Goal: Task Accomplishment & Management: Manage account settings

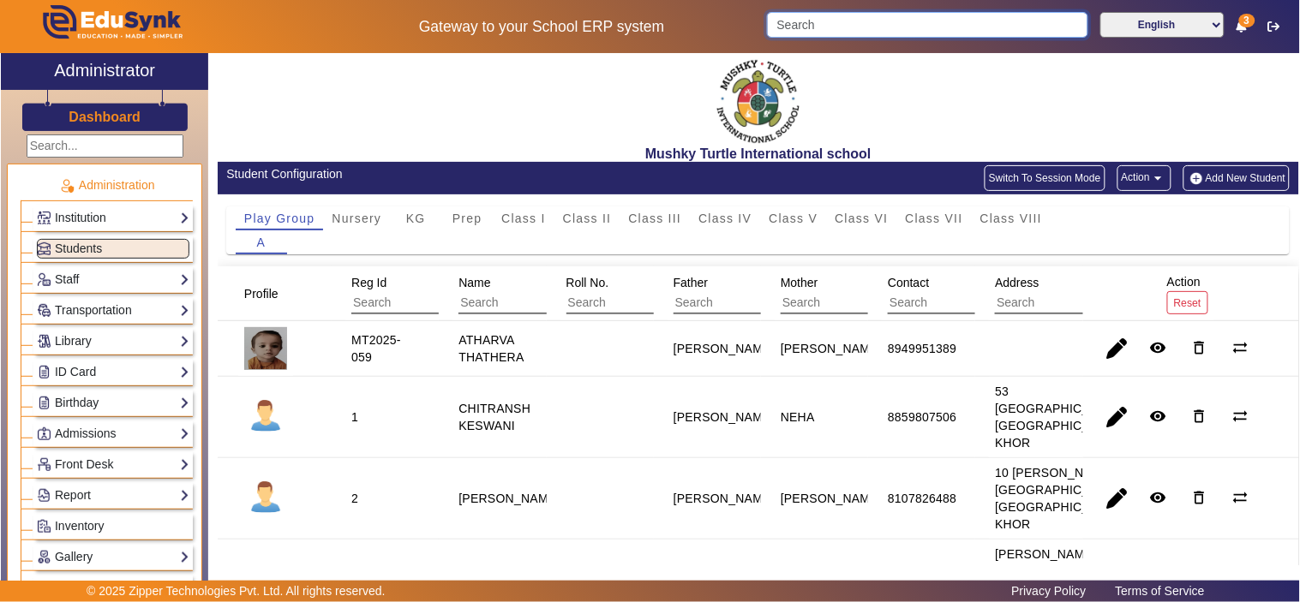
click at [918, 13] on input "Search" at bounding box center [927, 25] width 320 height 26
paste input "9983678276"
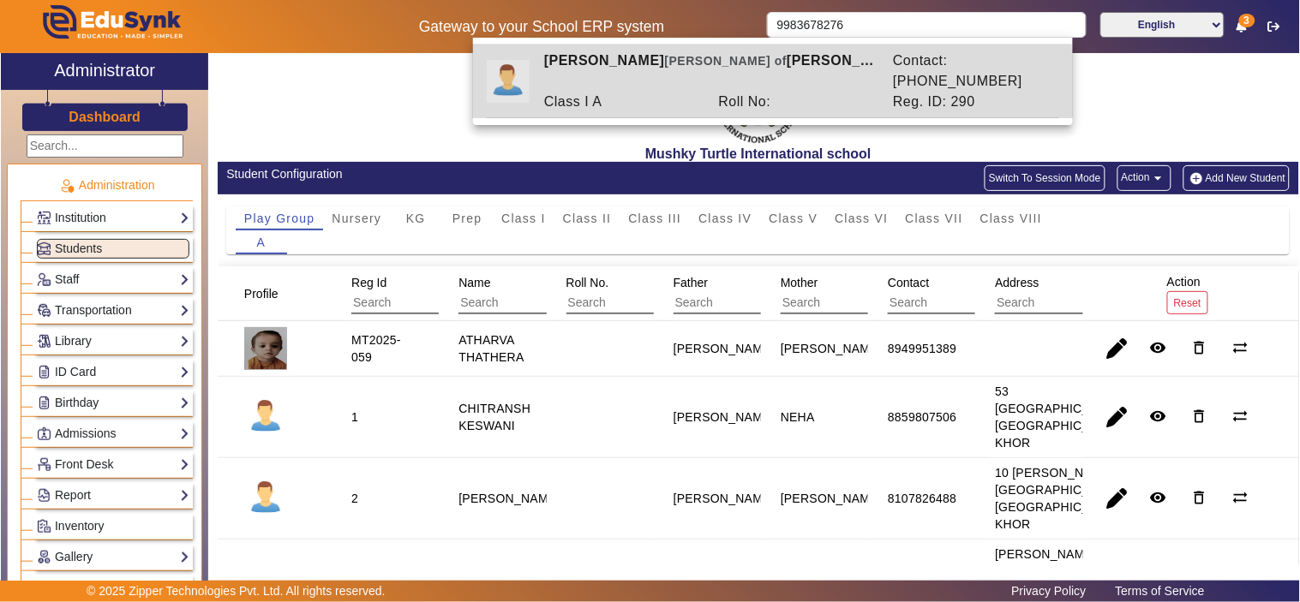
click at [714, 92] on div "Roll No:" at bounding box center [797, 102] width 175 height 21
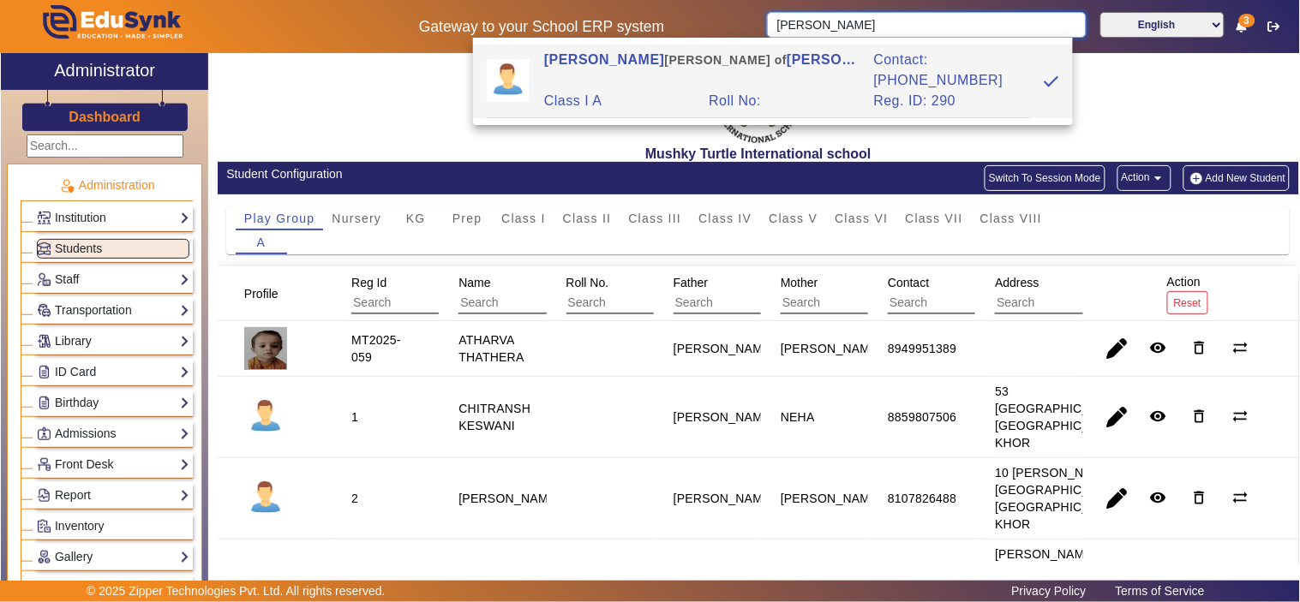
click at [831, 27] on input "[PERSON_NAME]" at bounding box center [926, 25] width 319 height 26
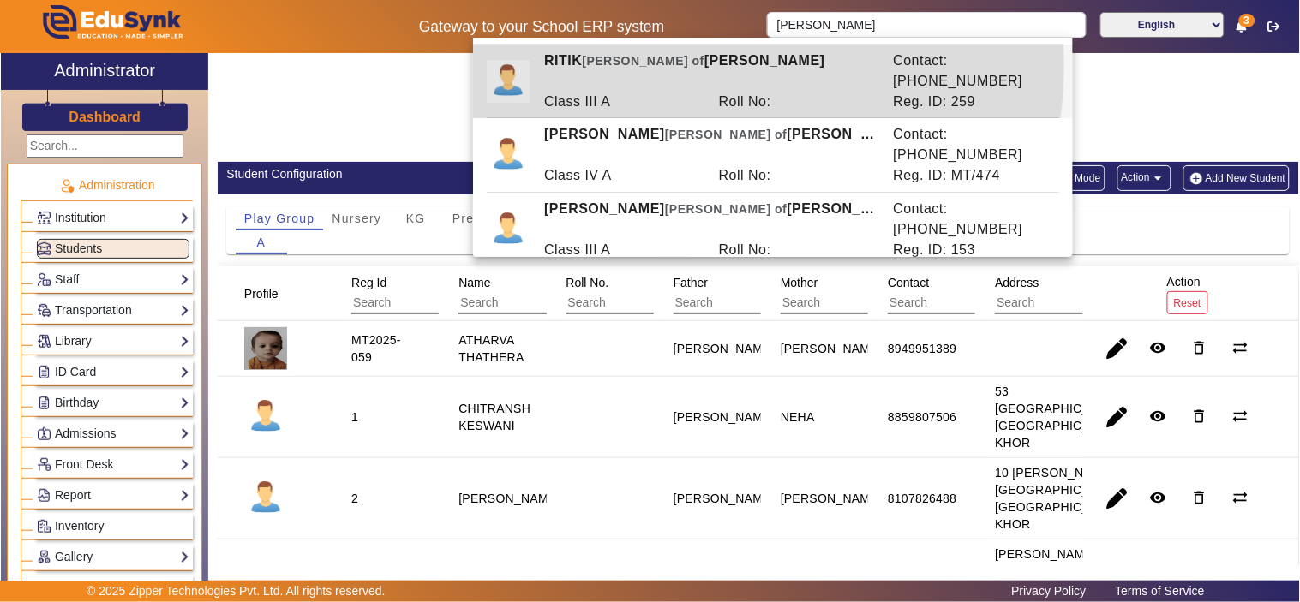
click at [637, 64] on span "[PERSON_NAME] of" at bounding box center [643, 61] width 123 height 14
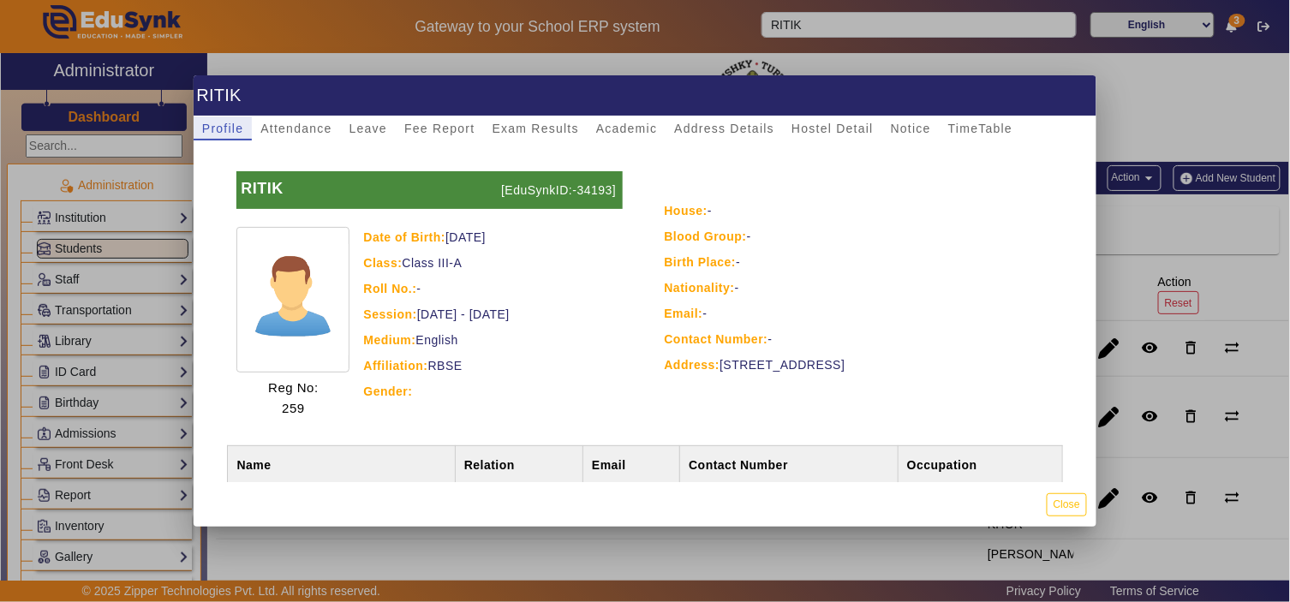
scroll to position [109, 0]
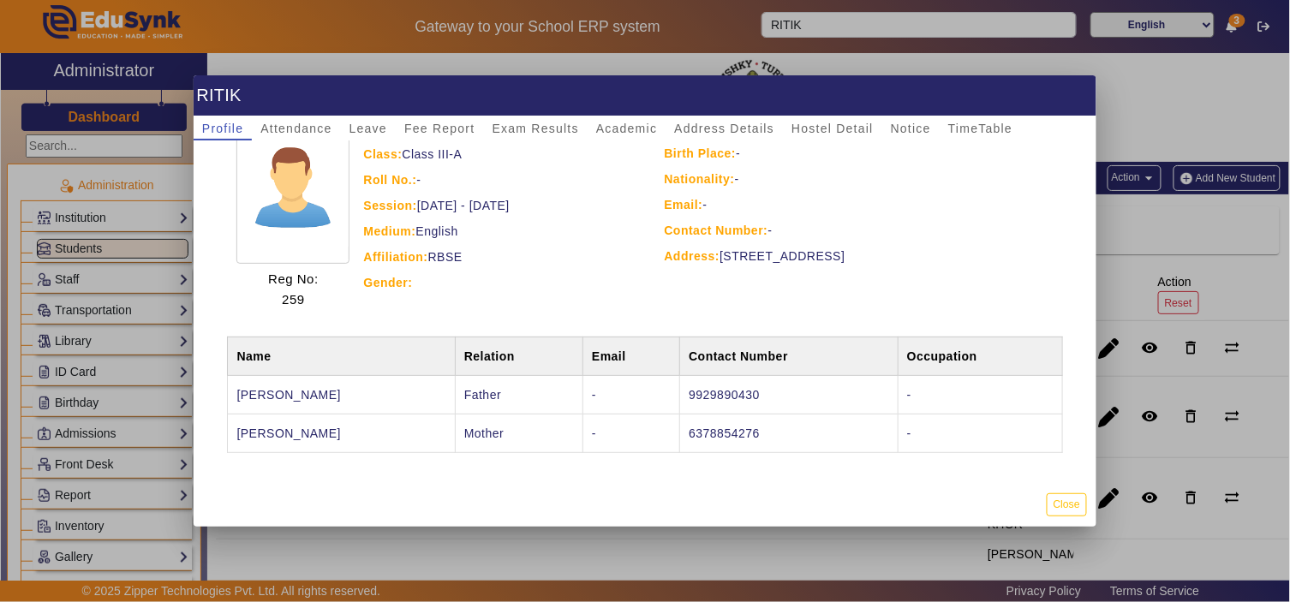
drag, startPoint x: 336, startPoint y: 433, endPoint x: 311, endPoint y: 440, distance: 25.8
click at [311, 440] on td "MRS. ANITA SAINI" at bounding box center [341, 433] width 227 height 39
drag, startPoint x: 345, startPoint y: 433, endPoint x: 267, endPoint y: 434, distance: 78.0
click at [267, 434] on td "MRS. ANITA SAINI" at bounding box center [341, 433] width 227 height 39
click at [236, 432] on td "MRS. ANITA SAINI" at bounding box center [341, 433] width 227 height 39
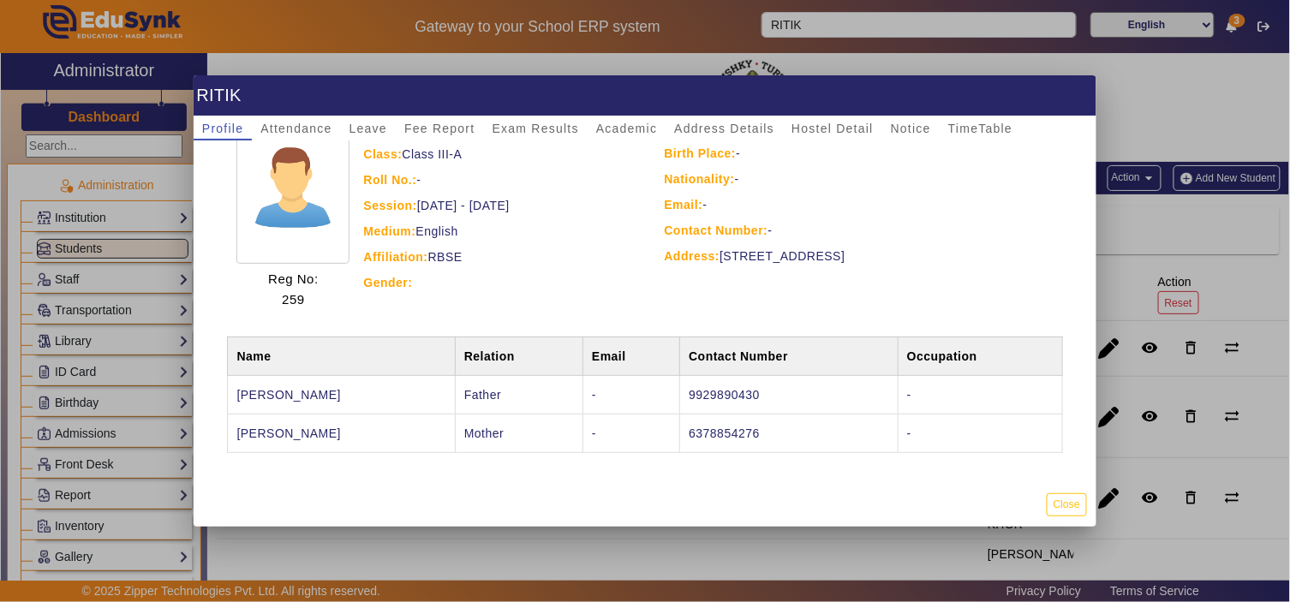
copy td "MRS. ANITA SAINI"
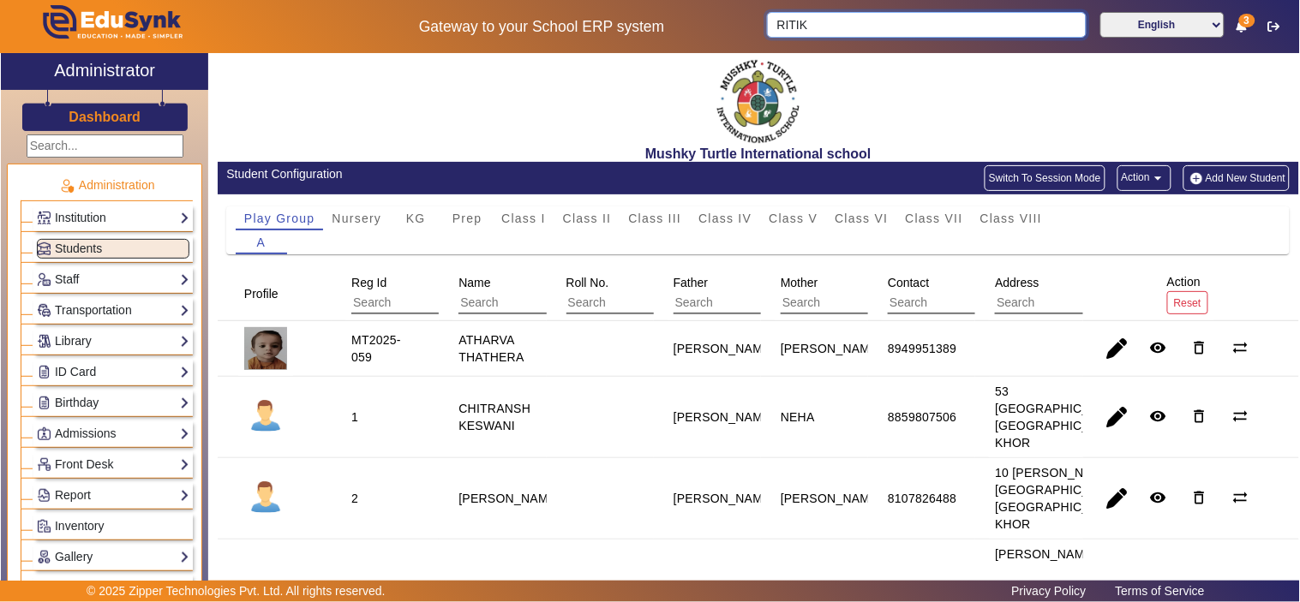
click at [833, 29] on input "RITIK" at bounding box center [926, 25] width 319 height 26
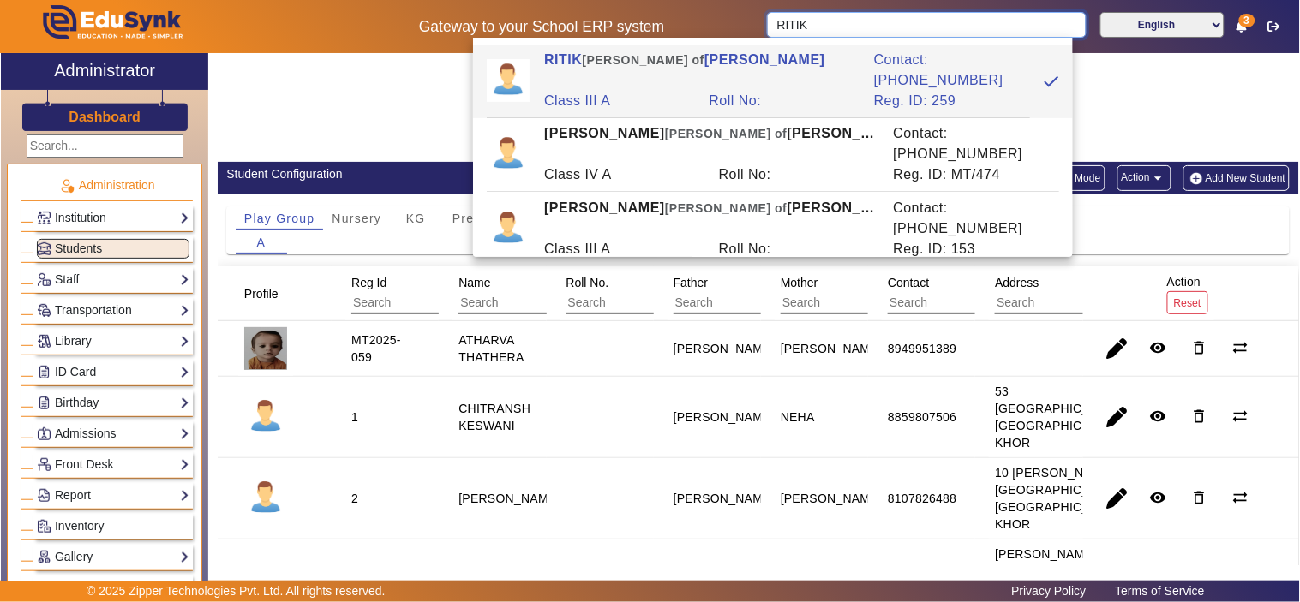
click at [833, 29] on input "RITIK" at bounding box center [926, 25] width 319 height 26
paste input "6378854276"
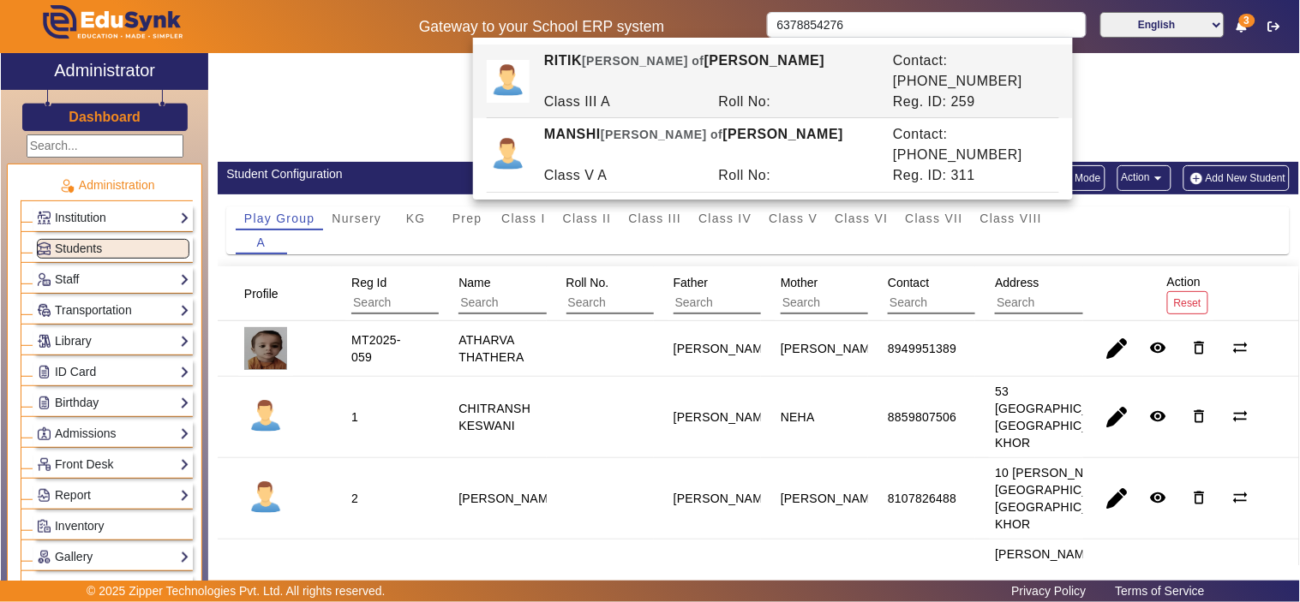
click at [417, 110] on div "Mushky Turtle International school" at bounding box center [758, 107] width 1081 height 109
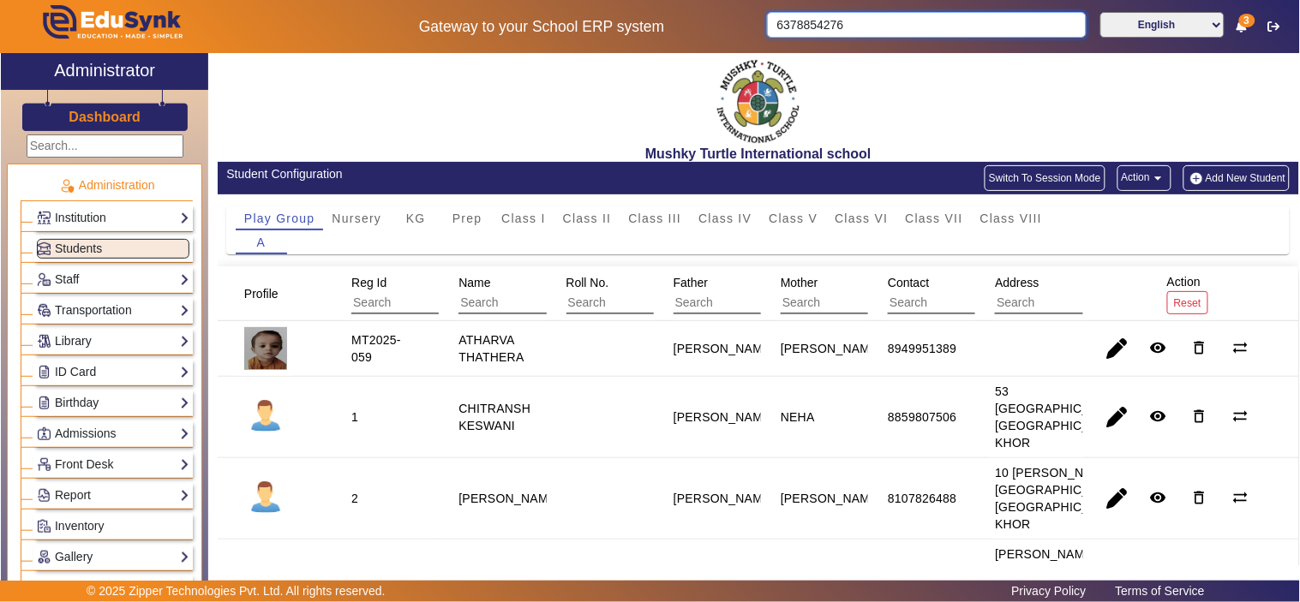
click at [902, 18] on input "6378854276" at bounding box center [926, 25] width 319 height 26
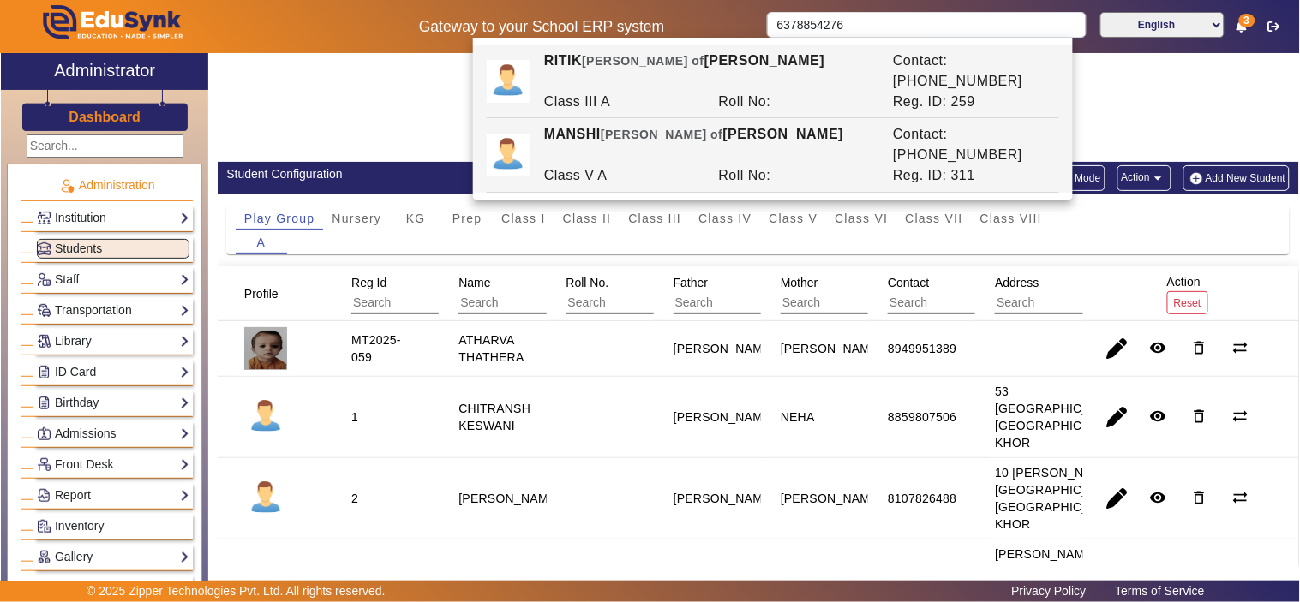
click at [758, 124] on div "MANSHI Ward of MR.JAGDISH PRASAD SAINI" at bounding box center [710, 144] width 349 height 41
type input "MANSHI"
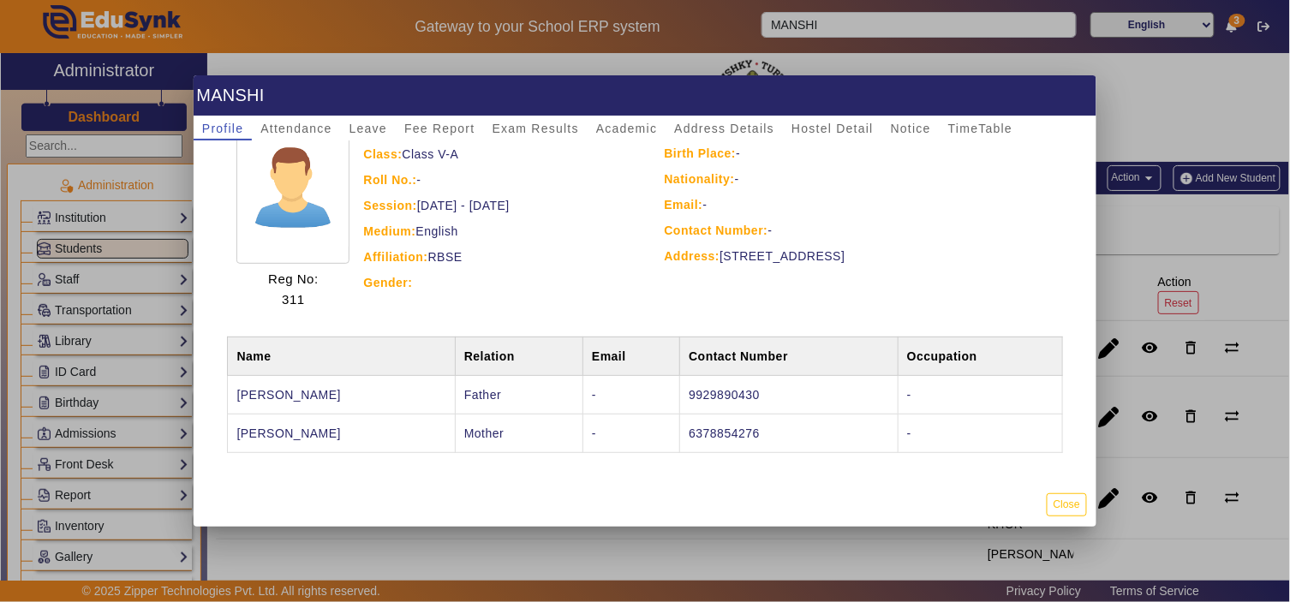
click at [735, 392] on td "9929890430" at bounding box center [789, 394] width 219 height 39
drag, startPoint x: 1057, startPoint y: 500, endPoint x: 964, endPoint y: 140, distance: 371.6
click at [1057, 486] on mat-dialog-actions "Close" at bounding box center [645, 504] width 903 height 45
click at [1071, 494] on button "Close" at bounding box center [1067, 505] width 40 height 23
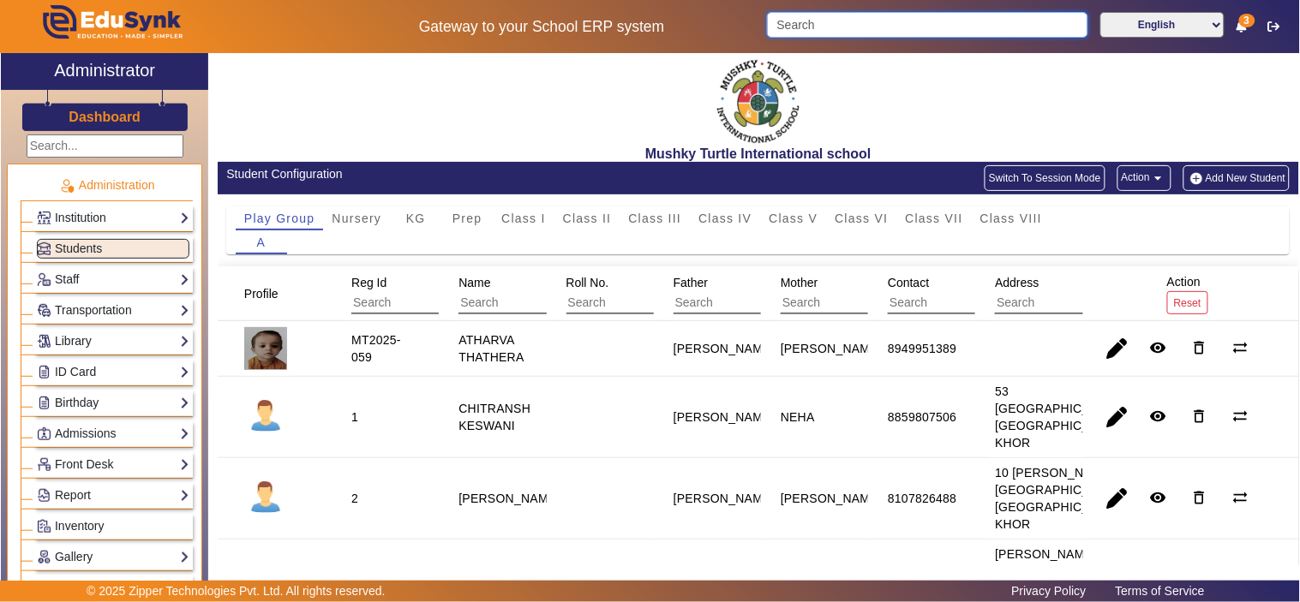
click at [869, 31] on input "Search" at bounding box center [927, 25] width 320 height 26
click at [869, 22] on input "Search" at bounding box center [927, 25] width 320 height 26
click at [868, 23] on input "Search" at bounding box center [927, 25] width 320 height 26
click at [877, 24] on input "Search" at bounding box center [927, 25] width 320 height 26
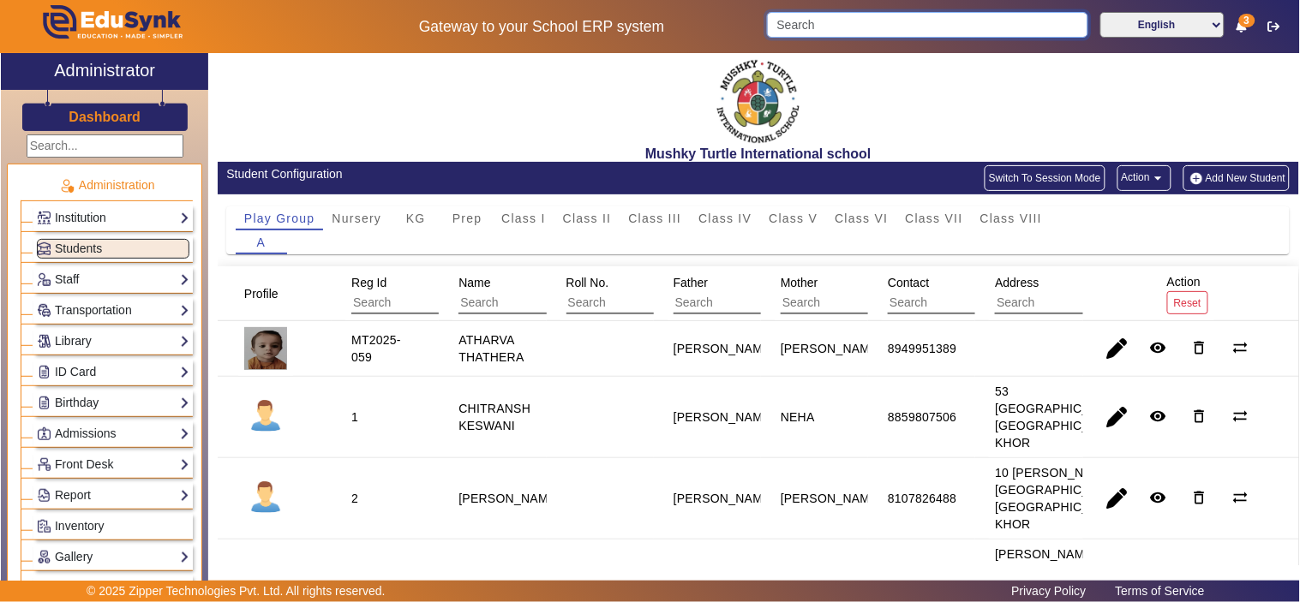
paste input "7503120847"
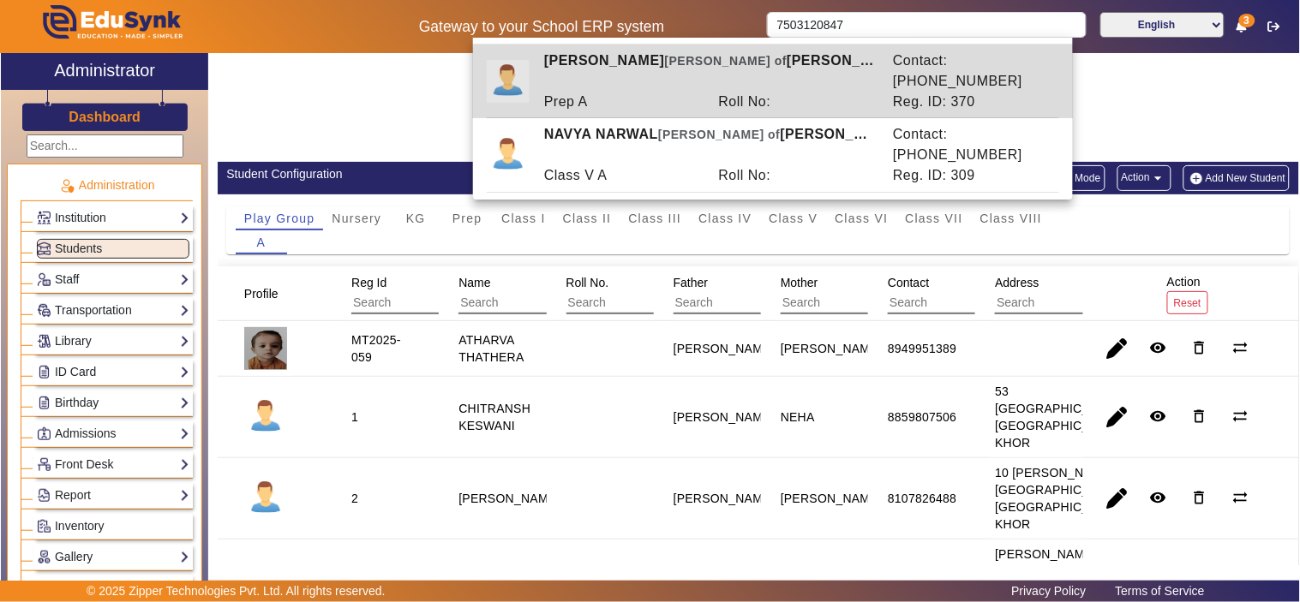
click at [871, 92] on div "Roll No:" at bounding box center [797, 102] width 175 height 21
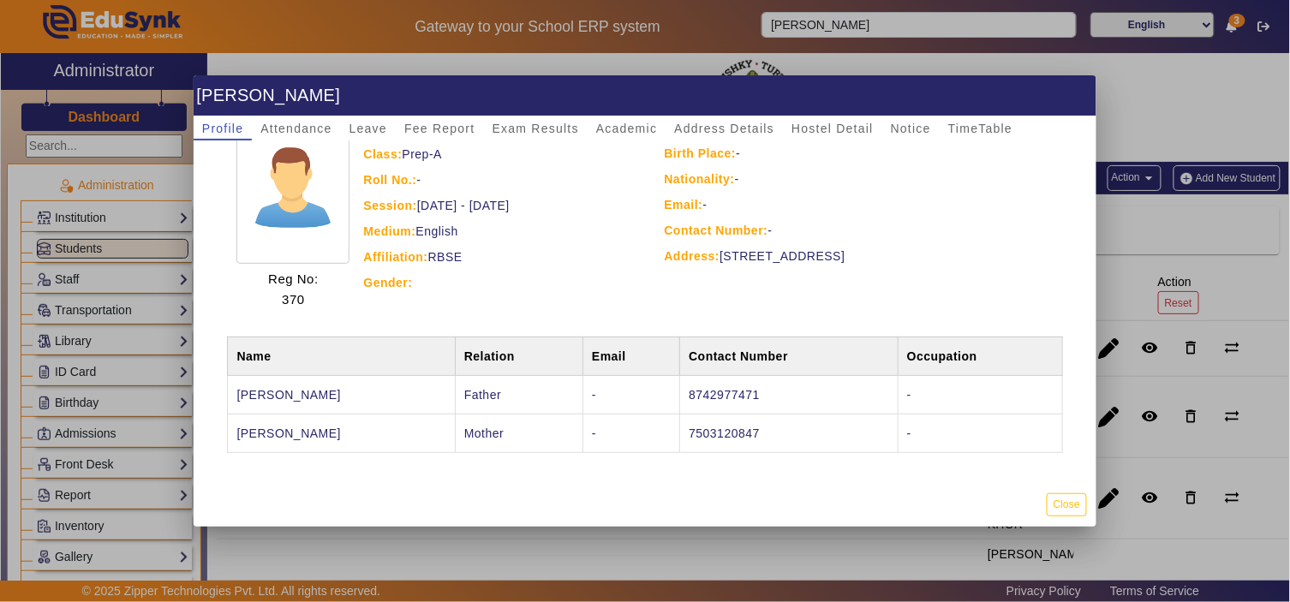
drag, startPoint x: 232, startPoint y: 433, endPoint x: 354, endPoint y: 431, distance: 121.7
click at [354, 431] on td "KRIPA VERMA" at bounding box center [341, 433] width 227 height 39
copy td "KRIPA VERMA"
click at [877, 18] on div at bounding box center [645, 301] width 1290 height 602
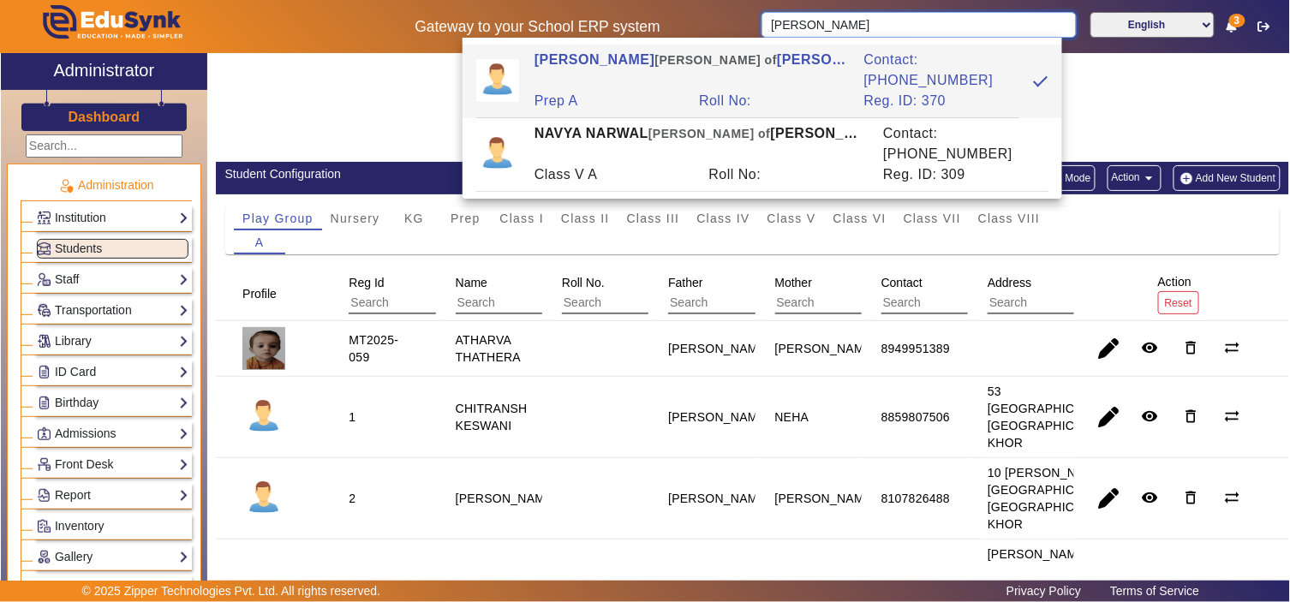
click at [877, 18] on input "GARVIT NARWAL" at bounding box center [919, 25] width 315 height 26
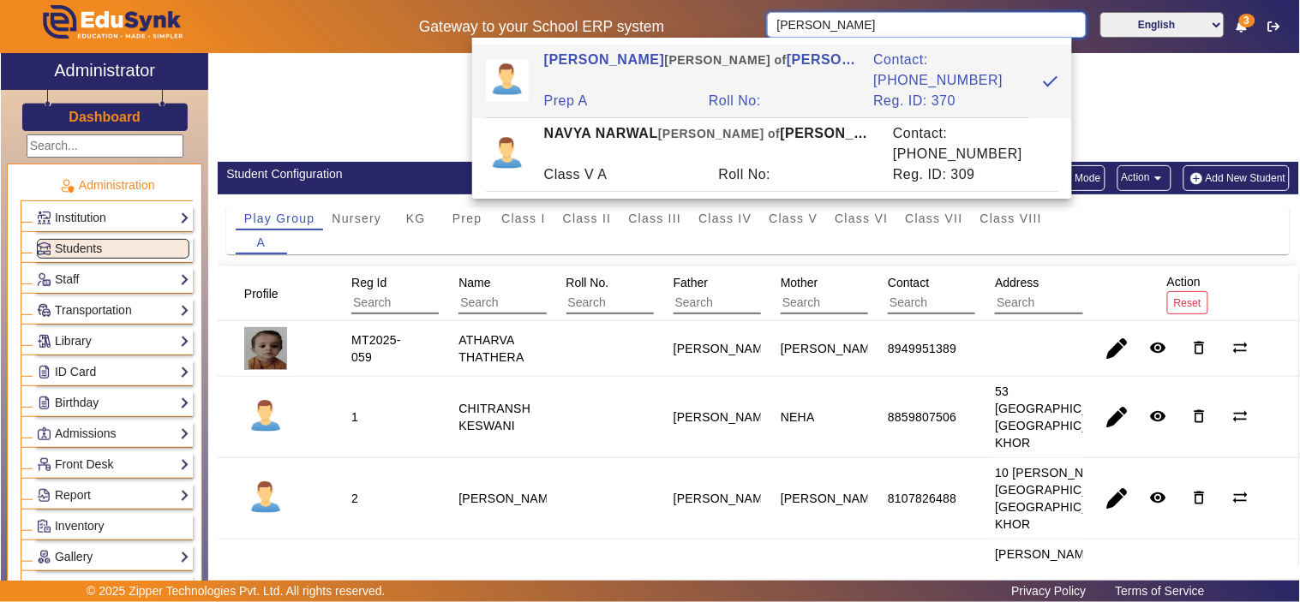
paste input "7690840406"
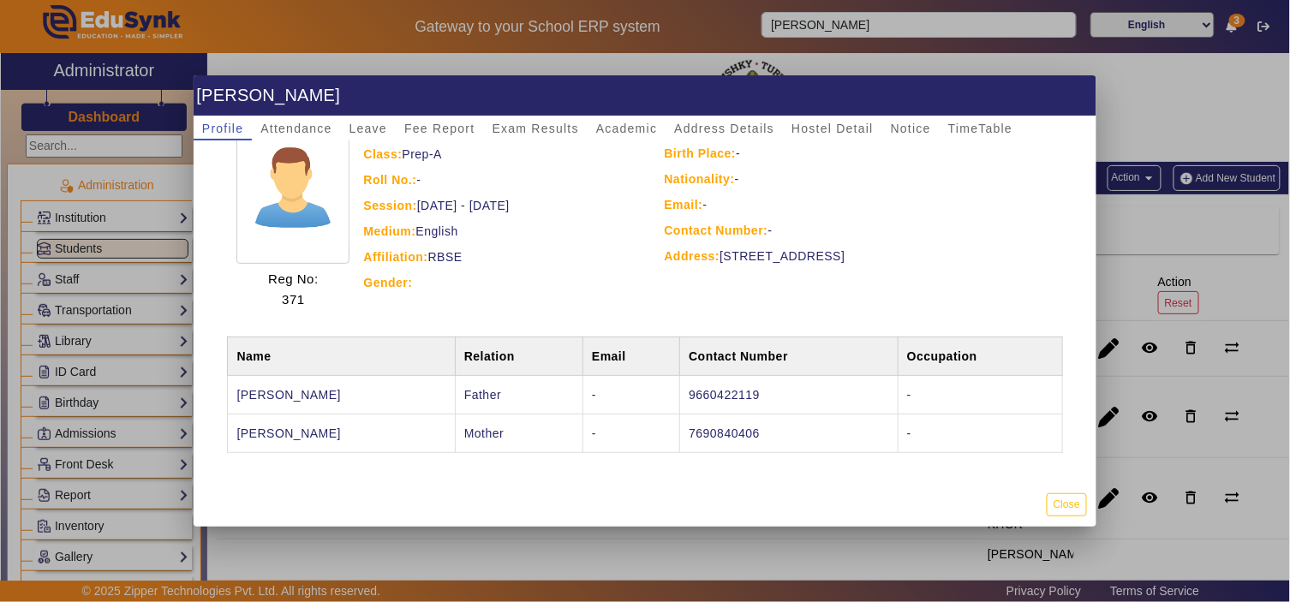
drag, startPoint x: 287, startPoint y: 426, endPoint x: 200, endPoint y: 426, distance: 87.4
click at [200, 426] on div "MANYA SONI [EduSynkID:-34090] Reg No: 371 Date of Birth: 23 Oct 2019 Class: Pre…" at bounding box center [645, 312] width 903 height 342
click at [387, 435] on td "BEENA SONI" at bounding box center [341, 433] width 227 height 39
drag, startPoint x: 311, startPoint y: 430, endPoint x: 232, endPoint y: 428, distance: 78.9
click at [232, 428] on td "BEENA SONI" at bounding box center [341, 433] width 227 height 39
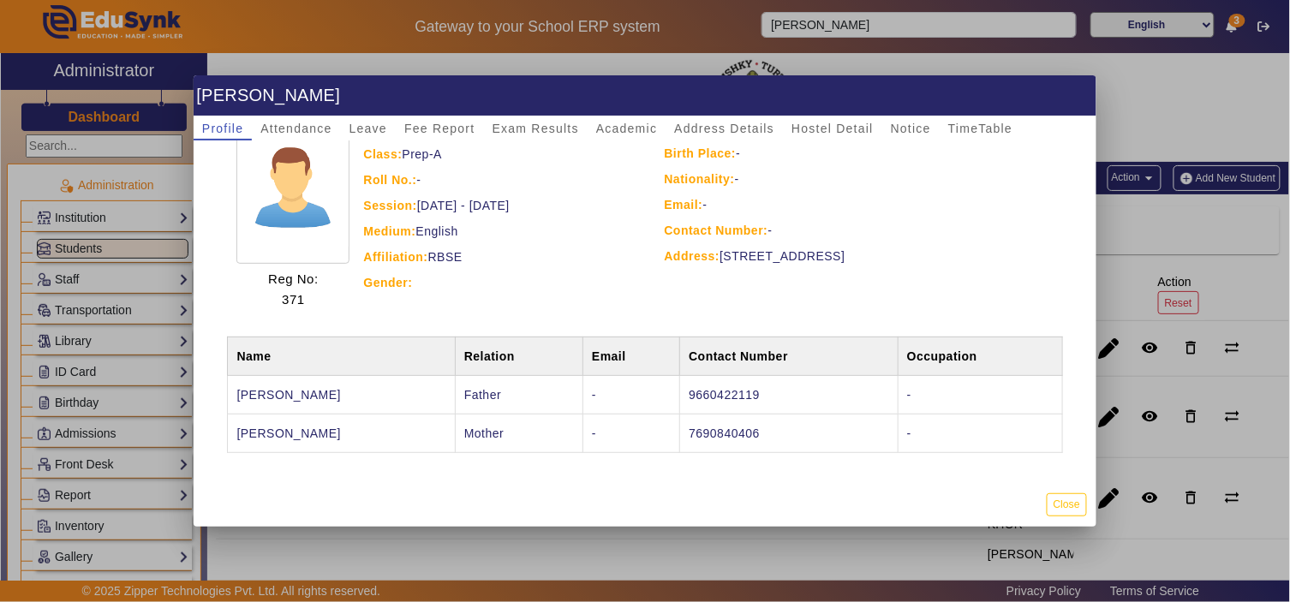
copy td "BEENA SONI"
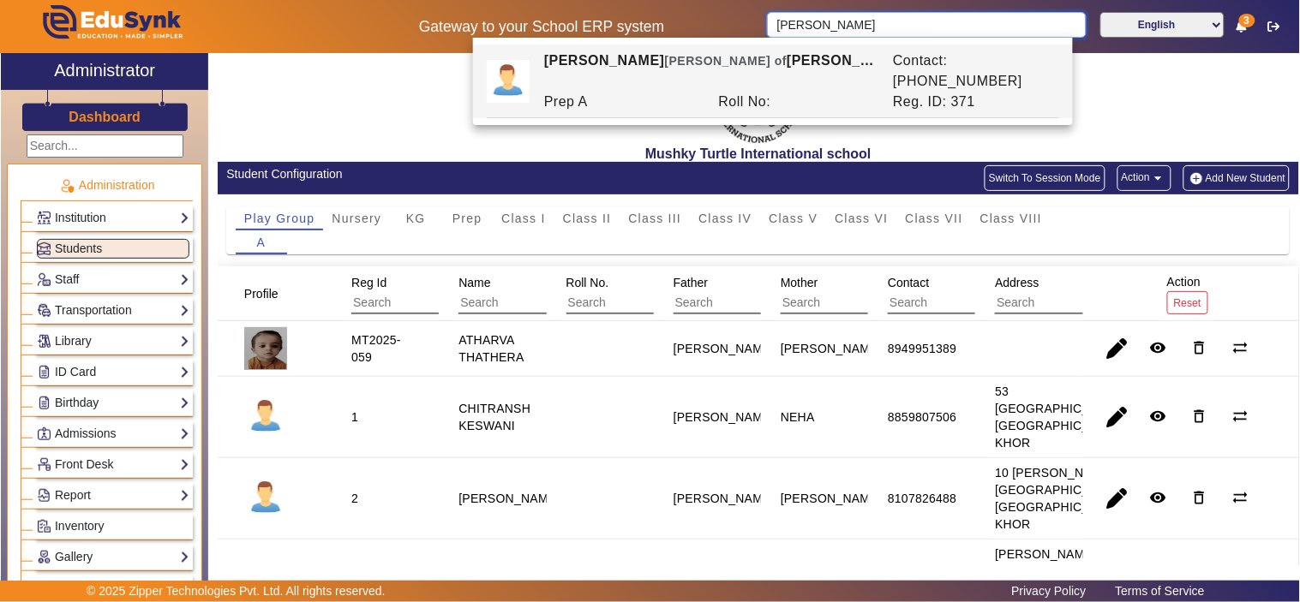
drag, startPoint x: 893, startPoint y: 18, endPoint x: 757, endPoint y: 28, distance: 136.6
click at [757, 28] on div "Gateway to your School ERP system MANYA SONI English हिंदी (Hindi) ಕನ್ನಡ (Kanna…" at bounding box center [650, 26] width 1298 height 53
paste input "7733076212"
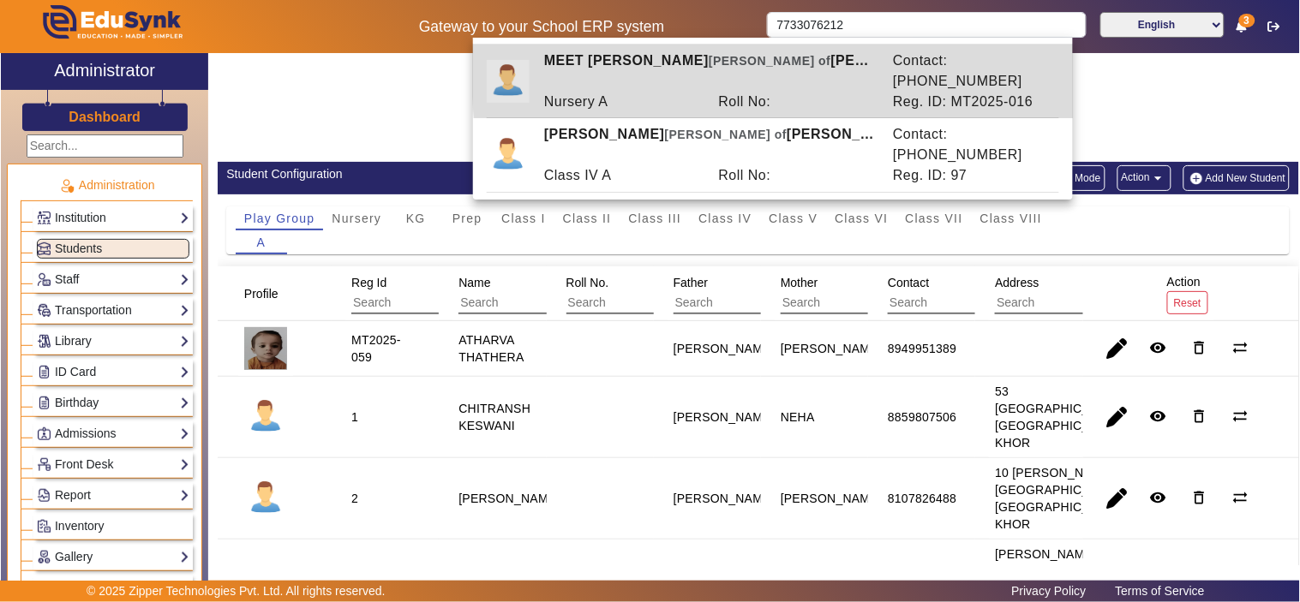
click at [858, 92] on div "Roll No:" at bounding box center [797, 102] width 175 height 21
type input "MEET JAGWANI"
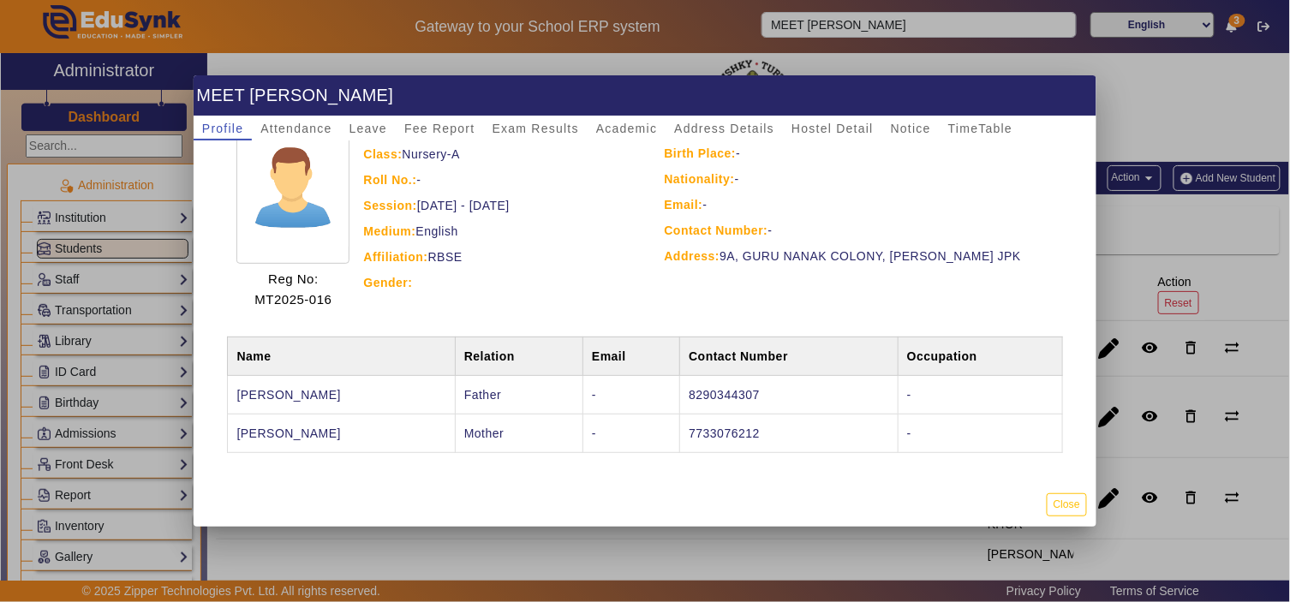
drag, startPoint x: 338, startPoint y: 430, endPoint x: 229, endPoint y: 431, distance: 108.8
click at [229, 431] on td "MAHAK JAGWANI" at bounding box center [341, 433] width 227 height 39
copy td "MAHAK JAGWANI"
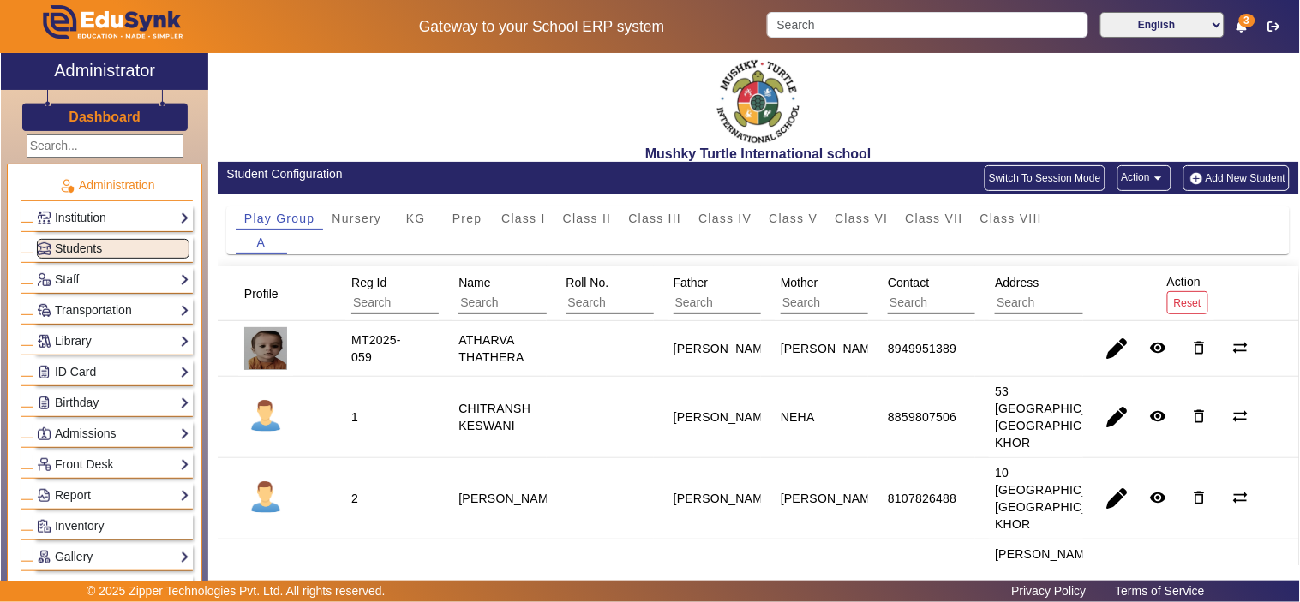
click at [61, 245] on span "Students" at bounding box center [78, 249] width 47 height 14
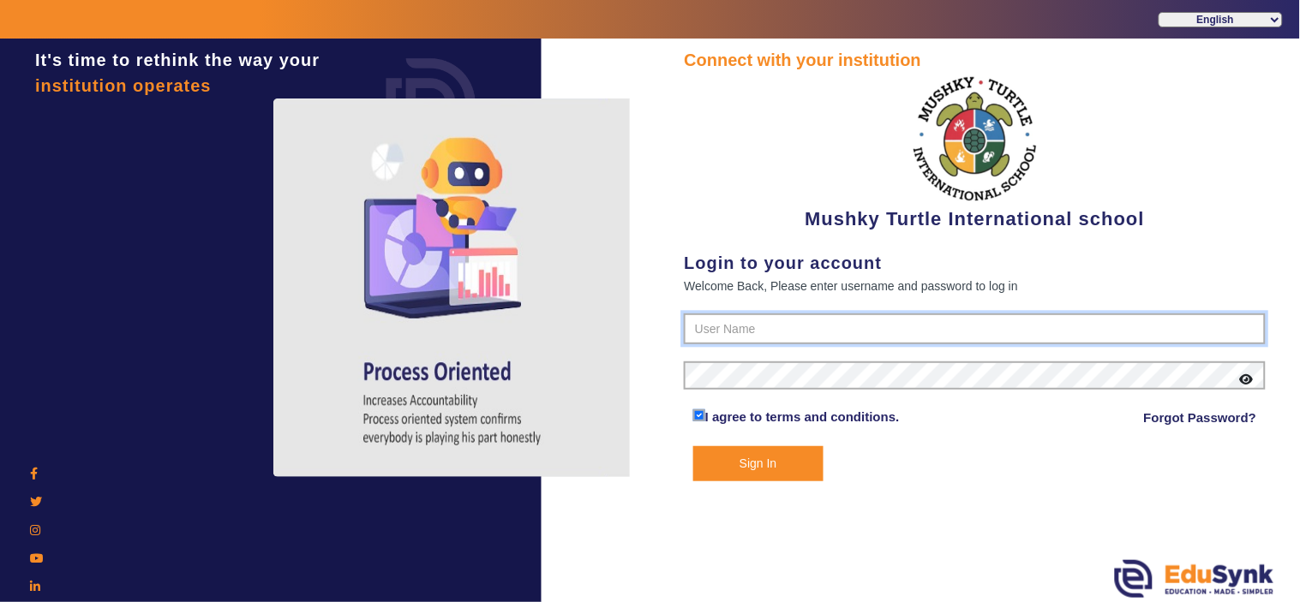
type input "9950605811"
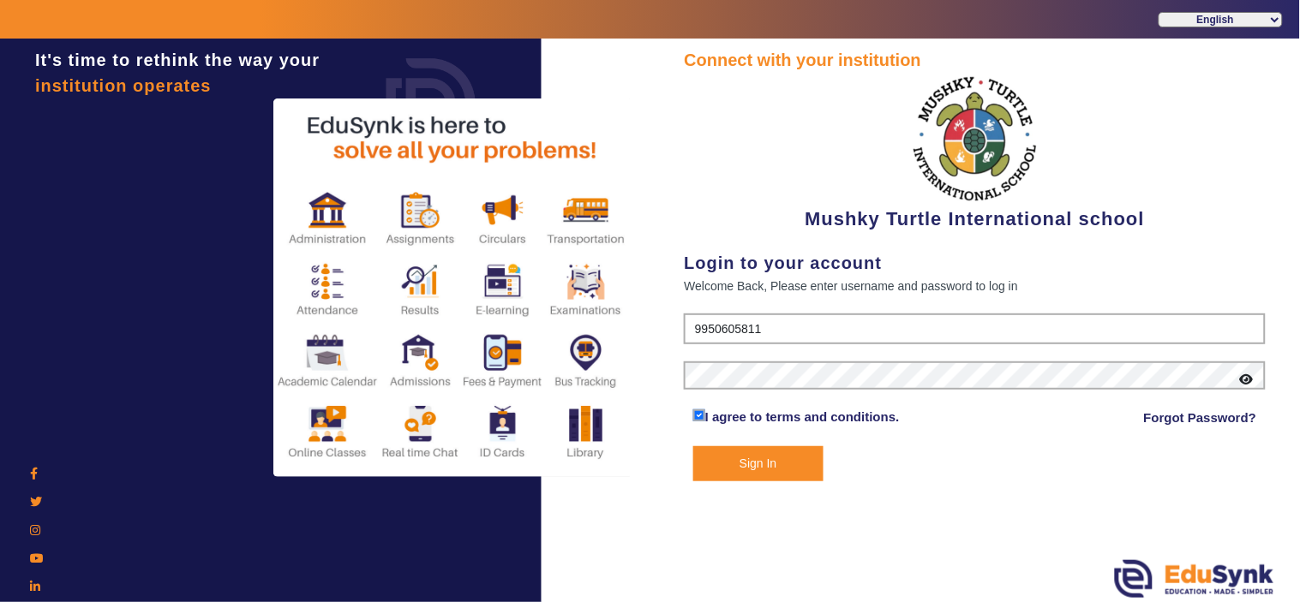
click at [740, 458] on button "Sign In" at bounding box center [758, 463] width 130 height 35
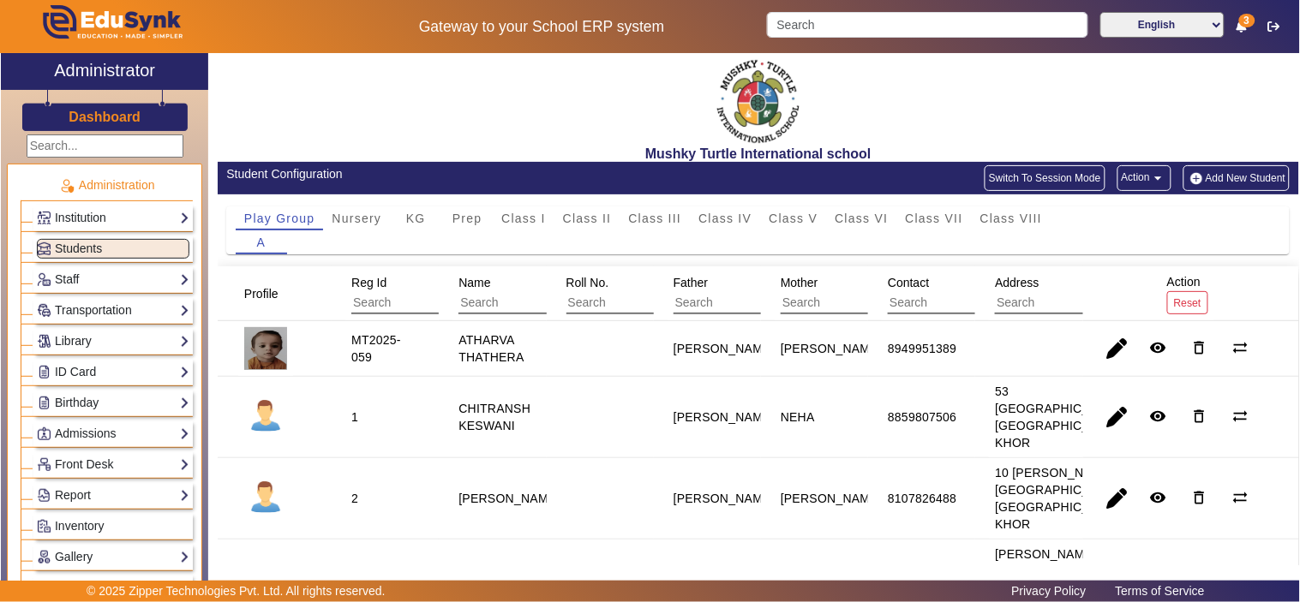
click at [1055, 182] on button "Switch To Session Mode" at bounding box center [1045, 178] width 121 height 26
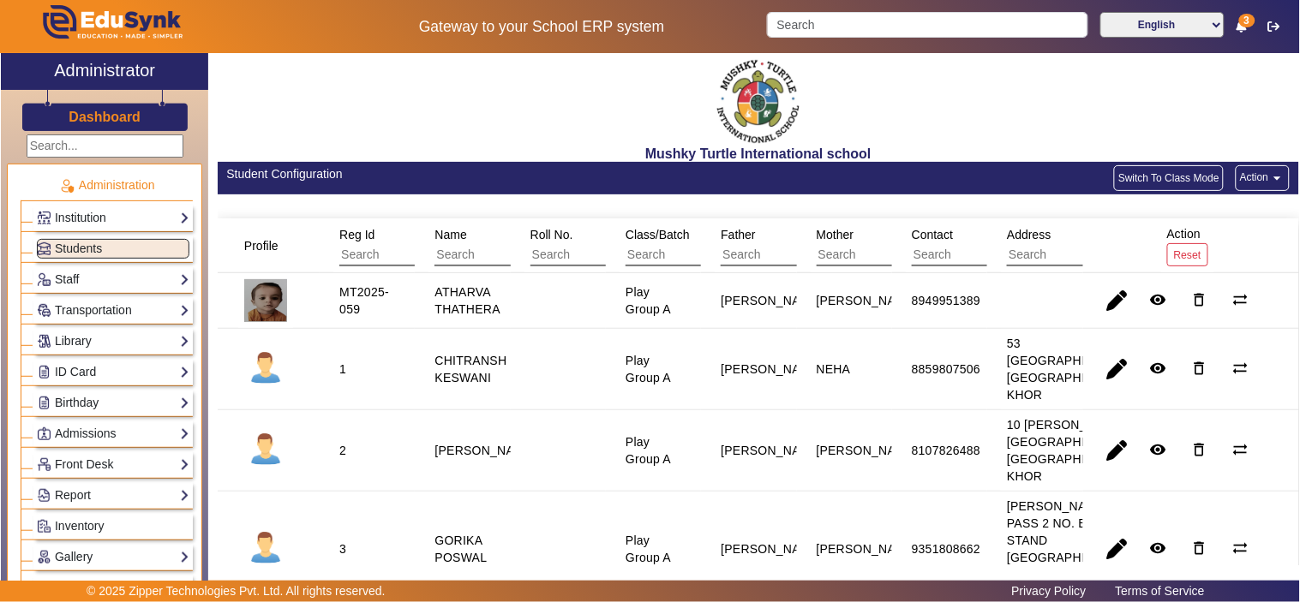
click at [1254, 178] on button "Action arrow_drop_down" at bounding box center [1263, 178] width 54 height 26
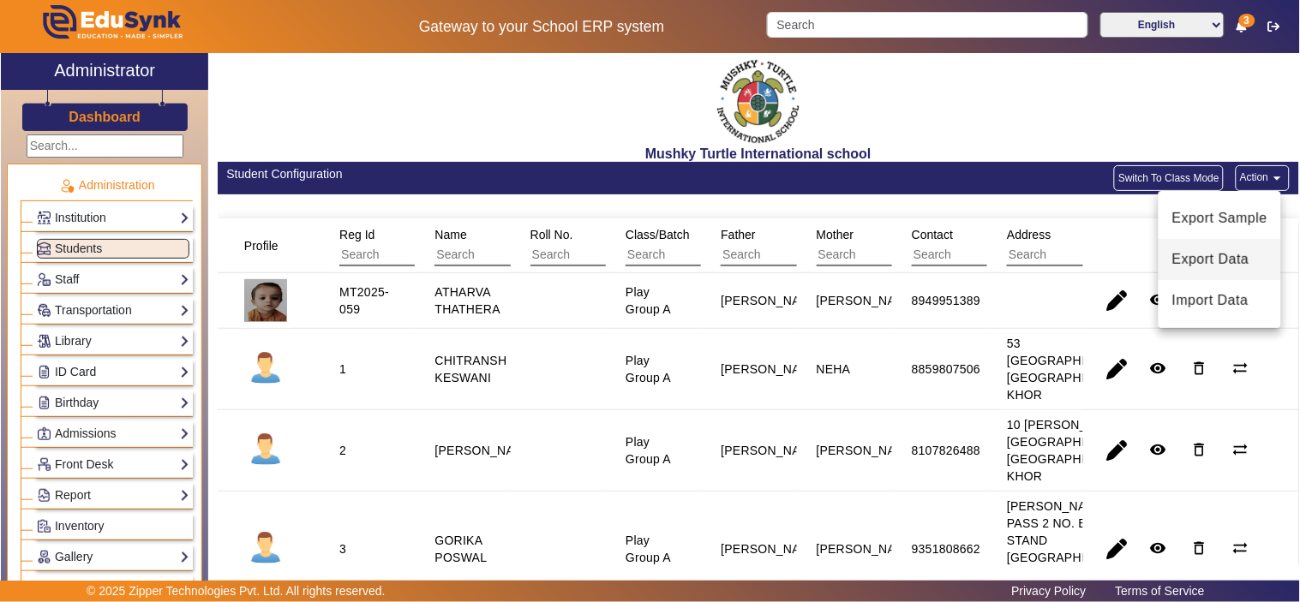
click at [1224, 254] on span "Export Data" at bounding box center [1219, 259] width 95 height 21
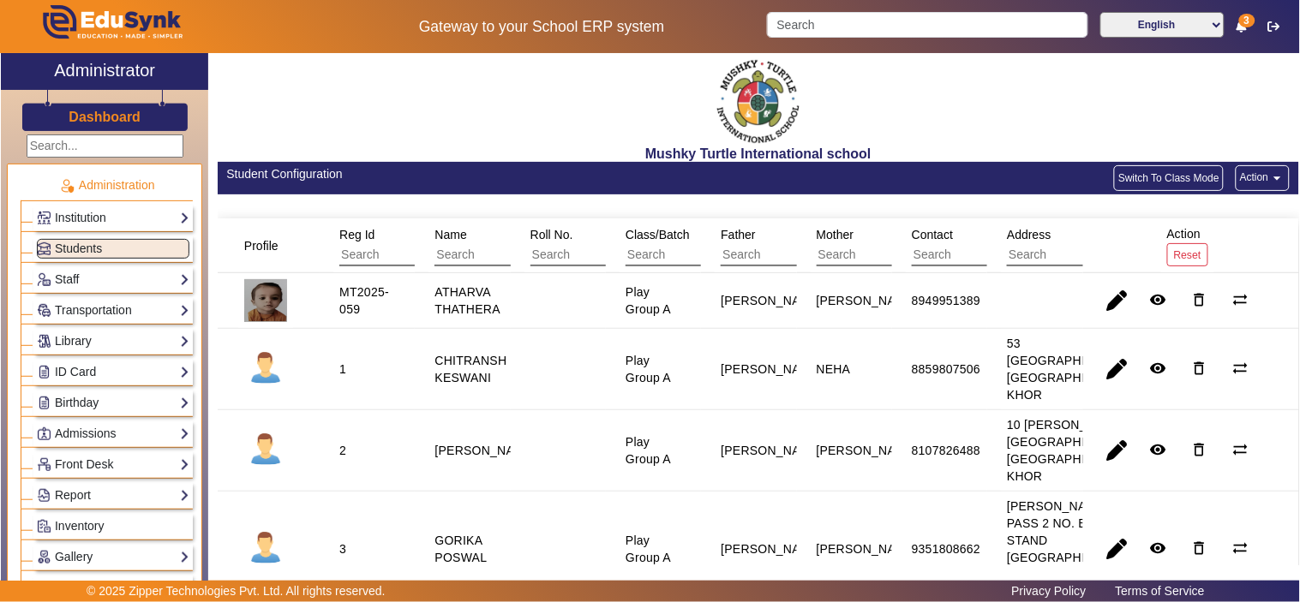
click at [1255, 174] on button "Action arrow_drop_down" at bounding box center [1263, 178] width 54 height 26
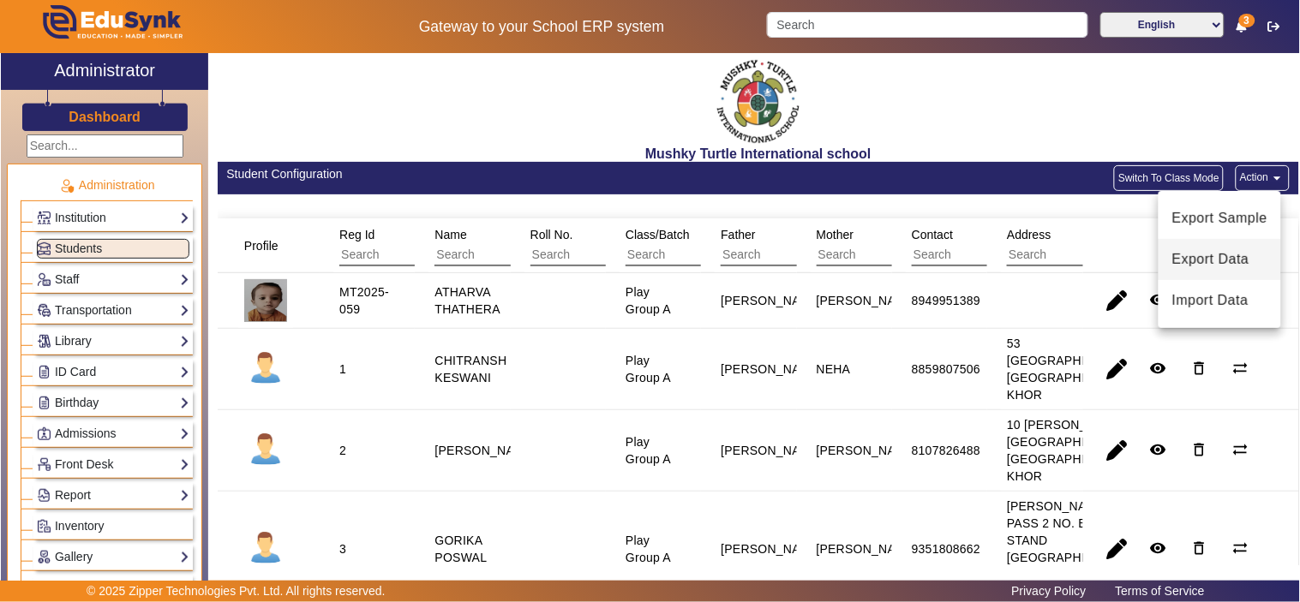
click at [1226, 258] on span "Export Data" at bounding box center [1219, 259] width 95 height 21
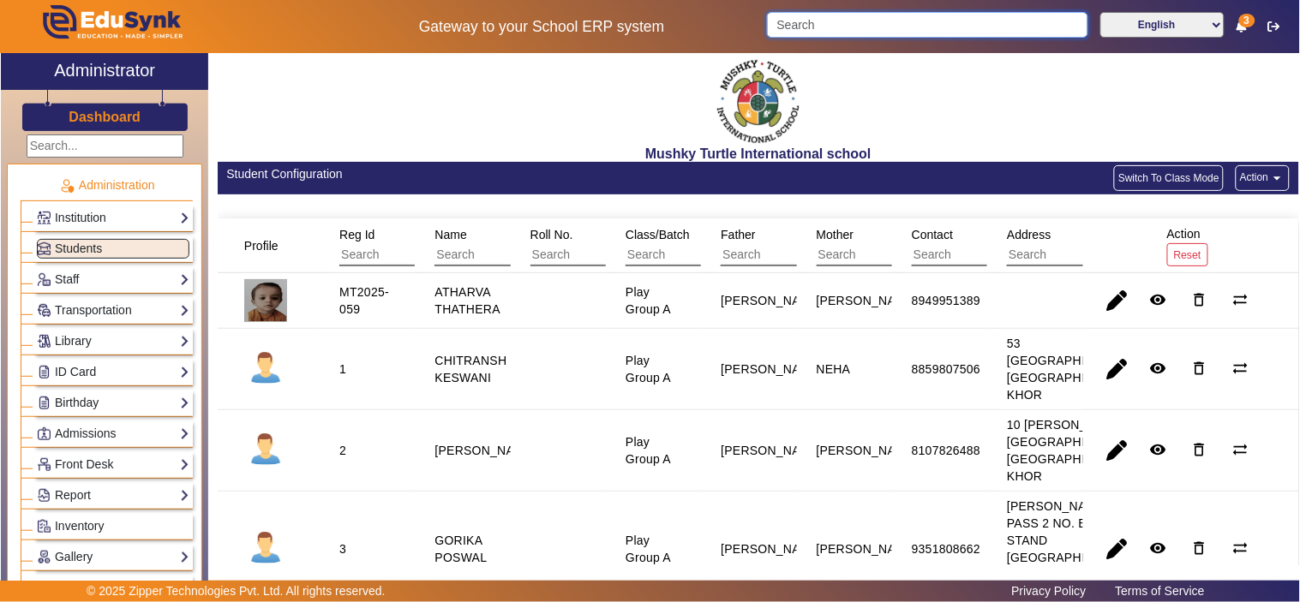
click at [834, 27] on input "Search" at bounding box center [927, 25] width 320 height 26
paste input "MT2025-003"
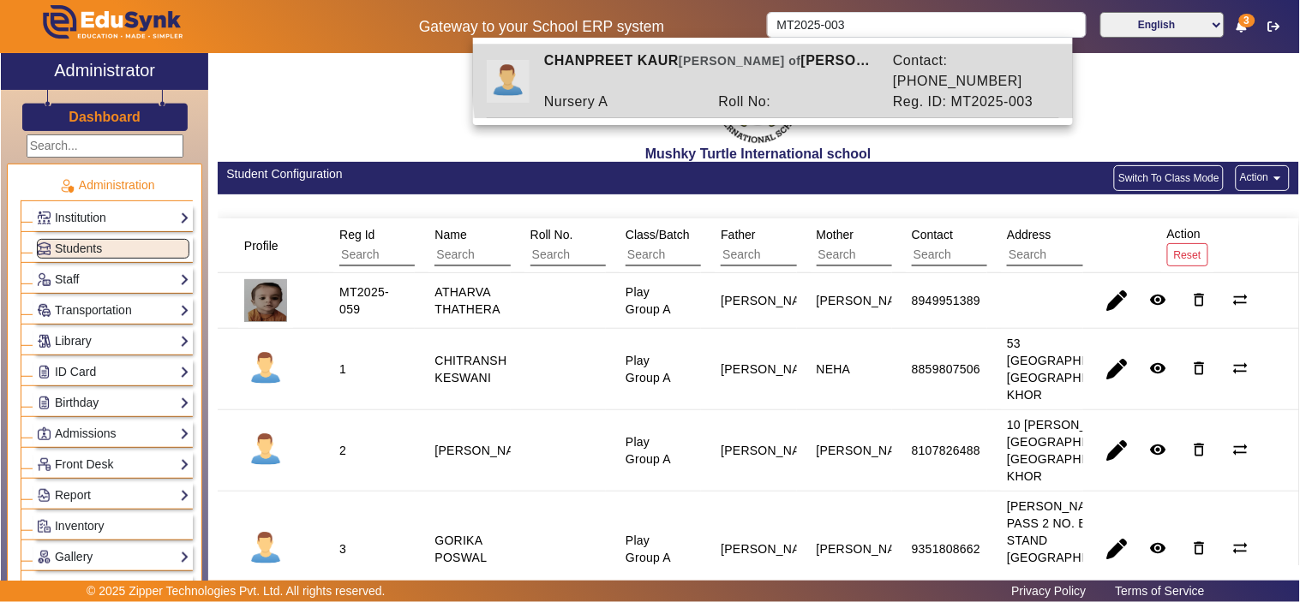
click at [812, 92] on div "Roll No:" at bounding box center [797, 102] width 175 height 21
type input "CHANPREET KAUR"
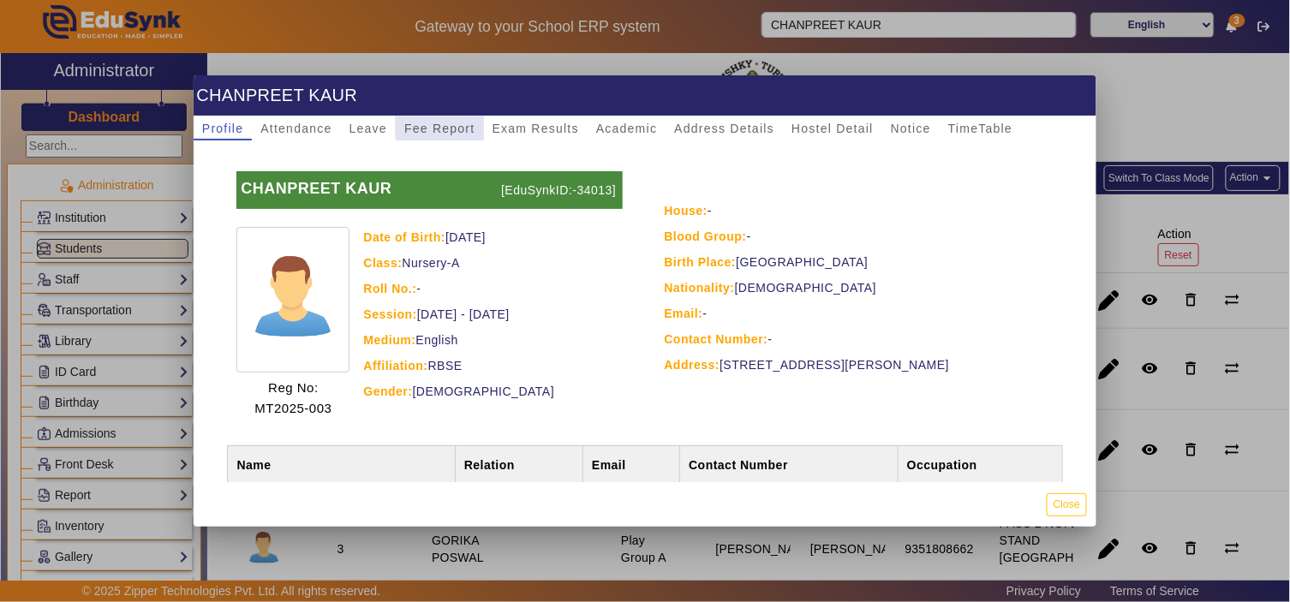
click at [441, 123] on span "Fee Report" at bounding box center [439, 129] width 71 height 12
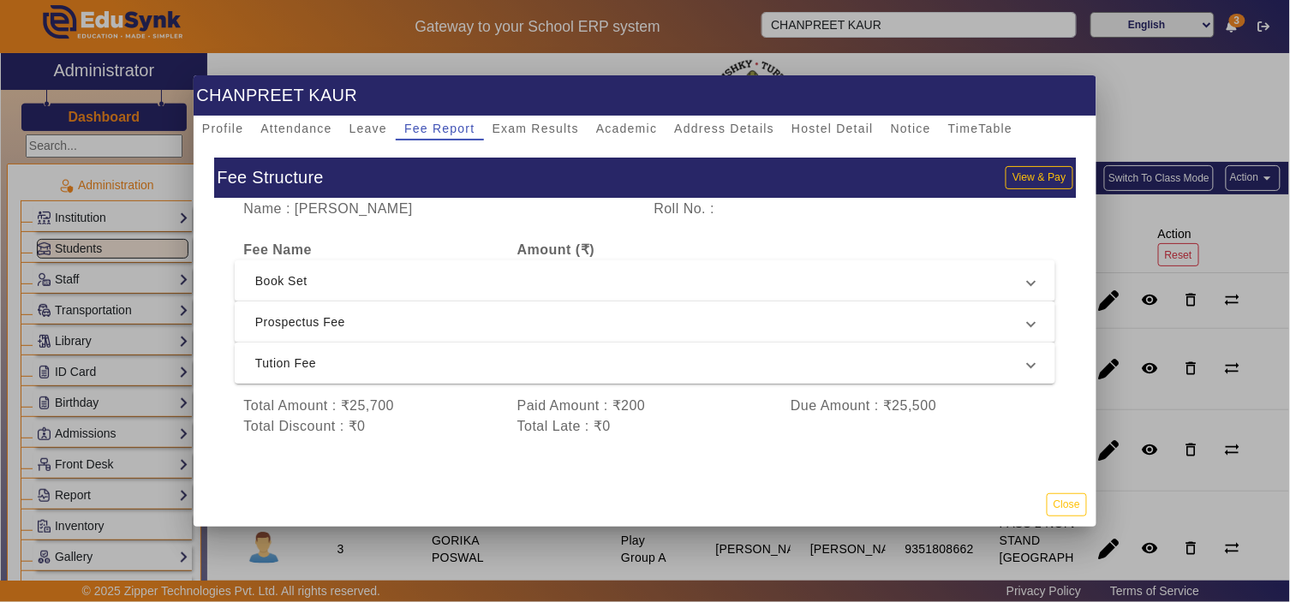
click at [390, 363] on span "Tution Fee" at bounding box center [641, 363] width 773 height 21
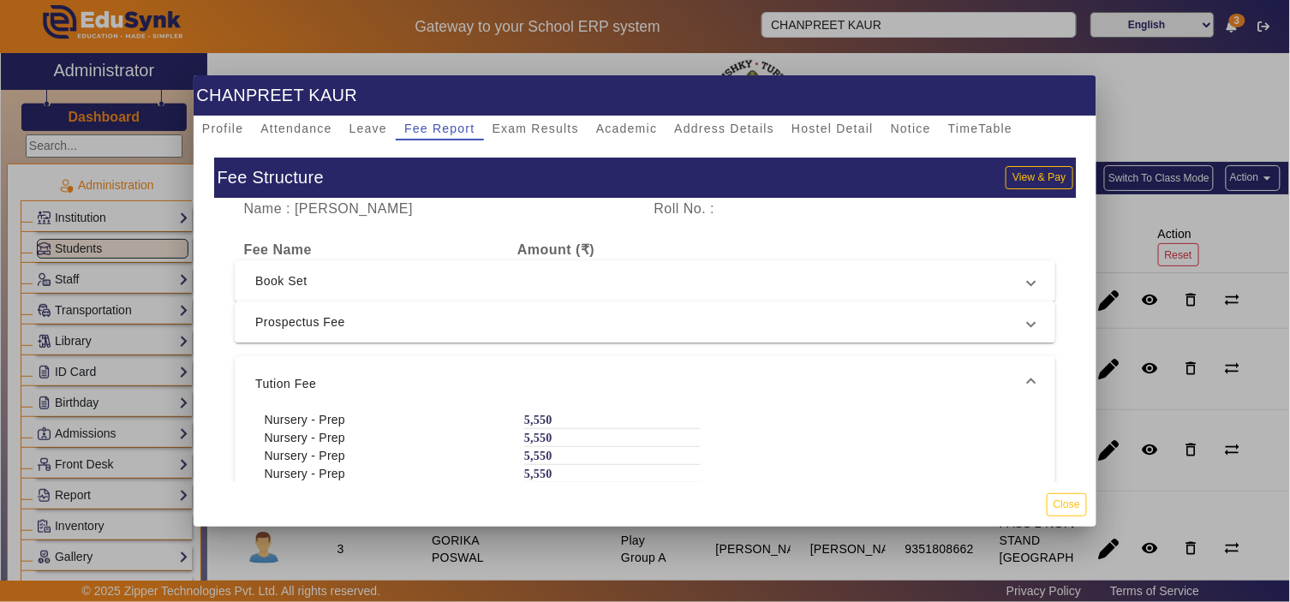
click at [1031, 163] on div "Fee Structure View & Pay" at bounding box center [645, 178] width 862 height 40
click at [1026, 172] on button "View & Pay" at bounding box center [1039, 177] width 67 height 23
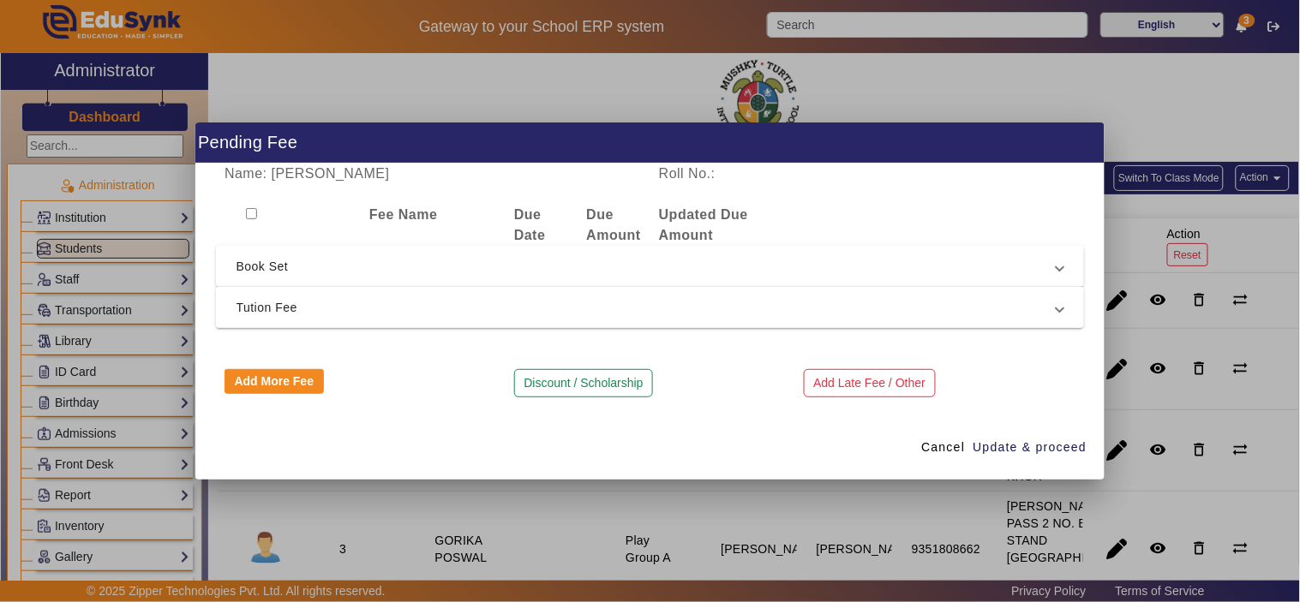
click at [349, 302] on span "Tution Fee" at bounding box center [647, 307] width 821 height 21
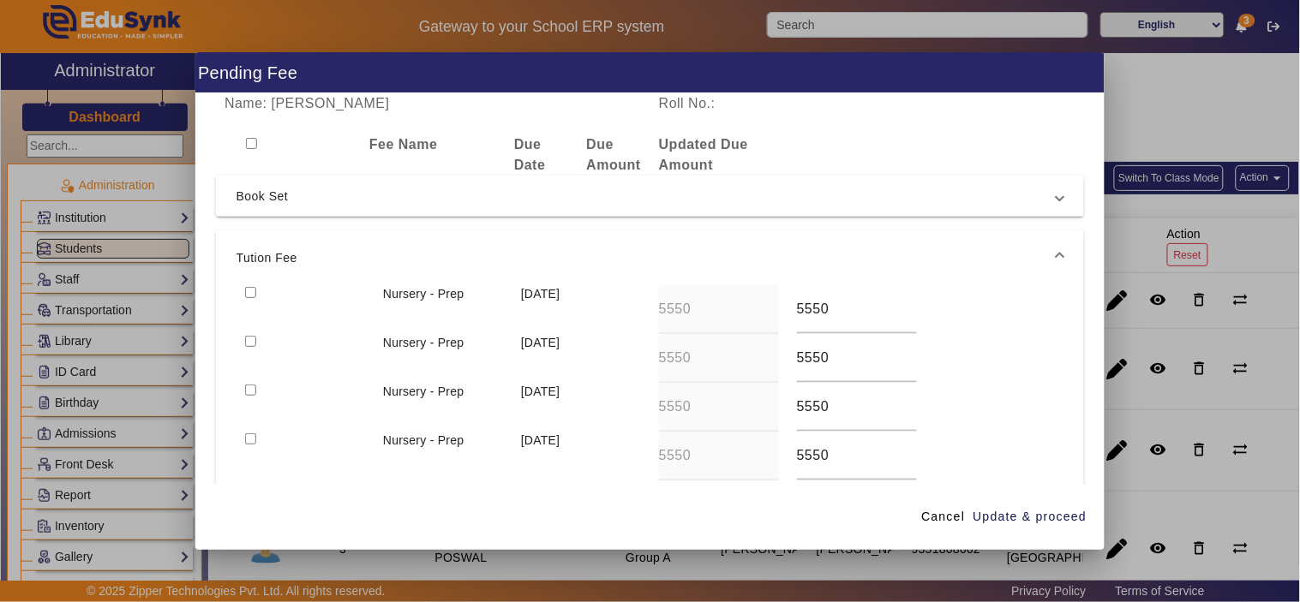
click at [251, 295] on input "checkbox" at bounding box center [250, 292] width 11 height 11
checkbox input "true"
drag, startPoint x: 253, startPoint y: 337, endPoint x: 252, endPoint y: 380, distance: 43.7
click at [253, 338] on input "checkbox" at bounding box center [250, 341] width 11 height 11
checkbox input "true"
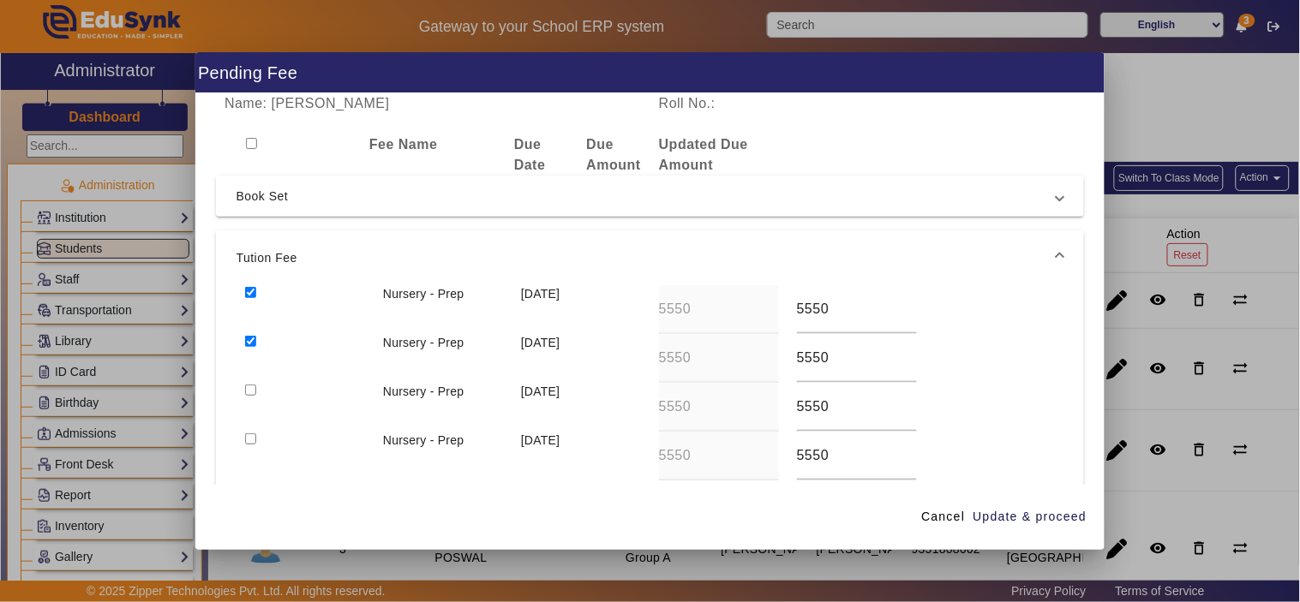
click at [251, 387] on input "checkbox" at bounding box center [250, 390] width 11 height 11
checkbox input "true"
click at [243, 440] on div at bounding box center [306, 456] width 138 height 49
click at [248, 443] on input "checkbox" at bounding box center [250, 439] width 11 height 11
checkbox input "true"
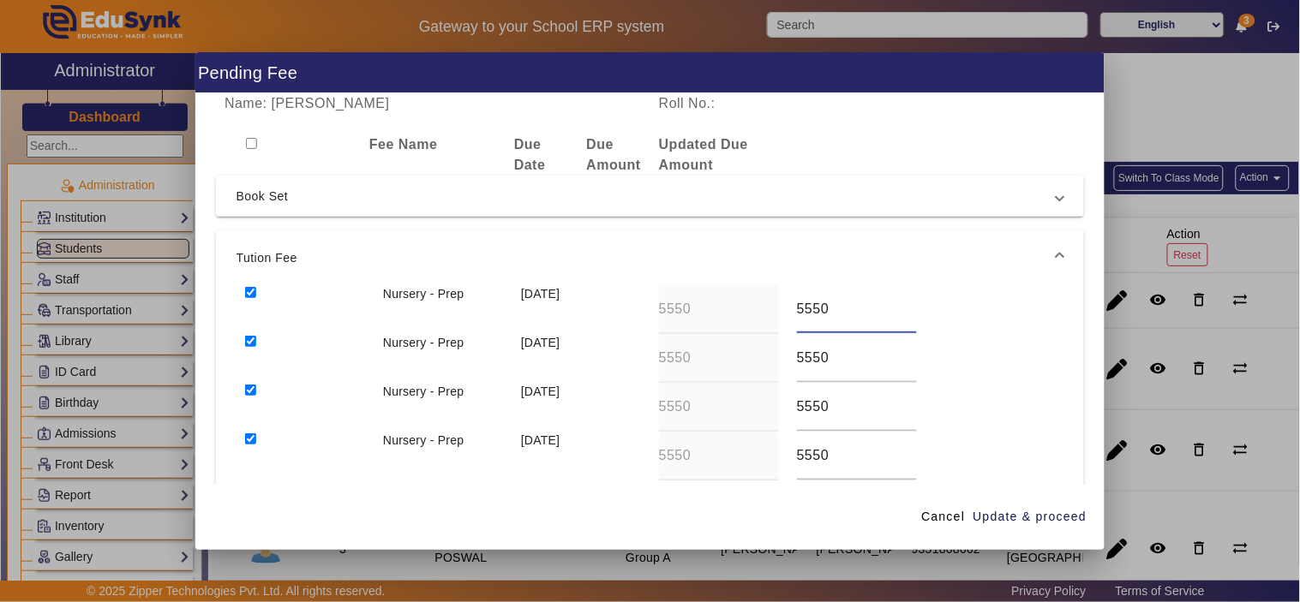
click at [746, 309] on div "Nursery - Prep 10 Apr 2025 5550 5550" at bounding box center [651, 309] width 828 height 49
type input "0"
drag, startPoint x: 814, startPoint y: 365, endPoint x: 808, endPoint y: 400, distance: 35.6
click at [781, 369] on div "Nursery - Prep 10 Jul 2025 5550 5550" at bounding box center [651, 358] width 828 height 49
type input "0"
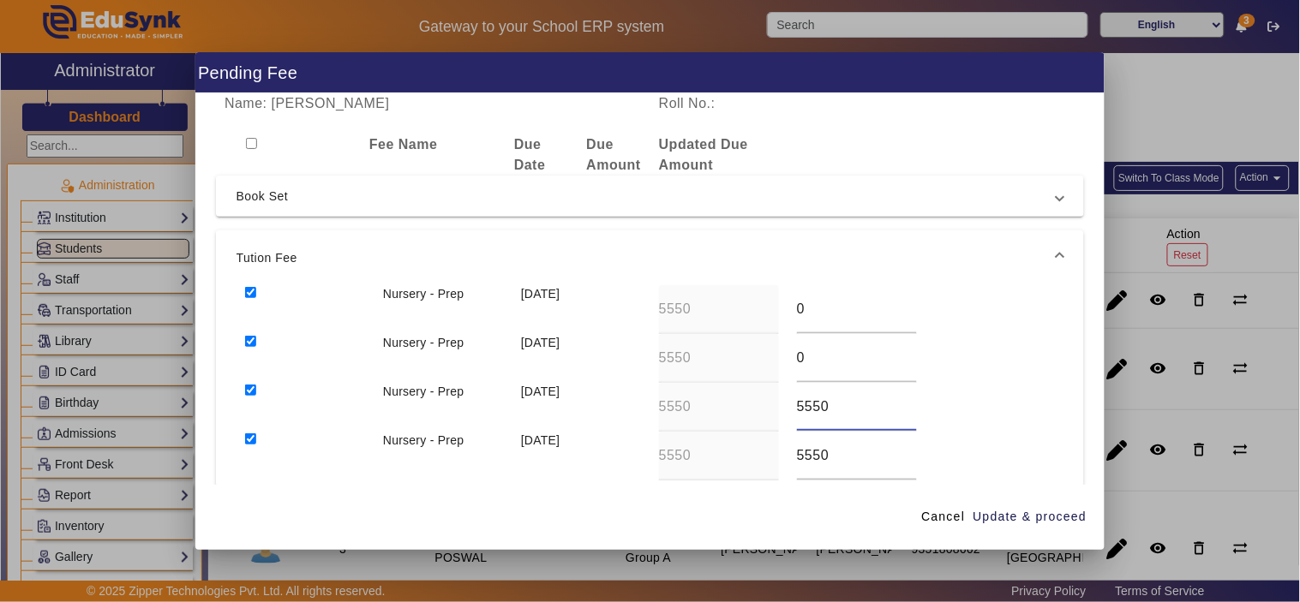
drag, startPoint x: 826, startPoint y: 407, endPoint x: 775, endPoint y: 418, distance: 51.8
click at [775, 418] on div "Nursery - Prep 10 Oct 2025 5550 5550" at bounding box center [651, 407] width 828 height 49
type input "0"
click at [769, 458] on div "Nursery - Prep 10 Jan 2026 5550 5550" at bounding box center [651, 456] width 828 height 49
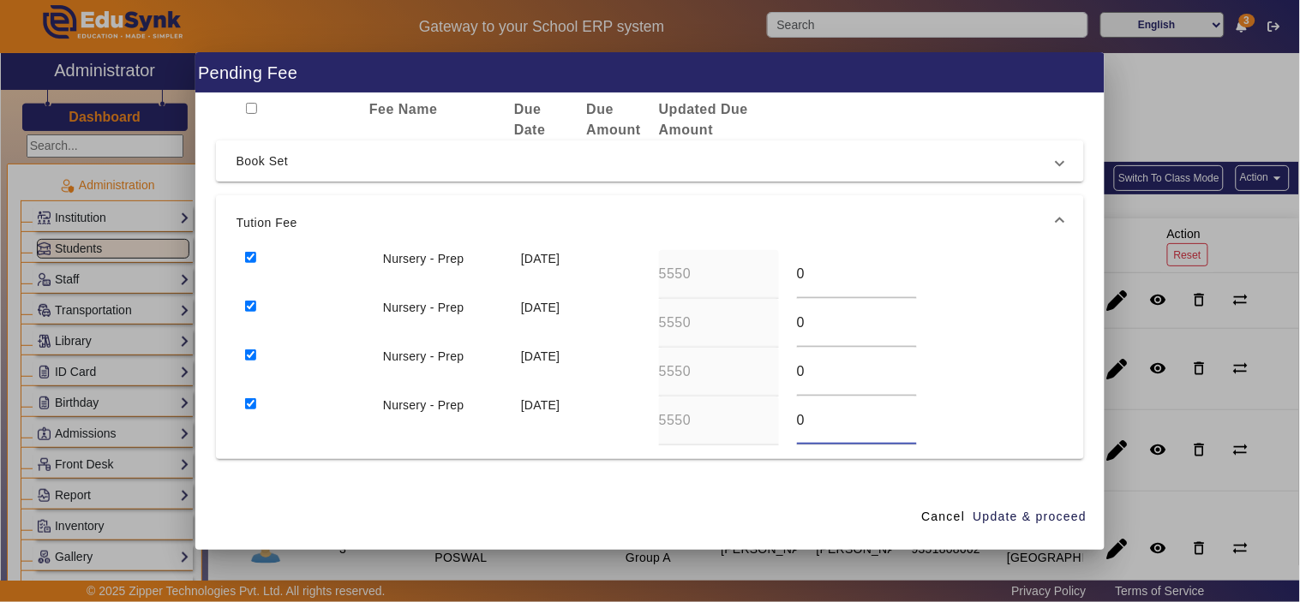
scroll to position [96, 0]
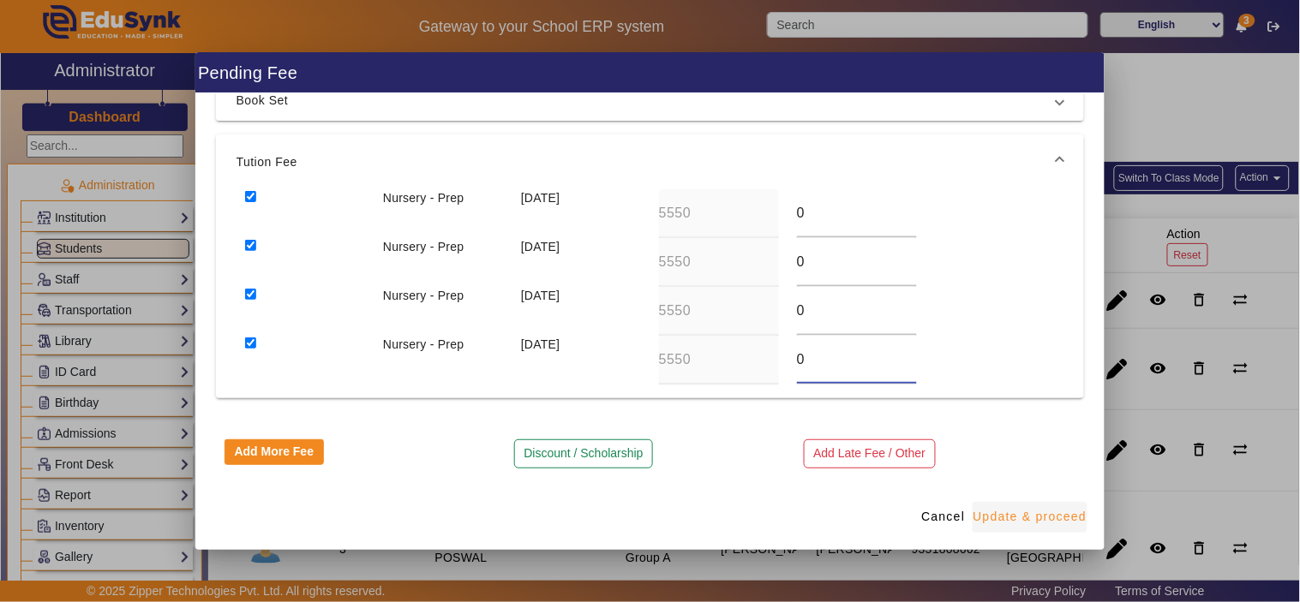
type input "0"
click at [1026, 518] on span "Update & proceed" at bounding box center [1030, 517] width 114 height 18
type input "0"
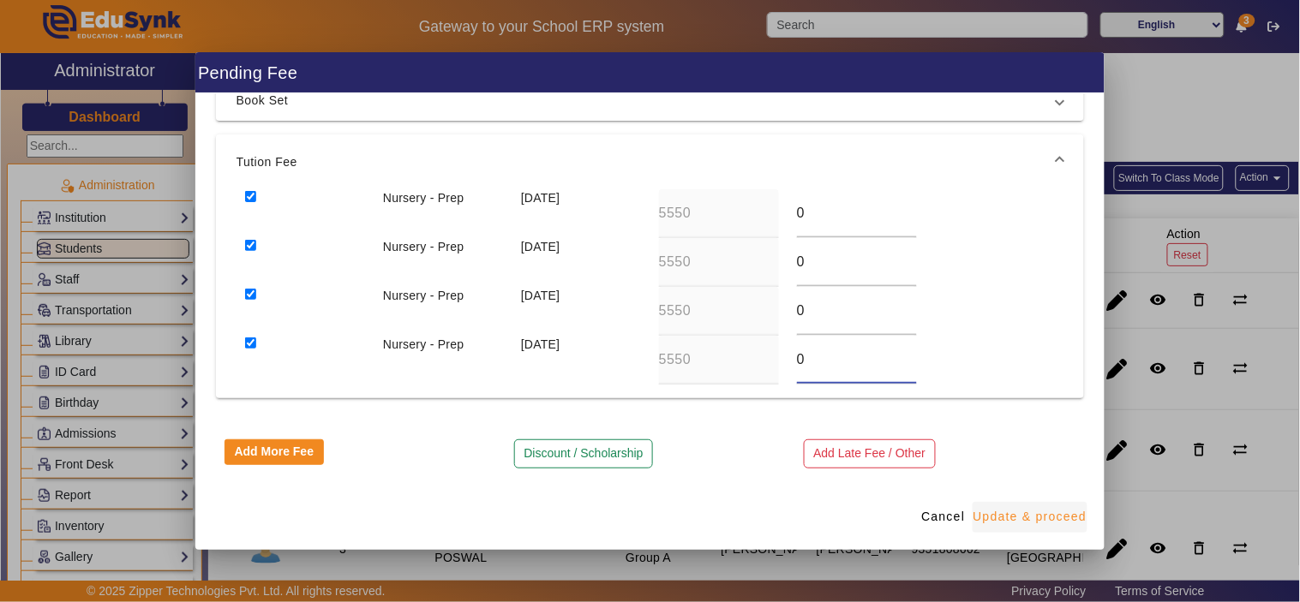
type input "0"
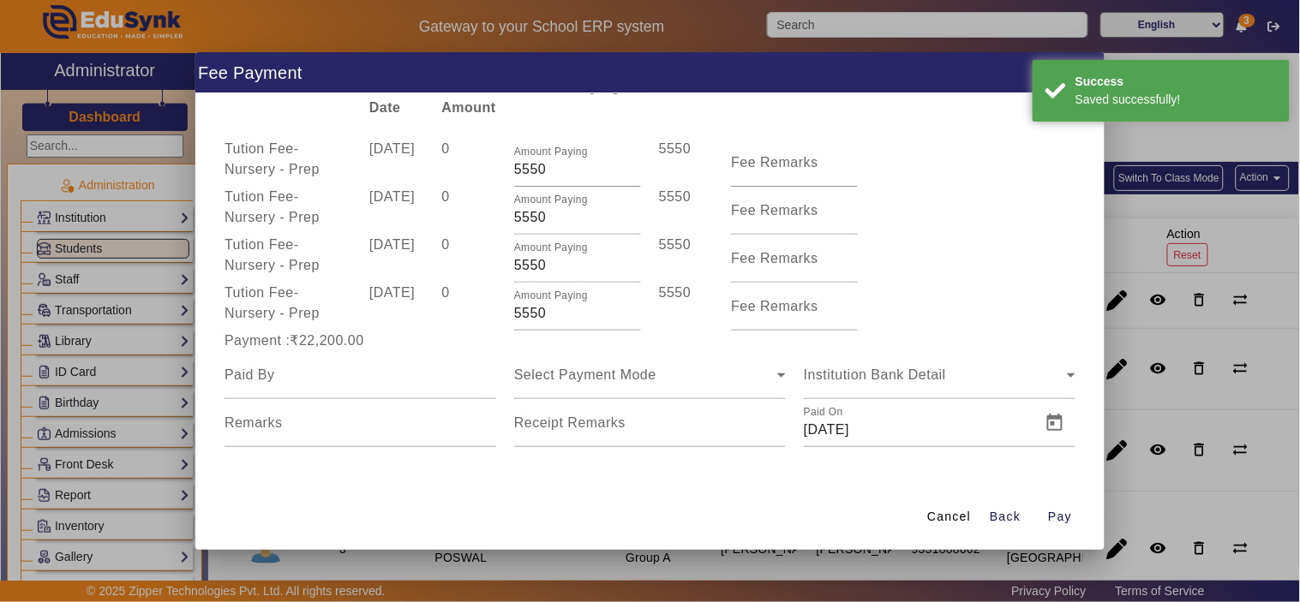
scroll to position [57, 0]
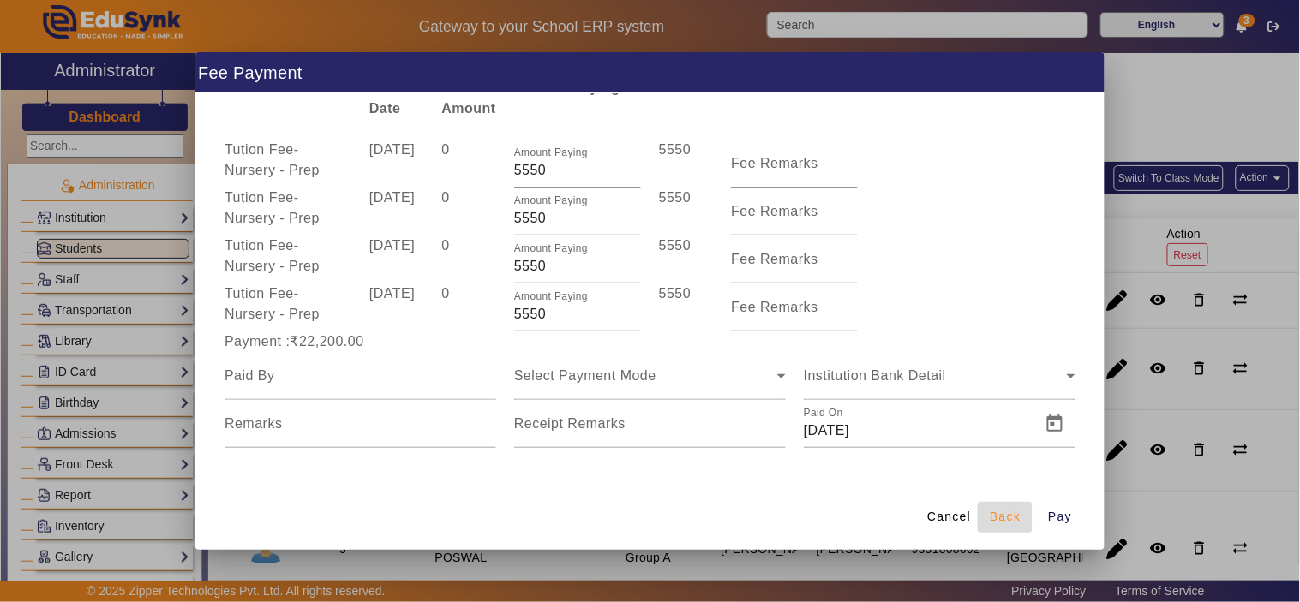
click at [1004, 516] on span "Back" at bounding box center [1005, 517] width 31 height 18
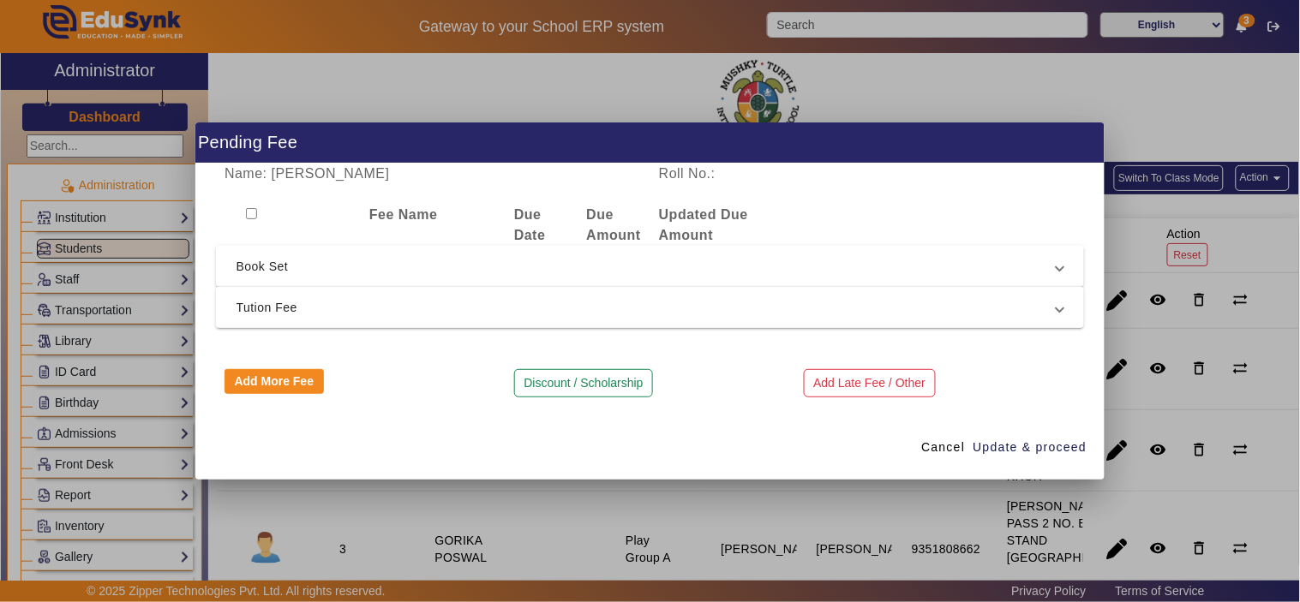
click at [723, 313] on span "Tution Fee" at bounding box center [647, 307] width 821 height 21
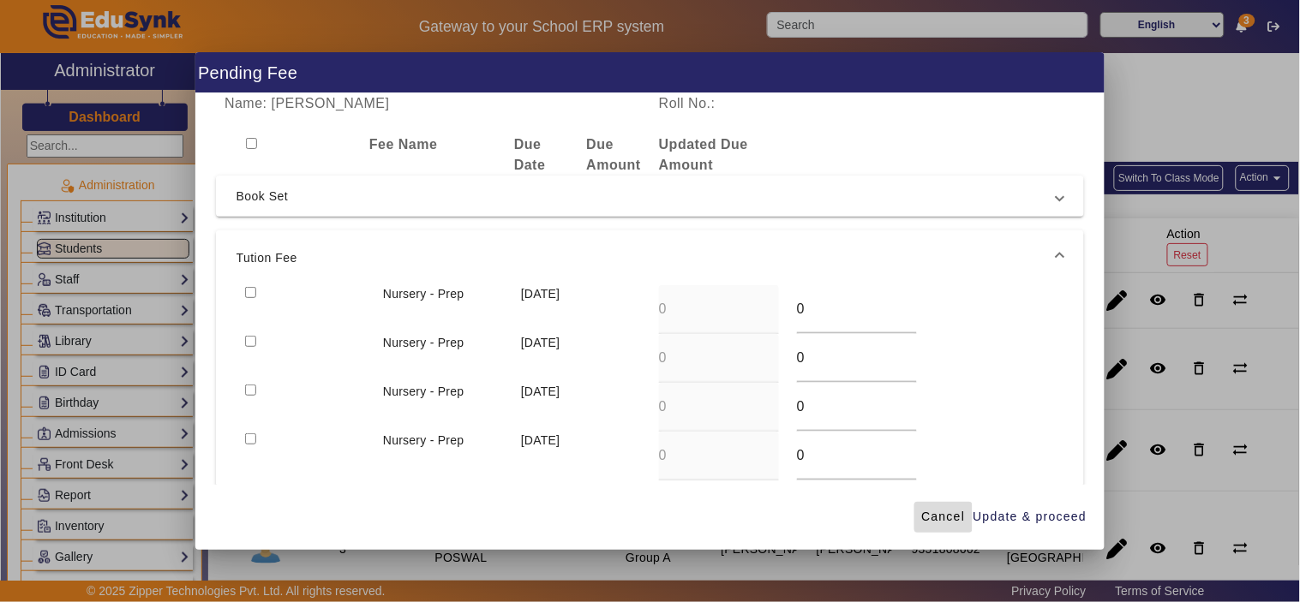
click at [945, 516] on span "Cancel" at bounding box center [943, 517] width 44 height 18
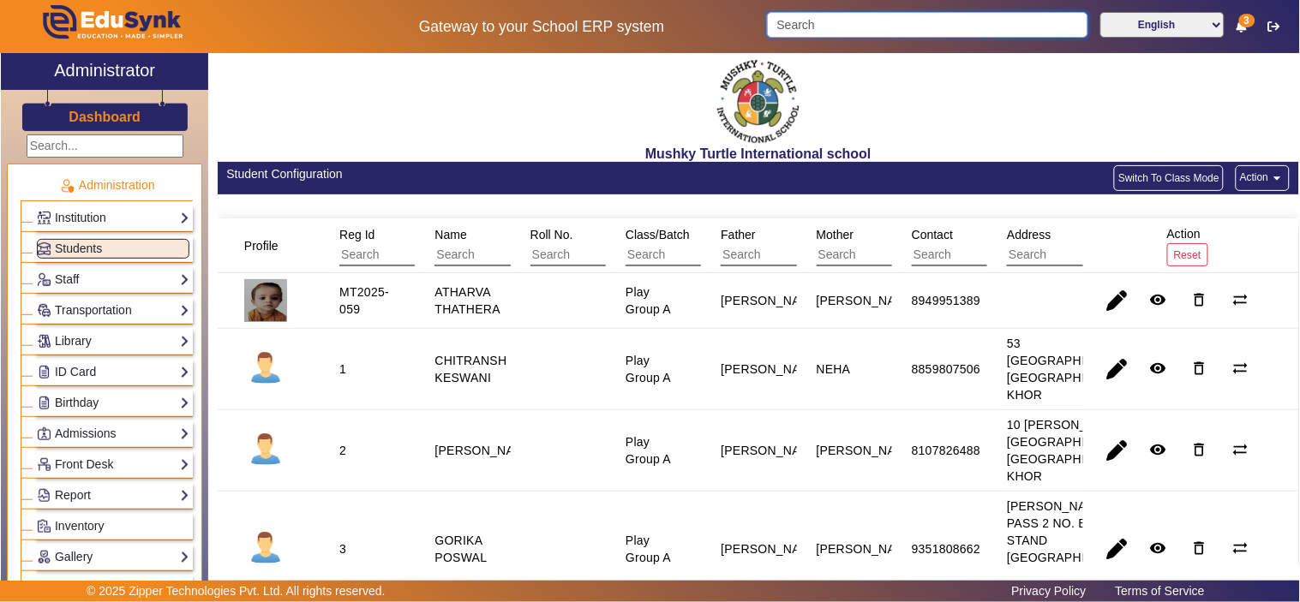
click at [854, 32] on input "Search" at bounding box center [927, 25] width 320 height 26
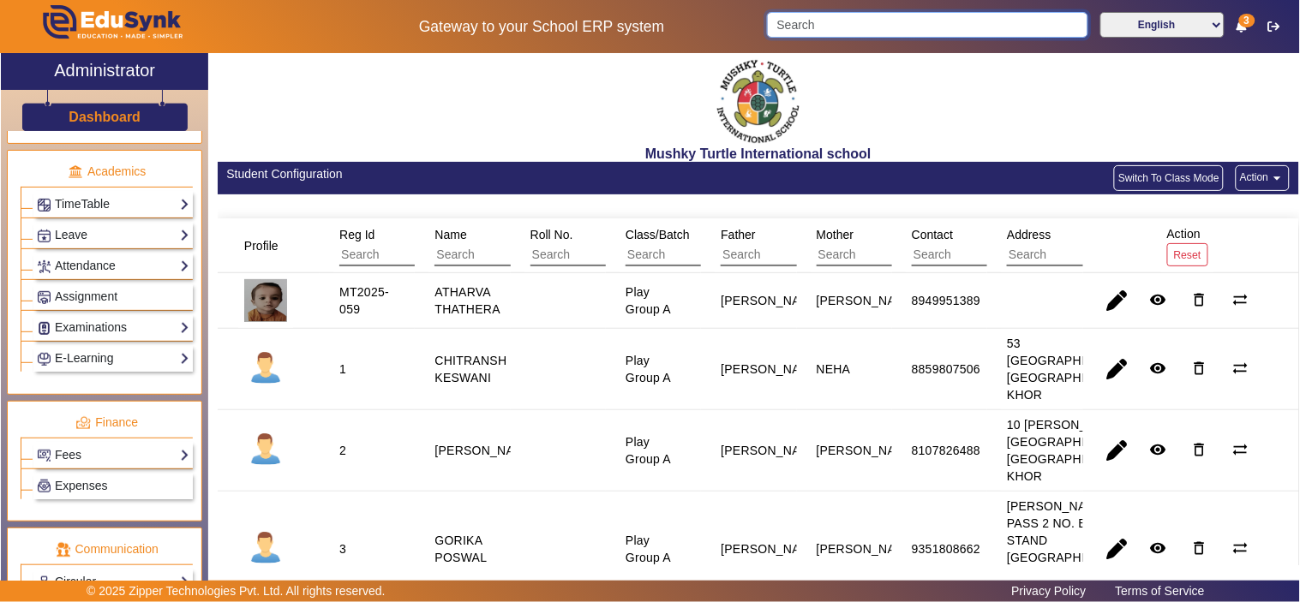
scroll to position [635, 0]
click at [78, 464] on link "Fees" at bounding box center [113, 455] width 153 height 20
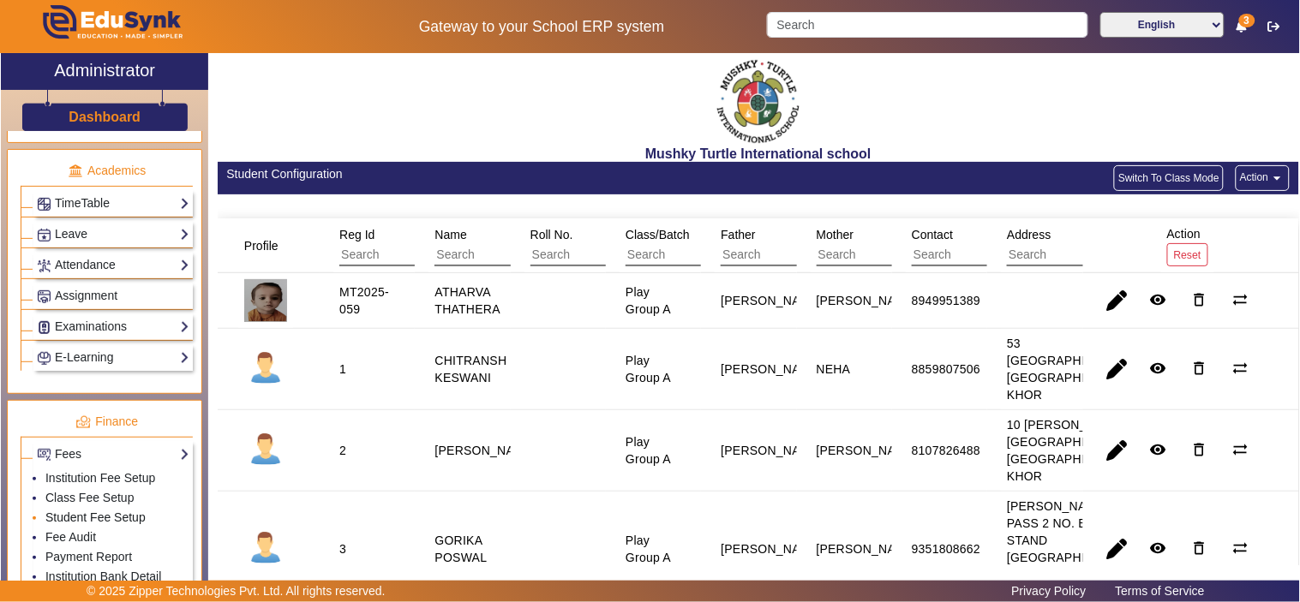
click at [88, 524] on link "Student Fee Setup" at bounding box center [95, 518] width 100 height 14
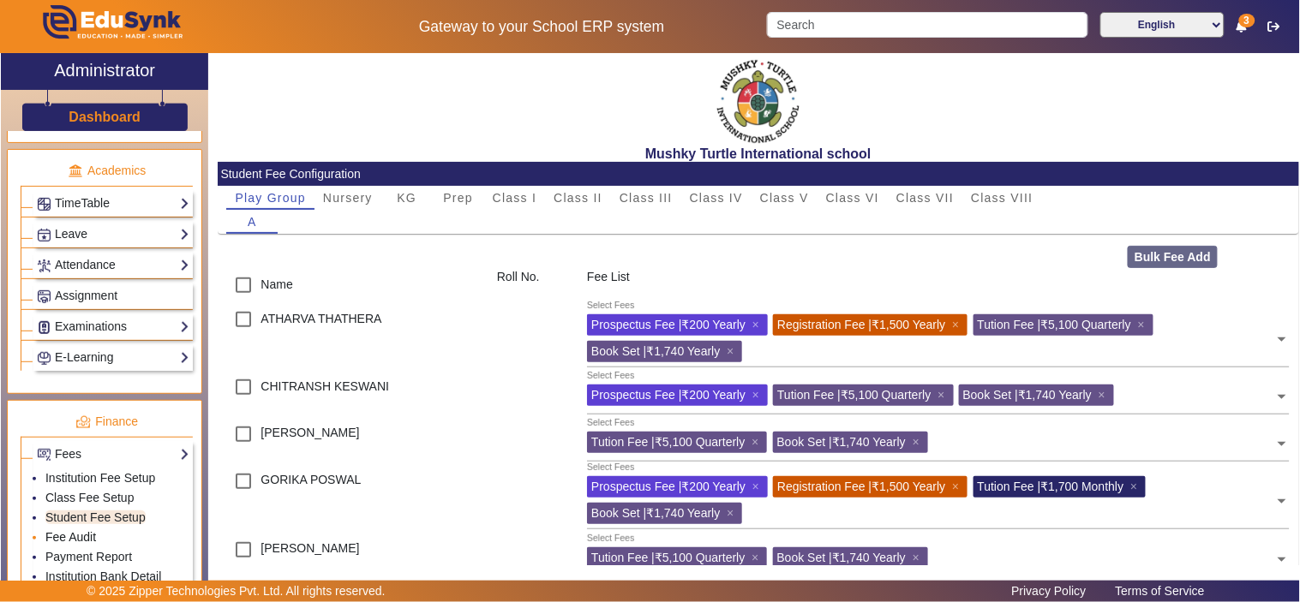
click at [75, 538] on link "Fee Audit" at bounding box center [70, 537] width 51 height 14
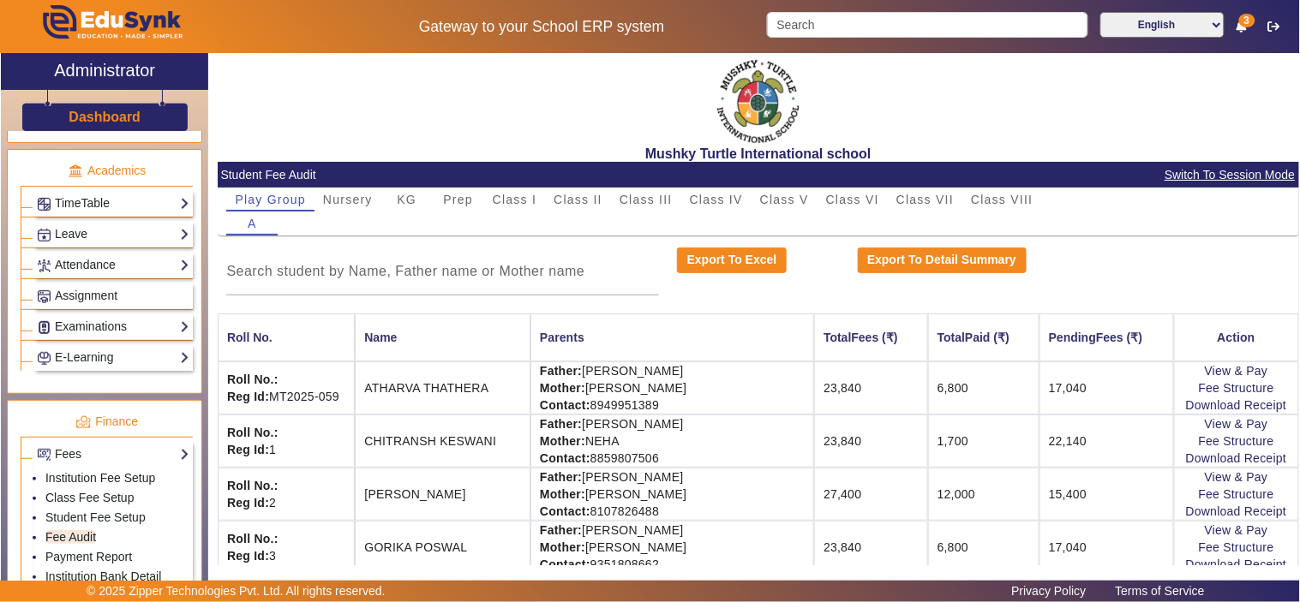
click at [1222, 164] on mat-card-header "Student Fee Audit Switch To Session Mode" at bounding box center [758, 175] width 1081 height 26
click at [1223, 172] on span "Switch To Session Mode" at bounding box center [1230, 175] width 132 height 20
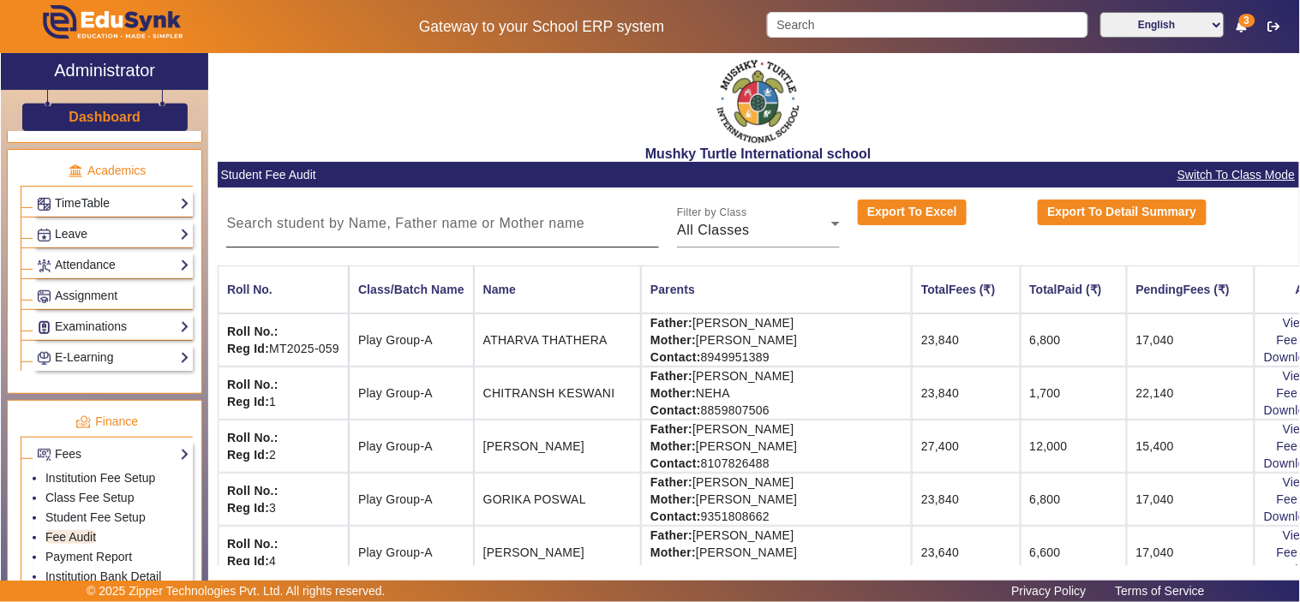
click at [486, 228] on input at bounding box center [442, 223] width 433 height 21
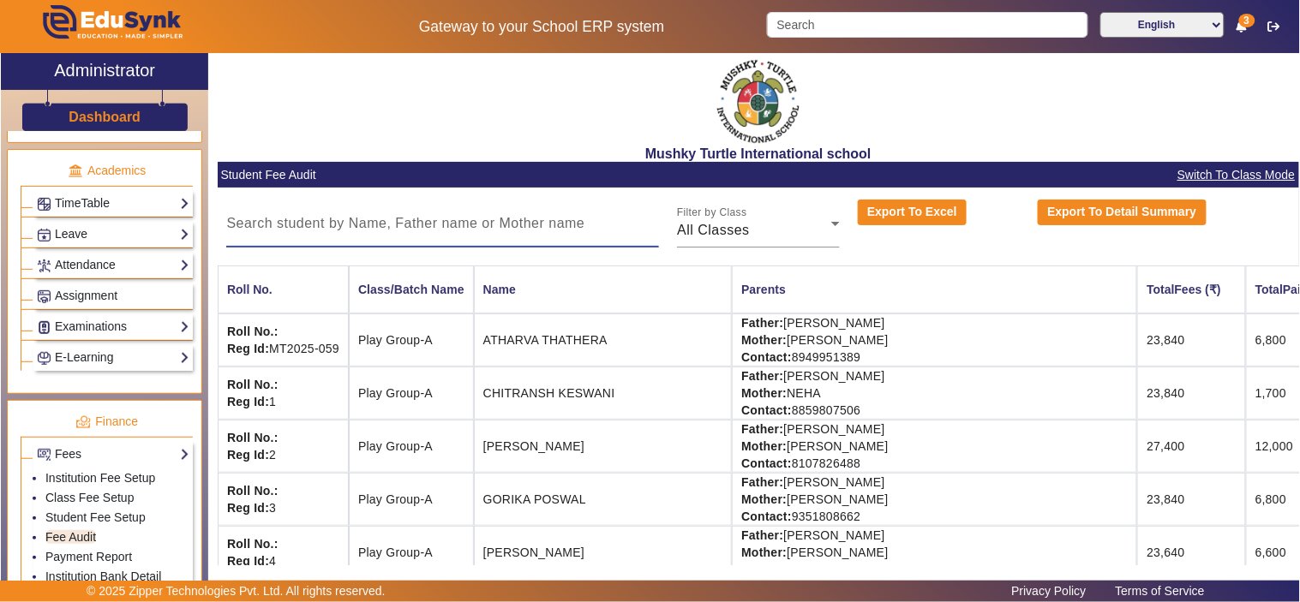
paste input "MT2025-003"
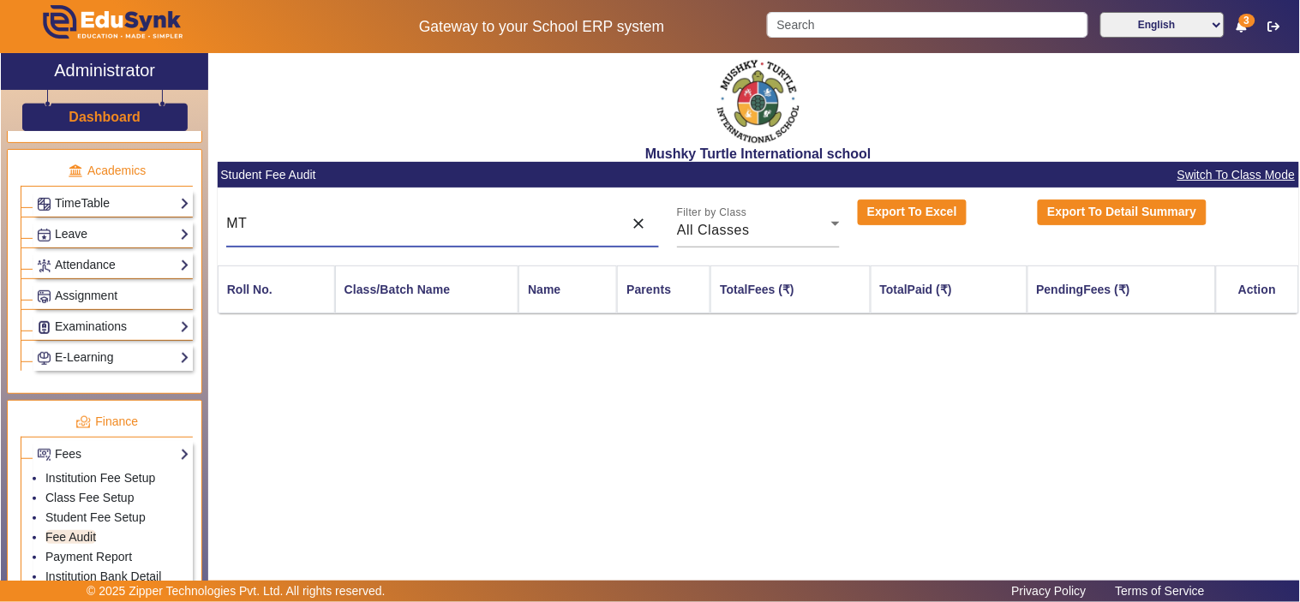
type input "M"
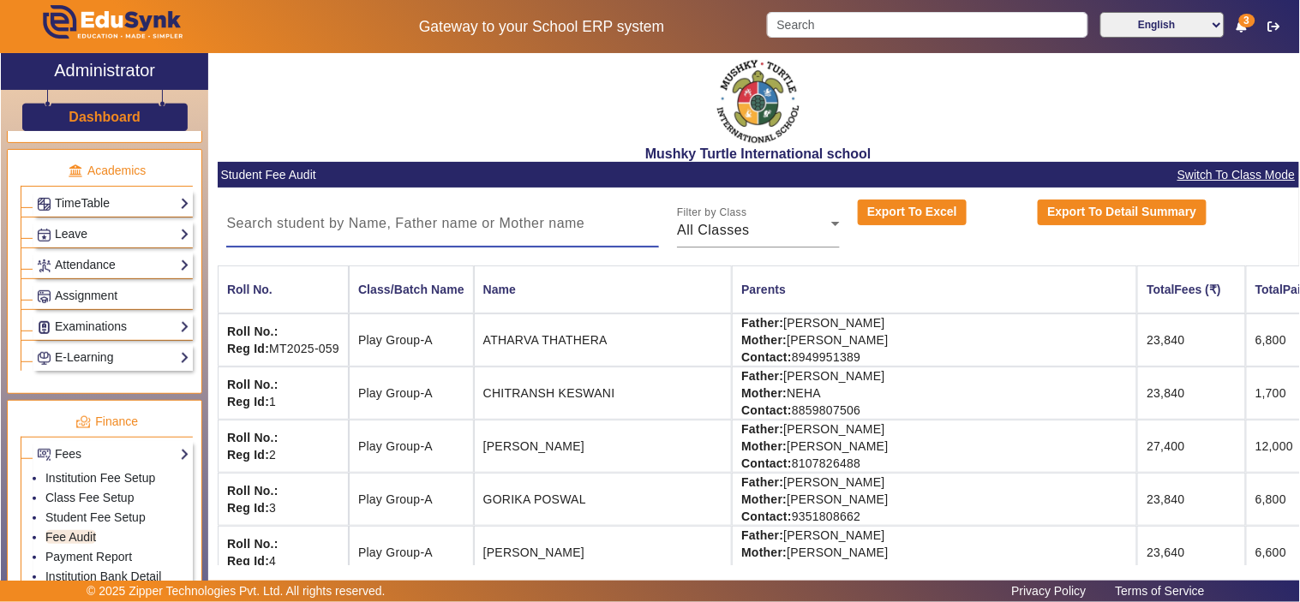
paste input "CHANPREET"
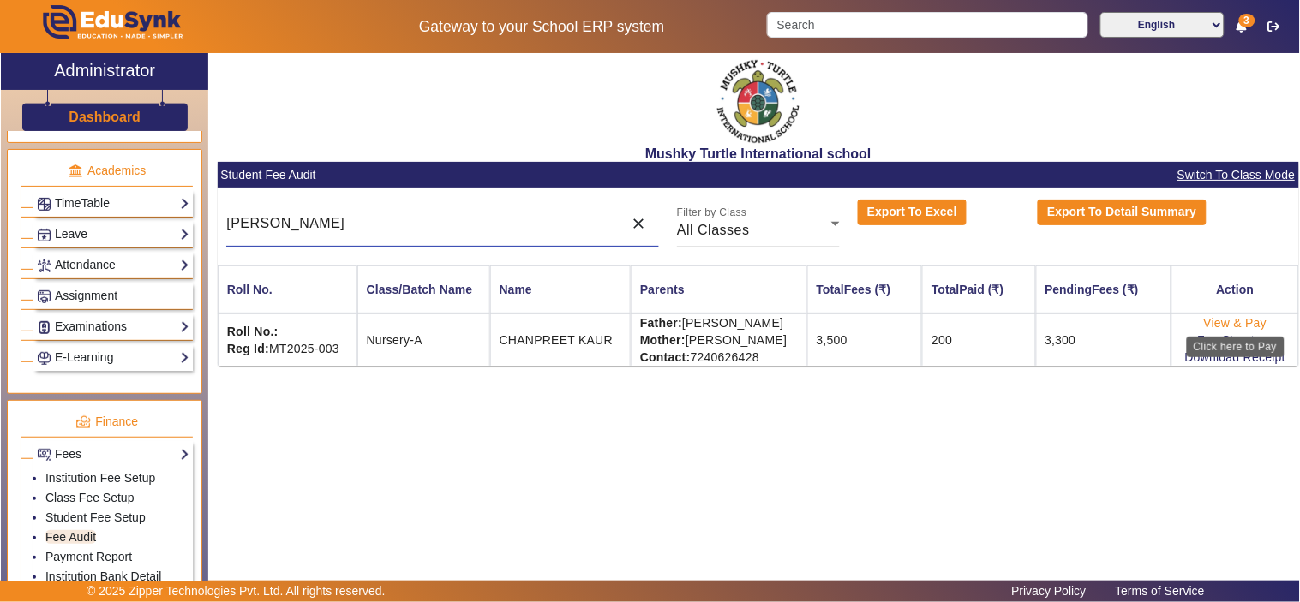
type input "CHANPREET"
click at [1254, 324] on link "View & Pay" at bounding box center [1235, 323] width 63 height 14
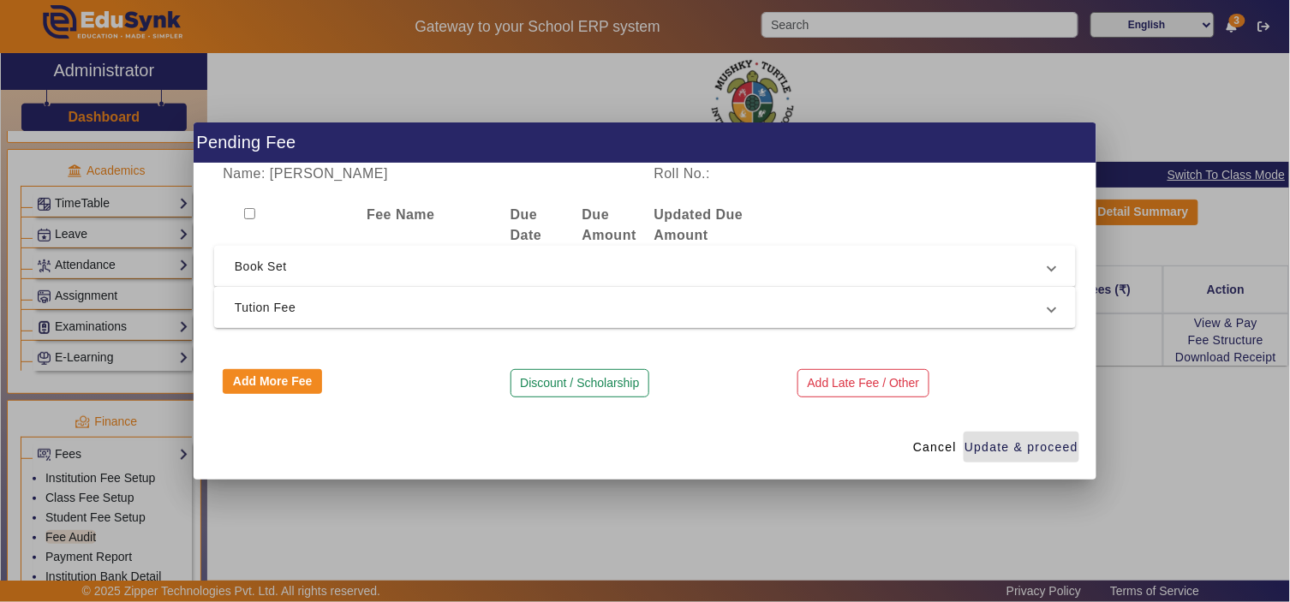
click at [294, 308] on span "Tution Fee" at bounding box center [642, 307] width 814 height 21
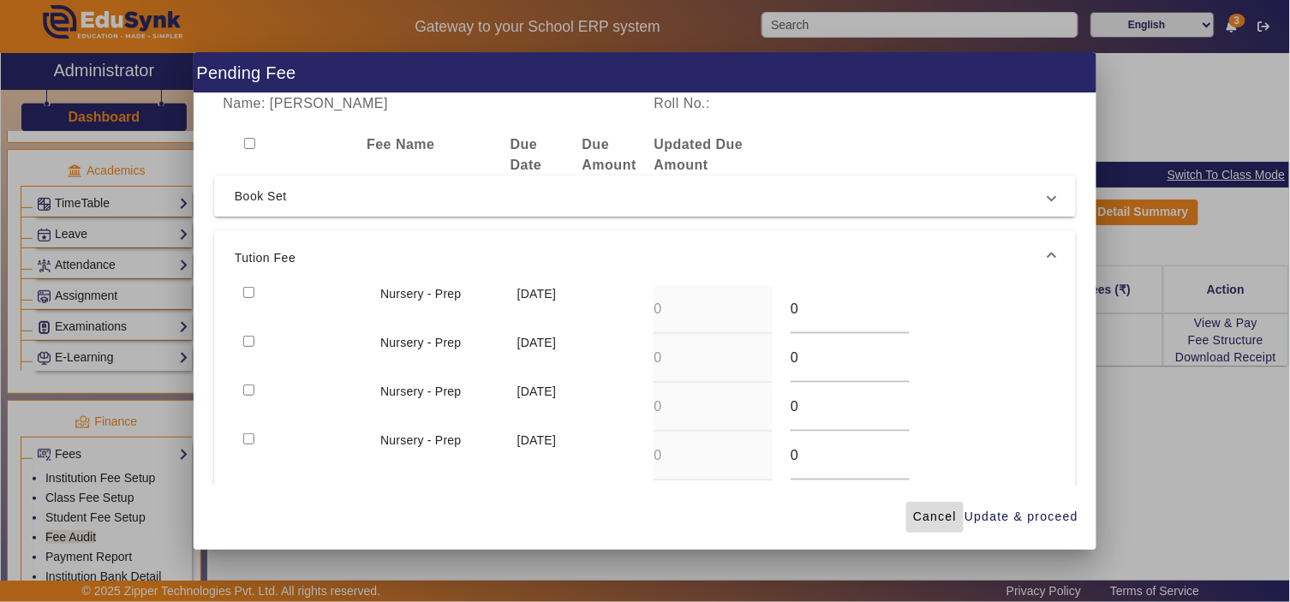
click at [940, 519] on span "Cancel" at bounding box center [935, 517] width 44 height 18
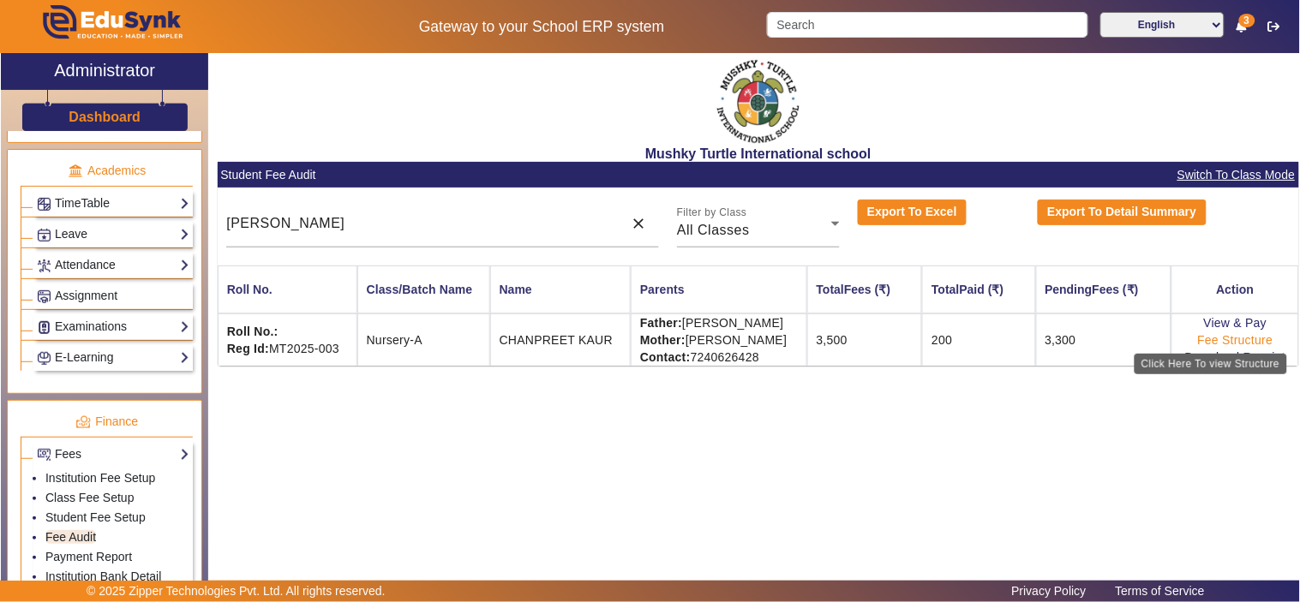
click at [1249, 337] on link "Fee Structure" at bounding box center [1235, 340] width 75 height 14
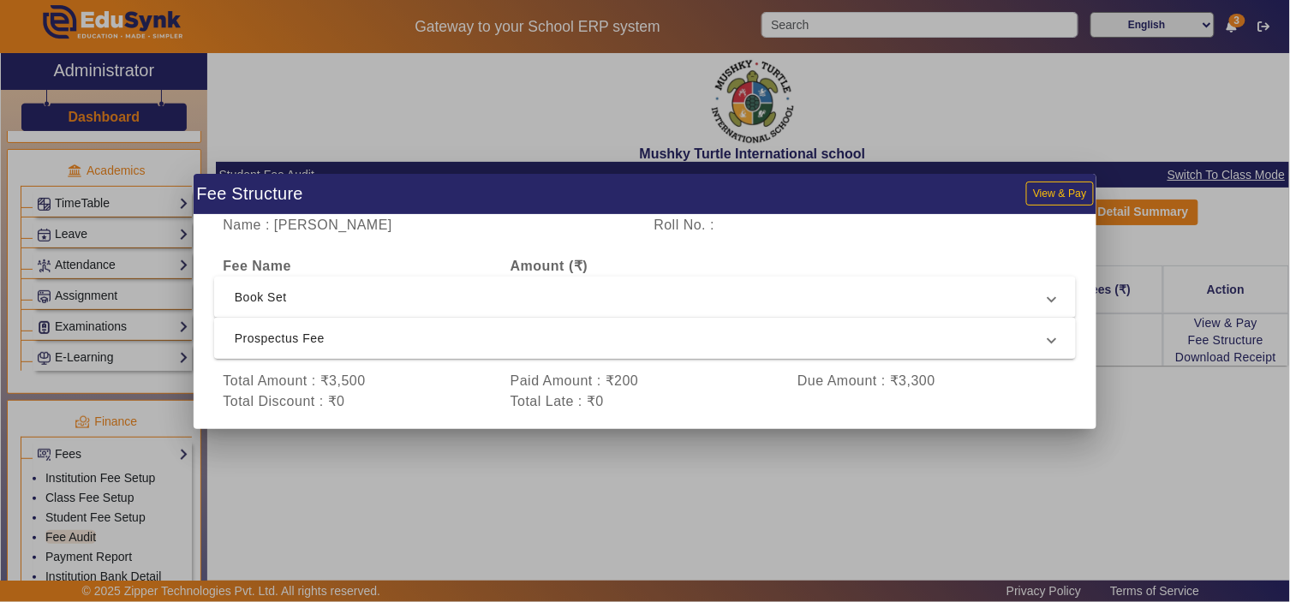
click at [647, 345] on span "Prospectus Fee" at bounding box center [642, 338] width 814 height 21
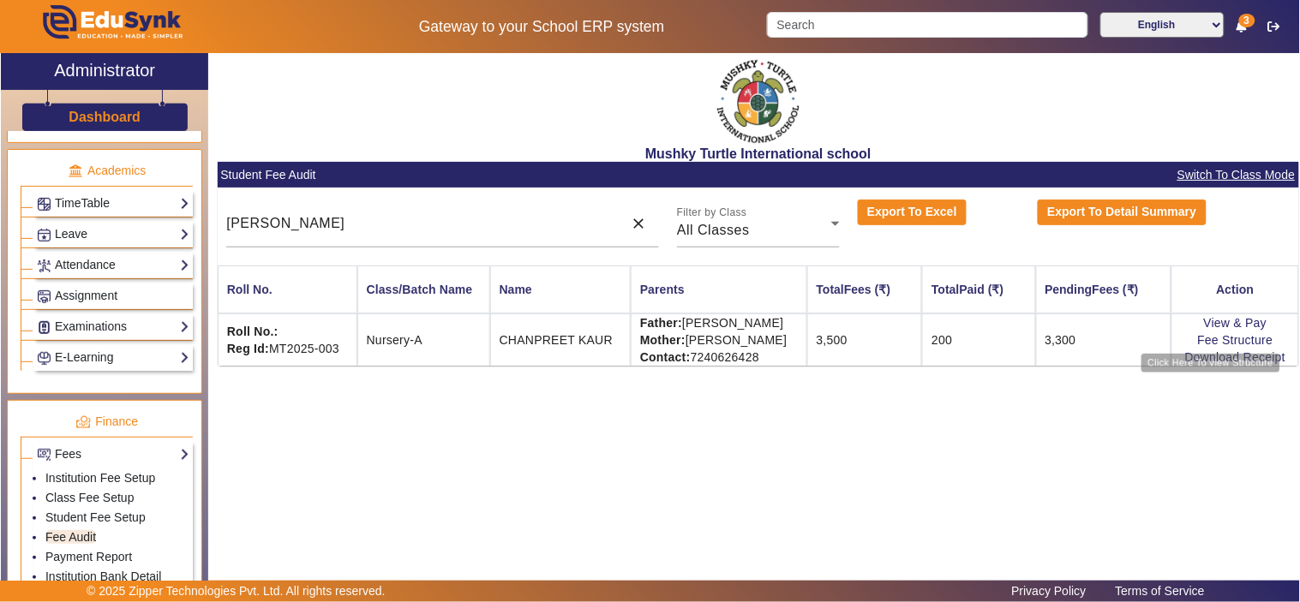
click at [819, 493] on div "Mushky Turtle International school Student Fee Audit Switch To Class Mode CHANP…" at bounding box center [753, 315] width 1091 height 524
click at [87, 523] on link "Student Fee Setup" at bounding box center [95, 518] width 100 height 14
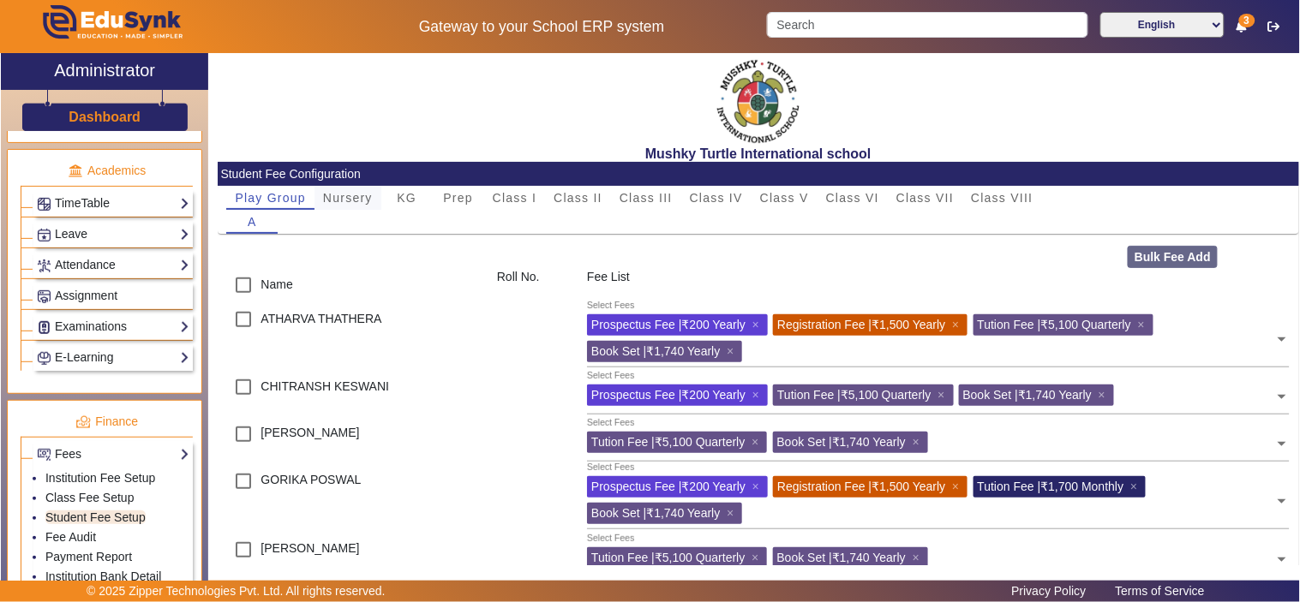
click at [352, 195] on span "Nursery" at bounding box center [348, 198] width 50 height 12
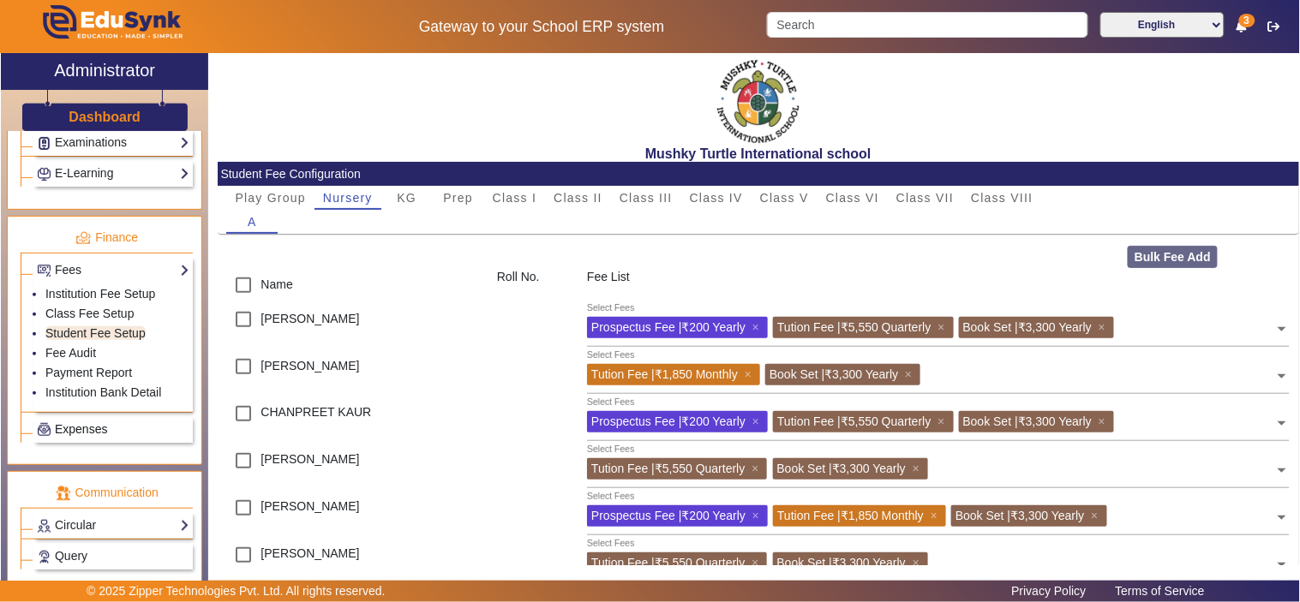
scroll to position [773, 0]
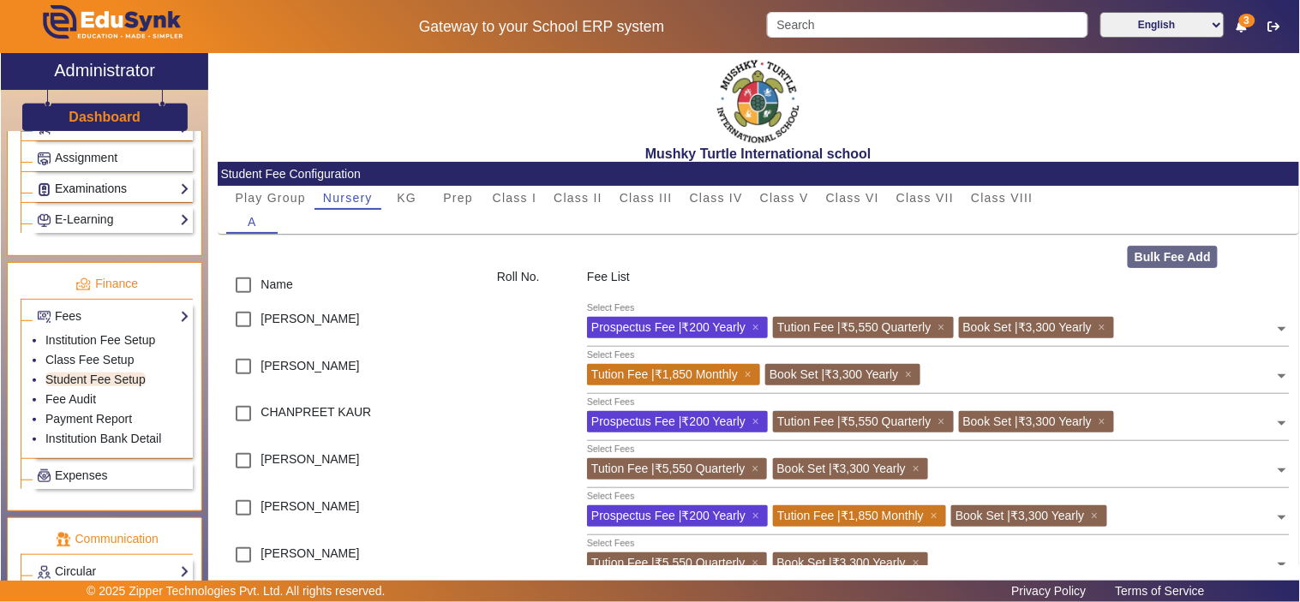
click at [108, 191] on link "Examinations" at bounding box center [113, 189] width 153 height 20
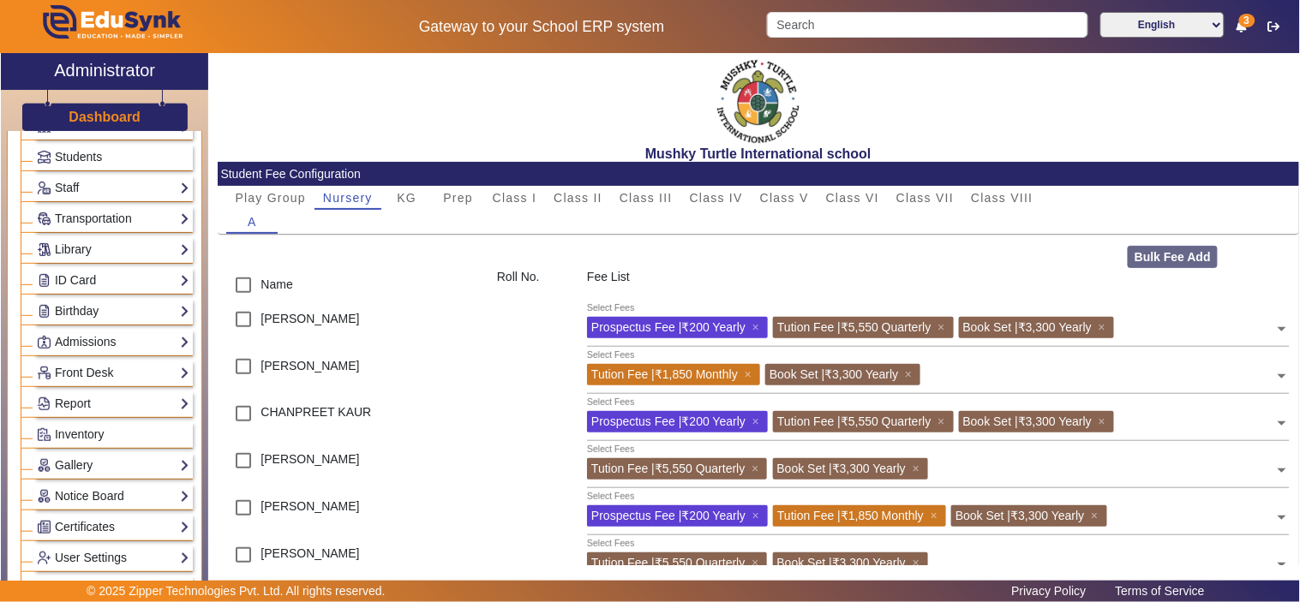
scroll to position [0, 0]
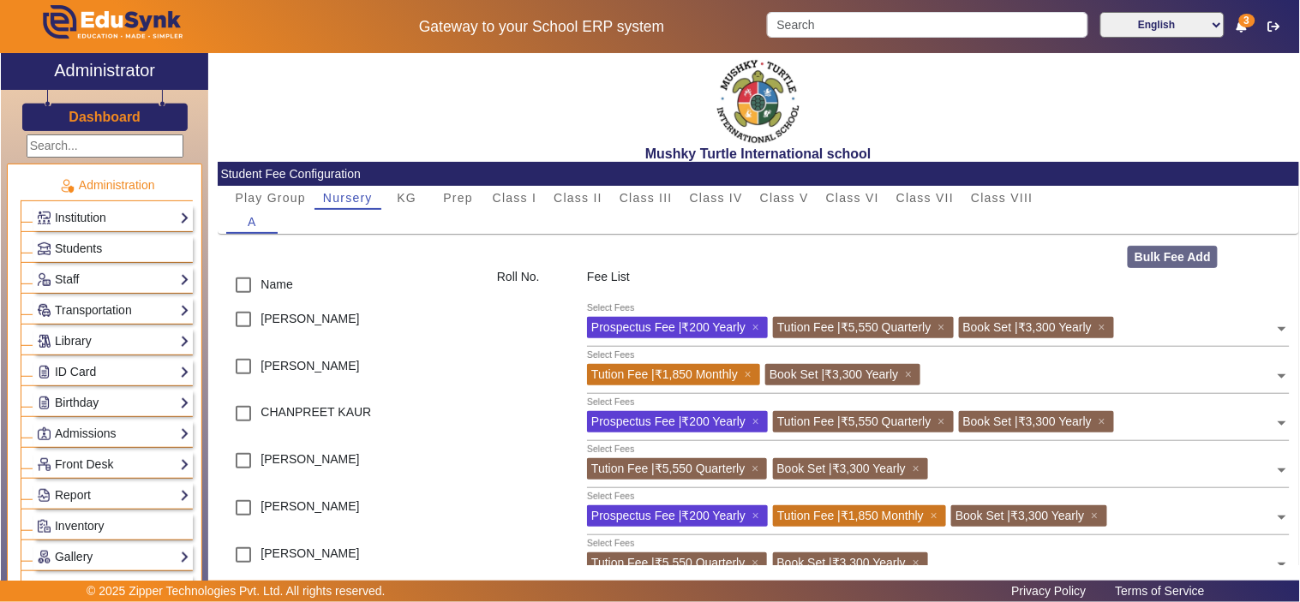
click at [80, 244] on span "Students" at bounding box center [78, 249] width 47 height 14
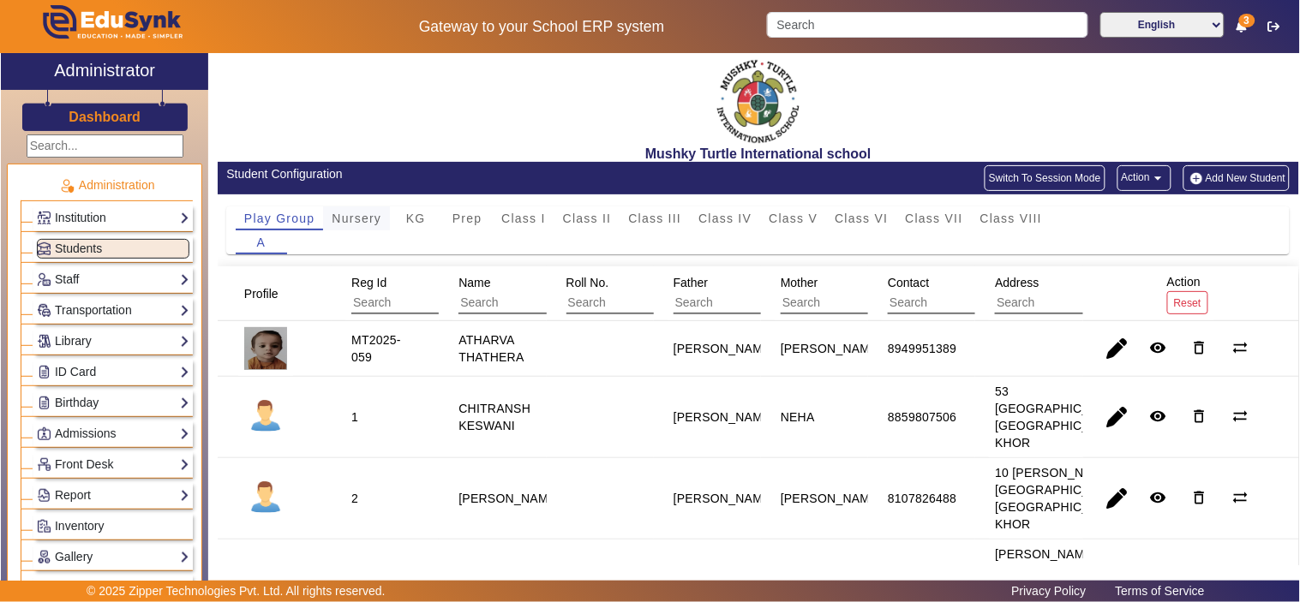
click at [362, 221] on span "Nursery" at bounding box center [357, 219] width 50 height 12
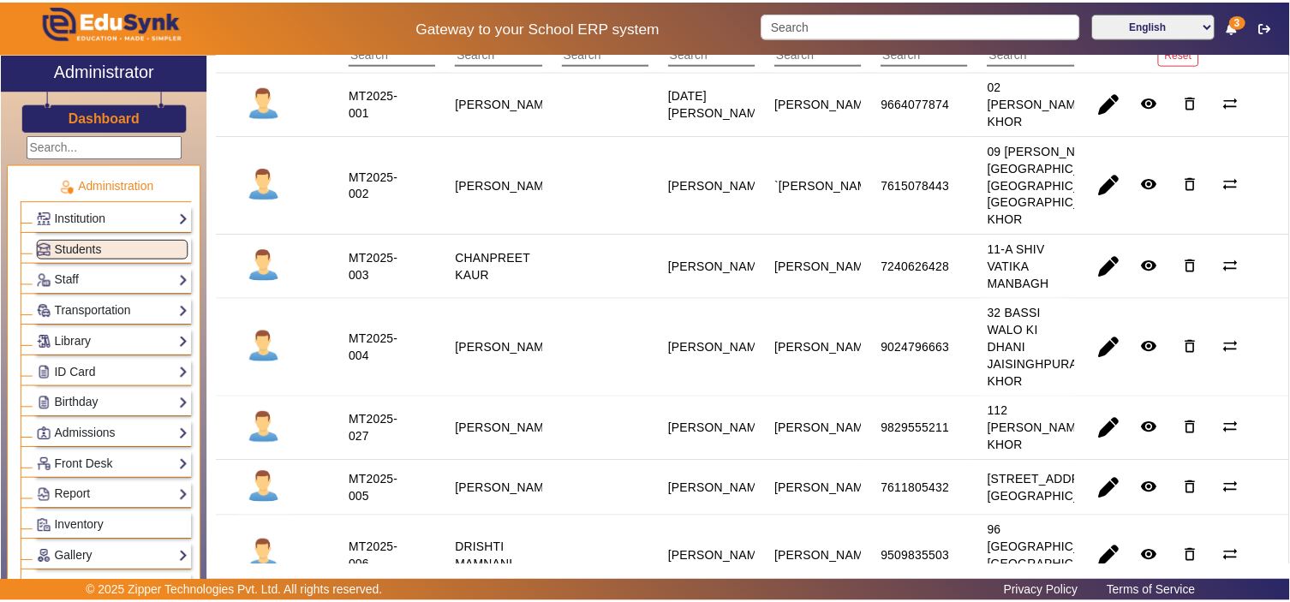
scroll to position [317, 0]
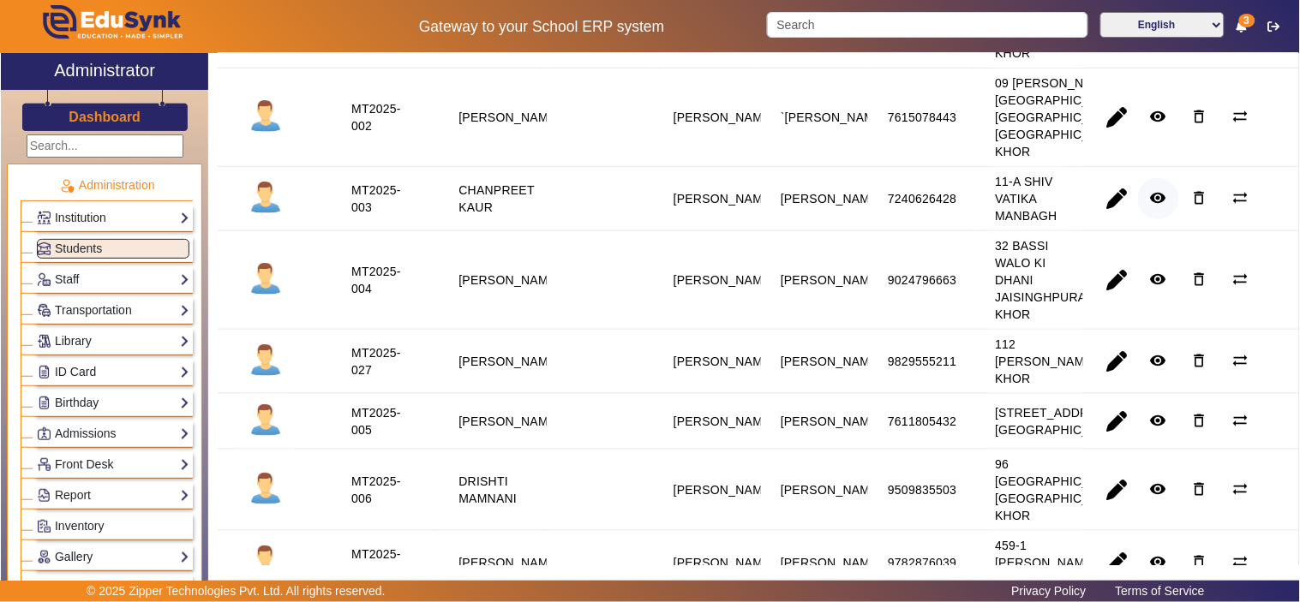
click at [1157, 207] on mat-icon "remove_red_eye" at bounding box center [1158, 197] width 17 height 17
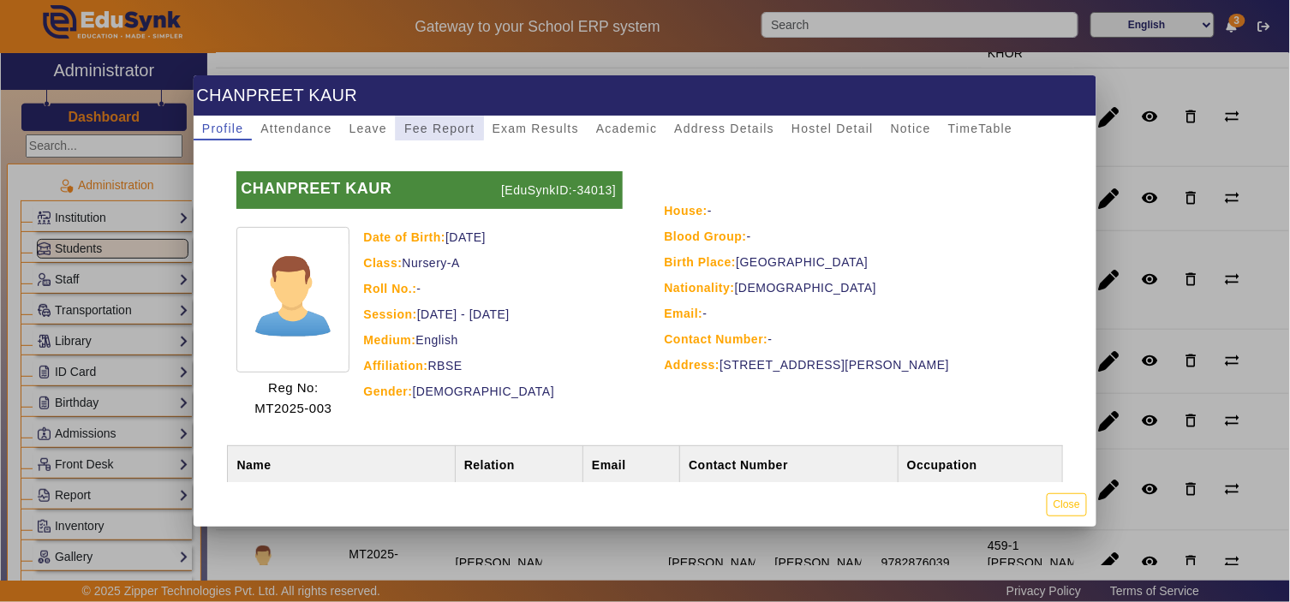
click at [433, 124] on span "Fee Report" at bounding box center [439, 129] width 71 height 12
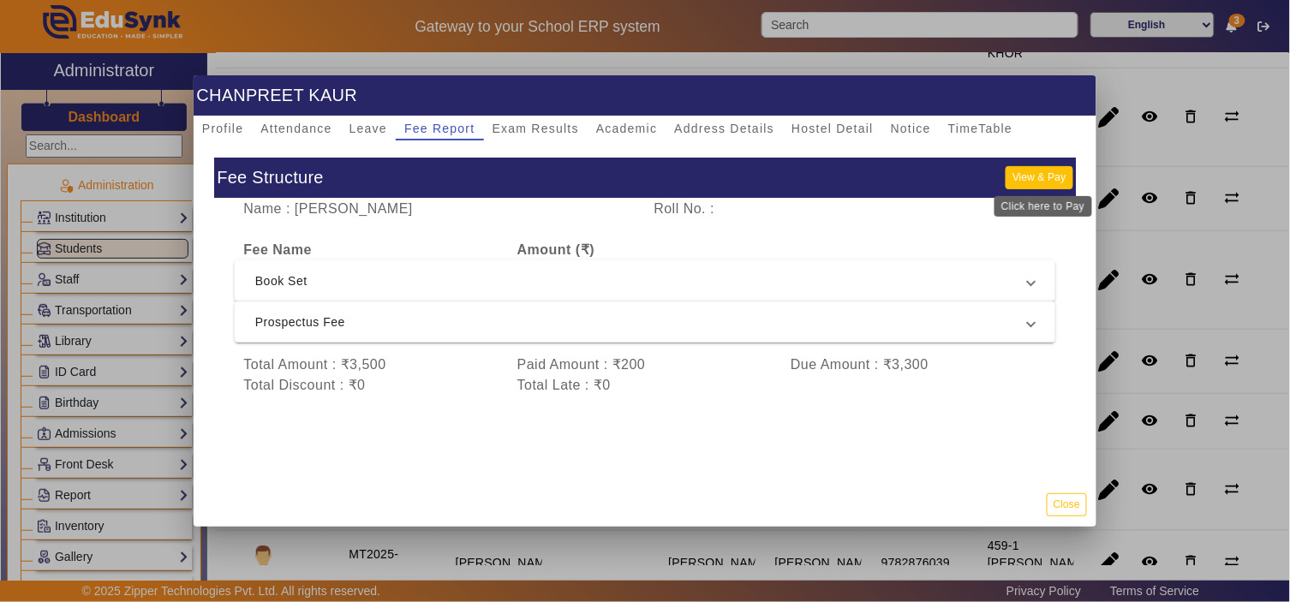
click at [1049, 177] on button "View & Pay" at bounding box center [1039, 177] width 67 height 23
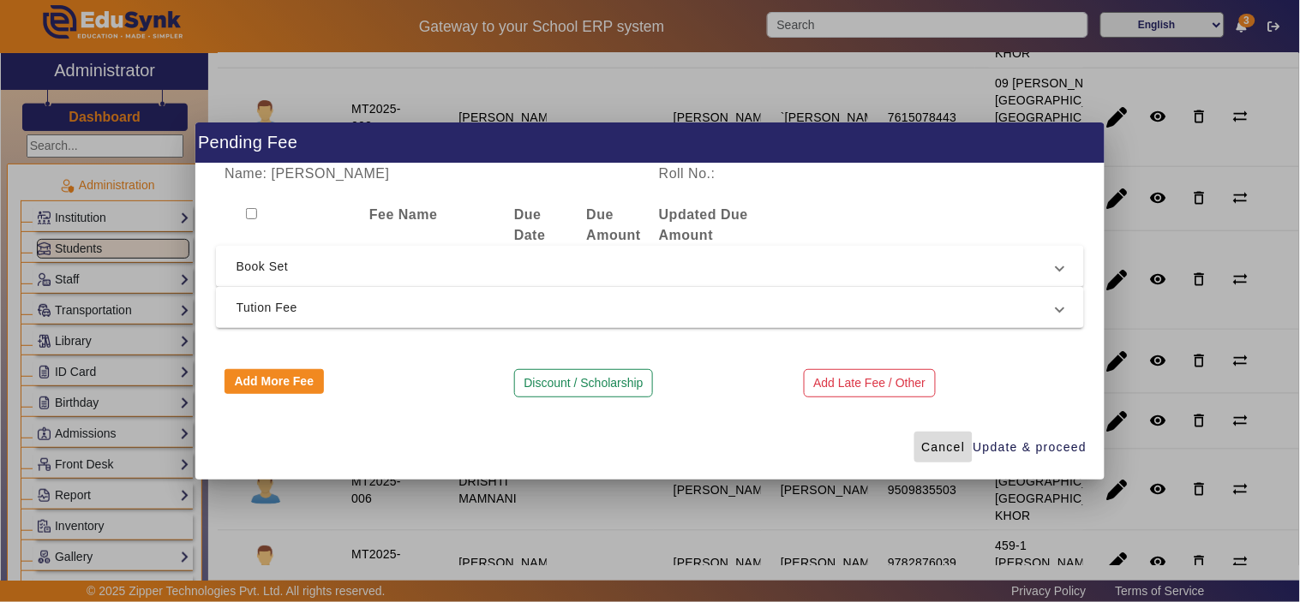
click at [926, 448] on span "Cancel" at bounding box center [943, 448] width 44 height 18
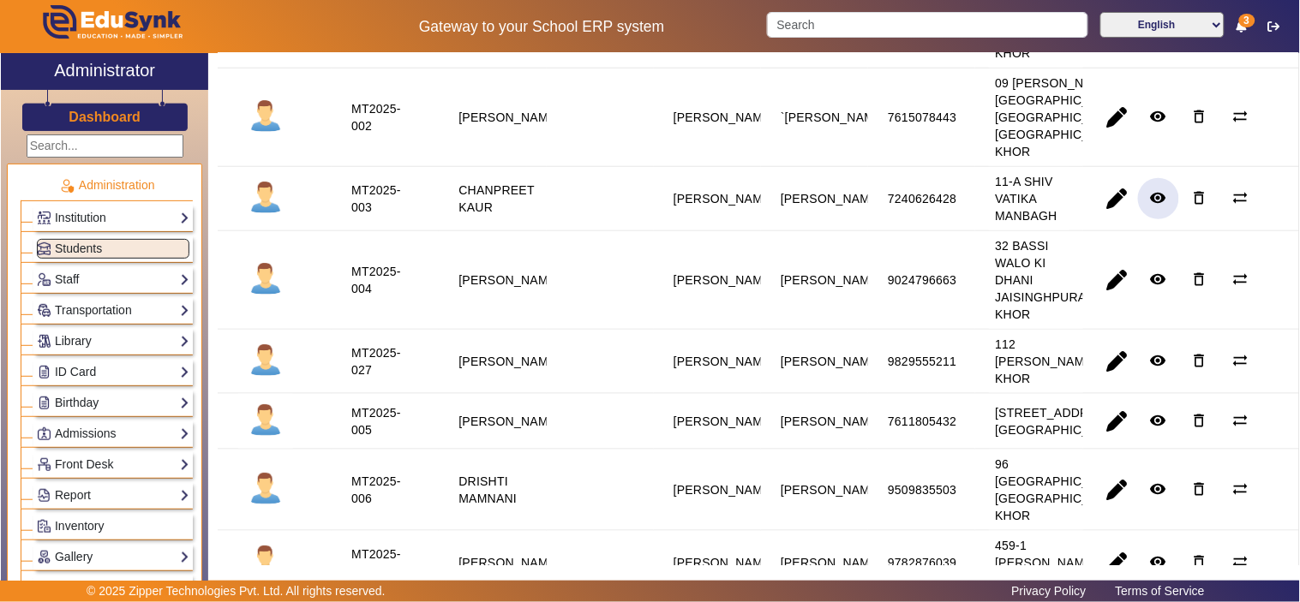
click at [1150, 207] on mat-icon "remove_red_eye" at bounding box center [1158, 197] width 17 height 17
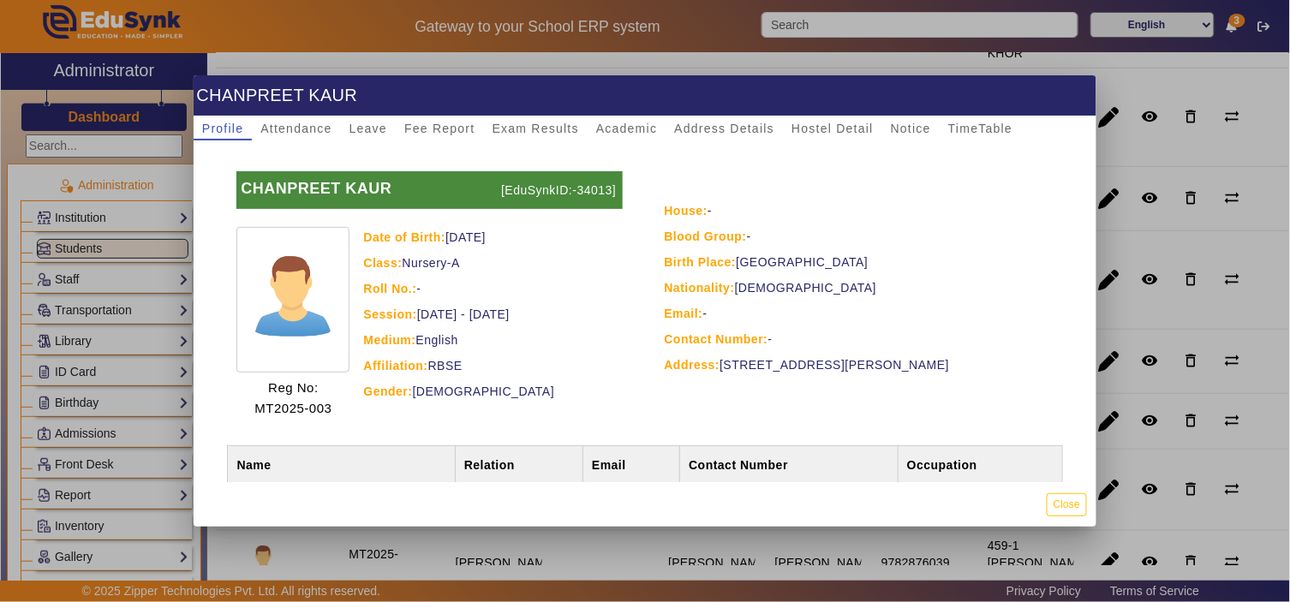
click at [595, 183] on p "[EduSynkID:-34013]" at bounding box center [559, 190] width 125 height 38
copy p "34013"
click at [1060, 509] on button "Close" at bounding box center [1067, 505] width 40 height 23
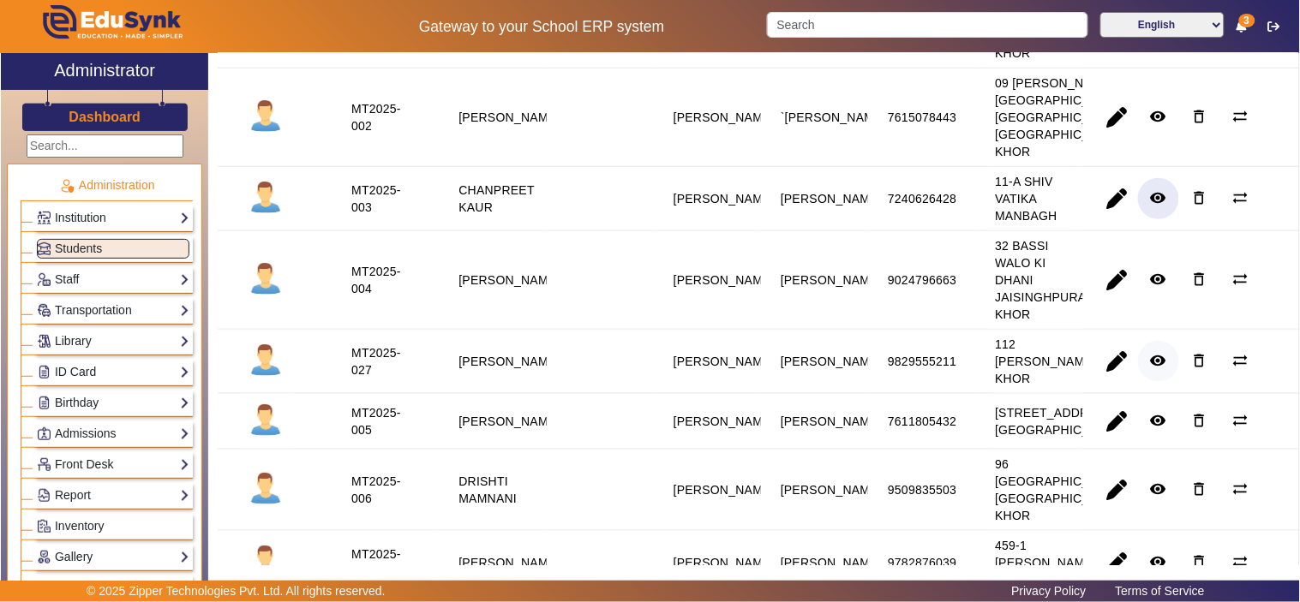
click at [1157, 369] on mat-icon "remove_red_eye" at bounding box center [1158, 360] width 17 height 17
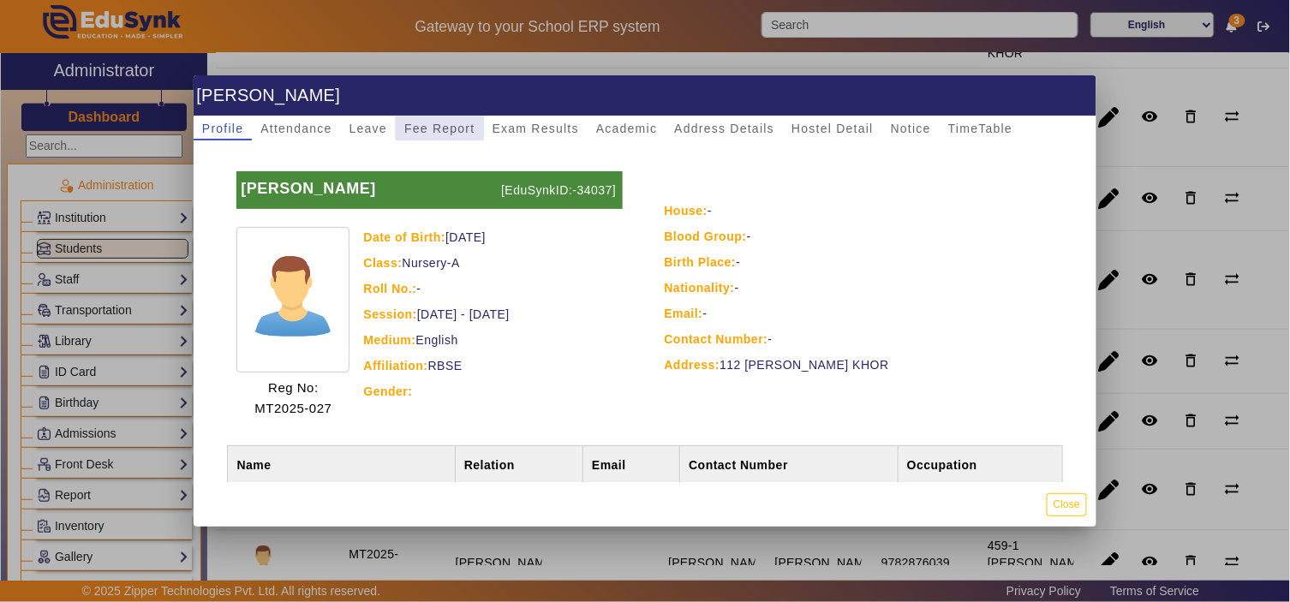
click at [463, 123] on span "Fee Report" at bounding box center [439, 129] width 71 height 12
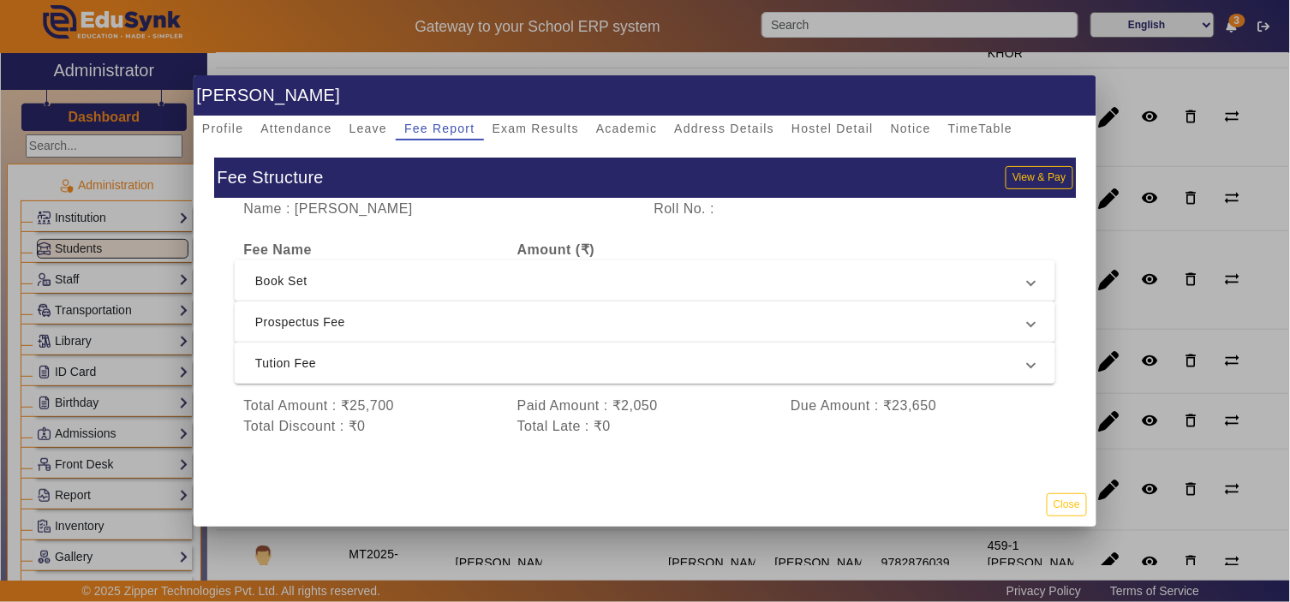
click at [406, 361] on span "Tution Fee" at bounding box center [641, 363] width 773 height 21
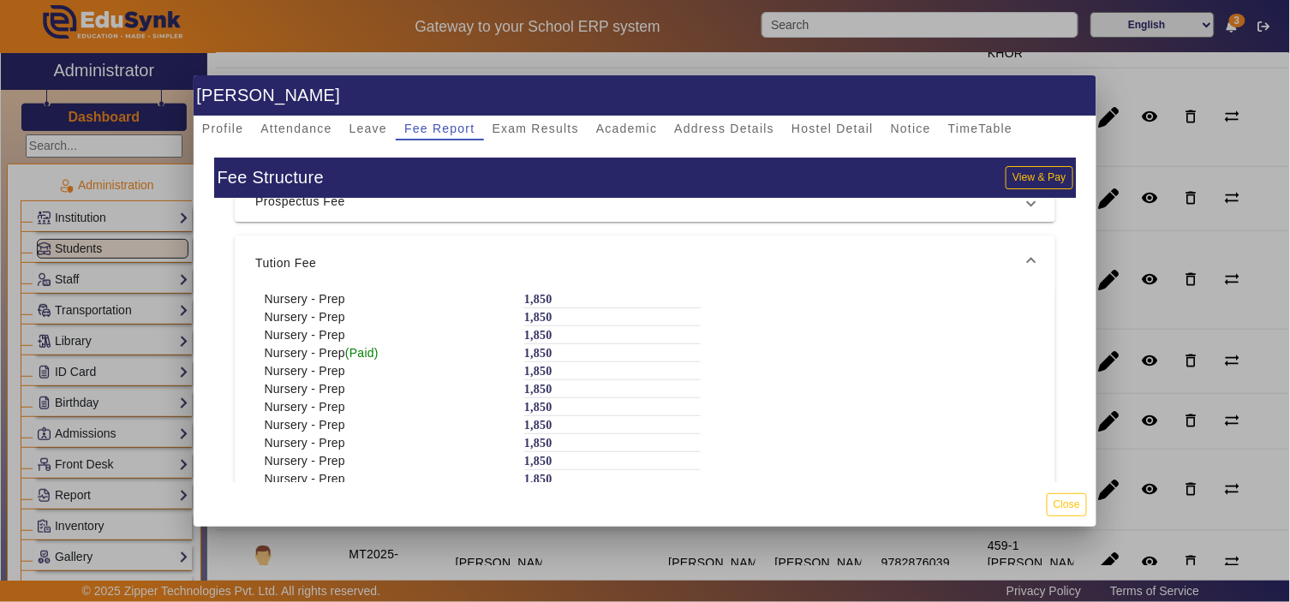
scroll to position [99, 0]
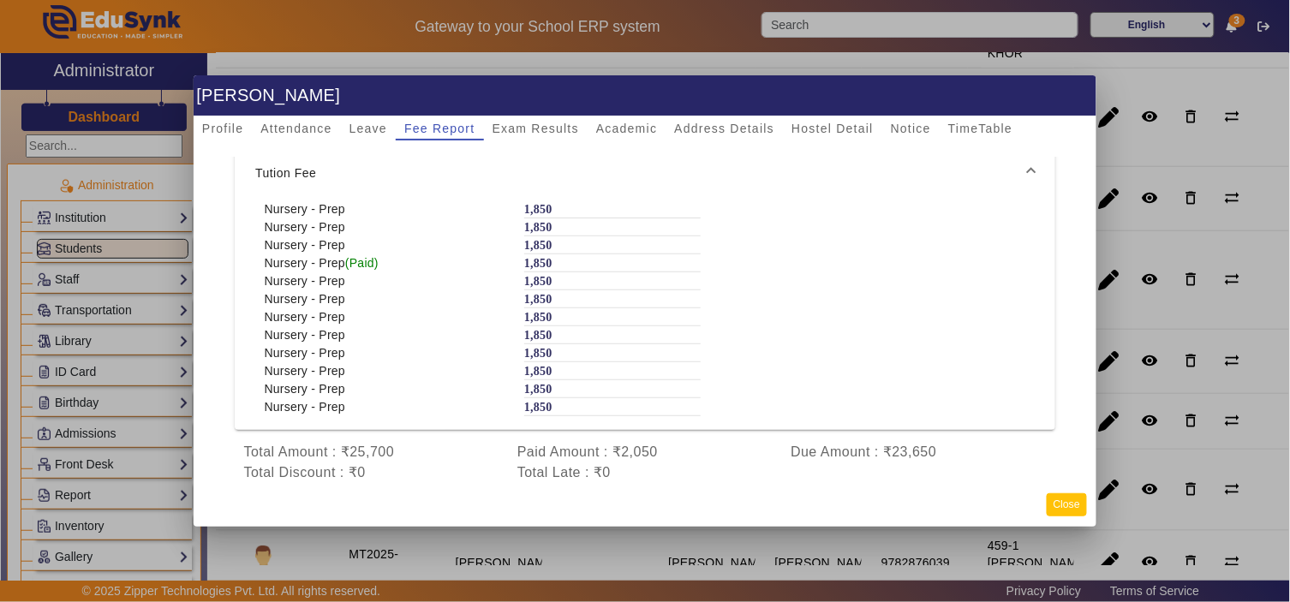
click at [1074, 503] on button "Close" at bounding box center [1067, 505] width 40 height 23
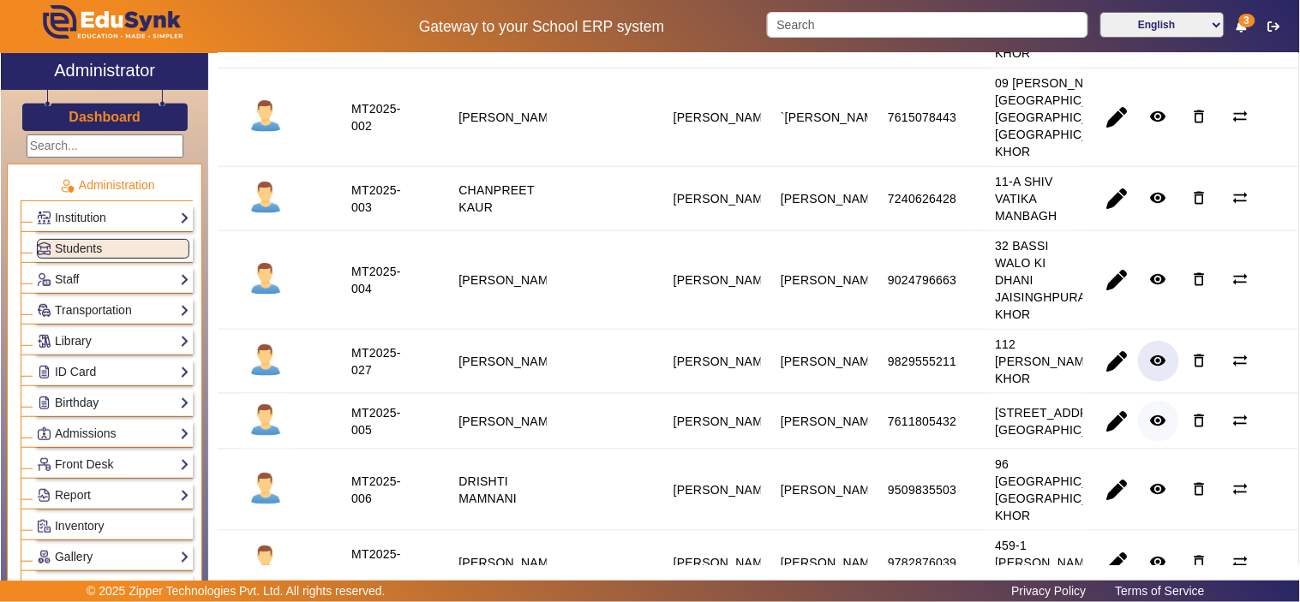
click at [1150, 429] on mat-icon "remove_red_eye" at bounding box center [1158, 420] width 17 height 17
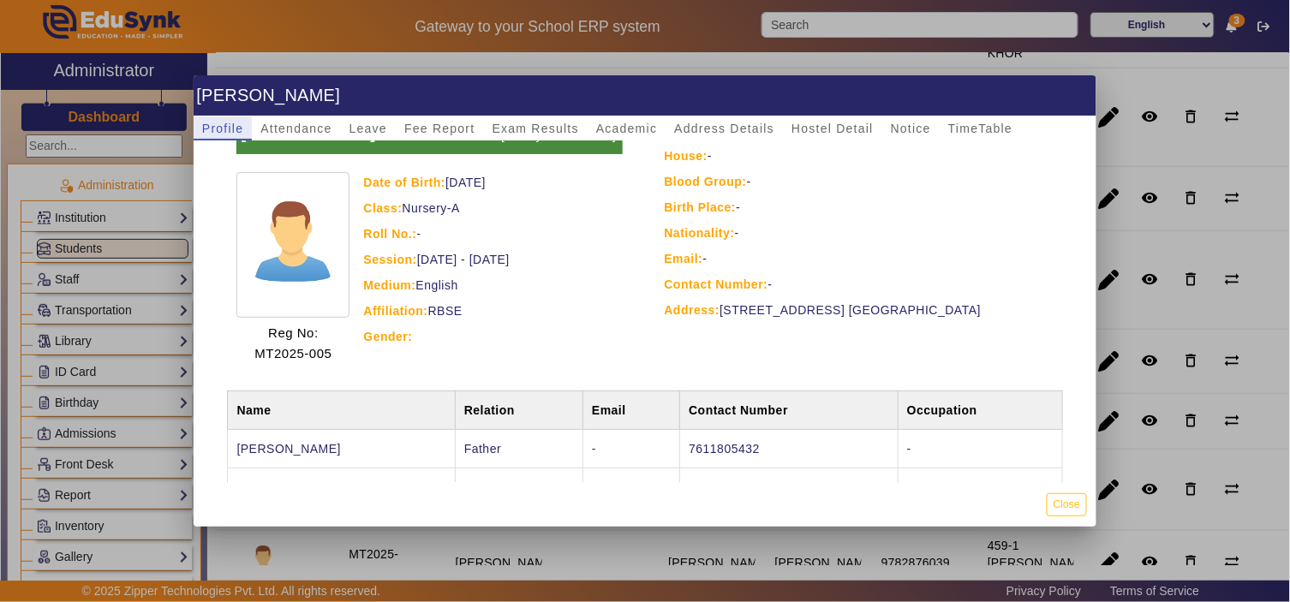
scroll to position [109, 0]
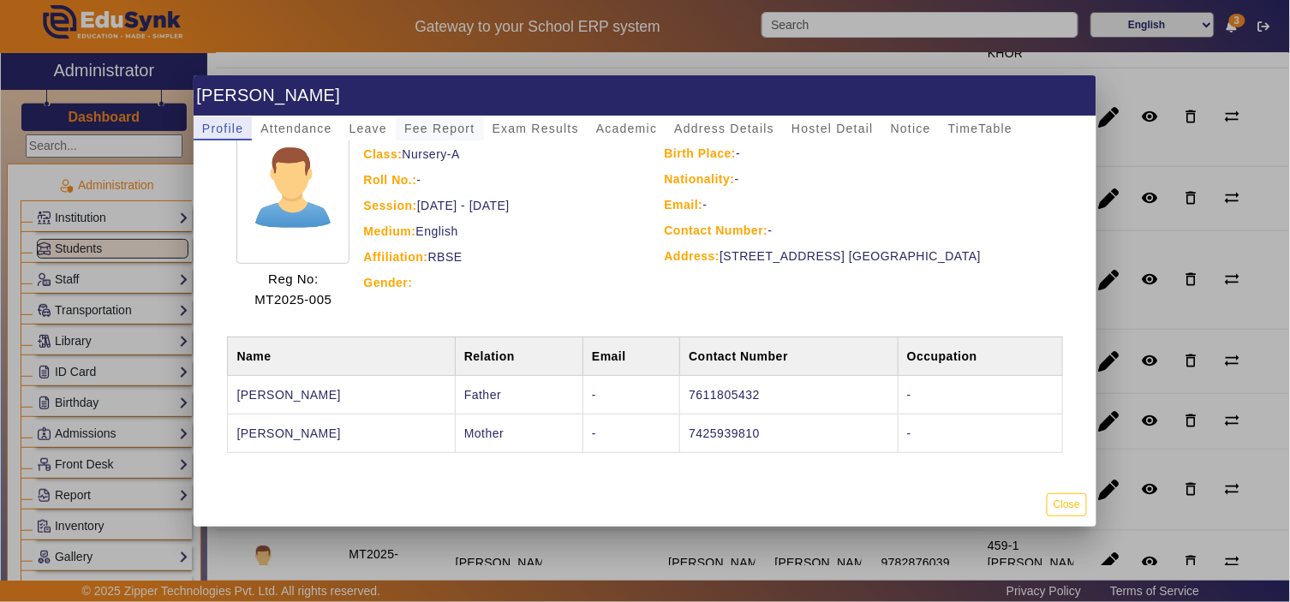
click at [450, 118] on span "Fee Report" at bounding box center [439, 129] width 71 height 24
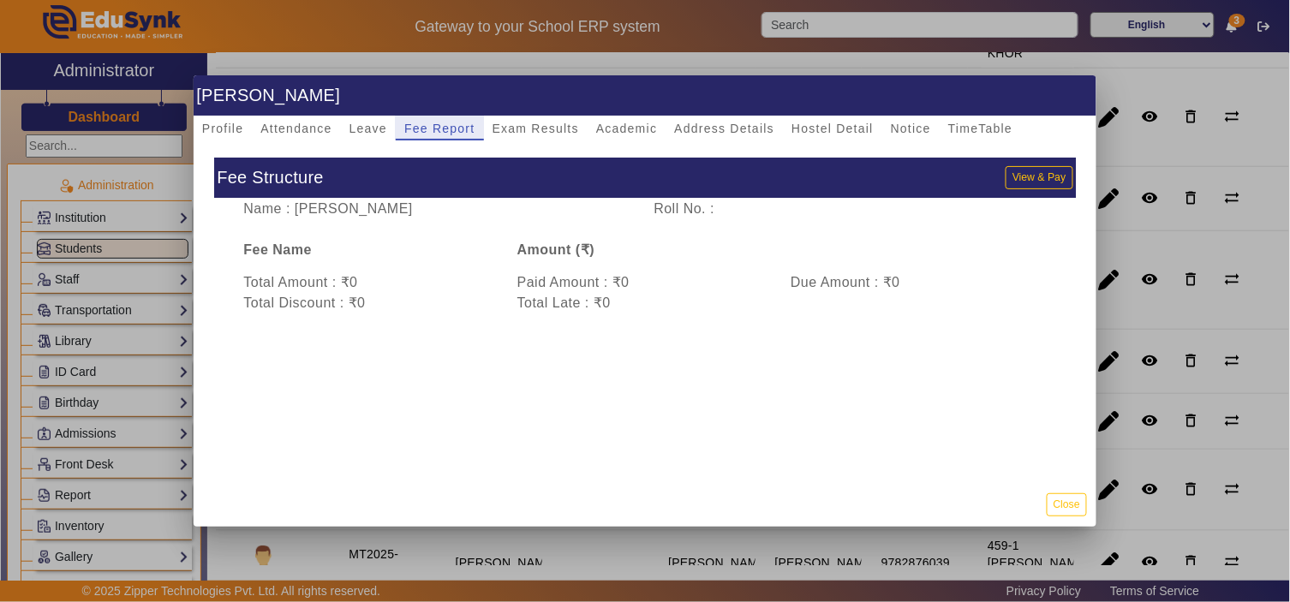
scroll to position [0, 0]
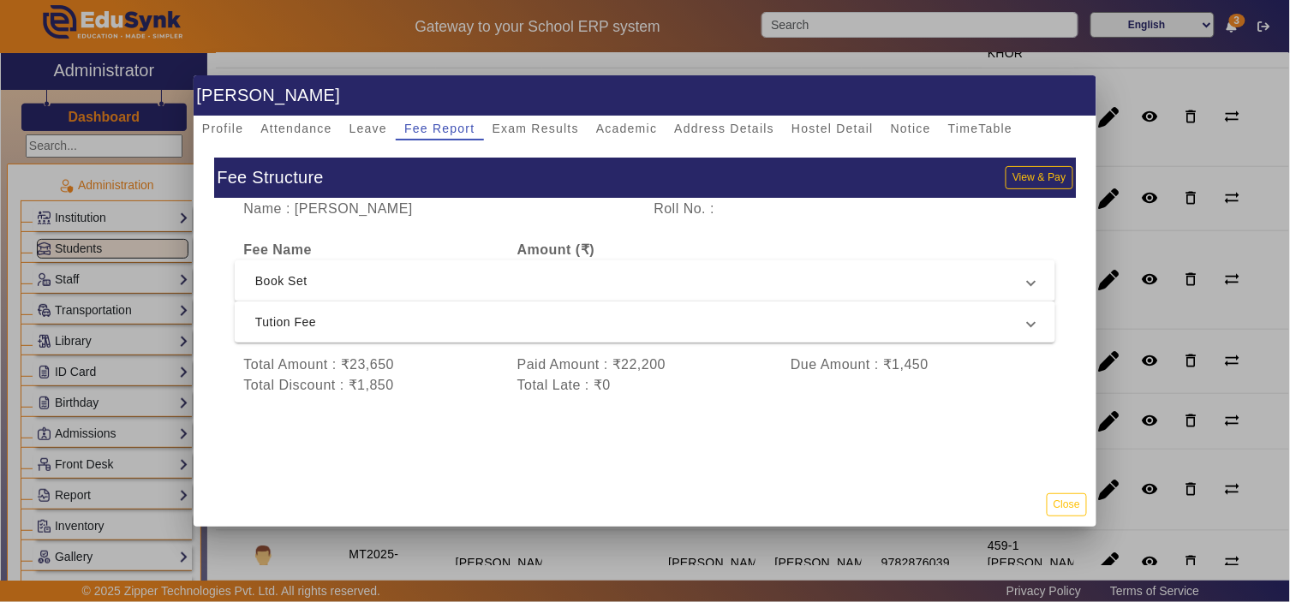
click at [506, 327] on span "Tution Fee" at bounding box center [641, 322] width 773 height 21
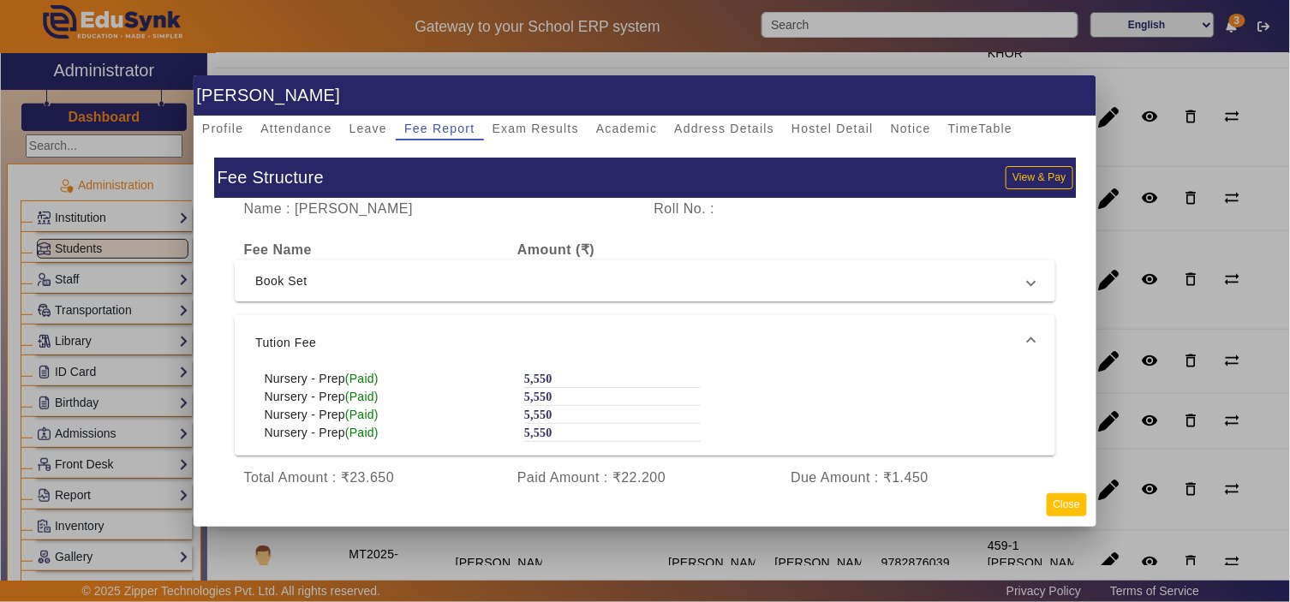
click at [1073, 506] on button "Close" at bounding box center [1067, 505] width 40 height 23
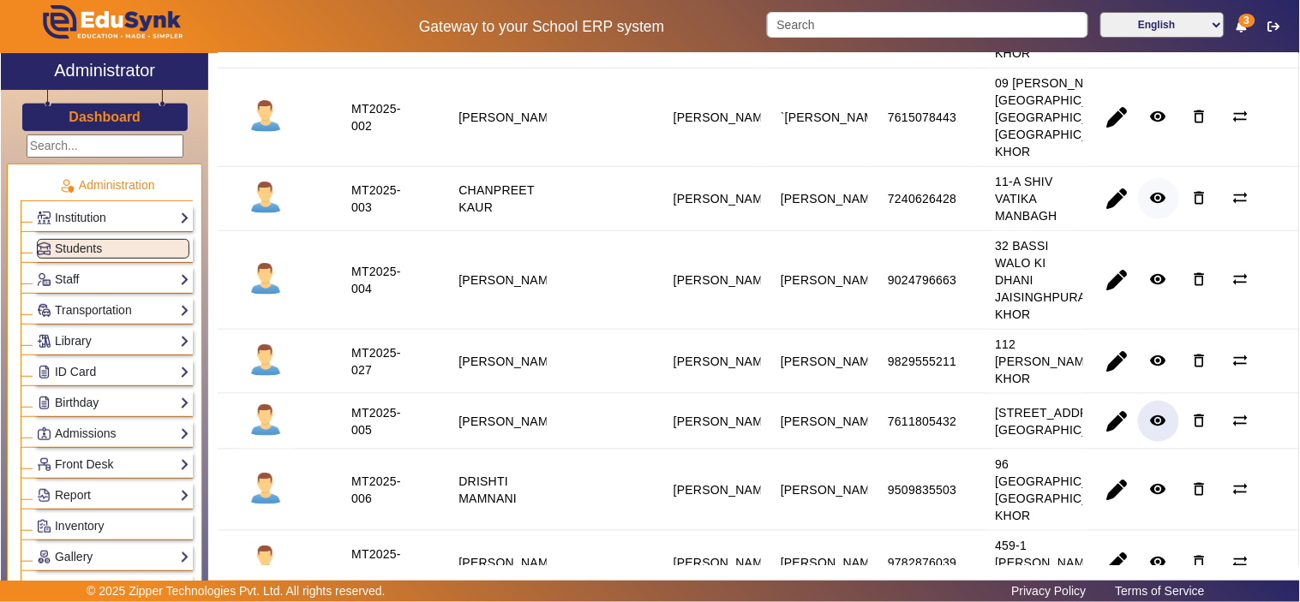
click at [1153, 207] on mat-icon "remove_red_eye" at bounding box center [1158, 197] width 17 height 17
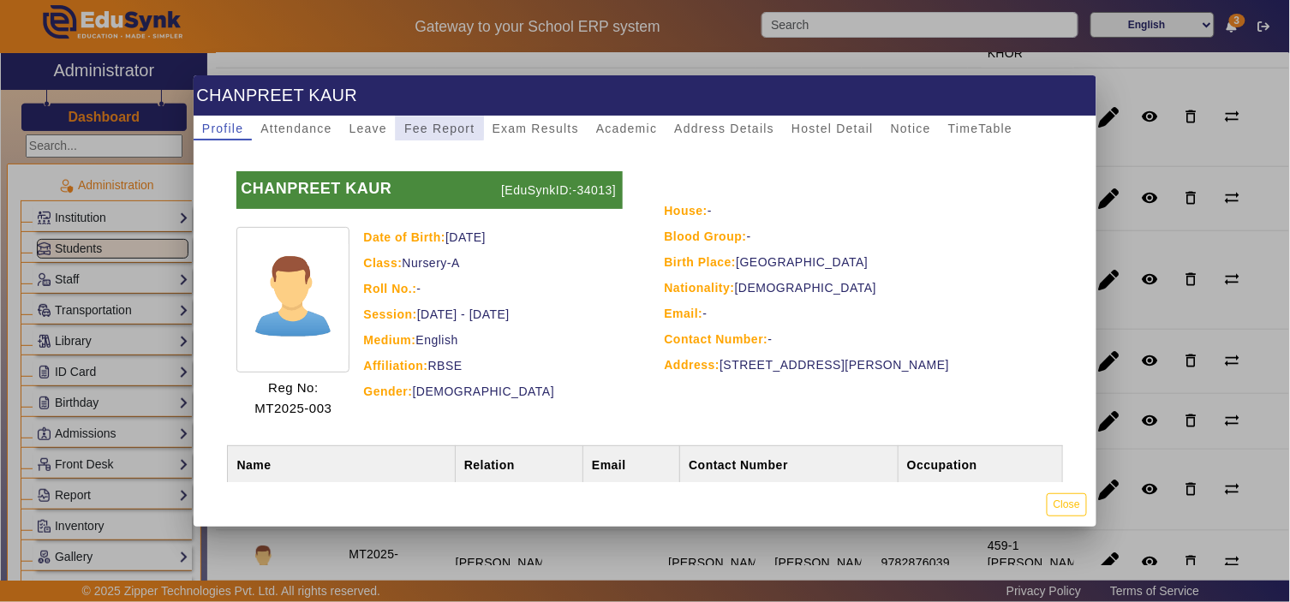
click at [406, 120] on span "Fee Report" at bounding box center [439, 129] width 71 height 24
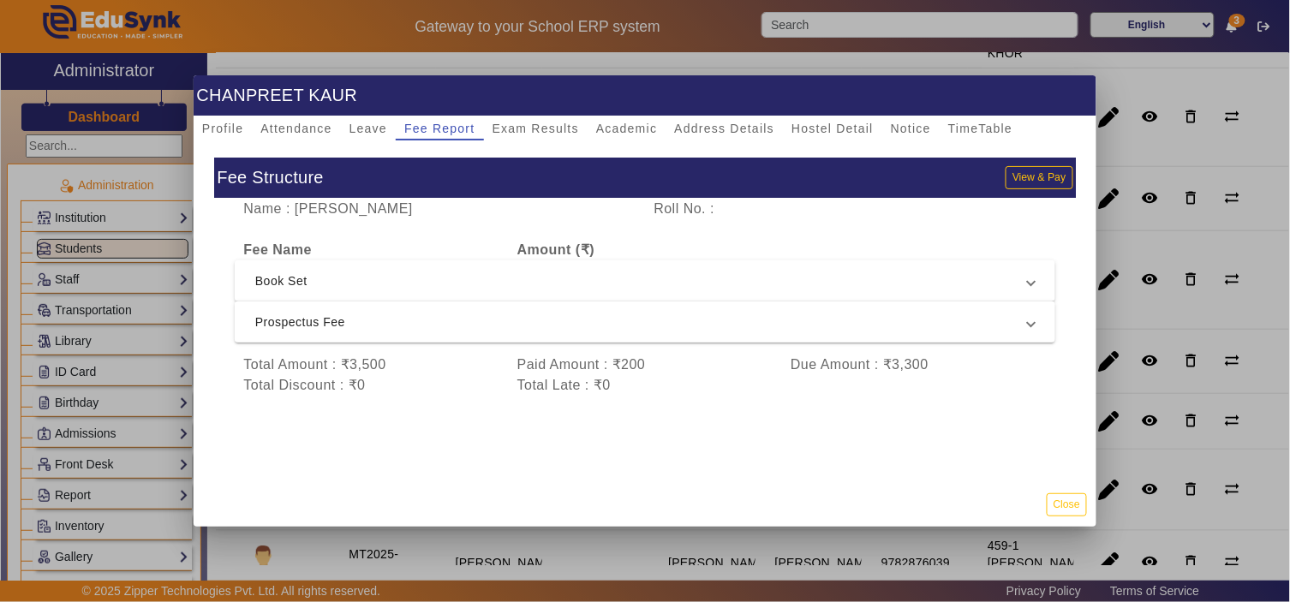
drag, startPoint x: 469, startPoint y: 340, endPoint x: 475, endPoint y: 312, distance: 28.9
click at [469, 339] on mat-expansion-panel-header "Prospectus Fee" at bounding box center [645, 322] width 821 height 41
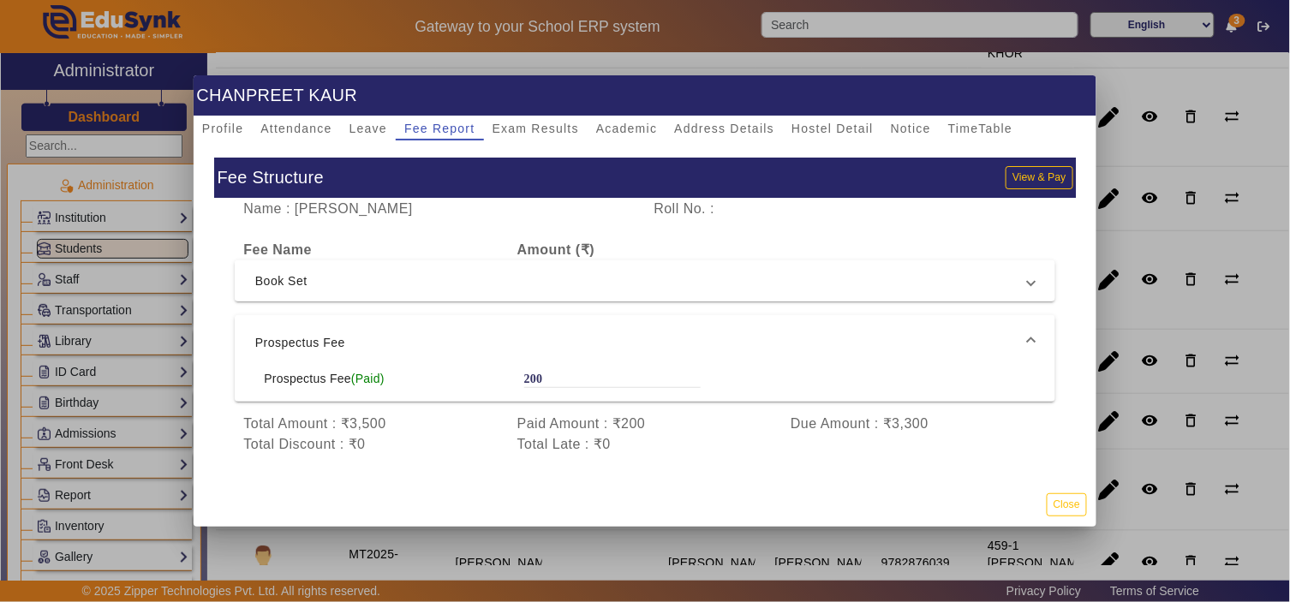
click at [482, 287] on span "Book Set" at bounding box center [641, 281] width 773 height 21
click at [1068, 498] on button "Close" at bounding box center [1067, 505] width 40 height 23
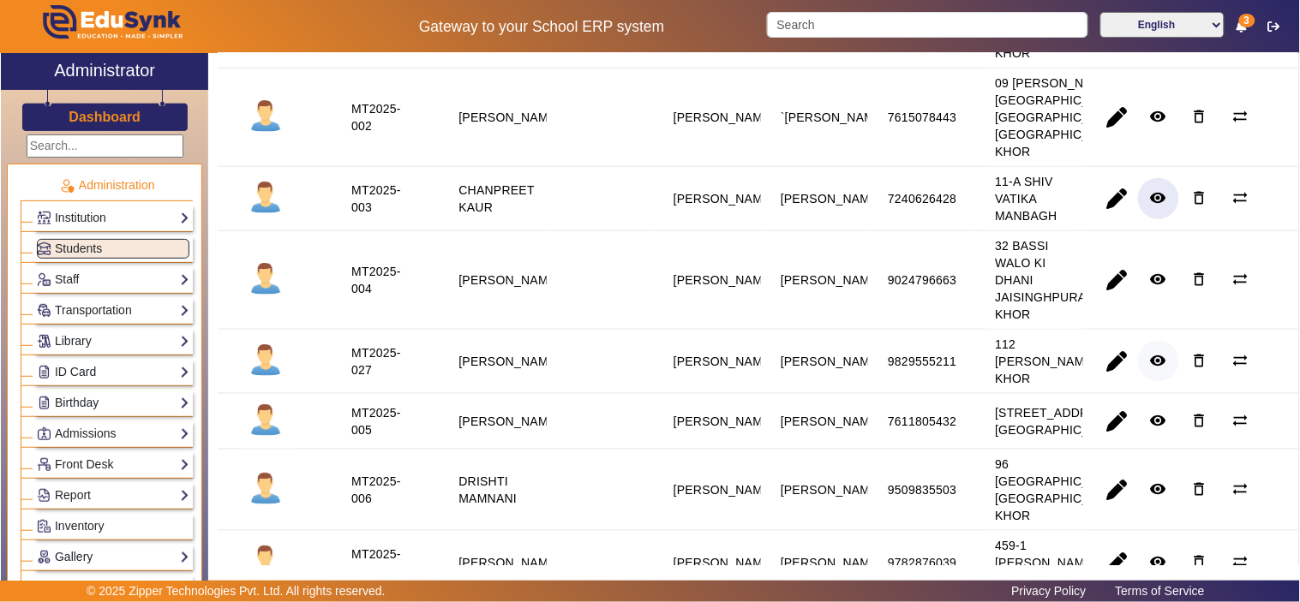
click at [1153, 369] on mat-icon "remove_red_eye" at bounding box center [1158, 360] width 17 height 17
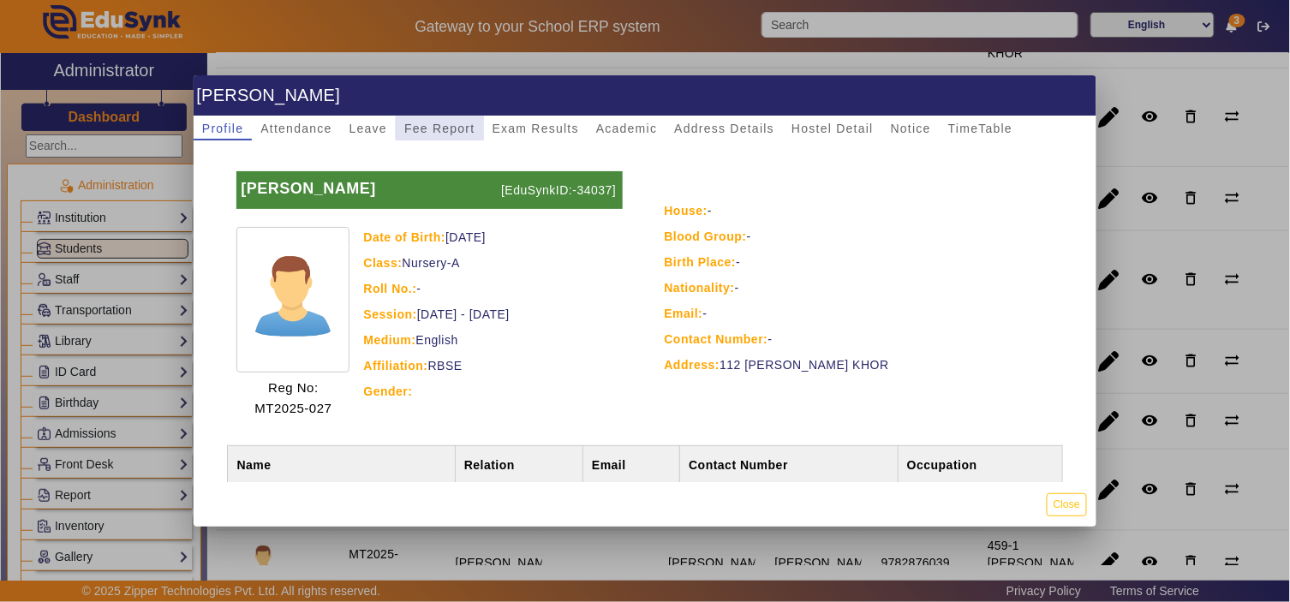
click at [443, 129] on span "Fee Report" at bounding box center [439, 129] width 71 height 12
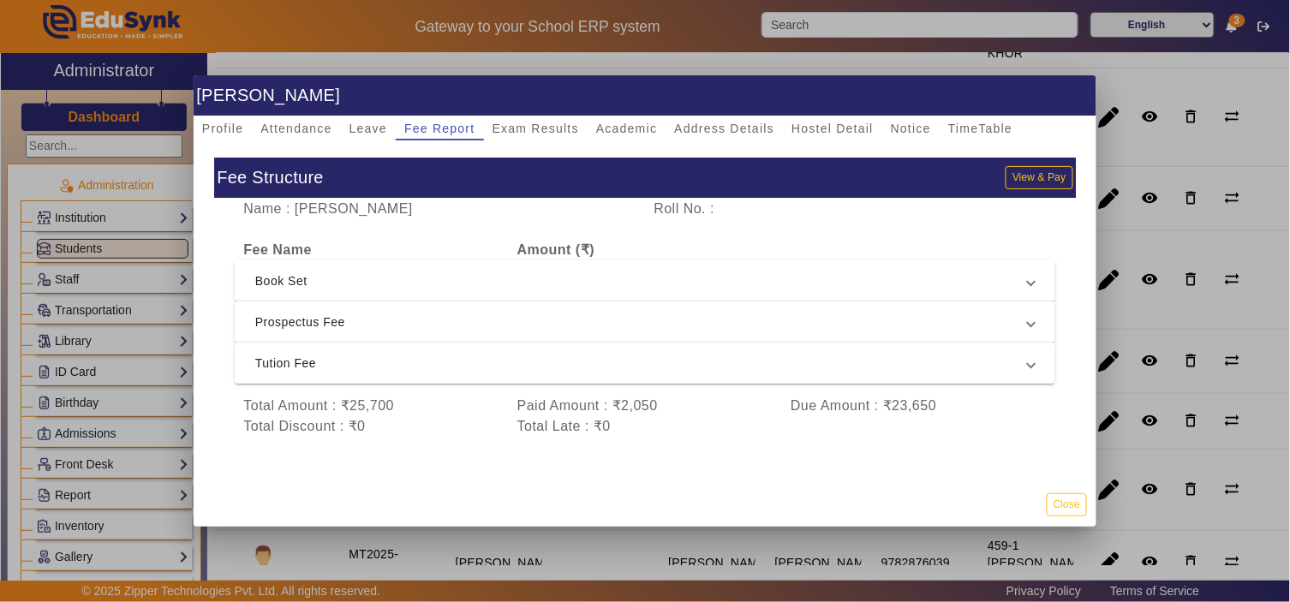
click at [355, 362] on span "Tution Fee" at bounding box center [641, 363] width 773 height 21
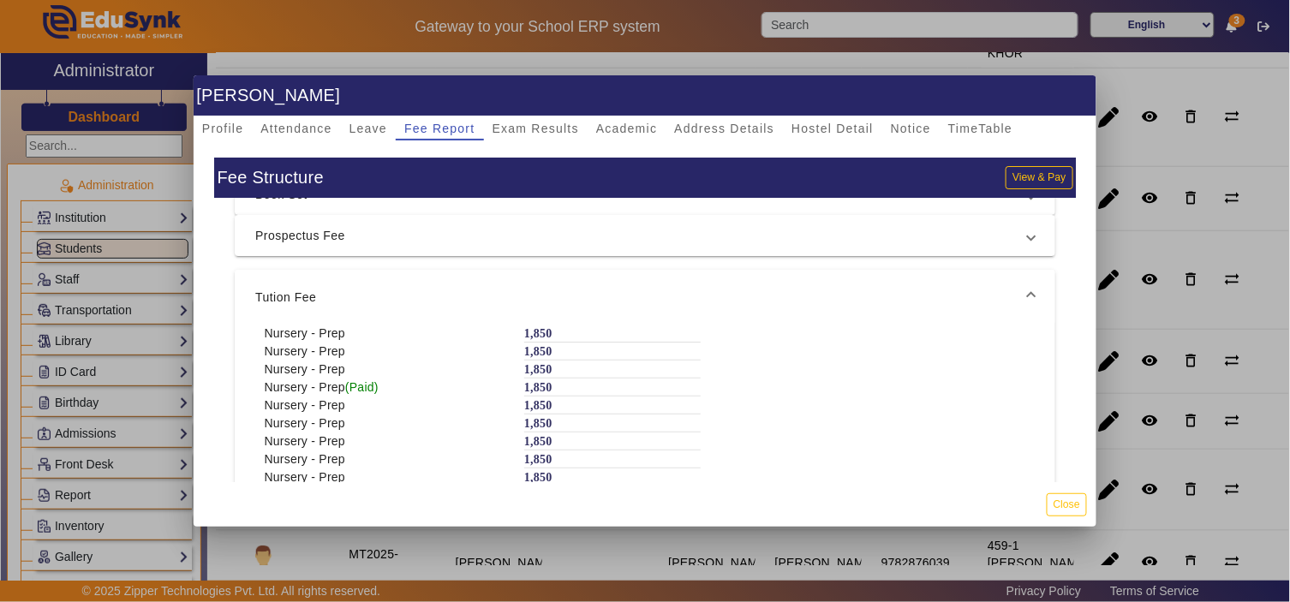
scroll to position [122, 0]
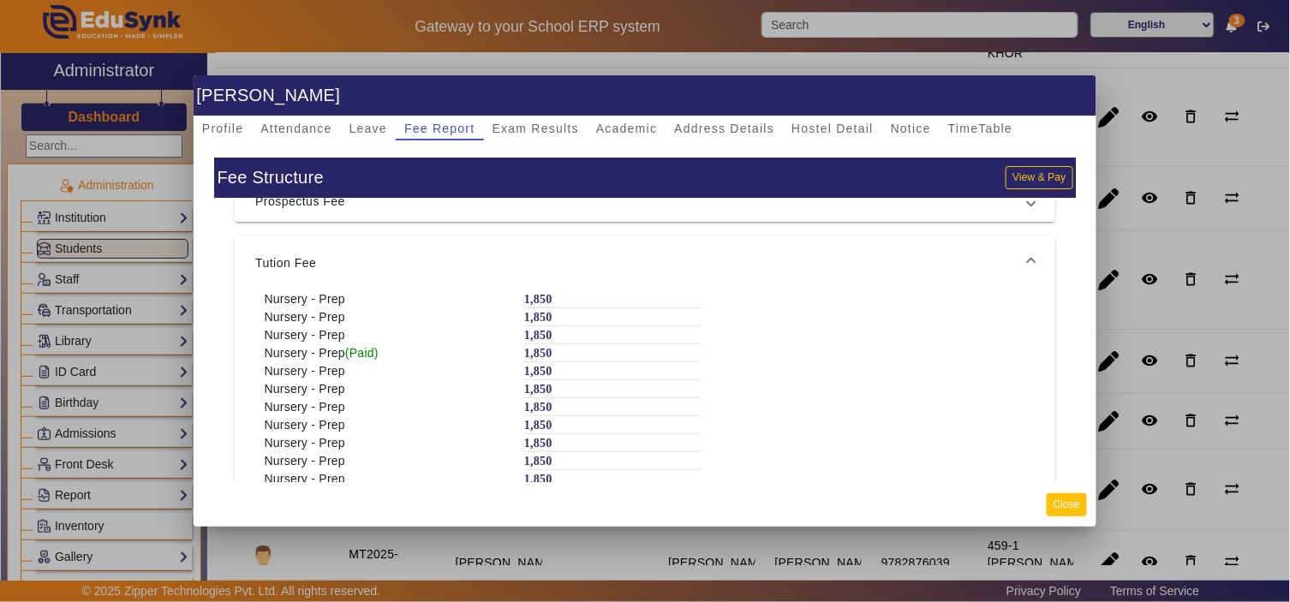
click at [1075, 506] on button "Close" at bounding box center [1067, 505] width 40 height 23
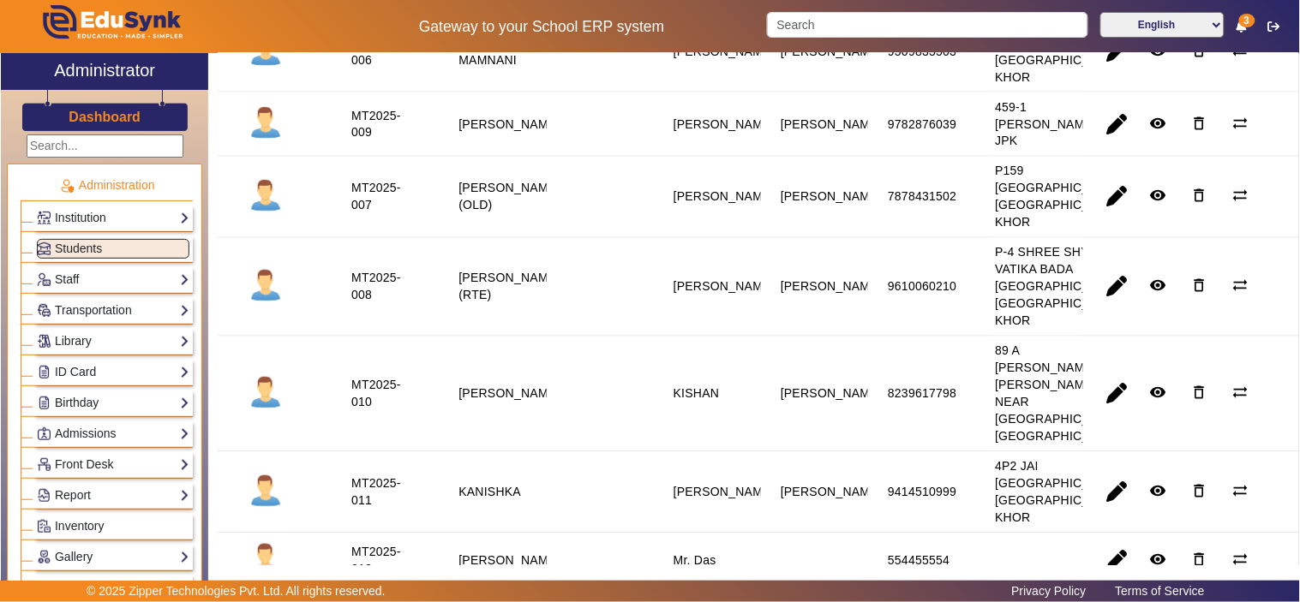
scroll to position [793, 0]
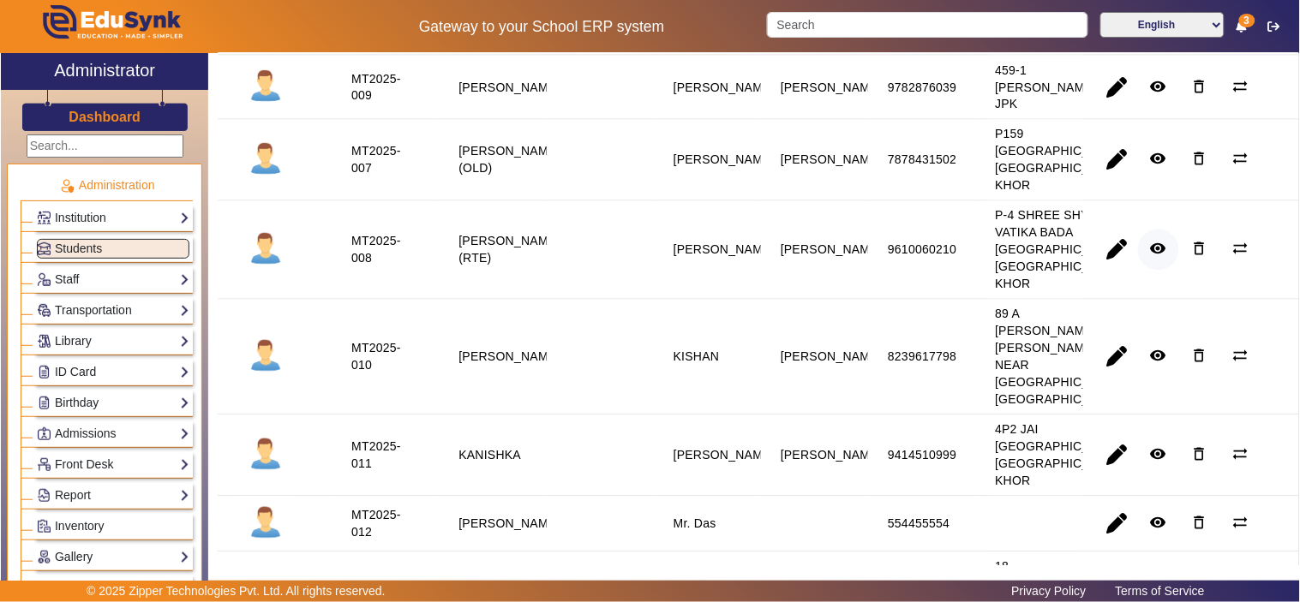
click at [1150, 258] on mat-icon "remove_red_eye" at bounding box center [1158, 249] width 17 height 17
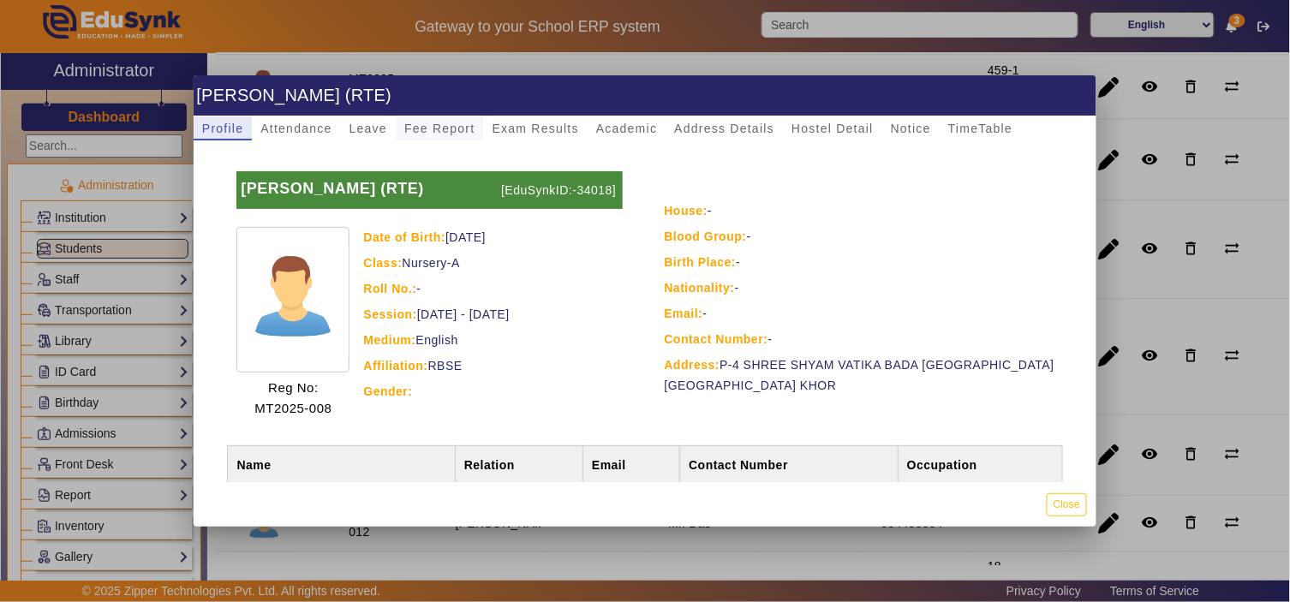
click at [435, 125] on span "Fee Report" at bounding box center [439, 129] width 71 height 12
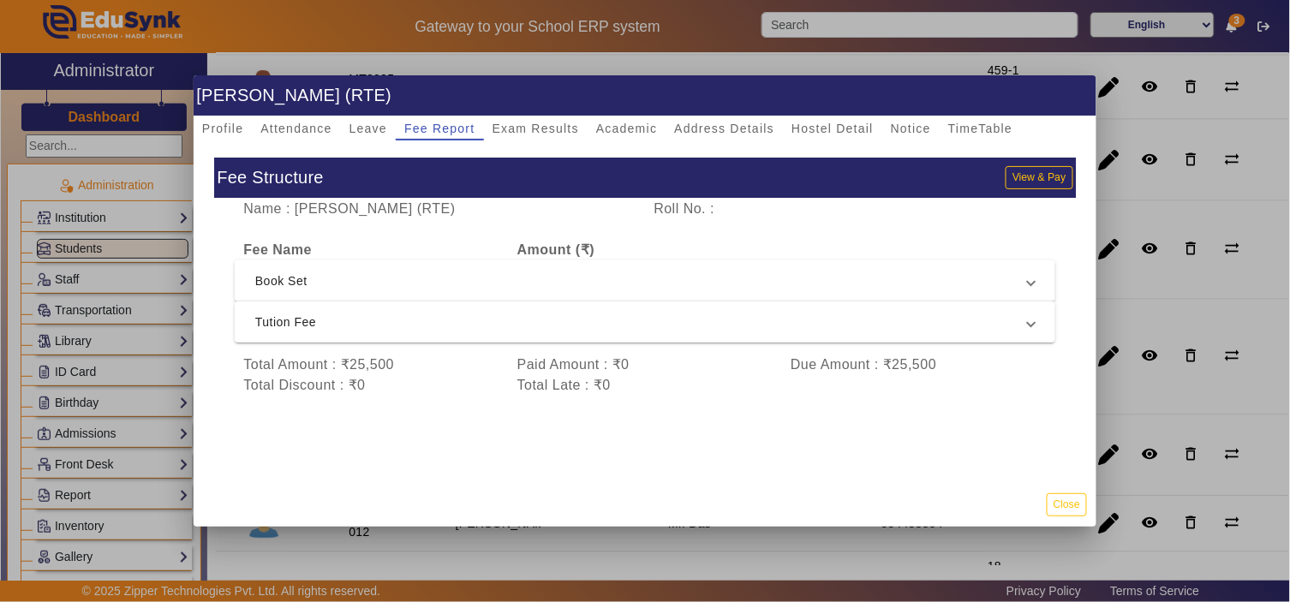
click at [549, 323] on span "Tution Fee" at bounding box center [641, 322] width 773 height 21
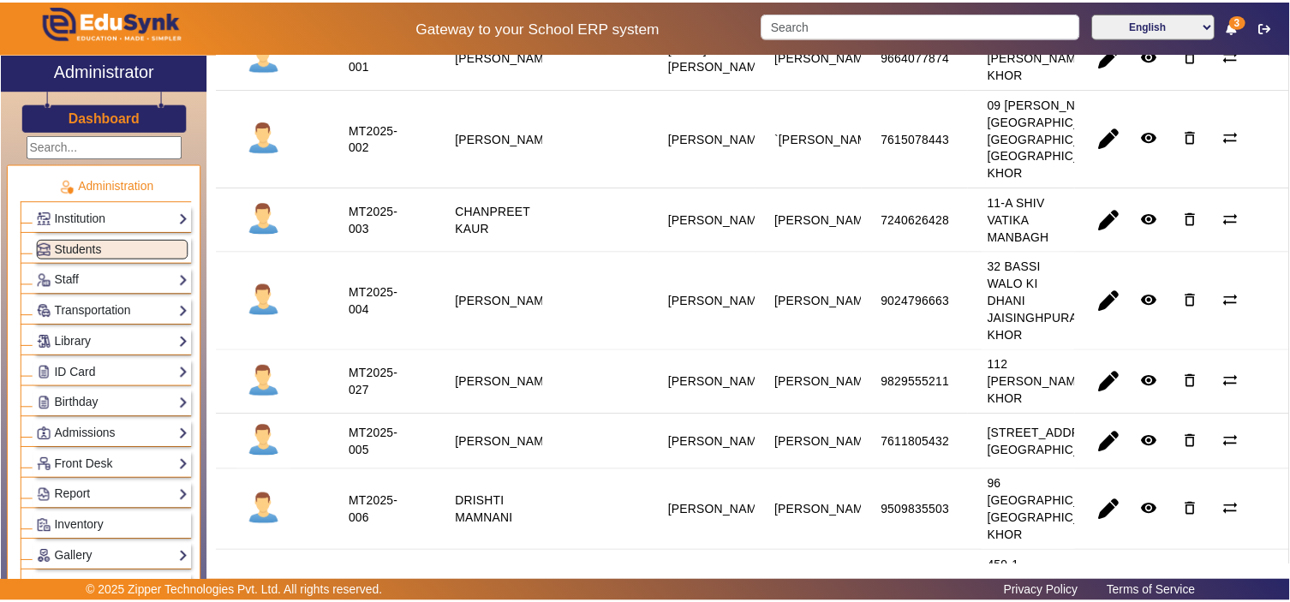
scroll to position [0, 0]
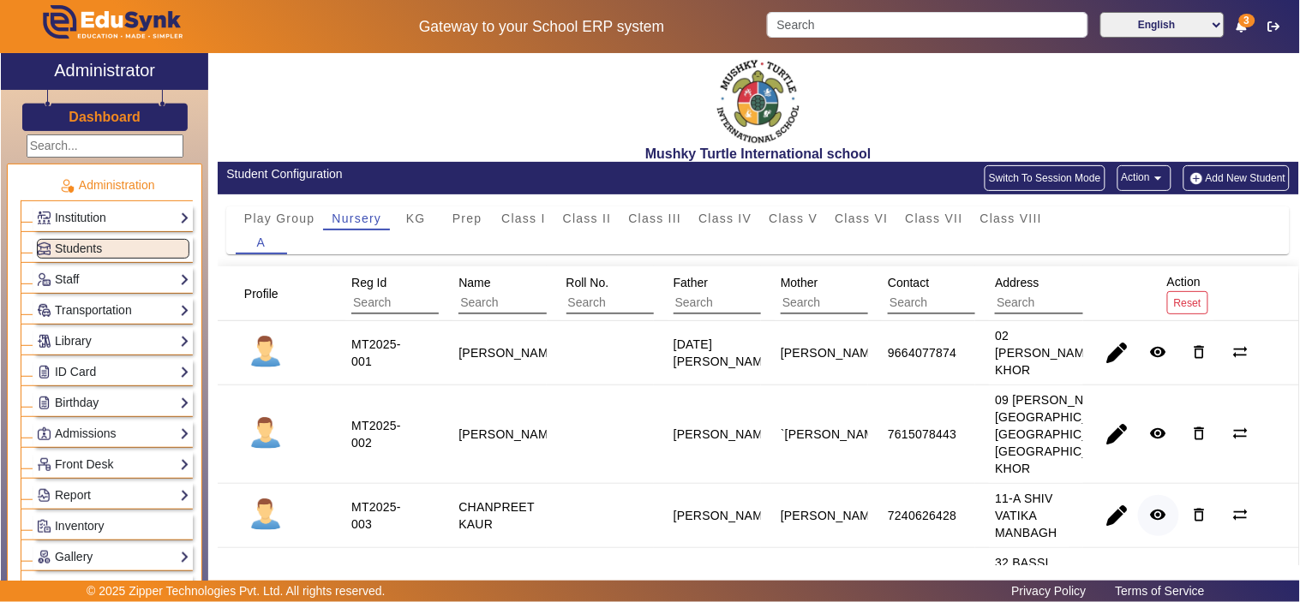
click at [1150, 524] on mat-icon "remove_red_eye" at bounding box center [1158, 514] width 17 height 17
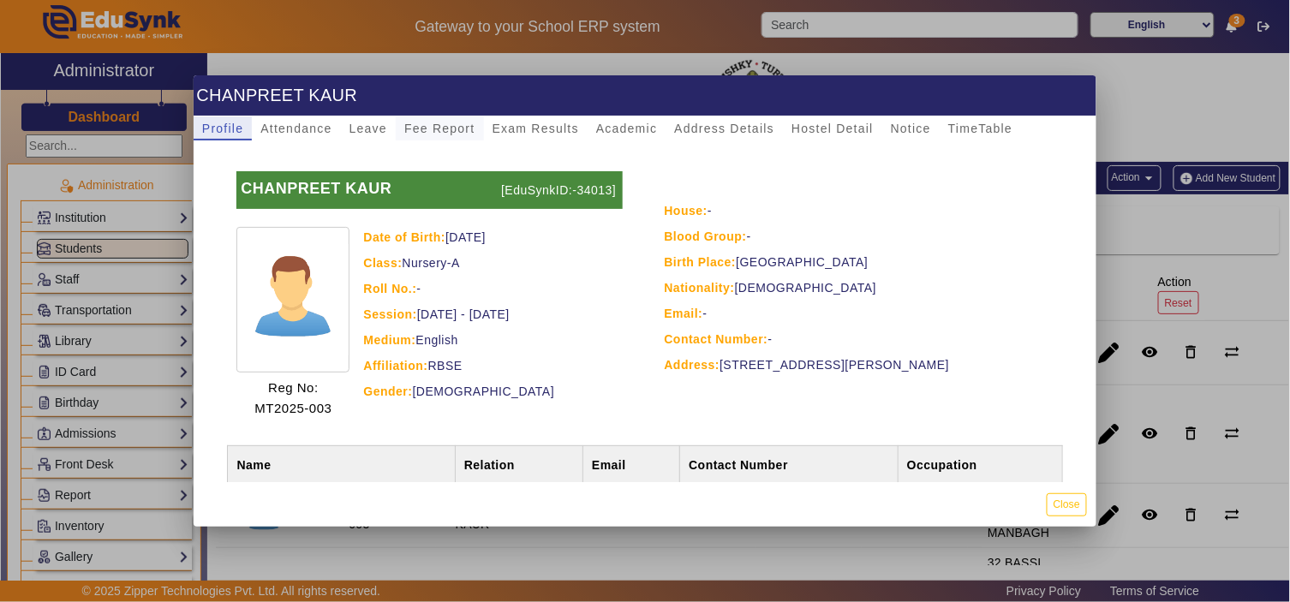
click at [434, 123] on span "Fee Report" at bounding box center [439, 129] width 71 height 12
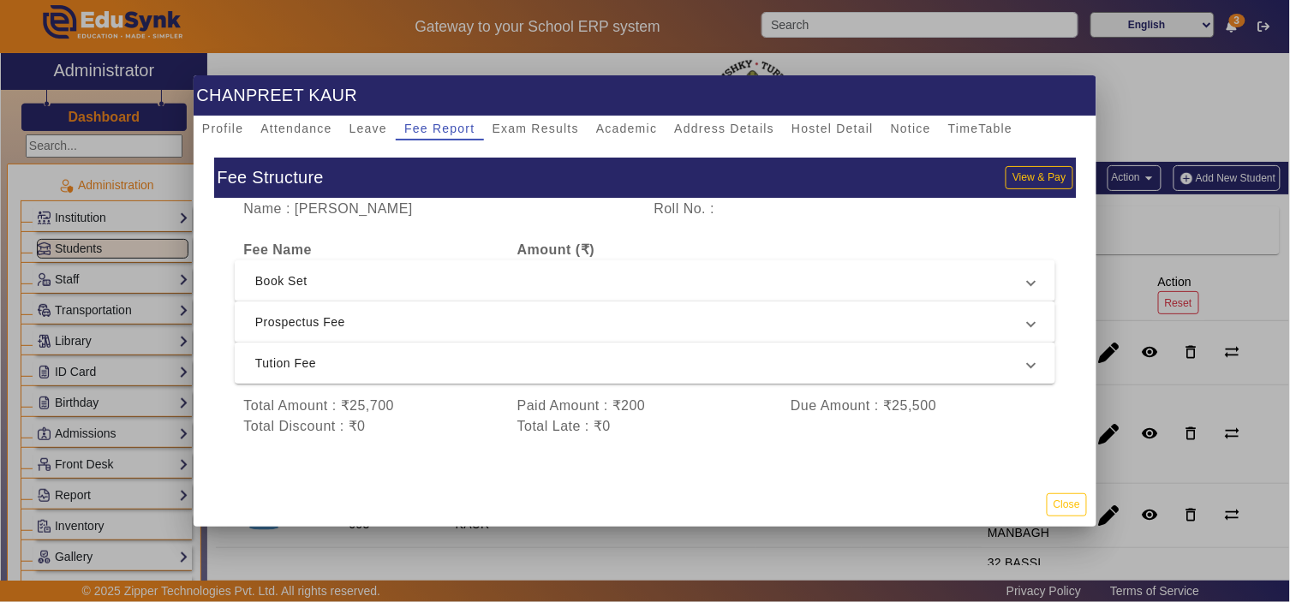
click at [369, 360] on span "Tution Fee" at bounding box center [641, 363] width 773 height 21
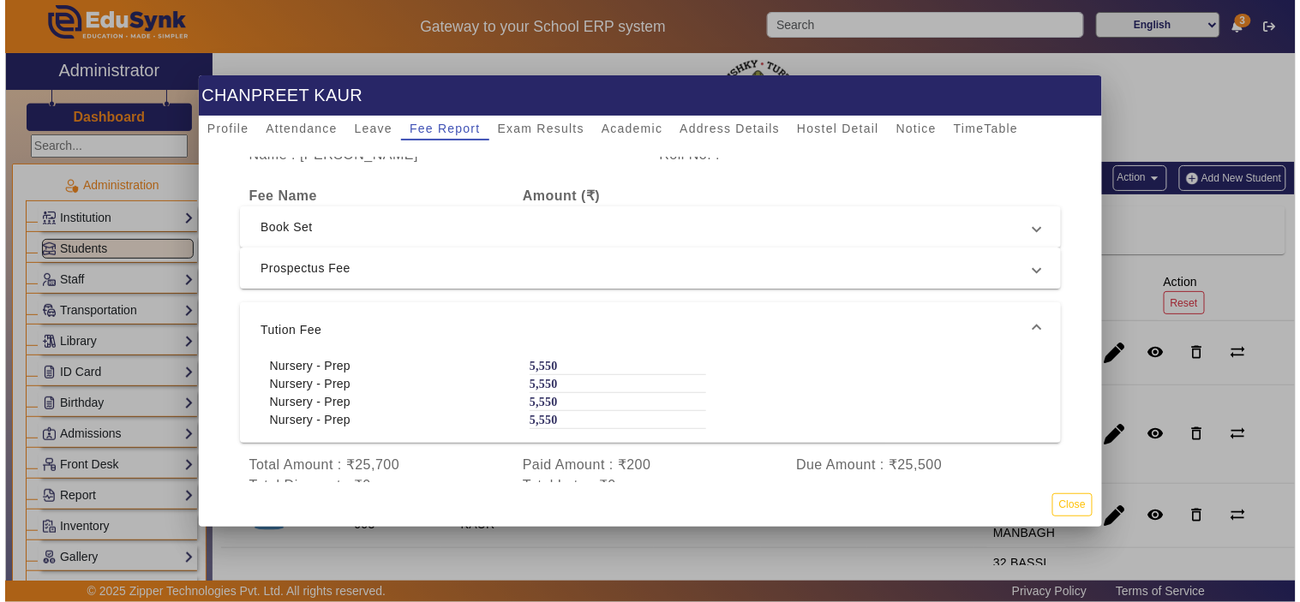
scroll to position [75, 0]
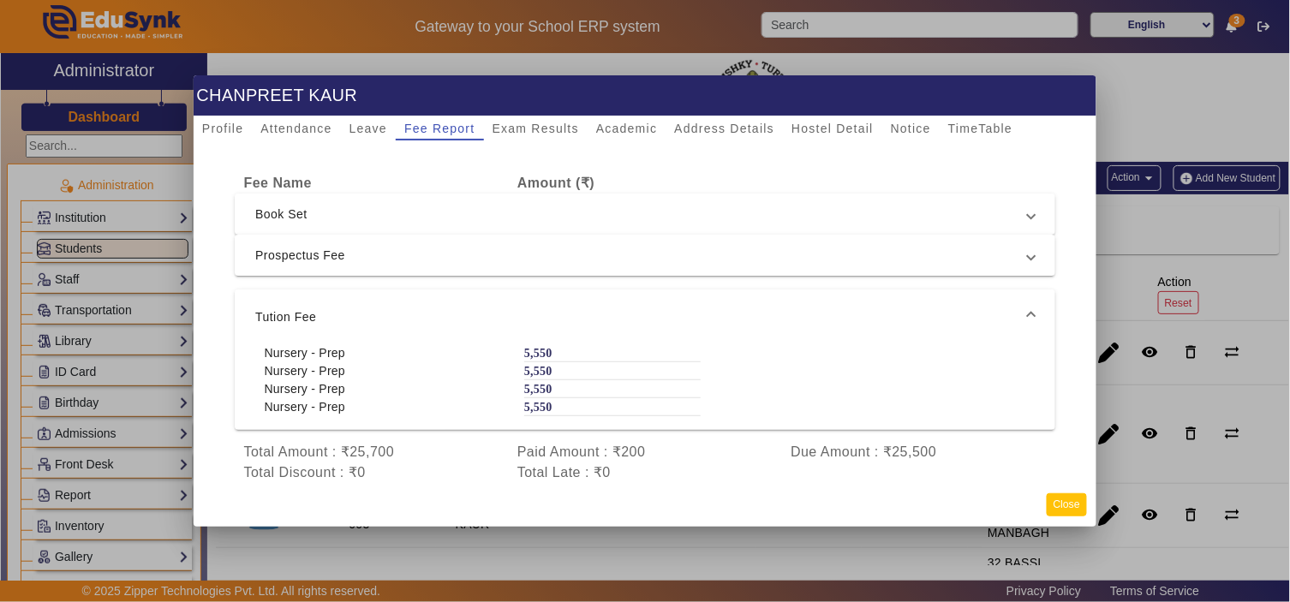
click at [1067, 504] on button "Close" at bounding box center [1067, 505] width 40 height 23
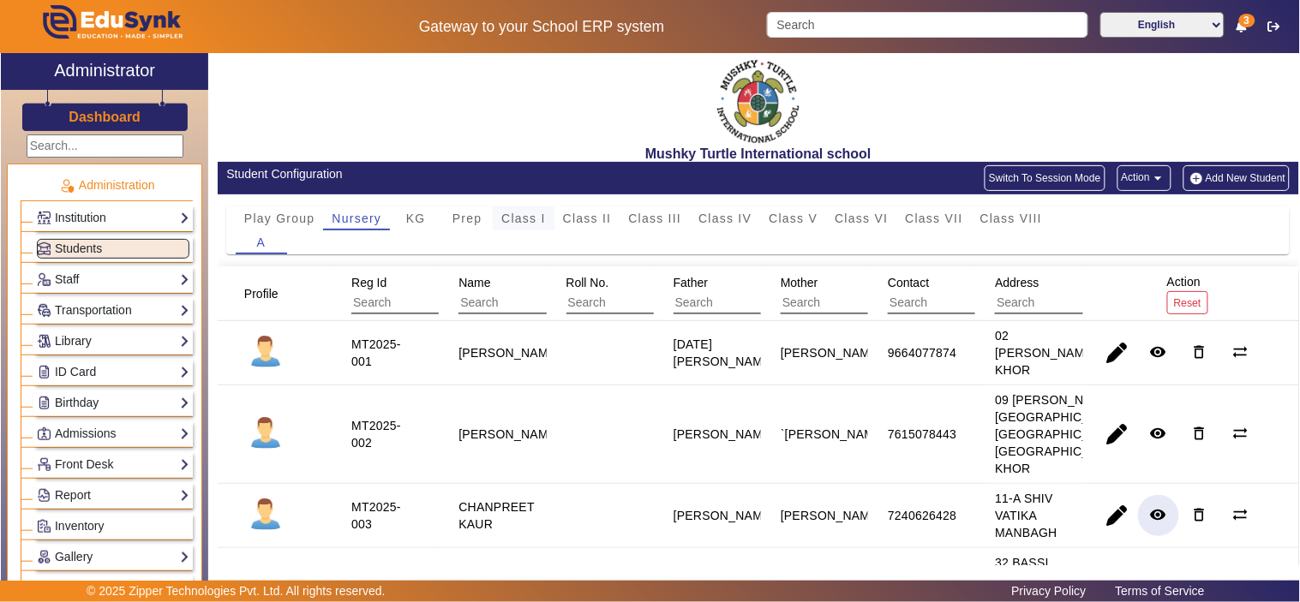
click at [530, 218] on span "Class I" at bounding box center [523, 219] width 45 height 12
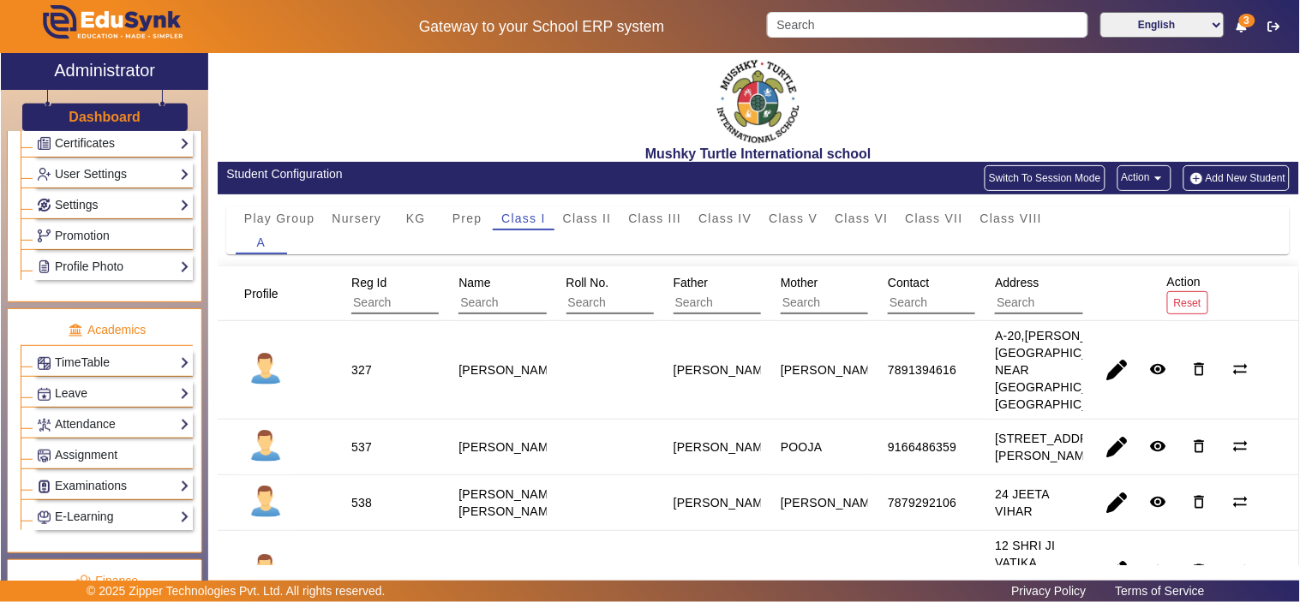
scroll to position [793, 0]
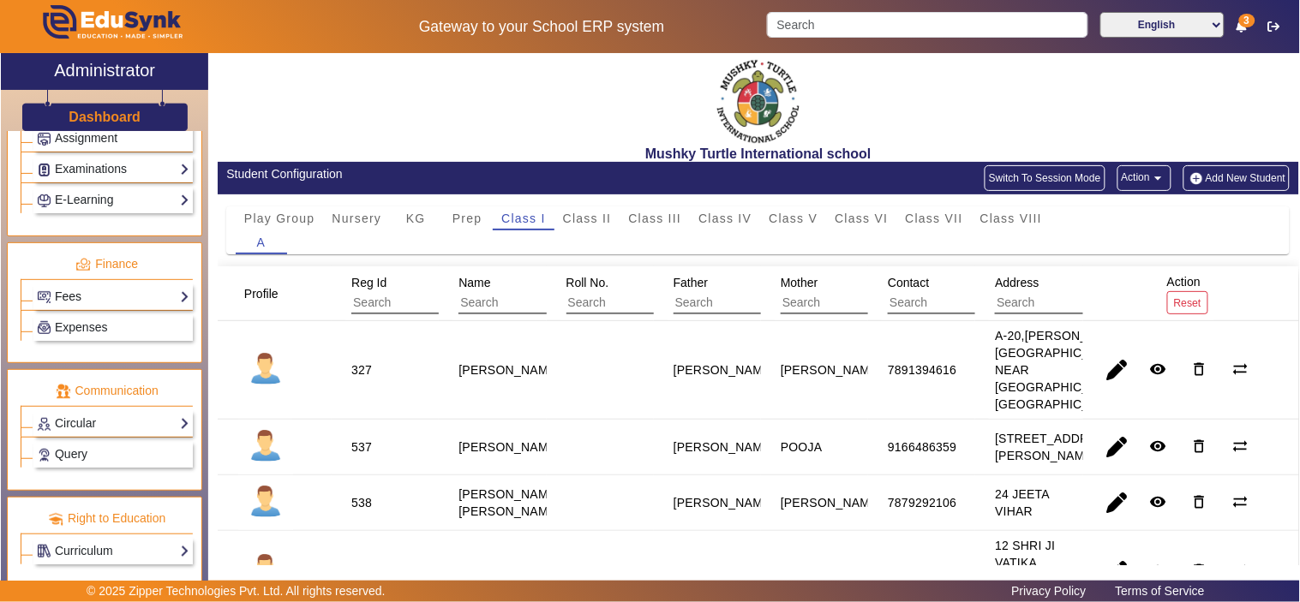
click at [89, 297] on link "Fees" at bounding box center [113, 297] width 153 height 20
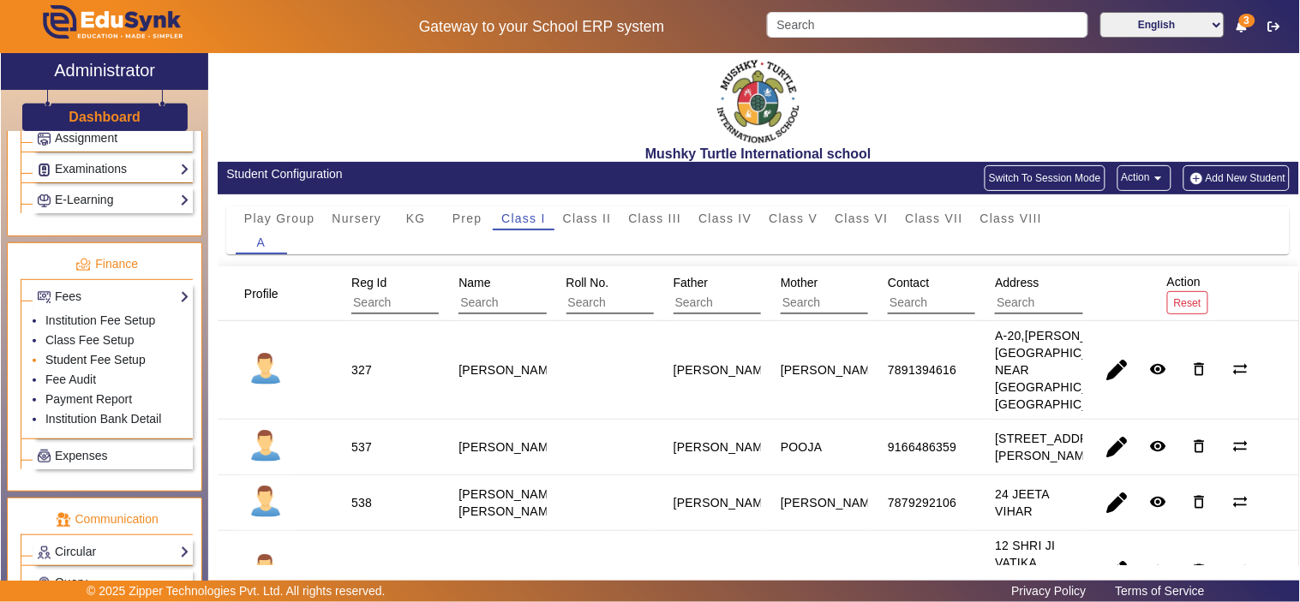
click at [101, 361] on link "Student Fee Setup" at bounding box center [95, 360] width 100 height 14
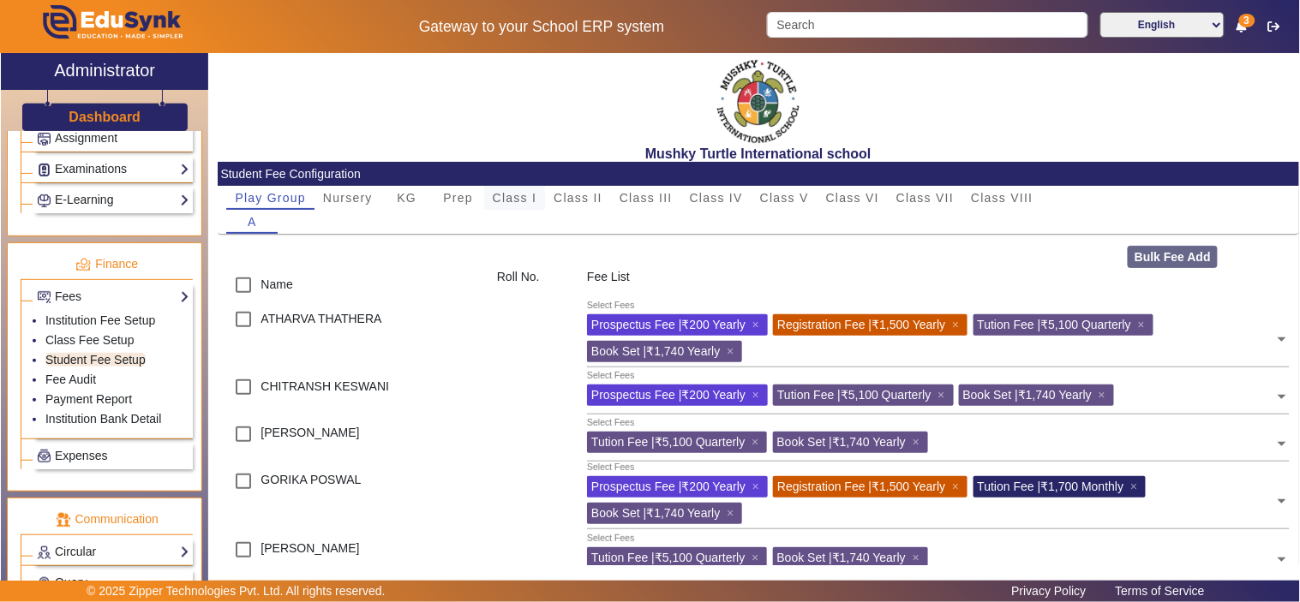
click at [514, 194] on span "Class I" at bounding box center [515, 198] width 45 height 12
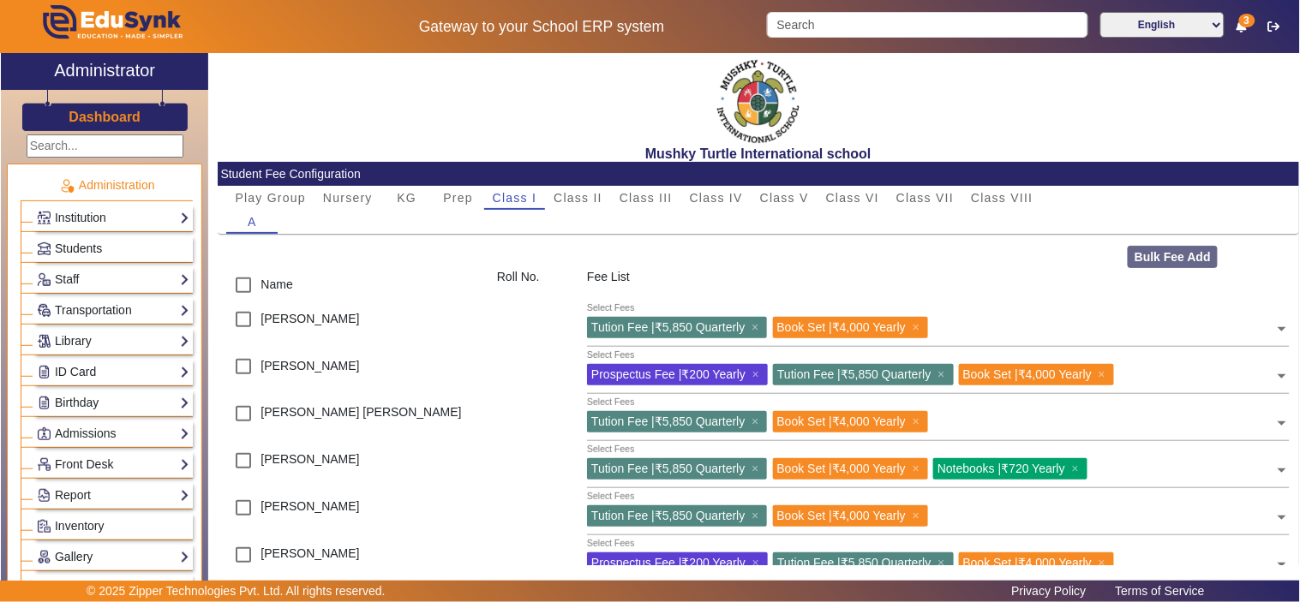
click at [89, 248] on span "Students" at bounding box center [78, 249] width 47 height 14
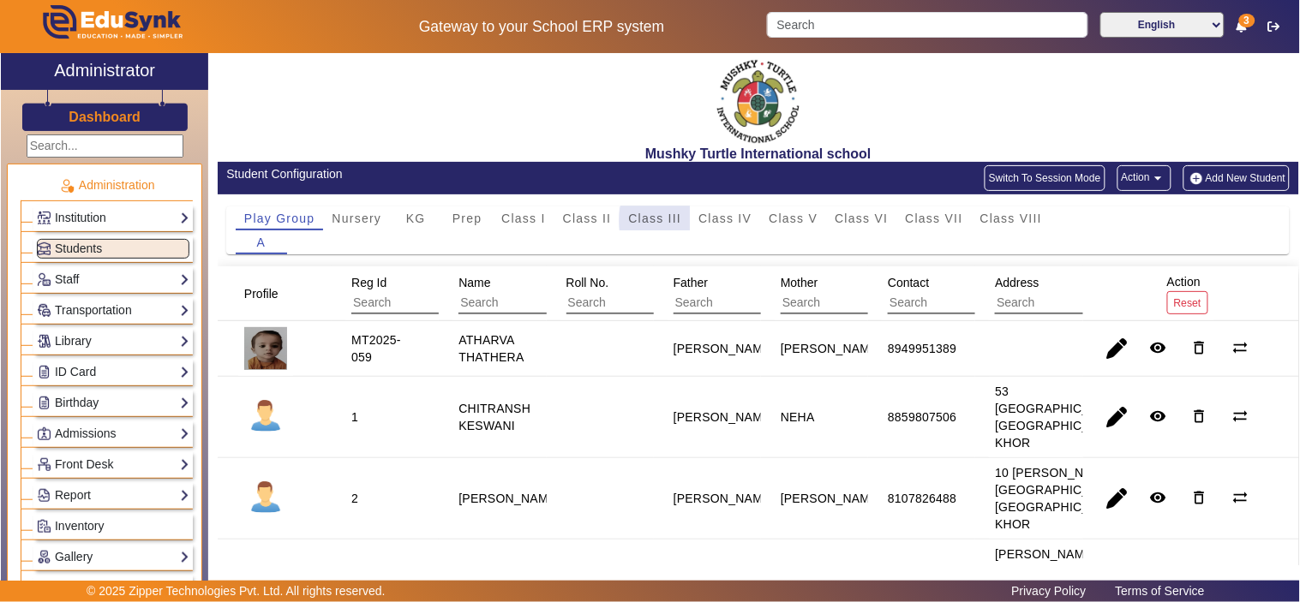
click at [682, 221] on div "Class III" at bounding box center [655, 219] width 70 height 24
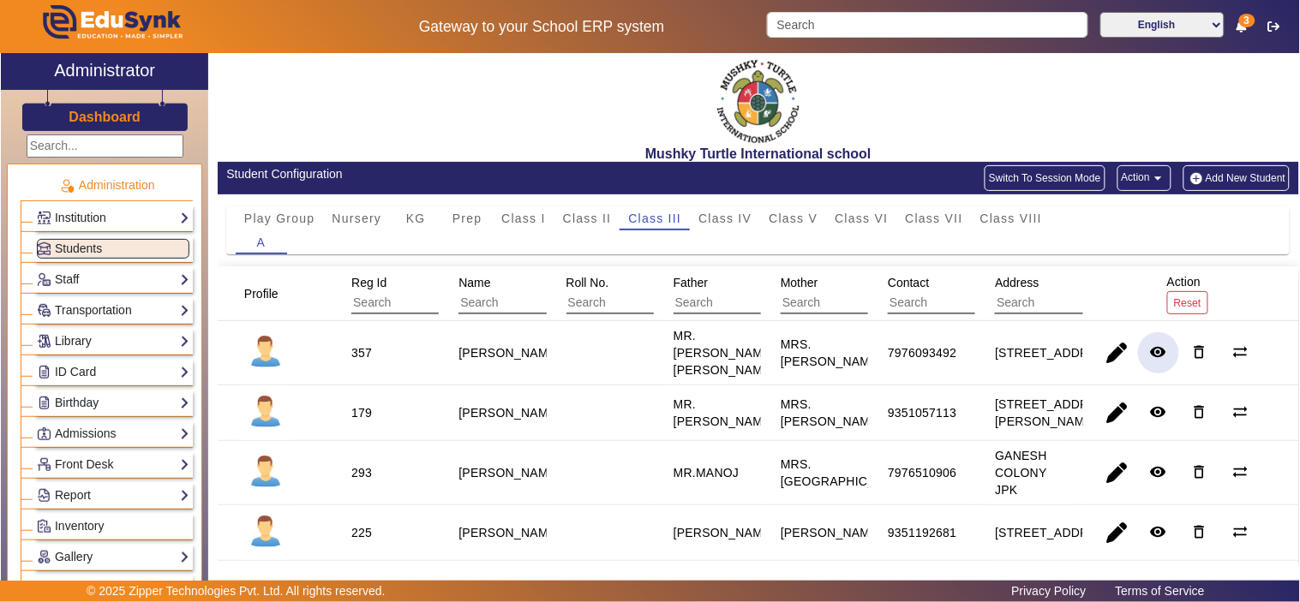
click at [1154, 352] on mat-icon "remove_red_eye" at bounding box center [1158, 352] width 17 height 17
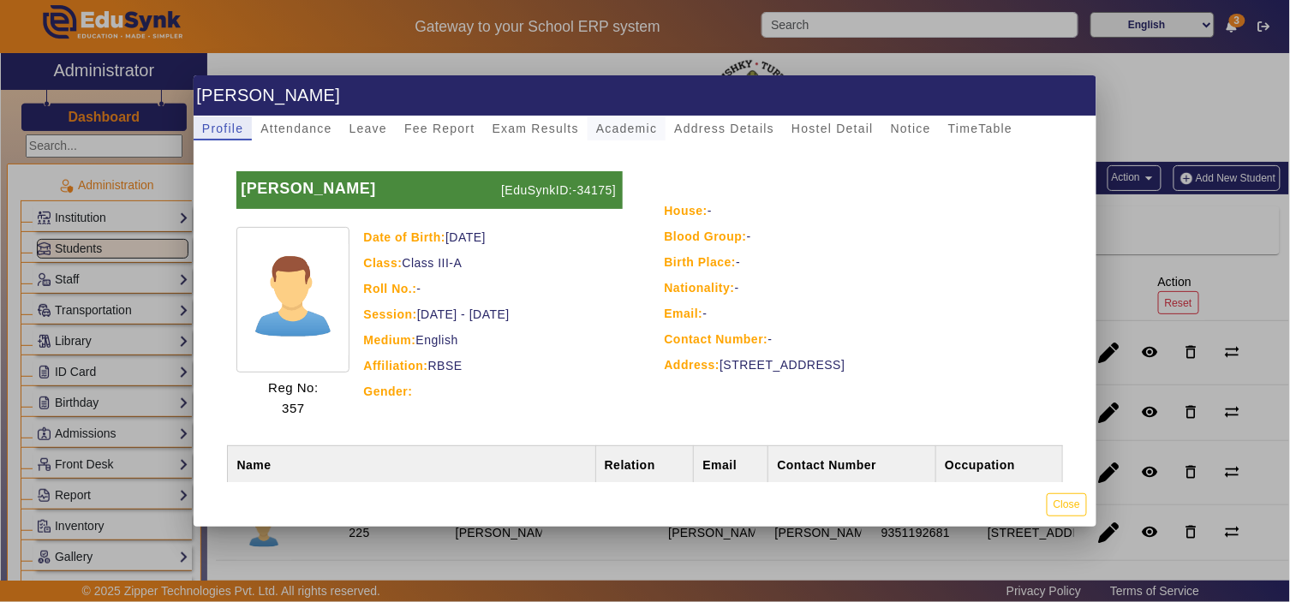
click at [606, 120] on span "Academic" at bounding box center [626, 129] width 61 height 24
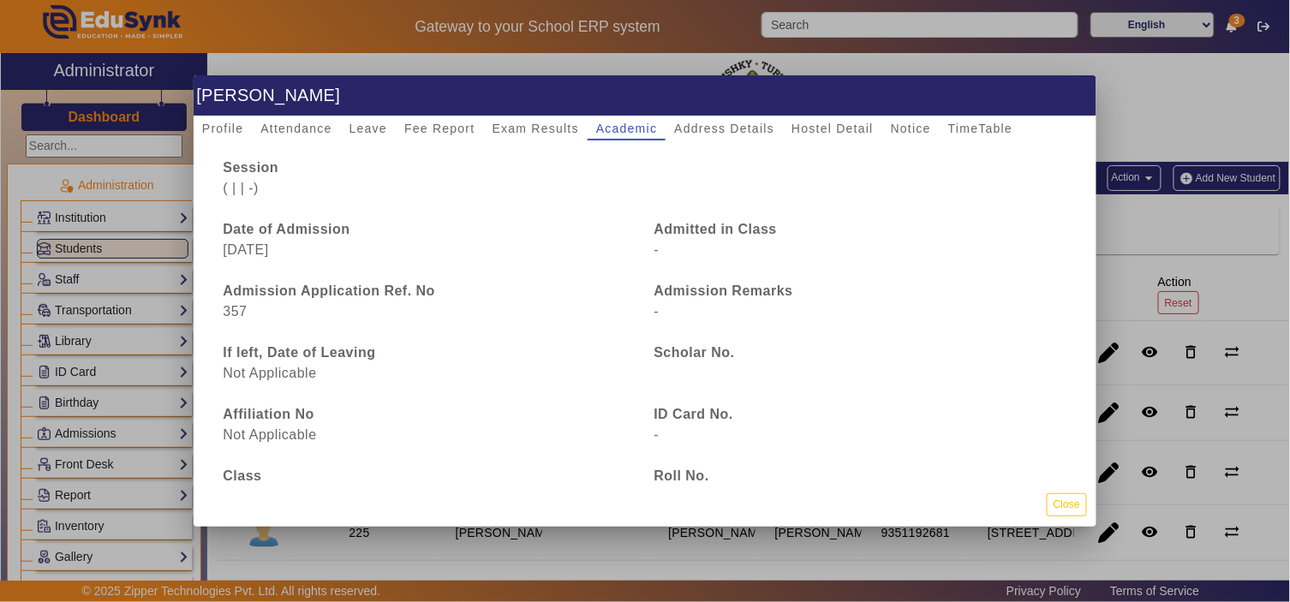
click at [184, 123] on div at bounding box center [645, 301] width 1290 height 602
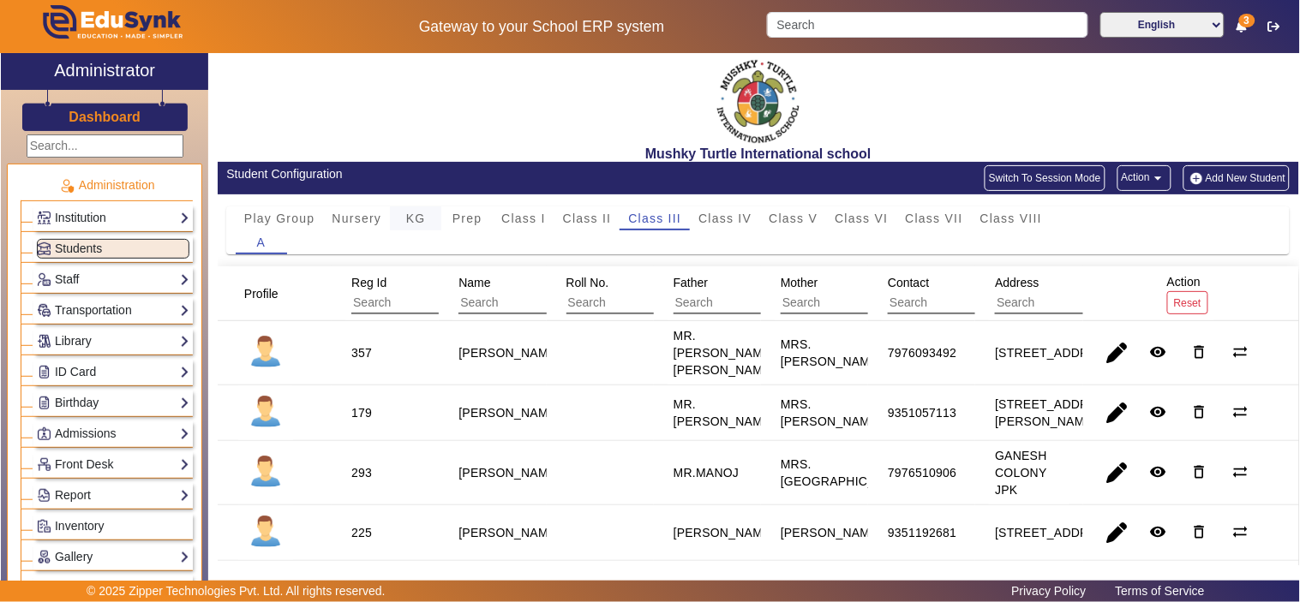
click at [422, 208] on span "KG" at bounding box center [416, 219] width 20 height 24
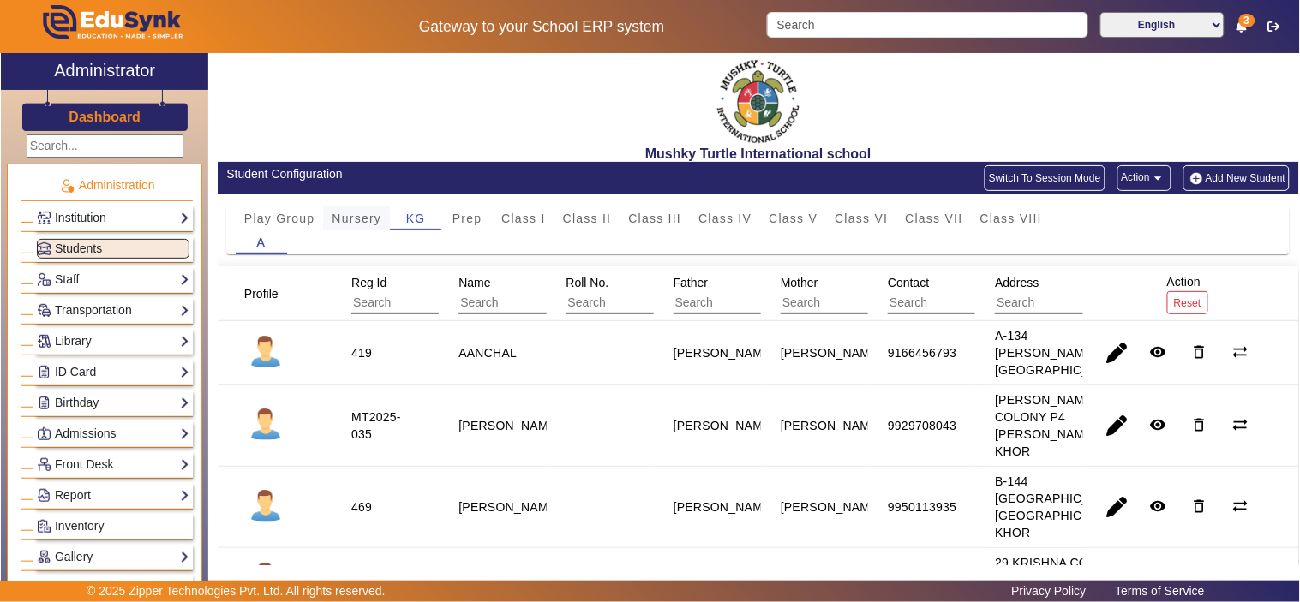
click at [350, 219] on span "Nursery" at bounding box center [357, 219] width 50 height 12
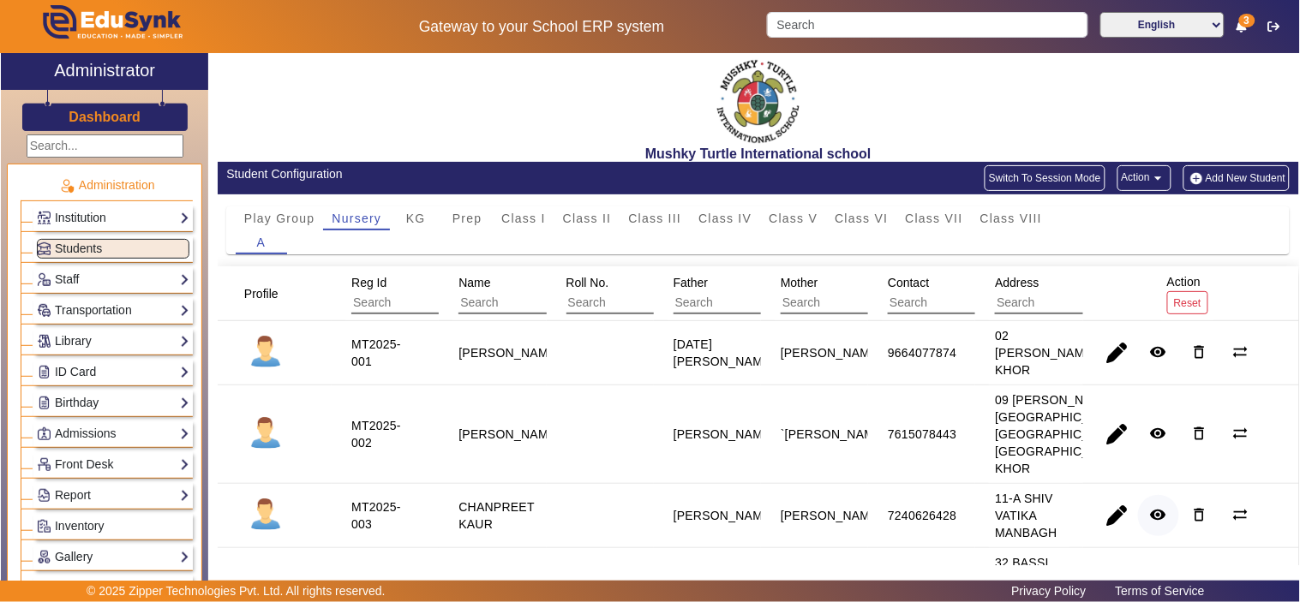
click at [1150, 524] on mat-icon "remove_red_eye" at bounding box center [1158, 514] width 17 height 17
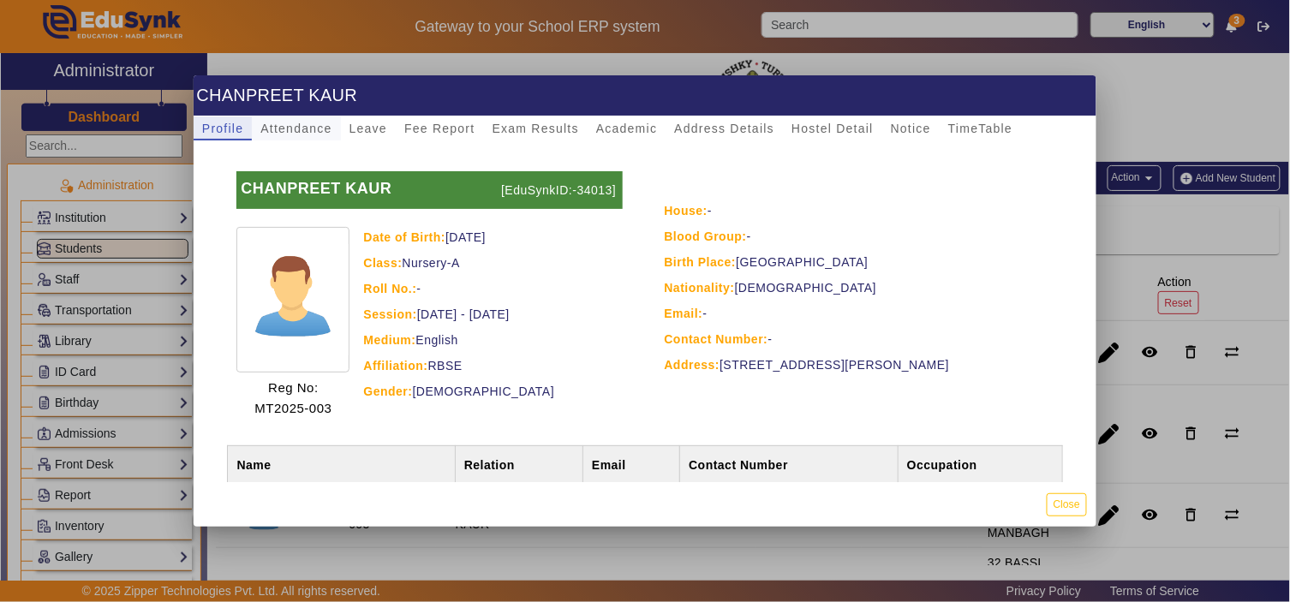
click at [311, 123] on span "Attendance" at bounding box center [295, 129] width 71 height 12
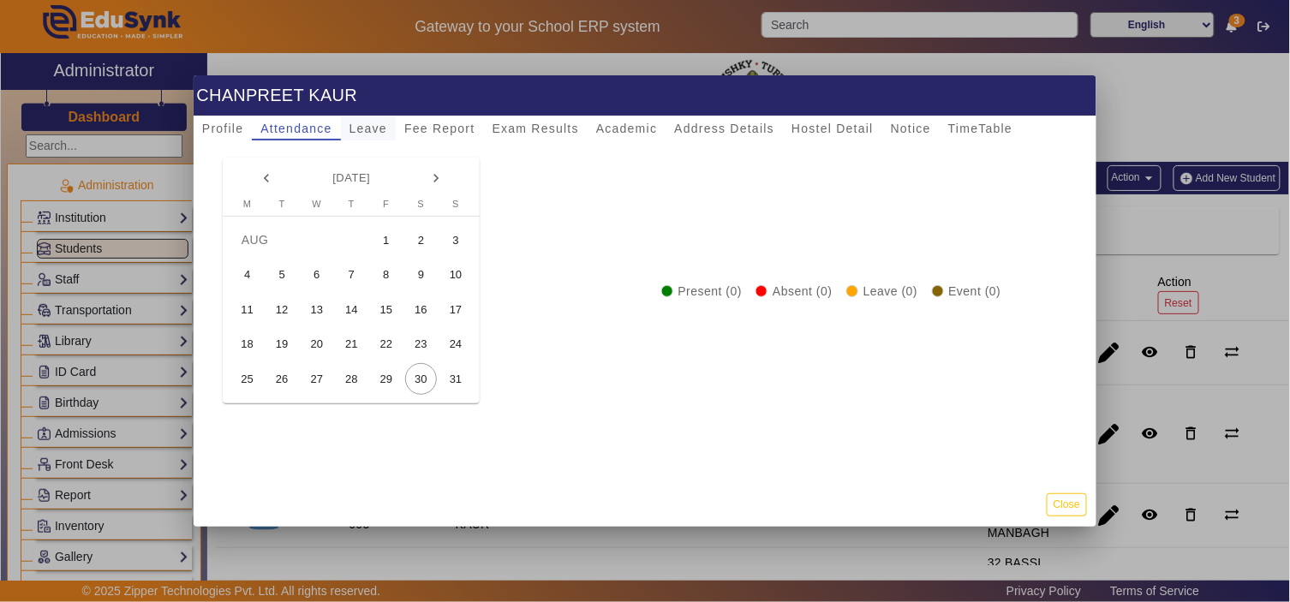
click at [369, 129] on span "Leave" at bounding box center [369, 129] width 38 height 12
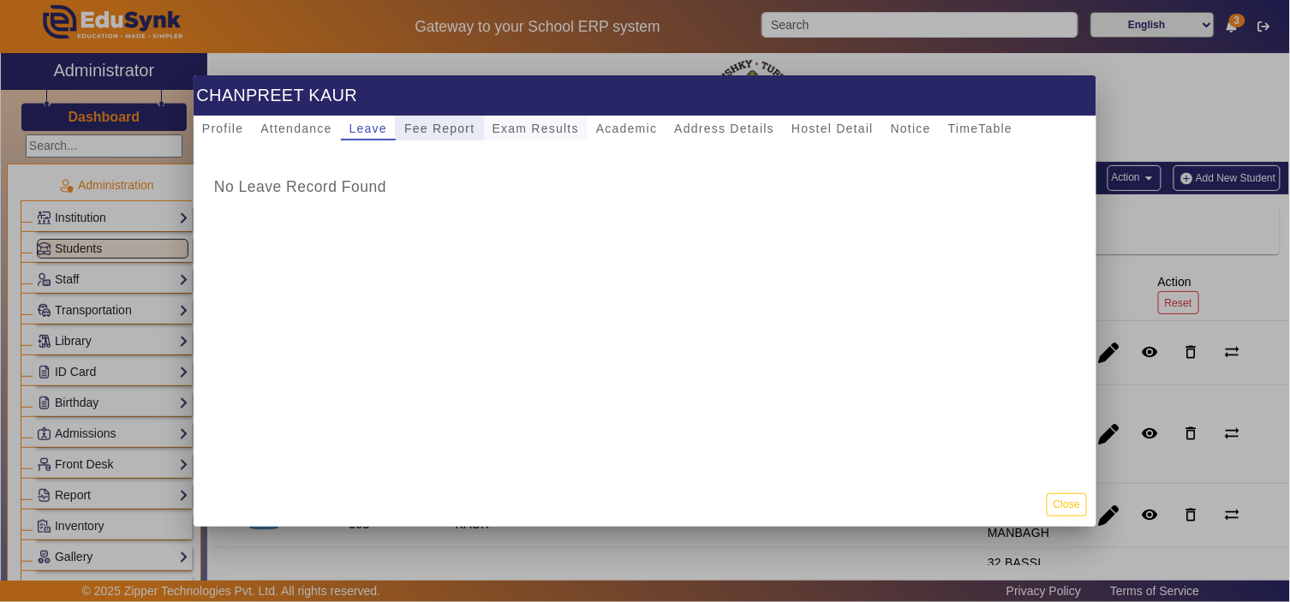
drag, startPoint x: 431, startPoint y: 123, endPoint x: 546, endPoint y: 120, distance: 114.9
click at [435, 123] on span "Fee Report" at bounding box center [439, 129] width 71 height 12
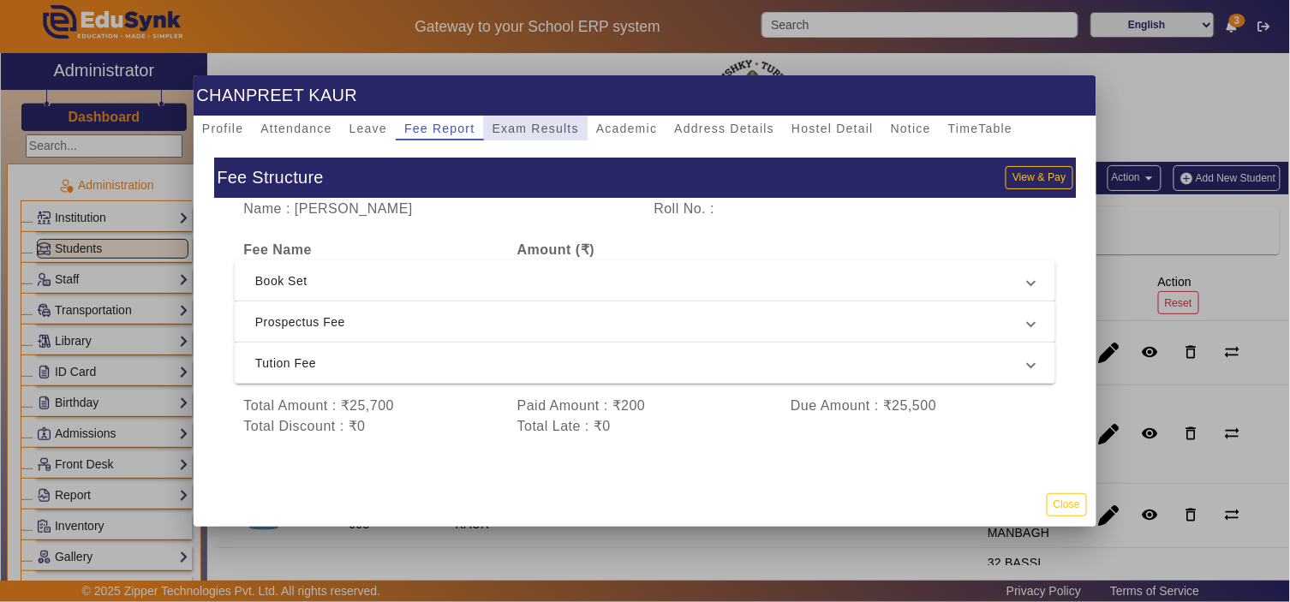
click at [547, 120] on span "Exam Results" at bounding box center [536, 129] width 87 height 24
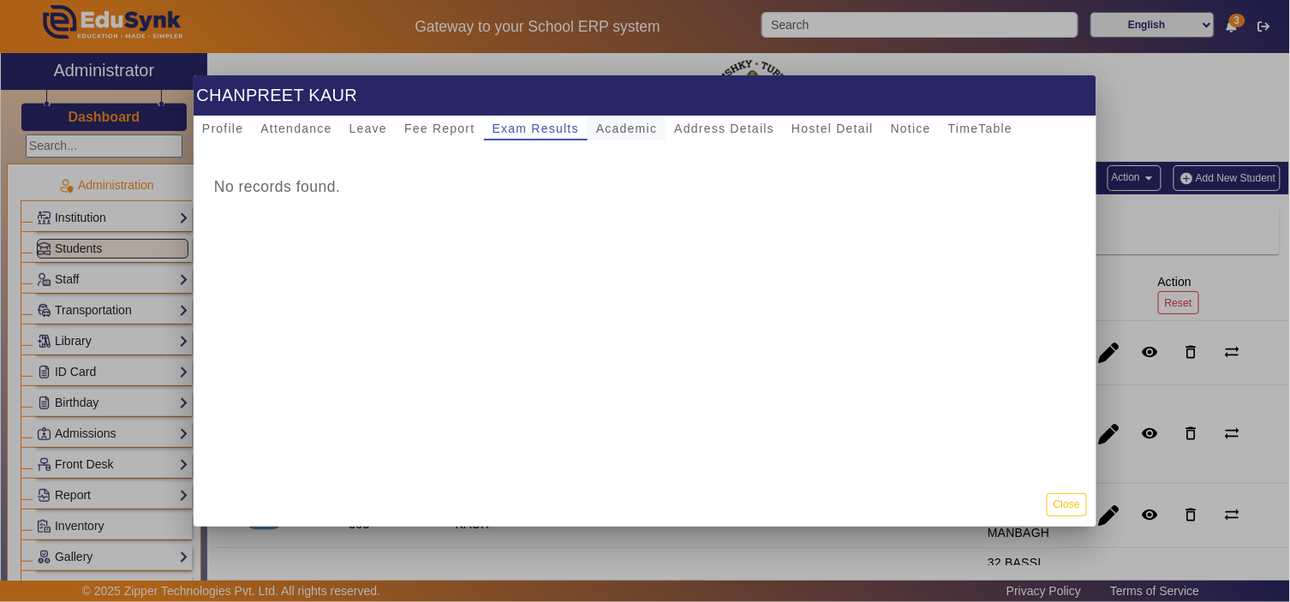
click at [623, 120] on span "Academic" at bounding box center [626, 129] width 61 height 24
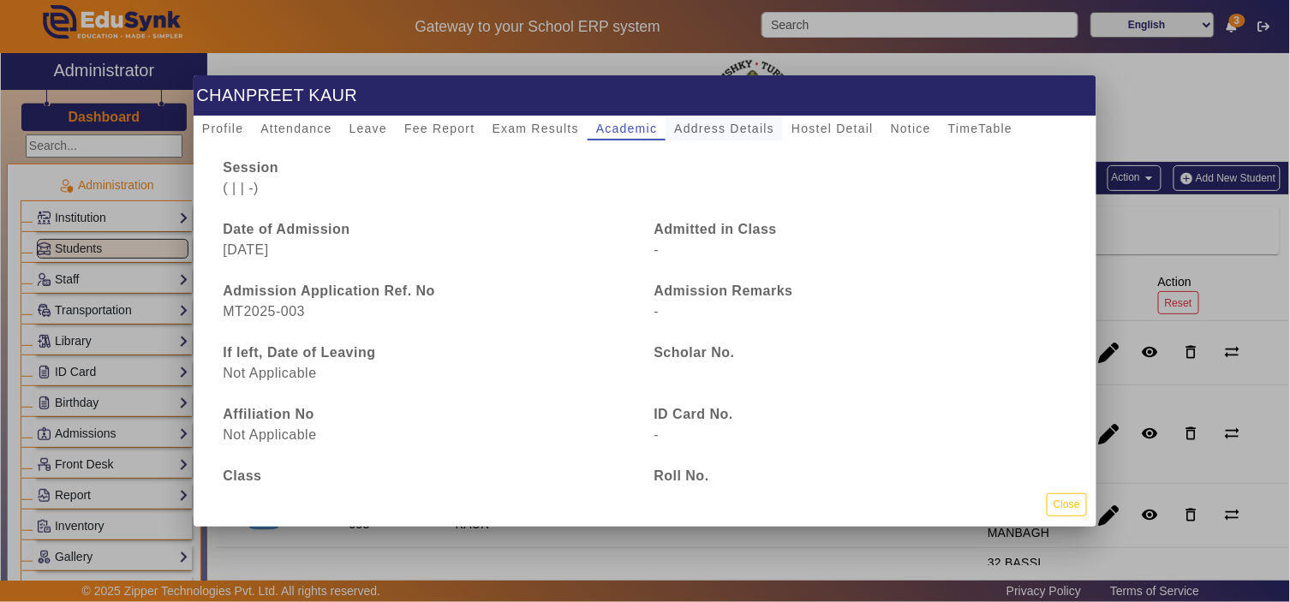
click at [722, 118] on span "Address Details" at bounding box center [724, 129] width 100 height 24
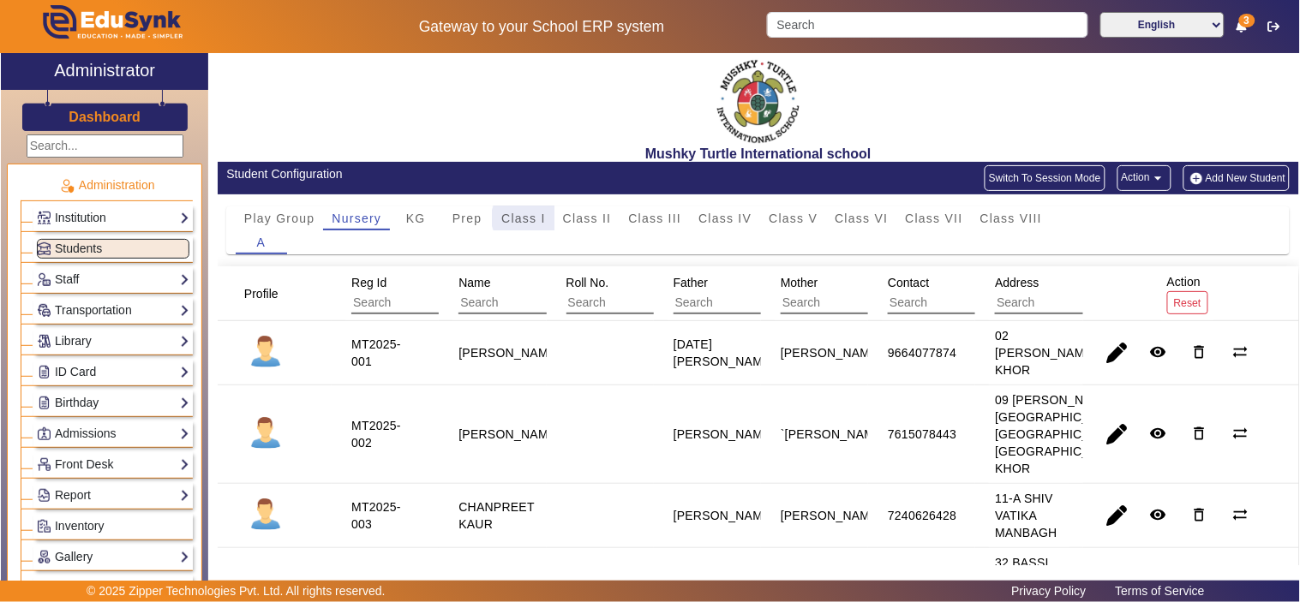
drag, startPoint x: 525, startPoint y: 219, endPoint x: 519, endPoint y: 245, distance: 27.2
click at [526, 220] on span "Class I" at bounding box center [523, 219] width 45 height 12
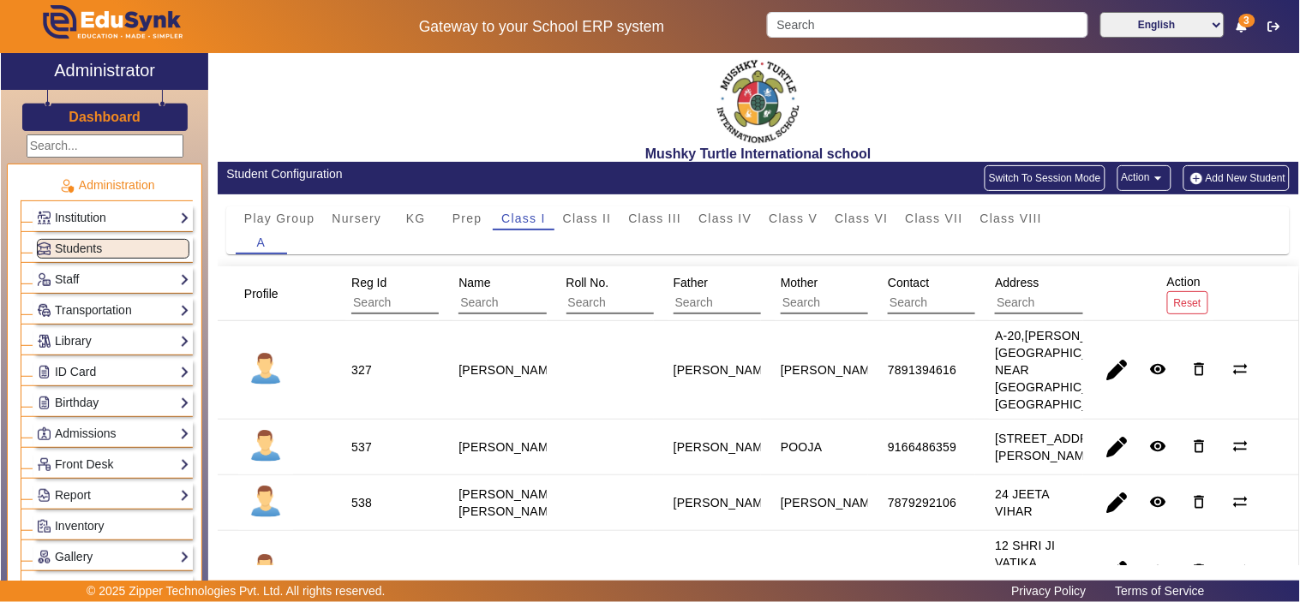
click at [992, 177] on button "Switch To Session Mode" at bounding box center [1045, 178] width 121 height 26
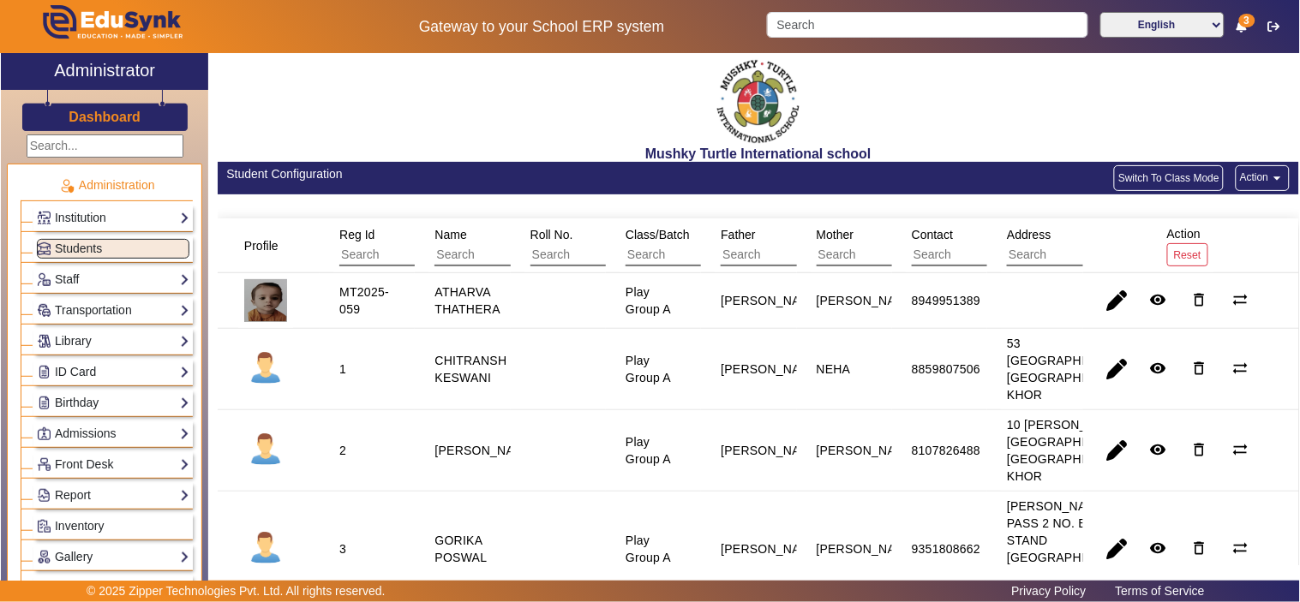
click at [1255, 176] on button "Action arrow_drop_down" at bounding box center [1263, 178] width 54 height 26
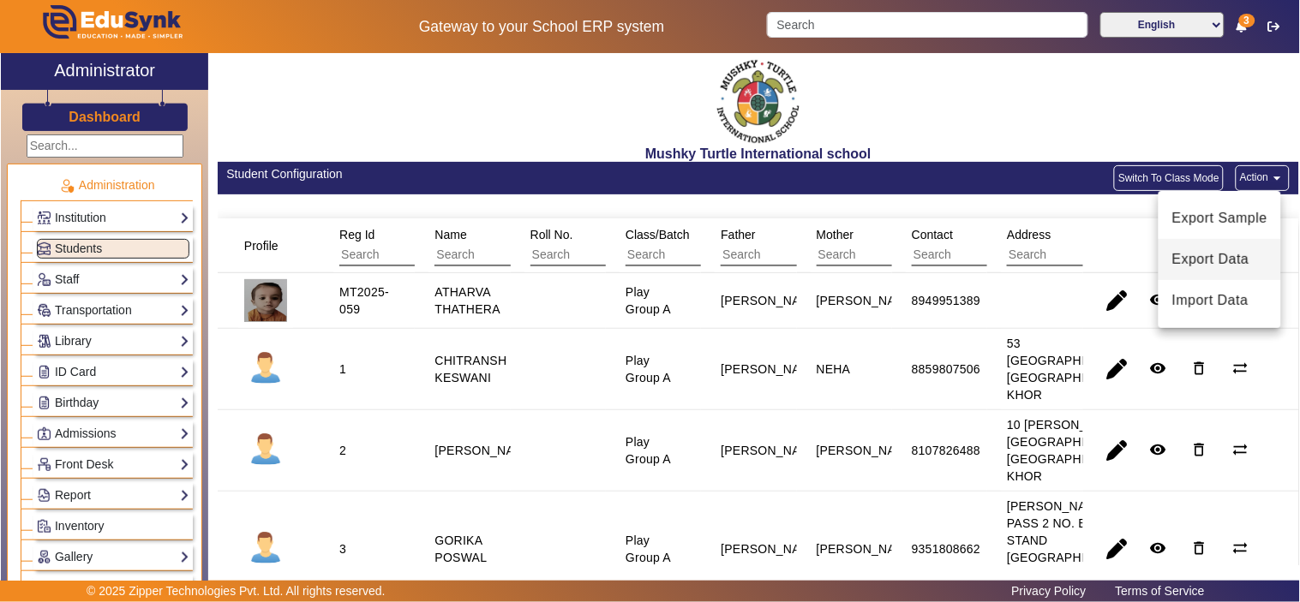
click at [1227, 252] on span "Export Data" at bounding box center [1219, 259] width 95 height 21
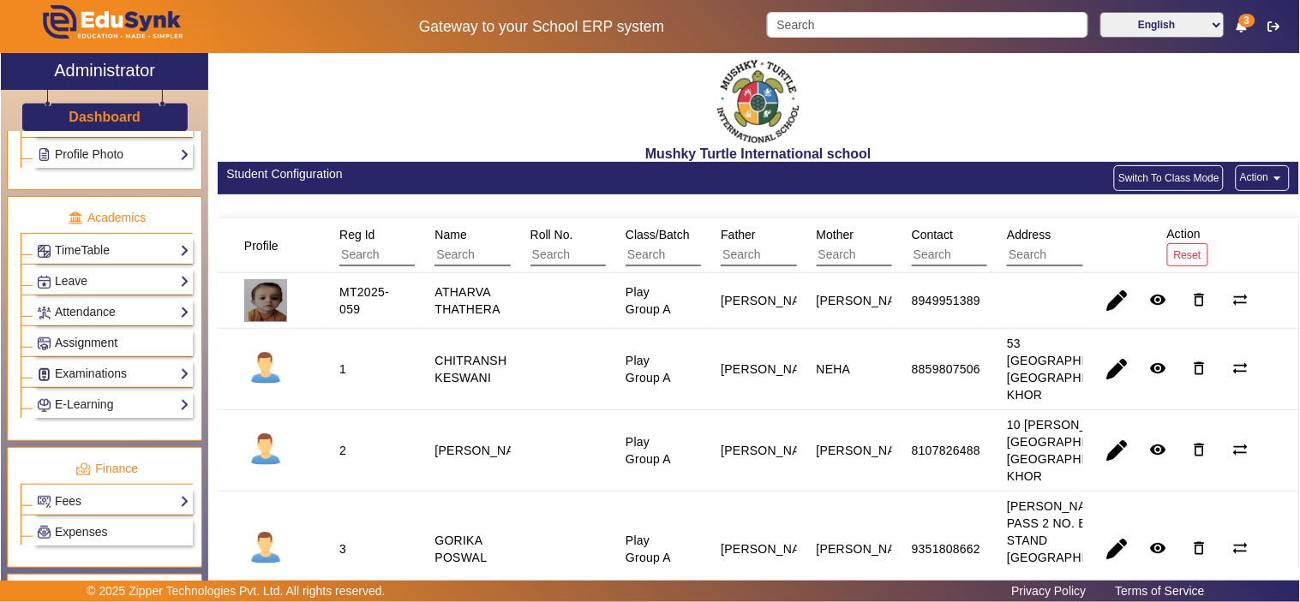
scroll to position [635, 0]
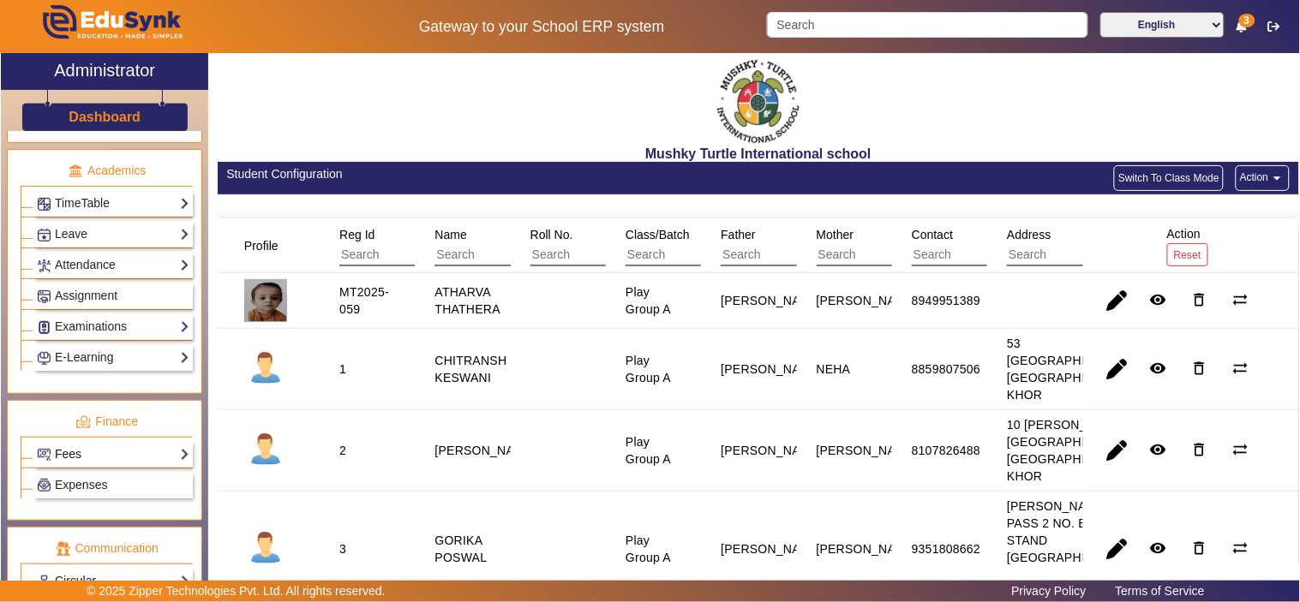
click at [110, 461] on link "Fees" at bounding box center [113, 455] width 153 height 20
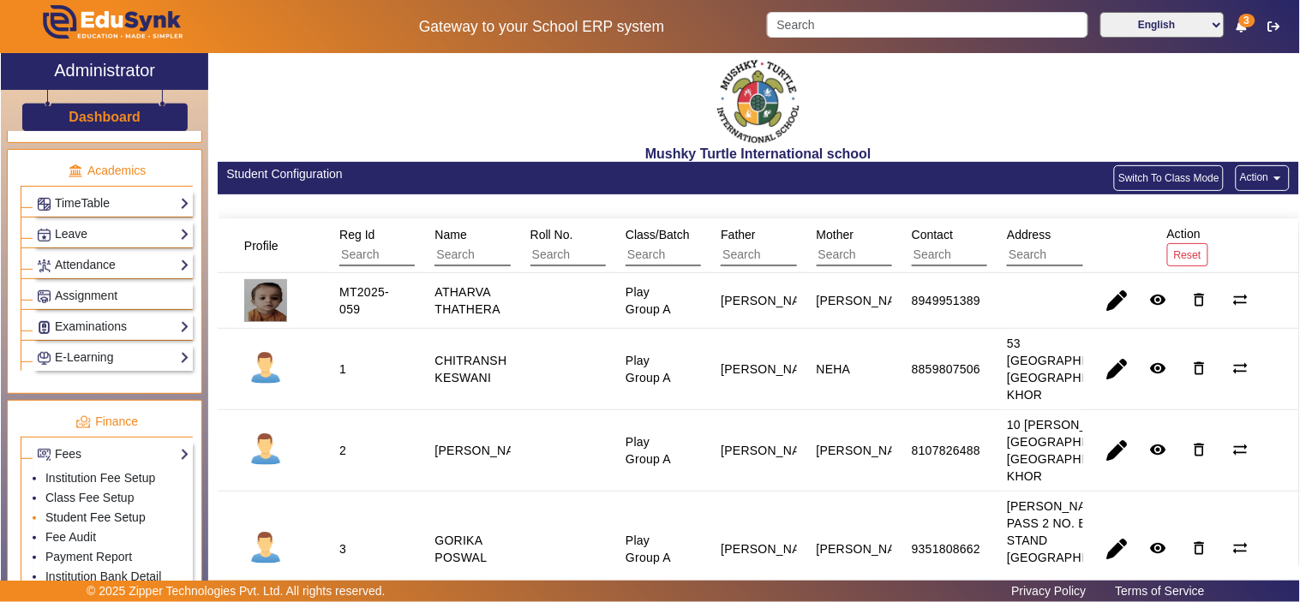
click at [87, 524] on link "Student Fee Setup" at bounding box center [95, 518] width 100 height 14
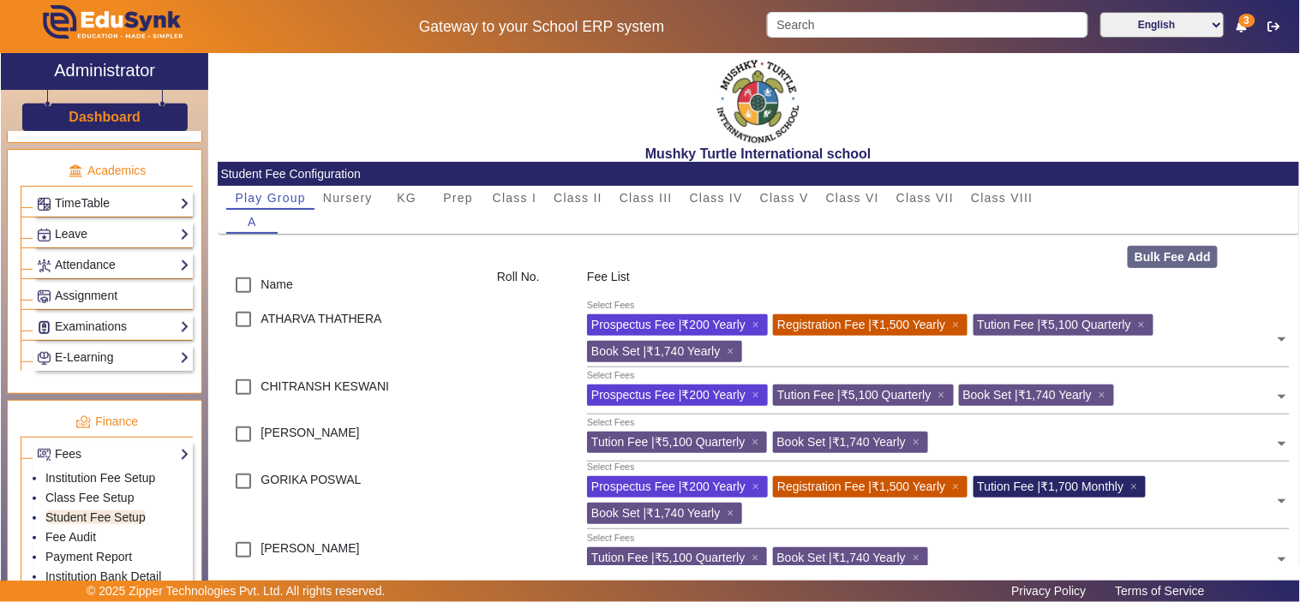
click at [510, 199] on span "Class I" at bounding box center [515, 198] width 45 height 12
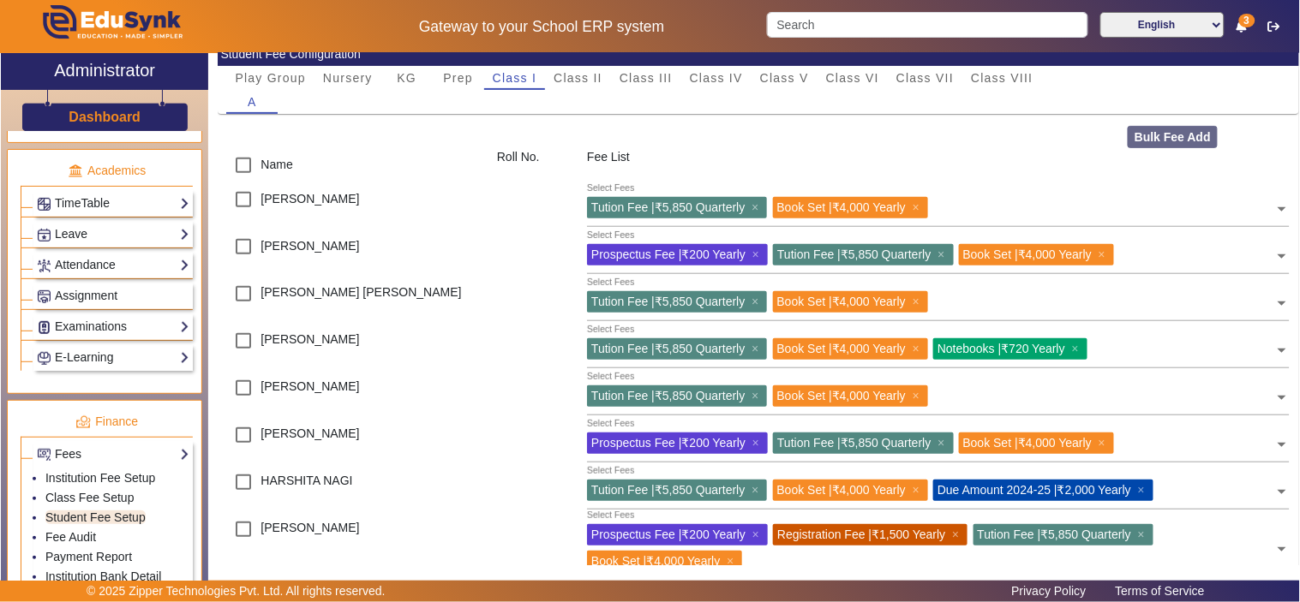
scroll to position [159, 0]
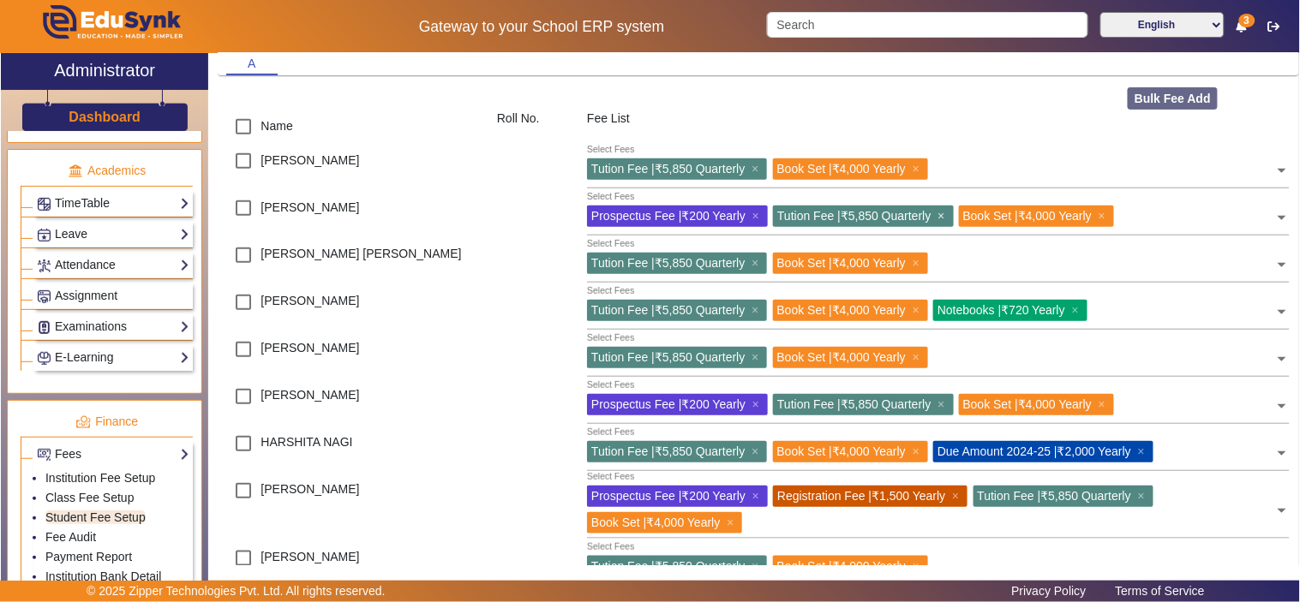
click at [949, 211] on span "×" at bounding box center [942, 216] width 11 height 14
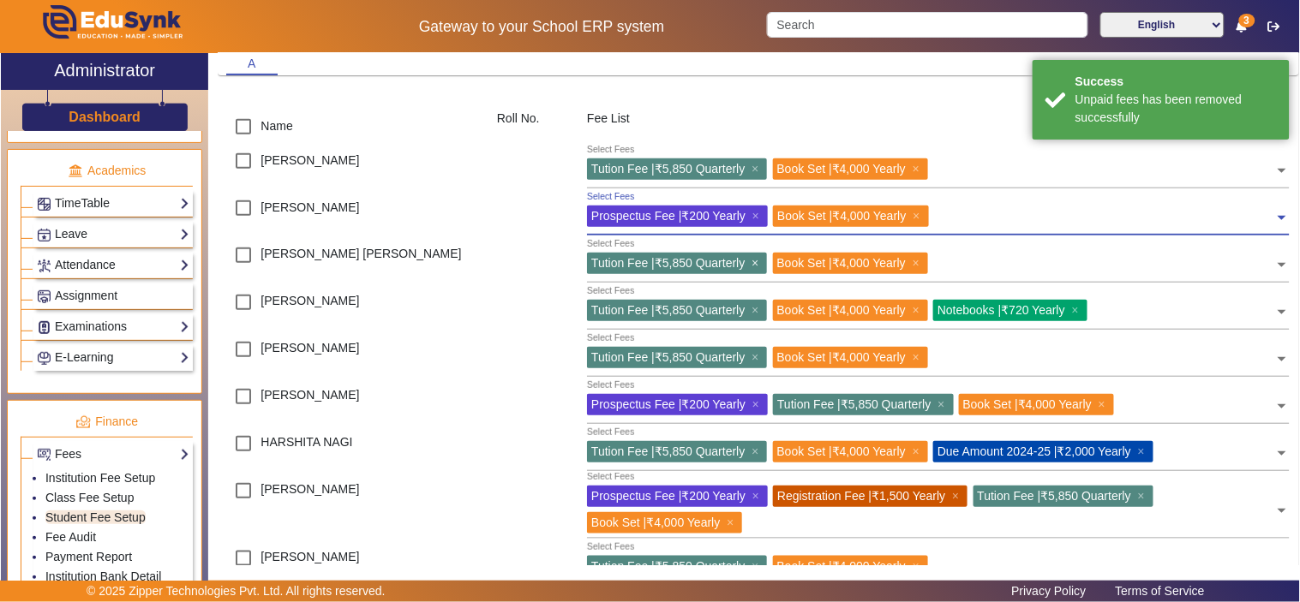
click at [763, 261] on span "×" at bounding box center [756, 263] width 11 height 14
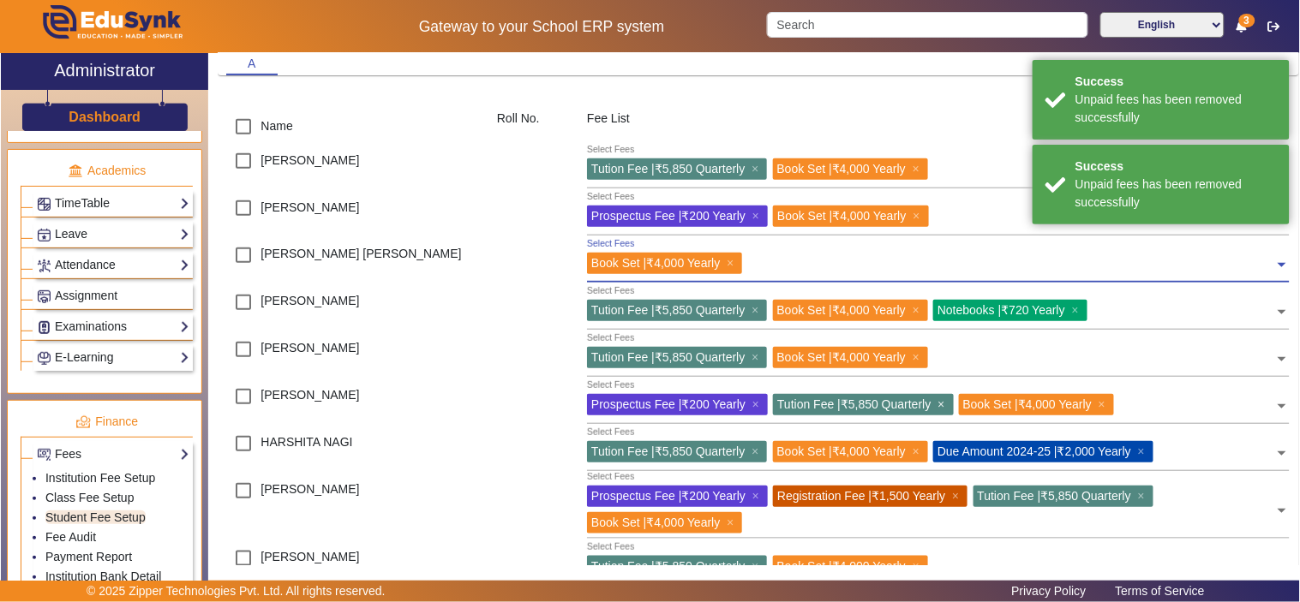
click at [948, 401] on span "×" at bounding box center [942, 405] width 11 height 14
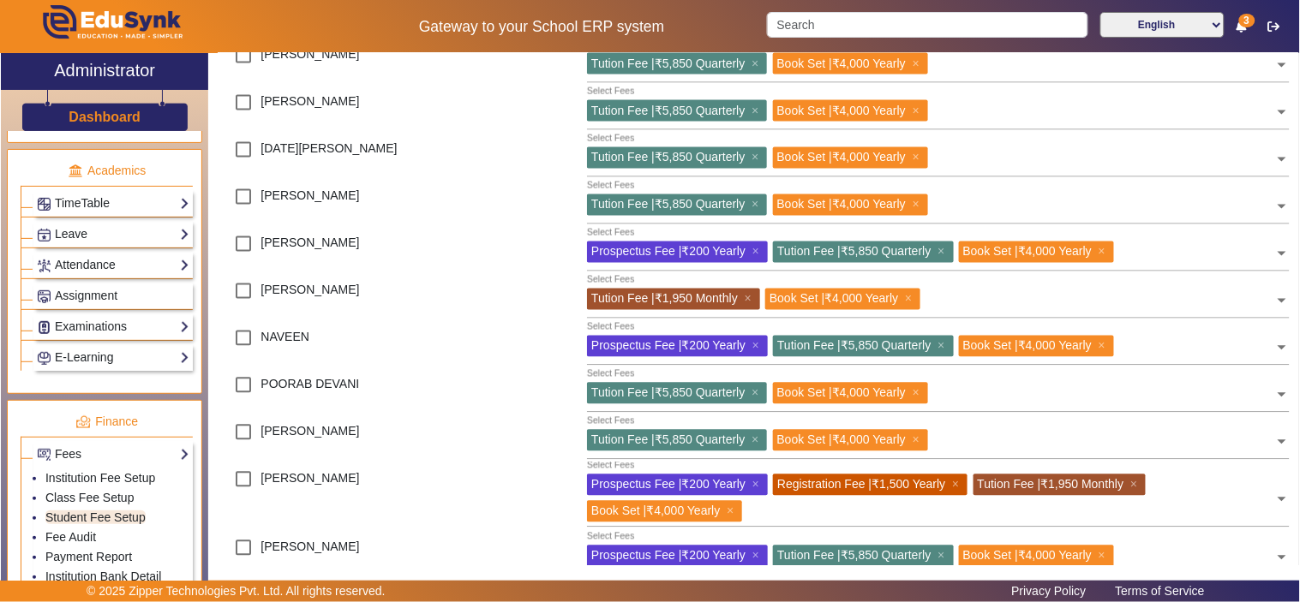
scroll to position [793, 0]
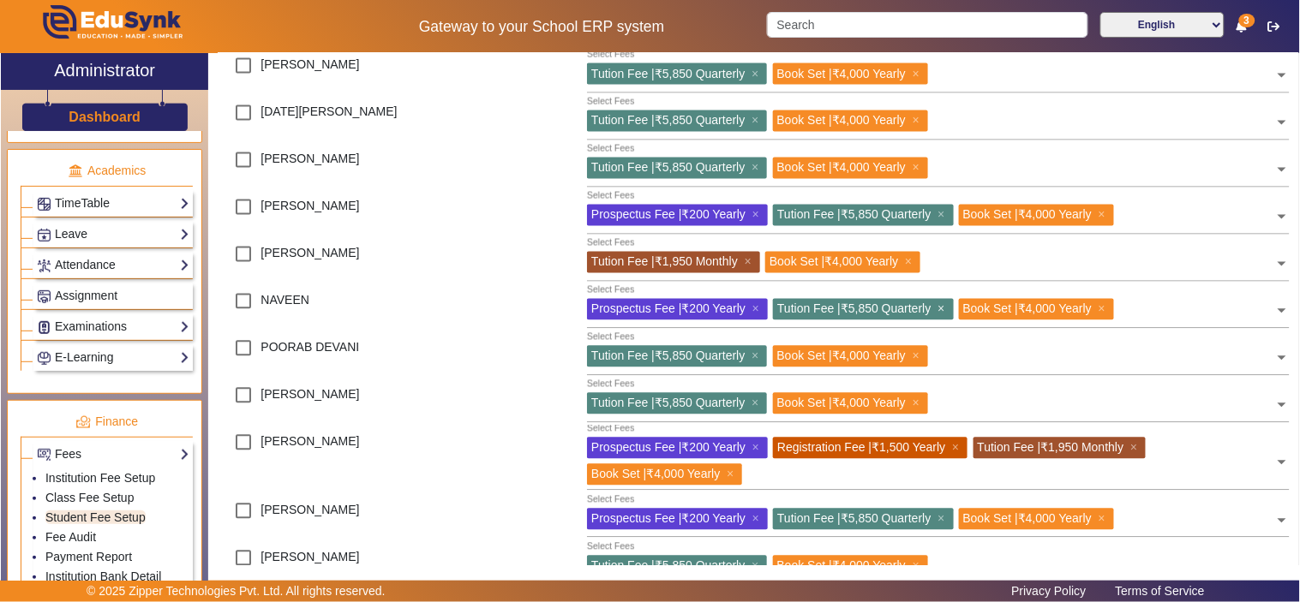
click at [948, 309] on span "×" at bounding box center [942, 309] width 11 height 14
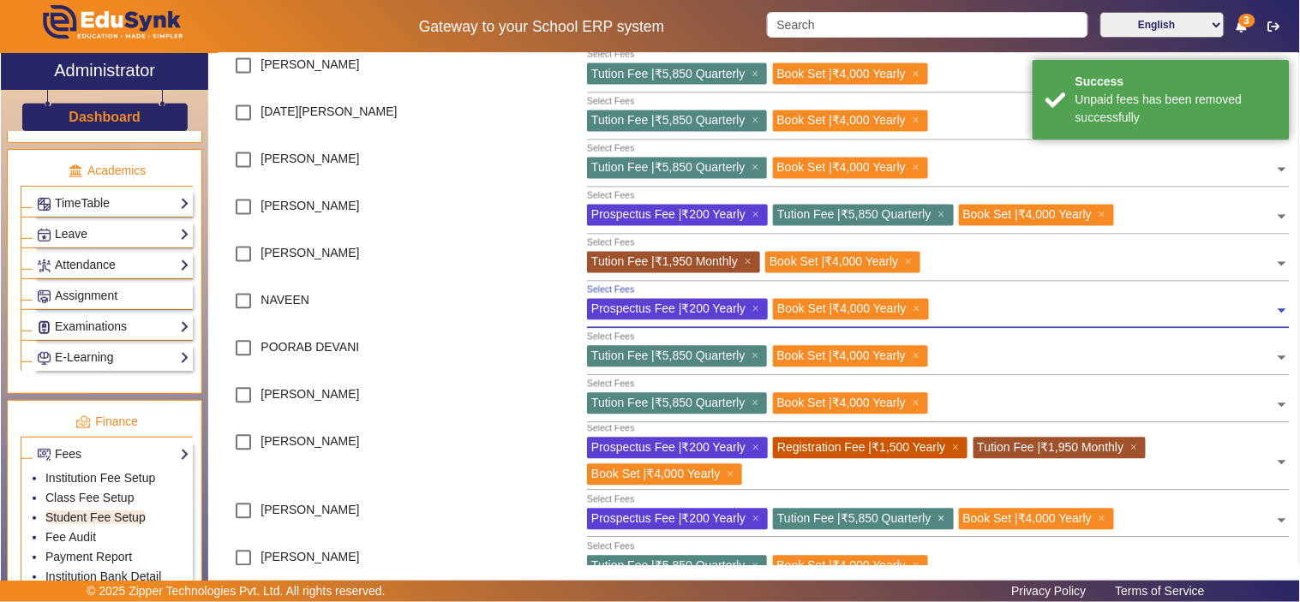
click at [949, 518] on span "×" at bounding box center [942, 519] width 11 height 14
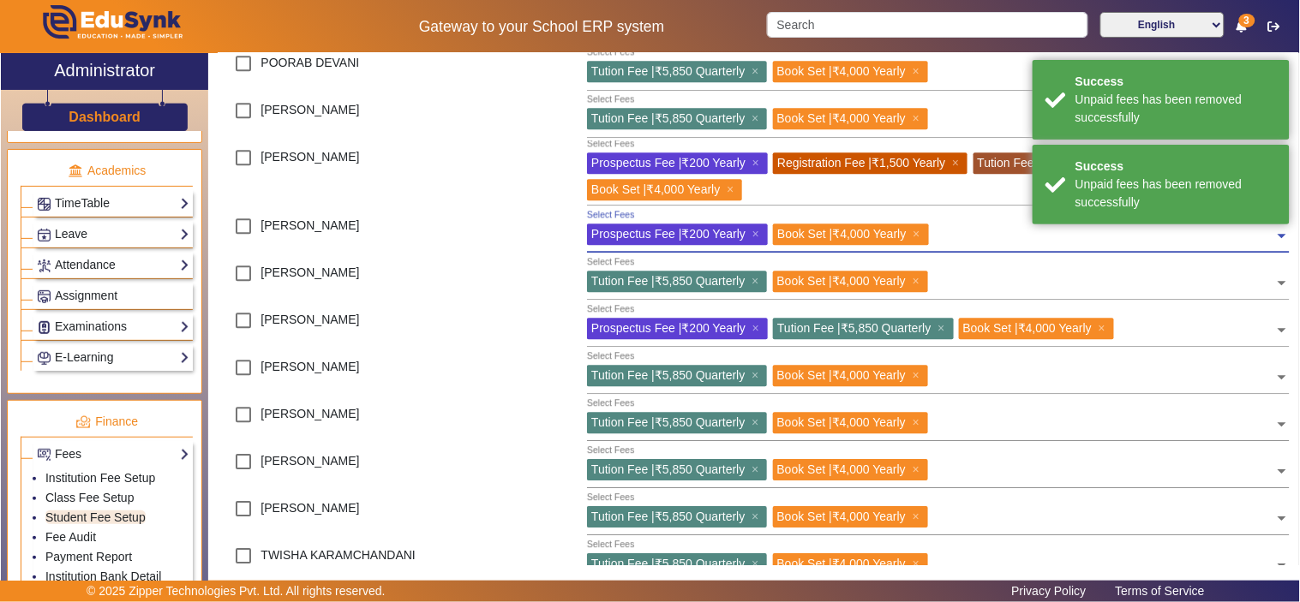
scroll to position [1111, 0]
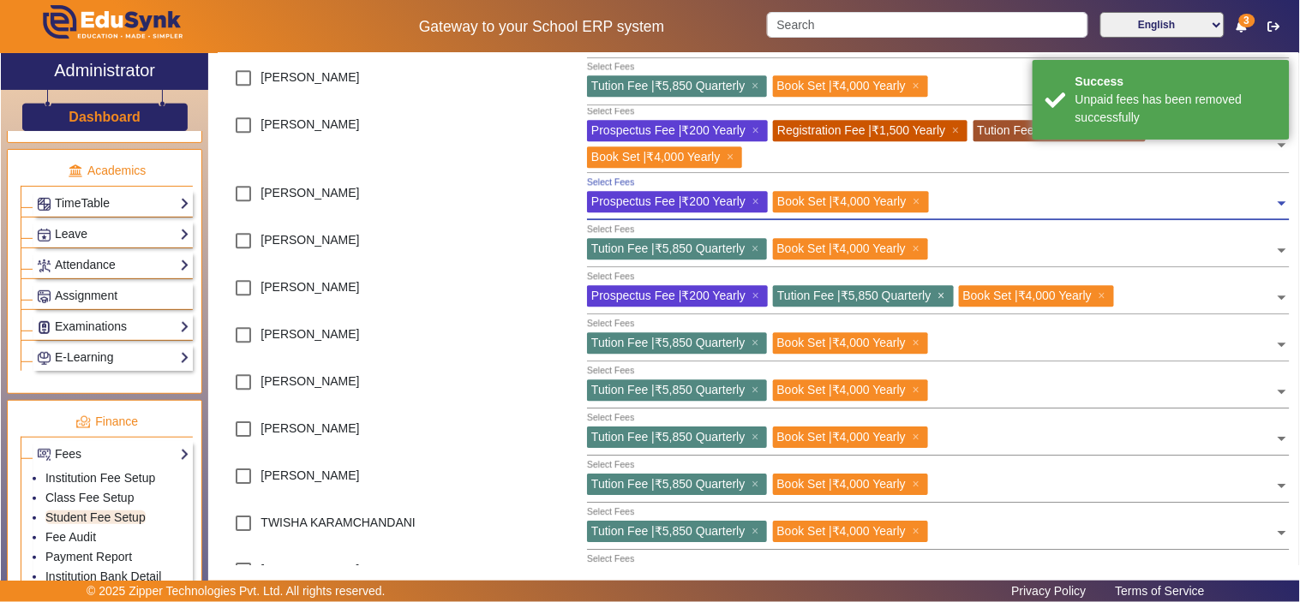
click at [949, 293] on span "×" at bounding box center [942, 296] width 11 height 14
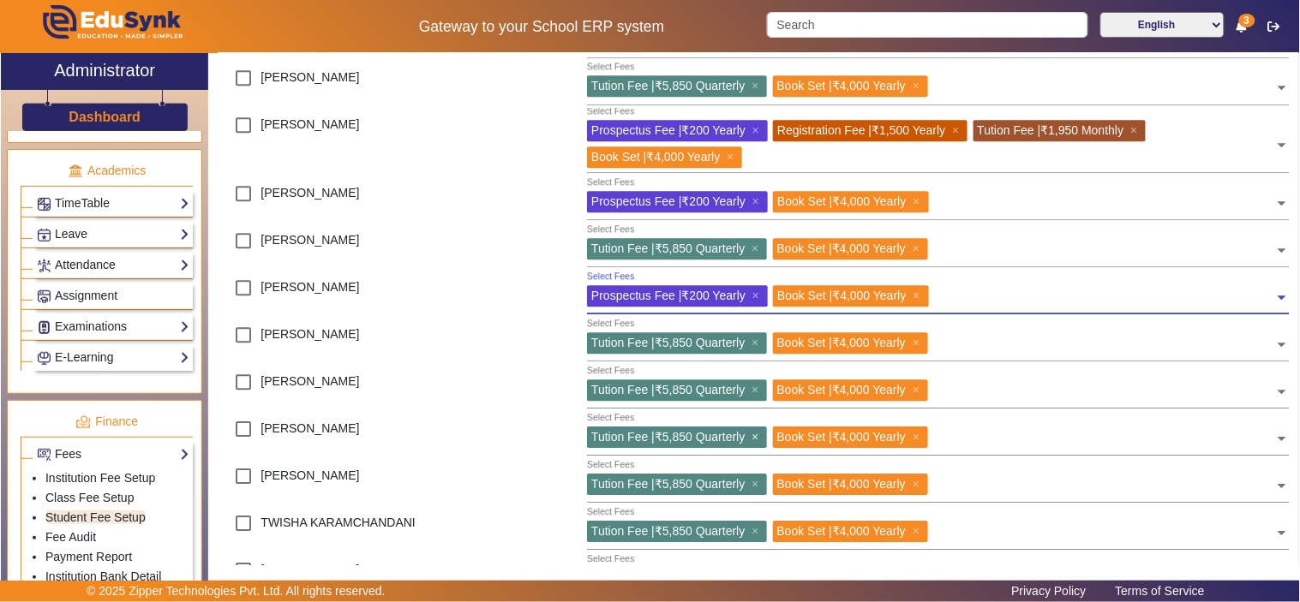
click at [757, 434] on span "×" at bounding box center [756, 437] width 11 height 14
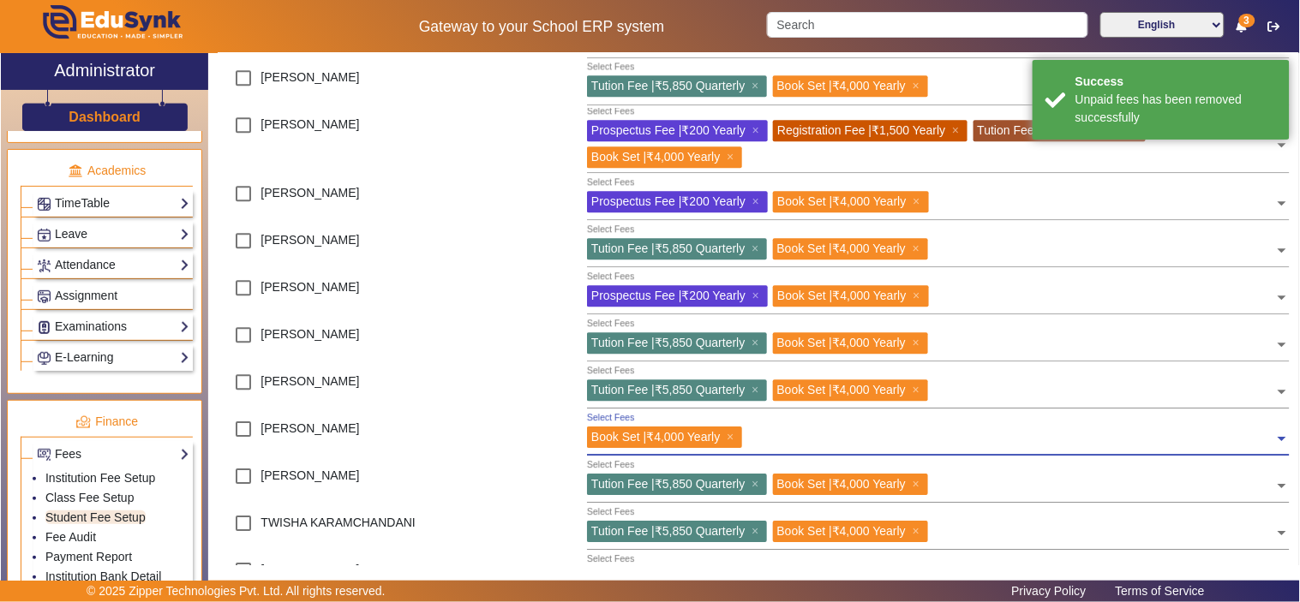
scroll to position [1204, 0]
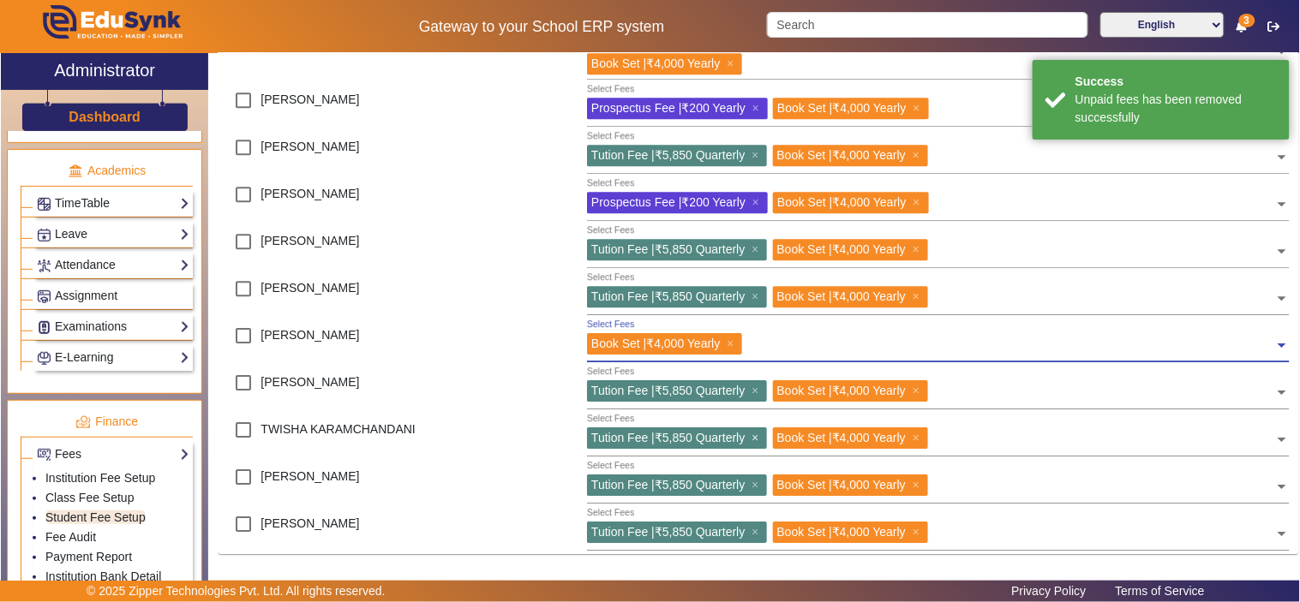
click at [755, 434] on span "×" at bounding box center [756, 438] width 11 height 14
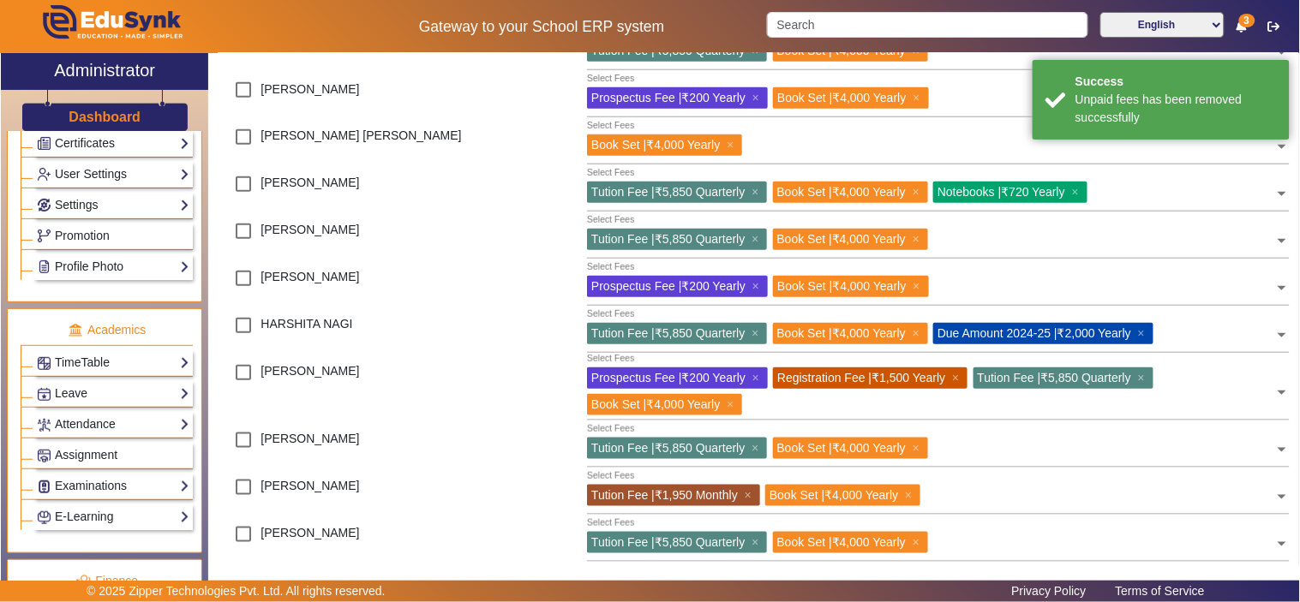
scroll to position [0, 0]
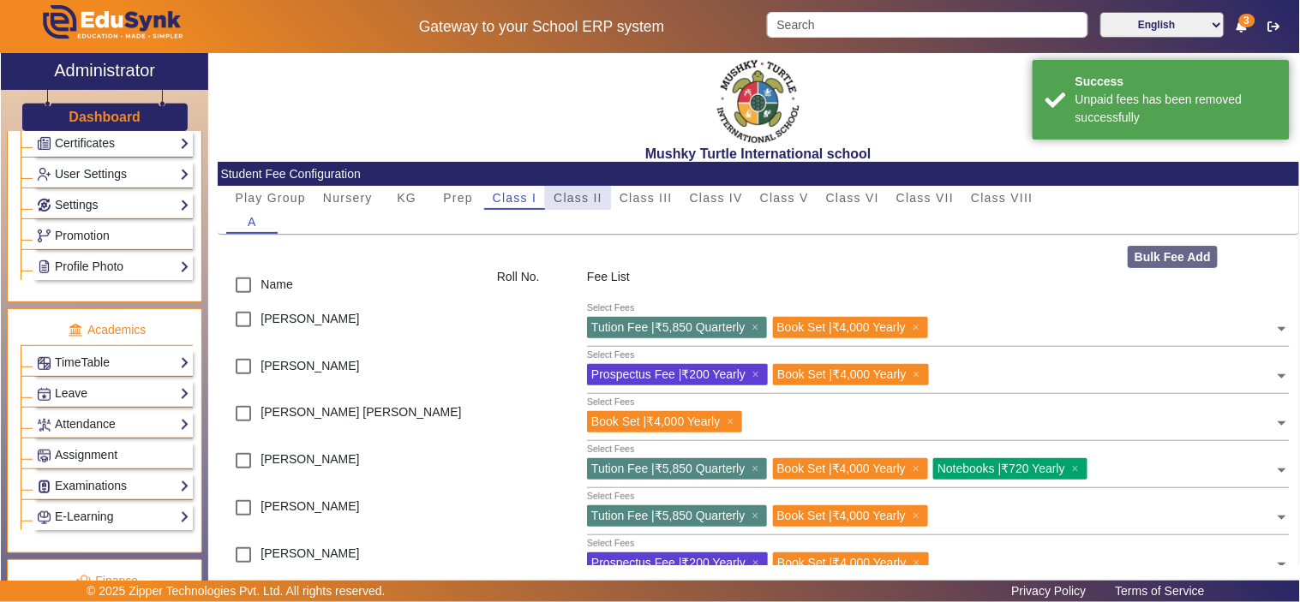
click at [602, 191] on div "Class II" at bounding box center [578, 198] width 66 height 24
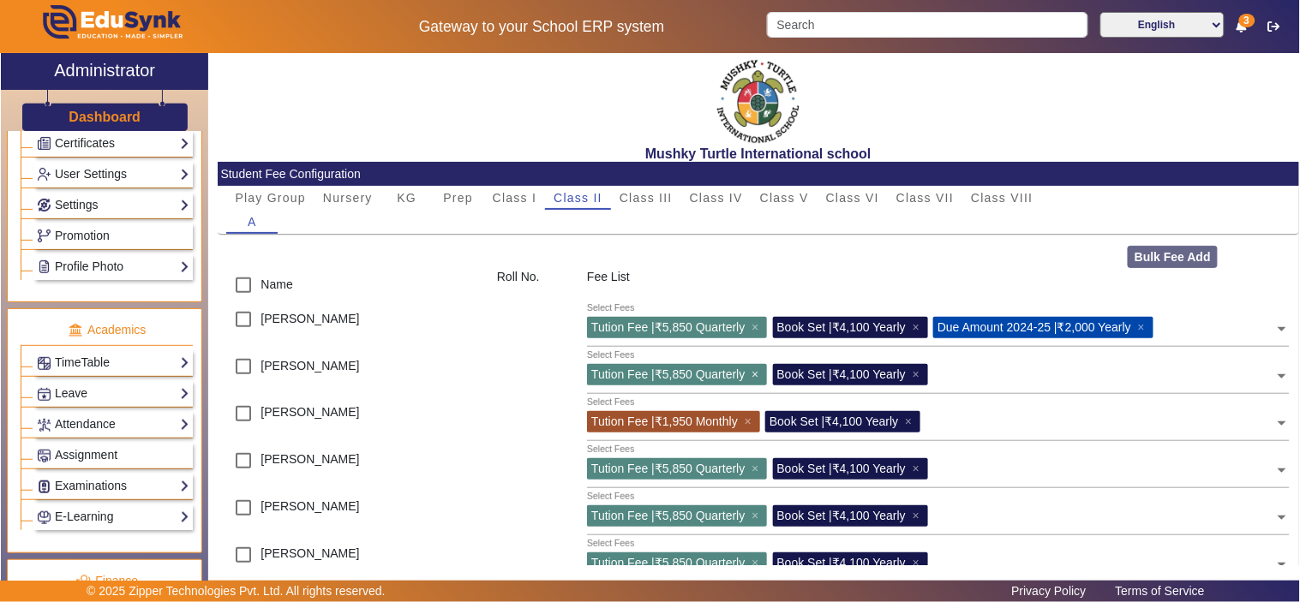
click at [756, 372] on span "×" at bounding box center [756, 375] width 11 height 14
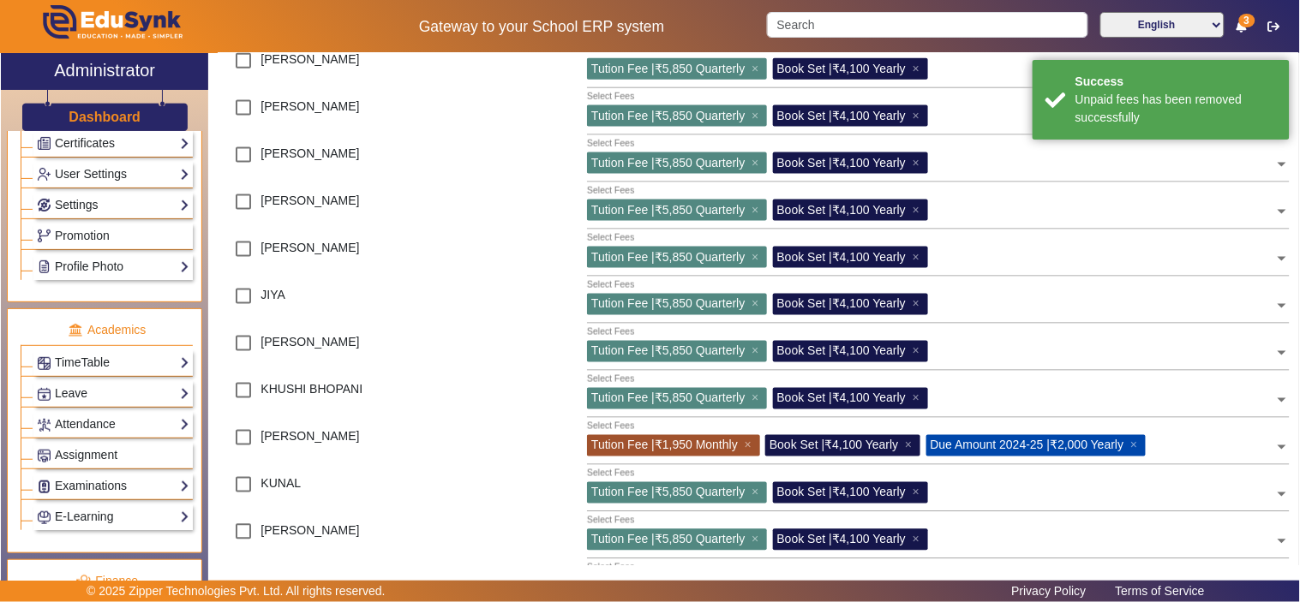
scroll to position [635, 0]
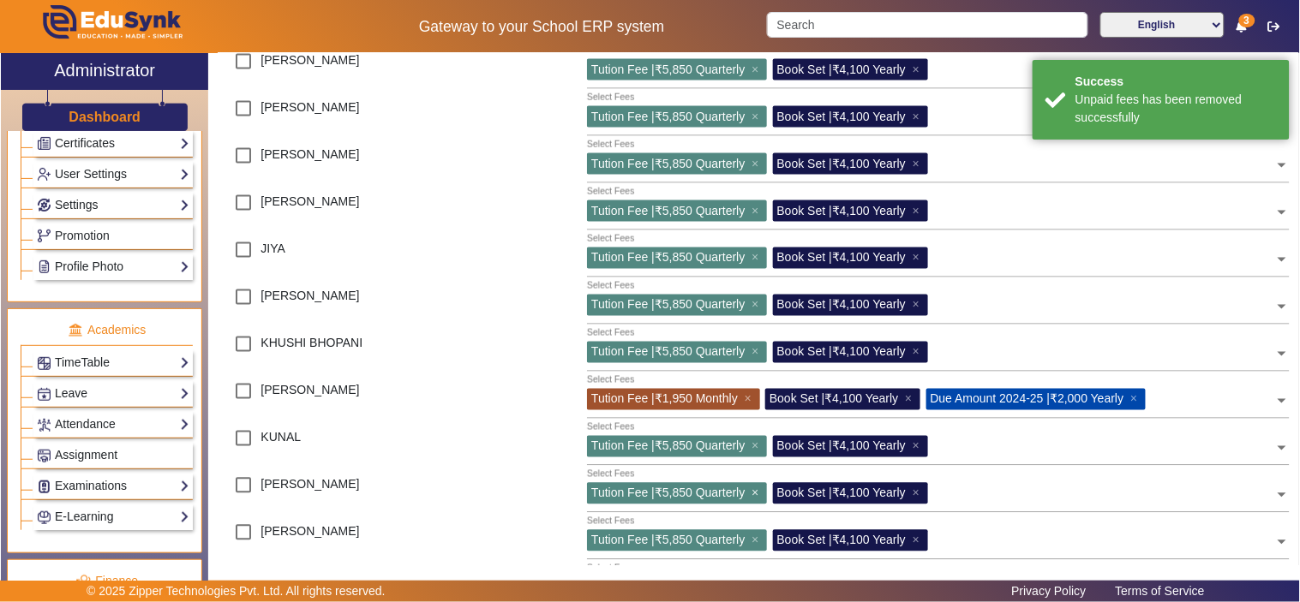
click at [757, 492] on span "×" at bounding box center [756, 494] width 11 height 14
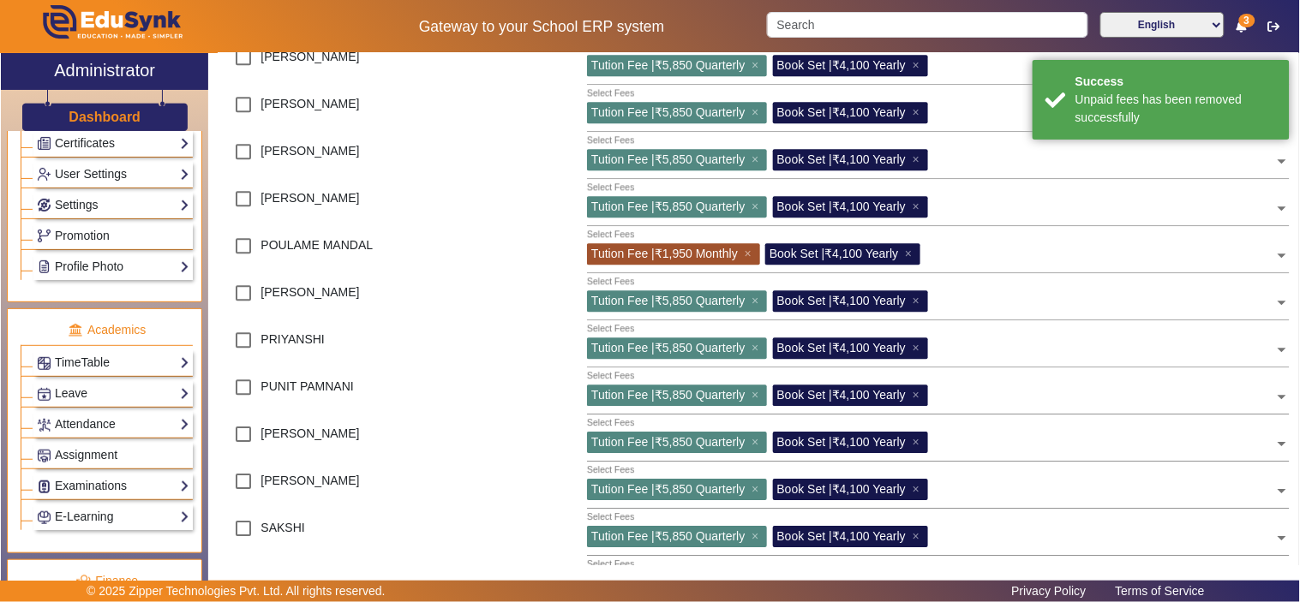
scroll to position [1269, 0]
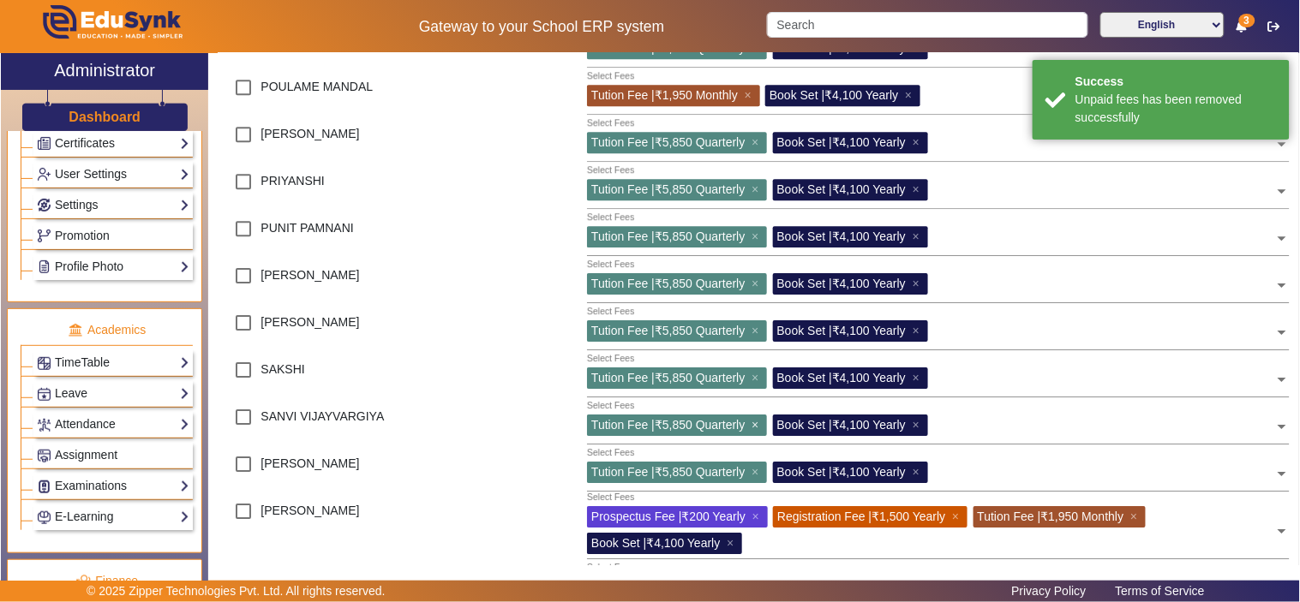
click at [758, 422] on span "×" at bounding box center [756, 425] width 11 height 14
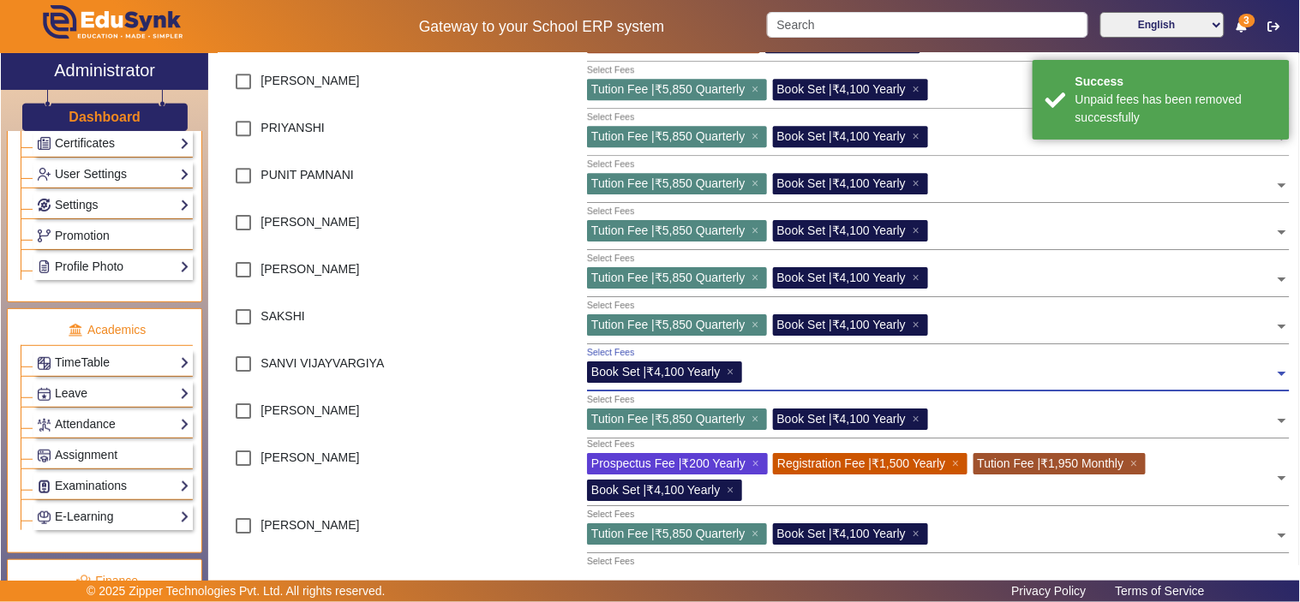
scroll to position [1372, 0]
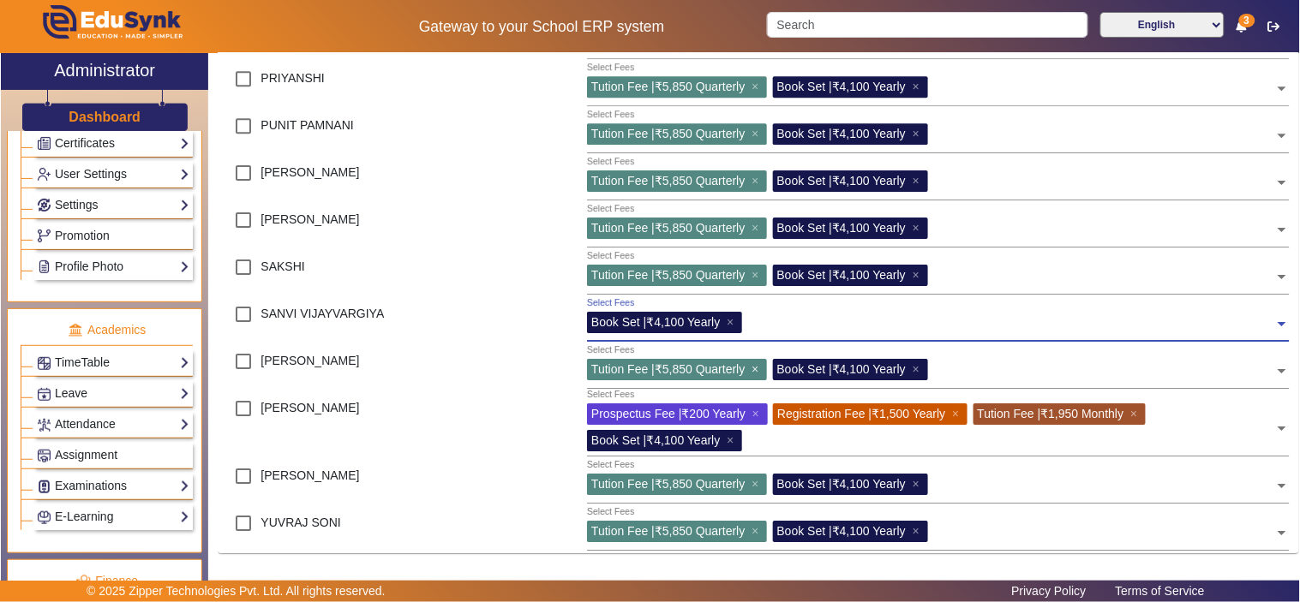
click at [758, 366] on span "×" at bounding box center [756, 369] width 11 height 14
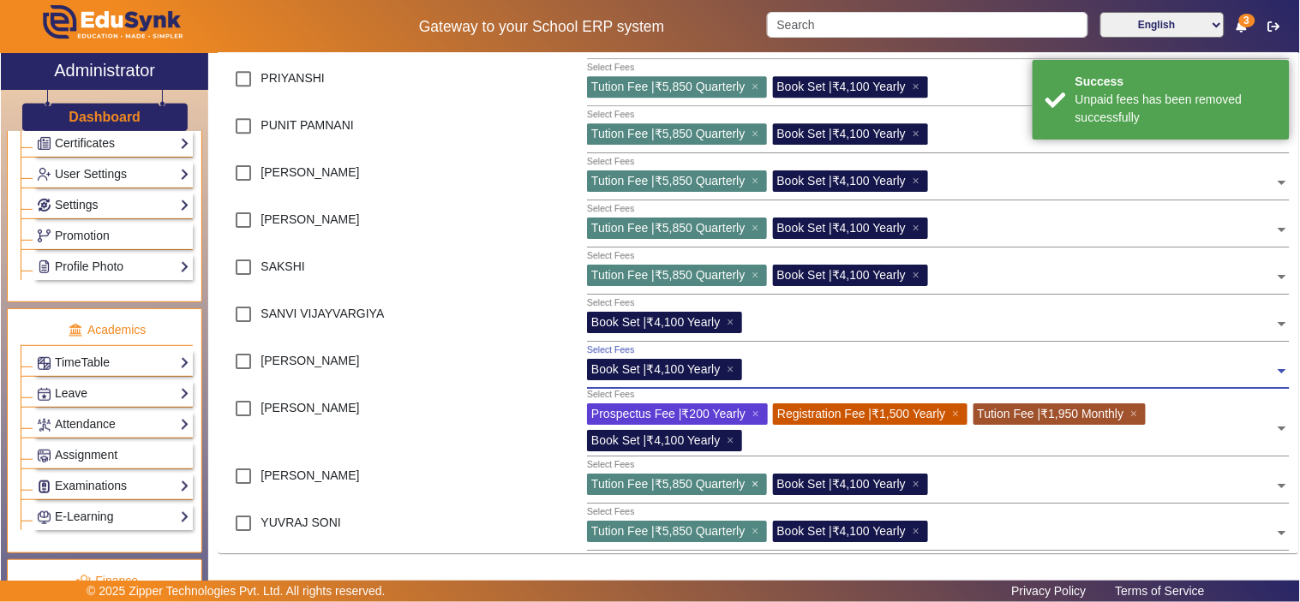
click at [758, 484] on span "×" at bounding box center [756, 484] width 11 height 14
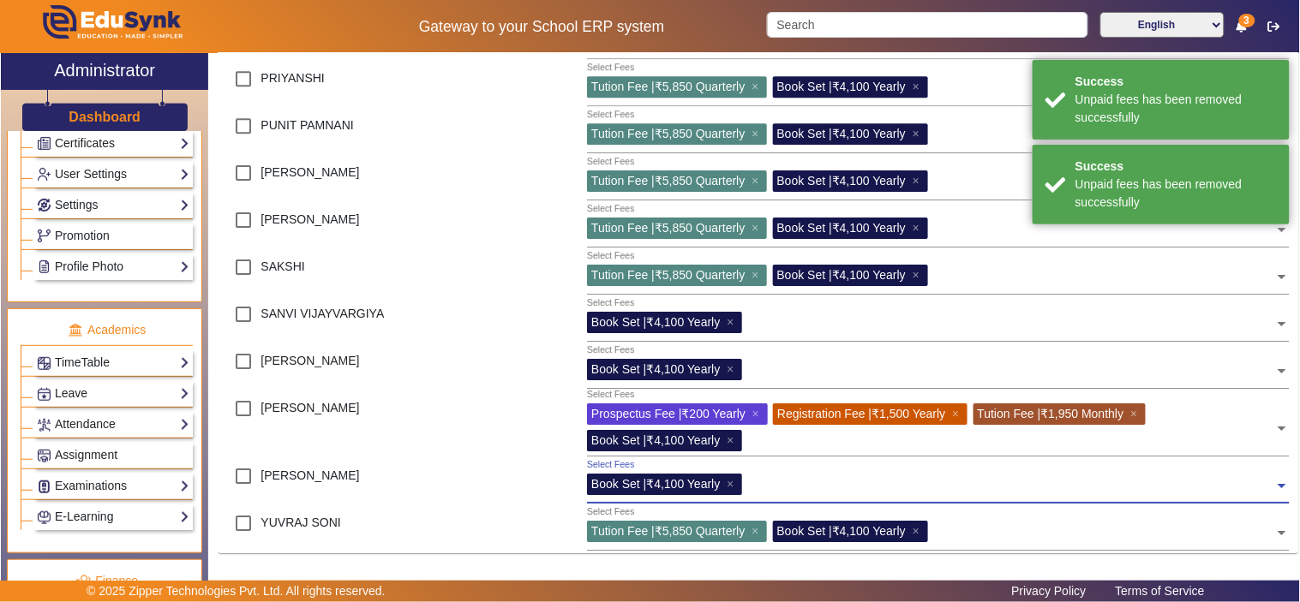
click at [370, 563] on div "Mushky Turtle International school Student Fee Configuration Play Group Nursery…" at bounding box center [758, 309] width 1081 height 512
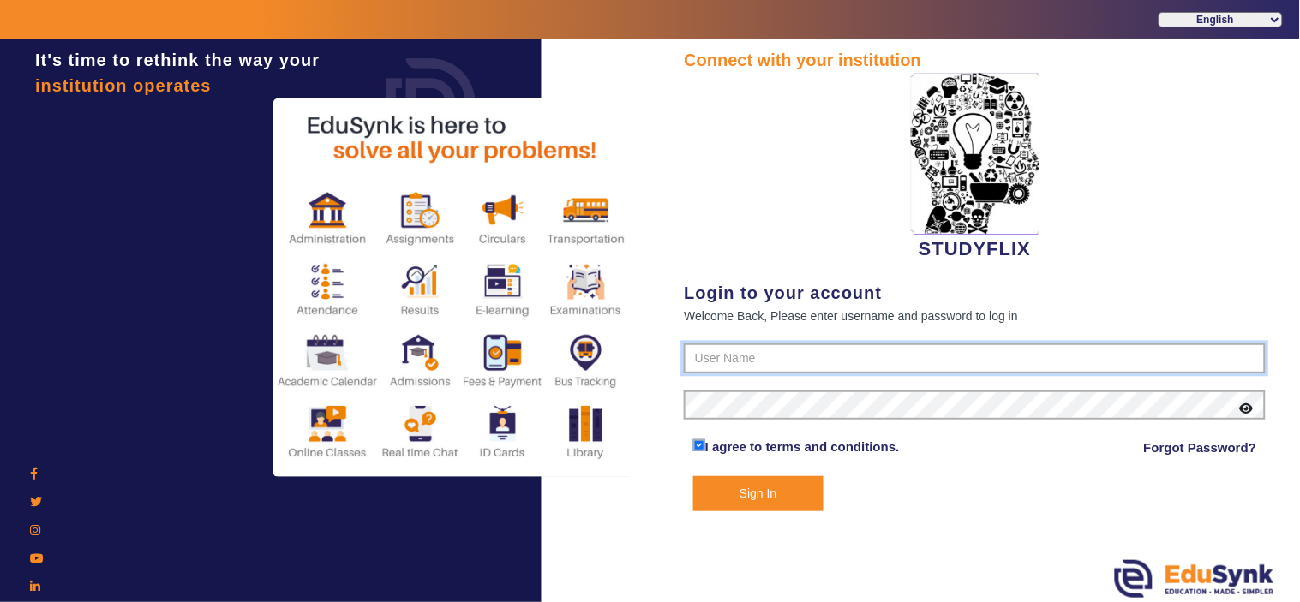
type input "6354922771"
click at [781, 491] on button "Sign In" at bounding box center [758, 493] width 130 height 35
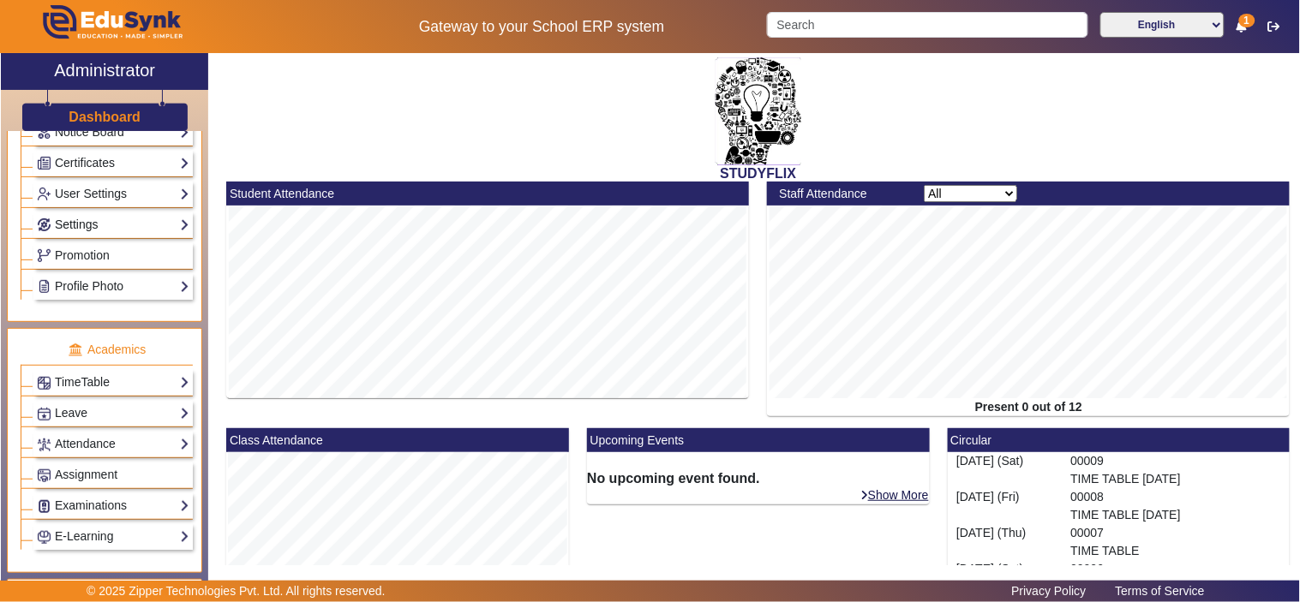
scroll to position [635, 0]
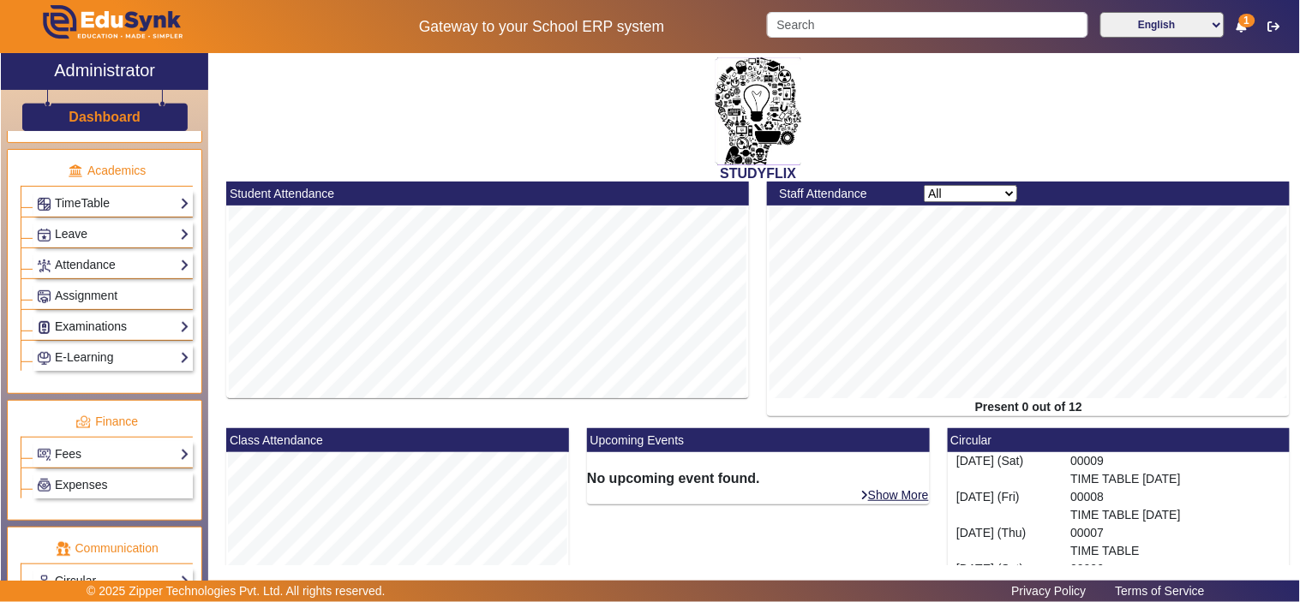
click at [91, 331] on link "Examinations" at bounding box center [113, 327] width 153 height 20
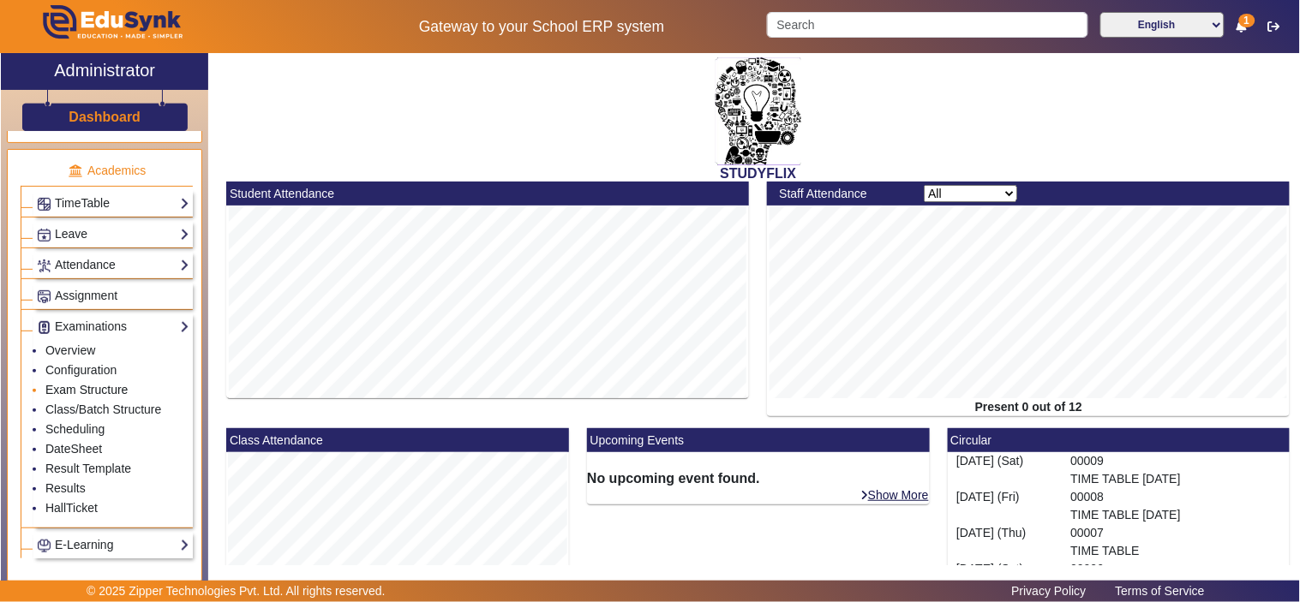
click at [75, 392] on link "Exam Structure" at bounding box center [86, 390] width 82 height 14
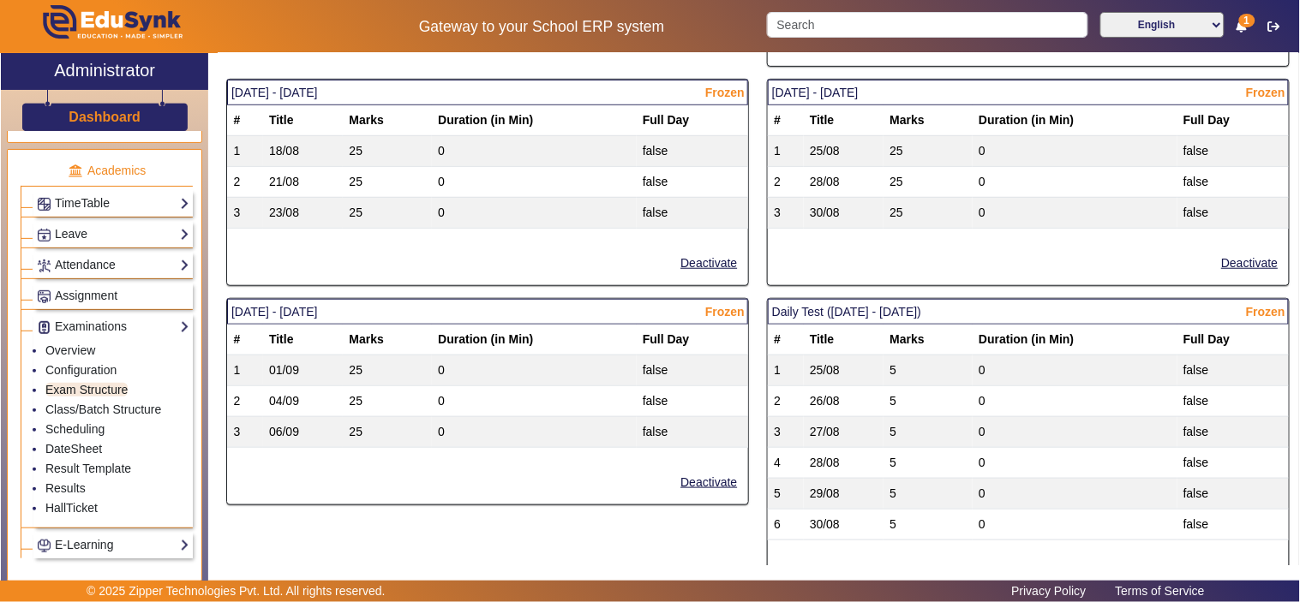
scroll to position [1904, 0]
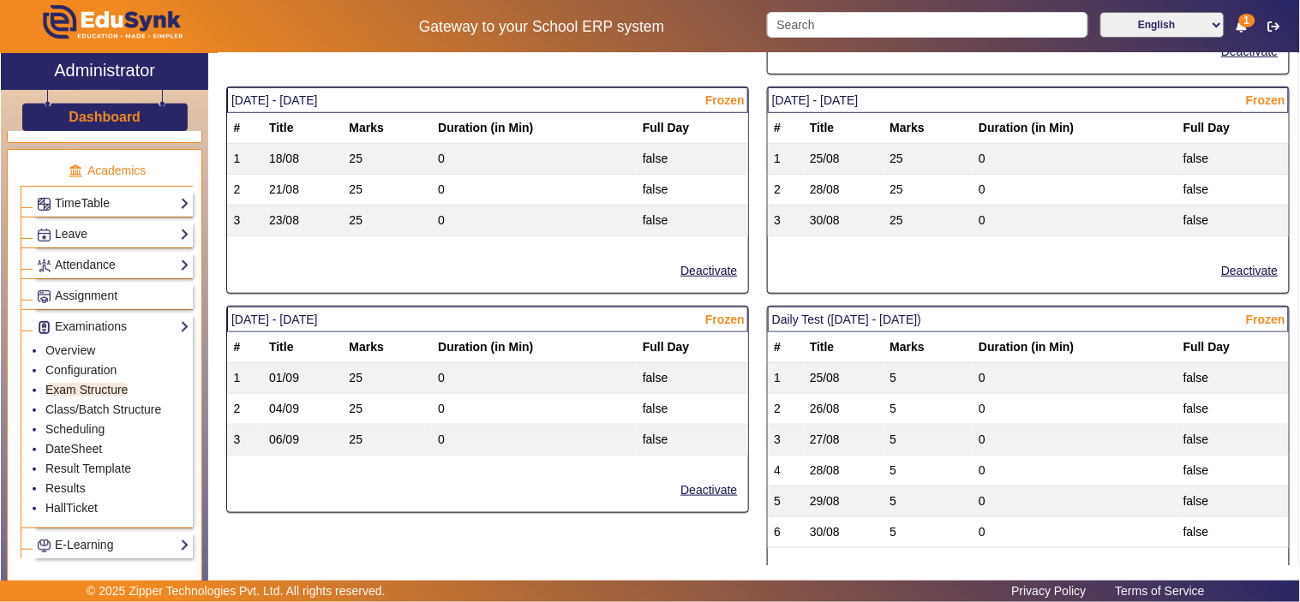
drag, startPoint x: 236, startPoint y: 106, endPoint x: 398, endPoint y: 99, distance: 162.1
click at [398, 99] on mat-card-header "18/08/2025 - 23/08/2025 Frozen" at bounding box center [487, 100] width 521 height 26
click at [75, 389] on link "Exam Structure" at bounding box center [86, 390] width 82 height 14
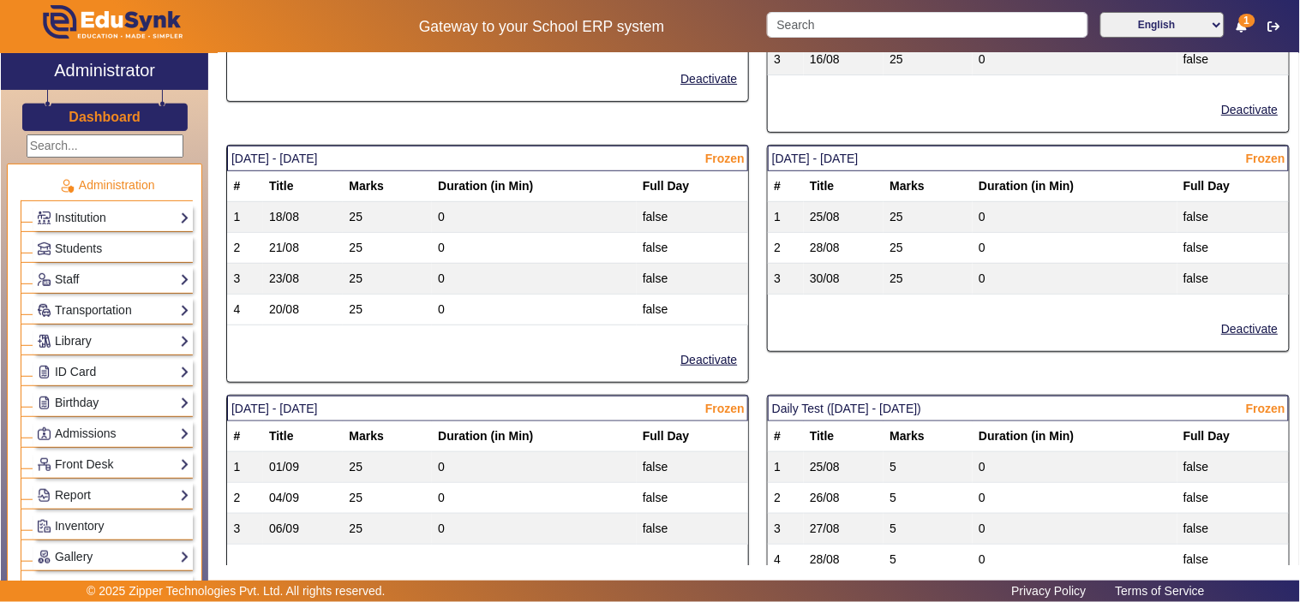
scroll to position [1904, 0]
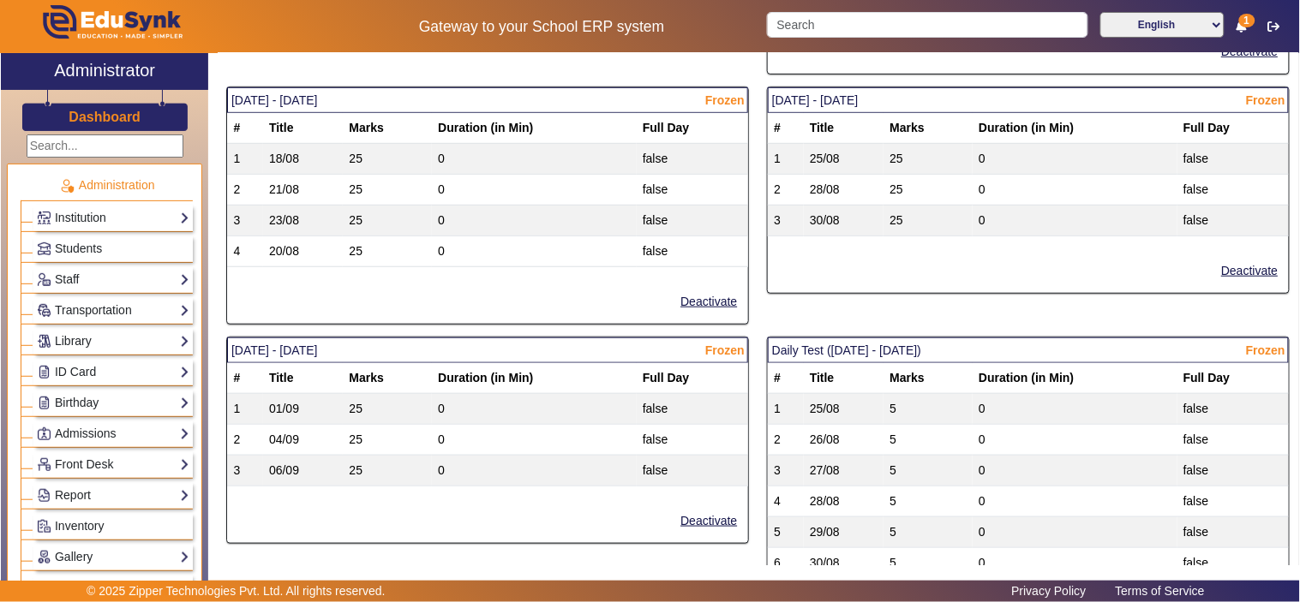
click at [303, 255] on td "20/08" at bounding box center [303, 252] width 80 height 31
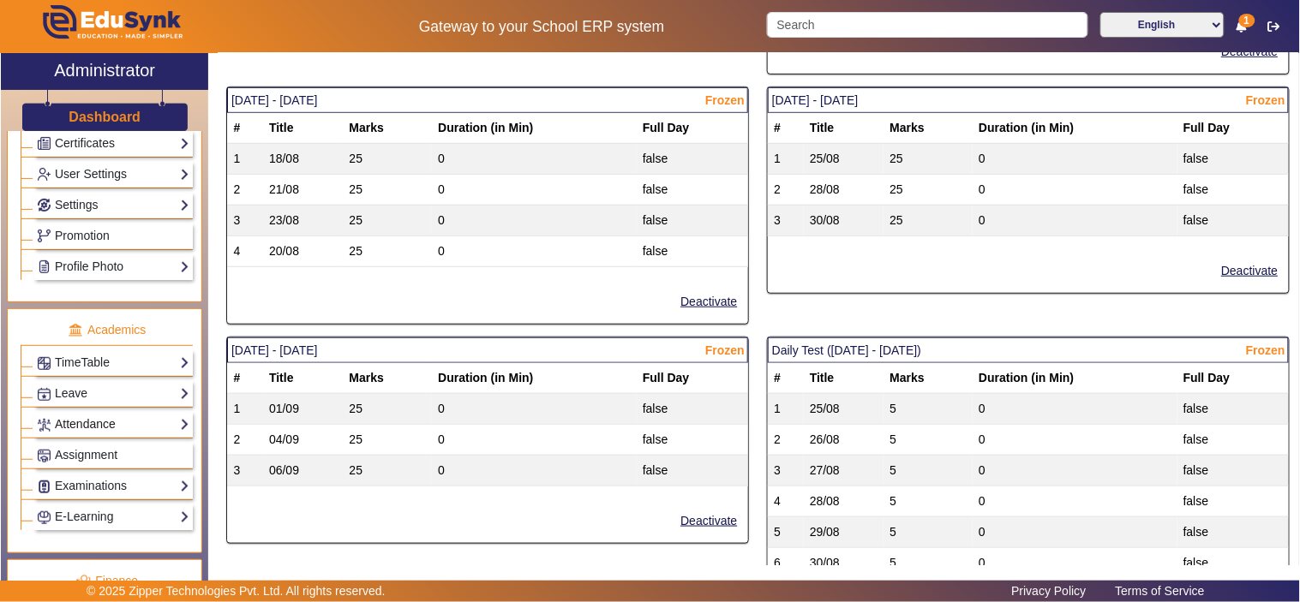
scroll to position [793, 0]
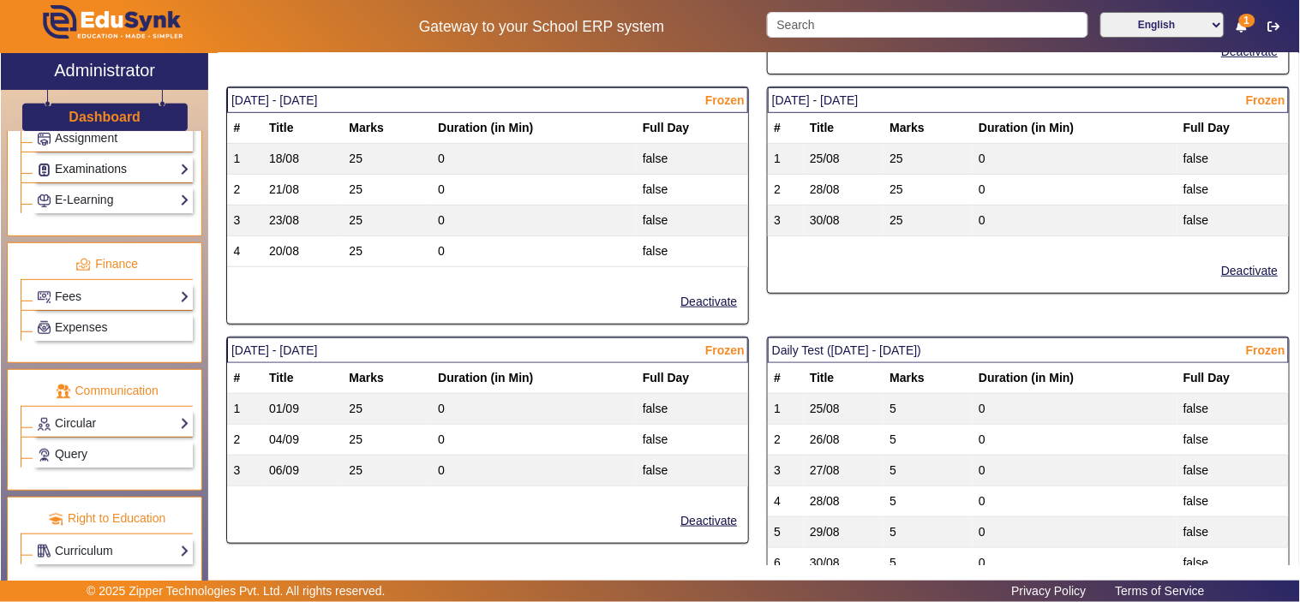
click at [91, 167] on link "Examinations" at bounding box center [113, 169] width 153 height 20
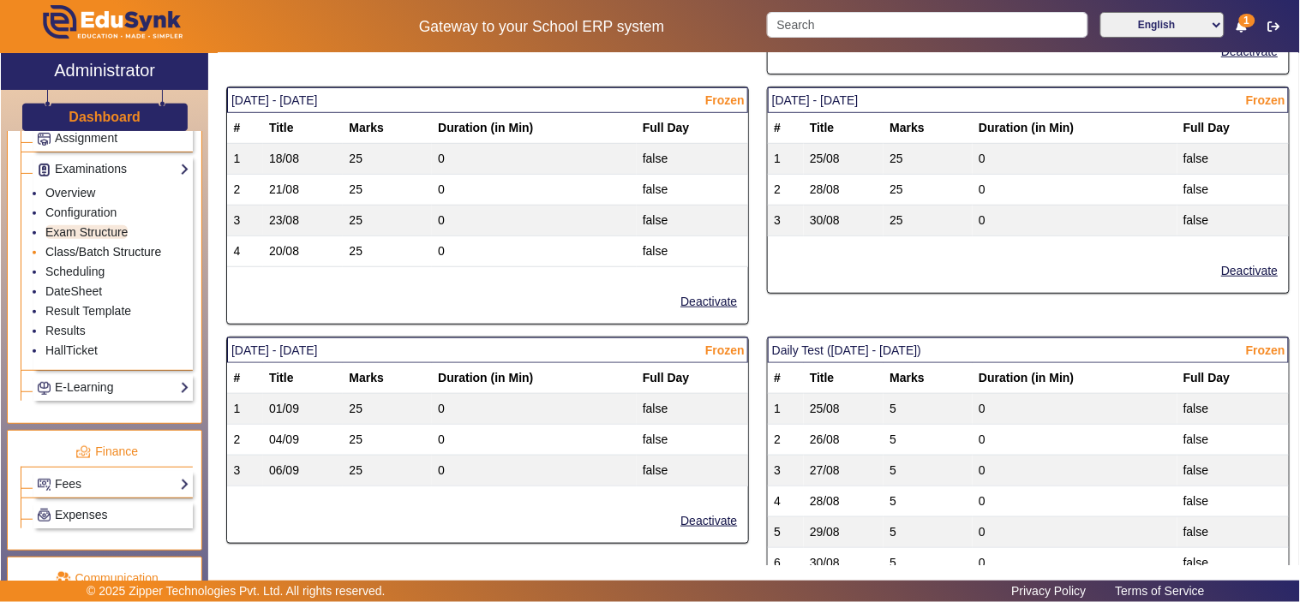
click at [80, 253] on link "Class/Batch Structure" at bounding box center [103, 252] width 116 height 14
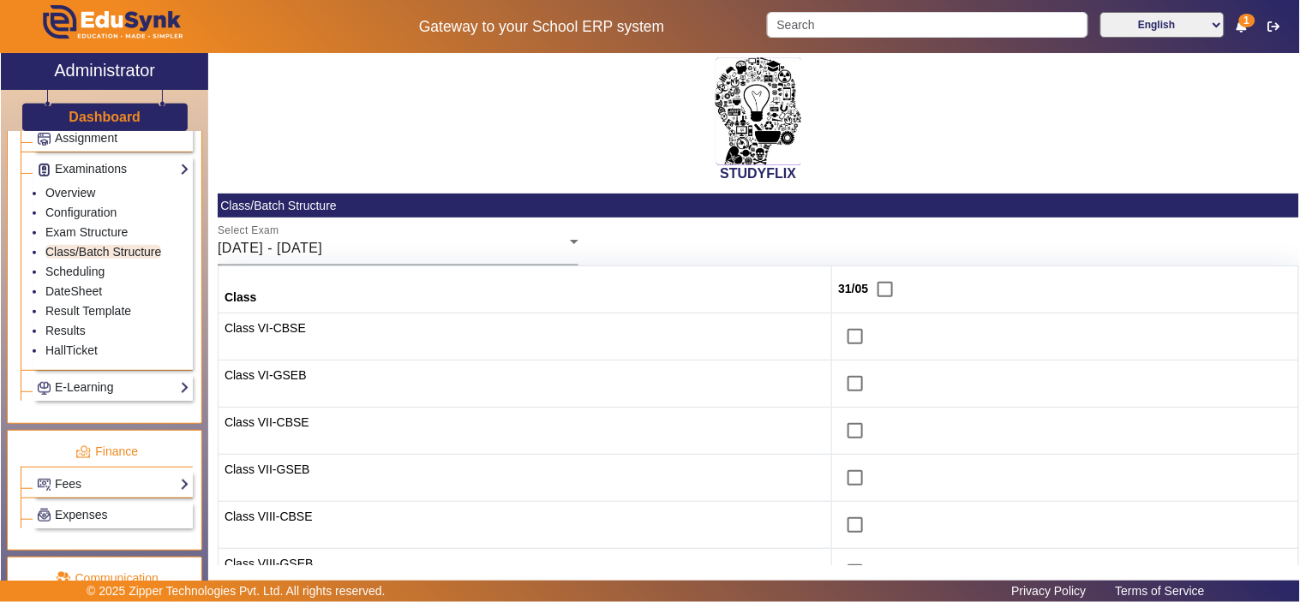
click at [448, 248] on div "[DATE] - [DATE]" at bounding box center [394, 248] width 352 height 21
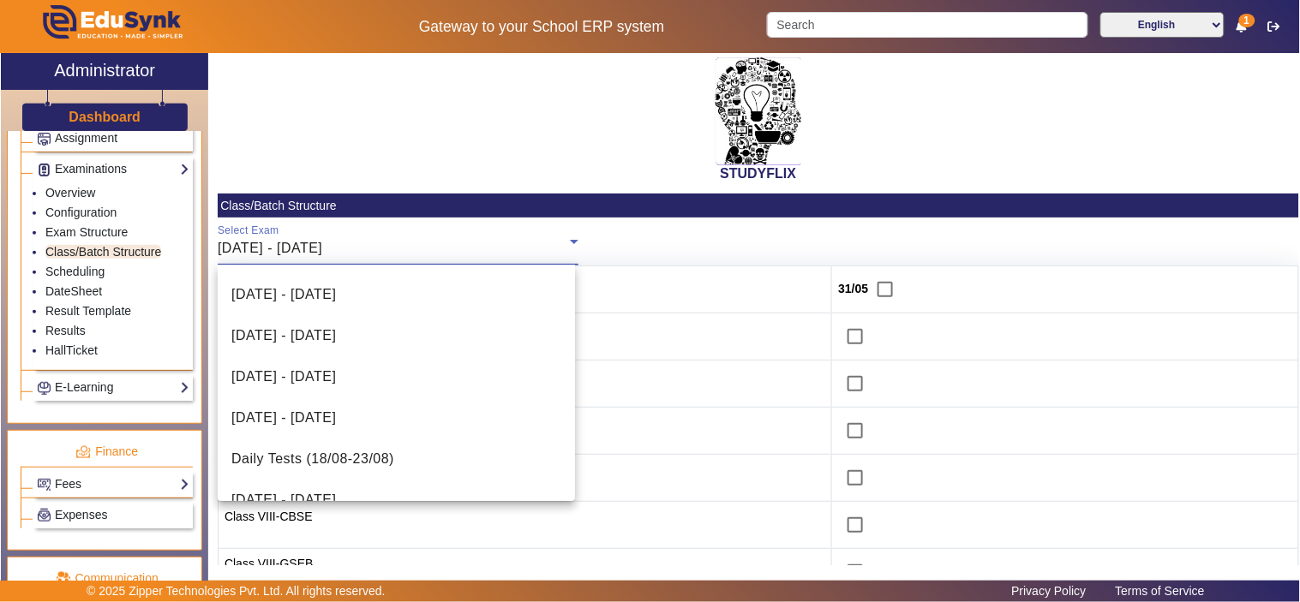
scroll to position [476, 0]
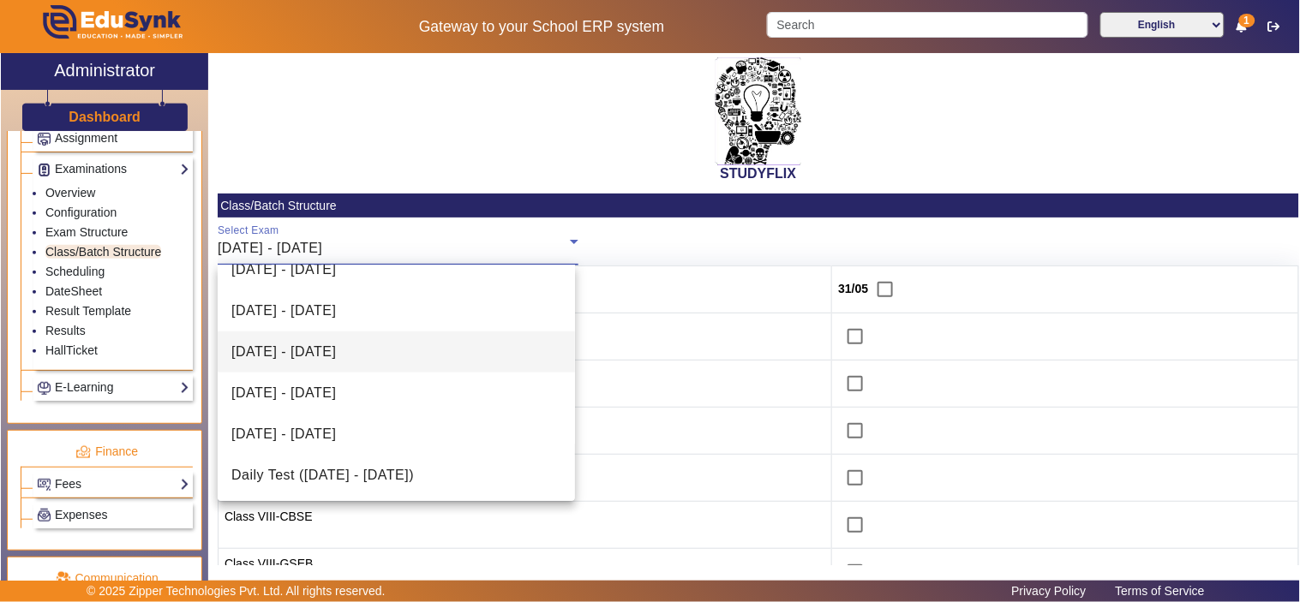
click at [336, 357] on span "[DATE] - [DATE]" at bounding box center [283, 352] width 105 height 21
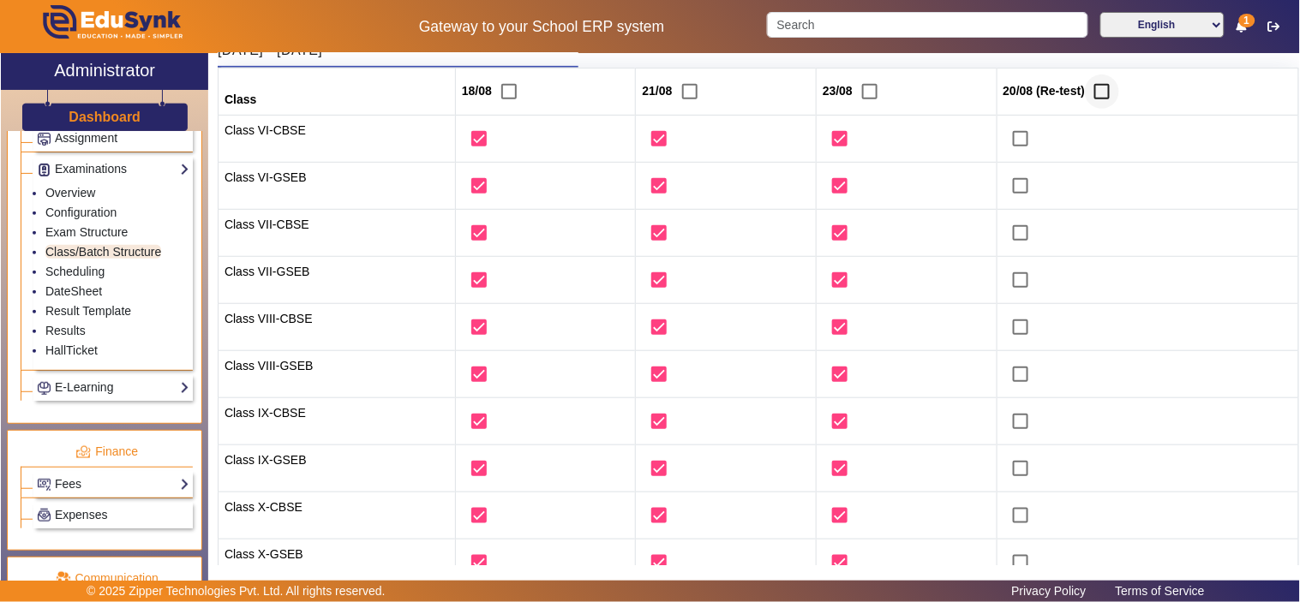
scroll to position [317, 0]
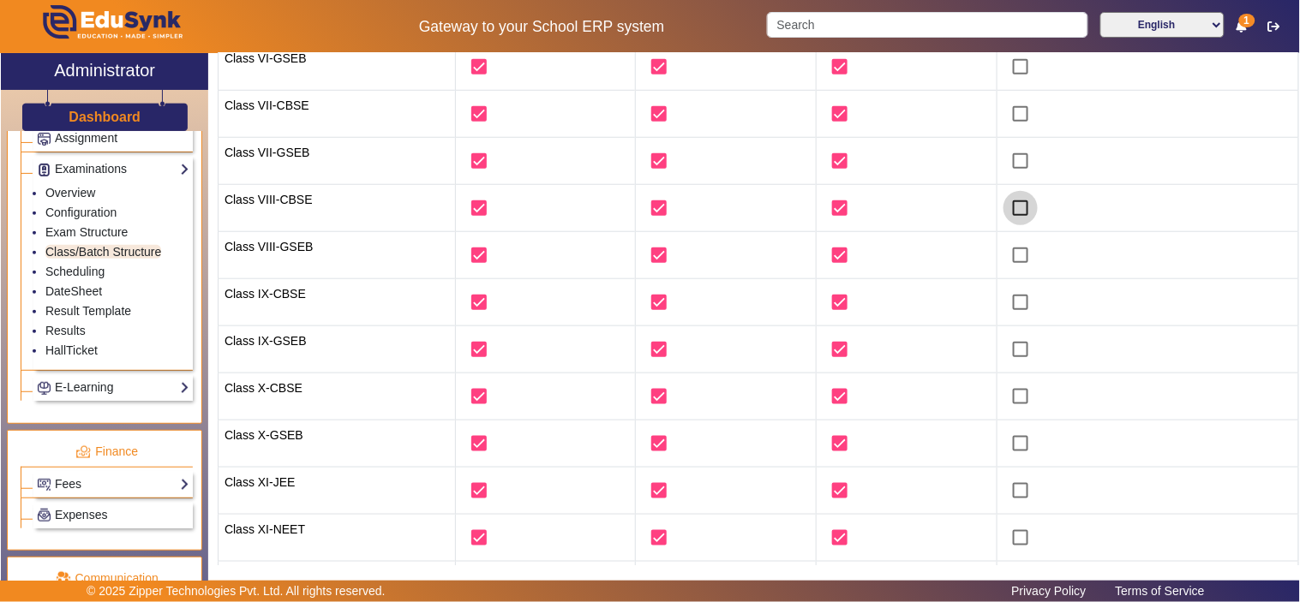
click at [1018, 208] on input "checkbox" at bounding box center [1020, 208] width 34 height 34
checkbox input "true"
click at [1008, 248] on input "checkbox" at bounding box center [1020, 255] width 34 height 34
checkbox input "true"
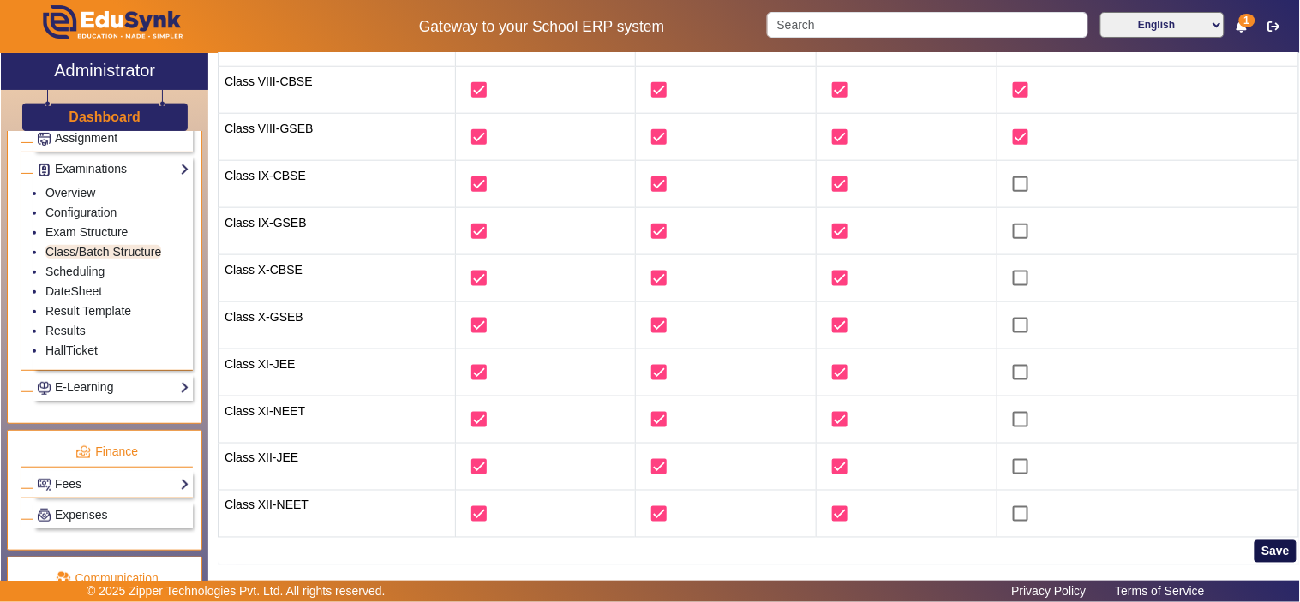
click at [1254, 549] on button "Save" at bounding box center [1275, 552] width 42 height 22
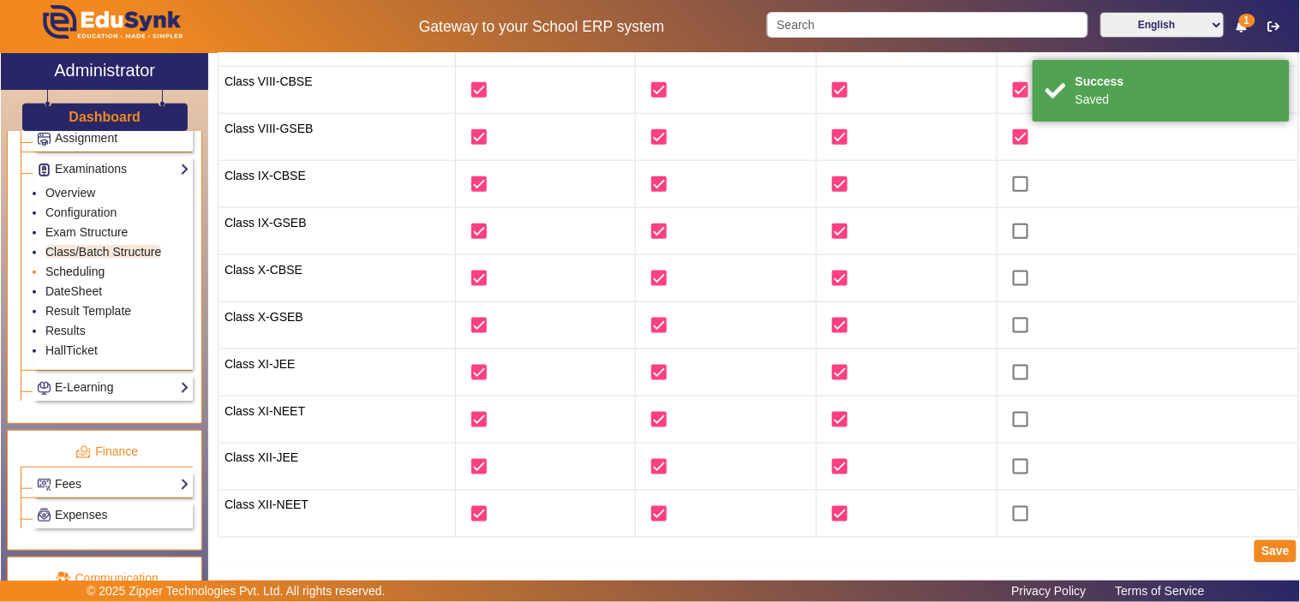
click at [87, 278] on link "Scheduling" at bounding box center [74, 272] width 59 height 14
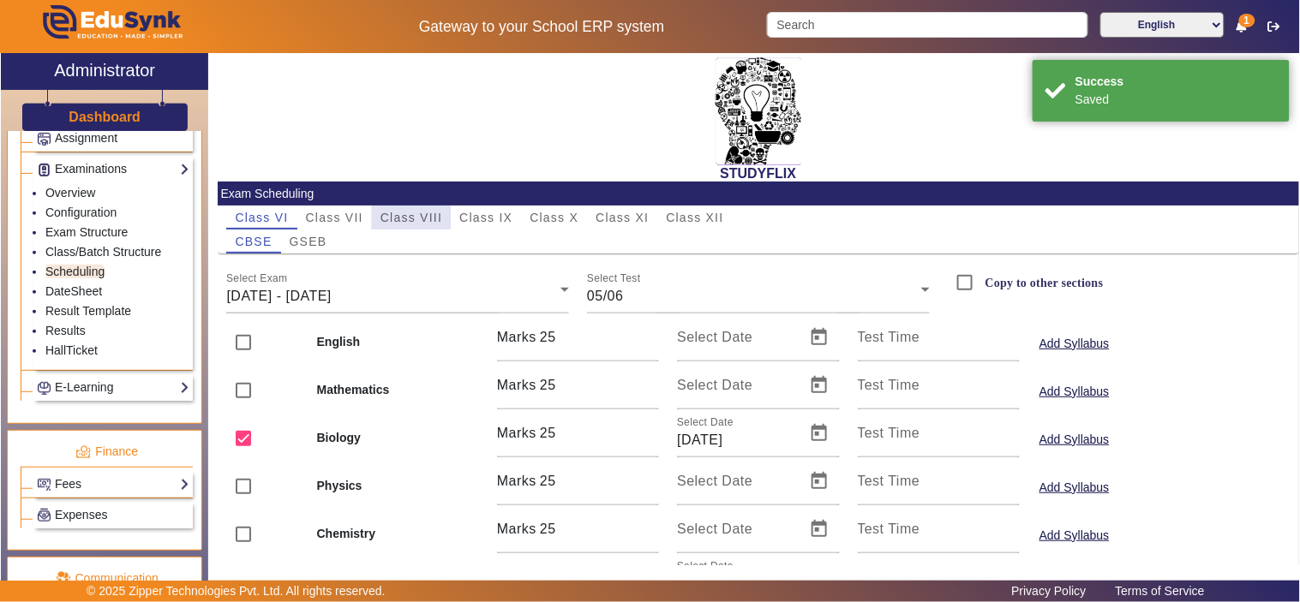
click at [404, 213] on span "Class VIII" at bounding box center [411, 218] width 62 height 12
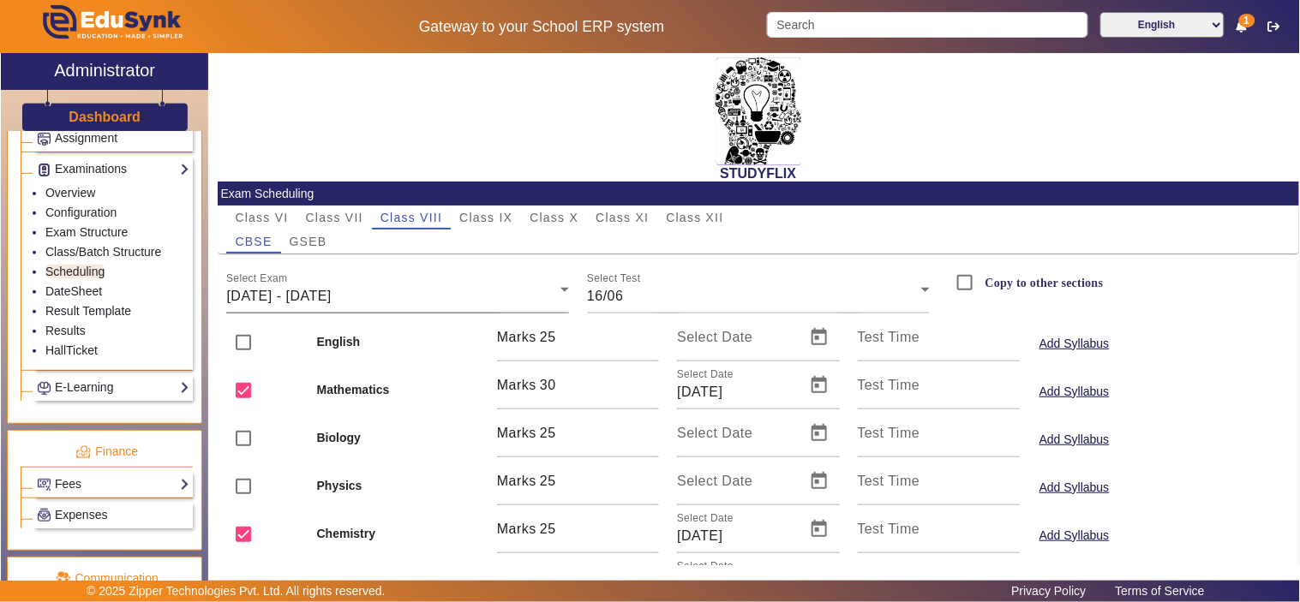
click at [409, 296] on div "[DATE] - [DATE]" at bounding box center [393, 296] width 334 height 21
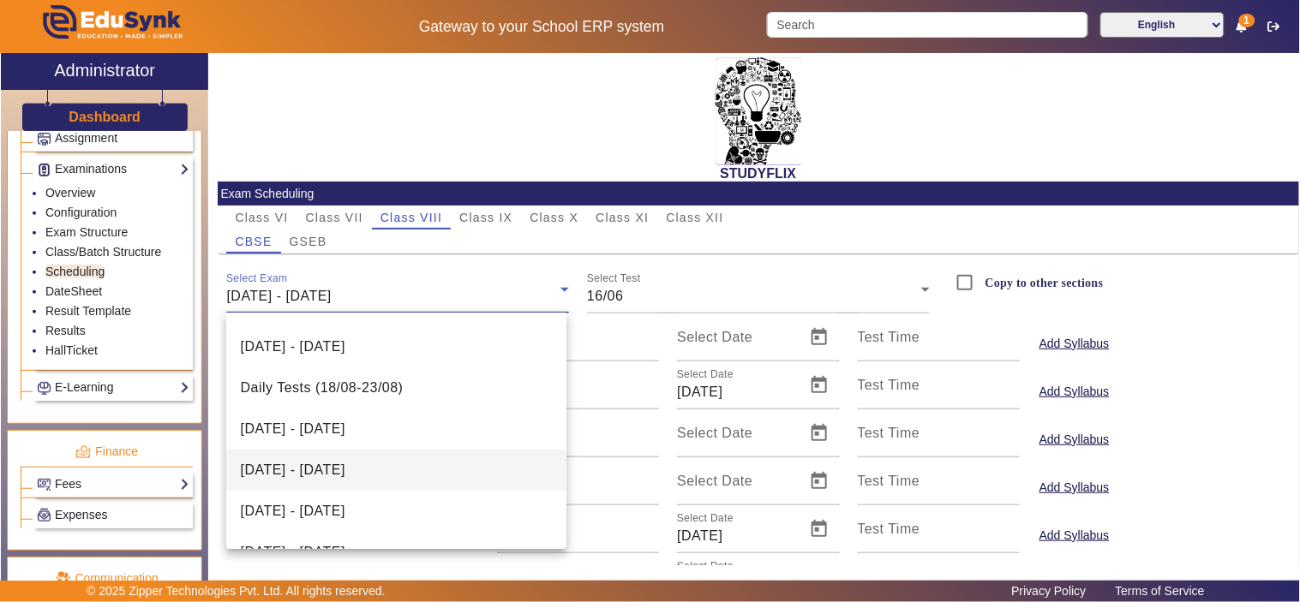
scroll to position [353, 0]
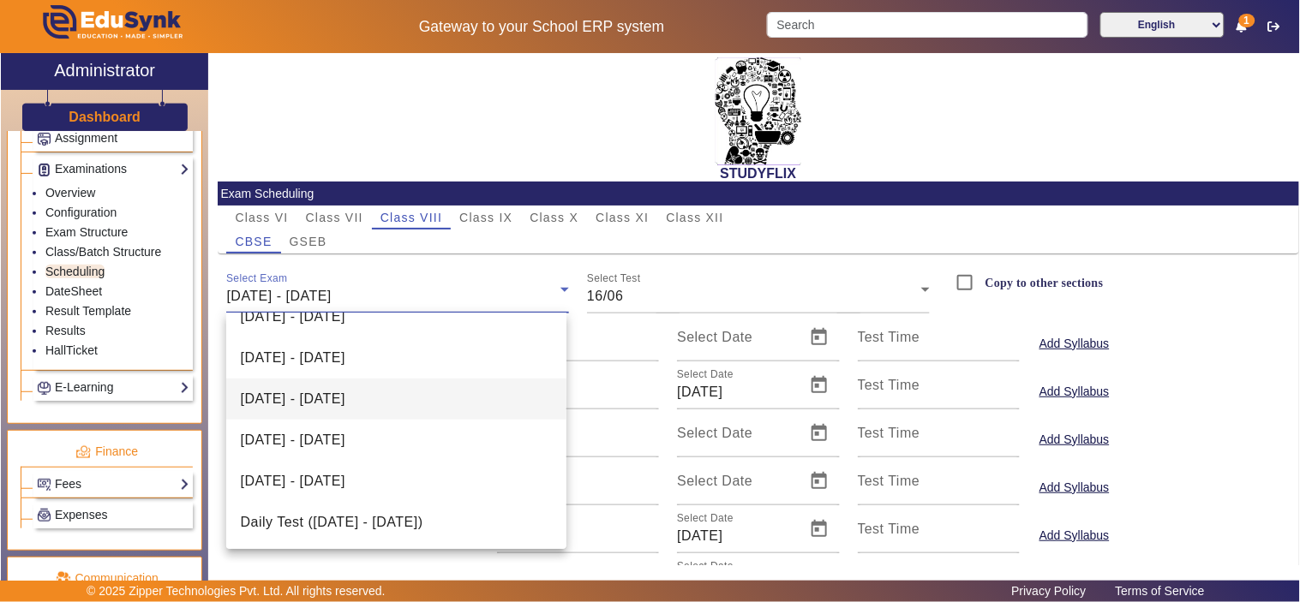
click at [344, 398] on span "[DATE] - [DATE]" at bounding box center [292, 399] width 105 height 21
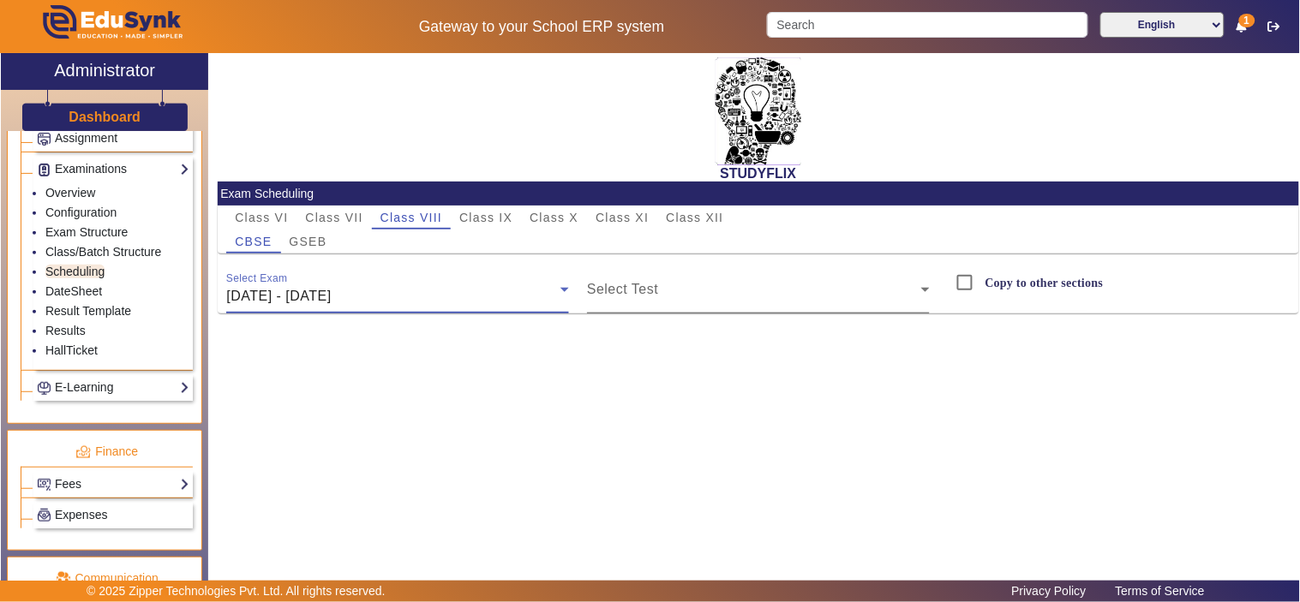
click at [716, 294] on span at bounding box center [754, 296] width 334 height 21
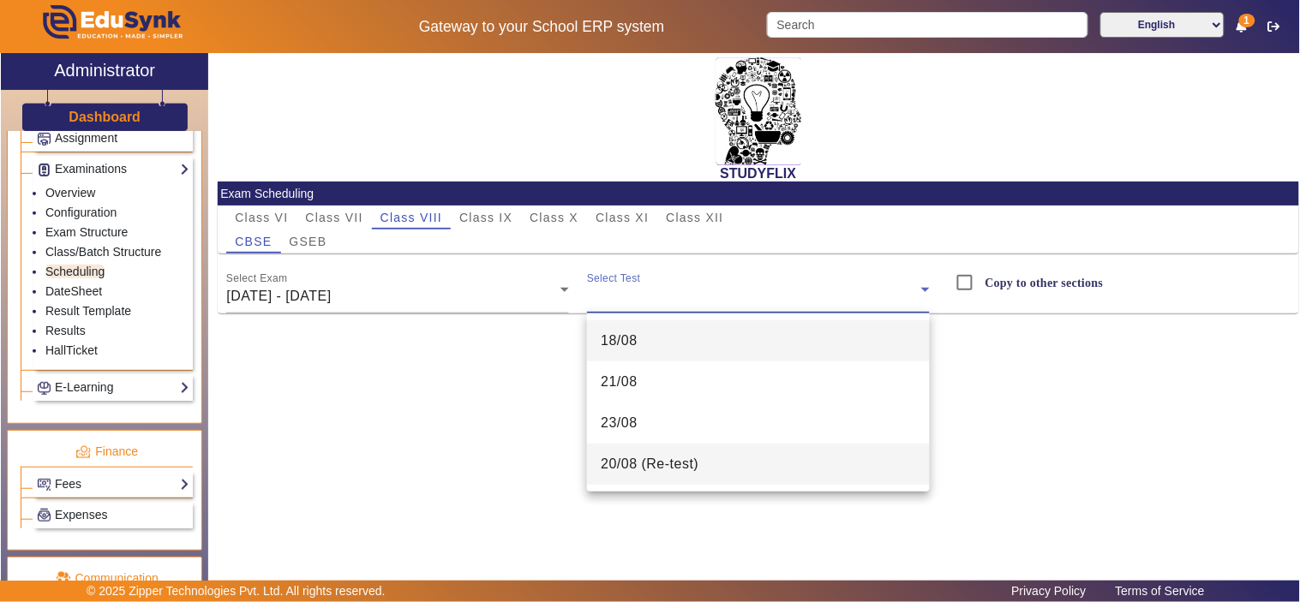
click at [632, 473] on span "20/08 (Re-test)" at bounding box center [650, 464] width 98 height 21
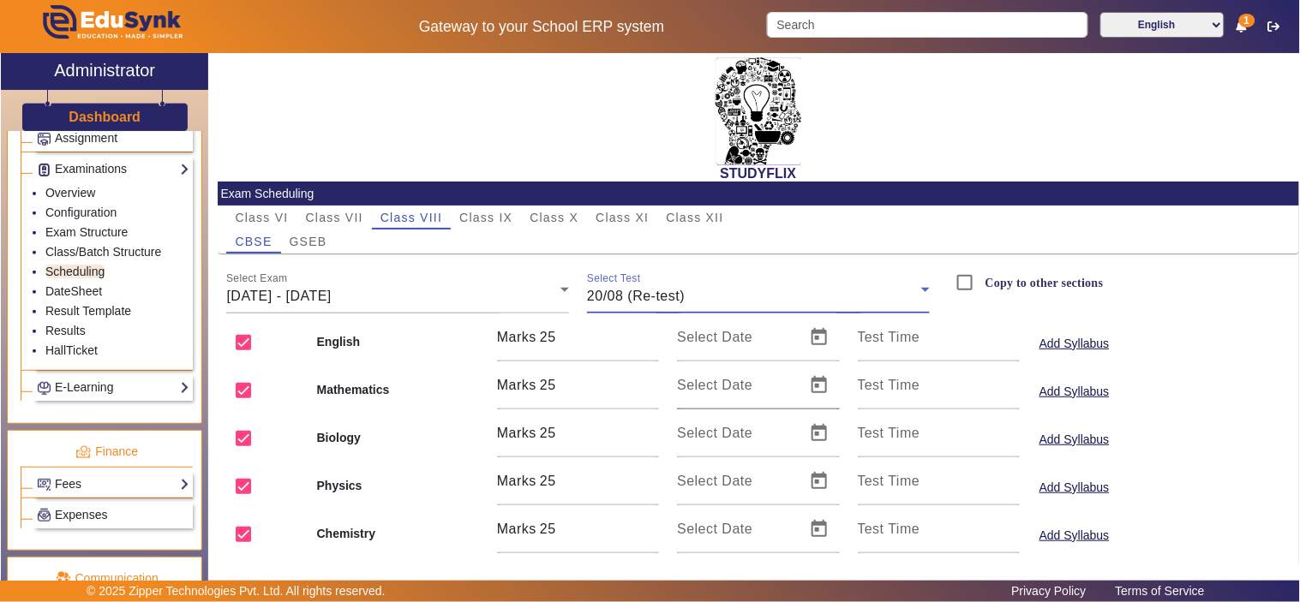
scroll to position [141, 0]
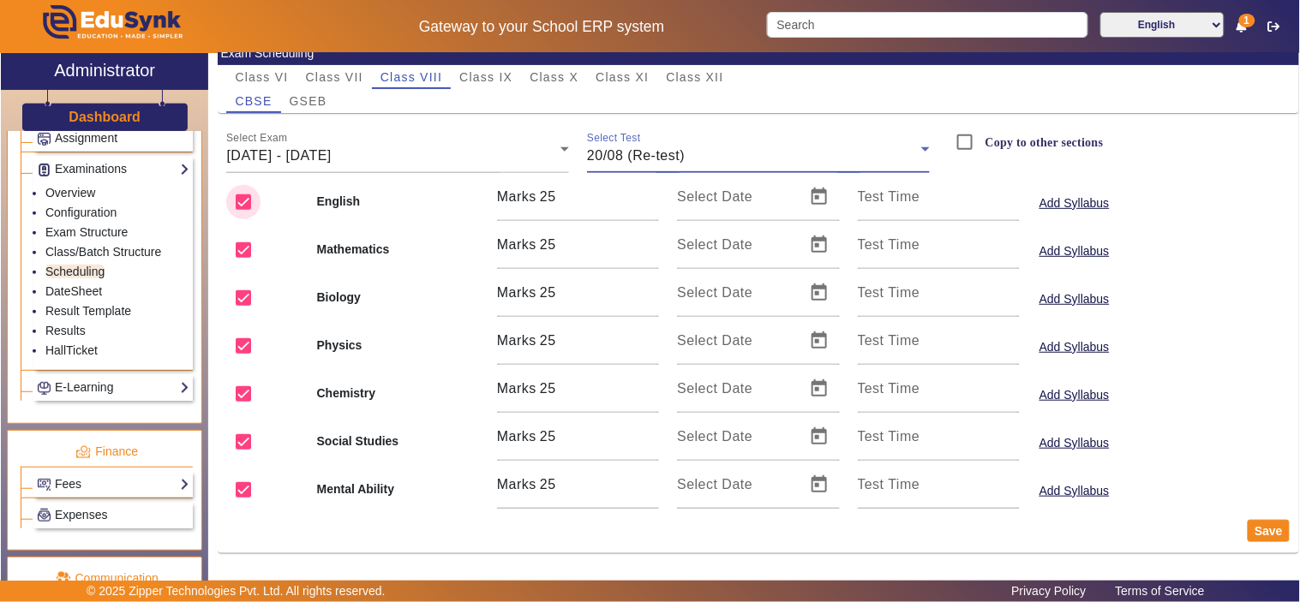
click at [241, 201] on input "checkbox" at bounding box center [243, 202] width 34 height 34
checkbox input "false"
click at [238, 243] on input "checkbox" at bounding box center [243, 250] width 34 height 34
checkbox input "false"
drag, startPoint x: 253, startPoint y: 345, endPoint x: 225, endPoint y: 380, distance: 44.6
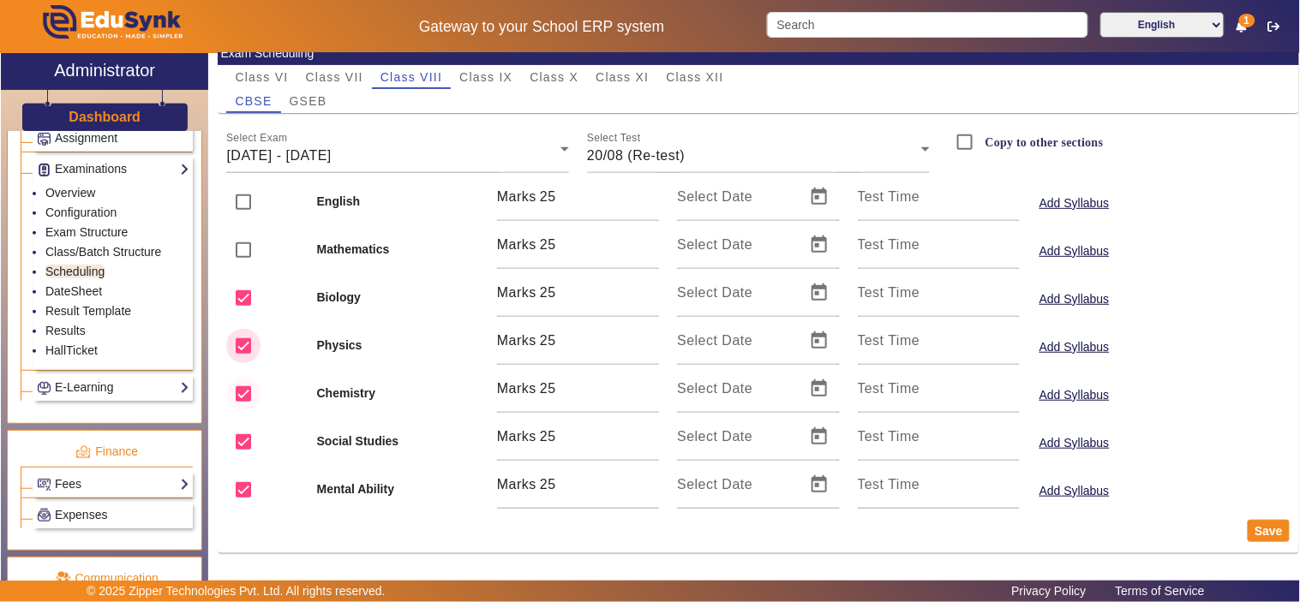
click at [251, 347] on input "checkbox" at bounding box center [243, 346] width 34 height 34
checkbox input "false"
drag, startPoint x: 243, startPoint y: 394, endPoint x: 234, endPoint y: 434, distance: 41.4
click at [243, 396] on input "checkbox" at bounding box center [243, 394] width 34 height 34
checkbox input "false"
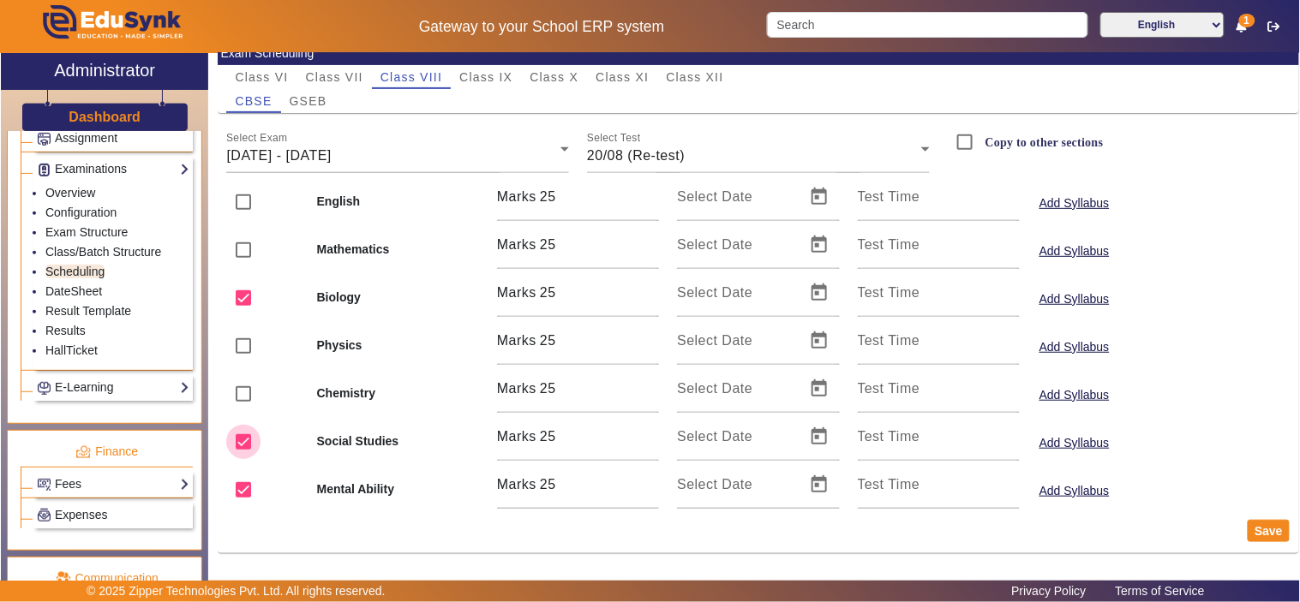
drag, startPoint x: 246, startPoint y: 446, endPoint x: 244, endPoint y: 464, distance: 17.2
click at [246, 449] on input "checkbox" at bounding box center [243, 442] width 34 height 34
checkbox input "false"
click at [242, 499] on input "checkbox" at bounding box center [243, 490] width 34 height 34
checkbox input "false"
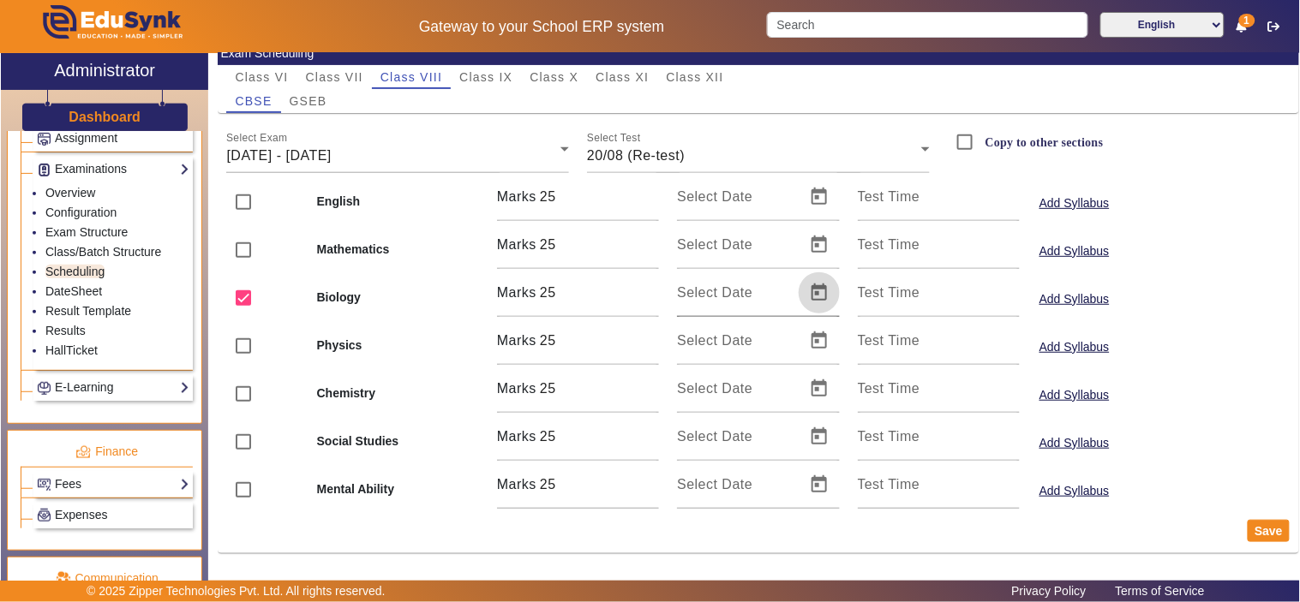
click at [817, 293] on span "Open calendar" at bounding box center [819, 292] width 41 height 41
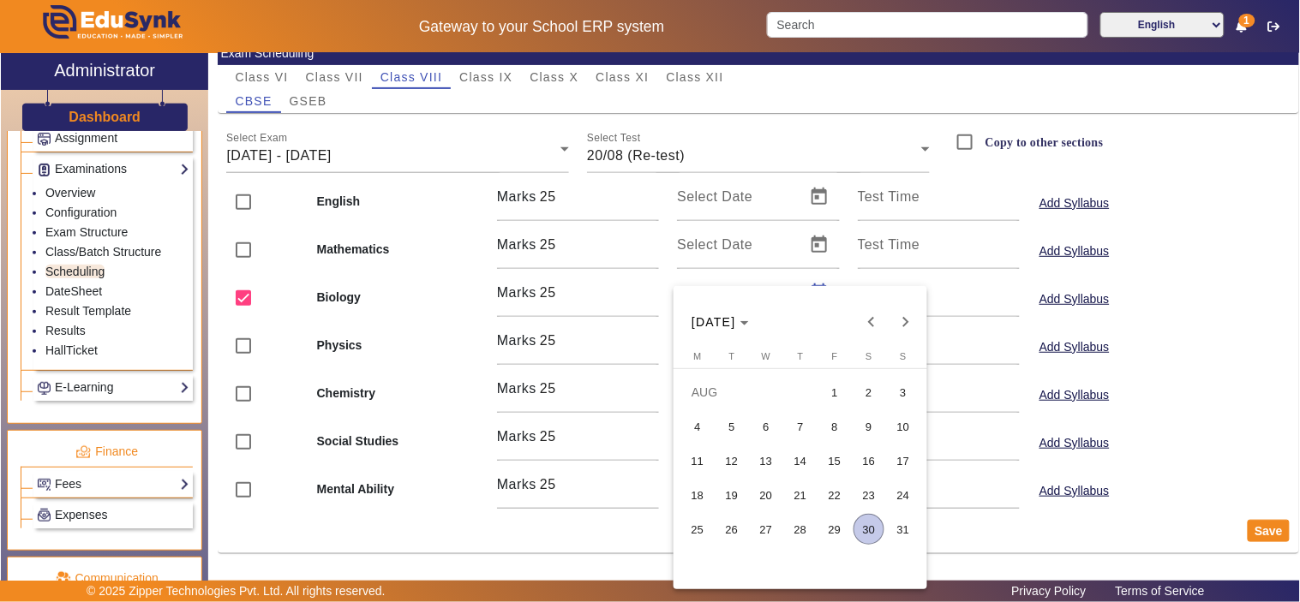
click at [768, 497] on span "20" at bounding box center [766, 495] width 31 height 31
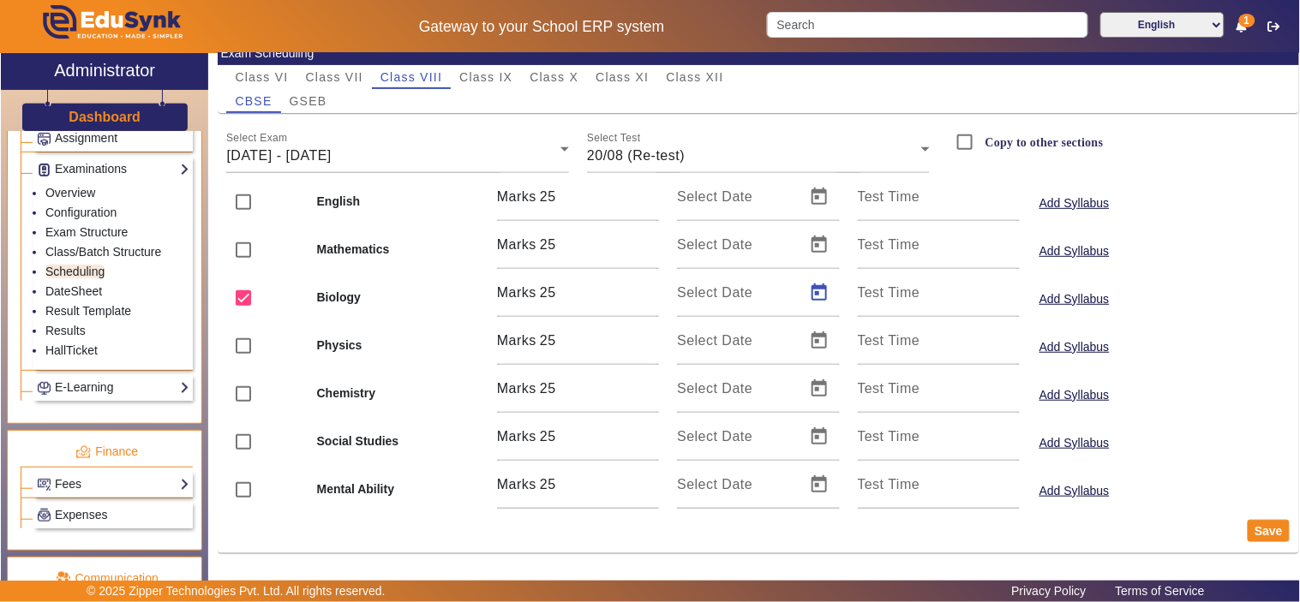
type input "[DATE]"
click at [1264, 525] on button "Save" at bounding box center [1269, 531] width 42 height 22
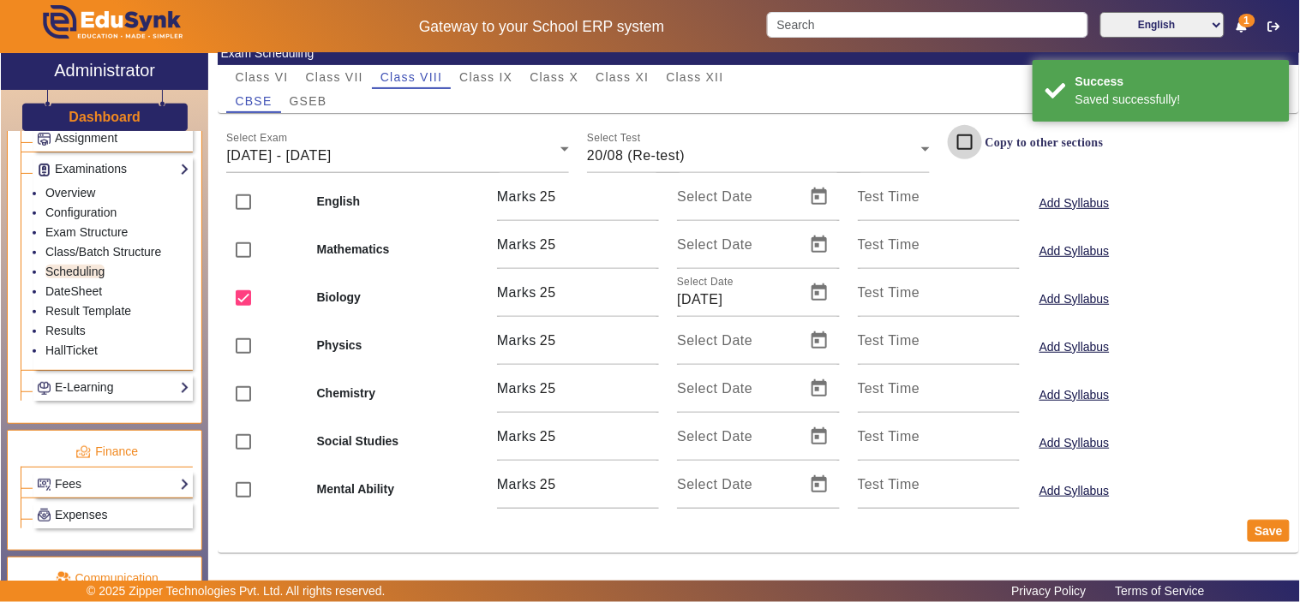
click at [964, 139] on input "Copy to other sections" at bounding box center [965, 142] width 34 height 34
click at [1275, 528] on button "Save" at bounding box center [1269, 531] width 42 height 22
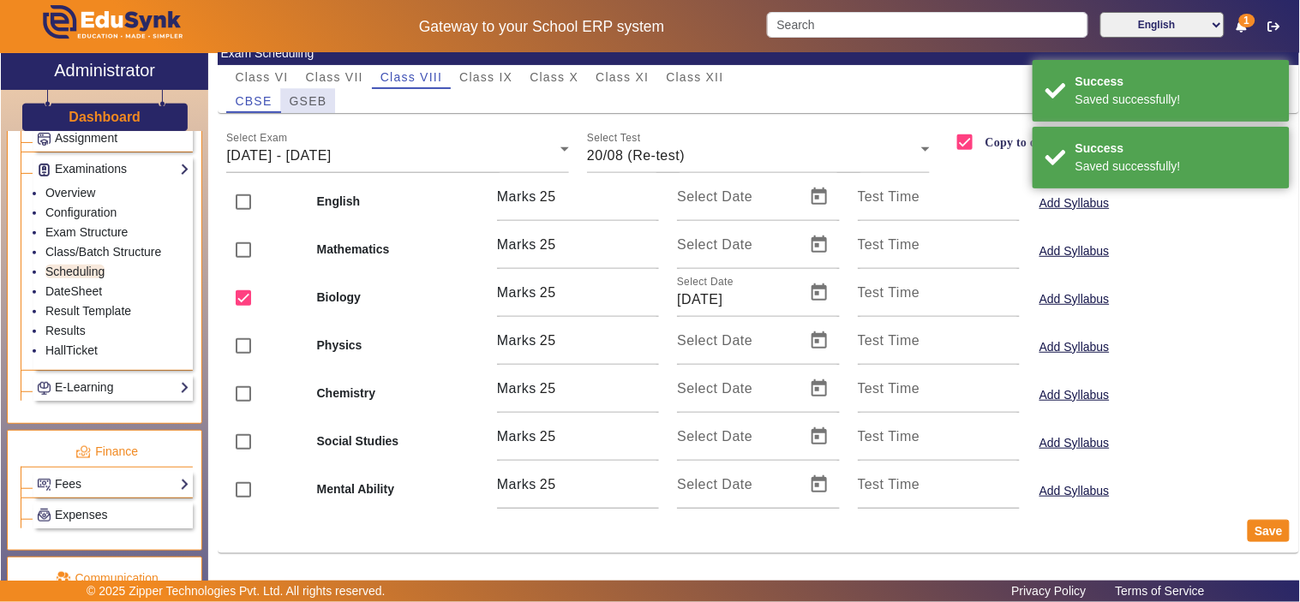
click at [317, 99] on span "GSEB" at bounding box center [309, 101] width 38 height 12
checkbox input "false"
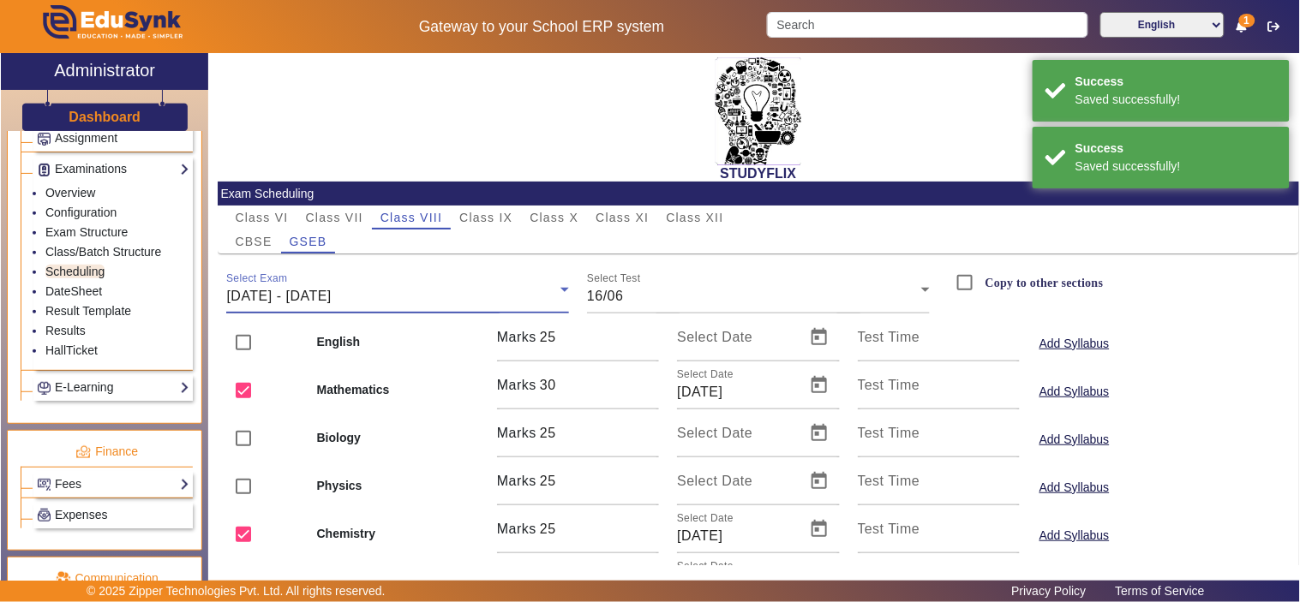
click at [320, 292] on span "[DATE] - [DATE]" at bounding box center [278, 296] width 105 height 15
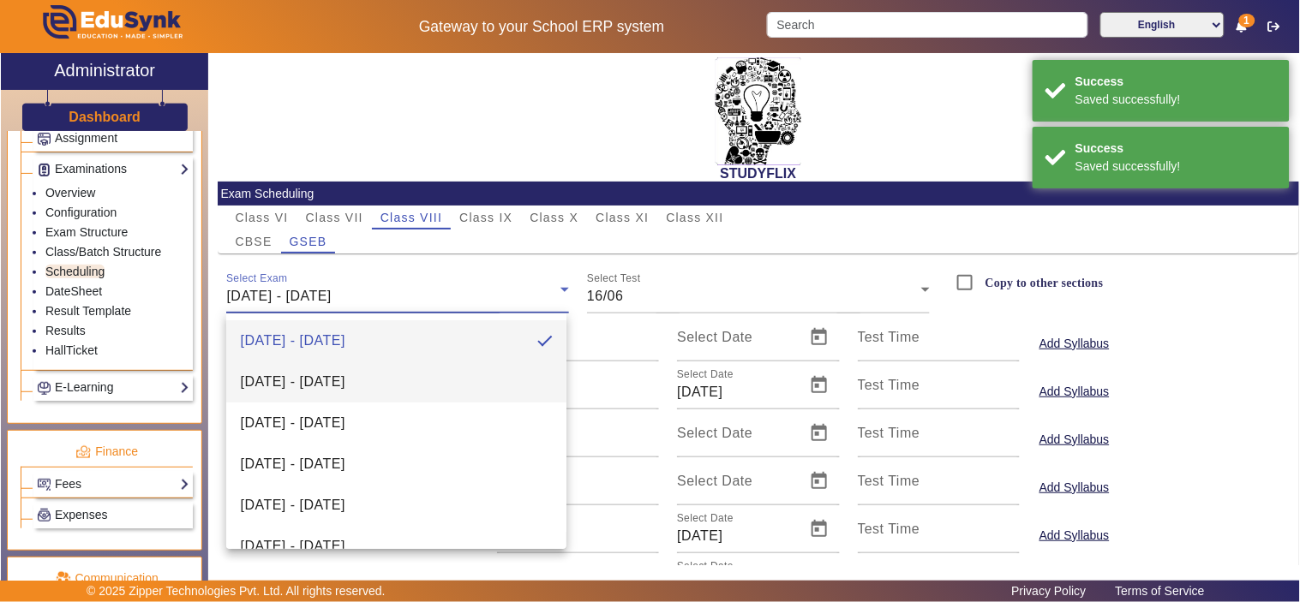
scroll to position [353, 0]
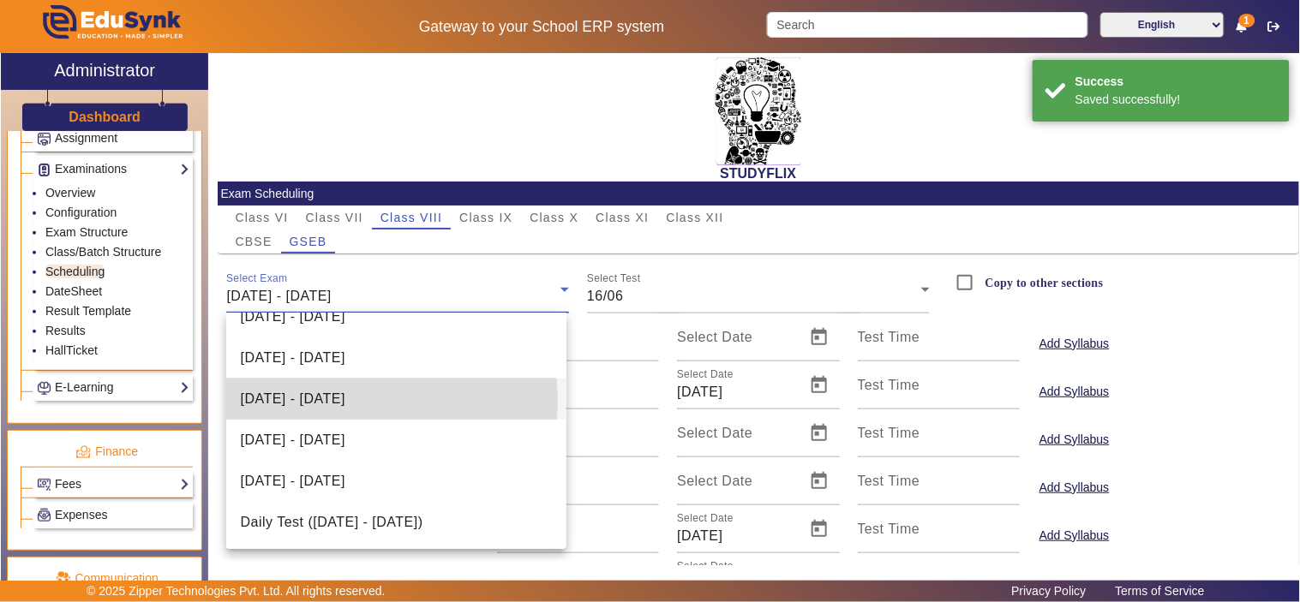
click at [344, 401] on span "[DATE] - [DATE]" at bounding box center [292, 399] width 105 height 21
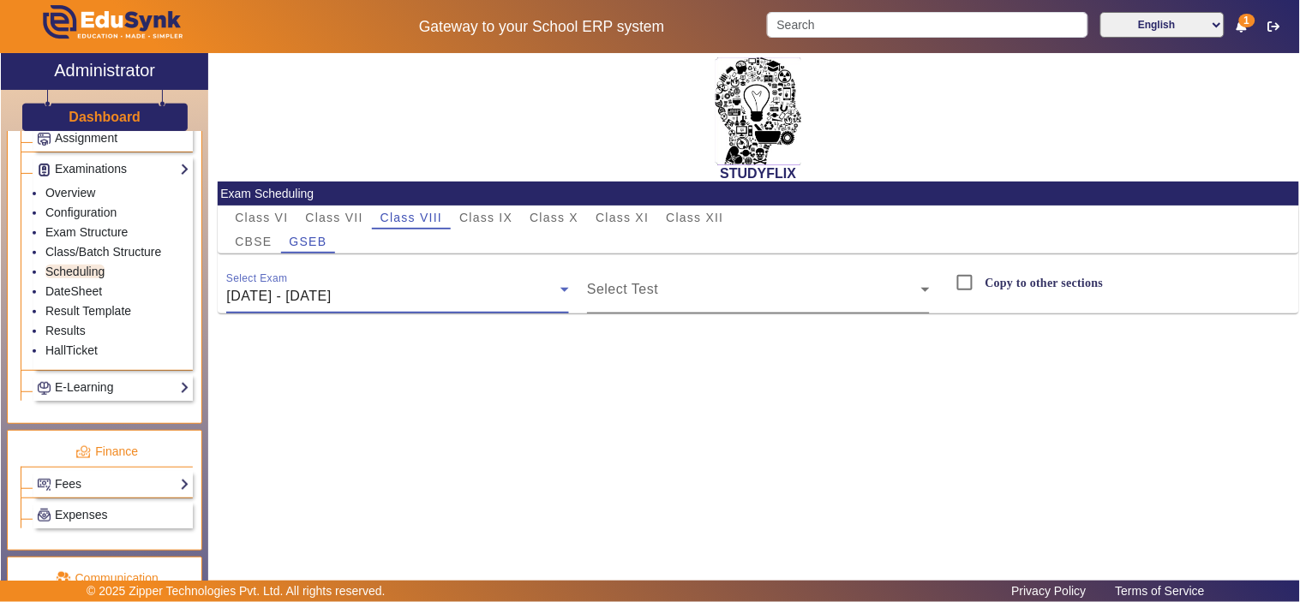
click at [688, 277] on div "Select Test" at bounding box center [758, 290] width 343 height 48
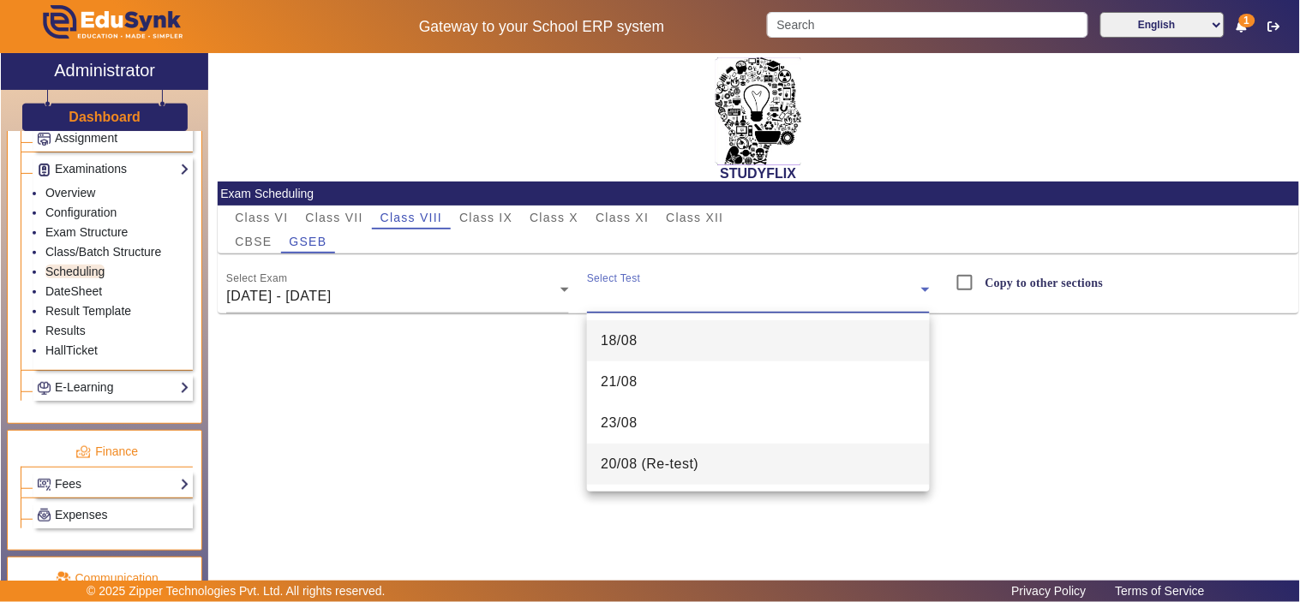
click at [639, 455] on span "20/08 (Re-test)" at bounding box center [650, 464] width 98 height 21
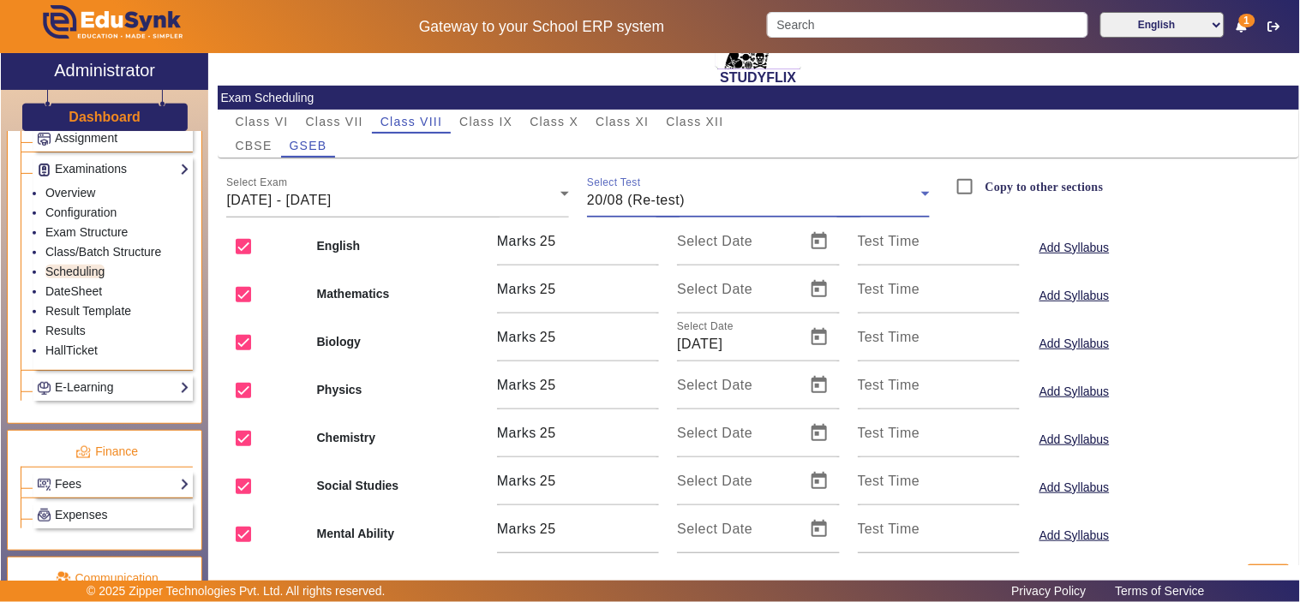
scroll to position [141, 0]
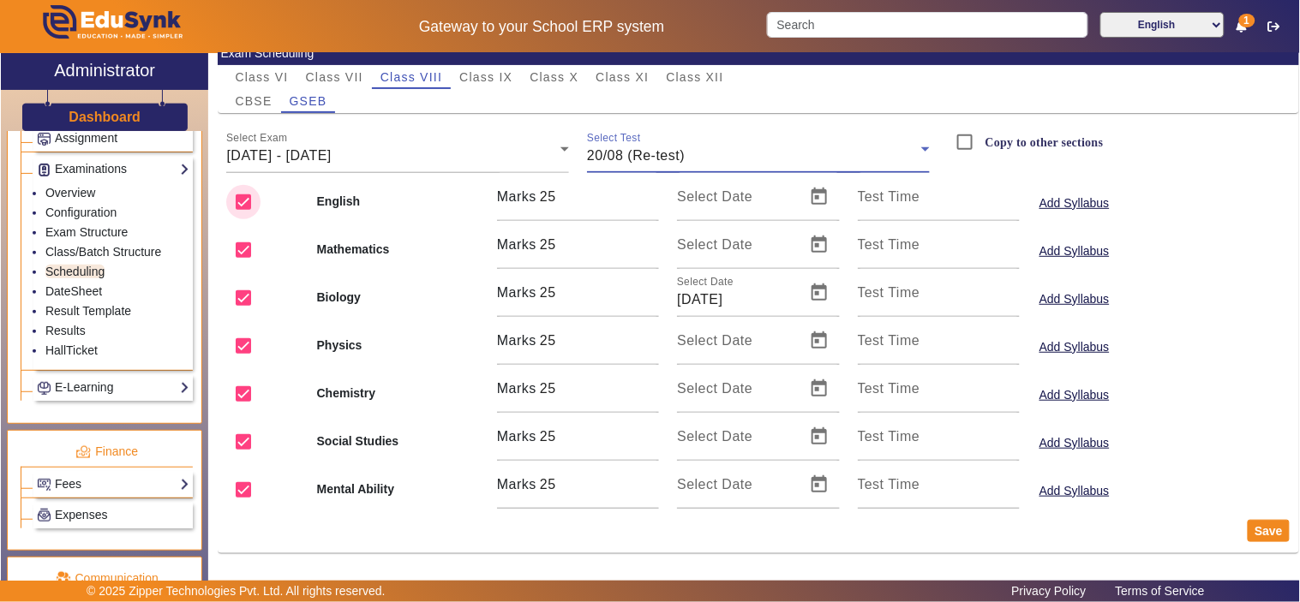
click at [237, 189] on input "checkbox" at bounding box center [243, 202] width 34 height 34
checkbox input "false"
click at [243, 242] on input "checkbox" at bounding box center [243, 250] width 34 height 34
checkbox input "false"
click at [243, 337] on input "checkbox" at bounding box center [243, 346] width 34 height 34
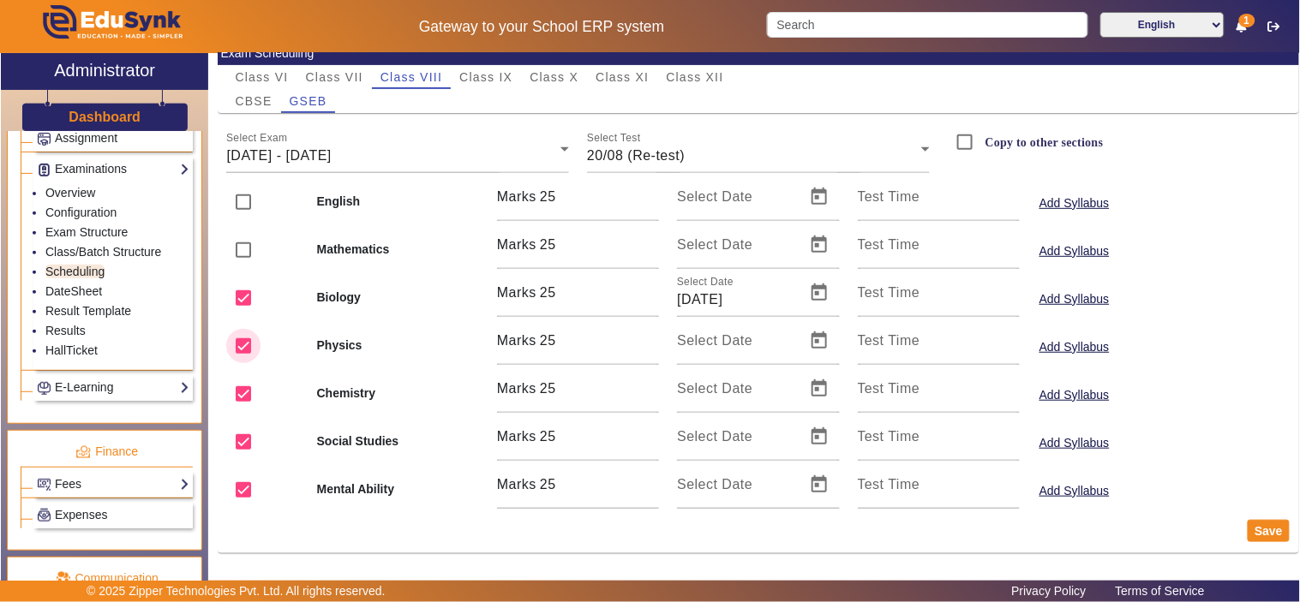
checkbox input "false"
drag, startPoint x: 244, startPoint y: 382, endPoint x: 240, endPoint y: 434, distance: 51.6
click at [244, 383] on input "checkbox" at bounding box center [243, 394] width 34 height 34
checkbox input "false"
click at [241, 438] on input "checkbox" at bounding box center [243, 442] width 34 height 34
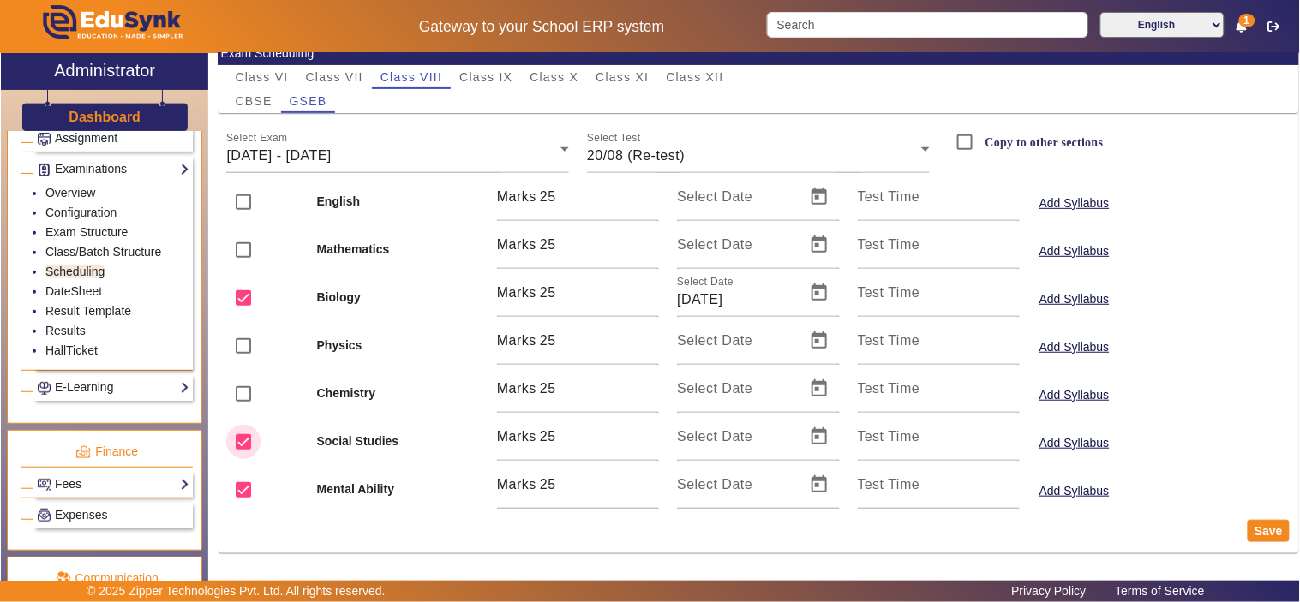
checkbox input "false"
click at [240, 486] on input "checkbox" at bounding box center [243, 490] width 34 height 34
checkbox input "false"
drag, startPoint x: 1256, startPoint y: 526, endPoint x: 1247, endPoint y: 526, distance: 9.4
click at [1256, 526] on button "Save" at bounding box center [1269, 531] width 42 height 22
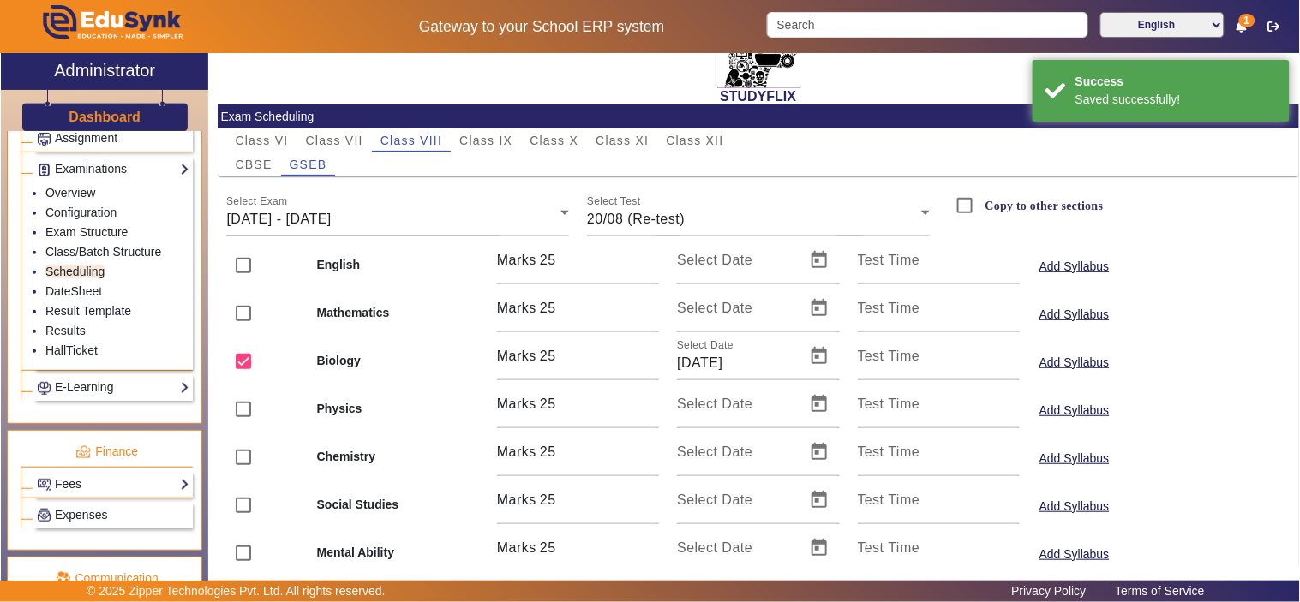
scroll to position [84, 0]
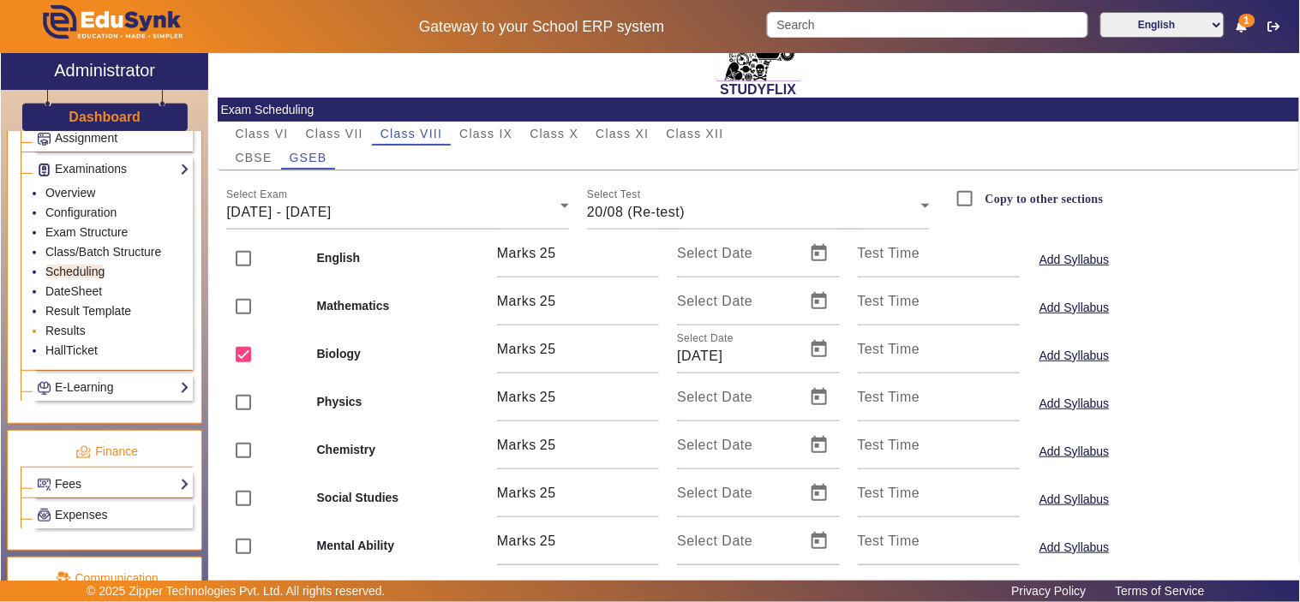
click at [74, 327] on li "Results" at bounding box center [117, 332] width 144 height 20
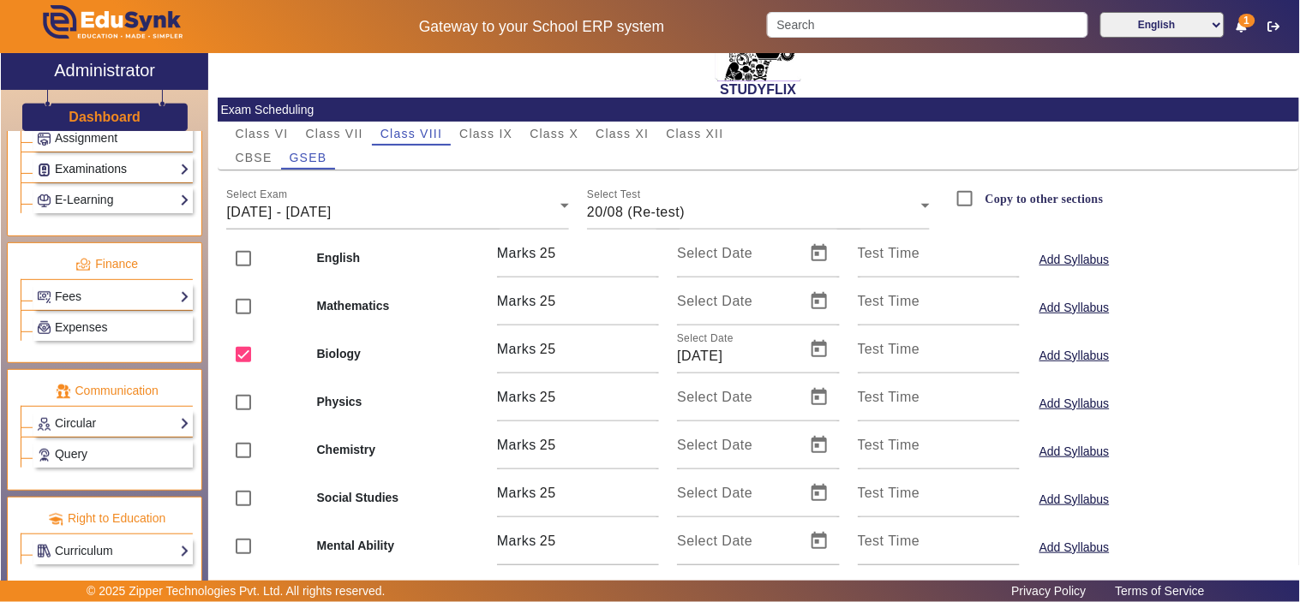
click at [105, 177] on link "Examinations" at bounding box center [113, 169] width 153 height 20
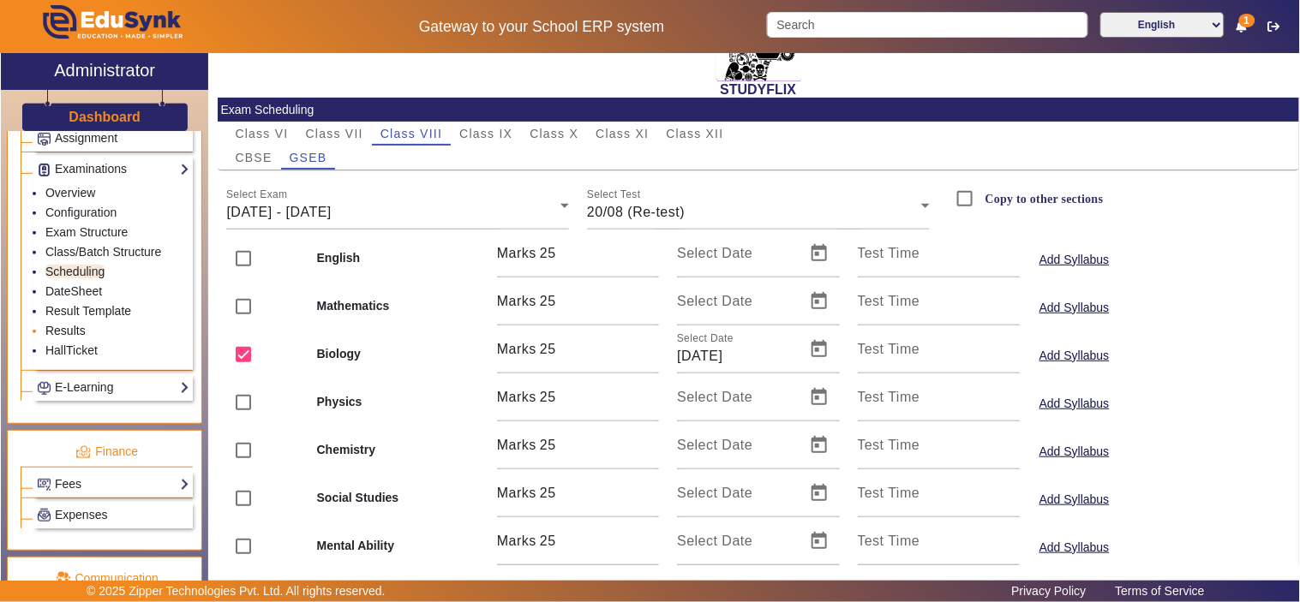
click at [71, 336] on link "Results" at bounding box center [65, 331] width 40 height 14
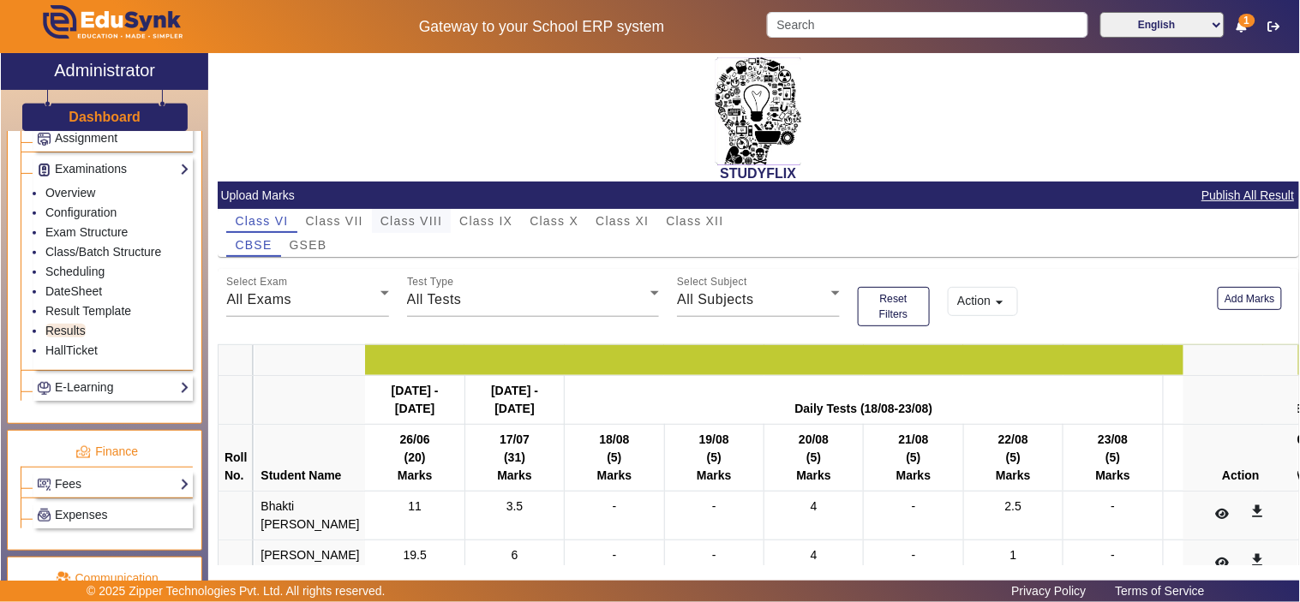
click at [434, 215] on span "Class VIII" at bounding box center [411, 221] width 62 height 12
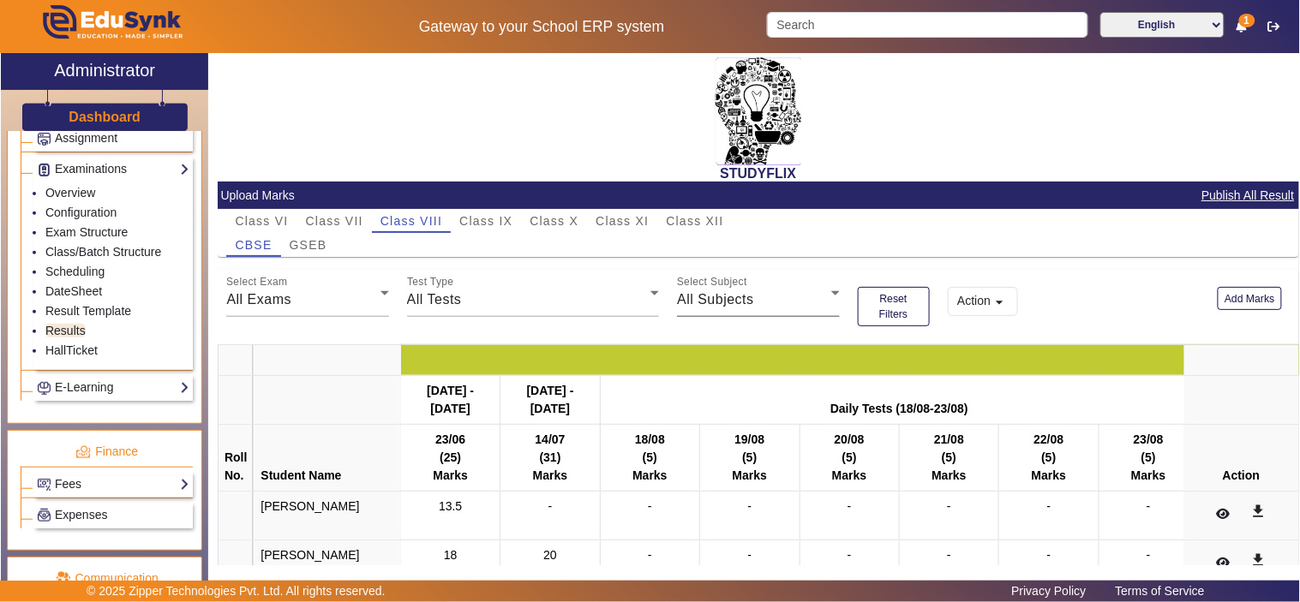
click at [734, 294] on span "All Subjects" at bounding box center [715, 299] width 77 height 15
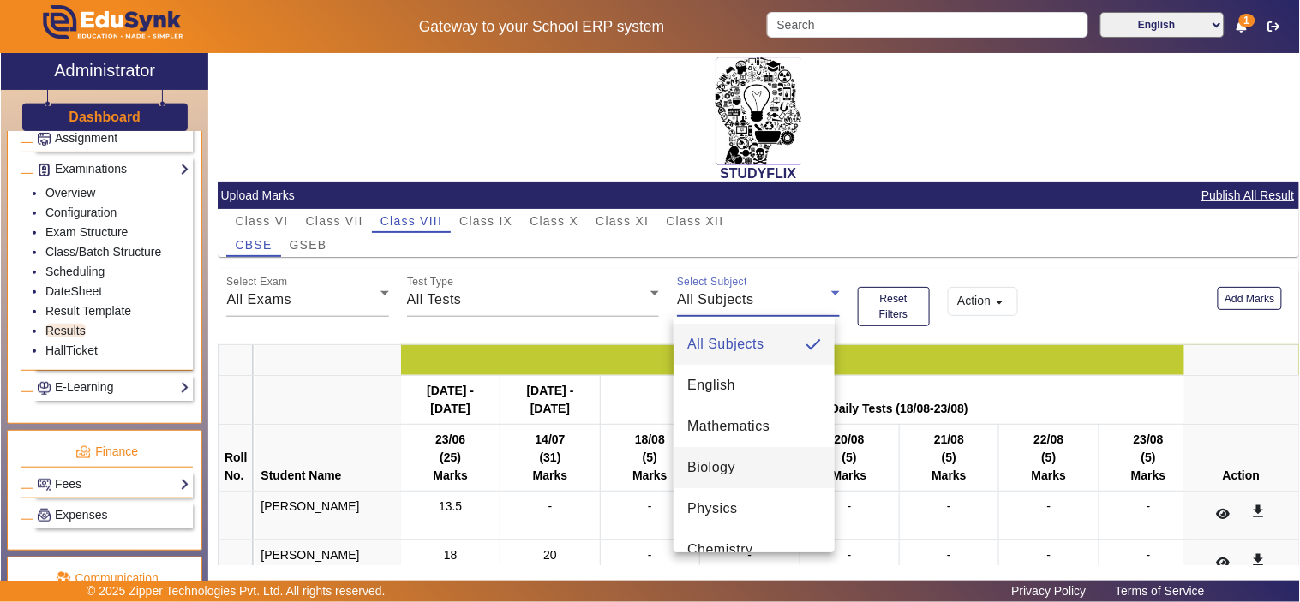
click at [726, 473] on span "Biology" at bounding box center [711, 468] width 48 height 21
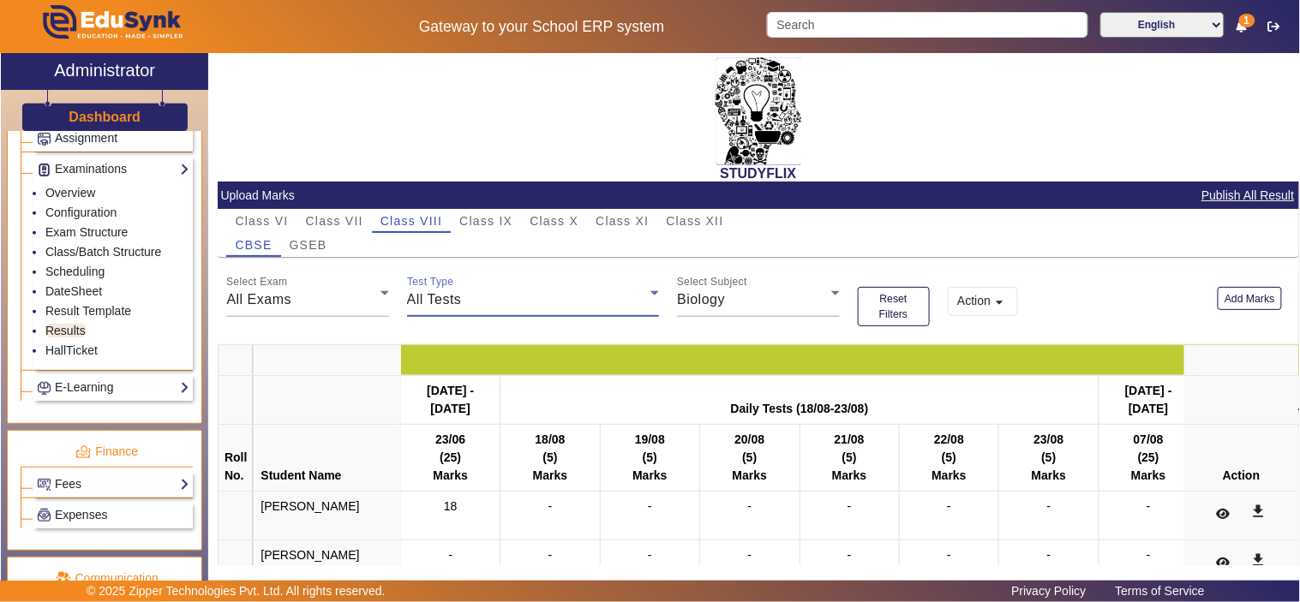
click at [465, 295] on div "All Tests" at bounding box center [529, 300] width 244 height 21
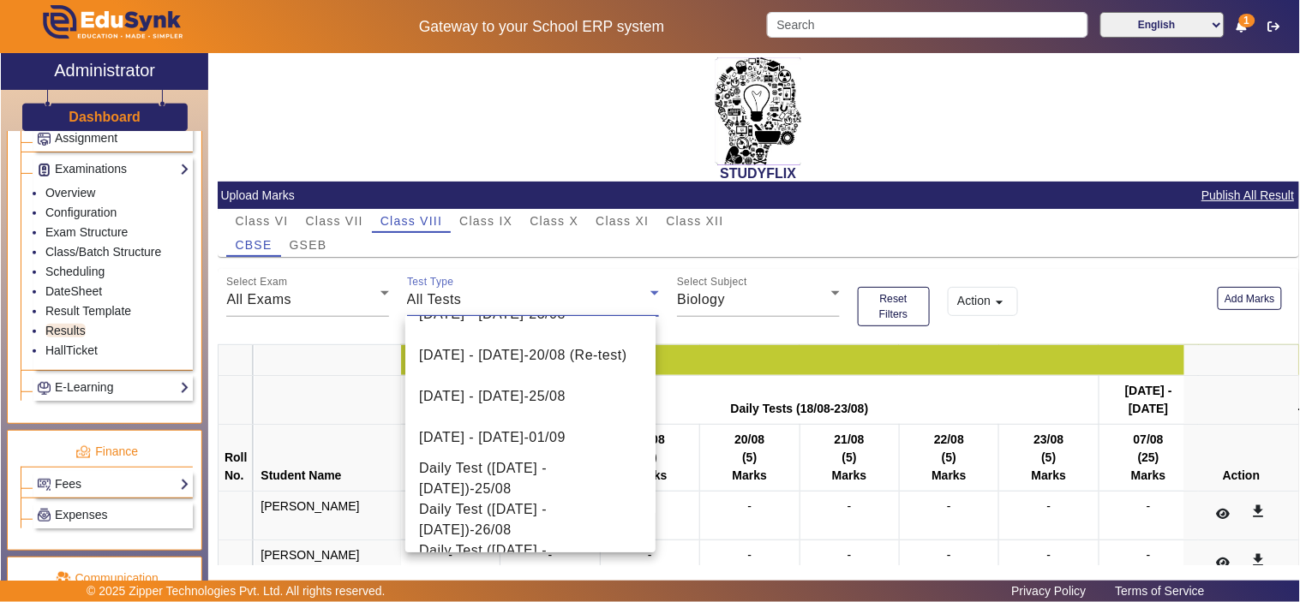
scroll to position [898, 0]
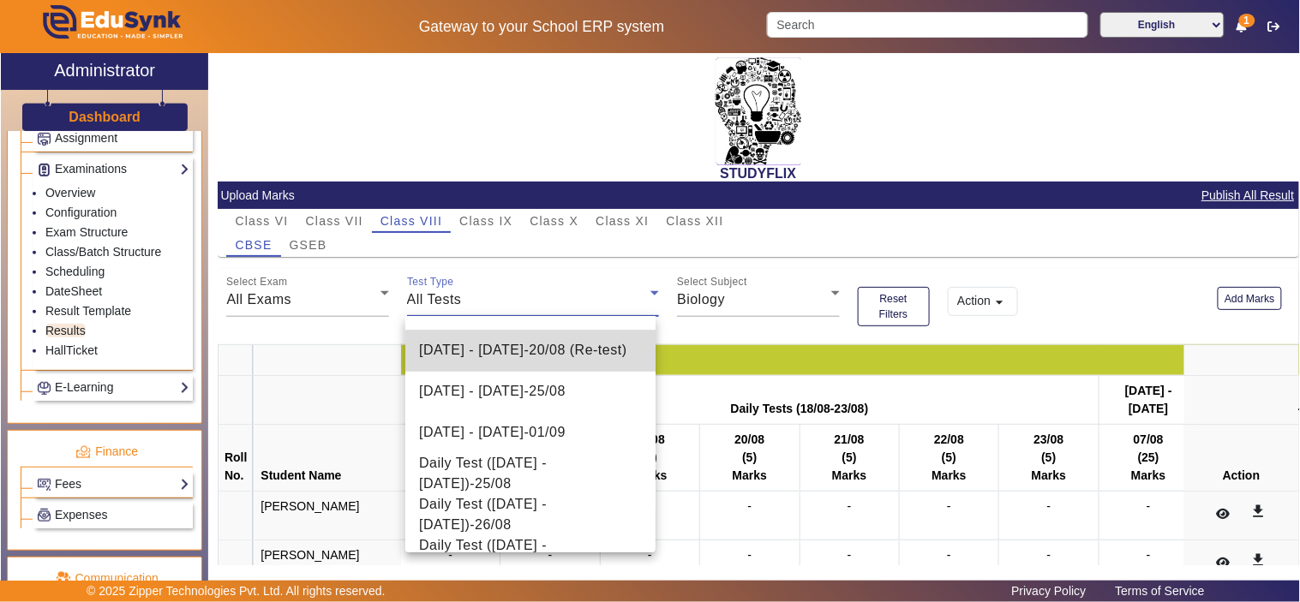
click at [561, 348] on span "[DATE] - [DATE] - 20/08 (Re-test)" at bounding box center [523, 351] width 208 height 21
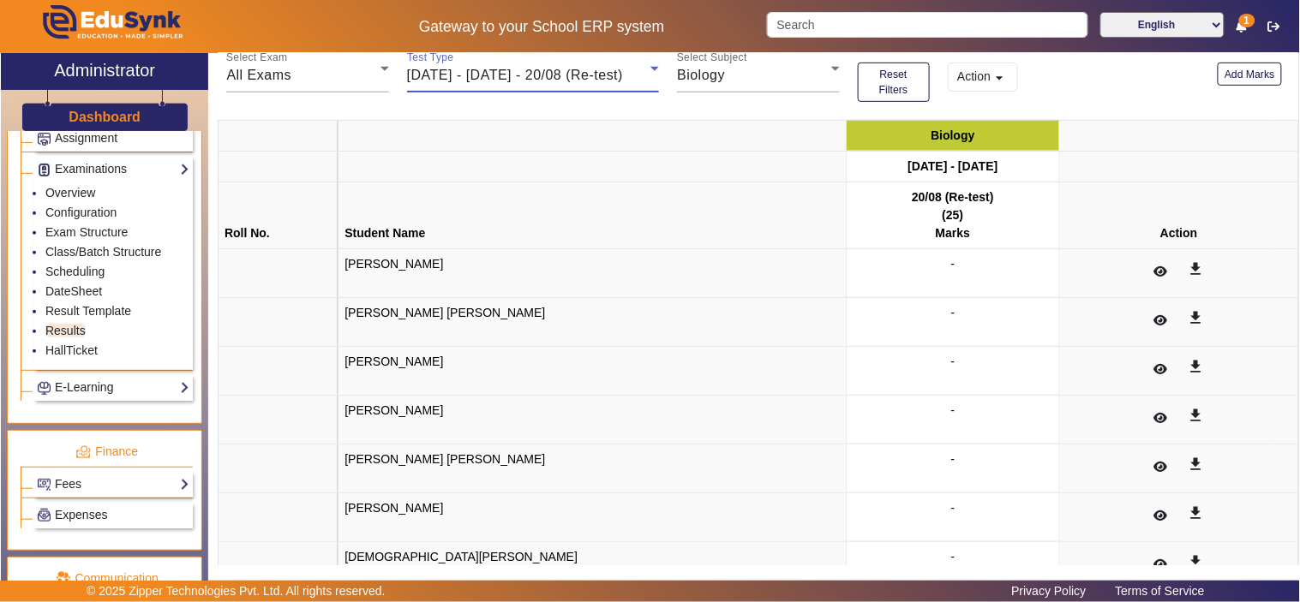
scroll to position [224, 0]
click at [348, 71] on div "All Exams" at bounding box center [302, 76] width 153 height 21
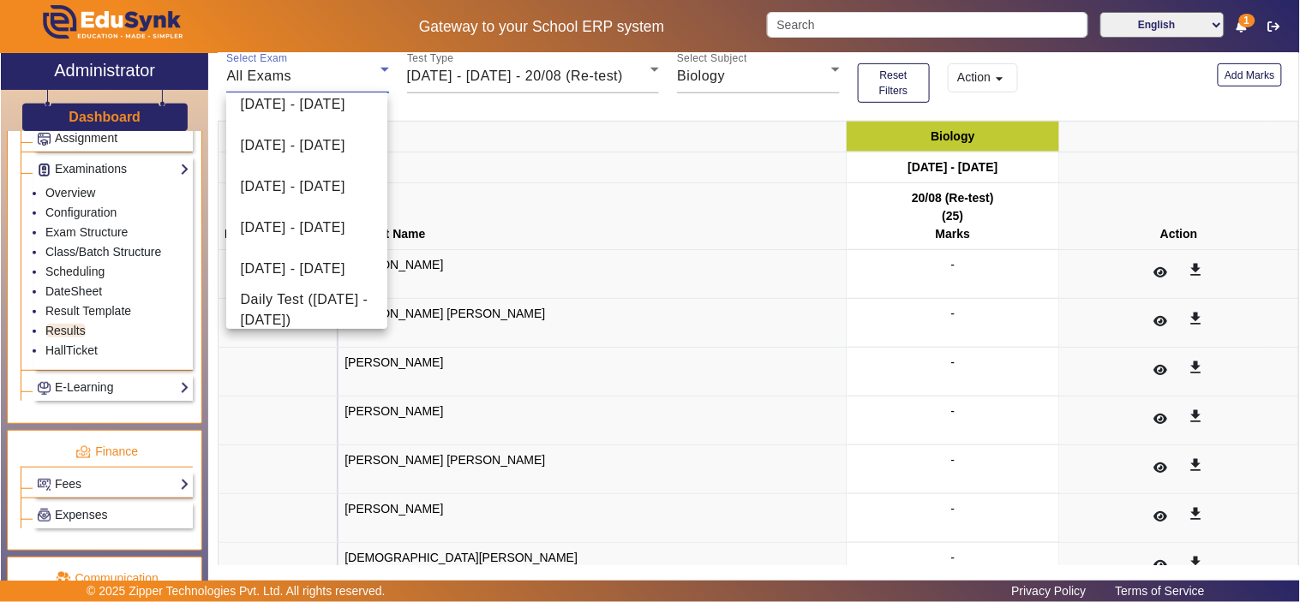
scroll to position [400, 0]
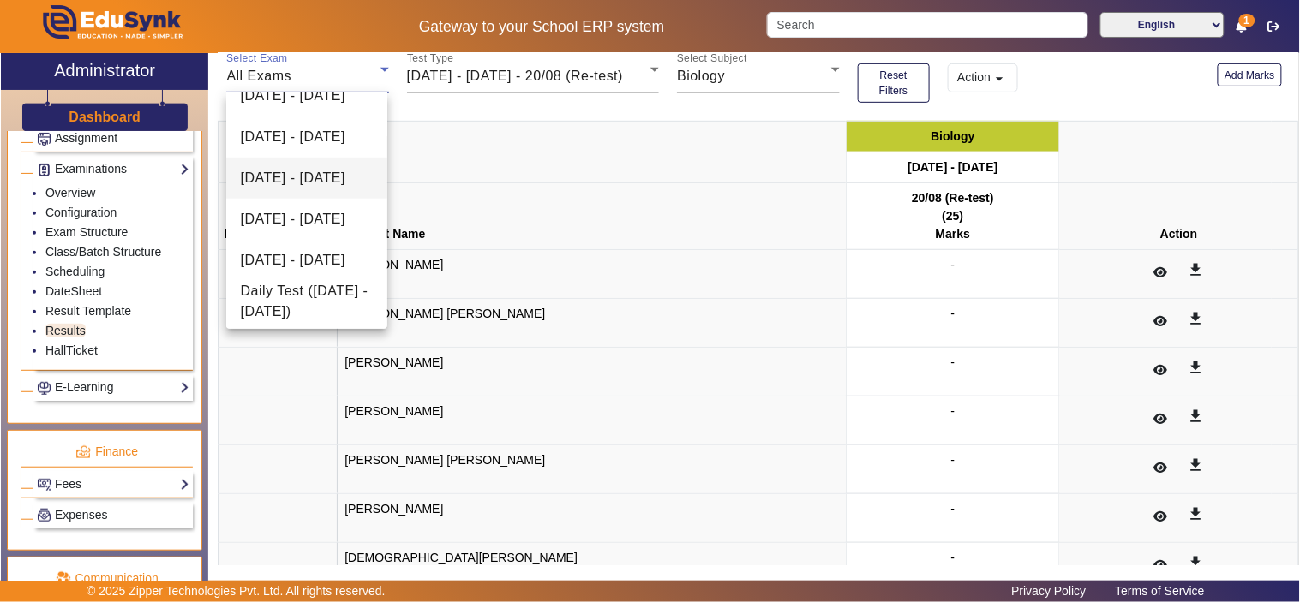
click at [296, 171] on span "[DATE] - [DATE]" at bounding box center [292, 178] width 105 height 21
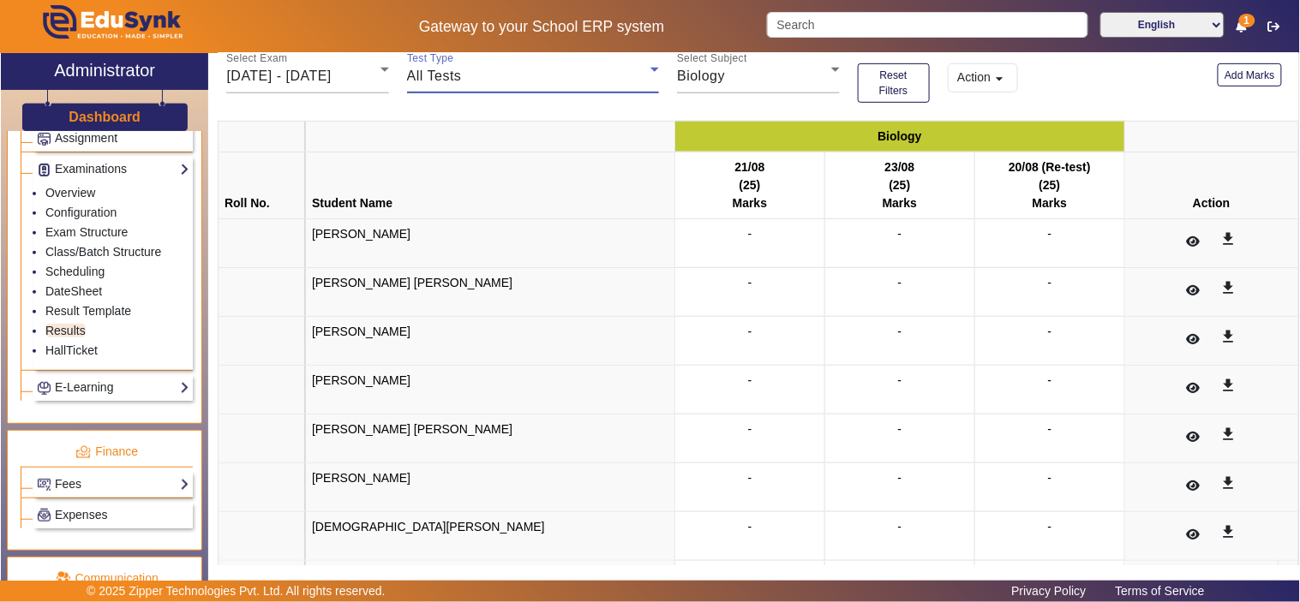
click at [501, 69] on div "All Tests" at bounding box center [529, 76] width 244 height 21
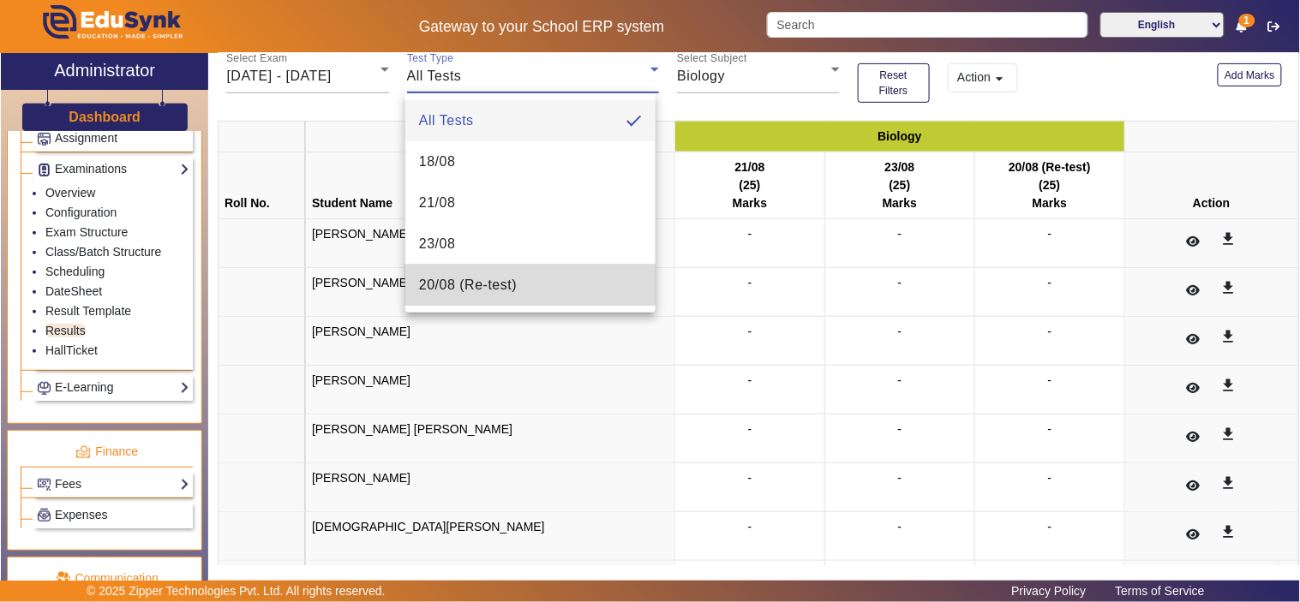
click at [517, 283] on mat-option "20/08 (Re-test)" at bounding box center [530, 285] width 250 height 41
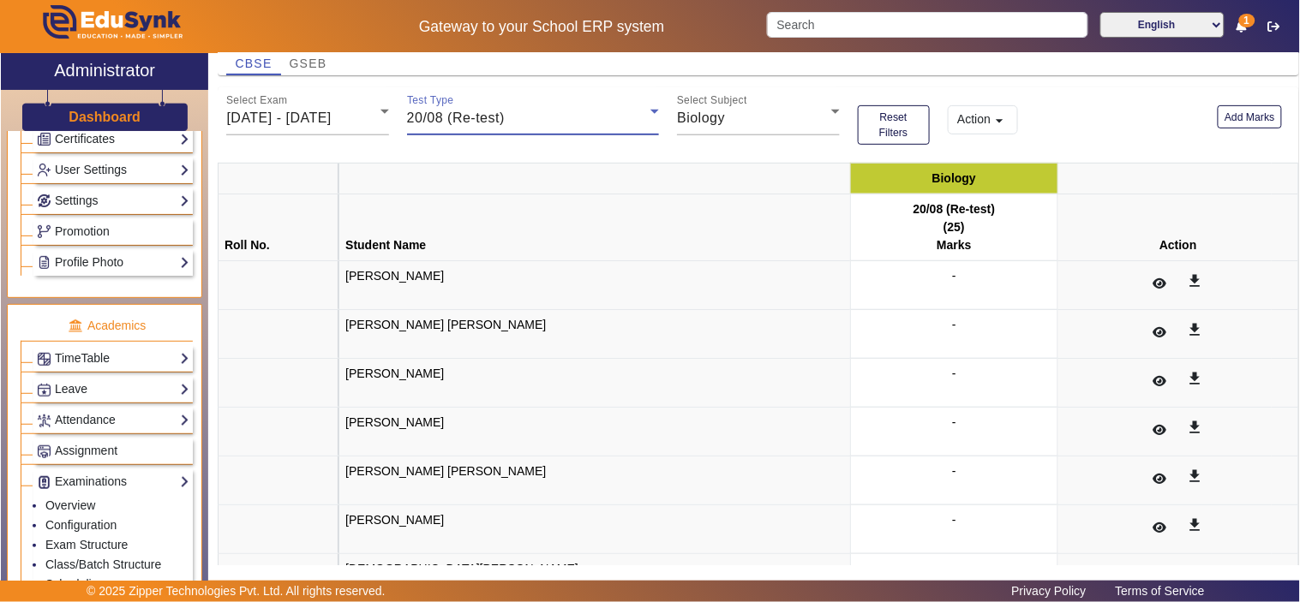
scroll to position [0, 0]
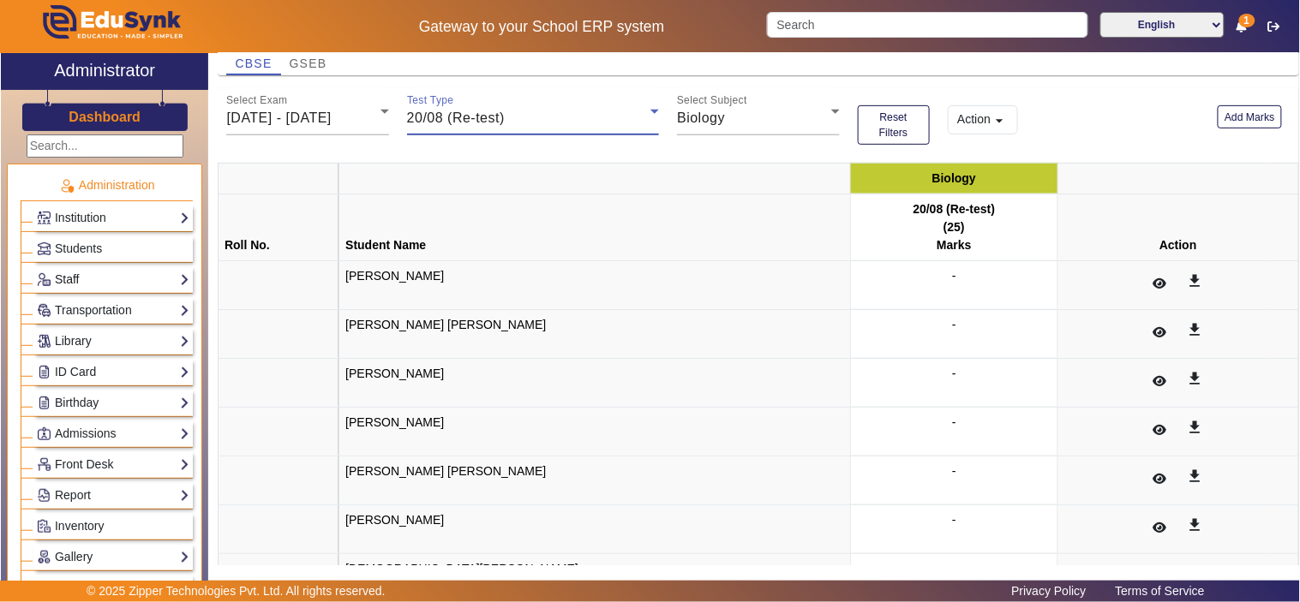
click at [63, 275] on link "Staff" at bounding box center [113, 280] width 153 height 20
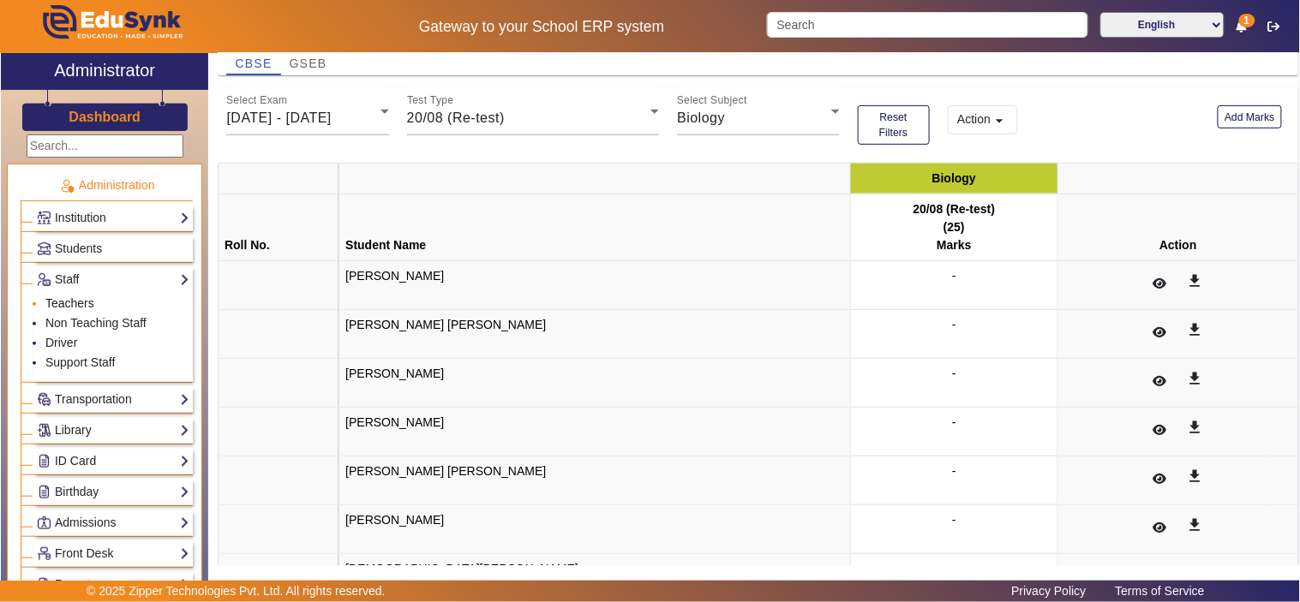
click at [70, 300] on link "Teachers" at bounding box center [69, 303] width 49 height 14
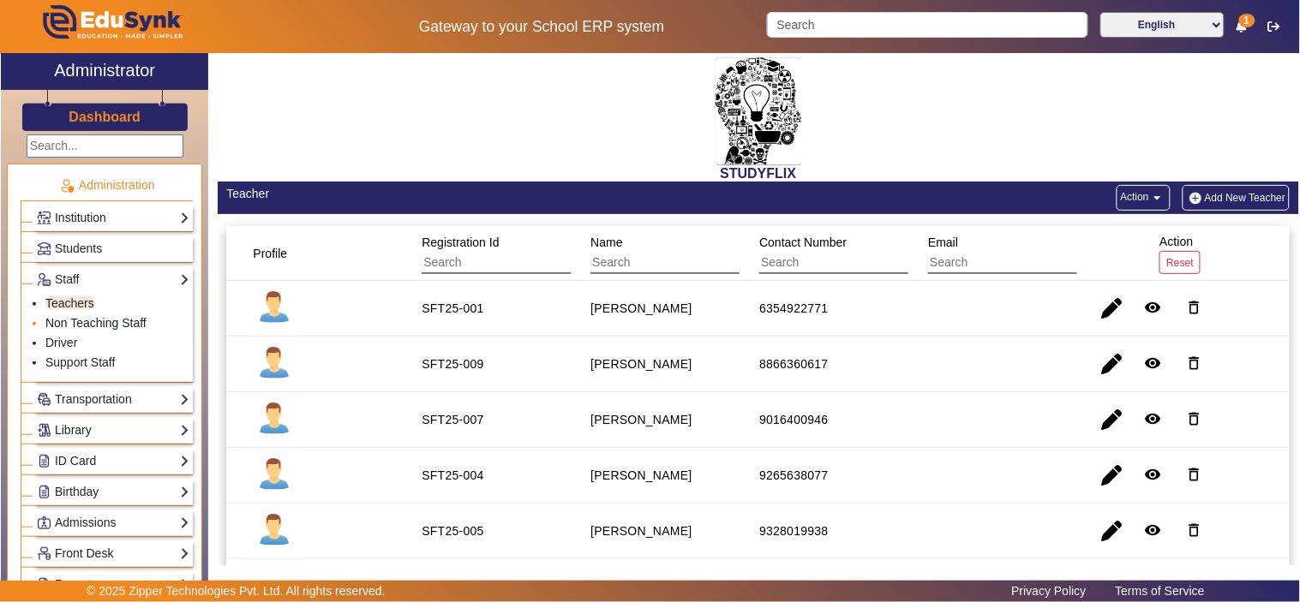
click at [71, 322] on link "Non Teaching Staff" at bounding box center [95, 323] width 101 height 14
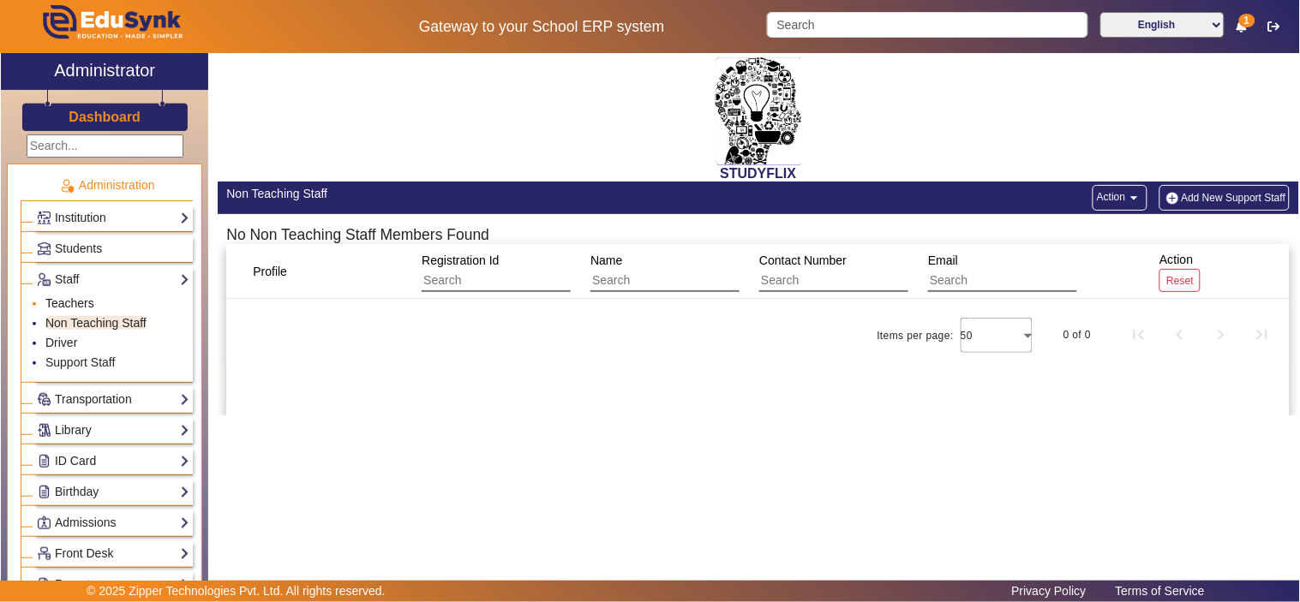
click at [81, 303] on link "Teachers" at bounding box center [69, 303] width 49 height 14
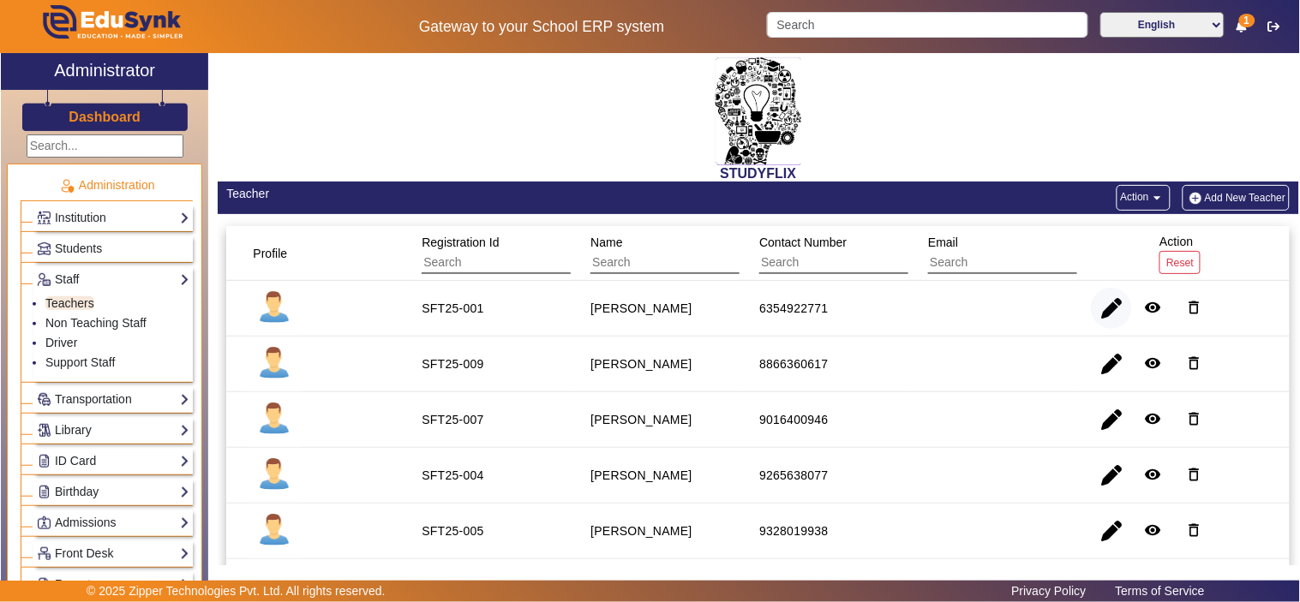
click at [1110, 304] on span "button" at bounding box center [1111, 308] width 41 height 41
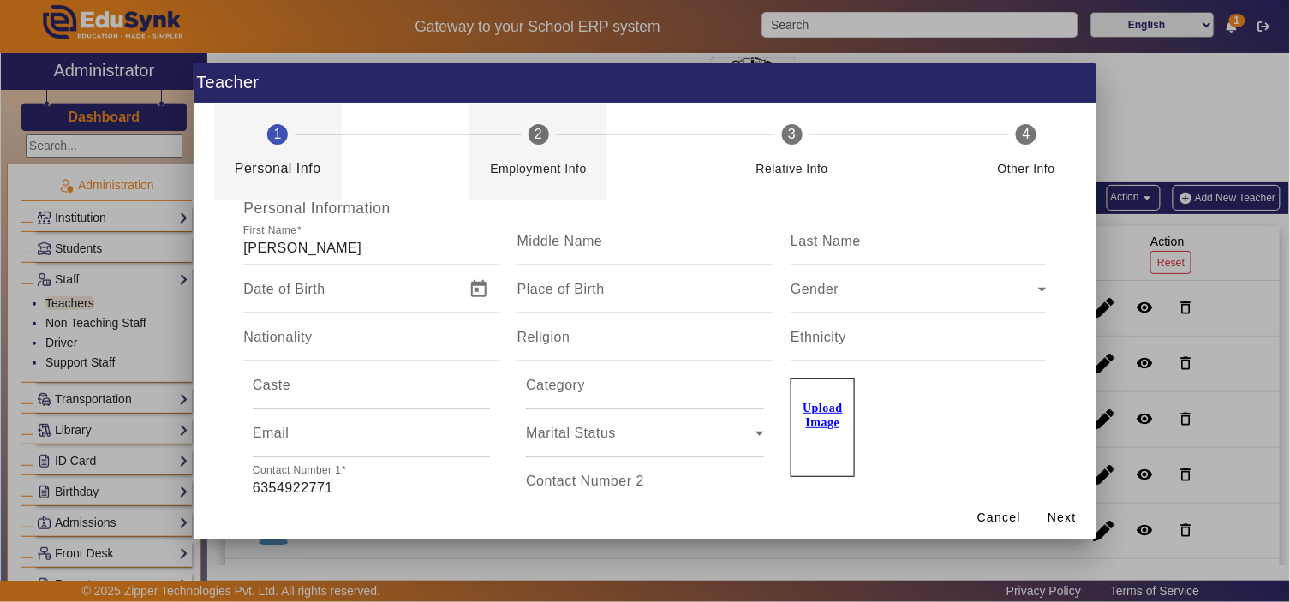
click at [541, 154] on div "Employment Info" at bounding box center [538, 162] width 97 height 34
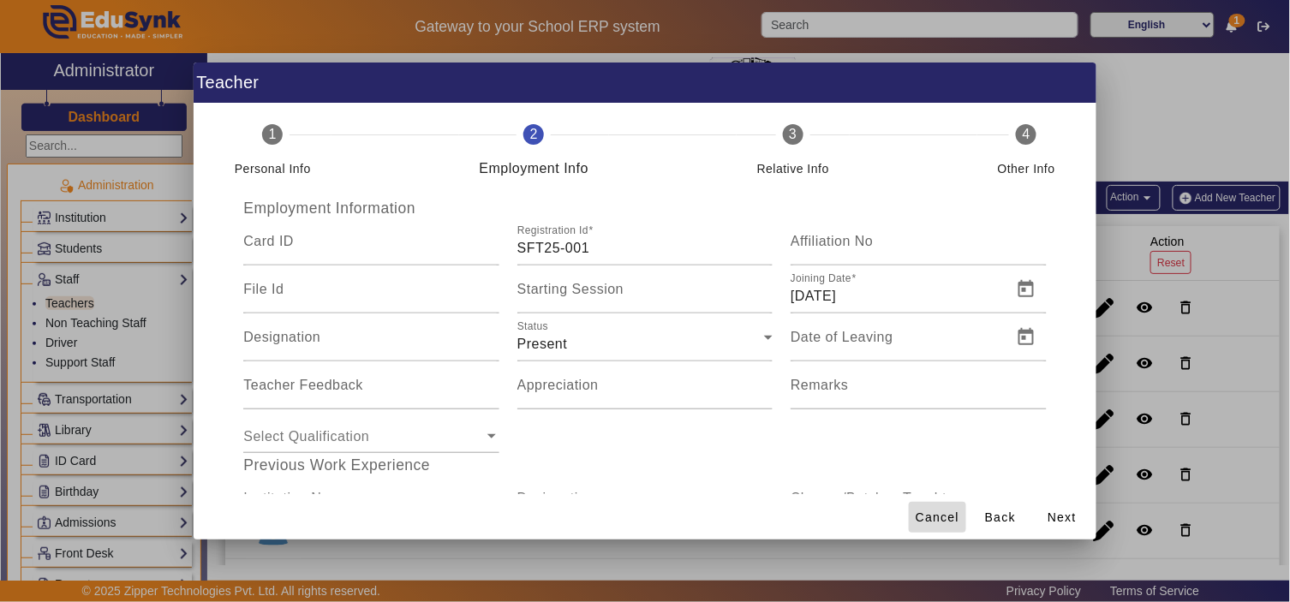
click at [953, 524] on span "Cancel" at bounding box center [938, 518] width 44 height 18
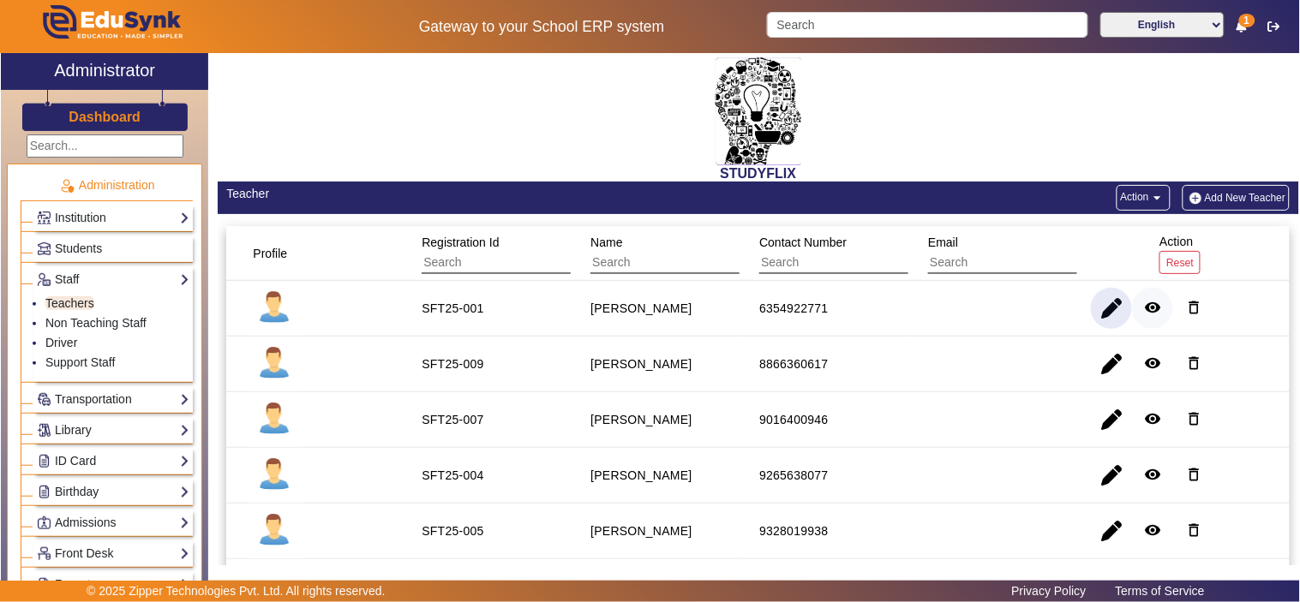
click at [1152, 307] on mat-icon "remove_red_eye" at bounding box center [1152, 307] width 17 height 17
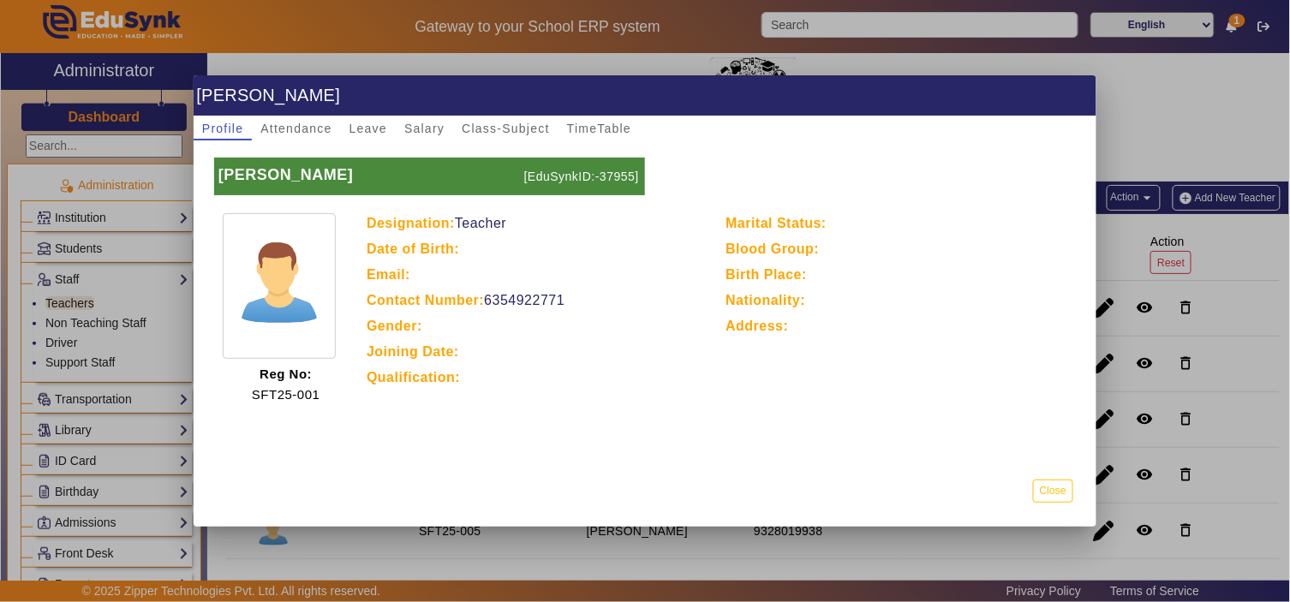
click at [607, 169] on p "[EduSynkID:-37955]" at bounding box center [582, 177] width 125 height 38
copy p "37955"
click at [1049, 487] on button "Close" at bounding box center [1053, 491] width 40 height 23
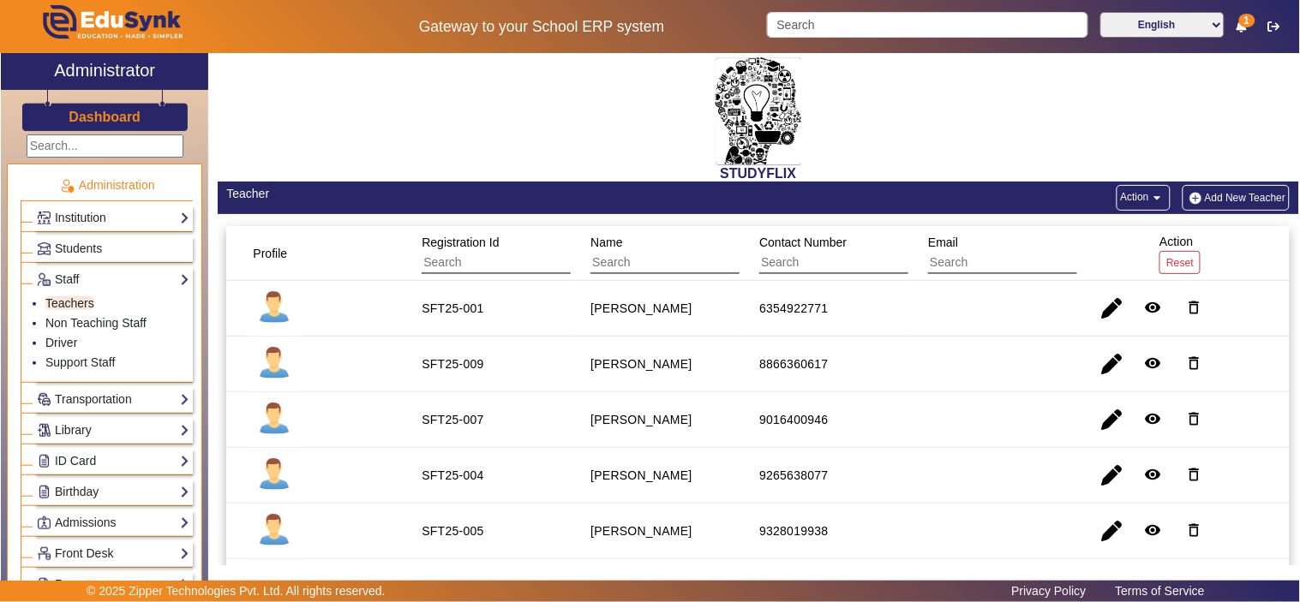
click at [1104, 308] on span "button" at bounding box center [1111, 308] width 41 height 41
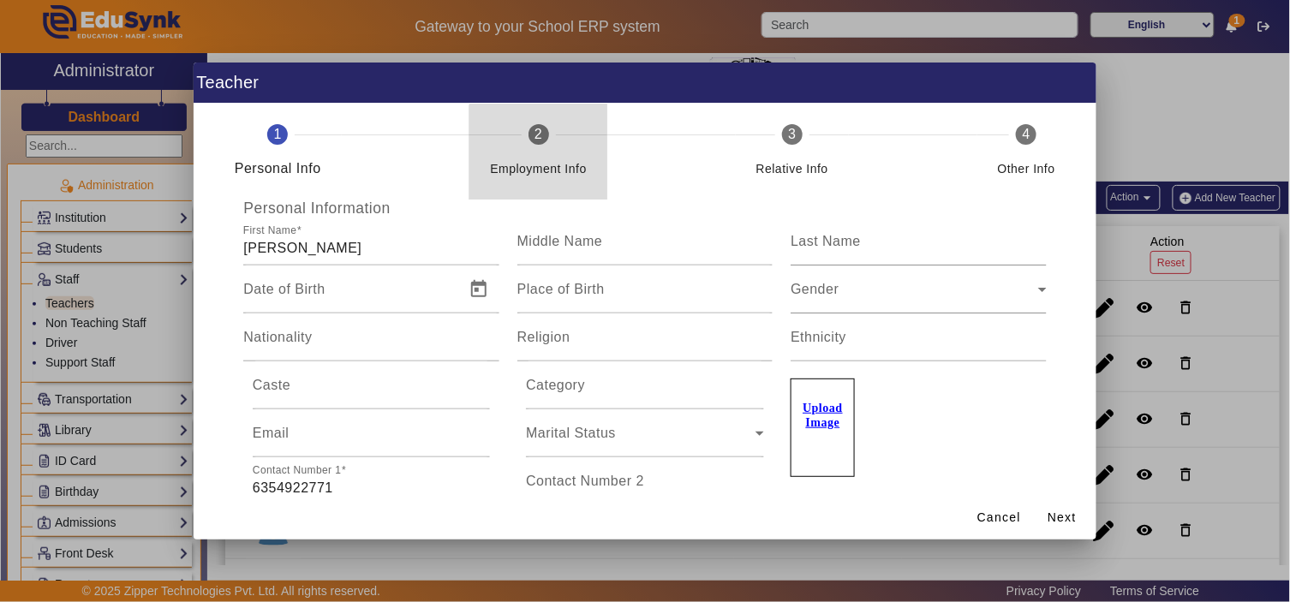
click at [561, 167] on div "Employment Info" at bounding box center [538, 169] width 97 height 21
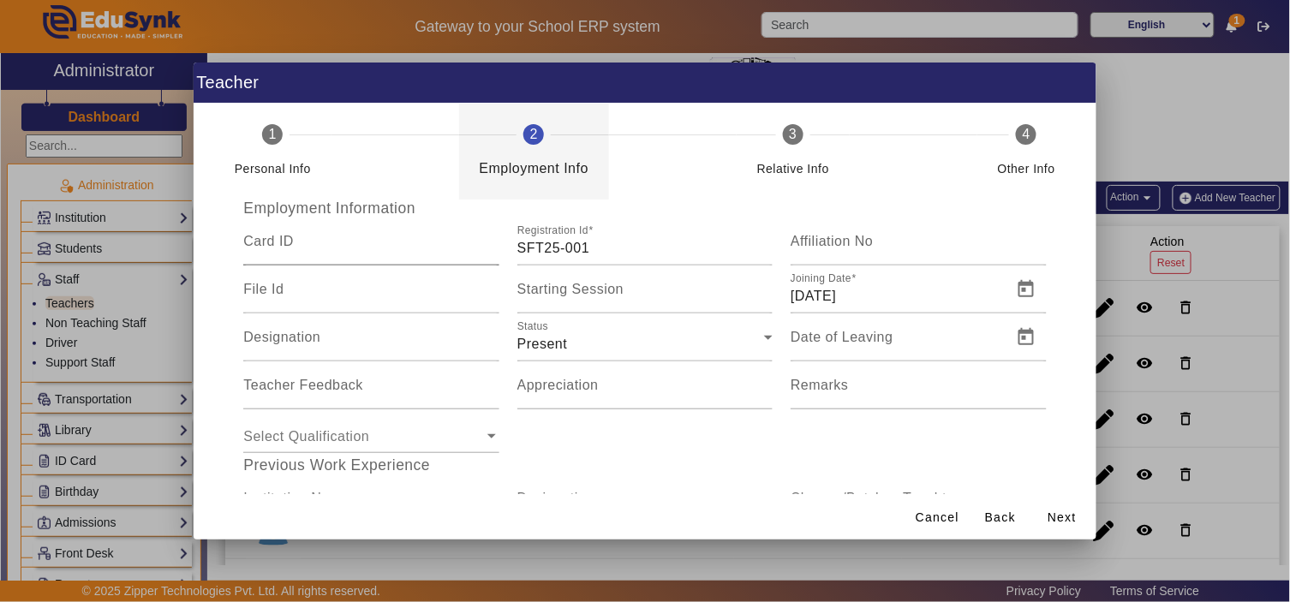
click at [362, 245] on input "Card ID" at bounding box center [370, 248] width 255 height 21
paste input "37955"
type input "37955"
click at [1069, 516] on span "Next" at bounding box center [1062, 518] width 29 height 18
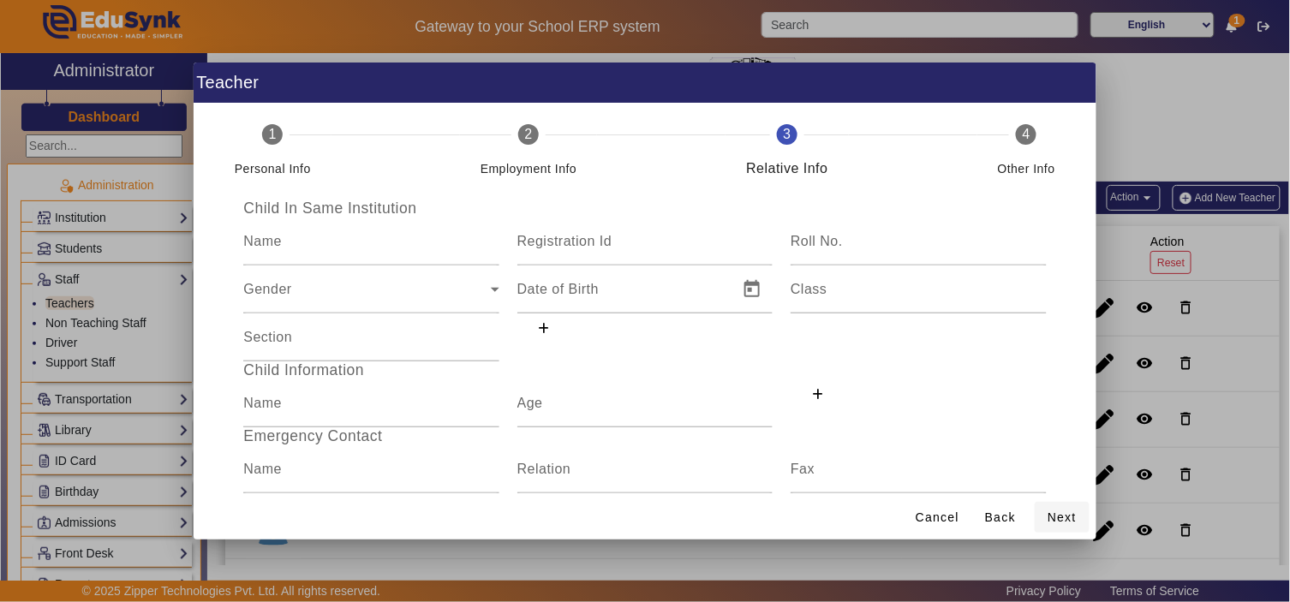
click at [1069, 516] on span "Next" at bounding box center [1062, 518] width 29 height 18
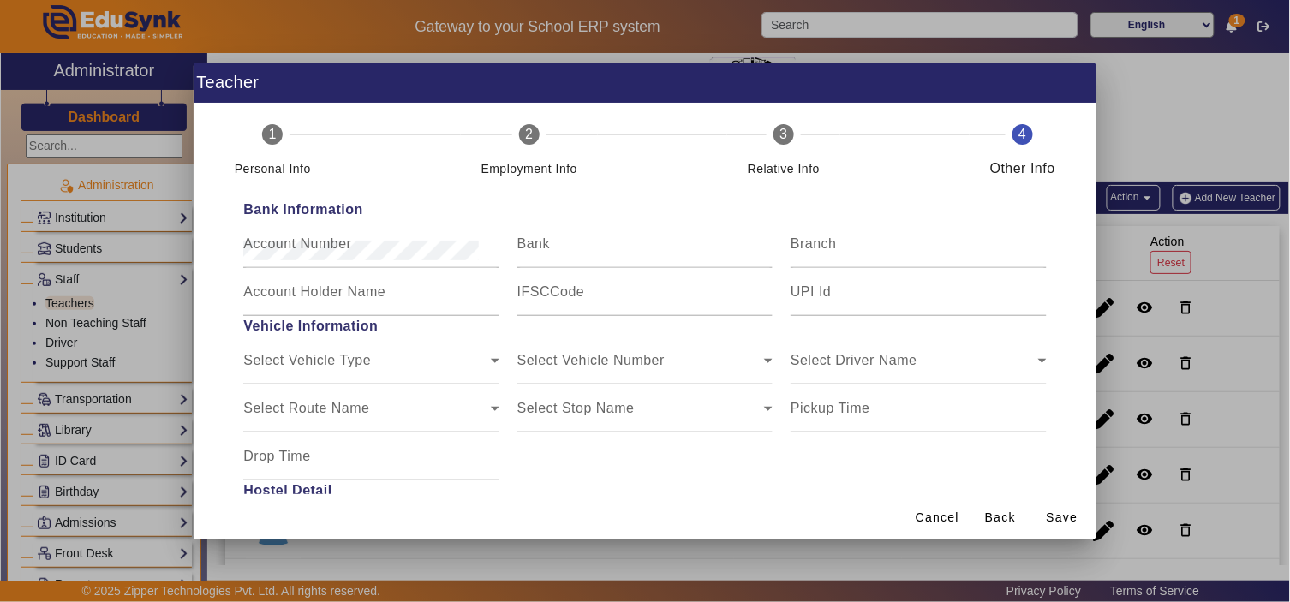
click at [1069, 516] on span "Save" at bounding box center [1063, 518] width 32 height 18
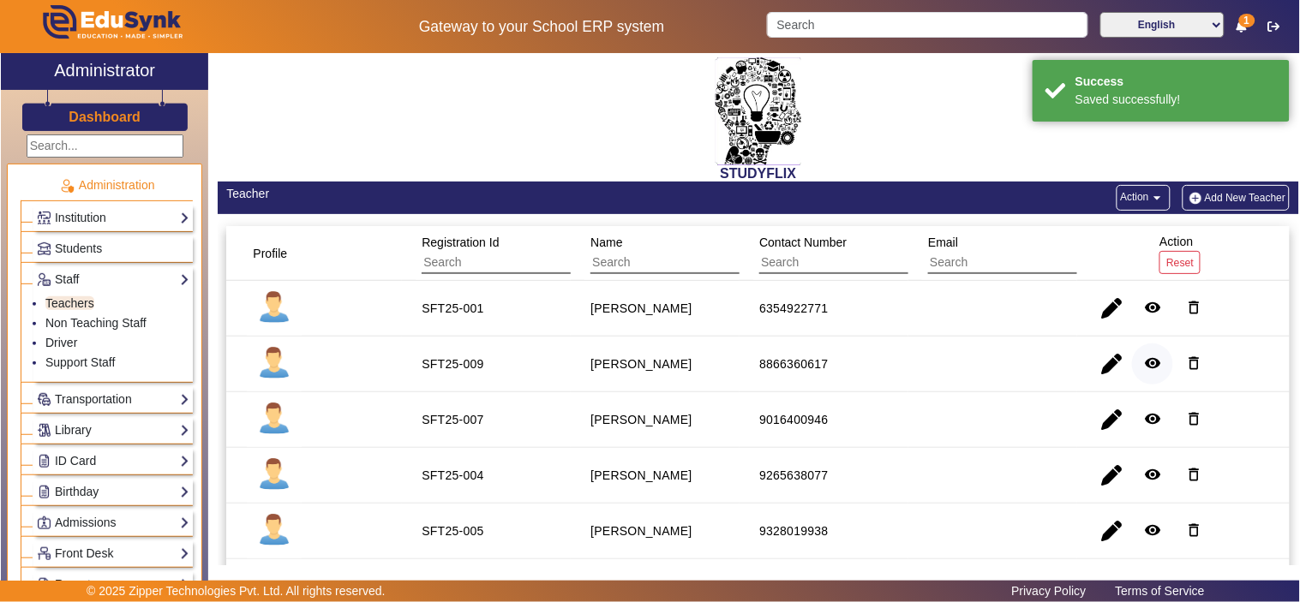
click at [1154, 360] on span "button" at bounding box center [1152, 364] width 41 height 41
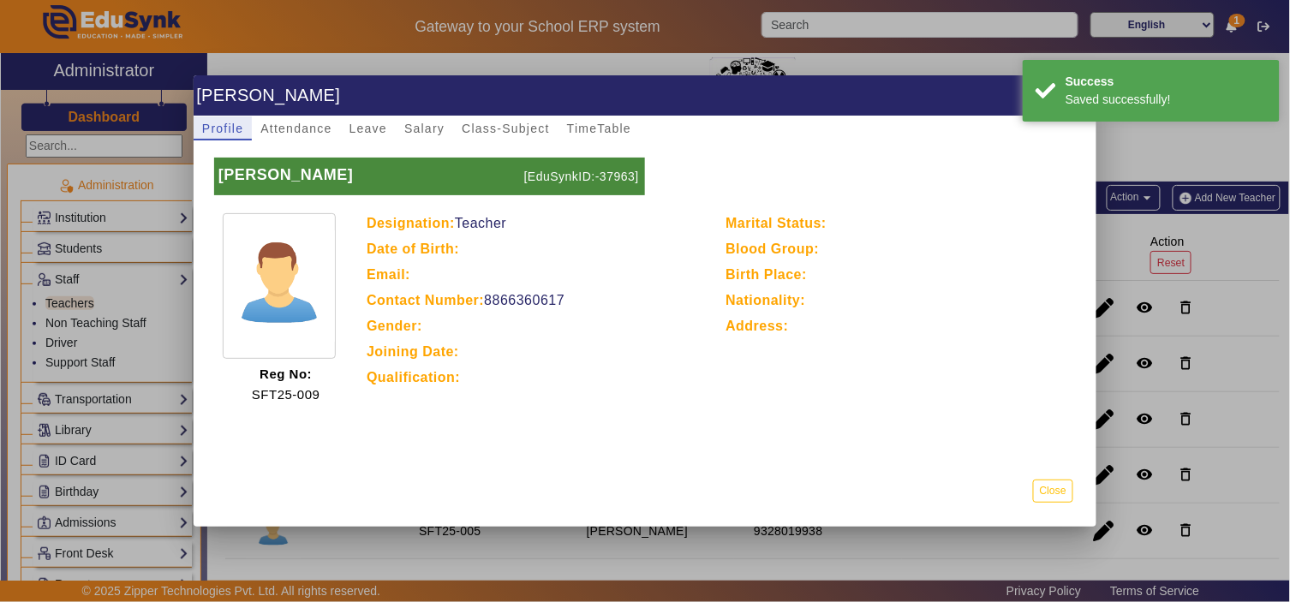
click at [610, 176] on p "[EduSynkID:-37963]" at bounding box center [582, 177] width 125 height 38
copy p "37963"
click at [1052, 485] on button "Close" at bounding box center [1053, 491] width 40 height 23
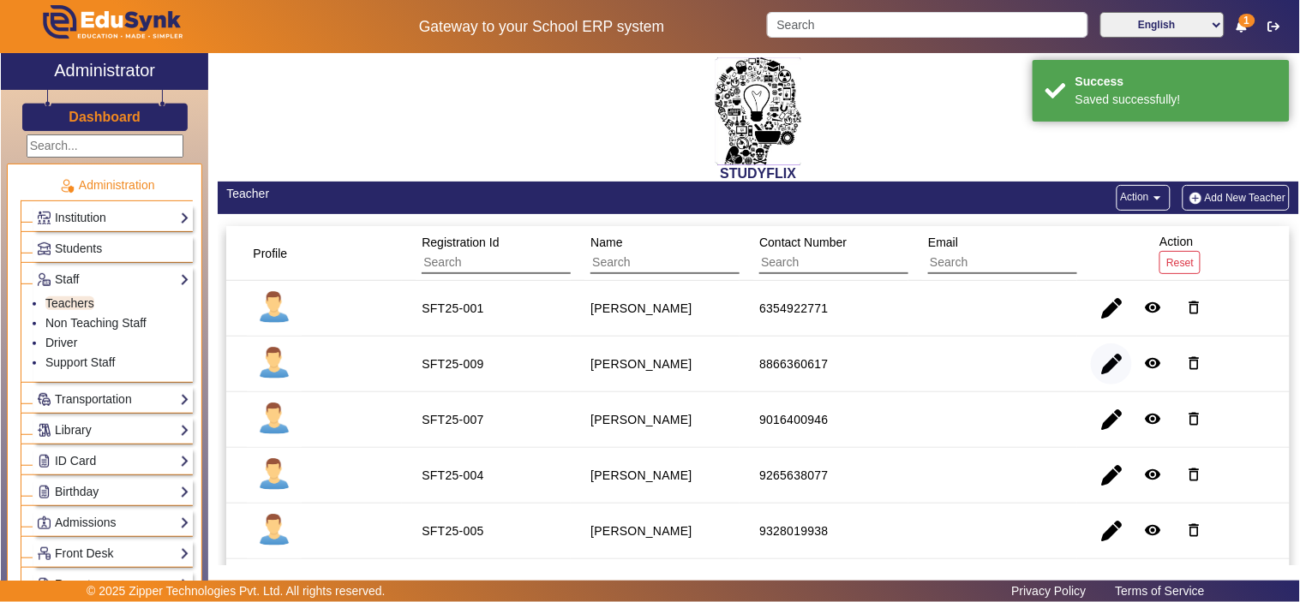
click at [1100, 369] on span "button" at bounding box center [1111, 364] width 41 height 41
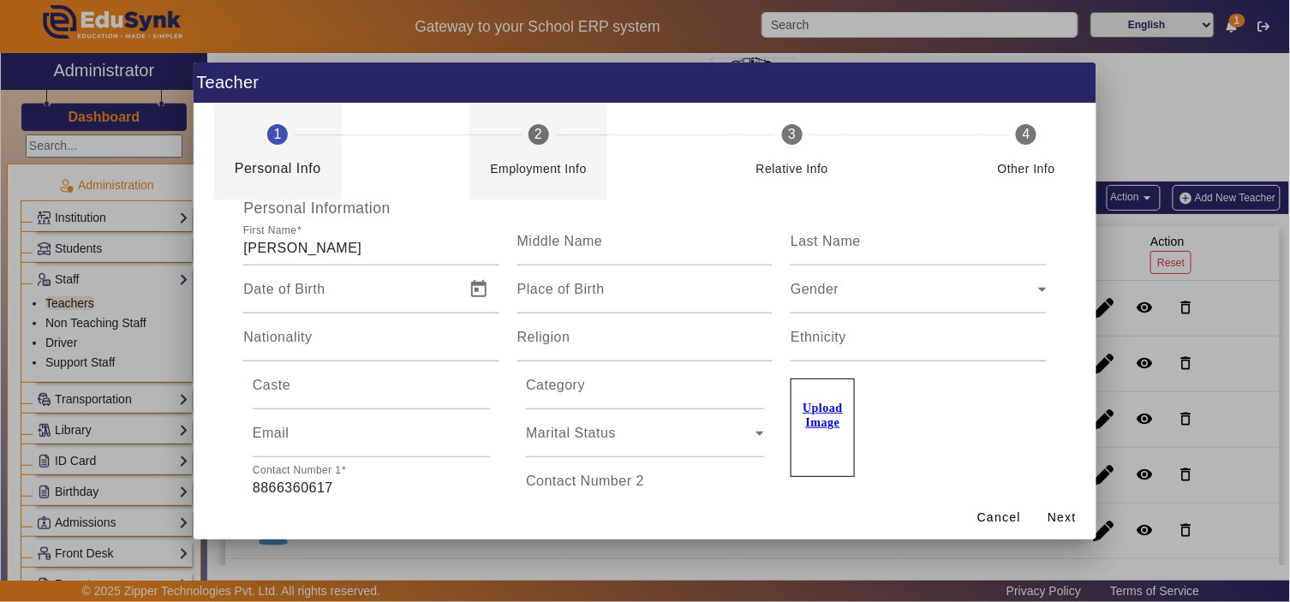
click at [557, 159] on div "Employment Info" at bounding box center [538, 169] width 97 height 21
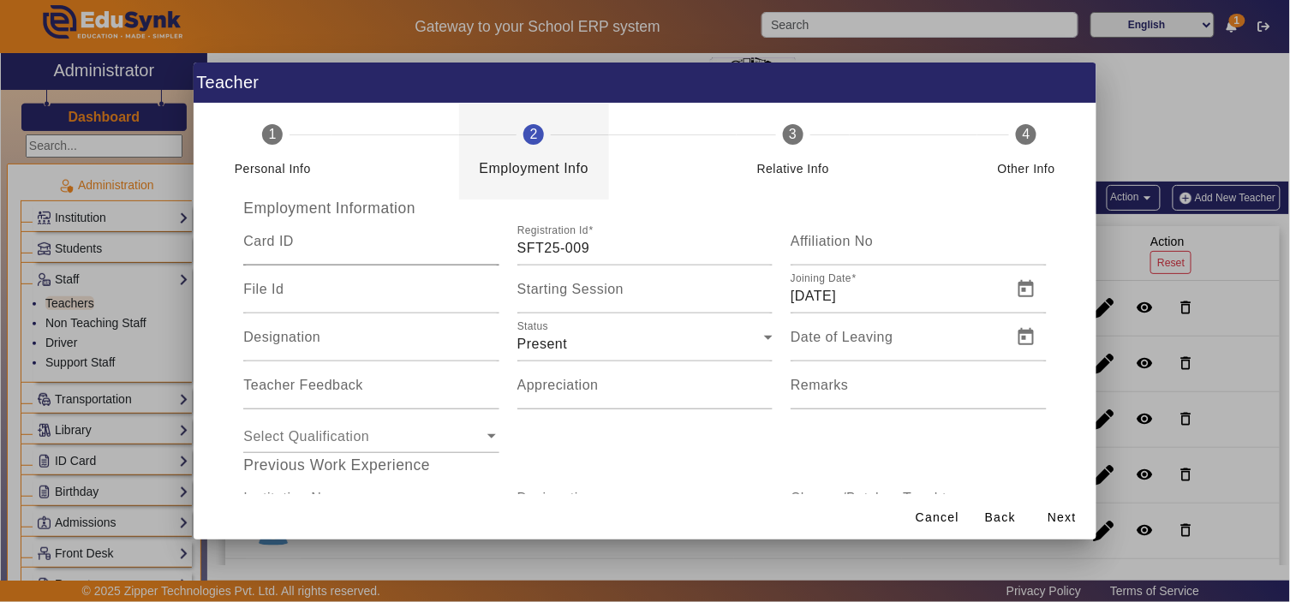
click at [424, 243] on input "Card ID" at bounding box center [370, 248] width 255 height 21
paste input "37963"
type input "37963"
click at [1071, 520] on span "Next" at bounding box center [1062, 518] width 29 height 18
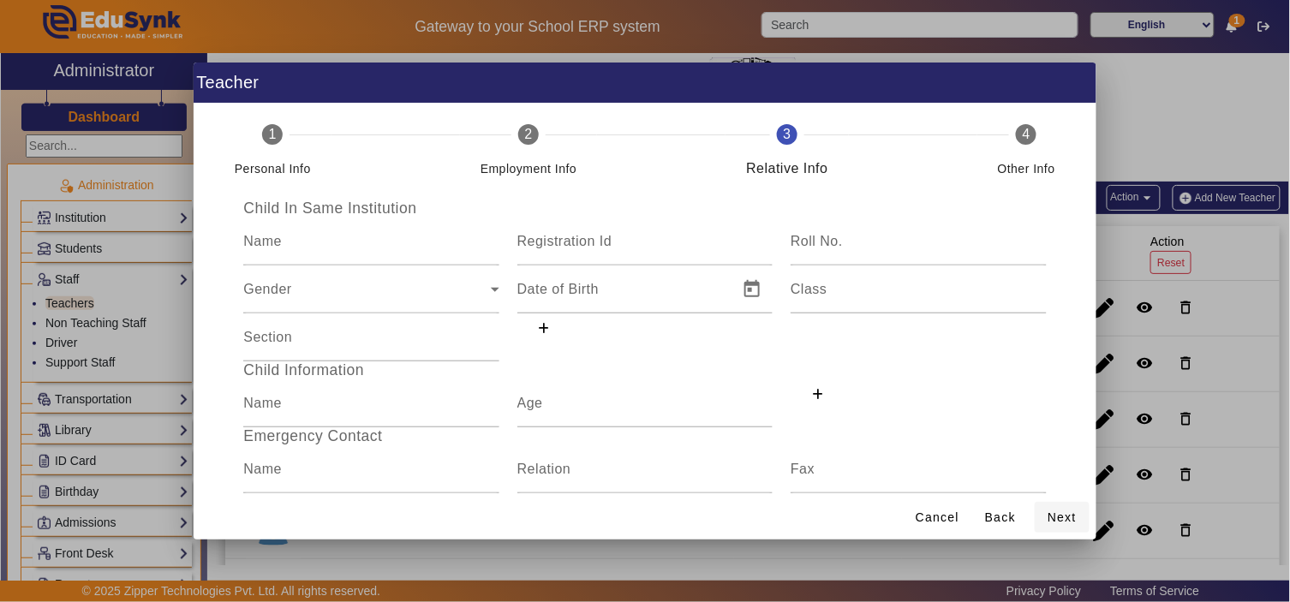
click at [1045, 530] on span at bounding box center [1062, 517] width 55 height 41
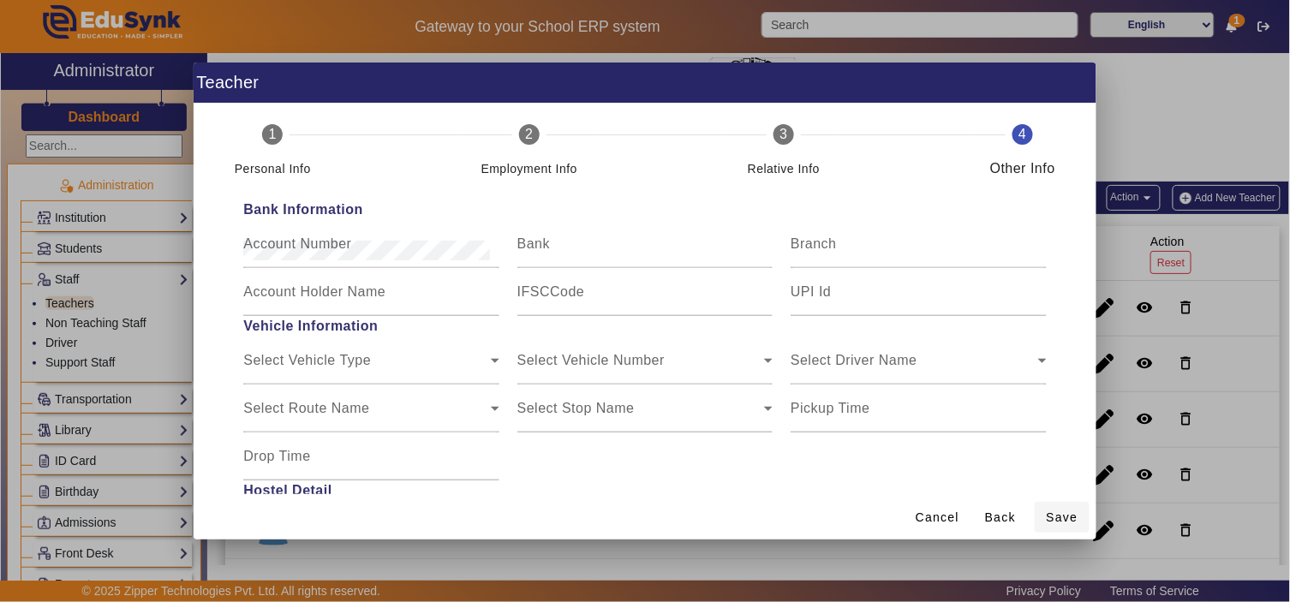
click at [1054, 525] on span "Save" at bounding box center [1063, 518] width 32 height 18
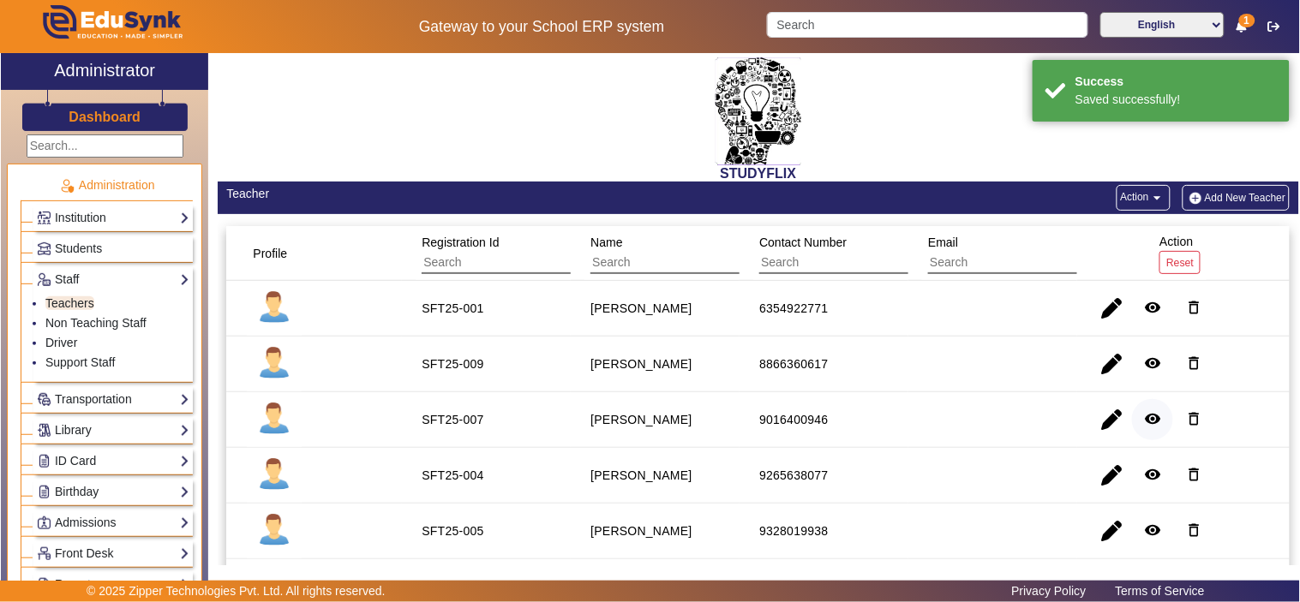
click at [1144, 416] on mat-icon "remove_red_eye" at bounding box center [1152, 418] width 17 height 17
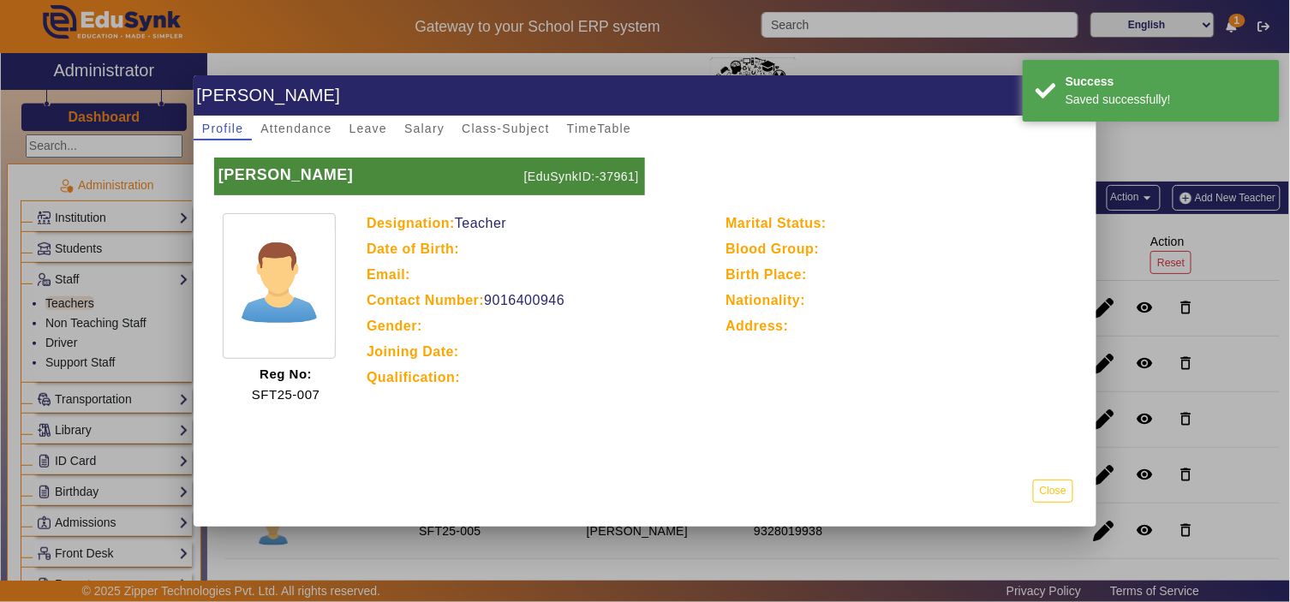
click at [610, 170] on p "[EduSynkID:-37961]" at bounding box center [582, 177] width 125 height 38
copy p "37961"
click at [1048, 494] on button "Close" at bounding box center [1053, 491] width 40 height 23
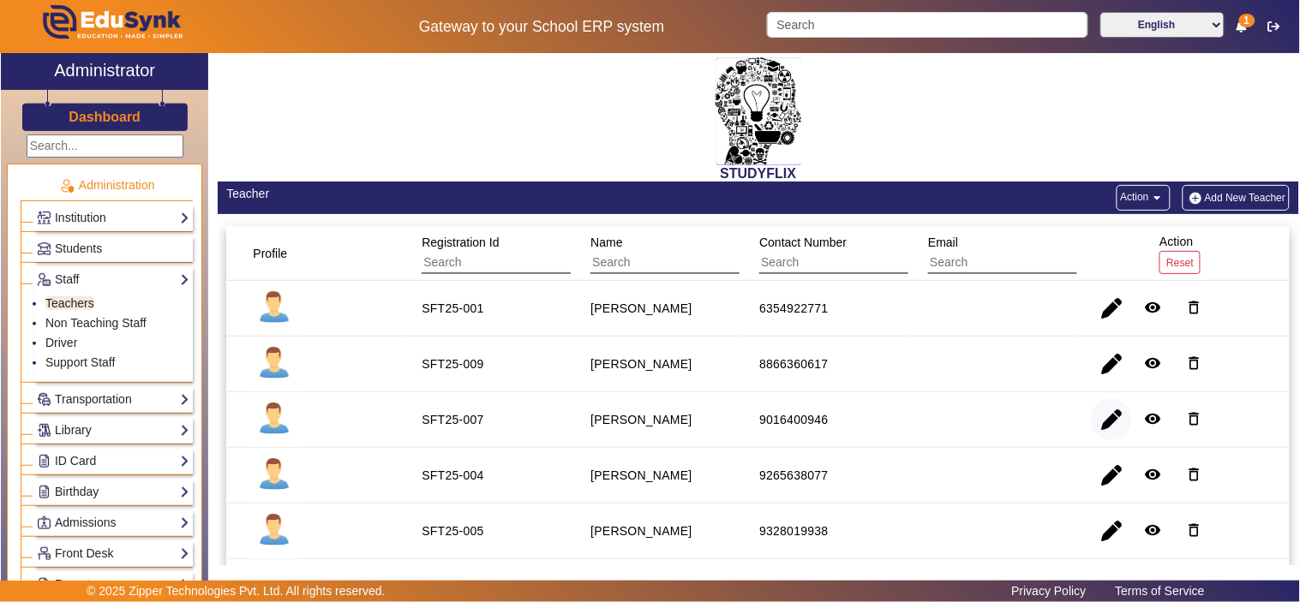
click at [1103, 416] on span "button" at bounding box center [1111, 419] width 41 height 41
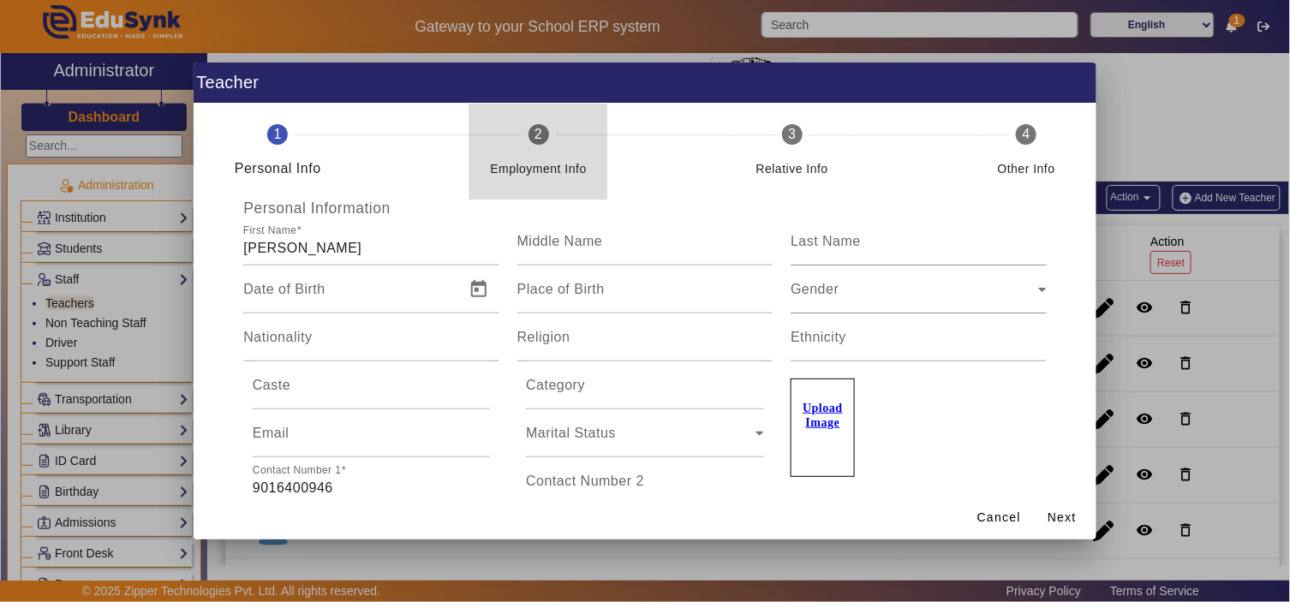
click at [515, 150] on div "Employment Info" at bounding box center [538, 162] width 97 height 34
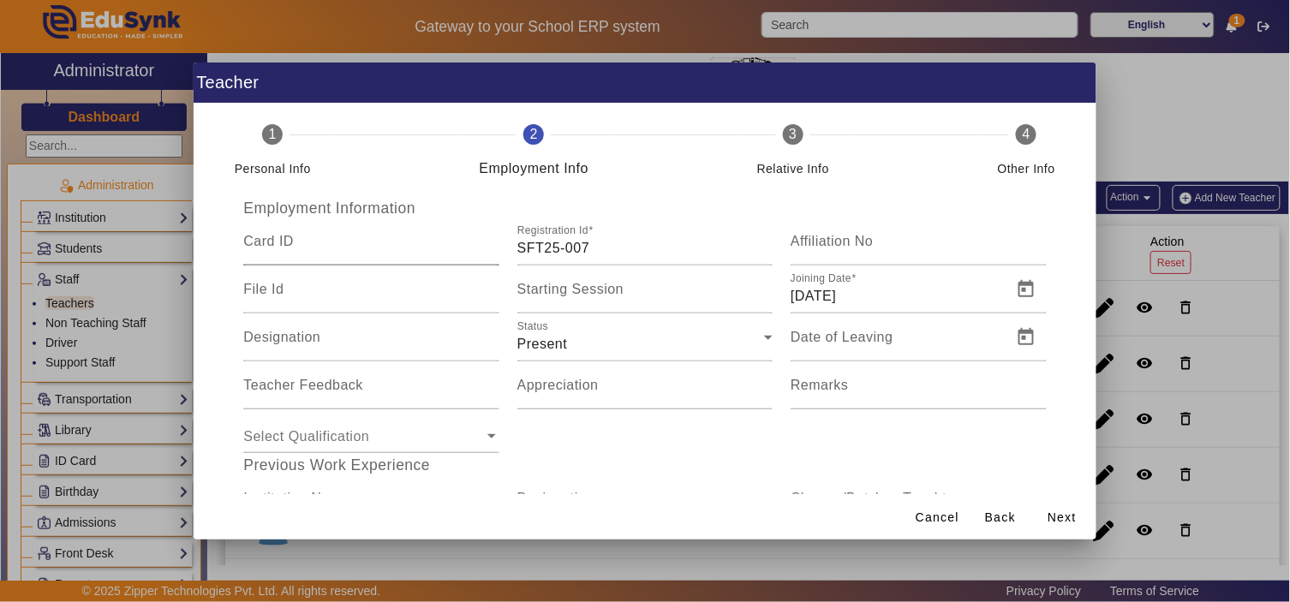
click at [360, 234] on div "Card ID" at bounding box center [370, 242] width 255 height 48
paste input "37961"
type input "37961"
click at [1060, 514] on span "Next" at bounding box center [1062, 518] width 29 height 18
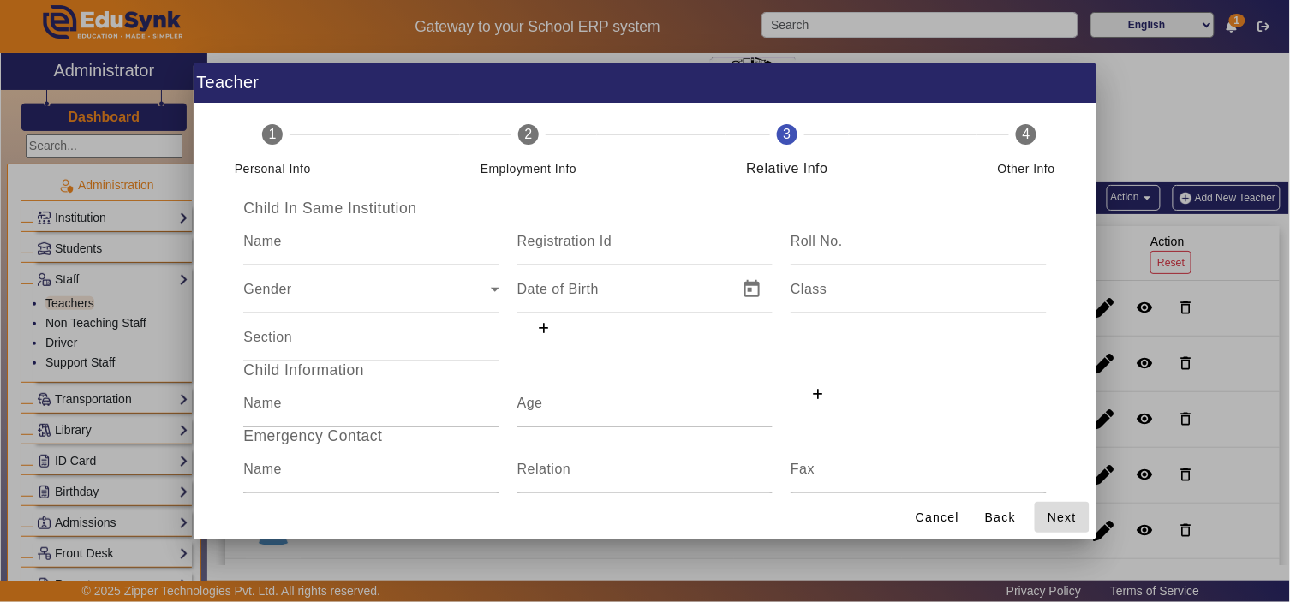
click at [1060, 514] on span "Next" at bounding box center [1062, 518] width 29 height 18
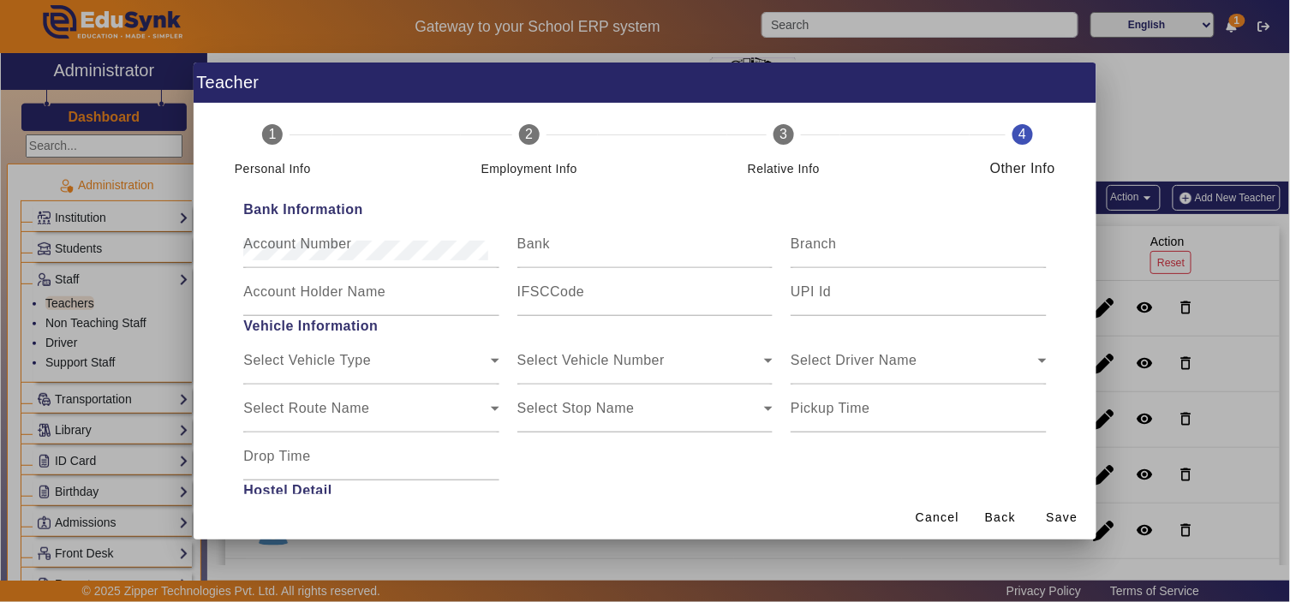
click at [1060, 514] on span "Save" at bounding box center [1063, 518] width 32 height 18
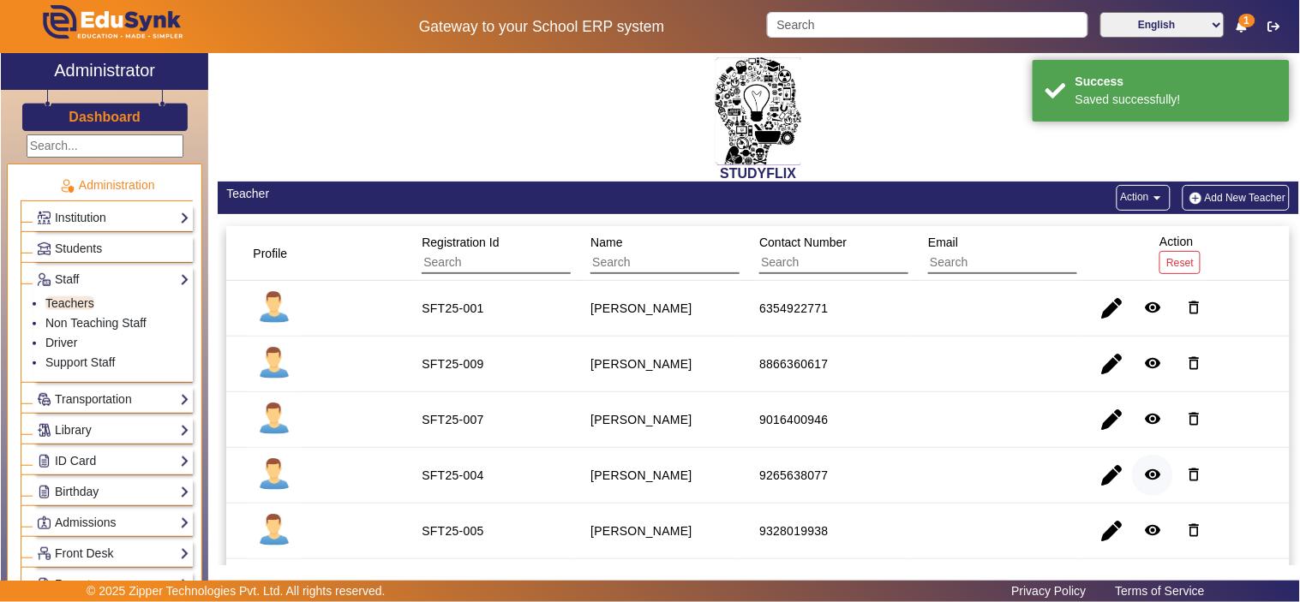
click at [1146, 467] on mat-icon "remove_red_eye" at bounding box center [1152, 474] width 17 height 17
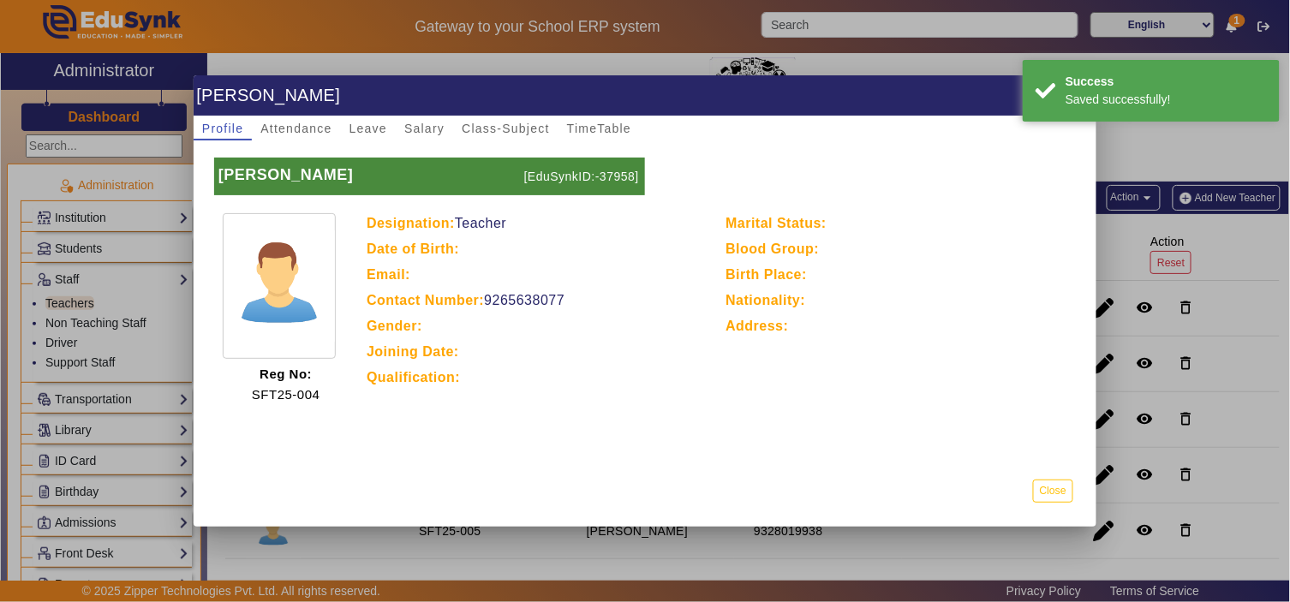
click at [620, 171] on p "[EduSynkID:-37958]" at bounding box center [582, 177] width 125 height 38
copy p "37958"
click at [1067, 485] on button "Close" at bounding box center [1053, 491] width 40 height 23
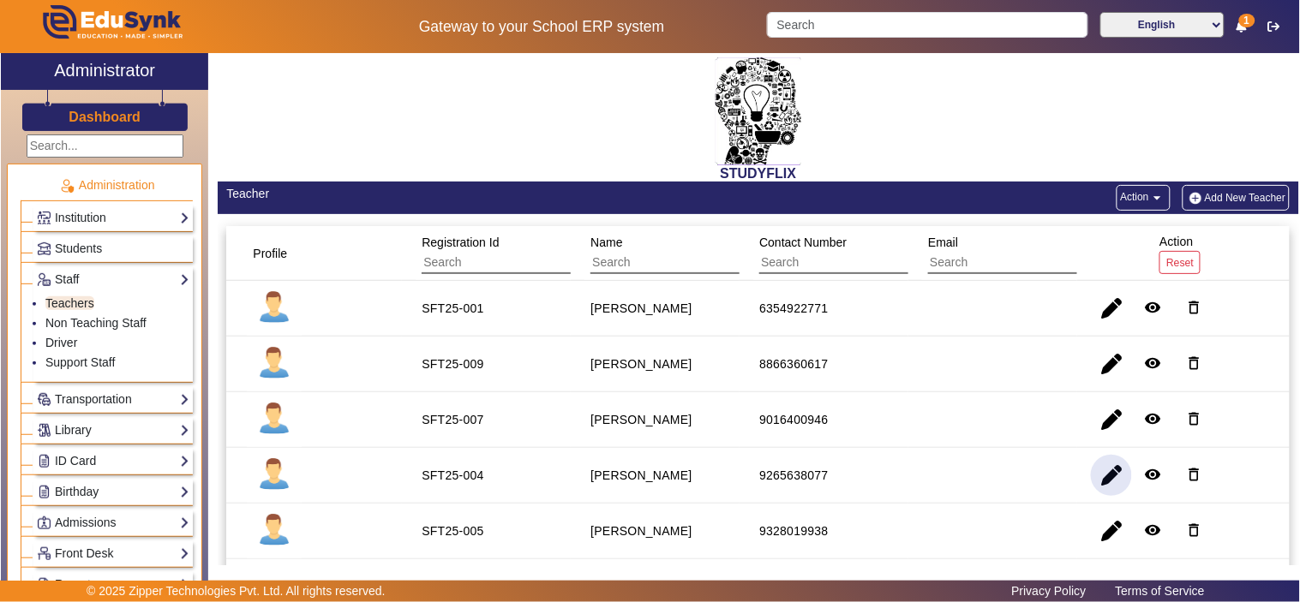
click at [1108, 476] on span "button" at bounding box center [1111, 475] width 41 height 41
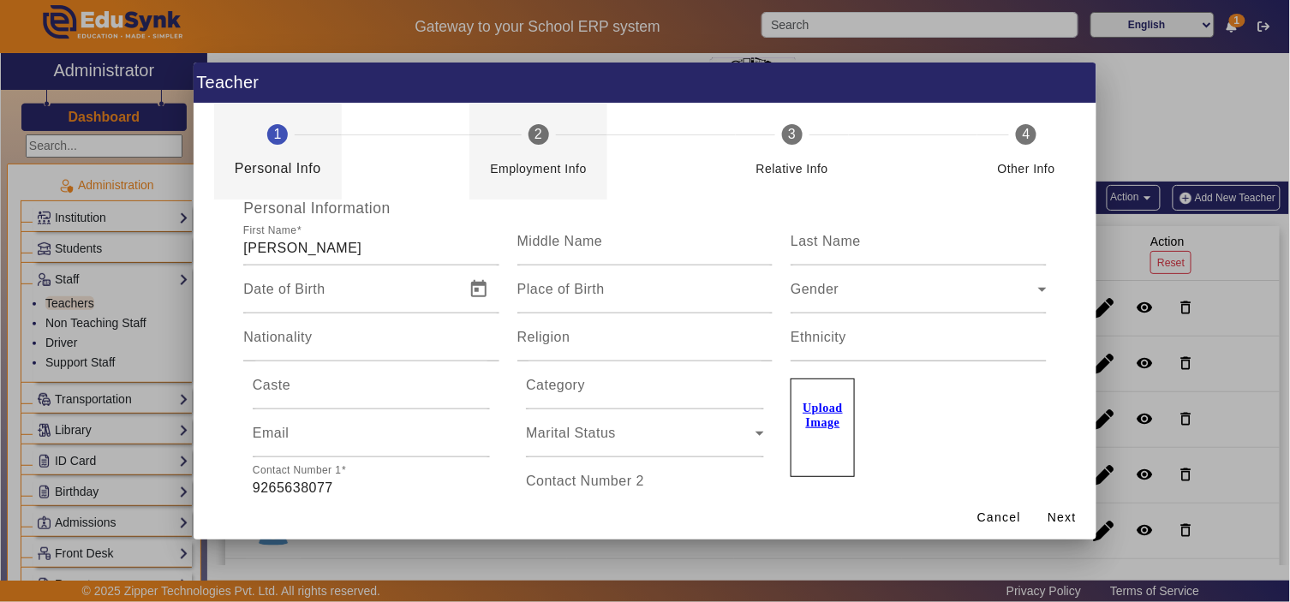
click at [542, 148] on div "Employment Info" at bounding box center [538, 162] width 97 height 34
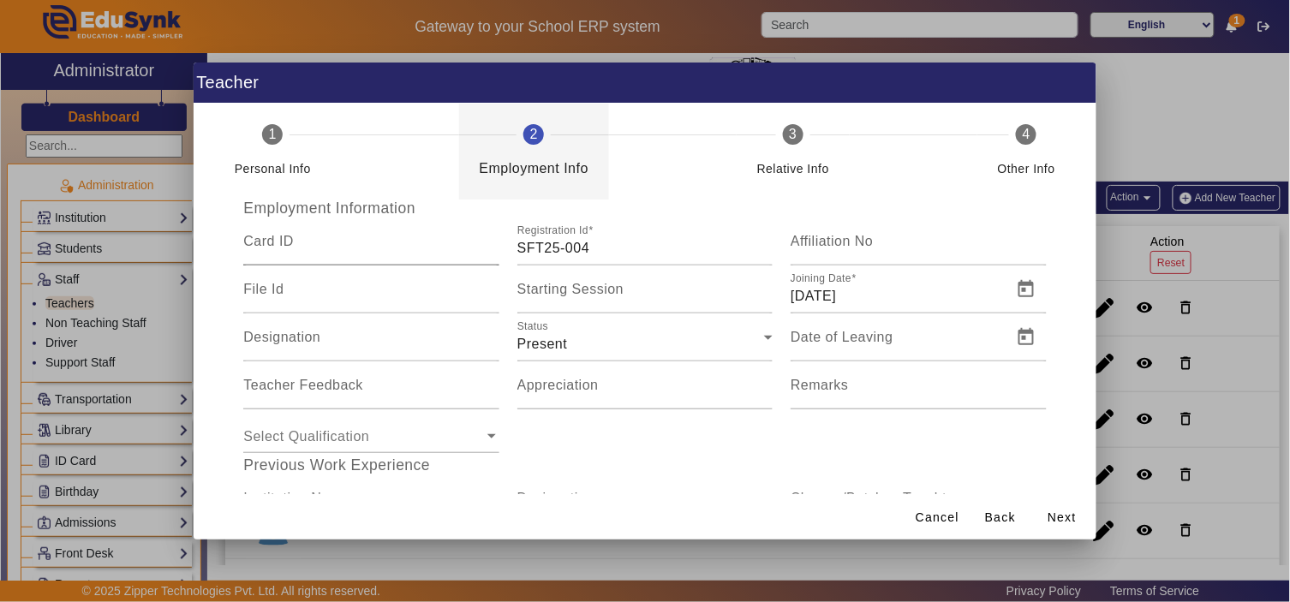
click at [418, 248] on input "Card ID" at bounding box center [370, 248] width 255 height 21
paste input "37958"
type input "37958"
click at [1069, 516] on span "Next" at bounding box center [1062, 518] width 29 height 18
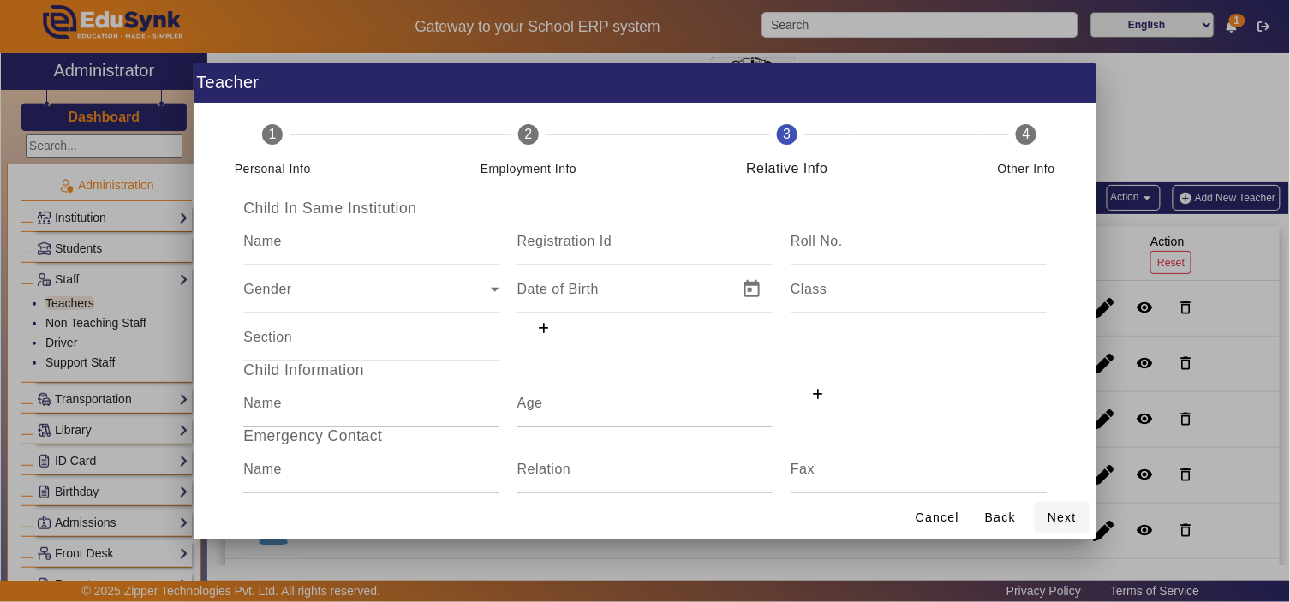
click at [1069, 516] on span "Next" at bounding box center [1062, 518] width 29 height 18
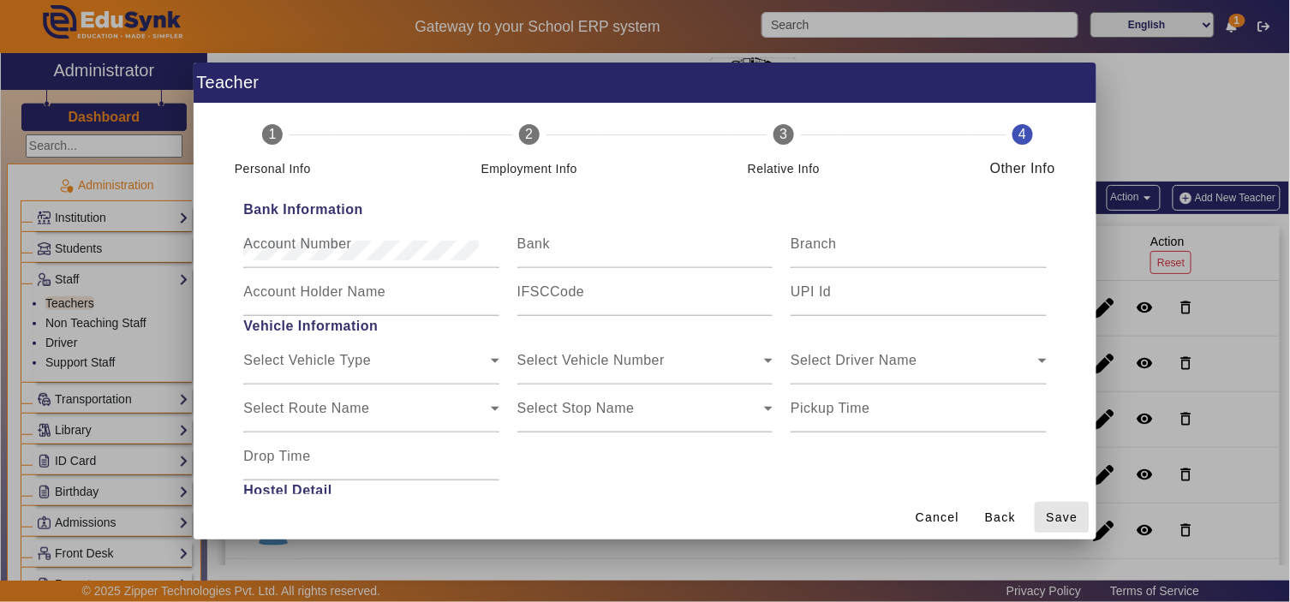
click at [1069, 516] on span "Save" at bounding box center [1063, 518] width 32 height 18
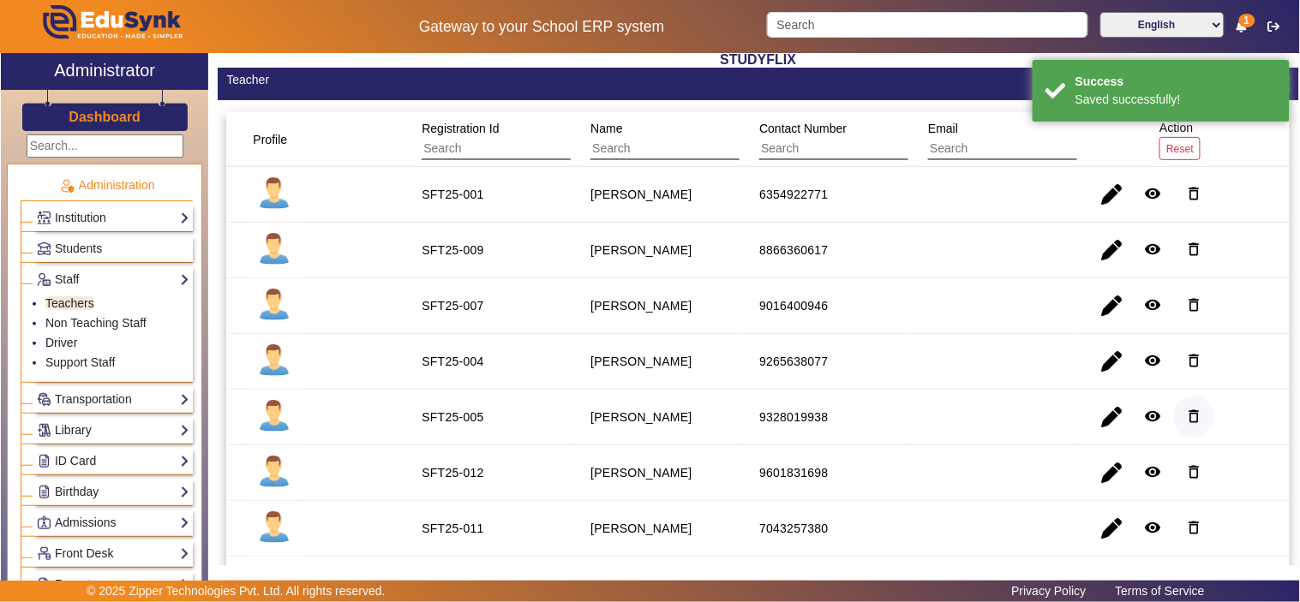
scroll to position [159, 0]
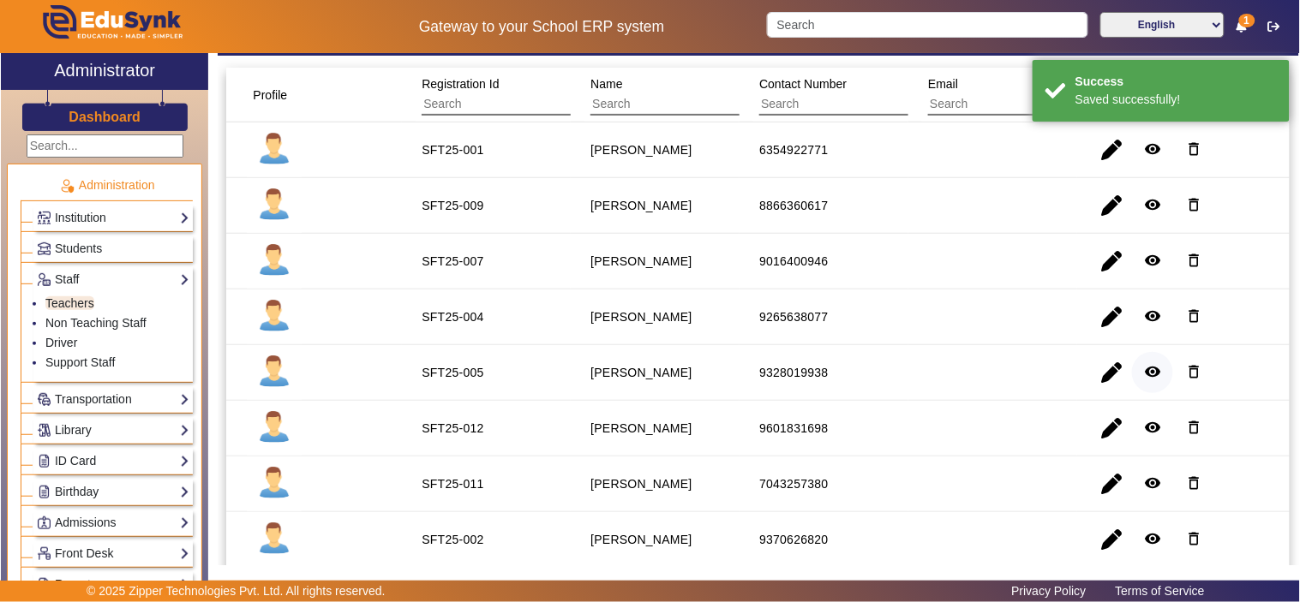
click at [1151, 369] on mat-icon "remove_red_eye" at bounding box center [1152, 371] width 17 height 17
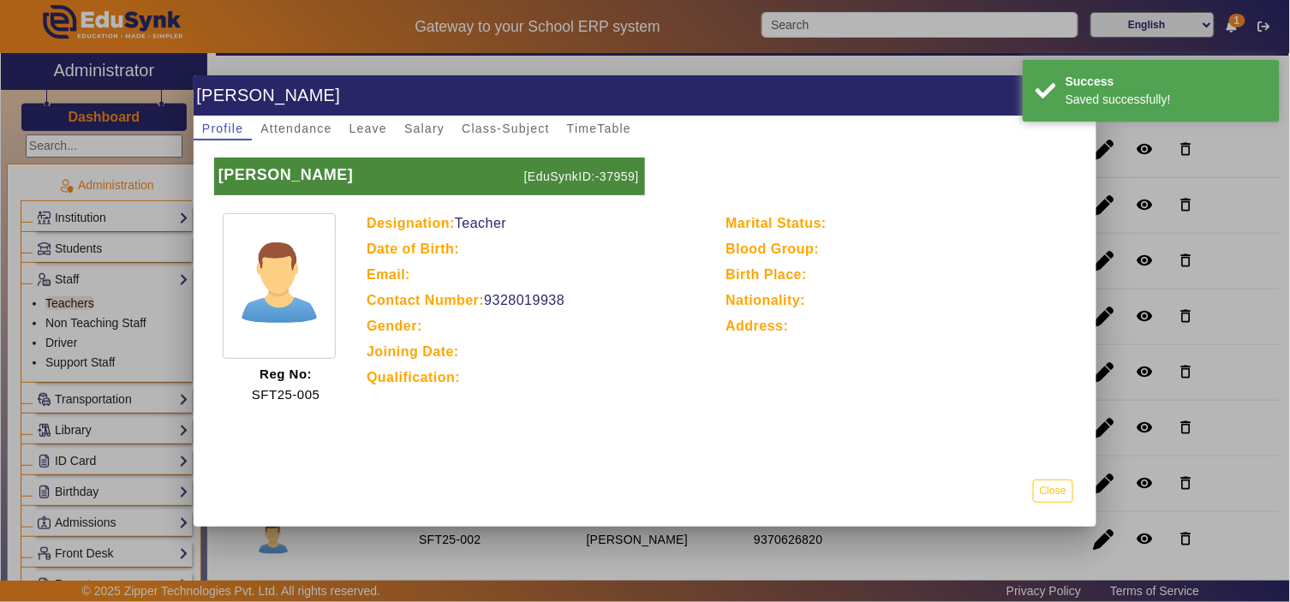
click at [614, 169] on p "[EduSynkID:-37959]" at bounding box center [582, 177] width 125 height 38
copy p "37959"
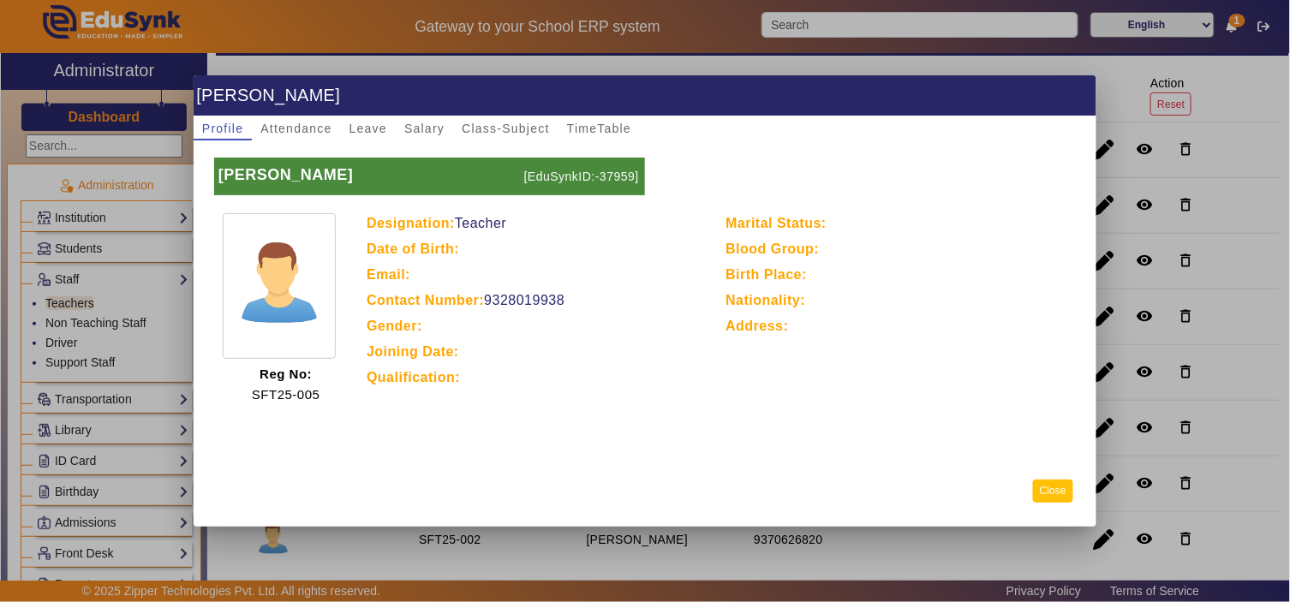
click at [1061, 492] on button "Close" at bounding box center [1053, 491] width 40 height 23
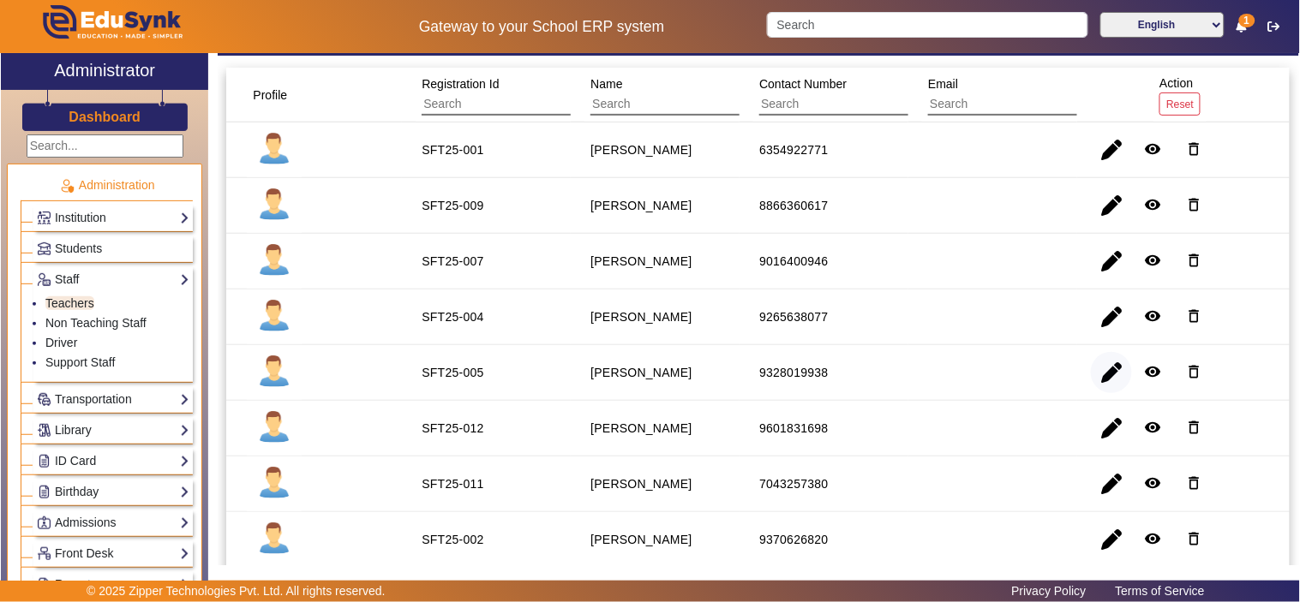
click at [1102, 378] on span "button" at bounding box center [1111, 372] width 41 height 41
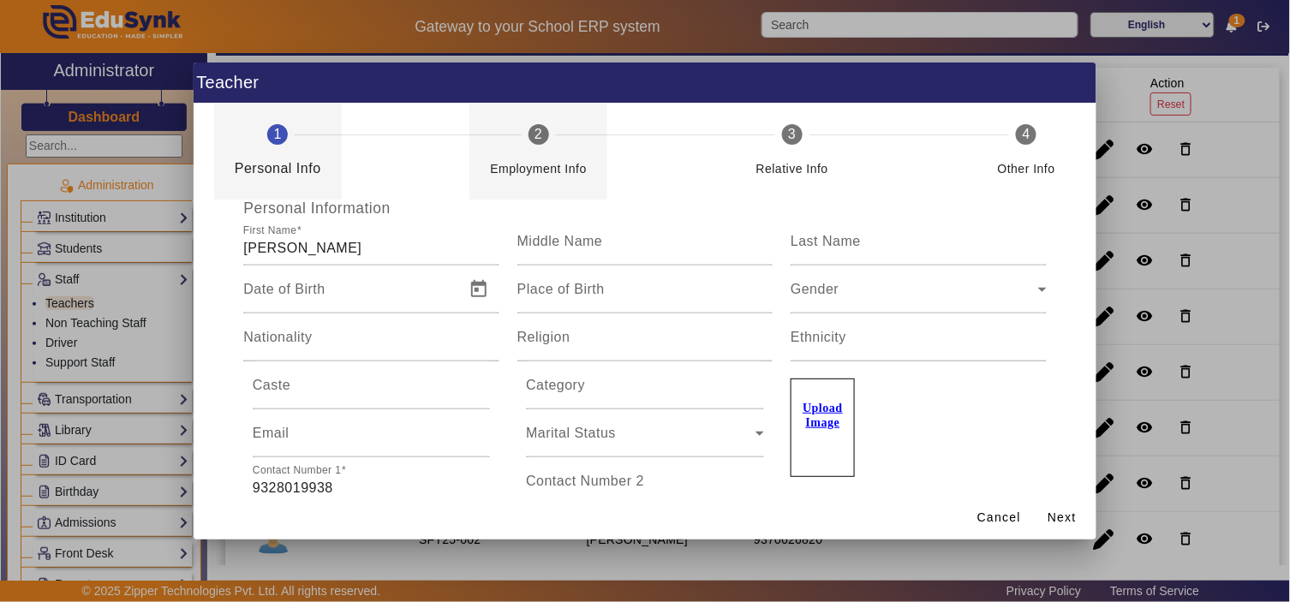
click at [552, 154] on div "Employment Info" at bounding box center [538, 162] width 97 height 34
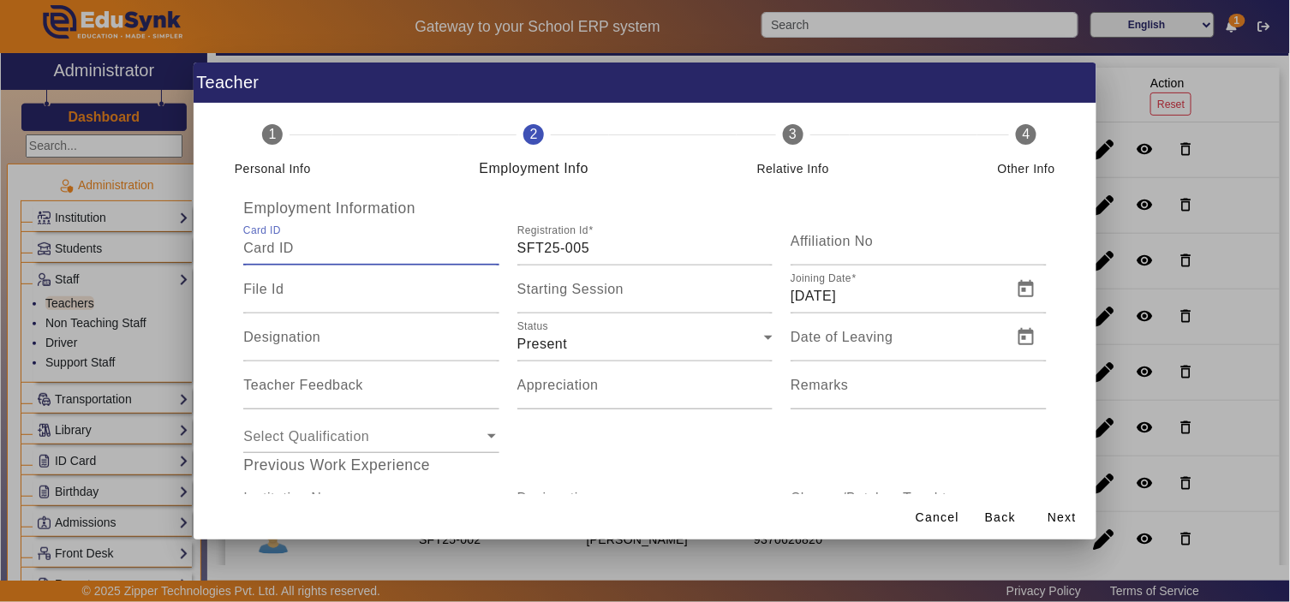
click at [363, 240] on input "Card ID" at bounding box center [370, 248] width 255 height 21
paste input "37959"
type input "37959"
click at [1063, 520] on span "Next" at bounding box center [1062, 518] width 29 height 18
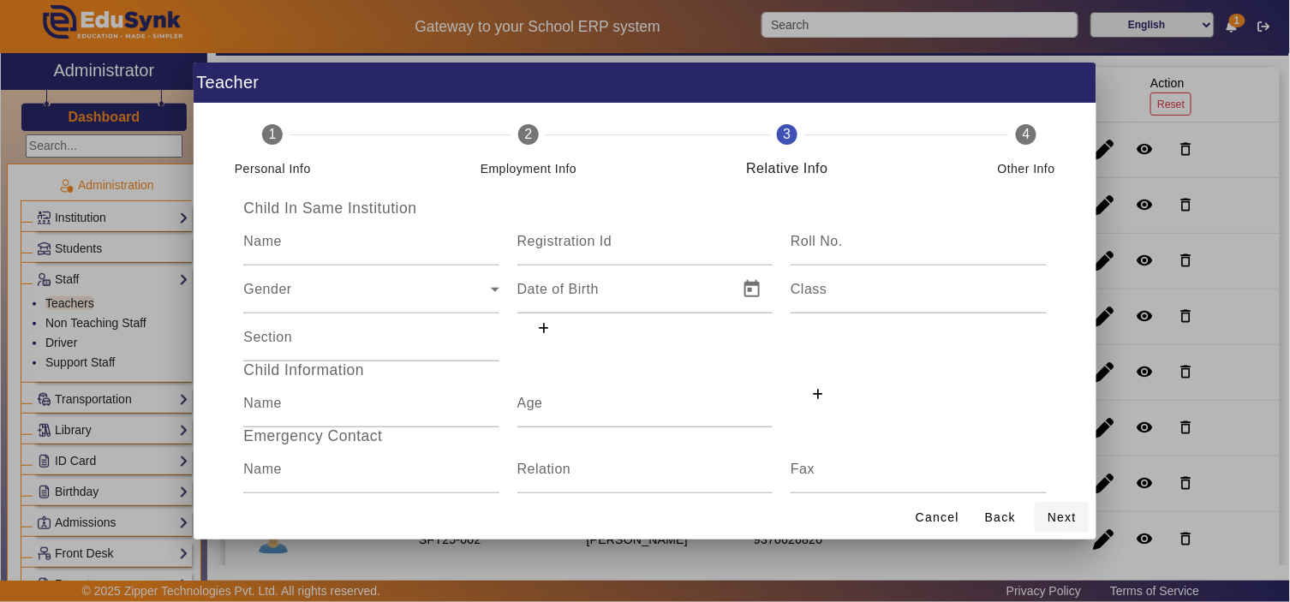
click at [1073, 519] on span "Next" at bounding box center [1062, 518] width 29 height 18
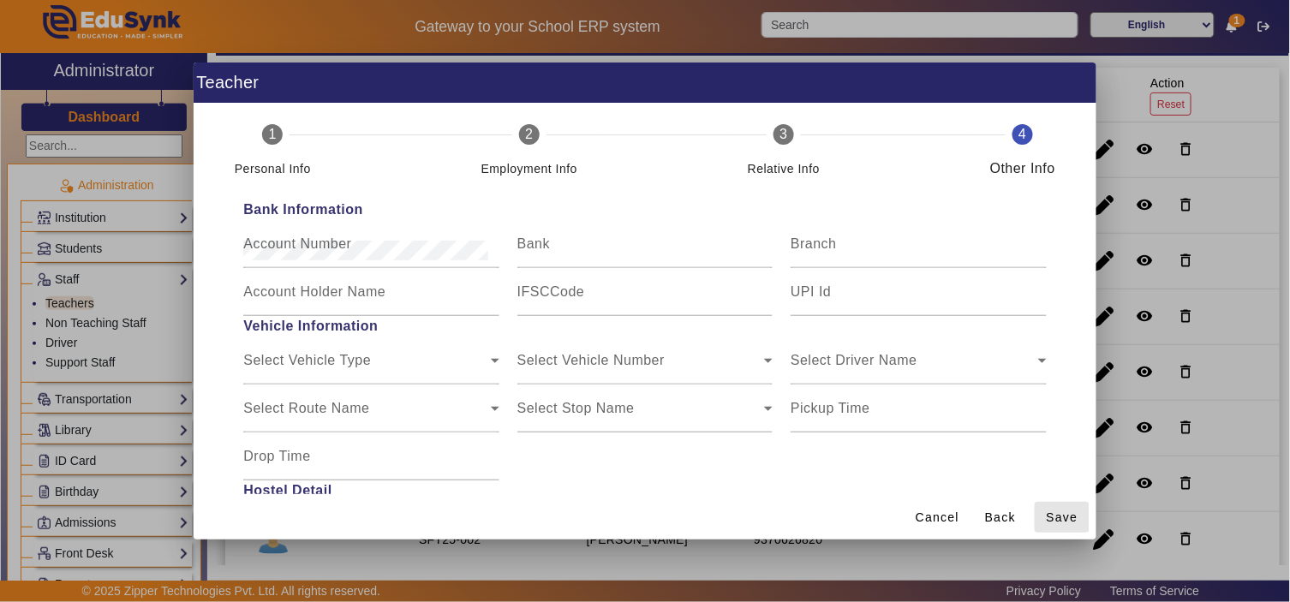
click at [1073, 519] on span "Save" at bounding box center [1063, 518] width 32 height 18
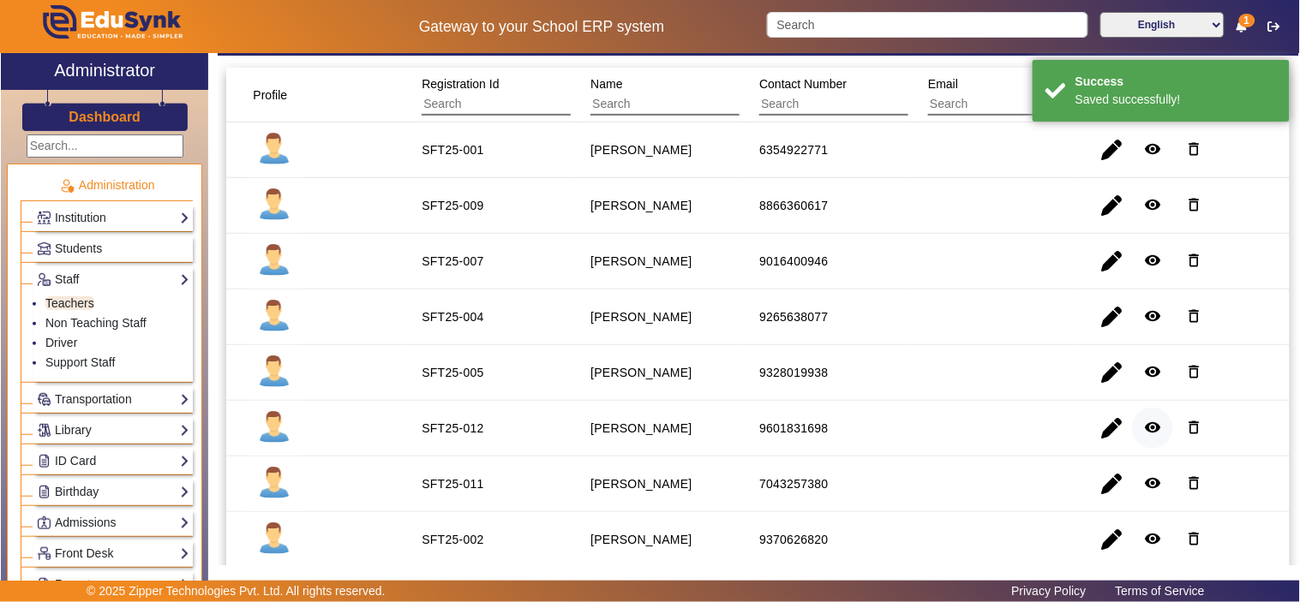
click at [1144, 427] on mat-icon "remove_red_eye" at bounding box center [1152, 427] width 17 height 17
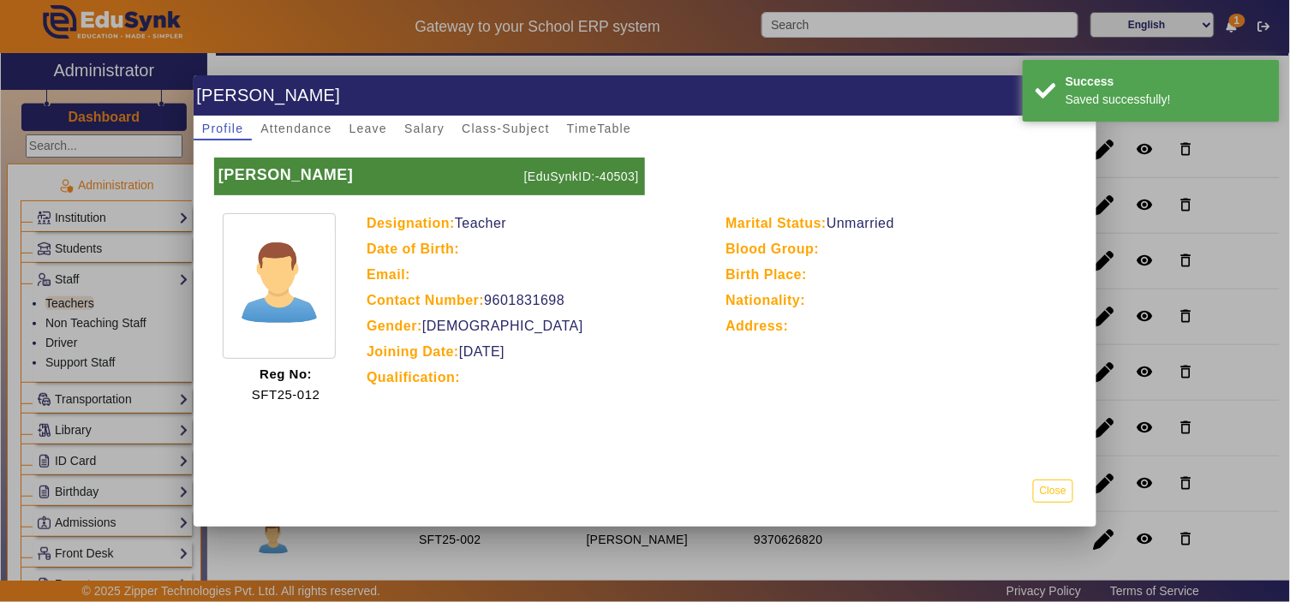
click at [620, 180] on p "[EduSynkID:-40503]" at bounding box center [582, 177] width 125 height 38
copy p "40503"
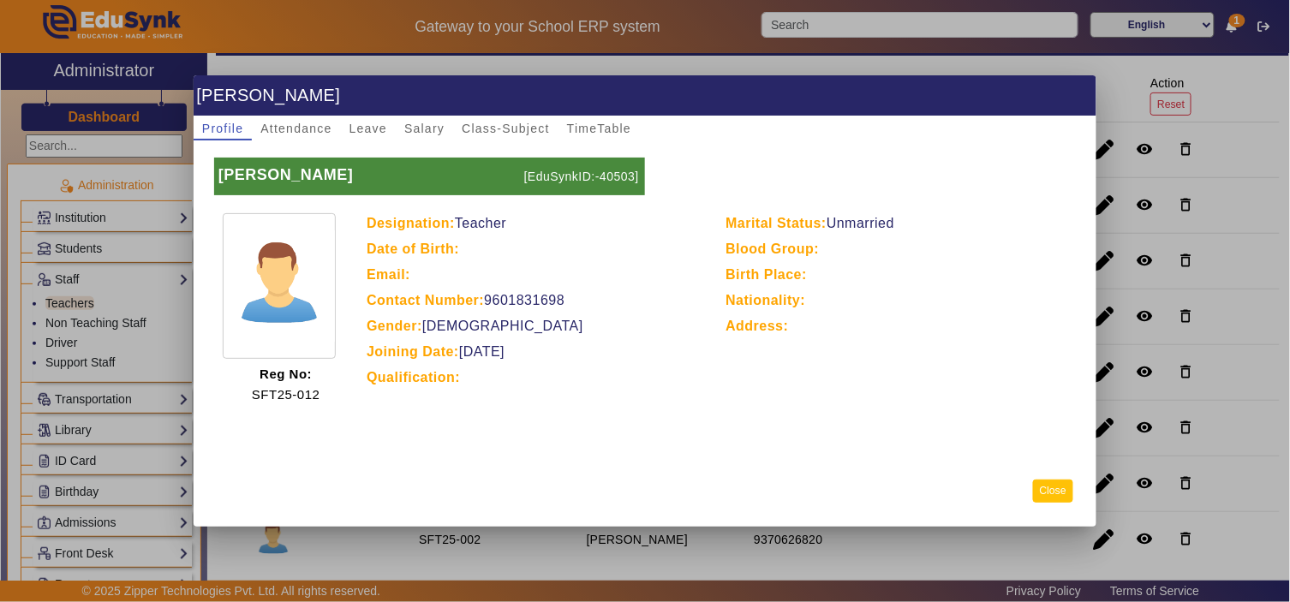
click at [1058, 485] on button "Close" at bounding box center [1053, 491] width 40 height 23
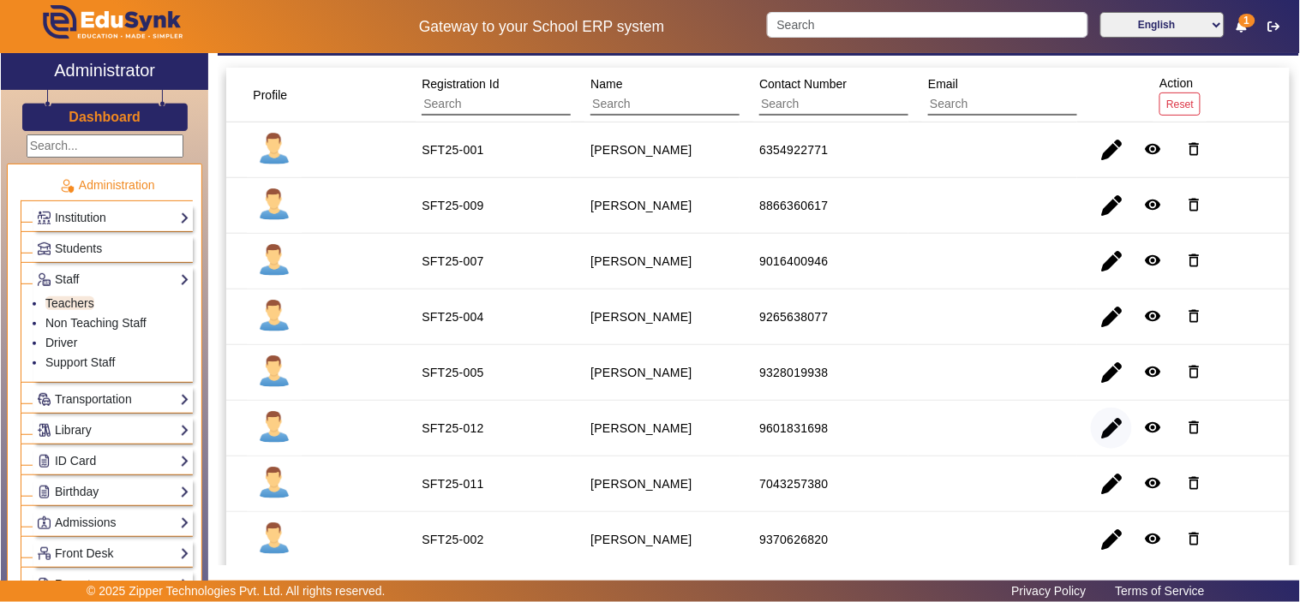
click at [1100, 430] on span "button" at bounding box center [1111, 428] width 41 height 41
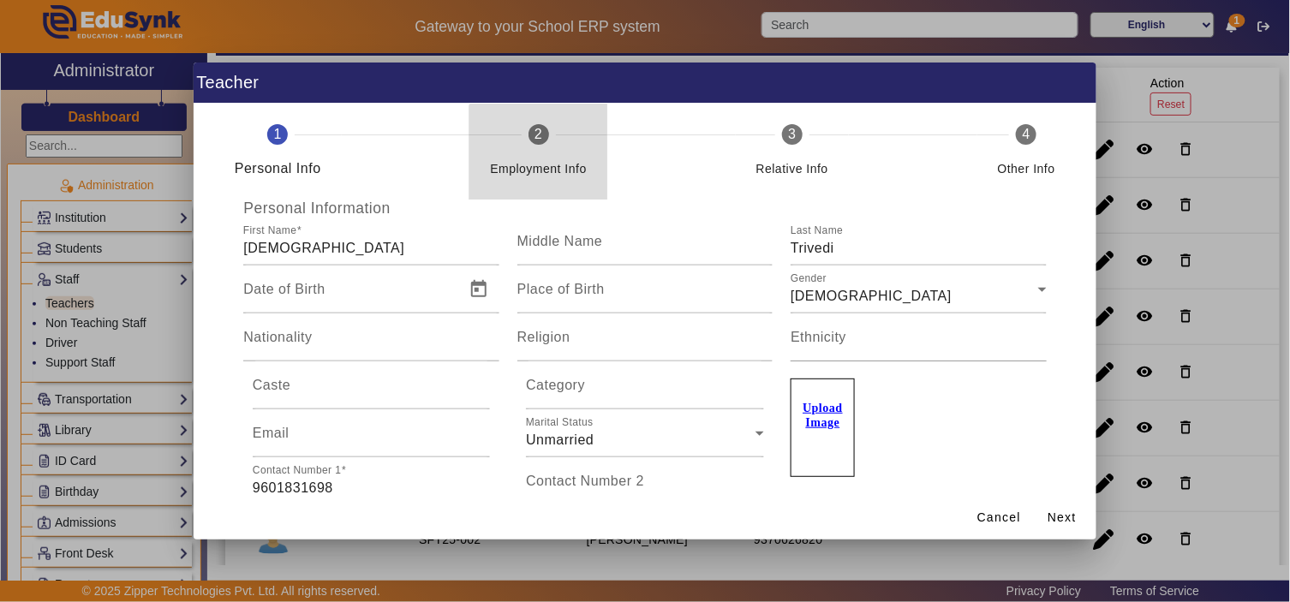
click at [542, 165] on div "Employment Info" at bounding box center [538, 169] width 97 height 21
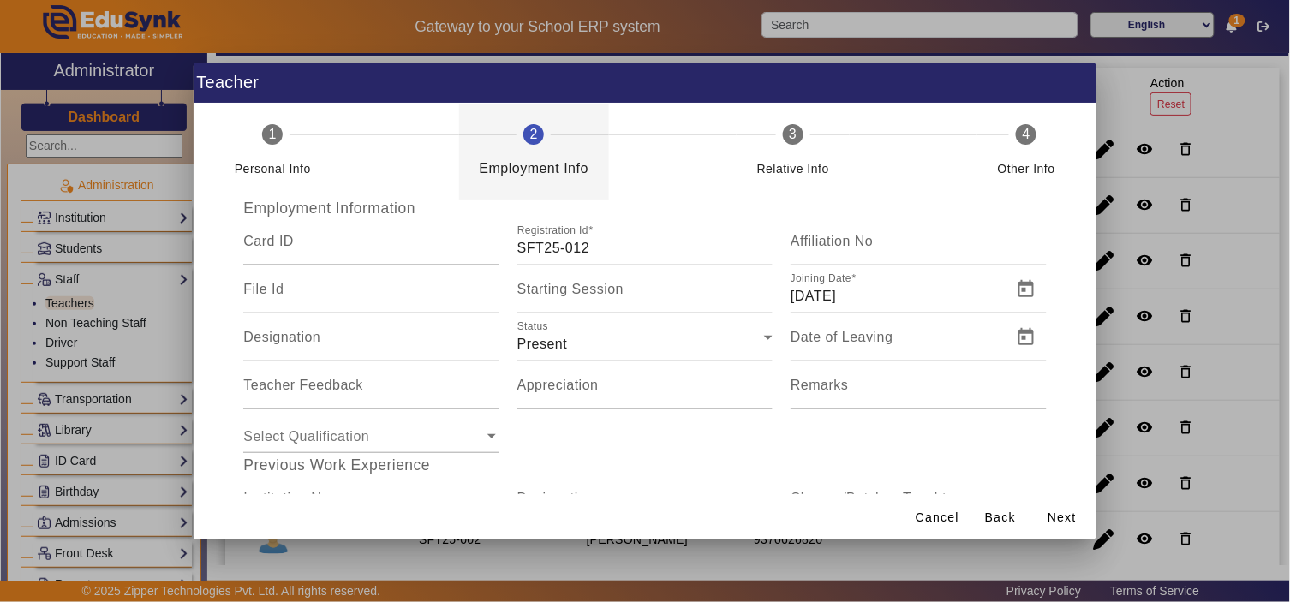
click at [281, 241] on mat-label "Card ID" at bounding box center [268, 241] width 51 height 15
click at [281, 241] on input "Card ID" at bounding box center [370, 248] width 255 height 21
paste input "40503"
type input "40503"
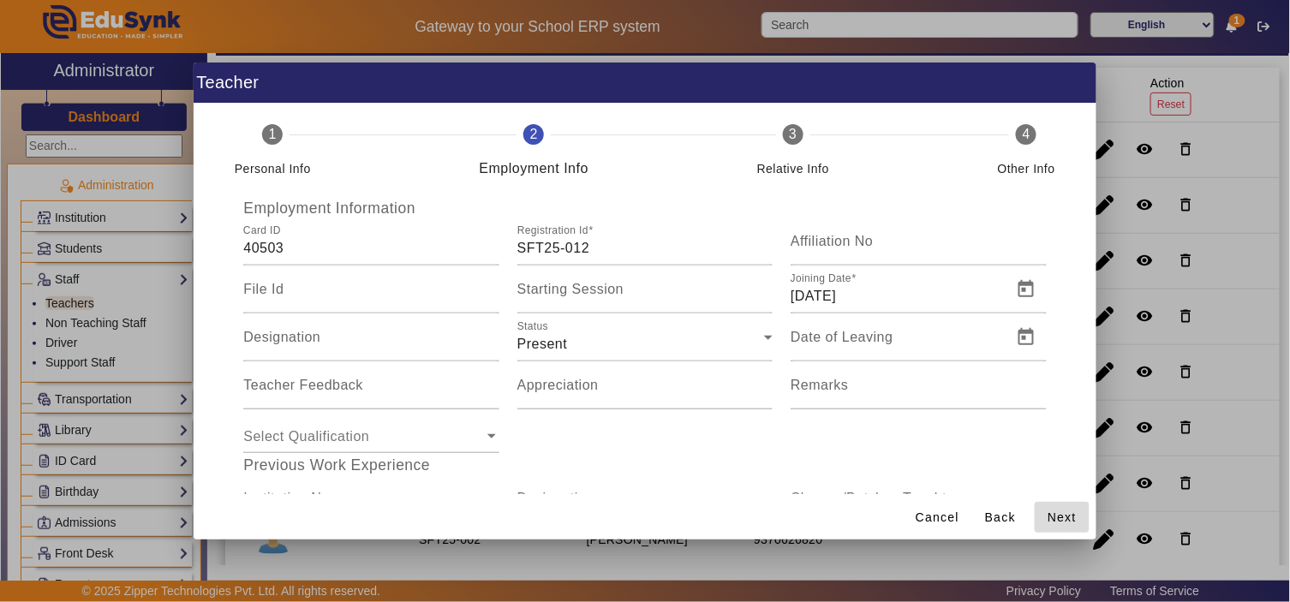
click at [1061, 514] on span "Next" at bounding box center [1062, 518] width 29 height 18
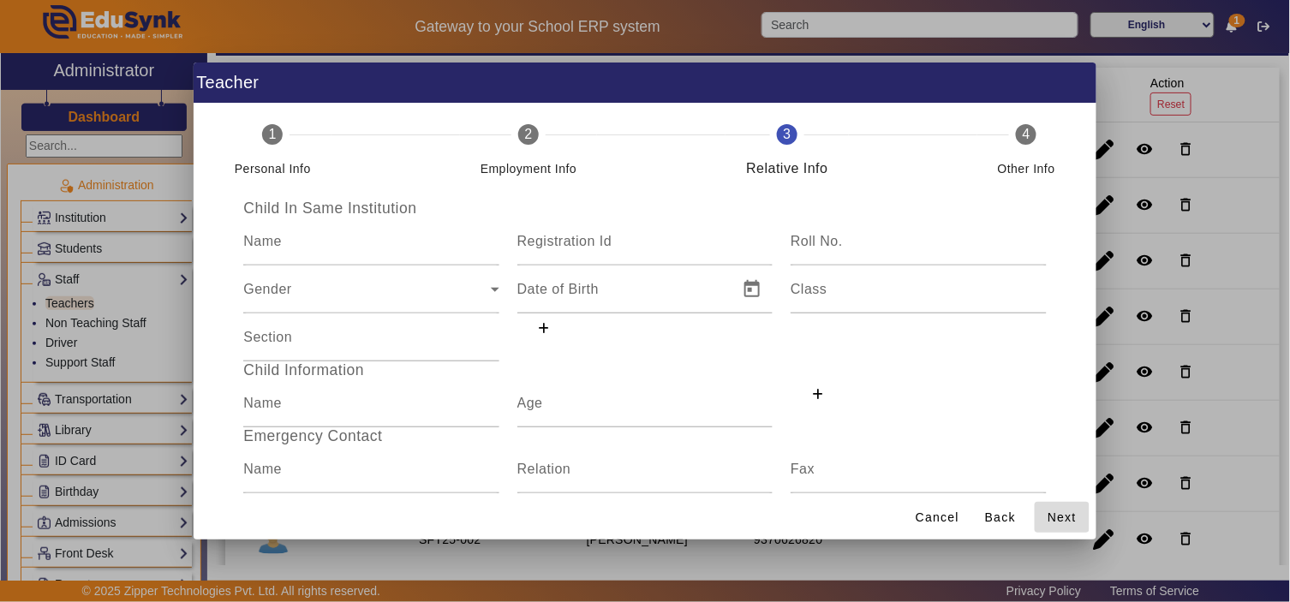
click at [1061, 514] on span "Next" at bounding box center [1062, 518] width 29 height 18
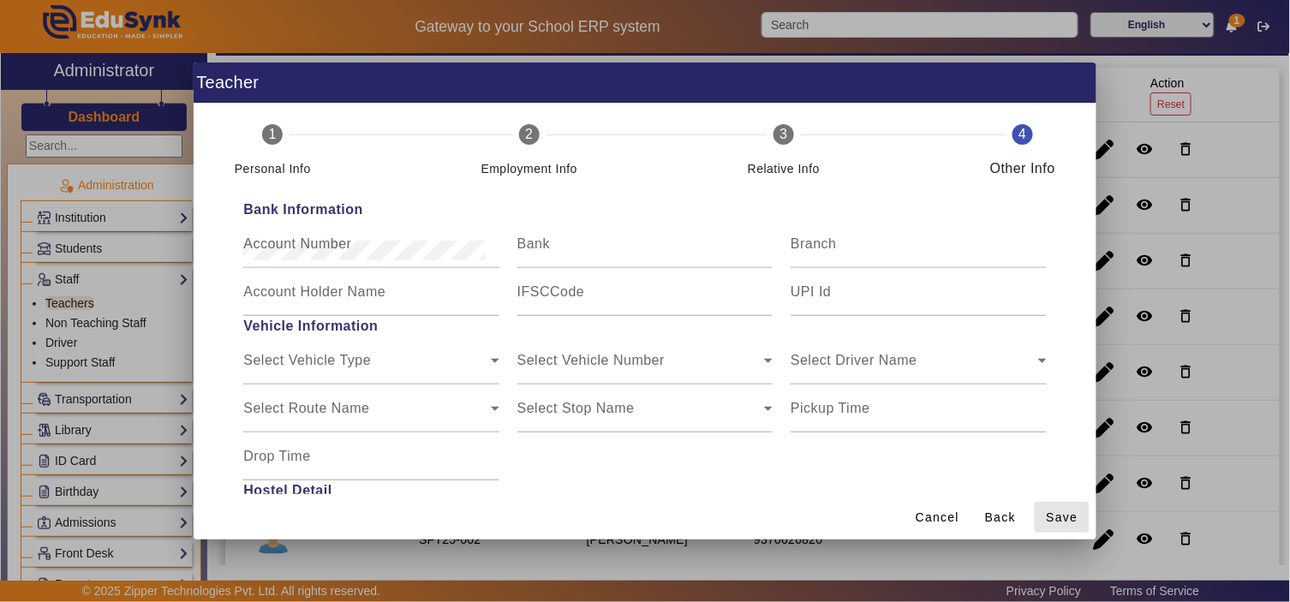
click at [1061, 514] on span "Save" at bounding box center [1063, 518] width 32 height 18
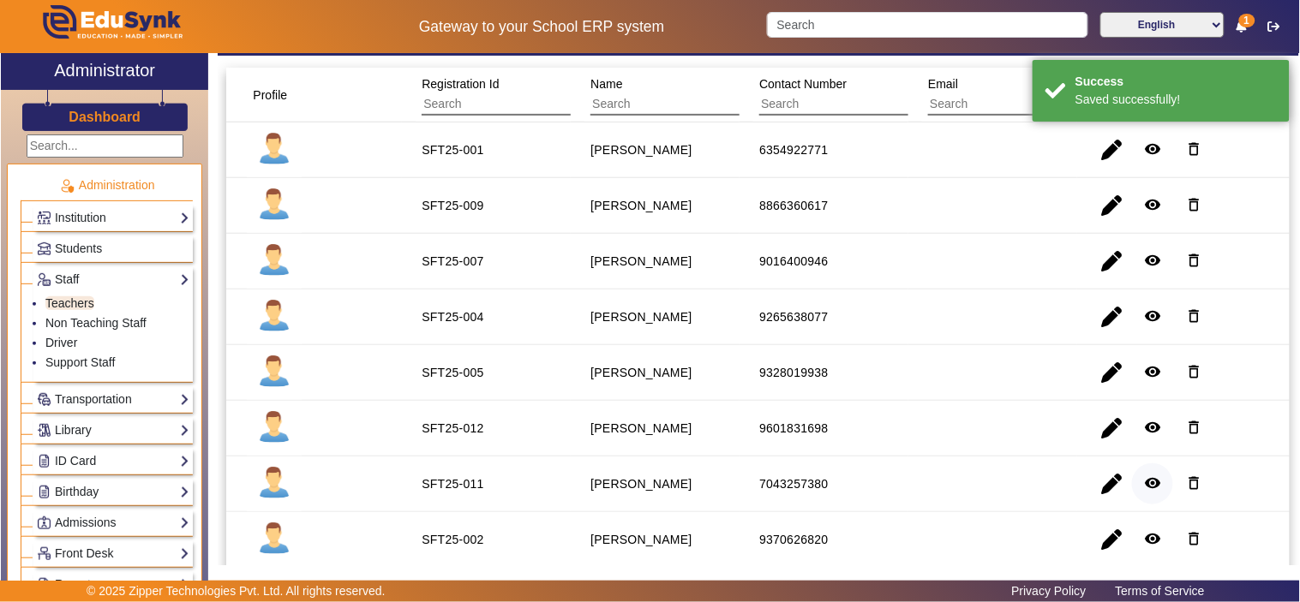
click at [1144, 484] on mat-icon "remove_red_eye" at bounding box center [1152, 483] width 17 height 17
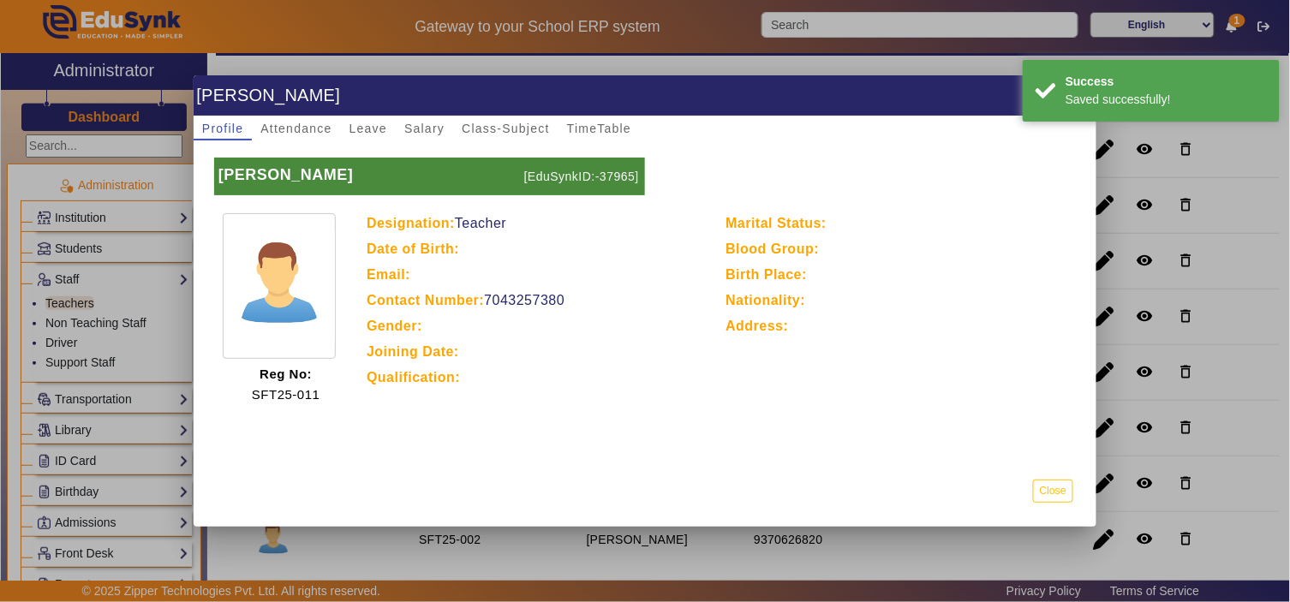
click at [624, 166] on p "[EduSynkID:-37965]" at bounding box center [582, 177] width 125 height 38
copy p "37965"
click at [1056, 488] on button "Close" at bounding box center [1053, 491] width 40 height 23
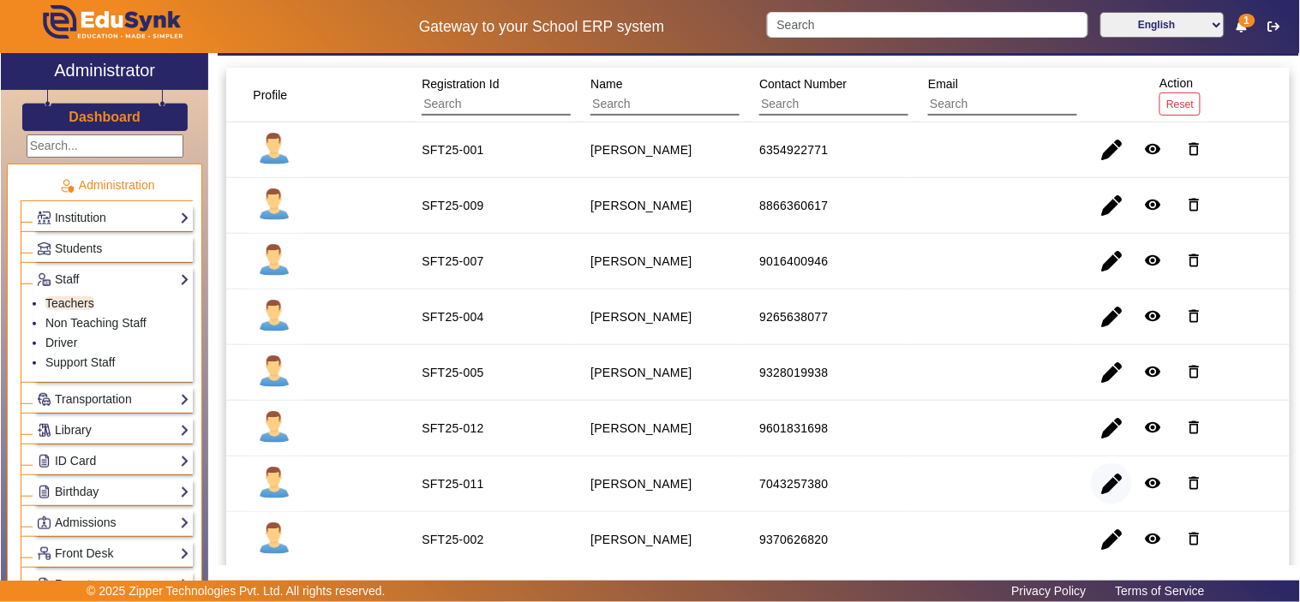
click at [1099, 486] on span "button" at bounding box center [1111, 484] width 41 height 41
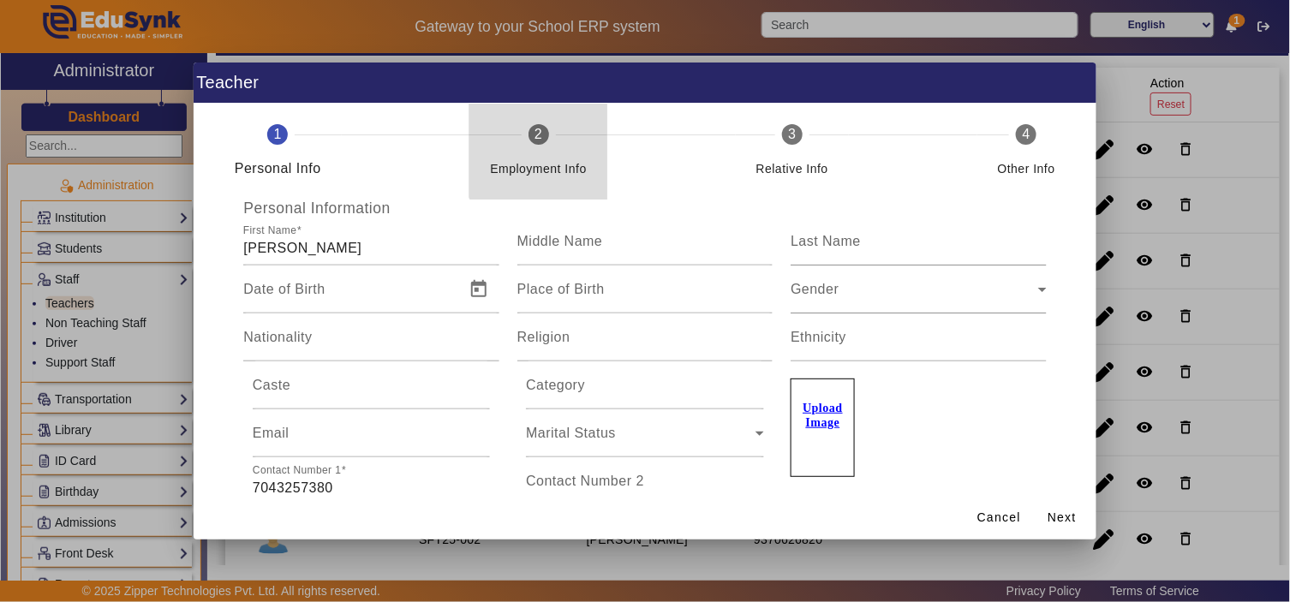
click at [550, 135] on mat-step-header "2 Employment Info" at bounding box center [539, 152] width 138 height 96
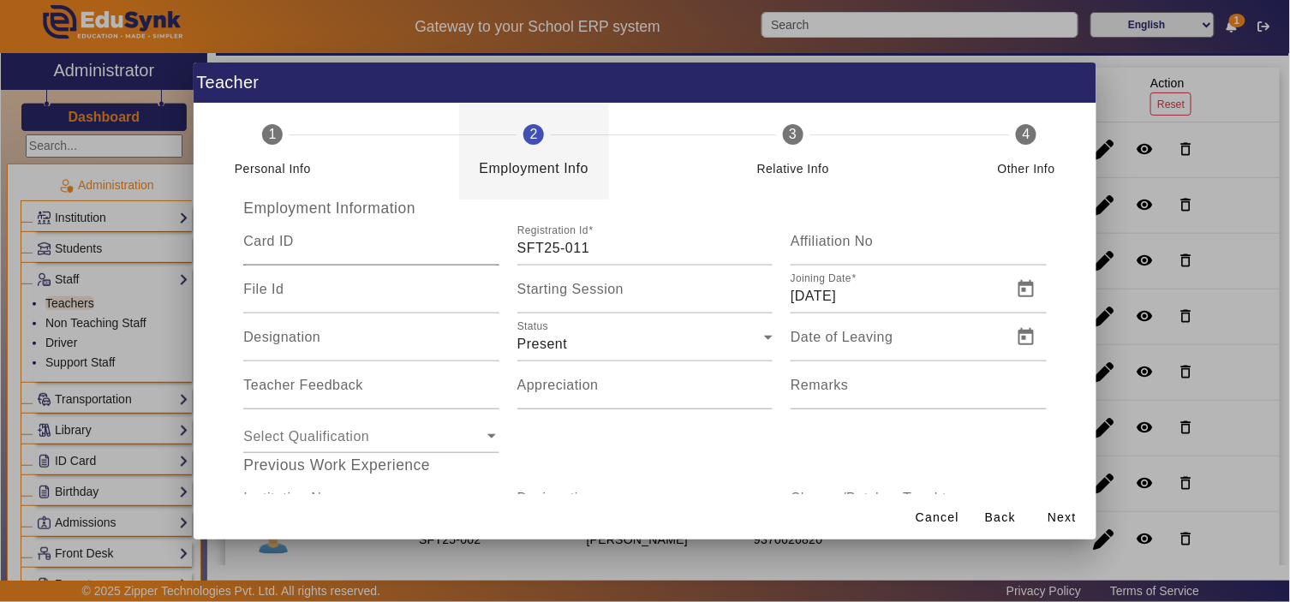
click at [350, 248] on input "Card ID" at bounding box center [370, 248] width 255 height 21
paste input "37965"
type input "37965"
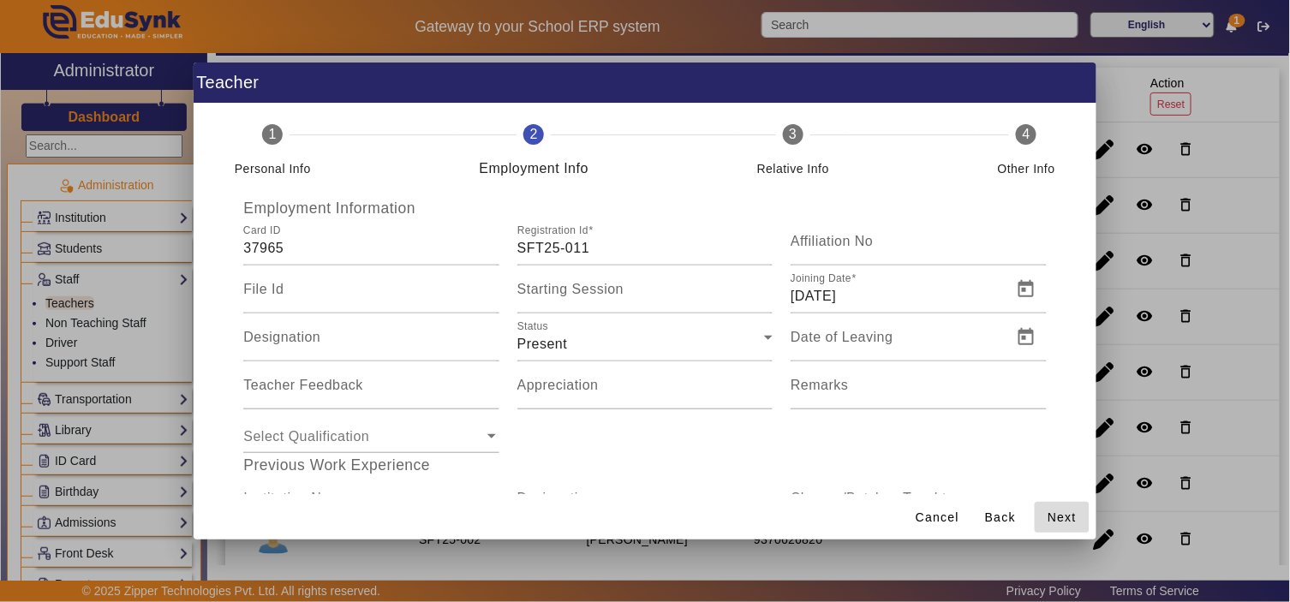
click at [1065, 518] on span "Next" at bounding box center [1062, 518] width 29 height 18
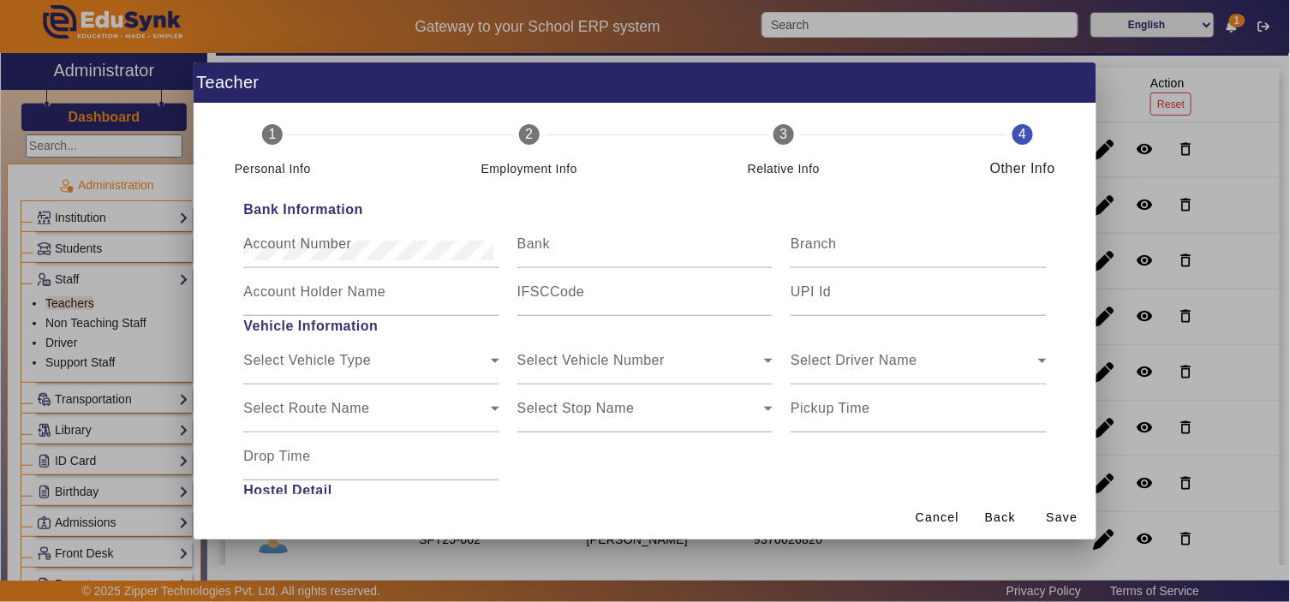
click at [1065, 518] on span "Save" at bounding box center [1063, 518] width 32 height 18
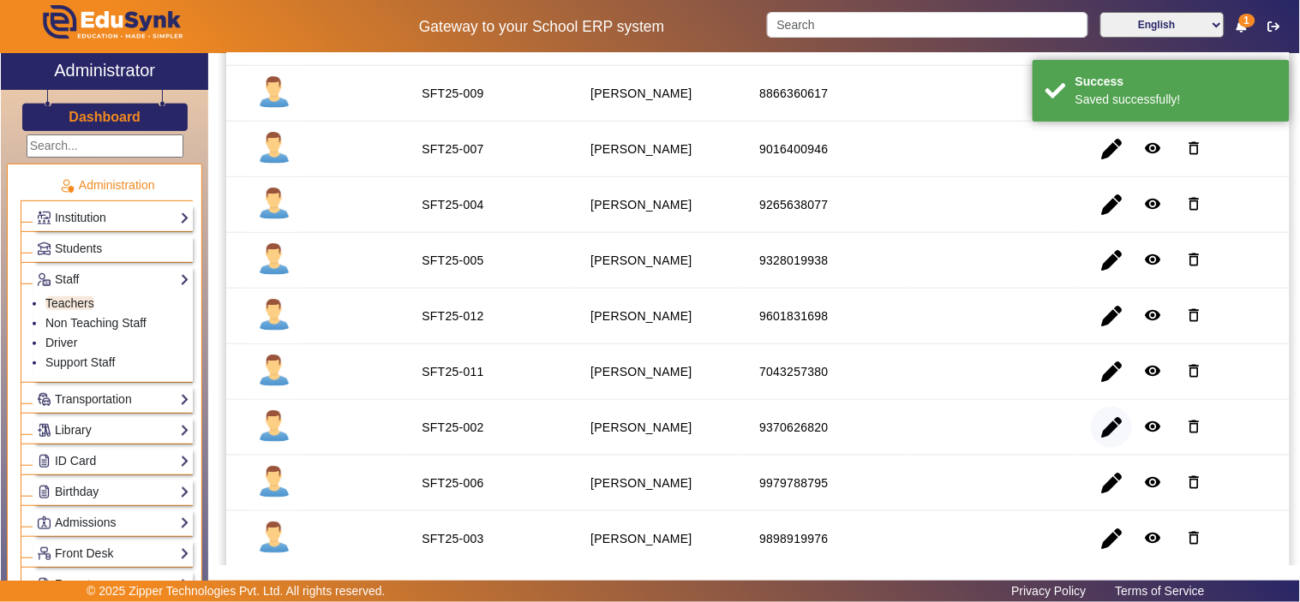
scroll to position [317, 0]
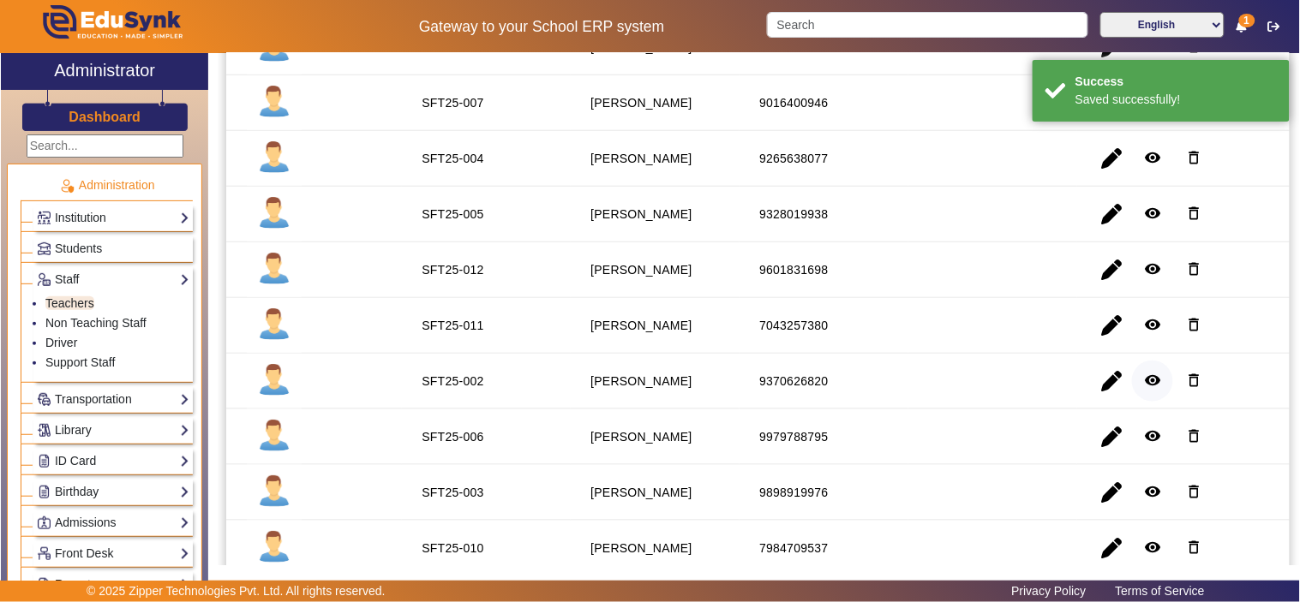
click at [1147, 384] on mat-icon "remove_red_eye" at bounding box center [1152, 380] width 17 height 17
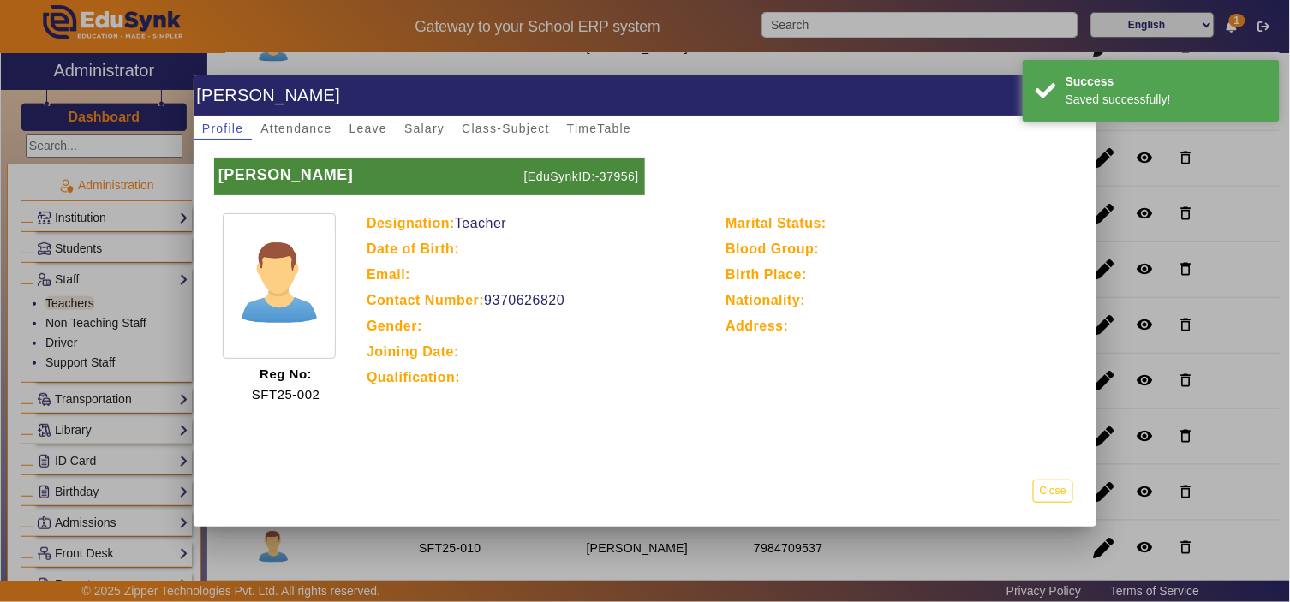
click at [618, 170] on p "[EduSynkID:-37956]" at bounding box center [582, 177] width 125 height 38
copy p "37956"
click at [1063, 489] on button "Close" at bounding box center [1053, 491] width 40 height 23
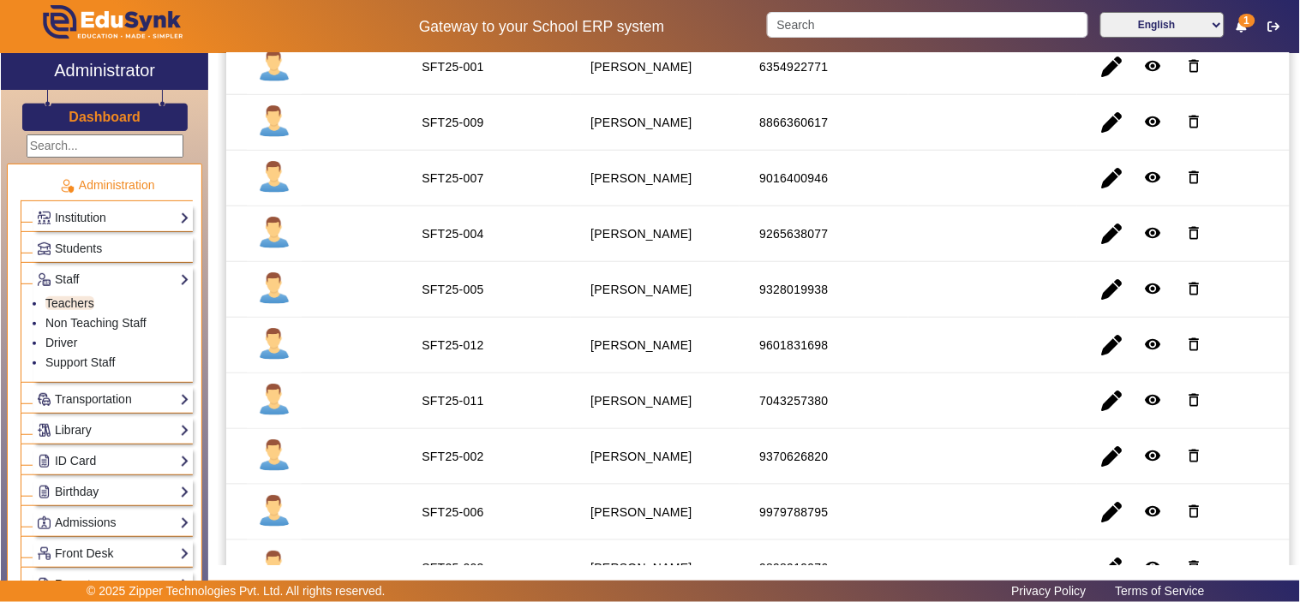
scroll to position [444, 0]
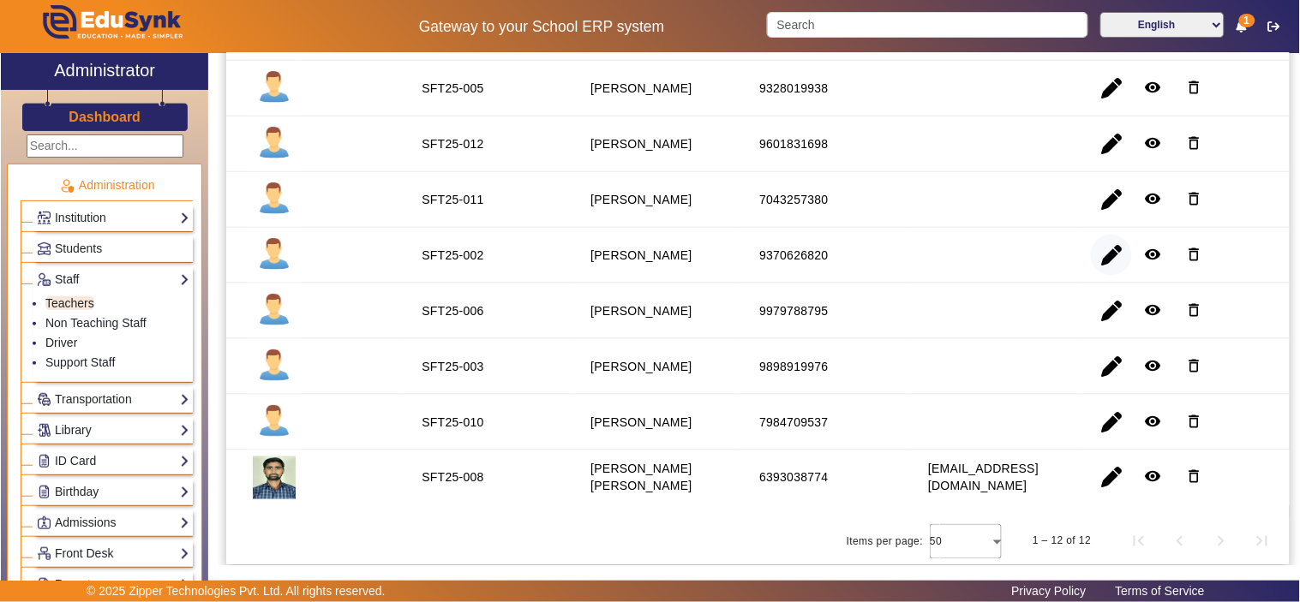
click at [1108, 254] on span "button" at bounding box center [1111, 255] width 41 height 41
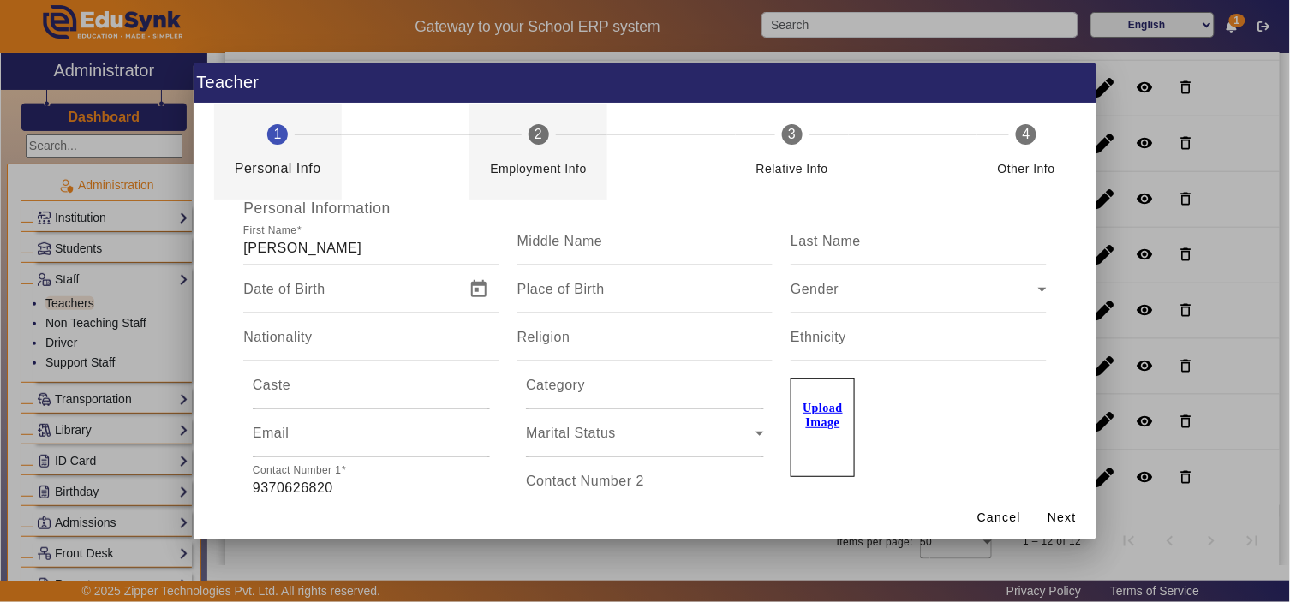
click at [553, 151] on div "Employment Info" at bounding box center [538, 162] width 97 height 34
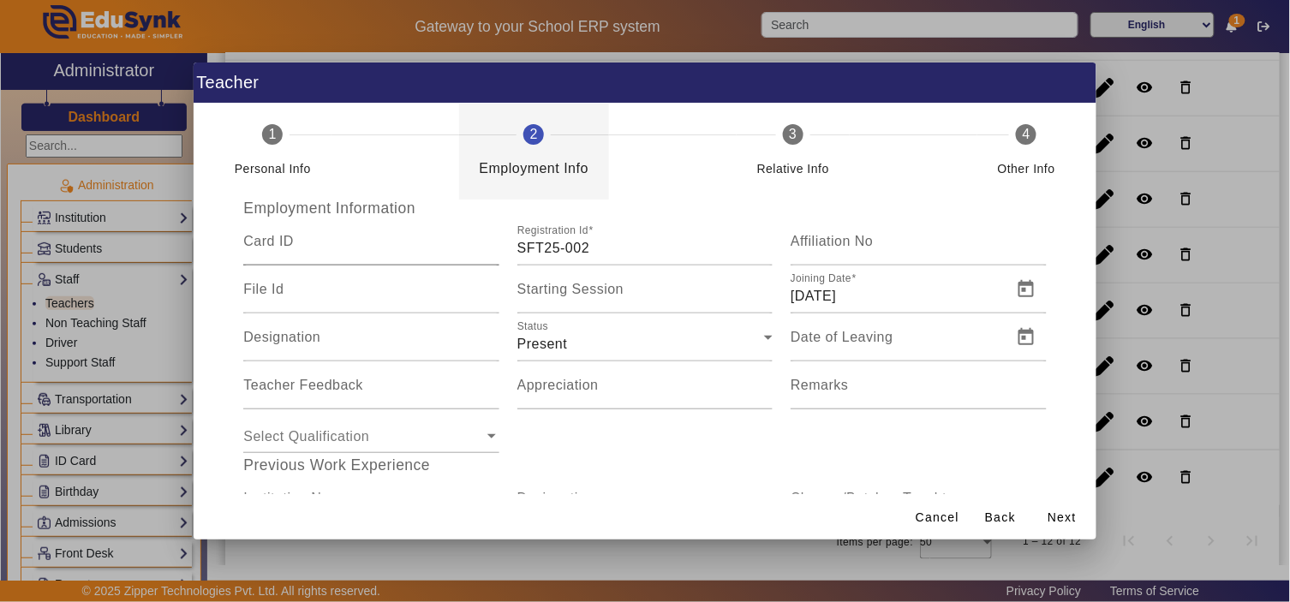
click at [349, 253] on input "Card ID" at bounding box center [370, 248] width 255 height 21
paste input "37956"
type input "37956"
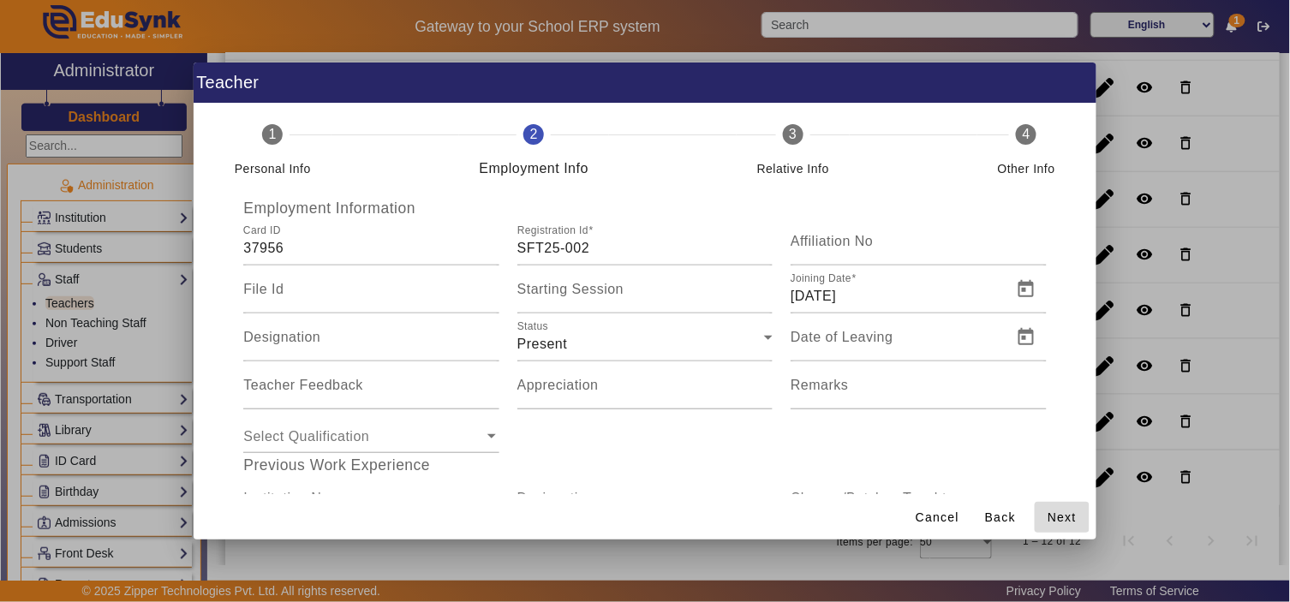
click at [1069, 518] on span "Next" at bounding box center [1062, 518] width 29 height 18
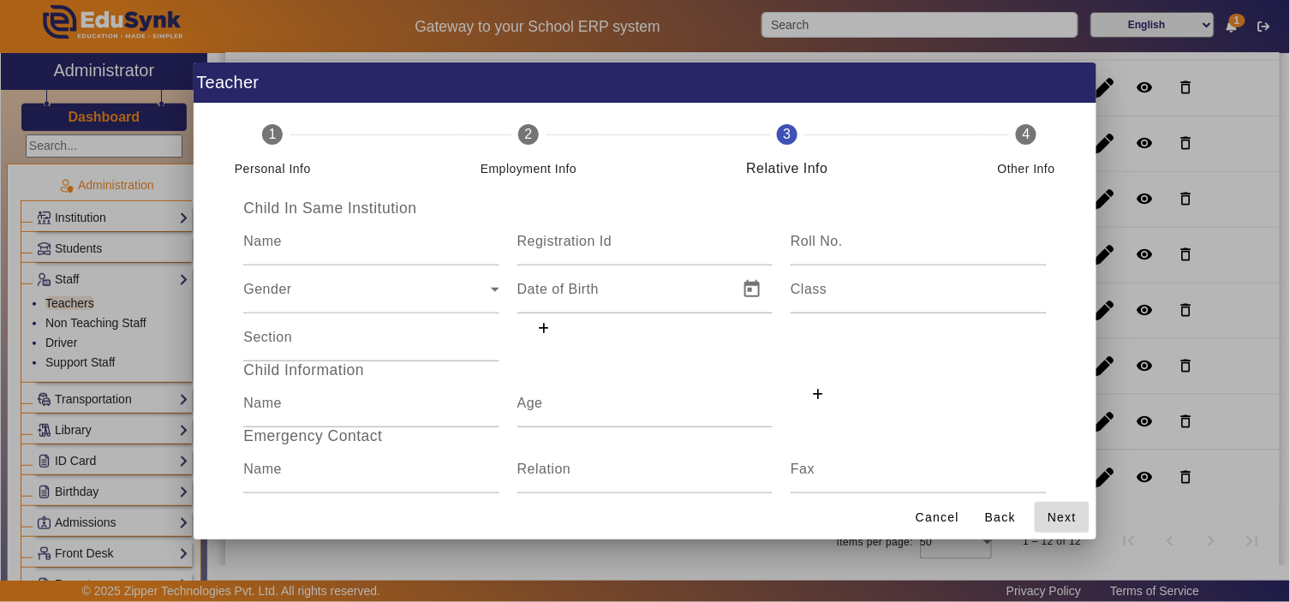
click at [1069, 518] on span "Next" at bounding box center [1062, 518] width 29 height 18
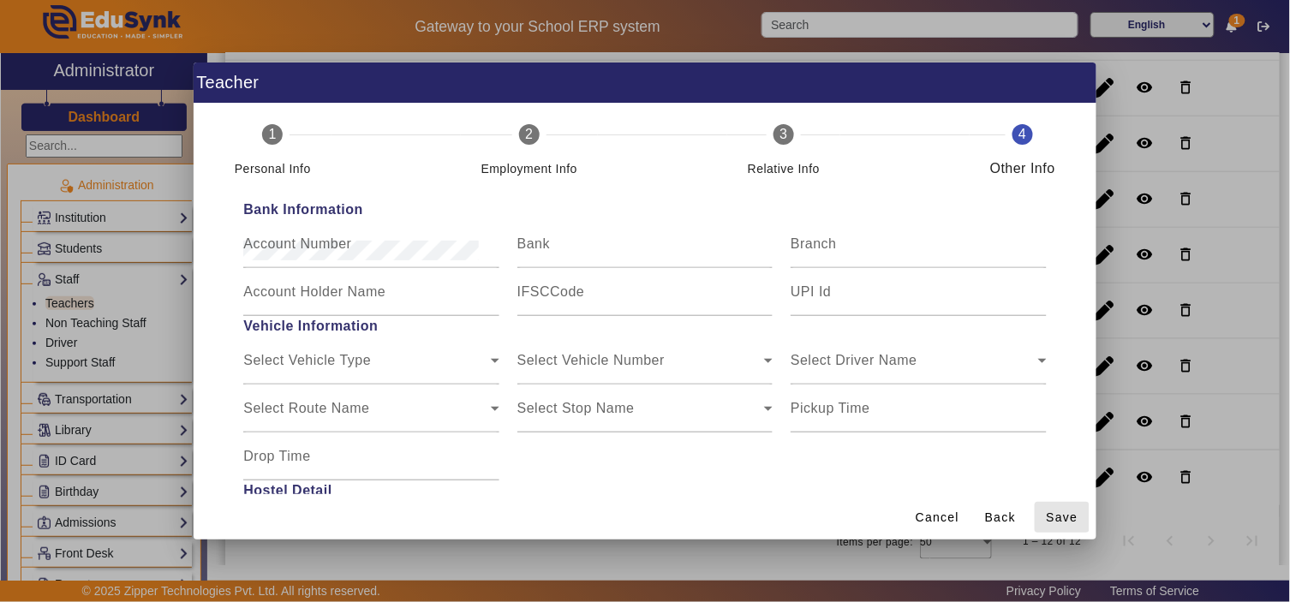
click at [1069, 518] on span "Save" at bounding box center [1063, 518] width 32 height 18
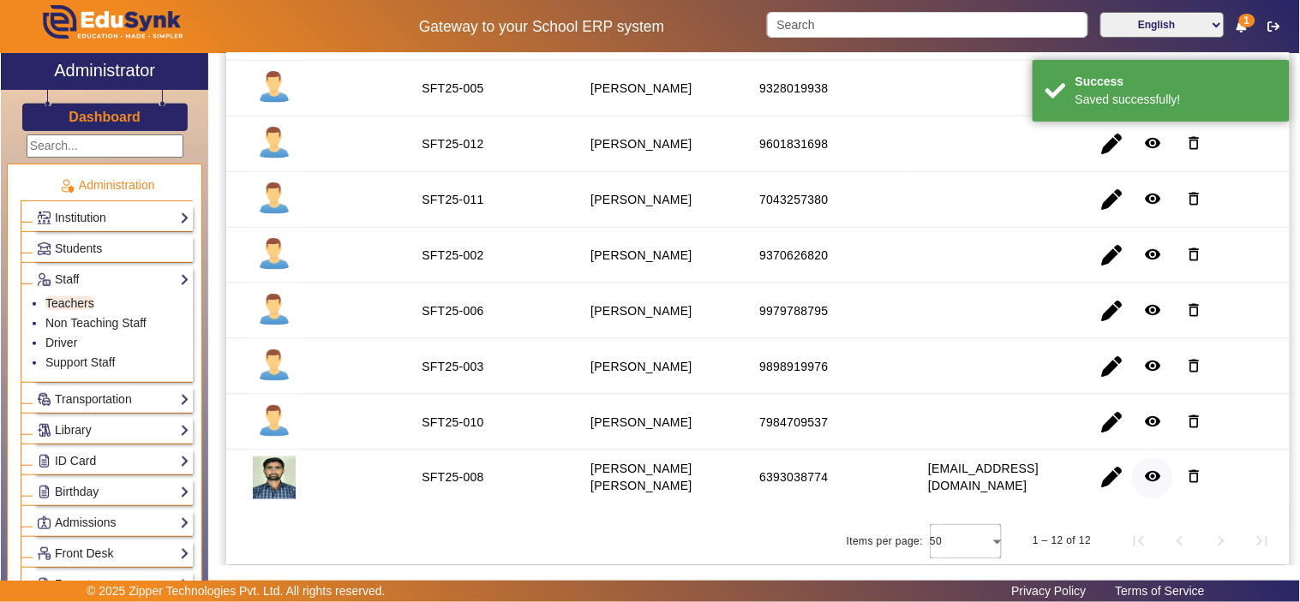
click at [1150, 476] on mat-icon "remove_red_eye" at bounding box center [1152, 477] width 17 height 17
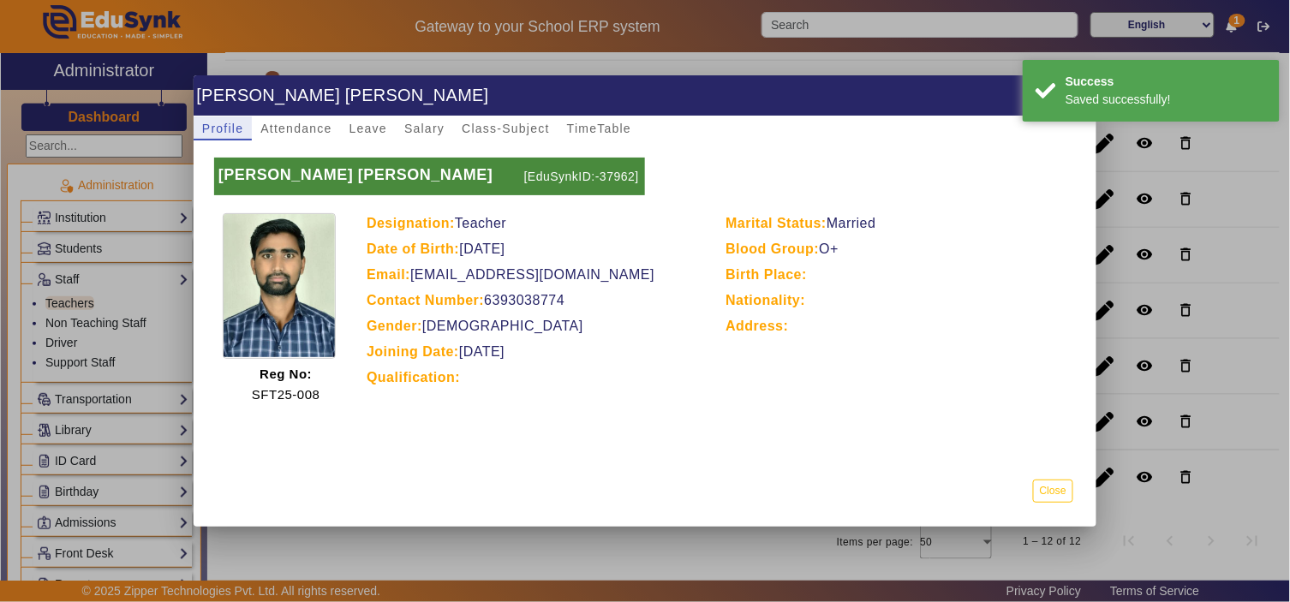
click at [623, 173] on p "[EduSynkID:-37962]" at bounding box center [582, 177] width 125 height 38
copy p "37962"
click at [1058, 494] on button "Close" at bounding box center [1053, 491] width 40 height 23
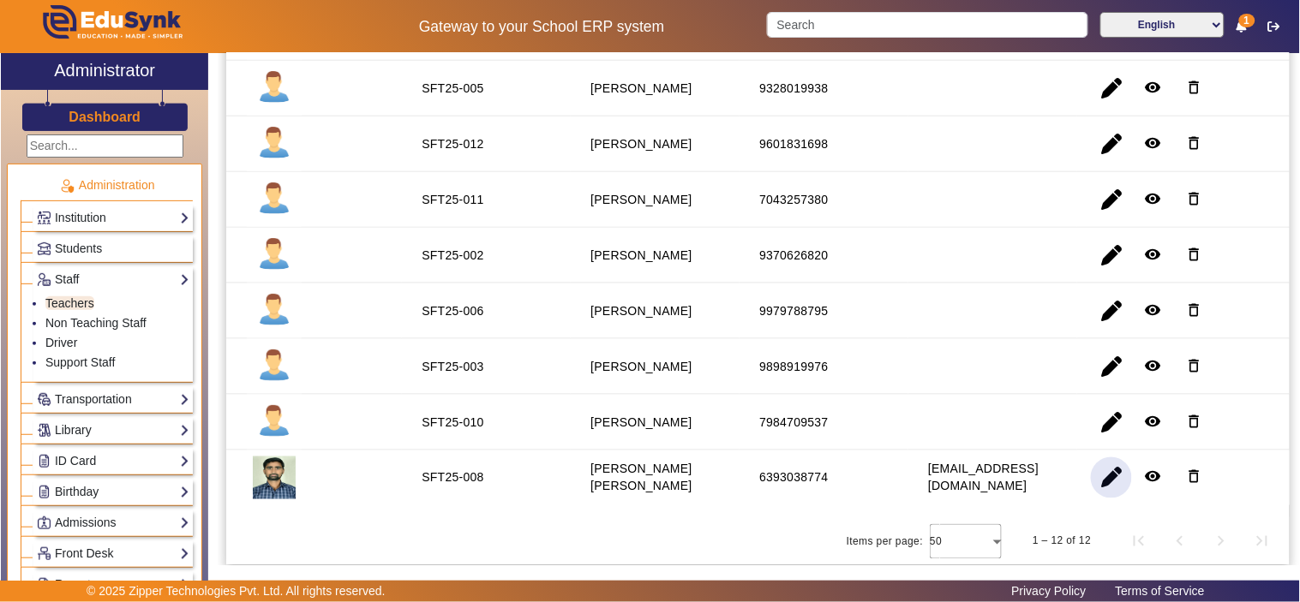
click at [1098, 475] on span "button" at bounding box center [1111, 478] width 41 height 41
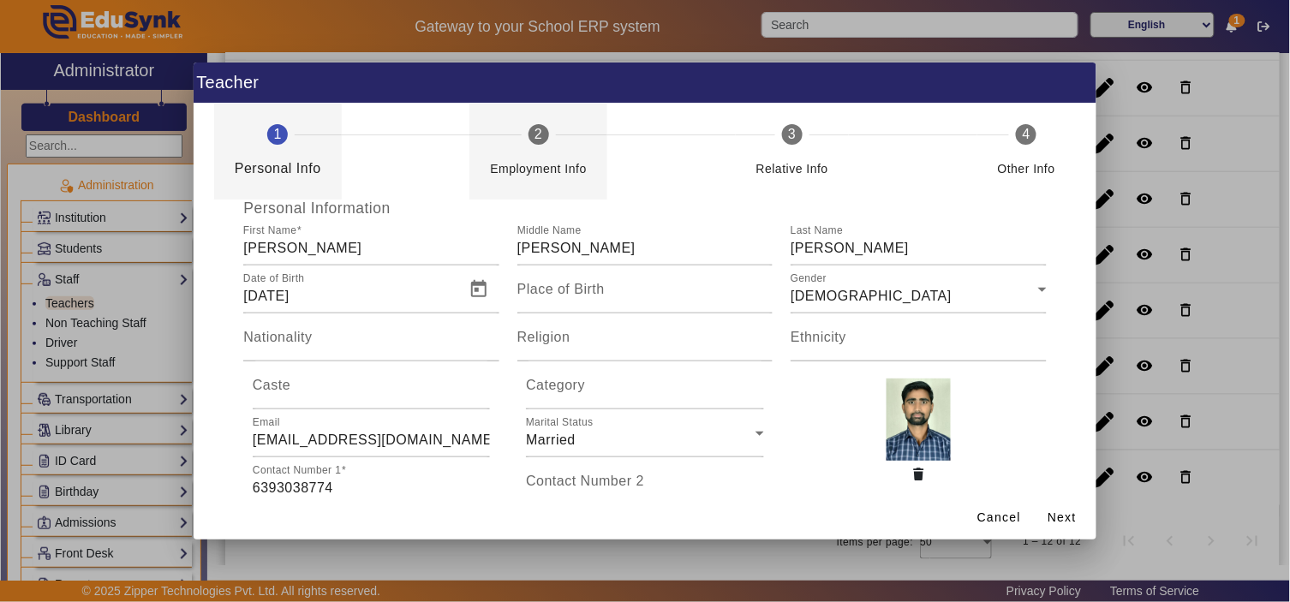
click at [536, 154] on div "Employment Info" at bounding box center [538, 162] width 97 height 34
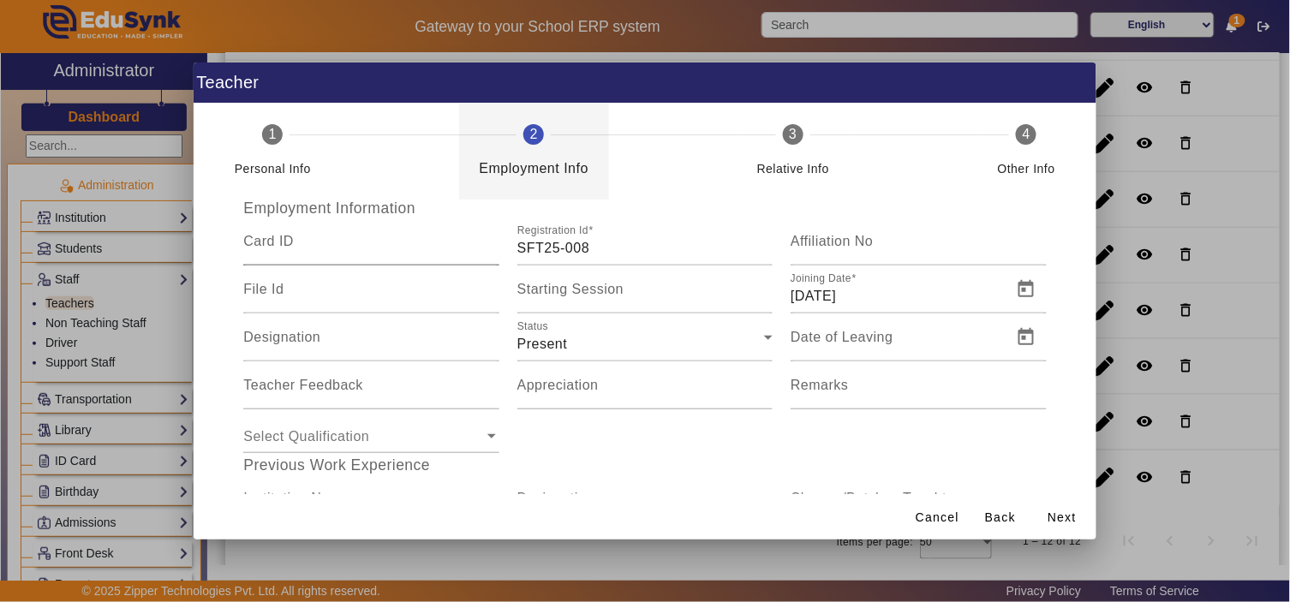
click at [355, 244] on input "Card ID" at bounding box center [370, 248] width 255 height 21
paste input "37962"
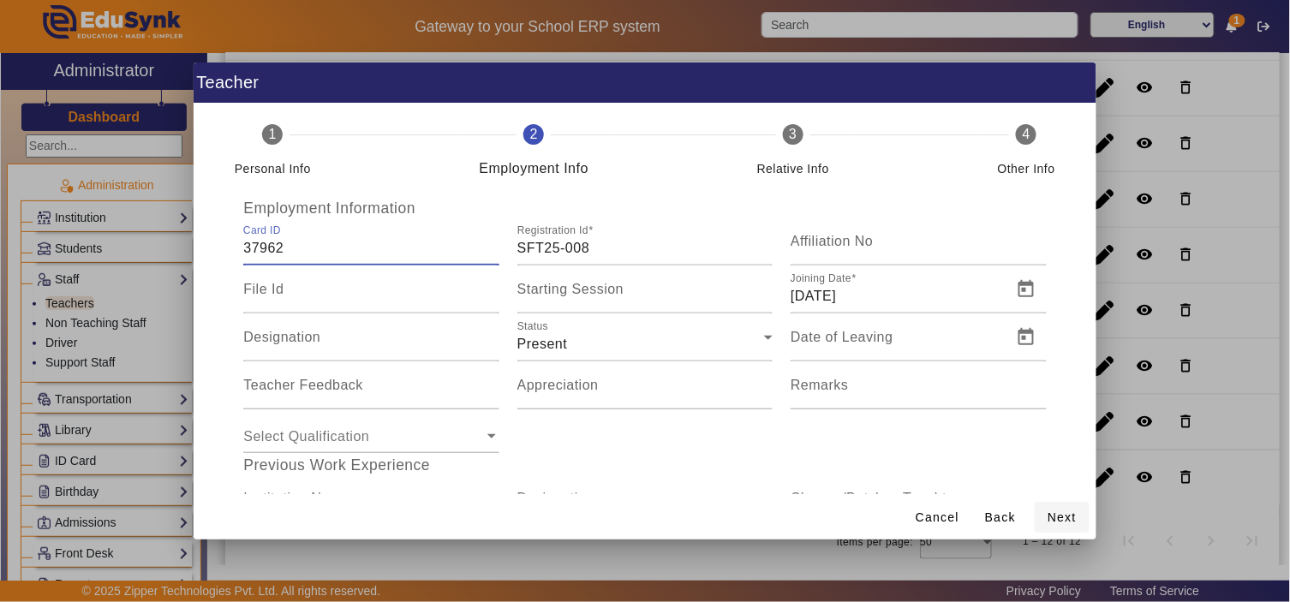
type input "37962"
click at [1071, 514] on span "Next" at bounding box center [1062, 518] width 29 height 18
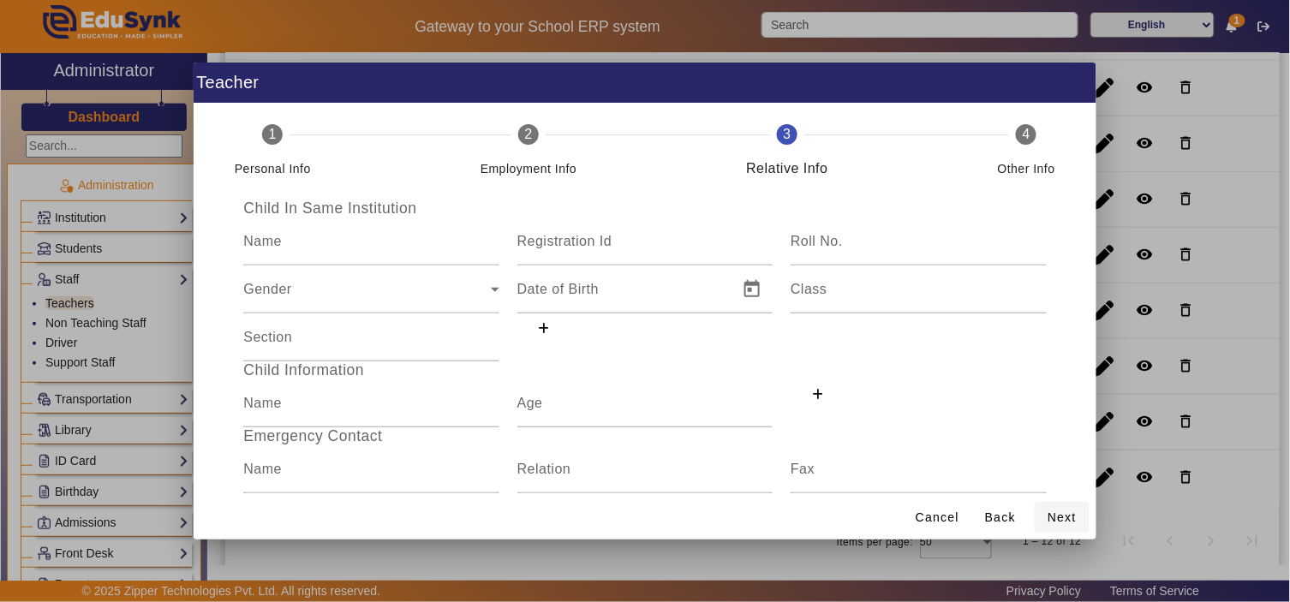
click at [1072, 514] on span "Next" at bounding box center [1062, 518] width 29 height 18
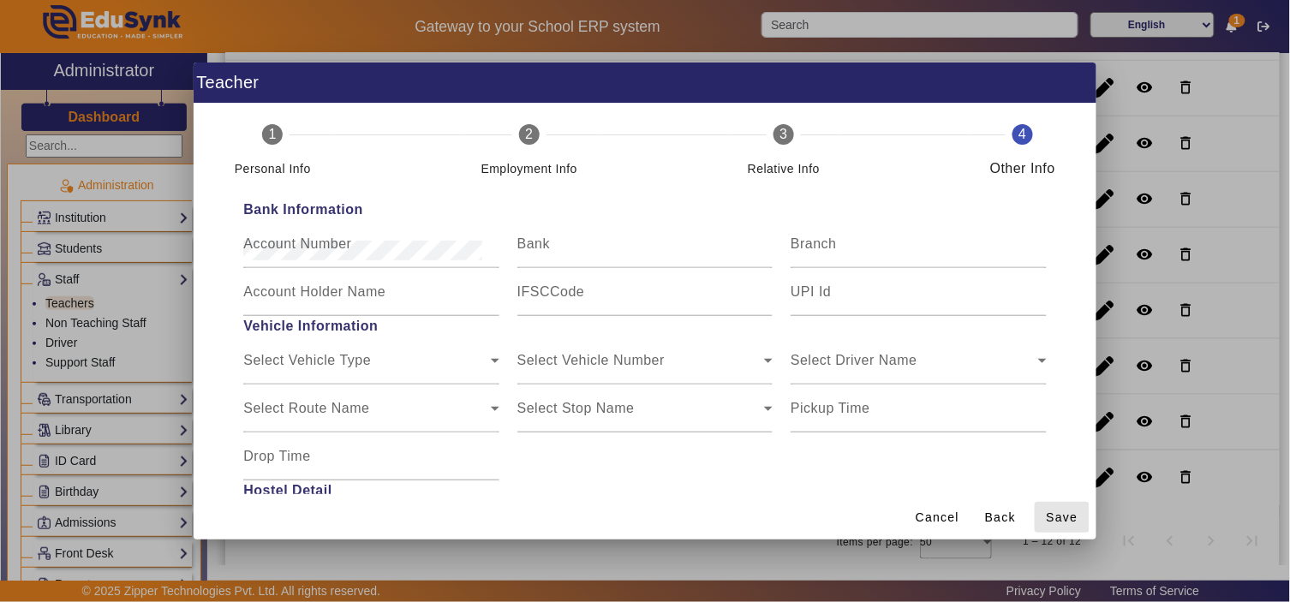
click at [1072, 514] on span "Save" at bounding box center [1063, 518] width 32 height 18
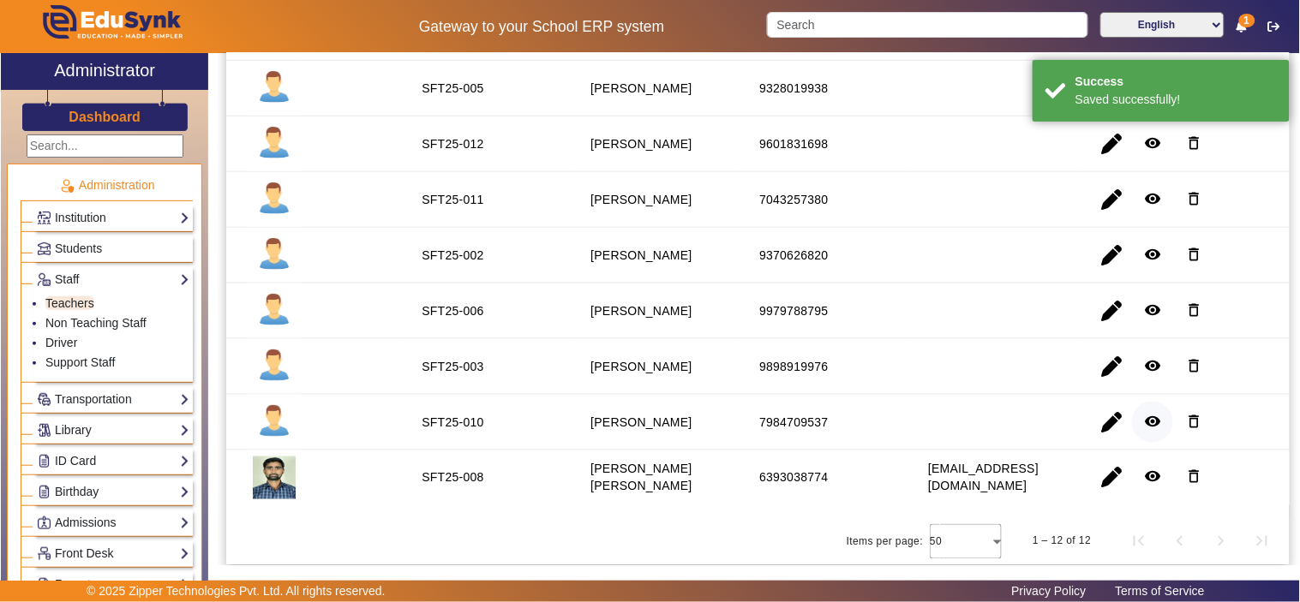
click at [1144, 417] on mat-icon "remove_red_eye" at bounding box center [1152, 421] width 17 height 17
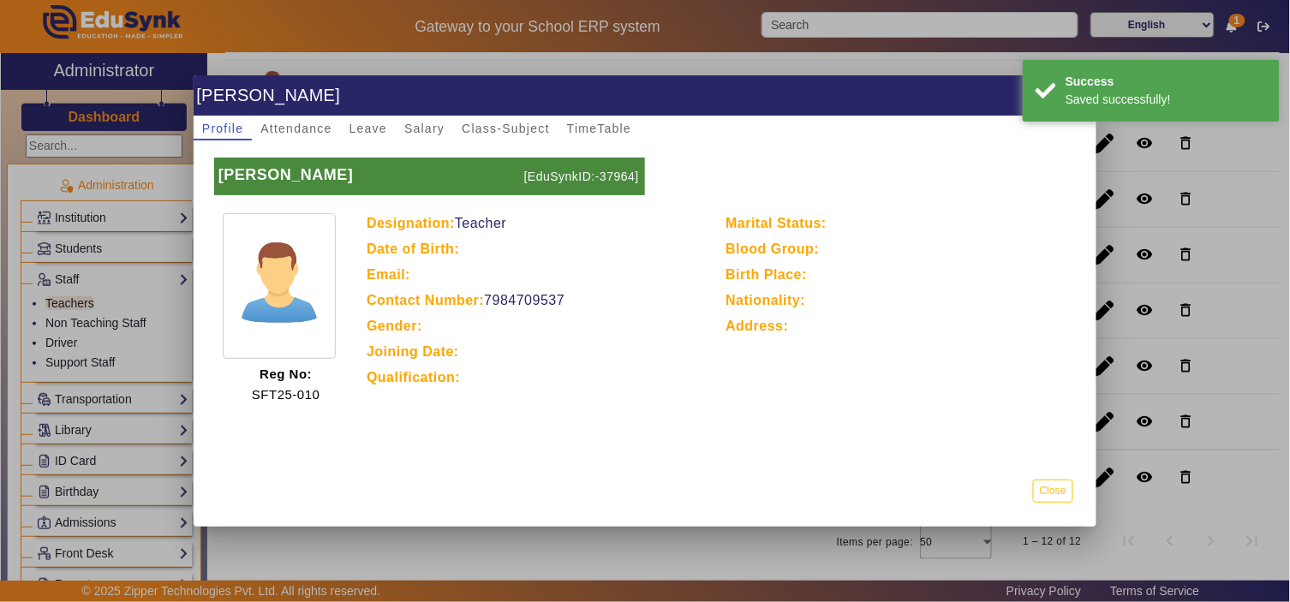
click at [614, 171] on p "[EduSynkID:-37964]" at bounding box center [582, 177] width 125 height 38
copy p "37964"
click at [1065, 488] on button "Close" at bounding box center [1053, 491] width 40 height 23
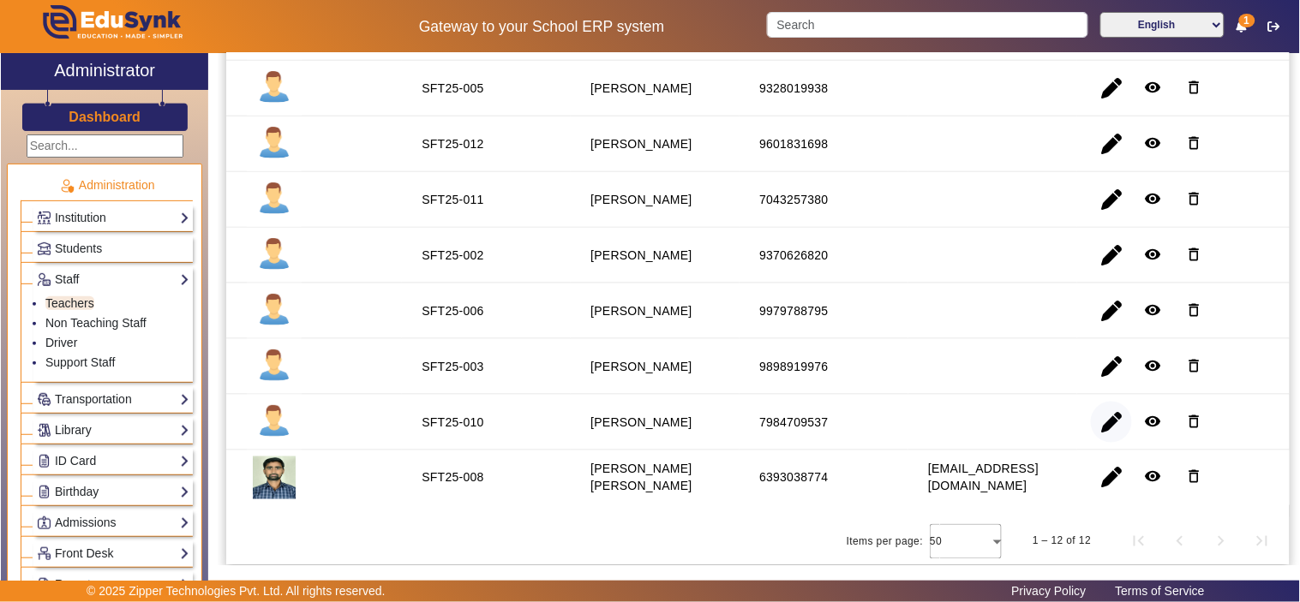
click at [1095, 422] on span "button" at bounding box center [1111, 422] width 41 height 41
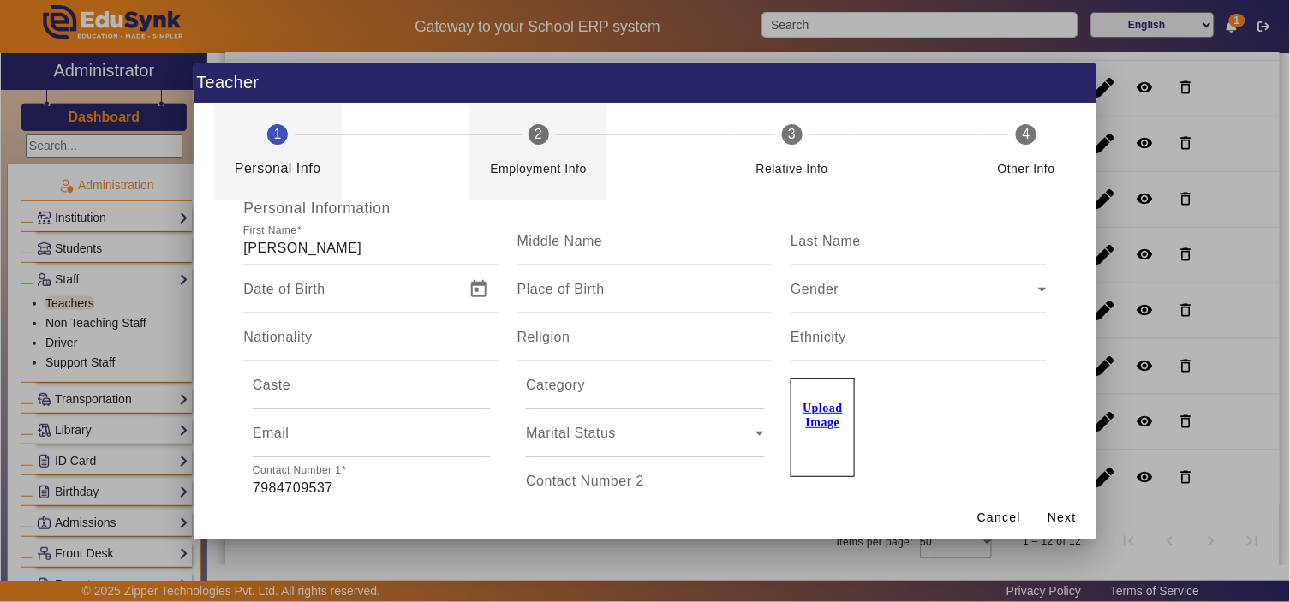
click at [517, 141] on mat-step-header "2 Employment Info" at bounding box center [539, 152] width 138 height 96
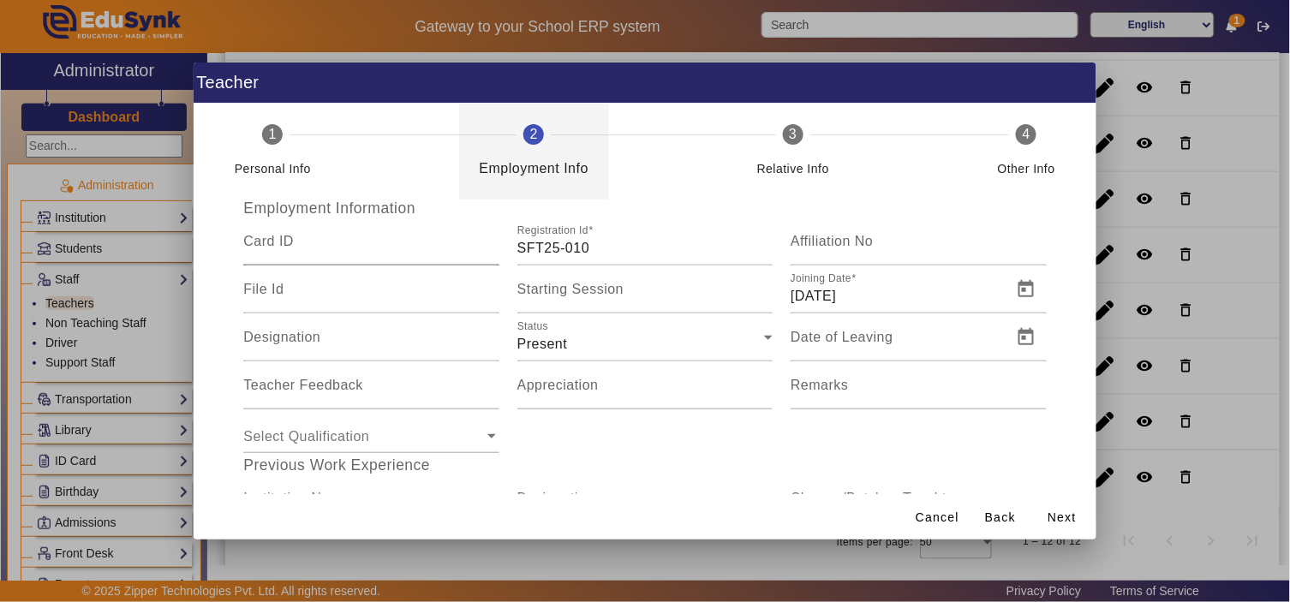
click at [365, 238] on input "Card ID" at bounding box center [370, 248] width 255 height 21
paste input "37964"
type input "37964"
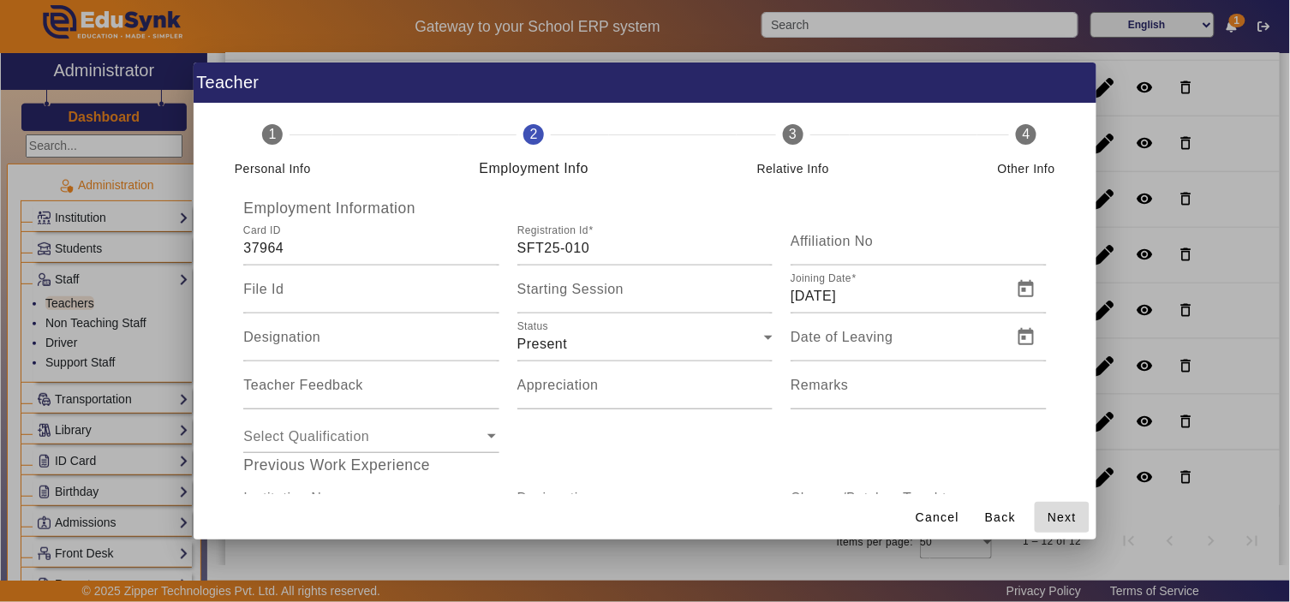
click at [1065, 520] on span "Next" at bounding box center [1062, 518] width 29 height 18
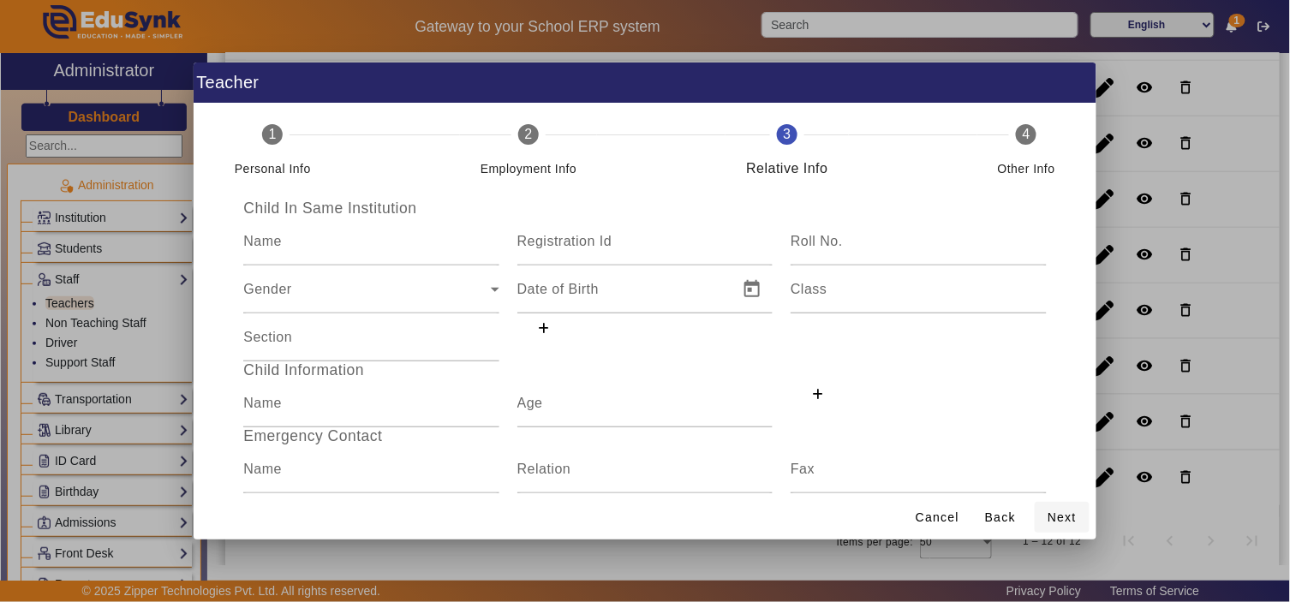
click at [1069, 517] on span "Next" at bounding box center [1062, 518] width 29 height 18
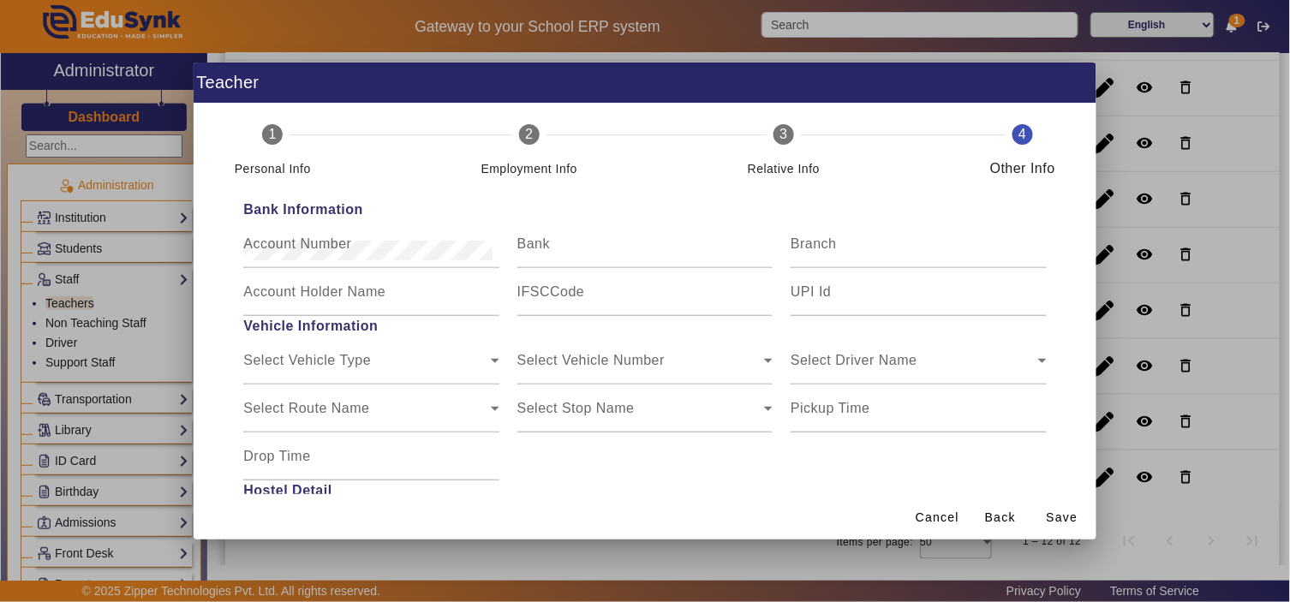
click at [1069, 517] on span "Save" at bounding box center [1063, 518] width 32 height 18
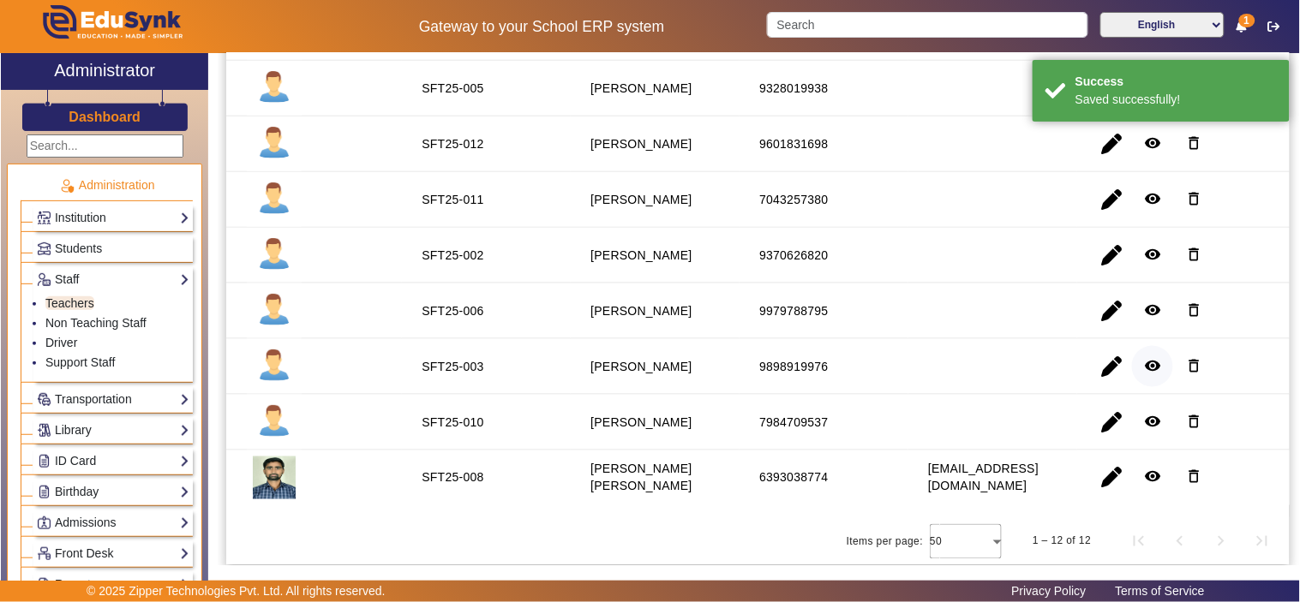
click at [1144, 357] on mat-icon "remove_red_eye" at bounding box center [1152, 365] width 17 height 17
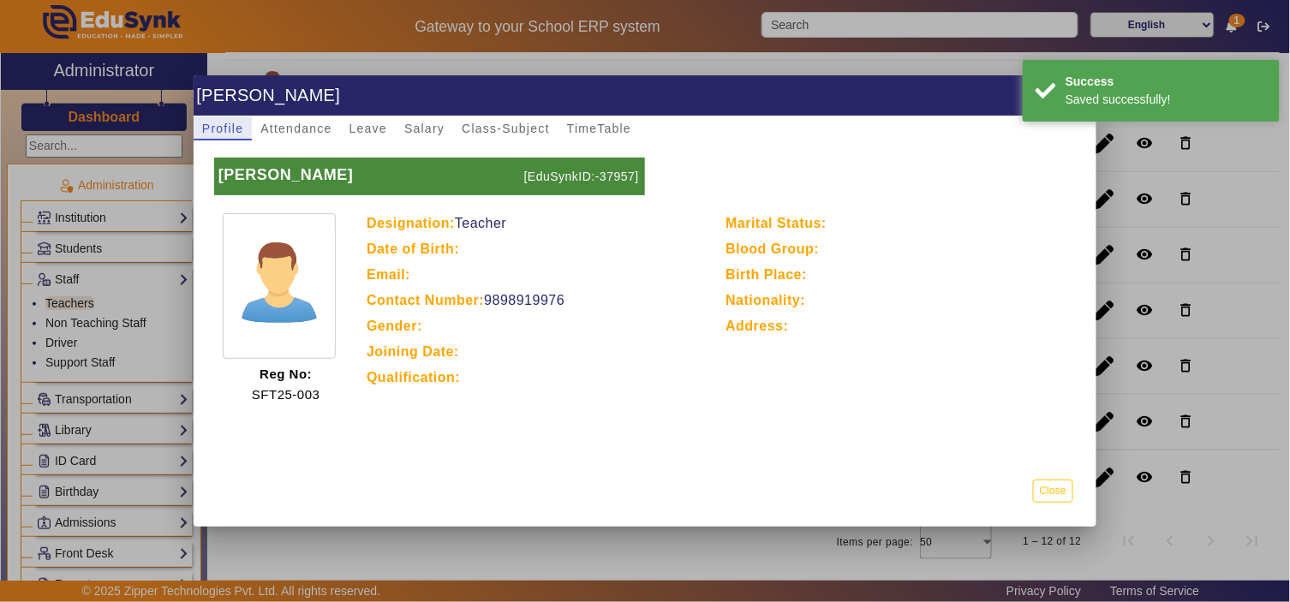
click at [617, 168] on p "[EduSynkID:-37957]" at bounding box center [582, 177] width 125 height 38
click at [1060, 491] on button "Close" at bounding box center [1053, 491] width 40 height 23
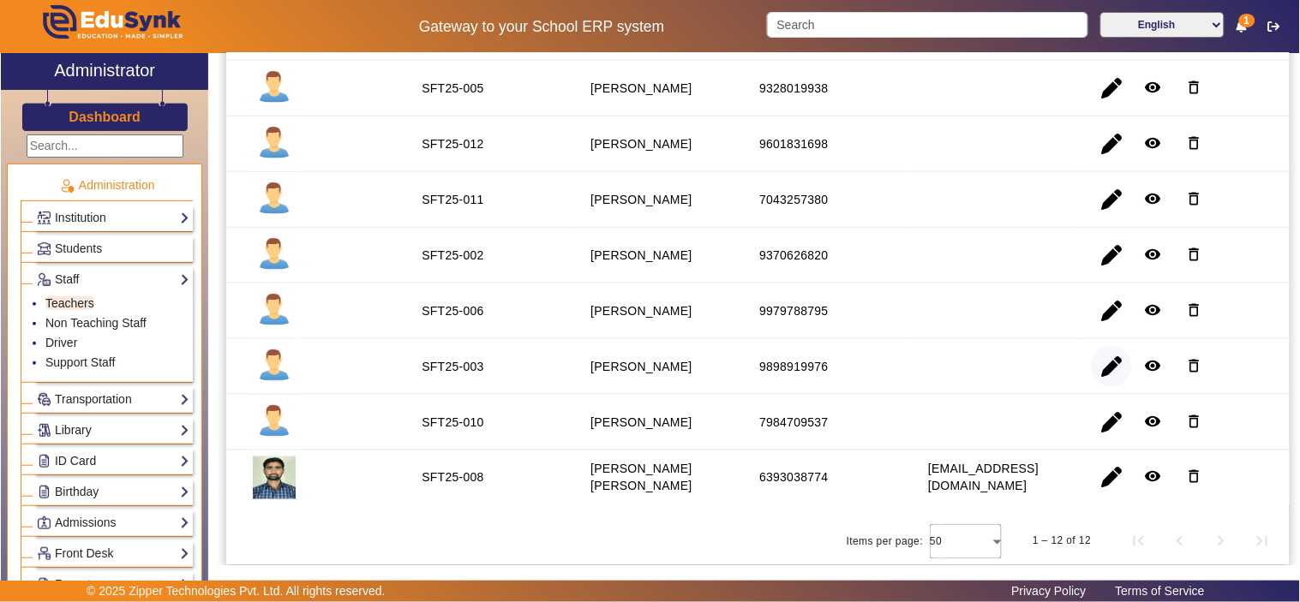
click at [1102, 361] on span "button" at bounding box center [1111, 366] width 41 height 41
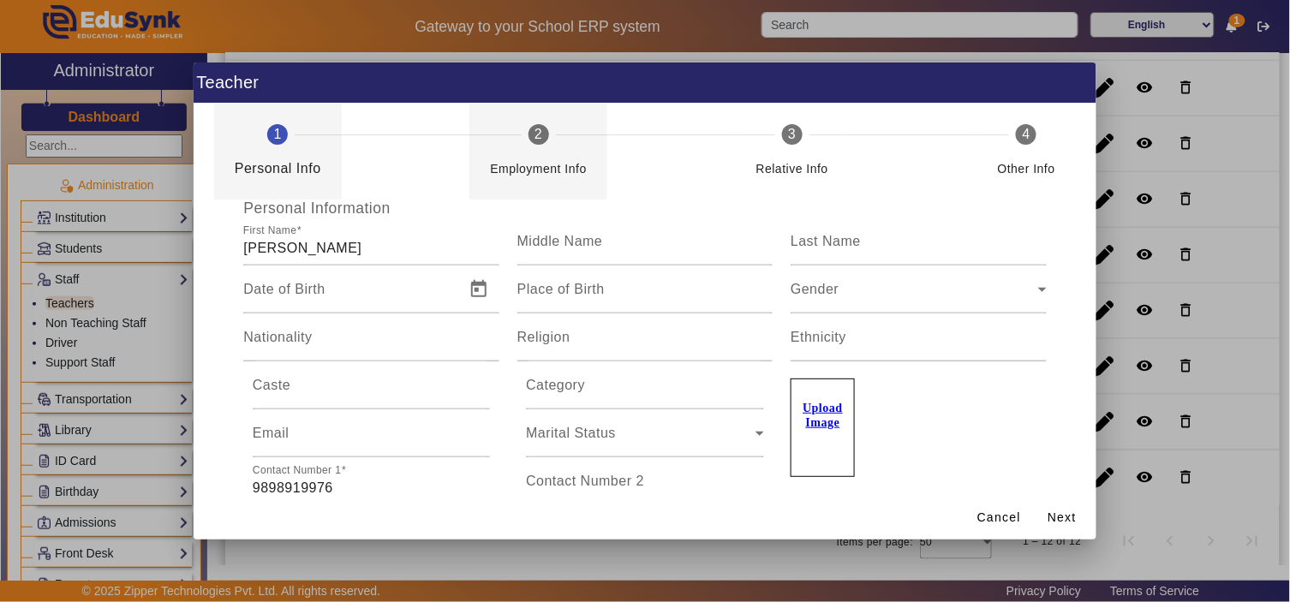
click at [542, 141] on mat-step-header "2 Employment Info" at bounding box center [539, 152] width 138 height 96
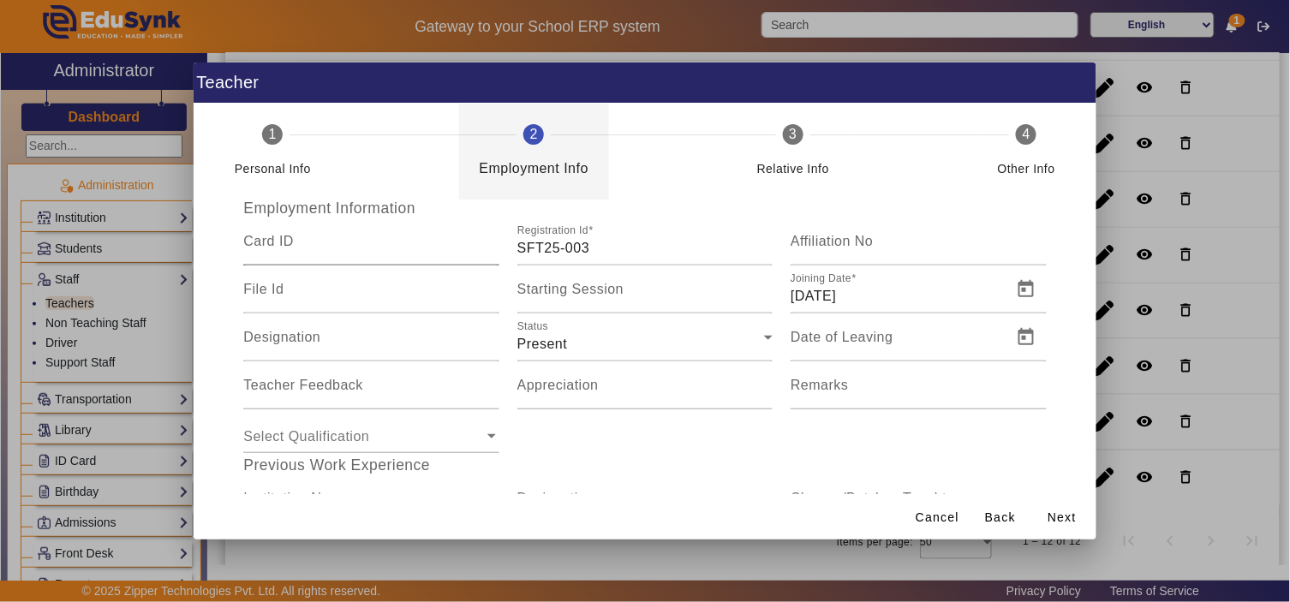
click at [315, 244] on input "Card ID" at bounding box center [370, 248] width 255 height 21
paste input "37957"
type input "37957"
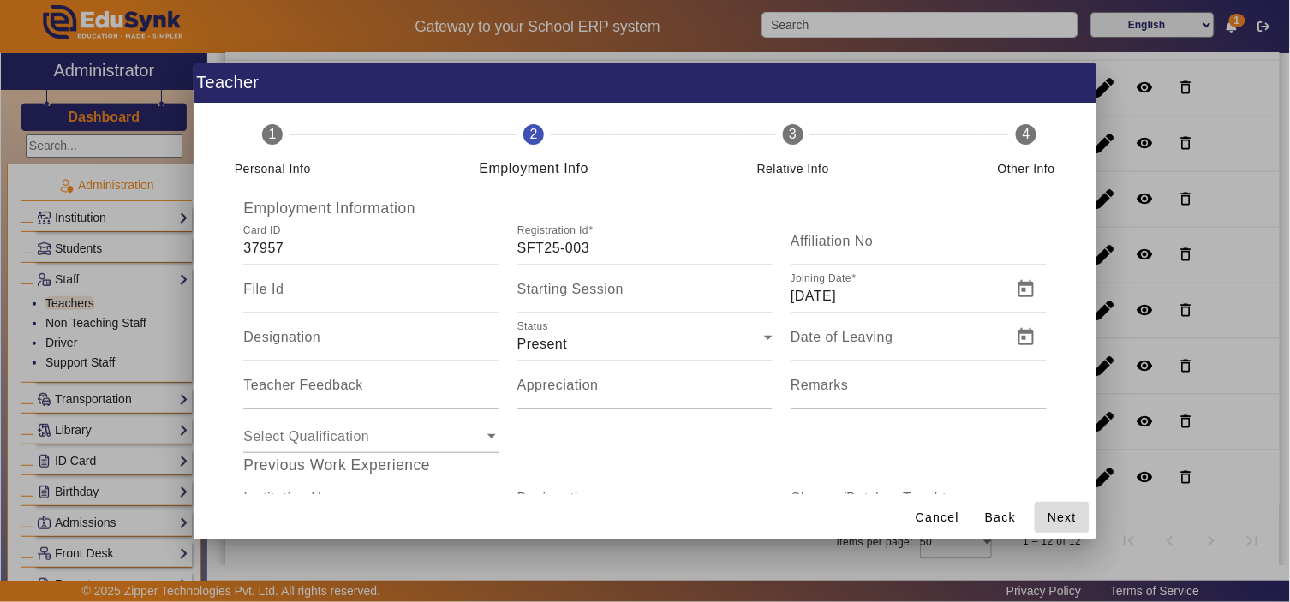
click at [1052, 517] on span "Next" at bounding box center [1062, 518] width 29 height 18
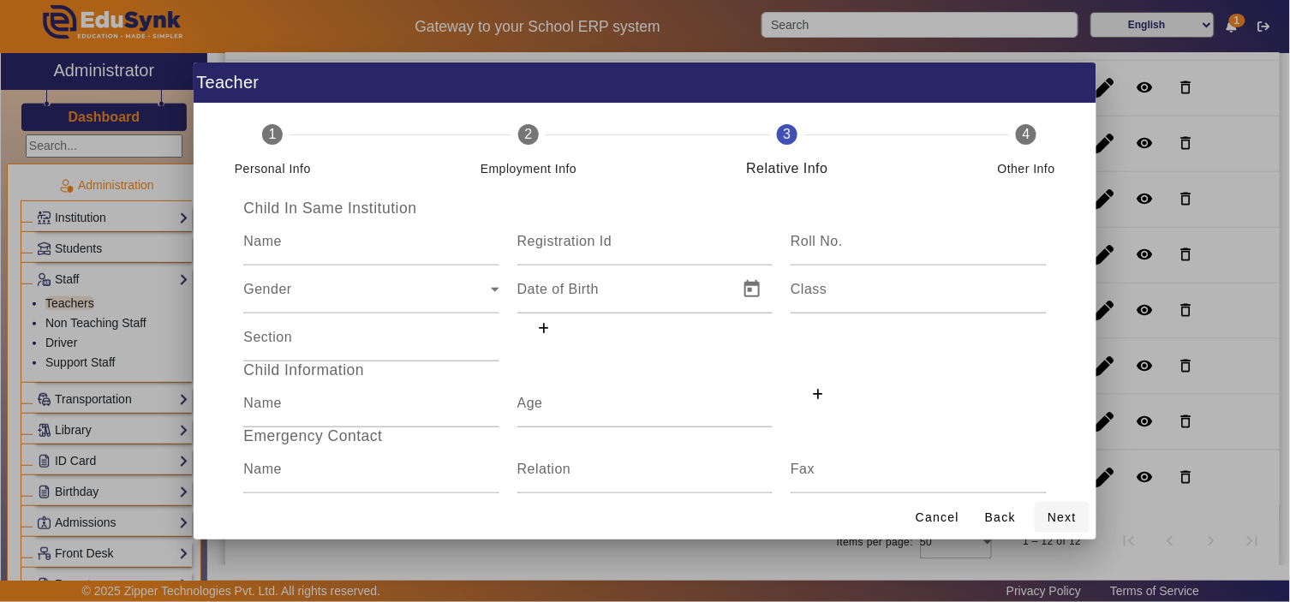
click at [1074, 516] on span "Next" at bounding box center [1062, 518] width 29 height 18
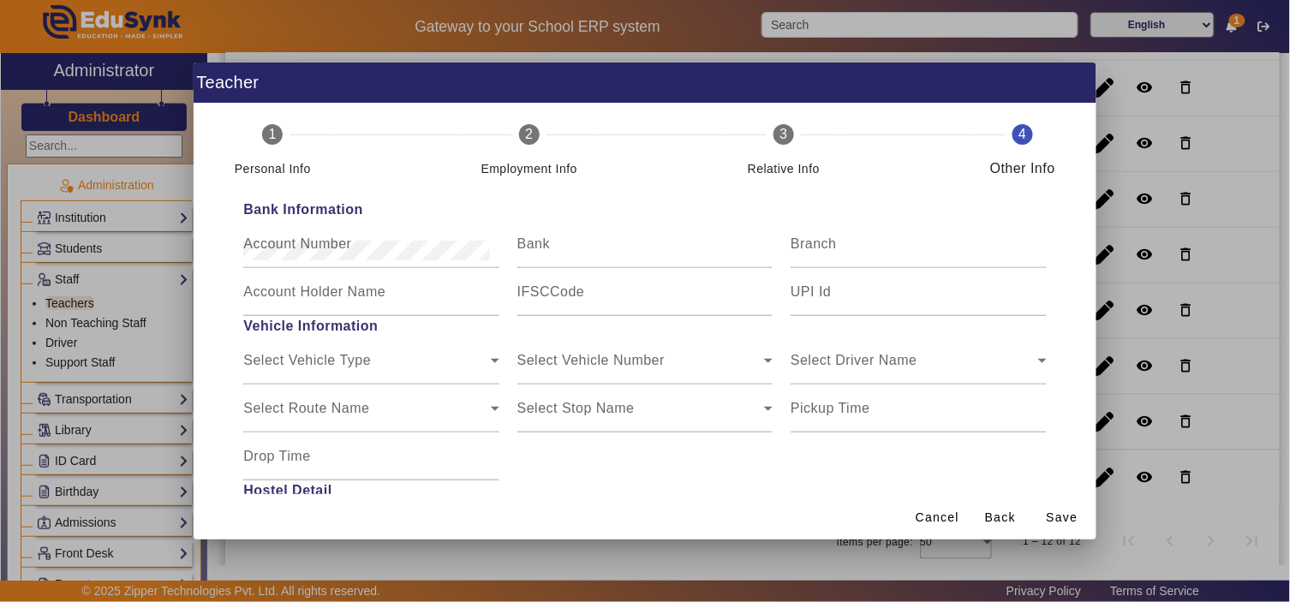
click at [1074, 516] on span "Save" at bounding box center [1063, 518] width 32 height 18
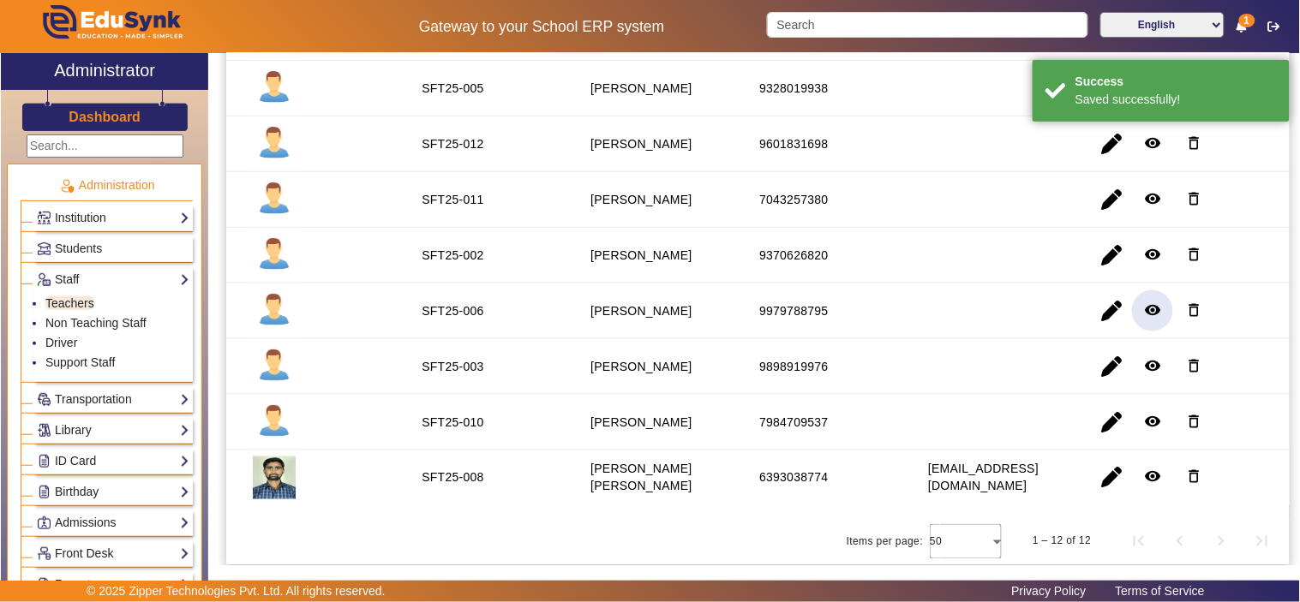
click at [1144, 309] on mat-icon "remove_red_eye" at bounding box center [1152, 310] width 17 height 17
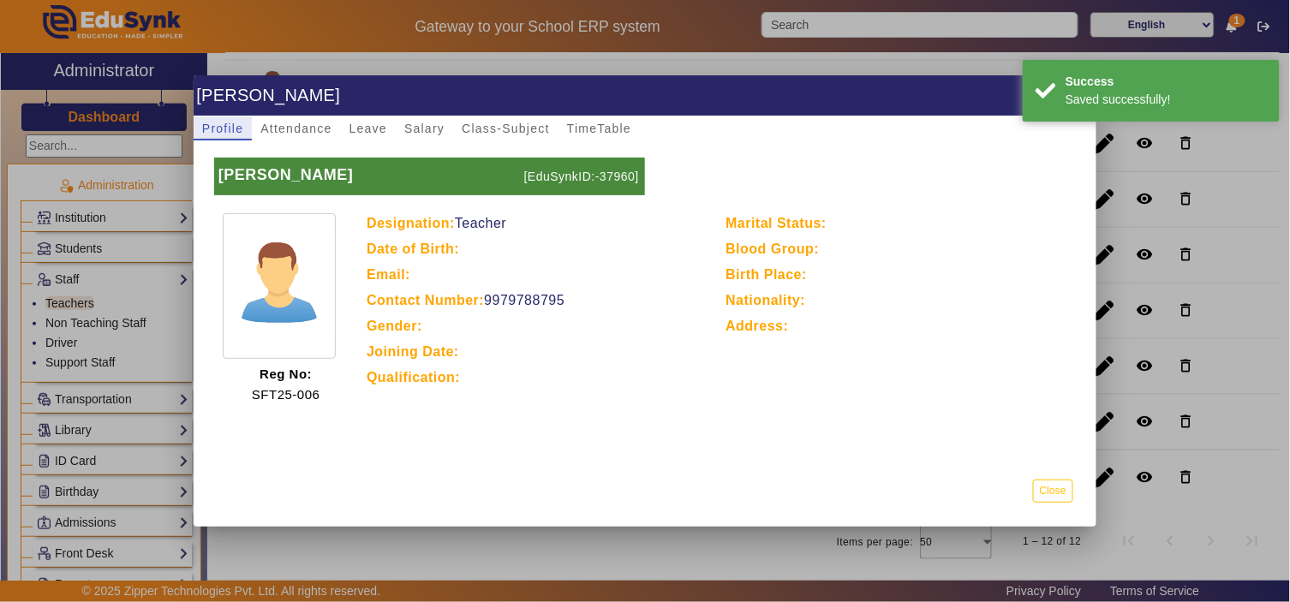
click at [623, 166] on p "[EduSynkID:-37960]" at bounding box center [582, 177] width 125 height 38
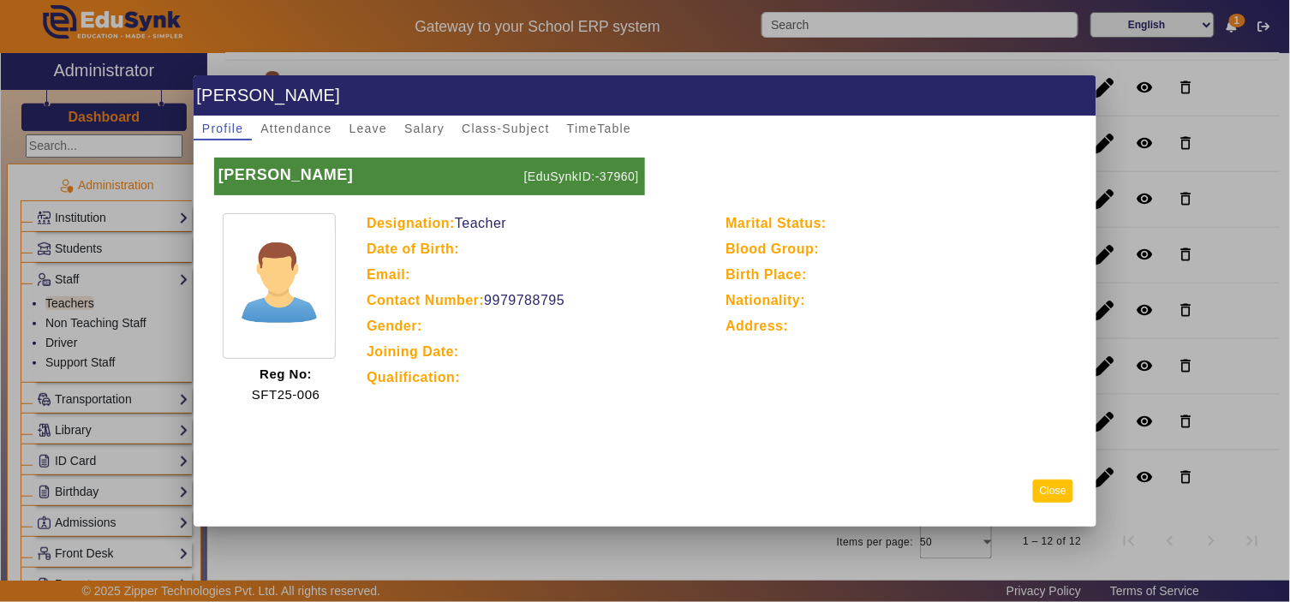
click at [1073, 493] on button "Close" at bounding box center [1053, 491] width 40 height 23
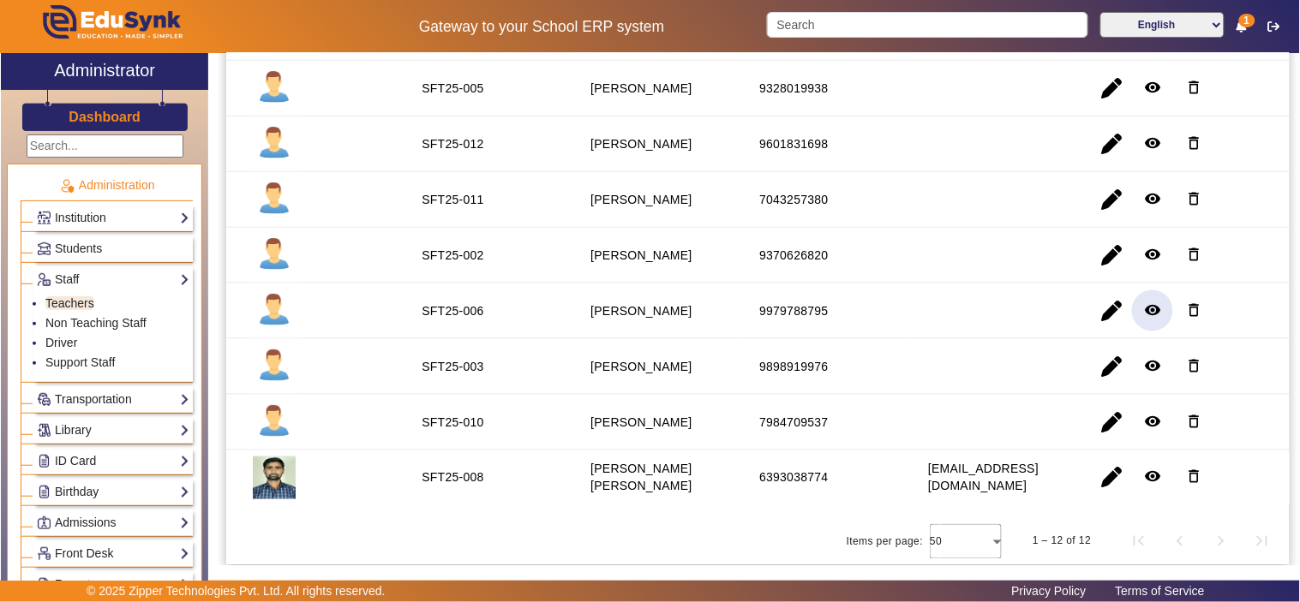
click at [1144, 307] on mat-icon "remove_red_eye" at bounding box center [1152, 310] width 17 height 17
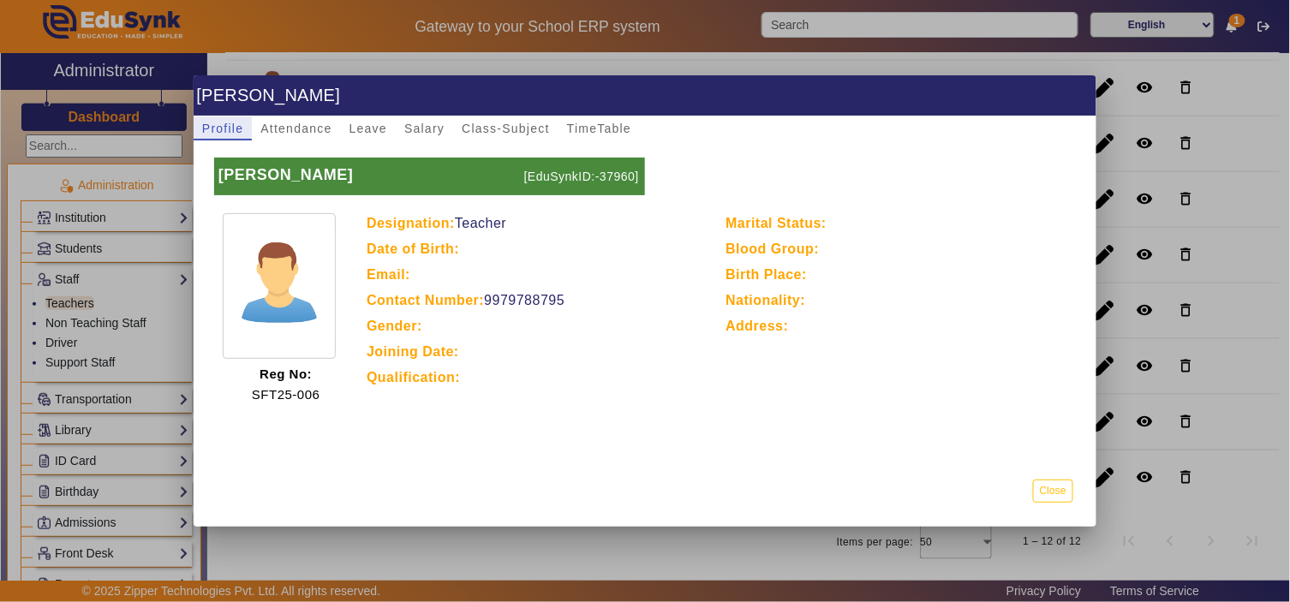
click at [614, 171] on p "[EduSynkID:-37960]" at bounding box center [582, 177] width 125 height 38
click at [1067, 491] on button "Close" at bounding box center [1053, 491] width 40 height 23
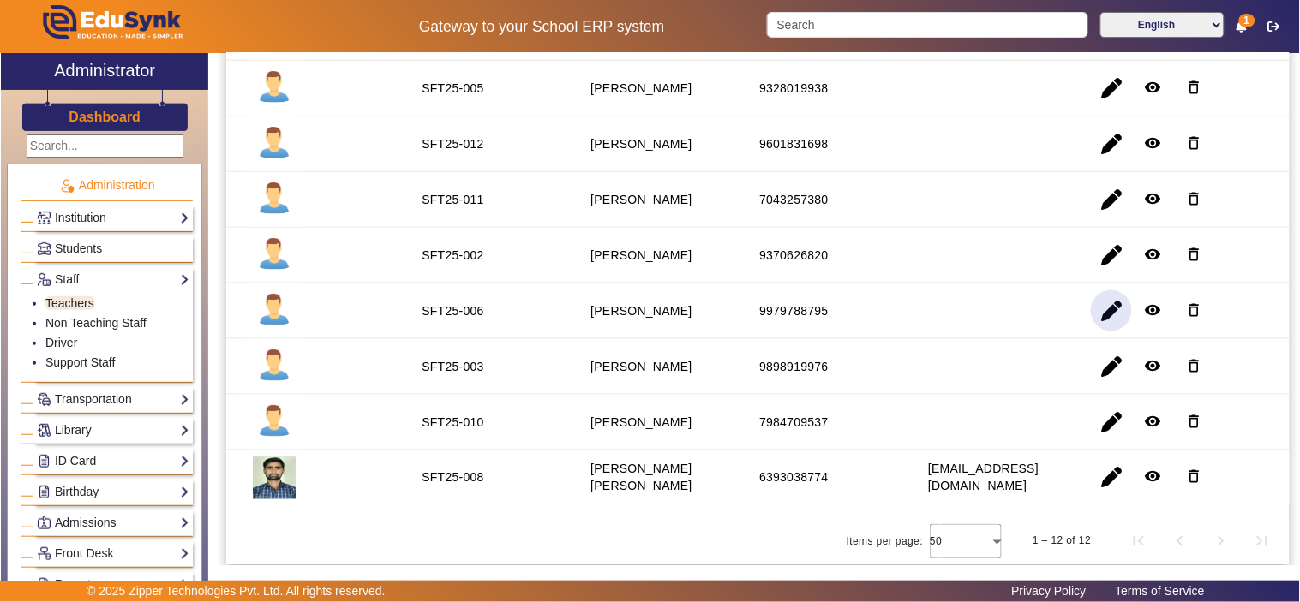
click at [1110, 312] on span "button" at bounding box center [1111, 310] width 41 height 41
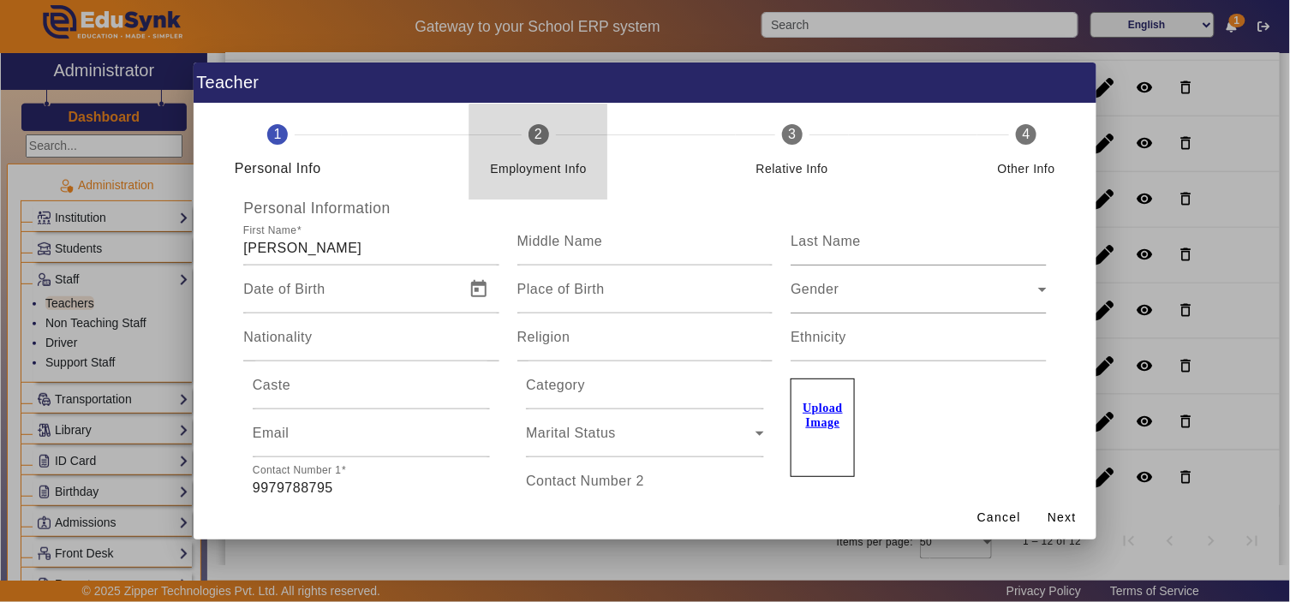
click at [542, 153] on div "Employment Info" at bounding box center [538, 162] width 97 height 34
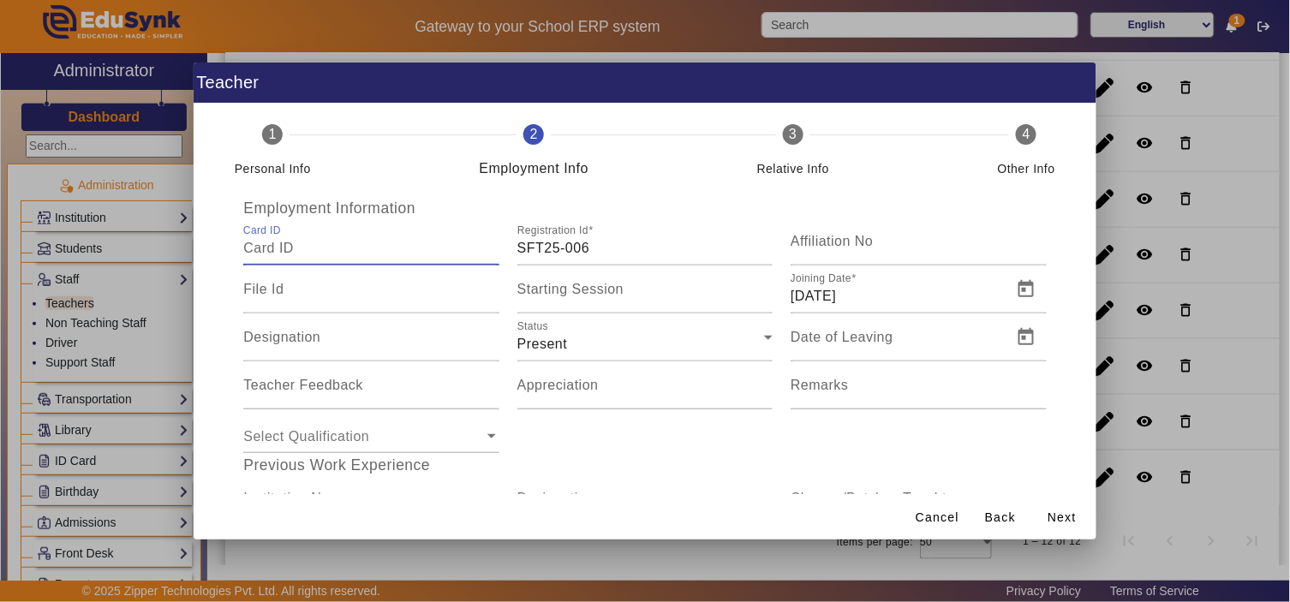
click at [370, 244] on input "Card ID" at bounding box center [370, 248] width 255 height 21
paste input "37960"
type input "37960"
click at [1071, 514] on span "Next" at bounding box center [1062, 518] width 29 height 18
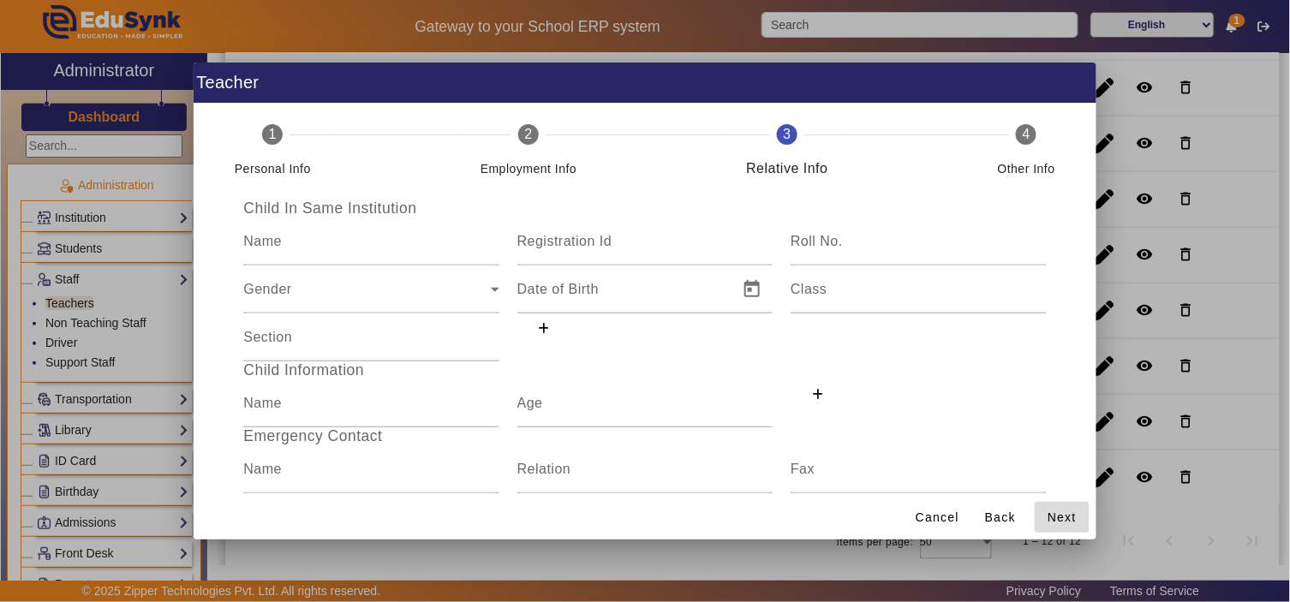
click at [1071, 514] on span "Next" at bounding box center [1062, 518] width 29 height 18
click at [0, 0] on span "Save" at bounding box center [0, 0] width 0 height 0
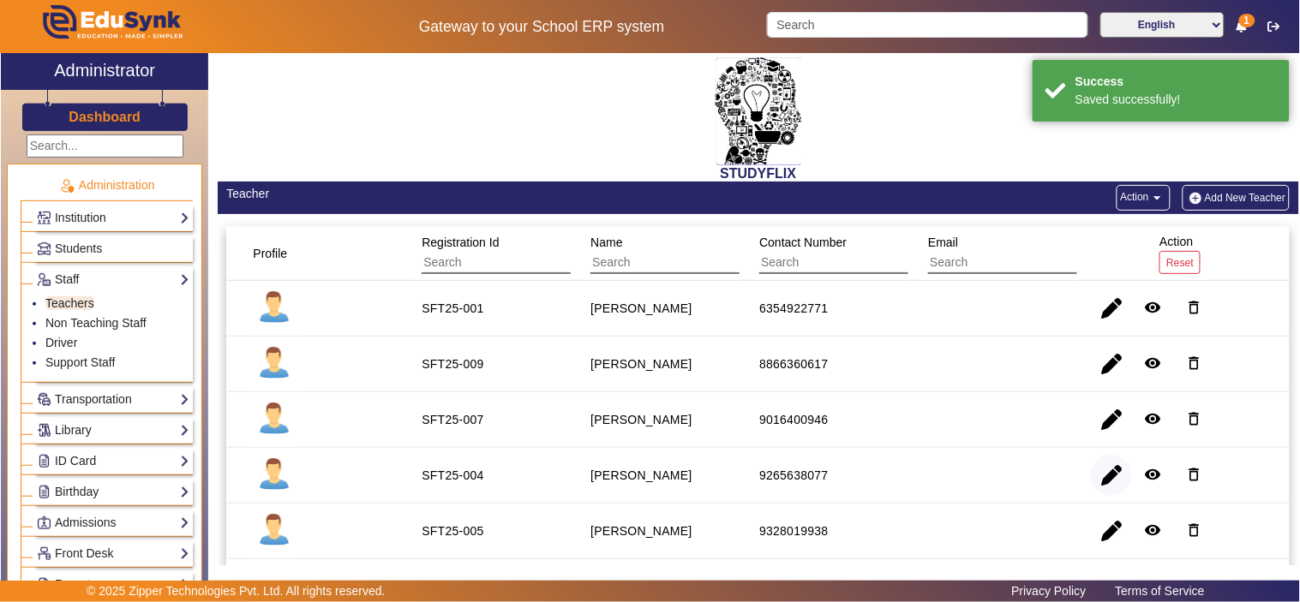
scroll to position [317, 0]
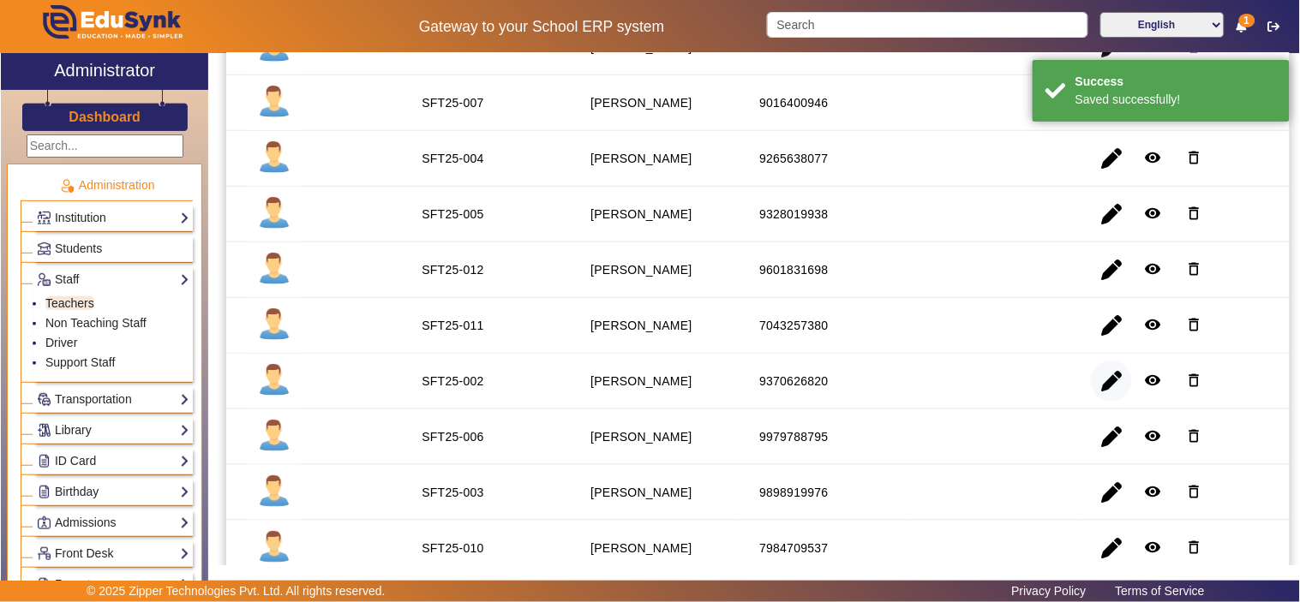
click at [1101, 379] on span "button" at bounding box center [1111, 381] width 41 height 41
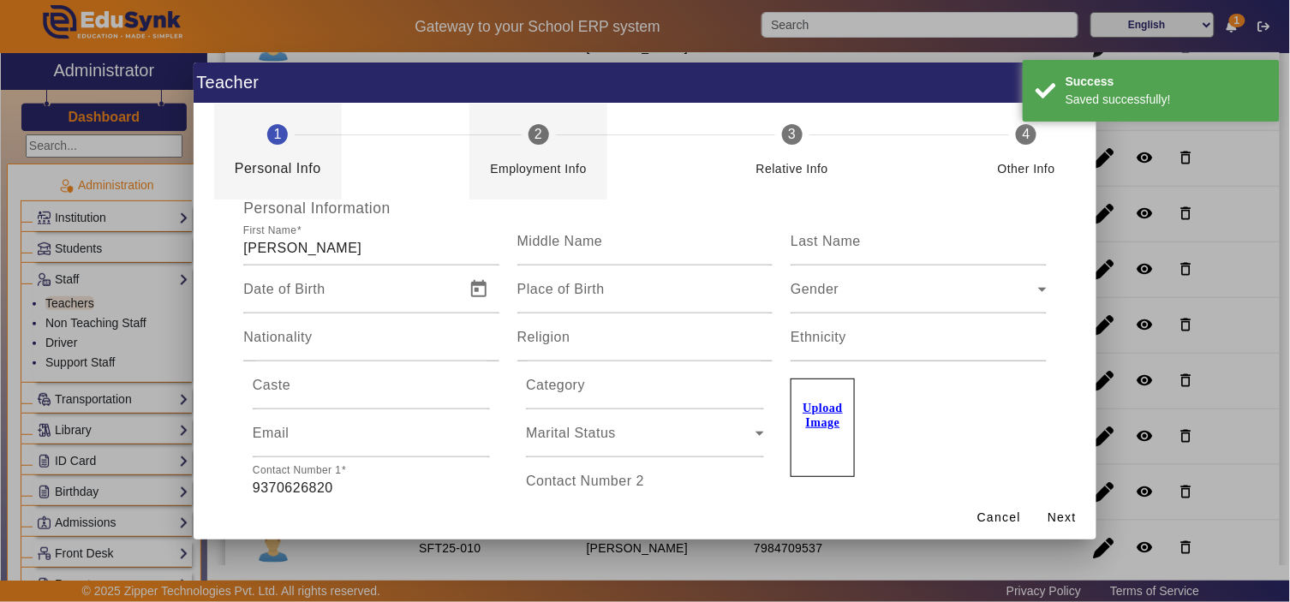
click at [572, 160] on div "Employment Info" at bounding box center [538, 169] width 97 height 21
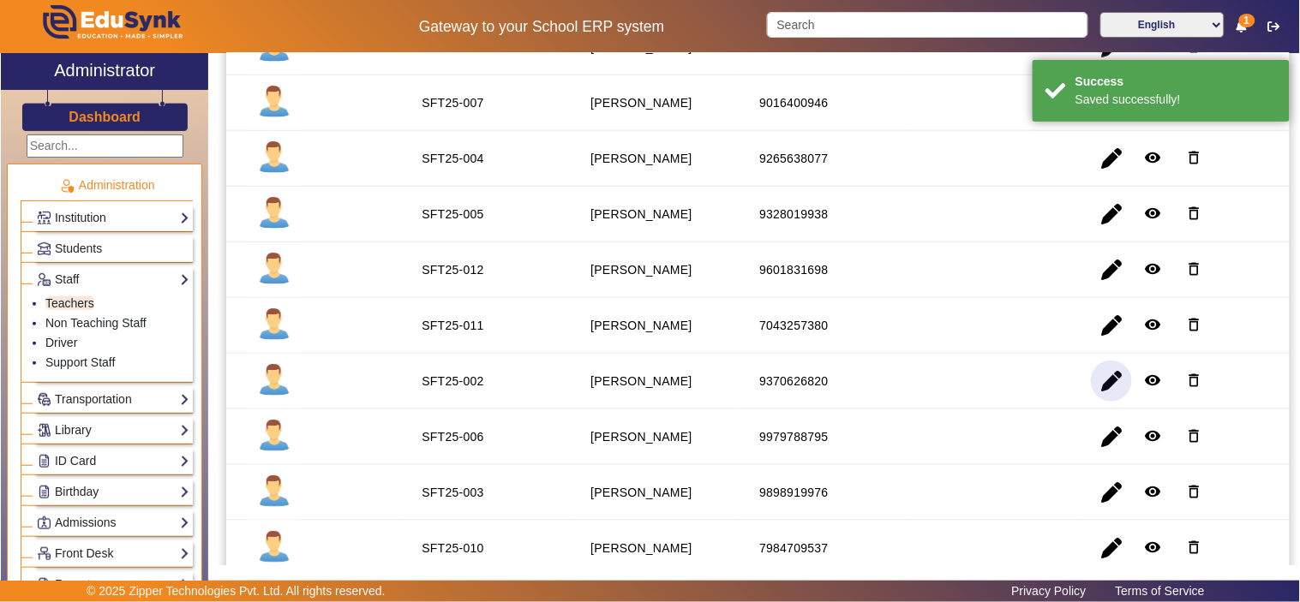
scroll to position [0, 0]
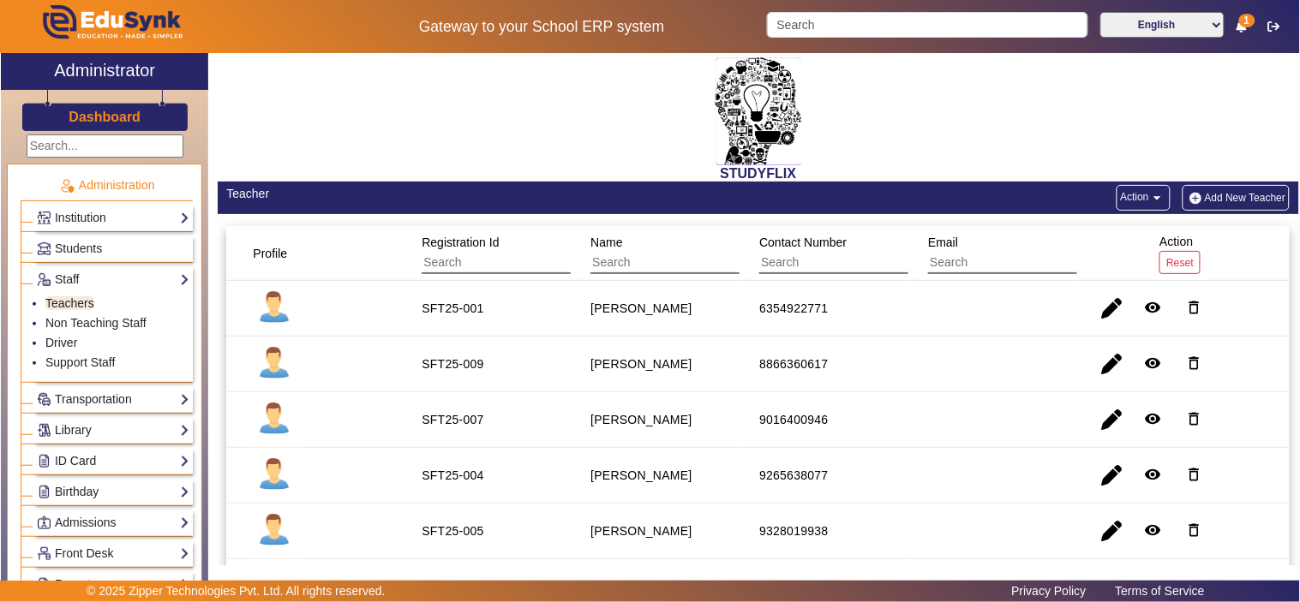
click at [1149, 201] on mat-icon "arrow_drop_down" at bounding box center [1157, 197] width 17 height 17
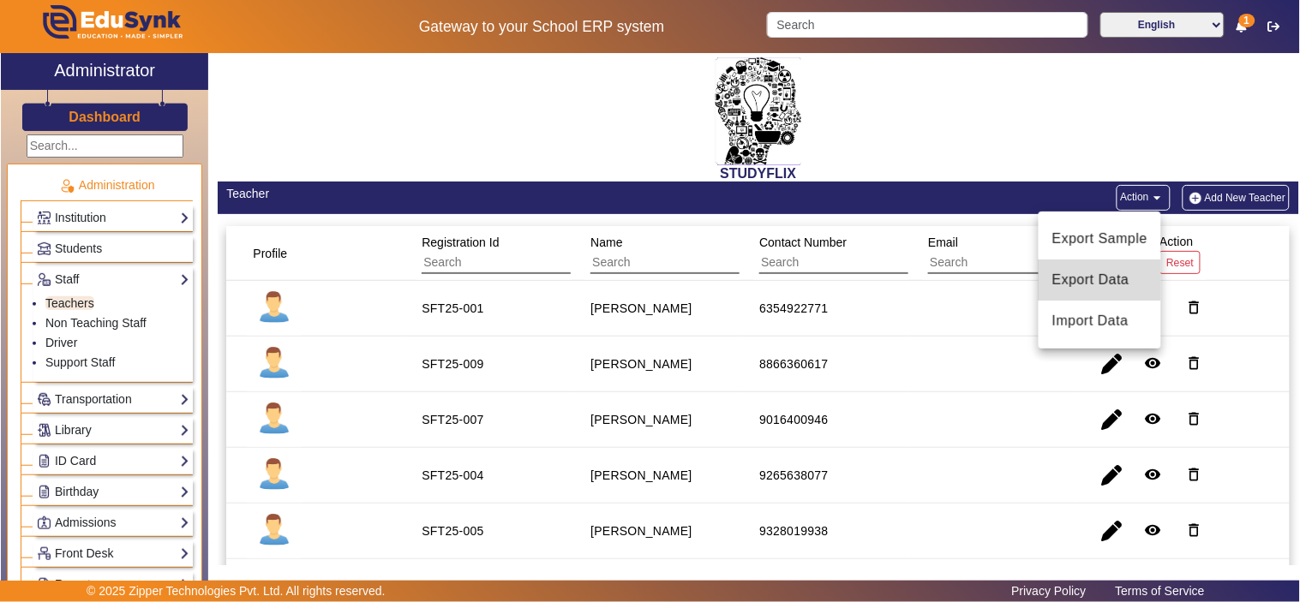
click at [1111, 272] on span "Export Data" at bounding box center [1099, 280] width 95 height 21
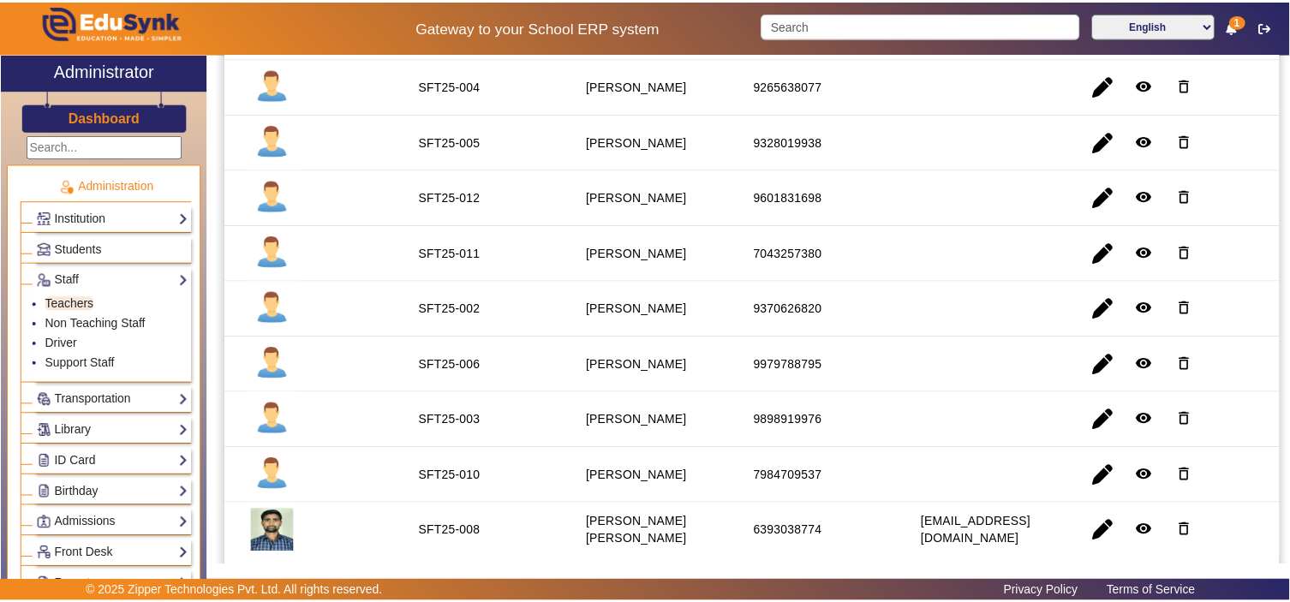
scroll to position [444, 0]
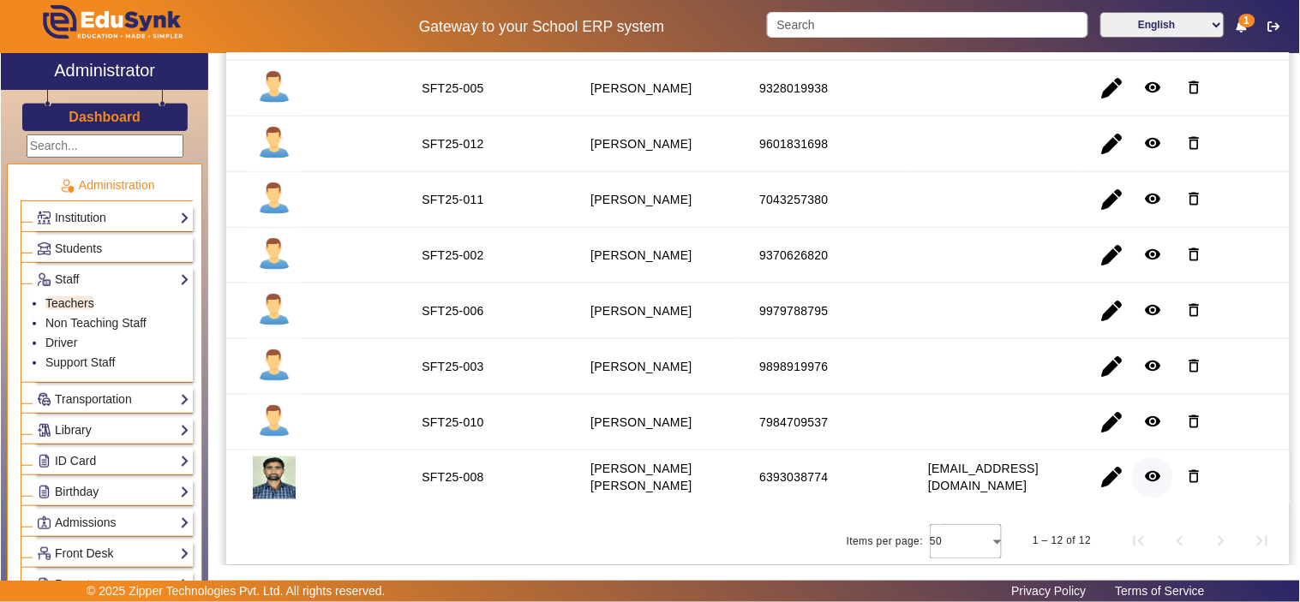
click at [1144, 481] on mat-icon "remove_red_eye" at bounding box center [1152, 477] width 17 height 17
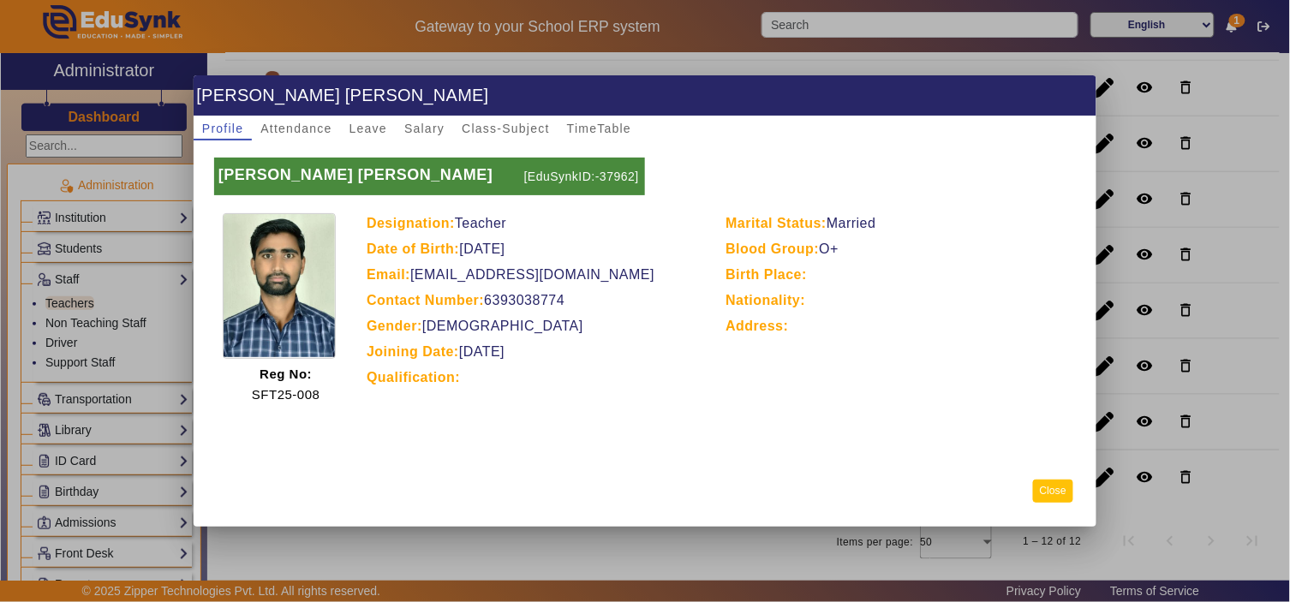
click at [1055, 490] on button "Close" at bounding box center [1053, 491] width 40 height 23
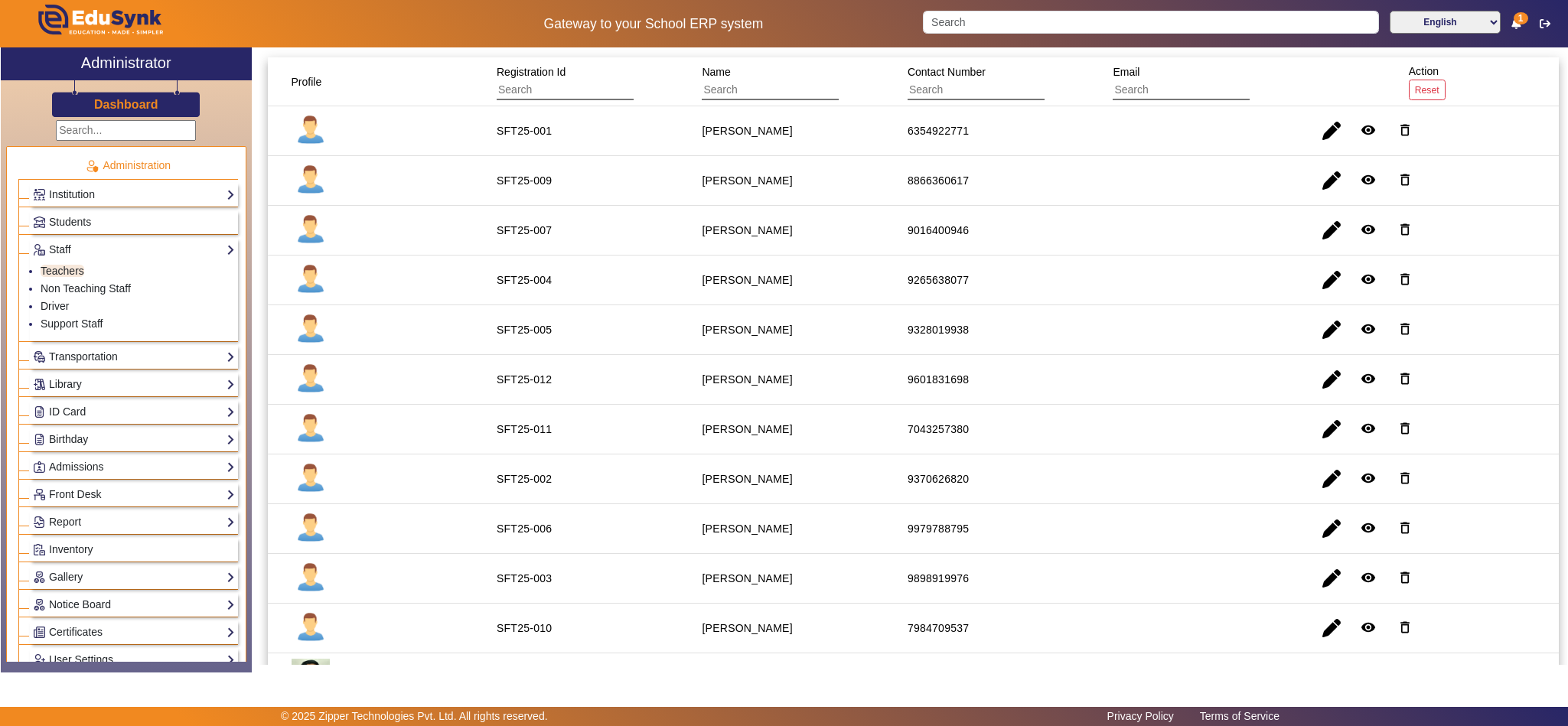
scroll to position [191, 0]
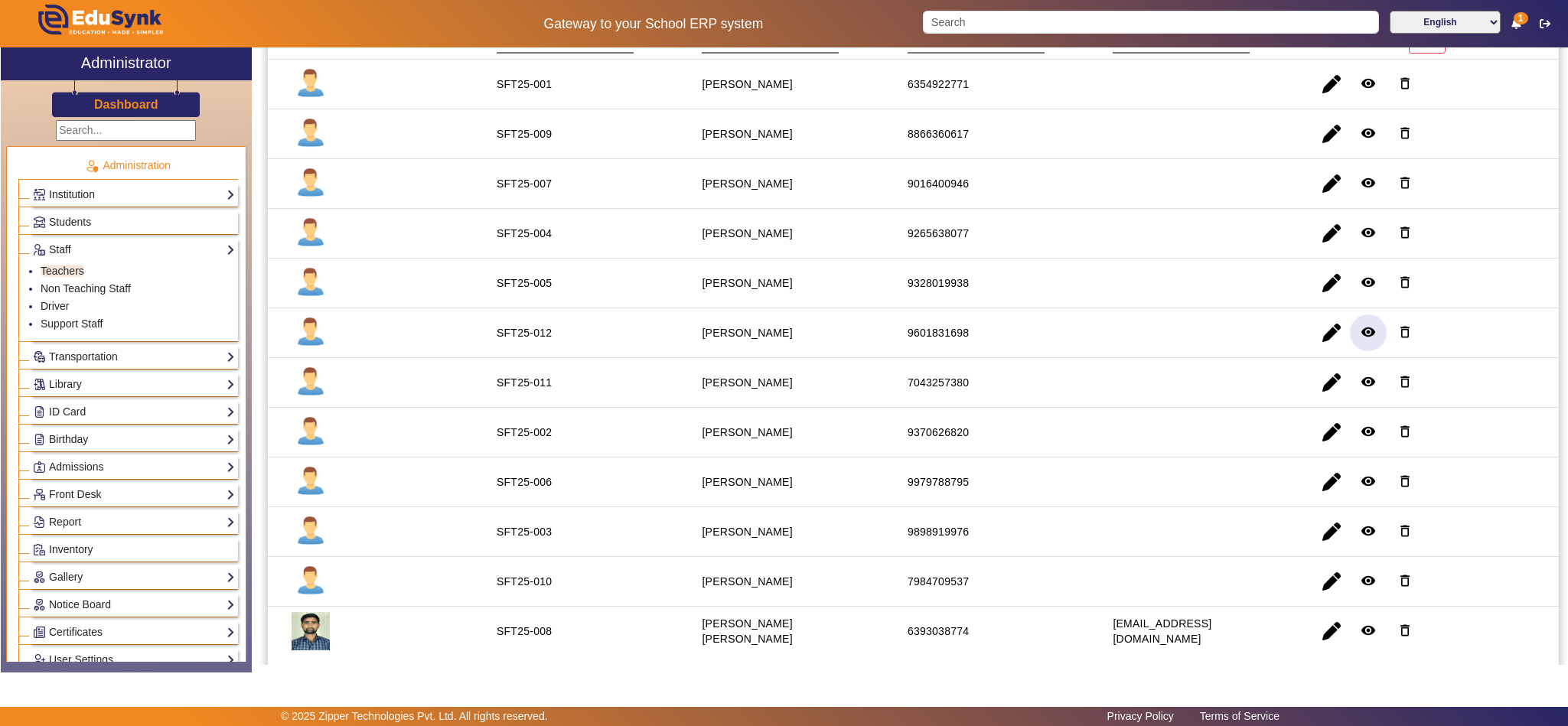
click at [1160, 335] on mat-icon "remove_red_eye" at bounding box center [1368, 331] width 15 height 15
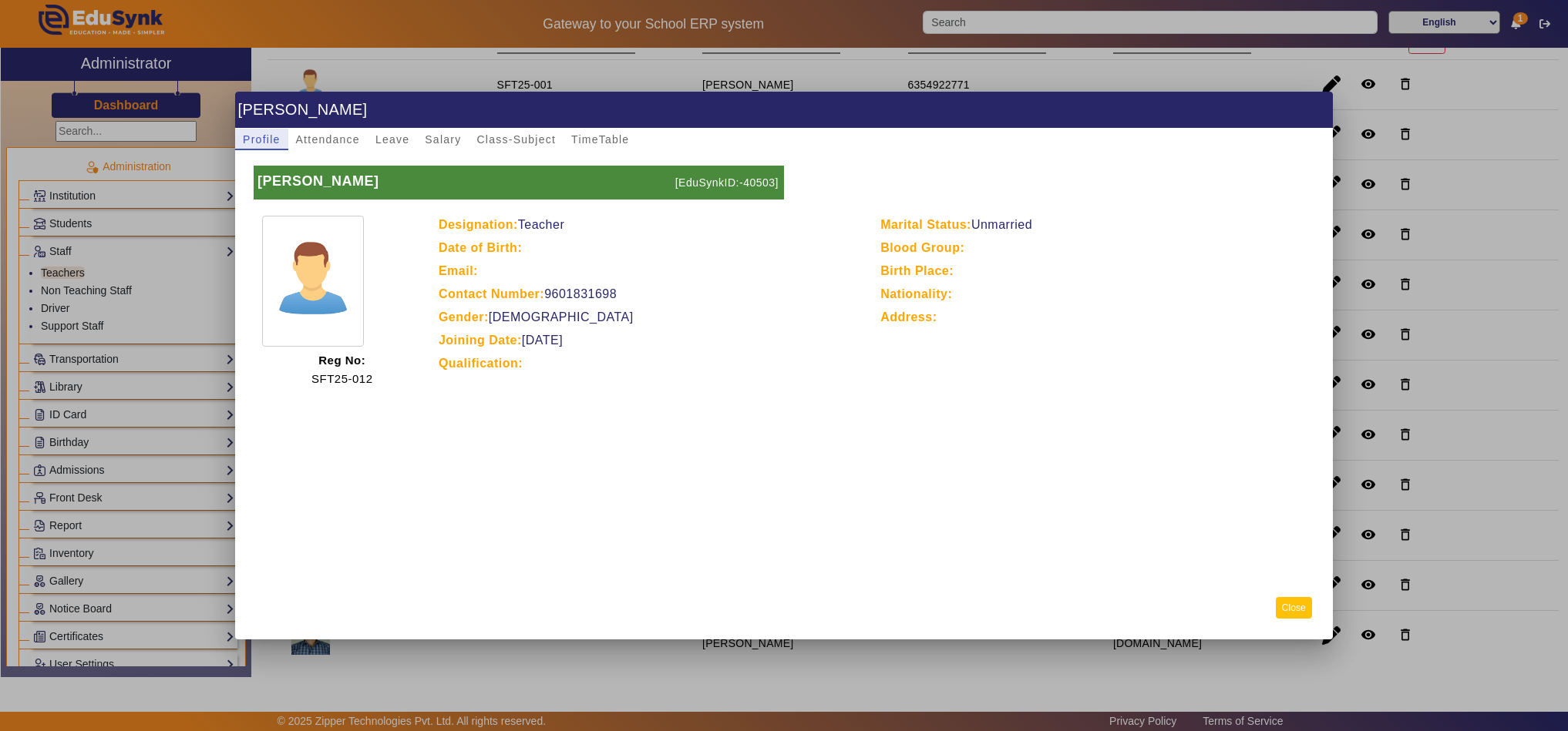
click at [1169, 541] on button "Close" at bounding box center [1294, 607] width 36 height 21
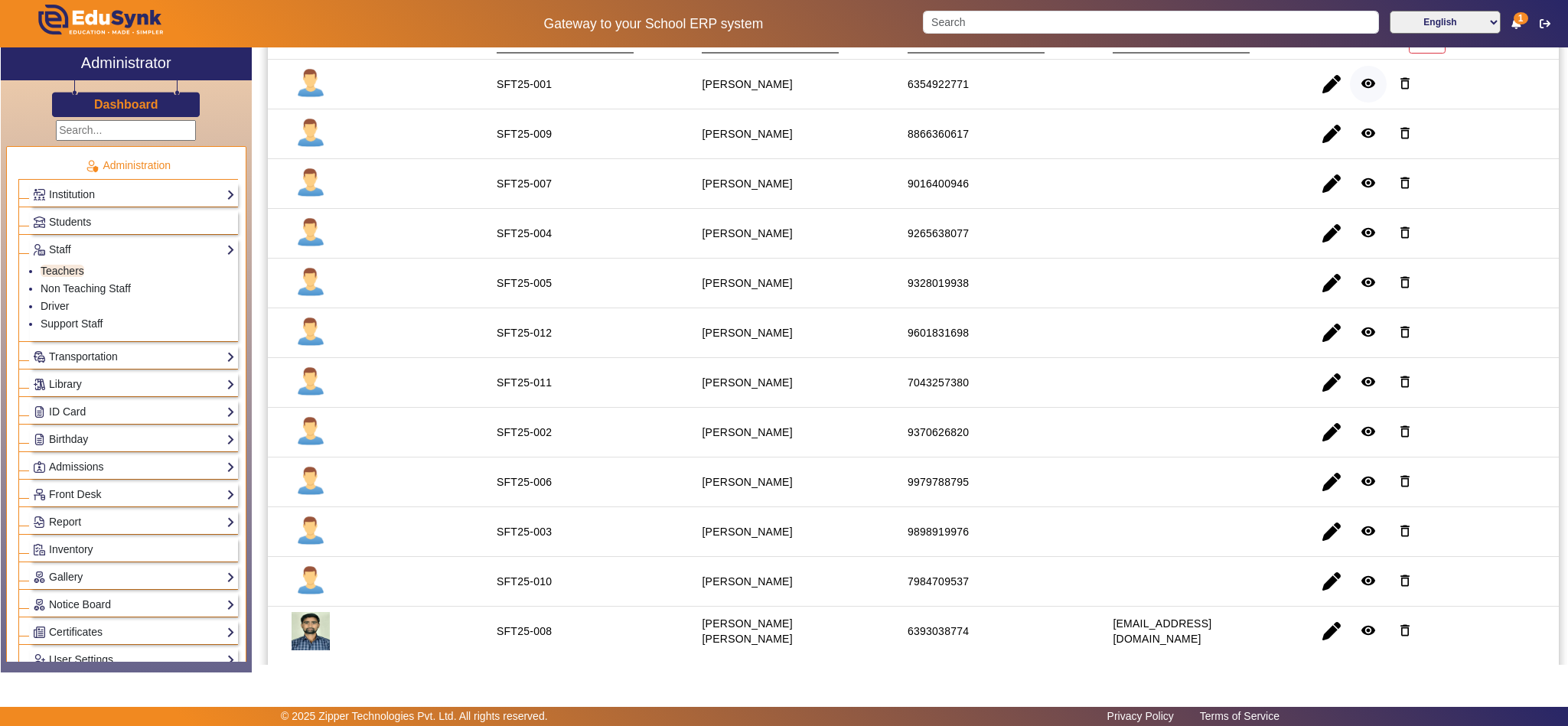
scroll to position [0, 0]
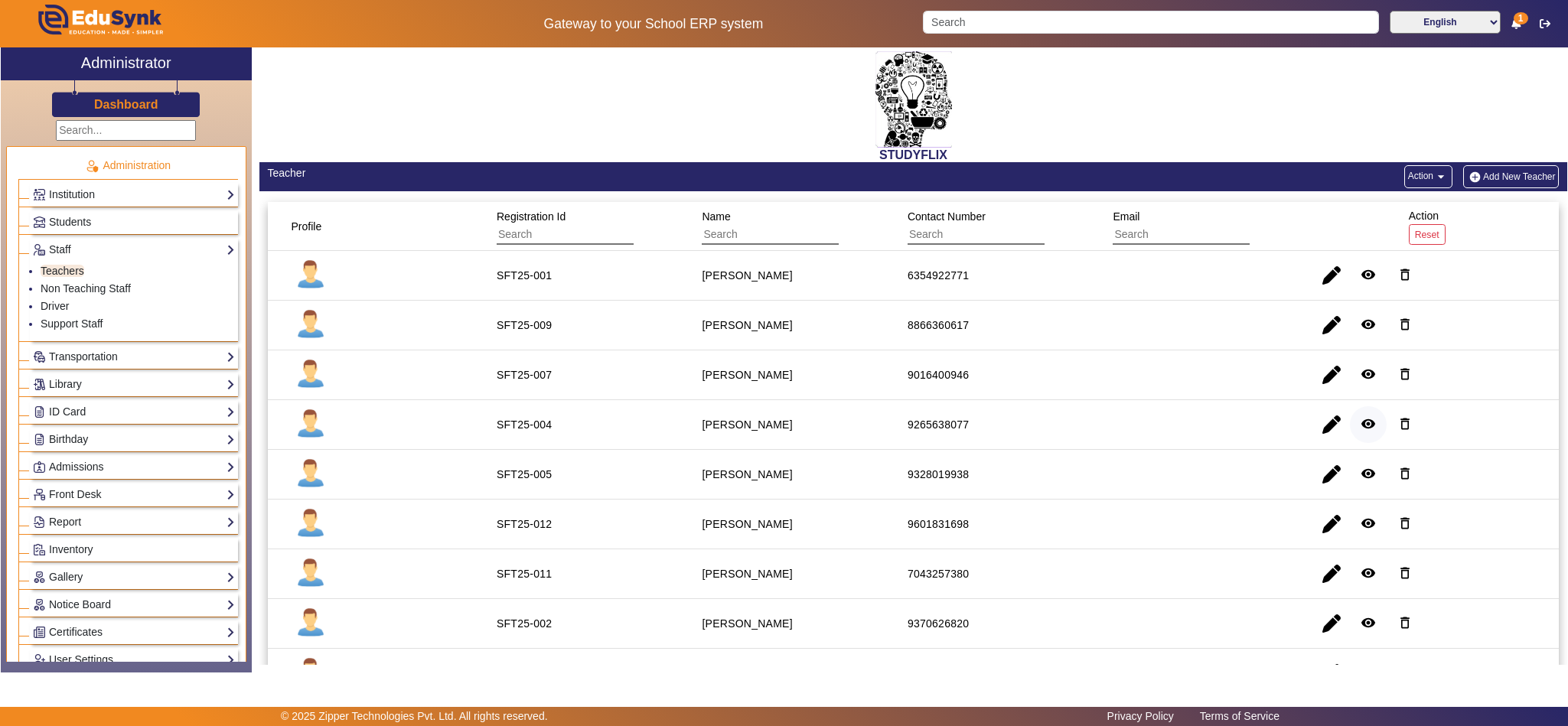
click at [1160, 422] on mat-icon "remove_red_eye" at bounding box center [1368, 423] width 15 height 15
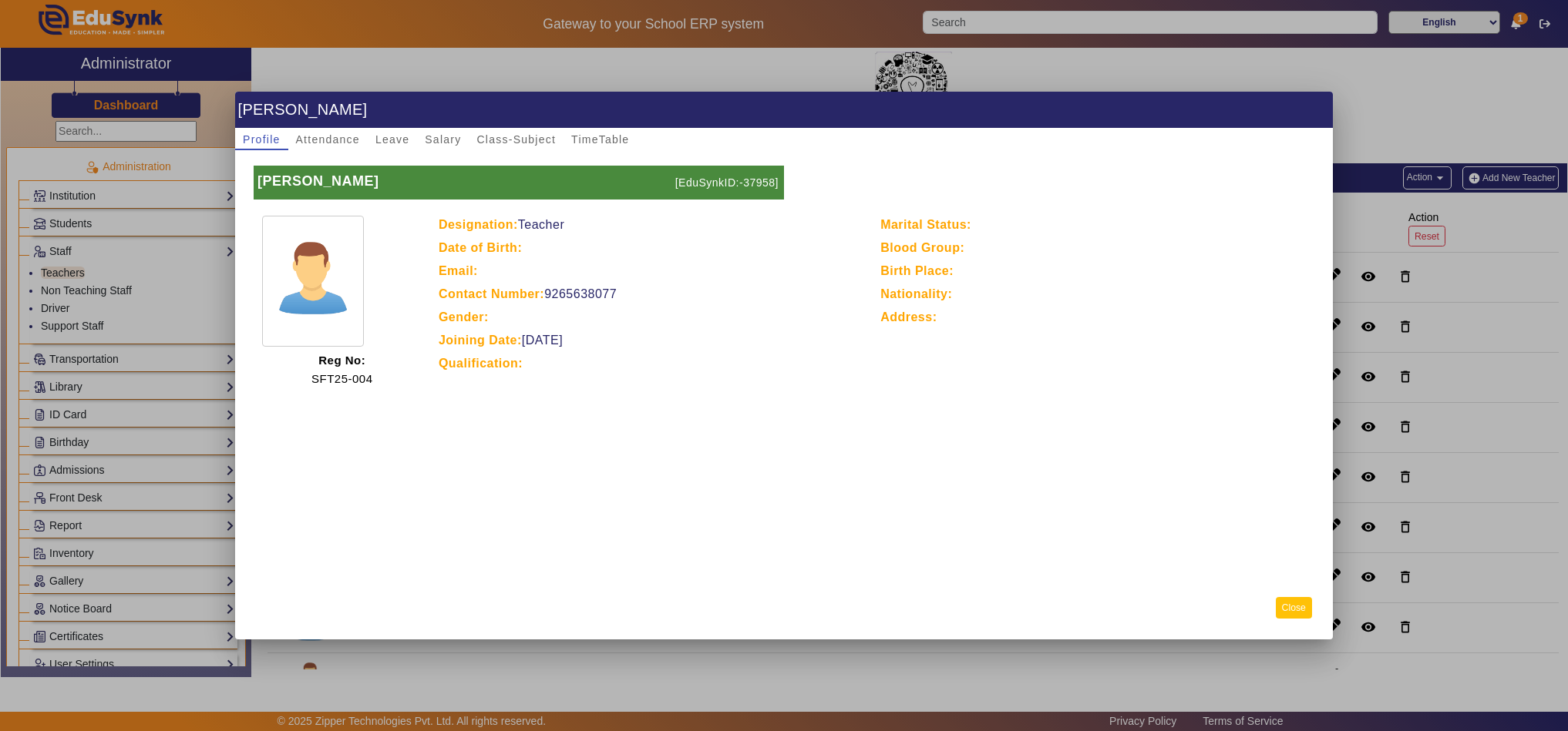
click at [1169, 541] on button "Close" at bounding box center [1294, 607] width 36 height 21
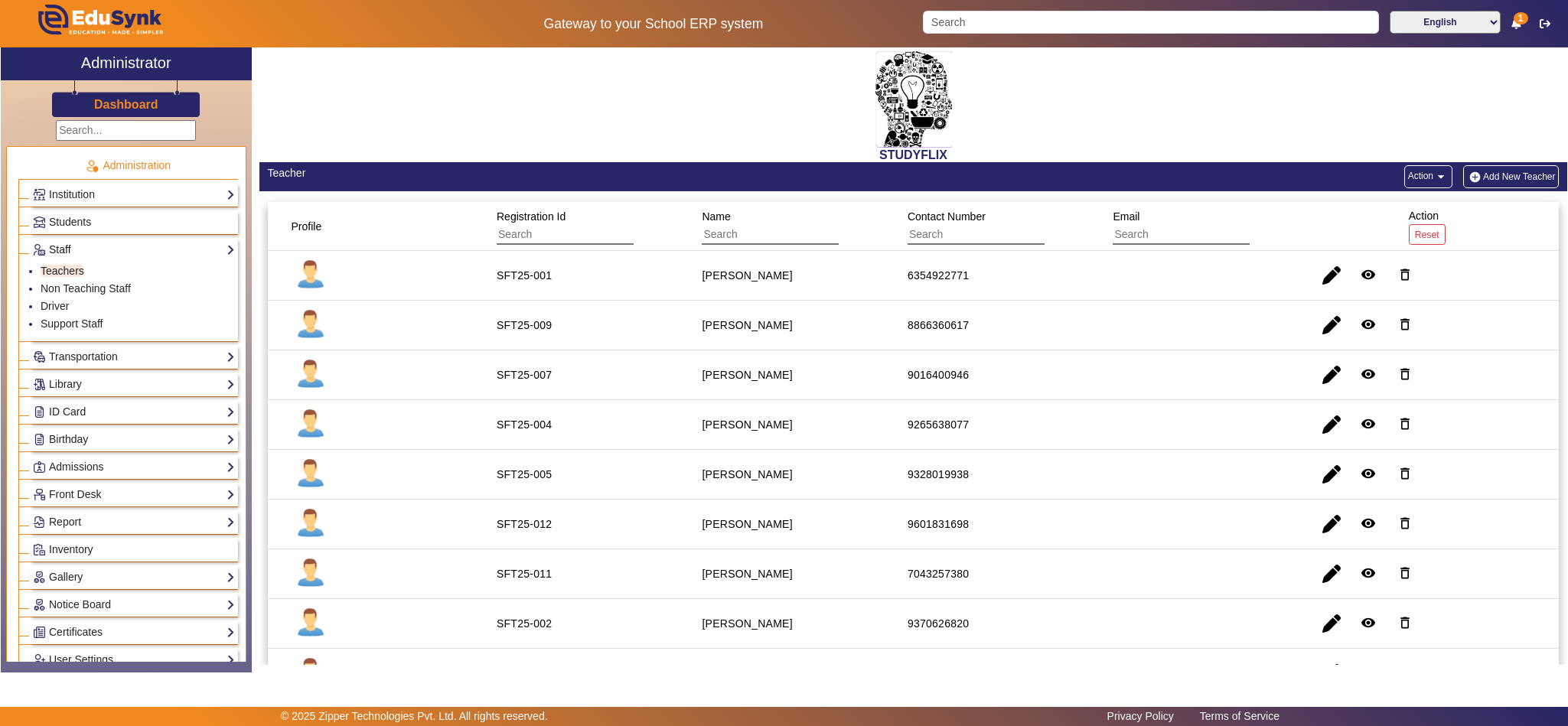
click at [67, 248] on link "Staff" at bounding box center [134, 250] width 202 height 18
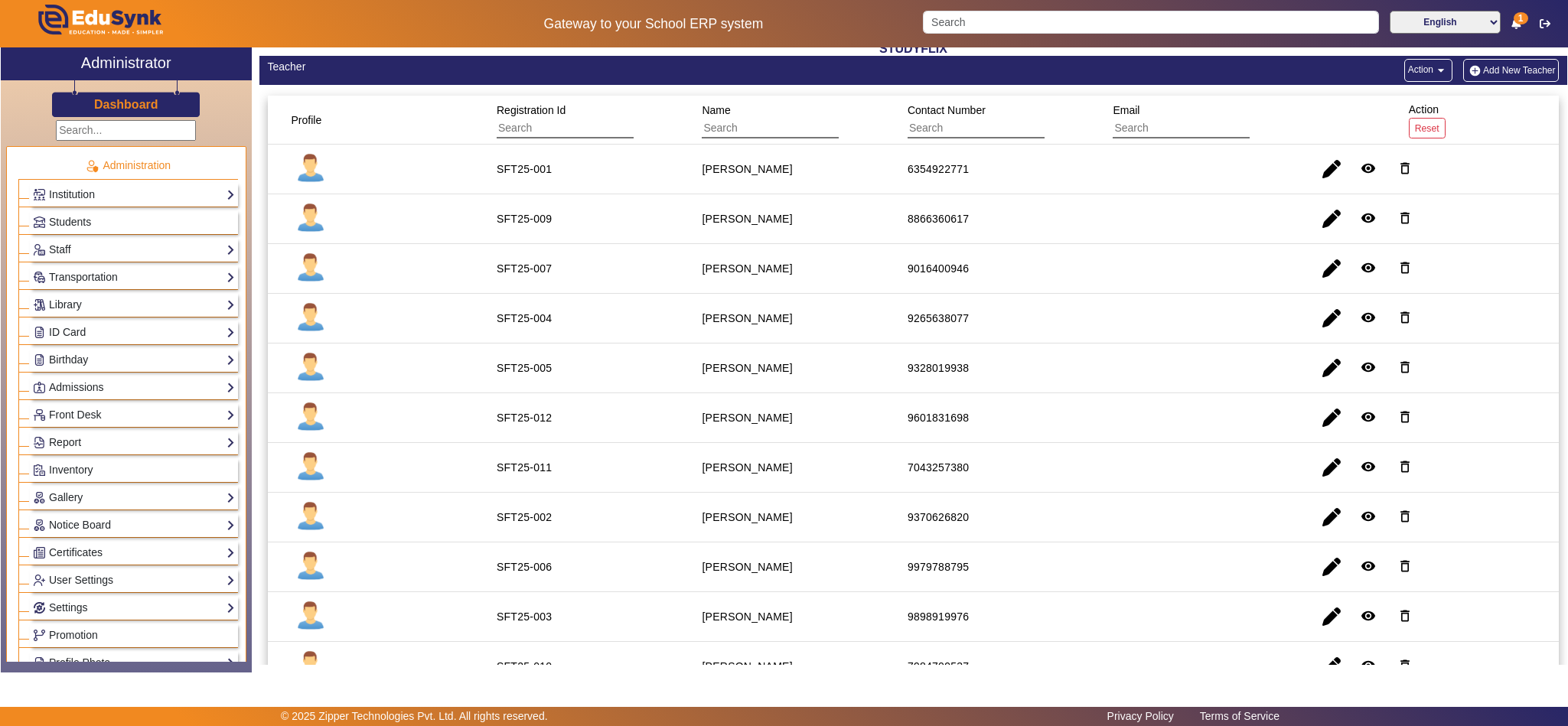
scroll to position [242, 0]
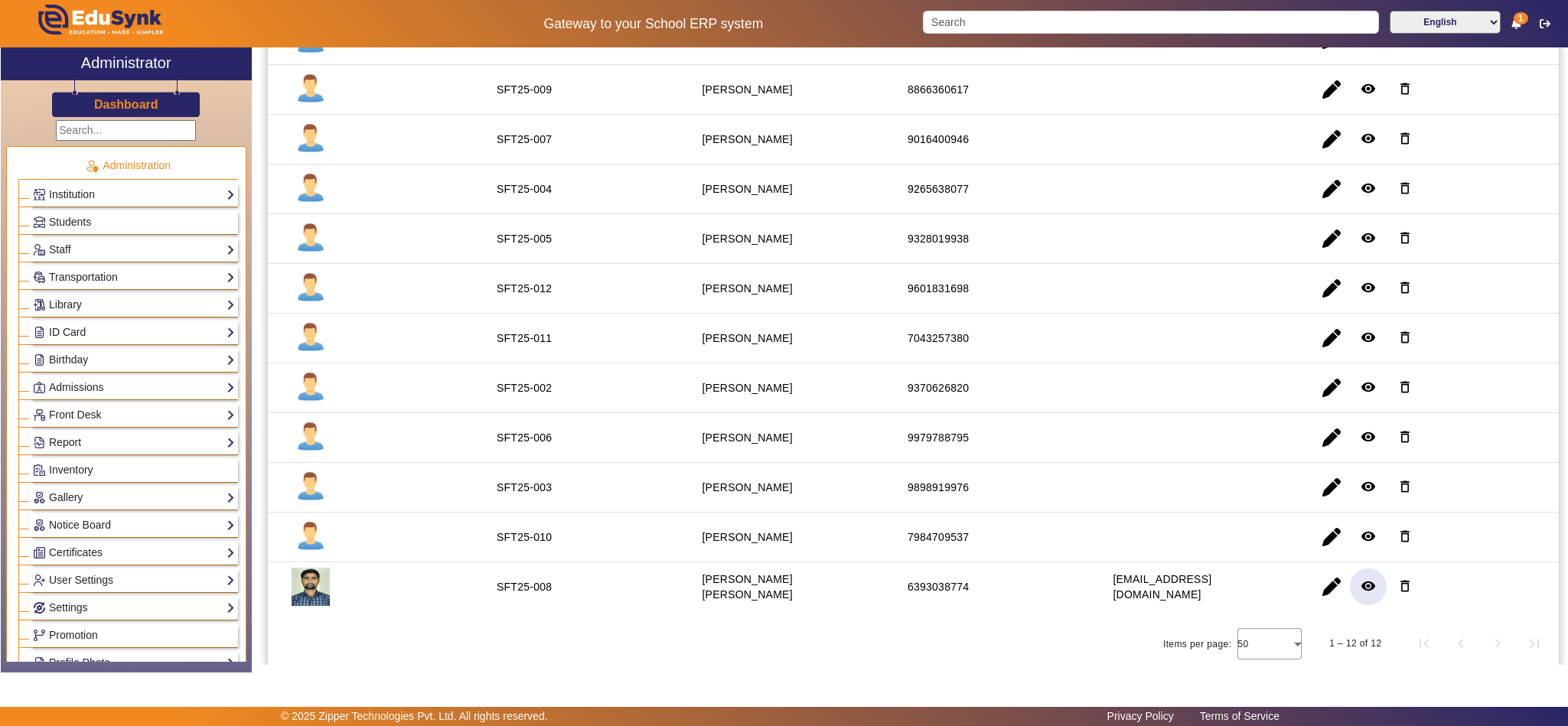
click at [1160, 538] on mat-icon "remove_red_eye" at bounding box center [1368, 586] width 15 height 15
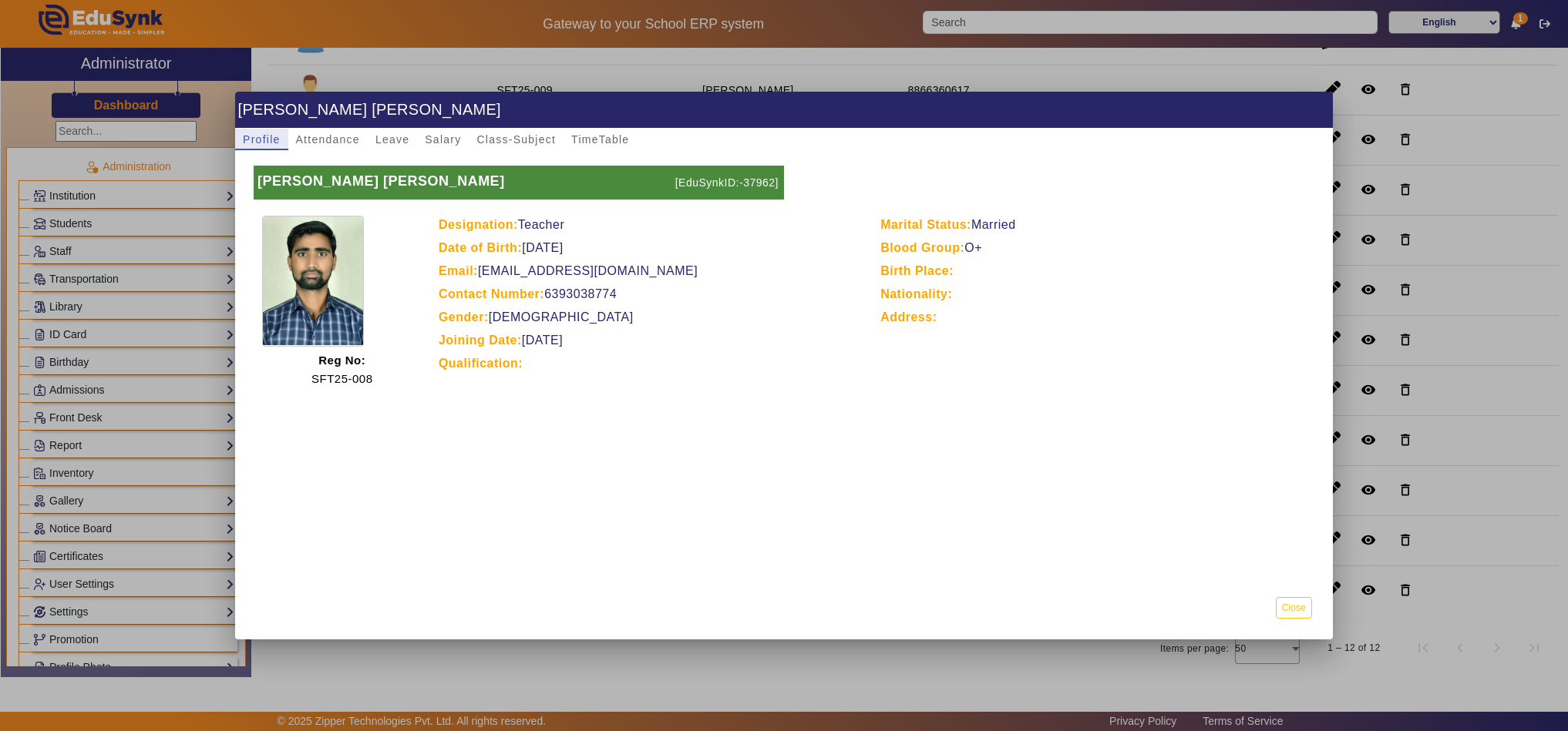
click at [908, 58] on div at bounding box center [784, 365] width 1568 height 731
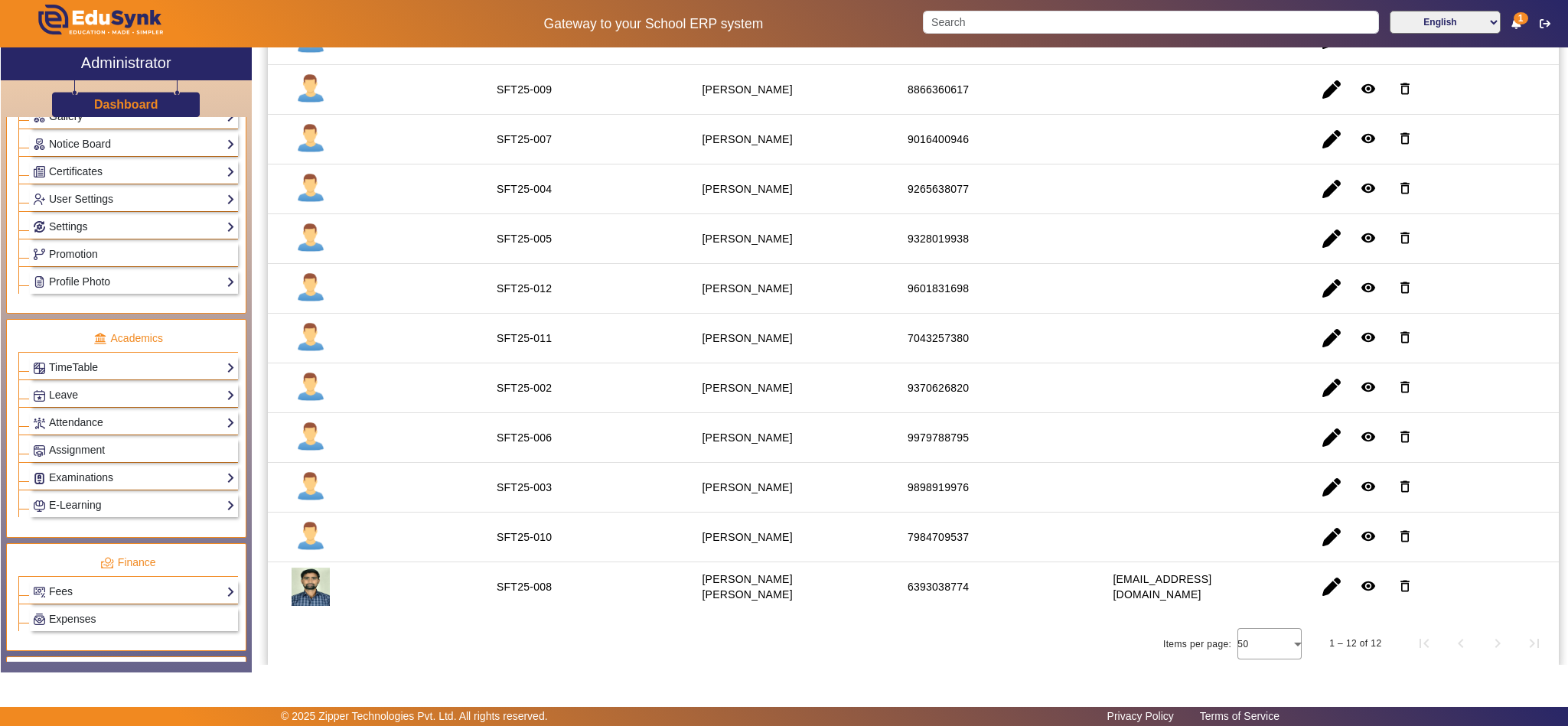
scroll to position [382, 0]
click at [77, 430] on link "Attendance" at bounding box center [134, 422] width 202 height 18
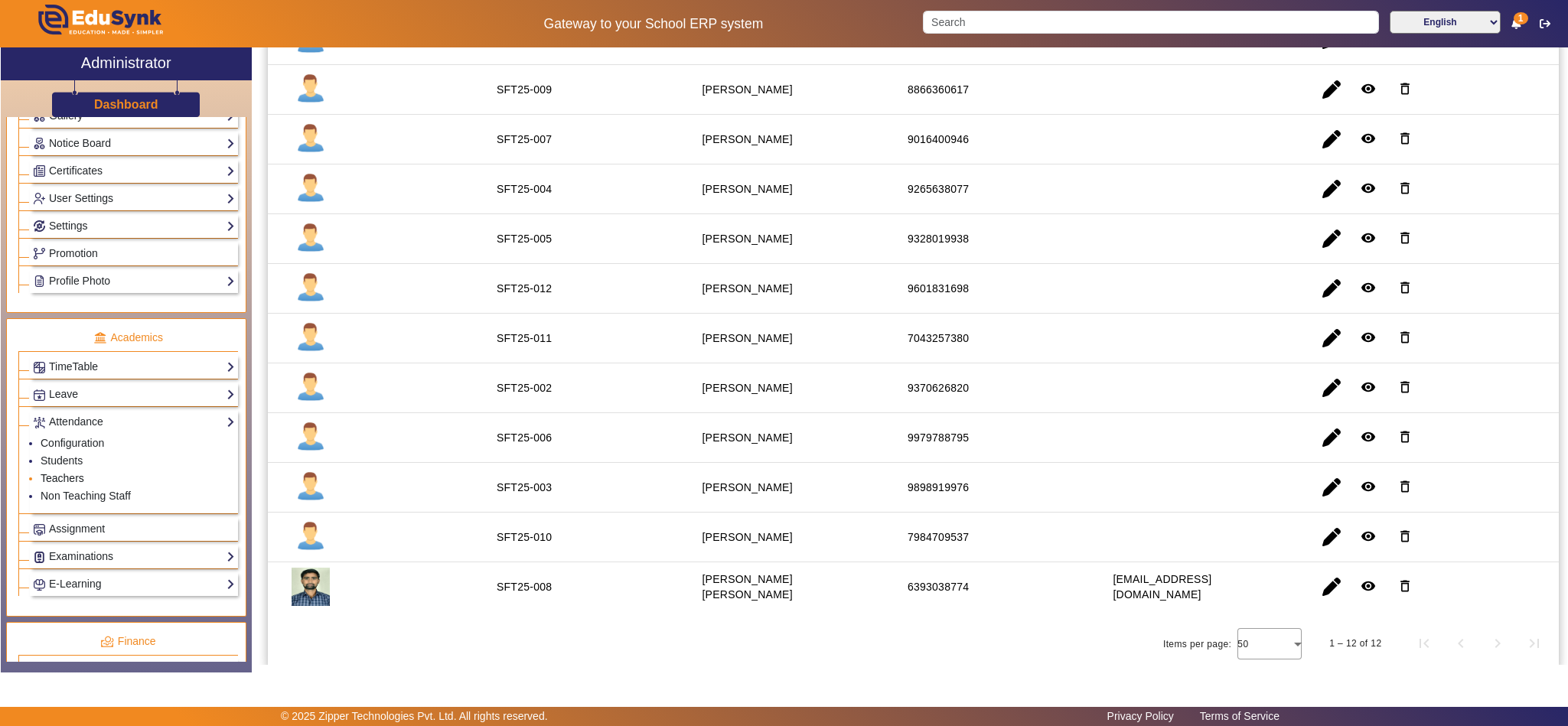
click at [67, 484] on link "Teachers" at bounding box center [62, 479] width 44 height 13
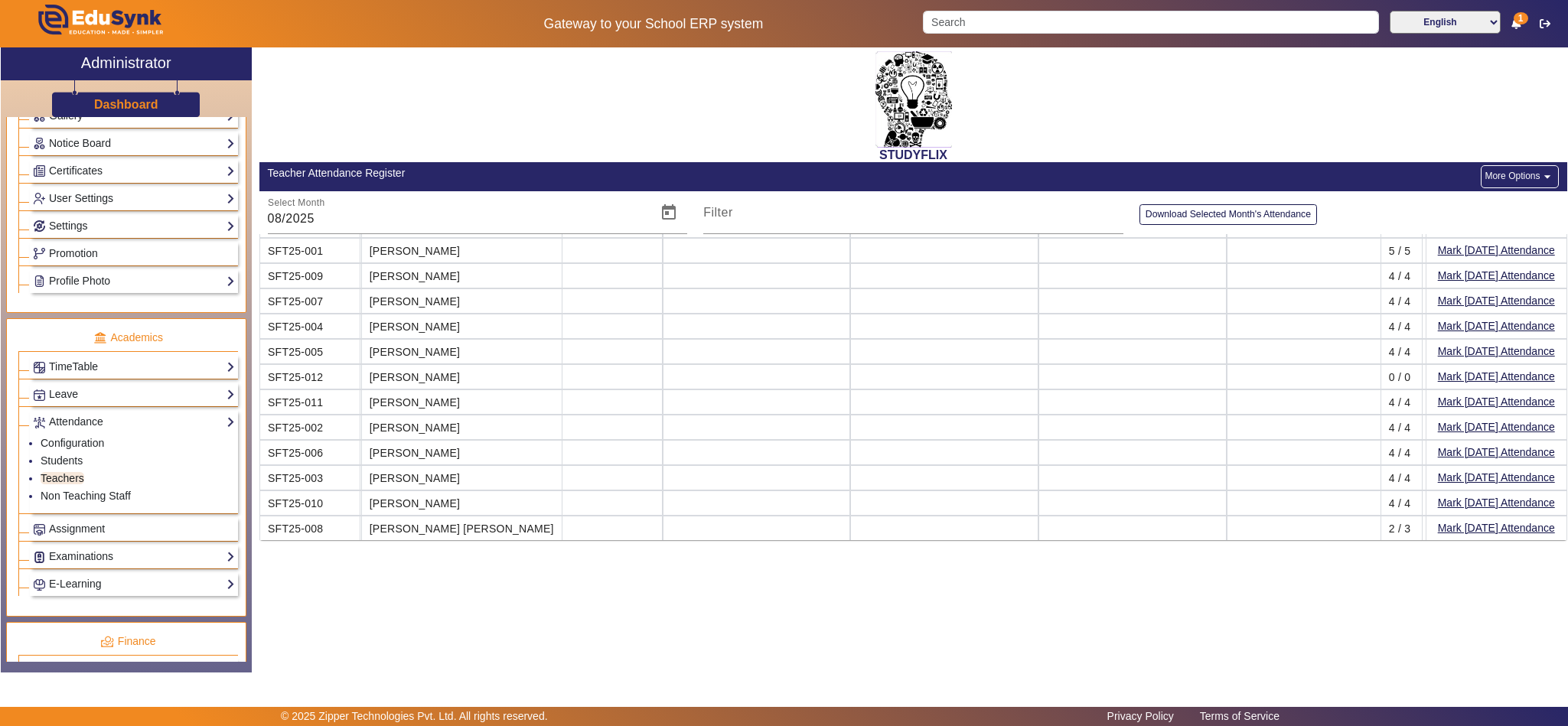
scroll to position [78, 4959]
